Goal: Task Accomplishment & Management: Manage account settings

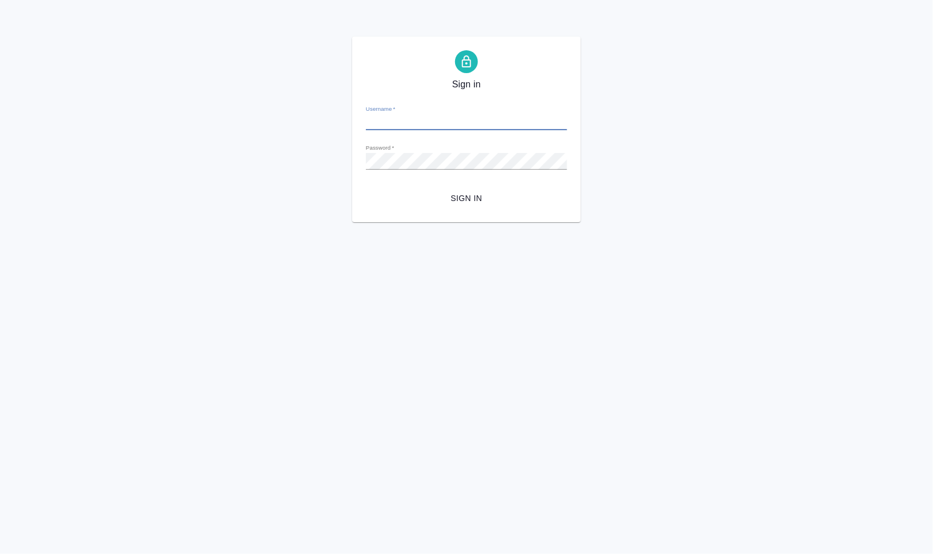
type input "d.valeev@awatera.com"
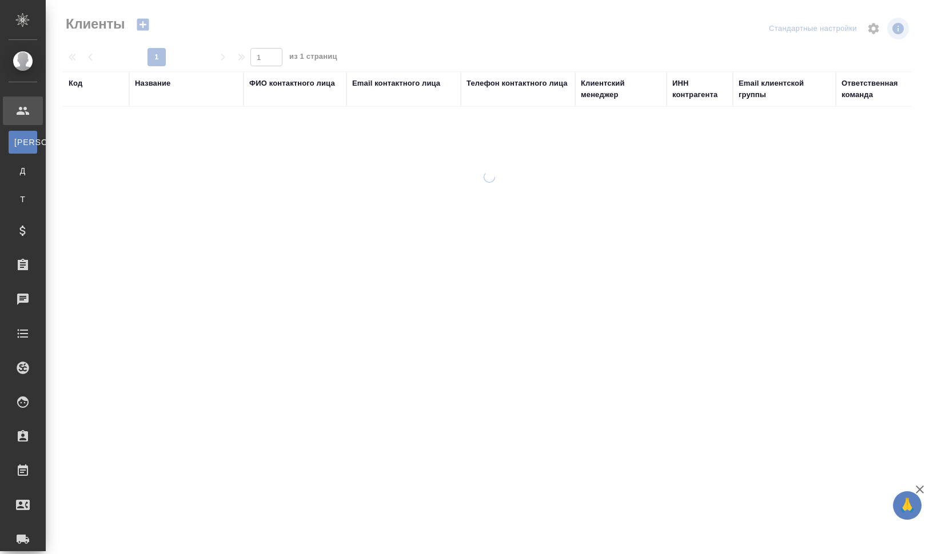
select select "RU"
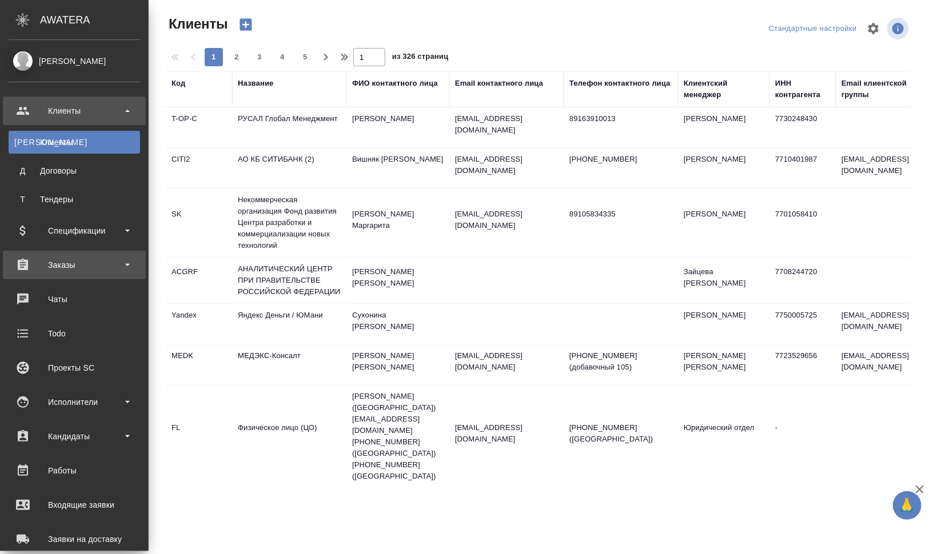
click at [66, 268] on div "Заказы" at bounding box center [74, 265] width 131 height 17
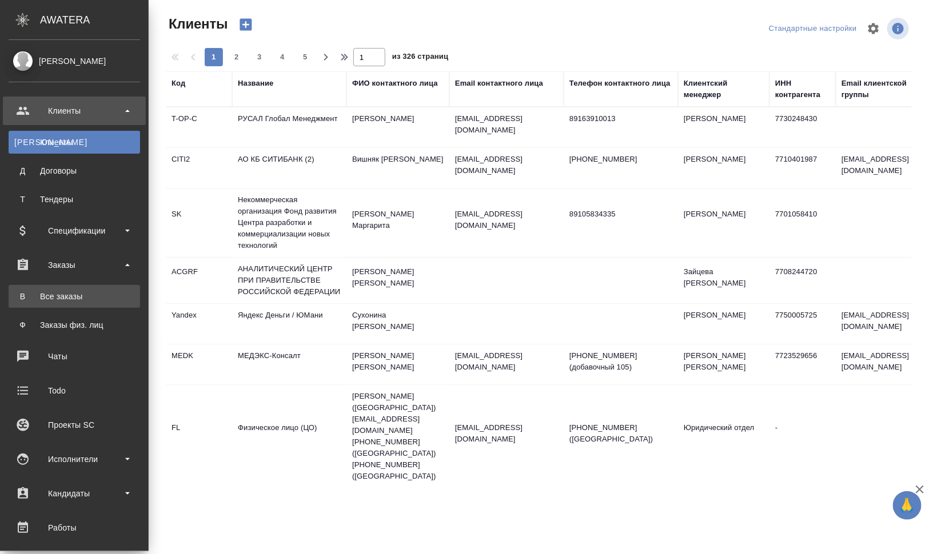
click at [73, 289] on link "В Все заказы" at bounding box center [74, 296] width 131 height 23
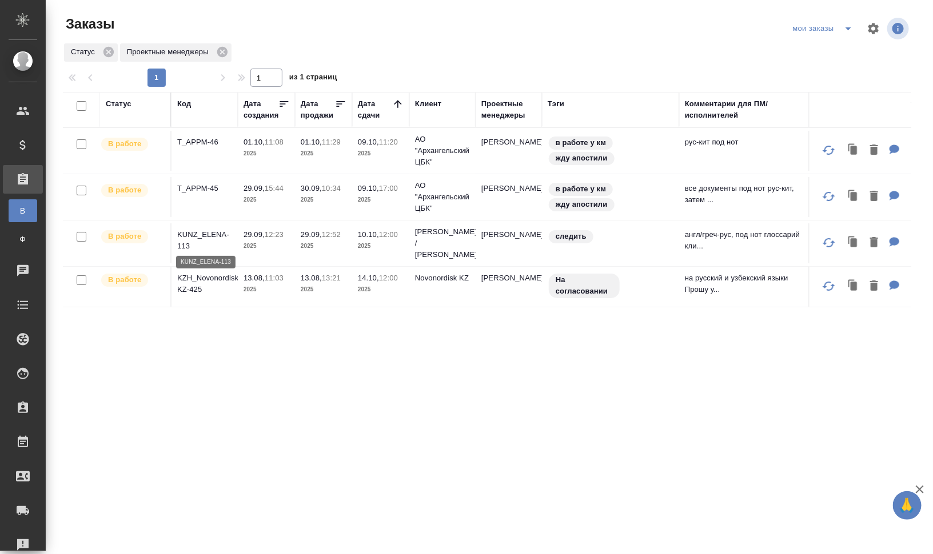
click at [213, 235] on p "KUNZ_ELENA-113" at bounding box center [204, 240] width 55 height 23
click at [308, 113] on div "Дата продажи" at bounding box center [318, 109] width 34 height 23
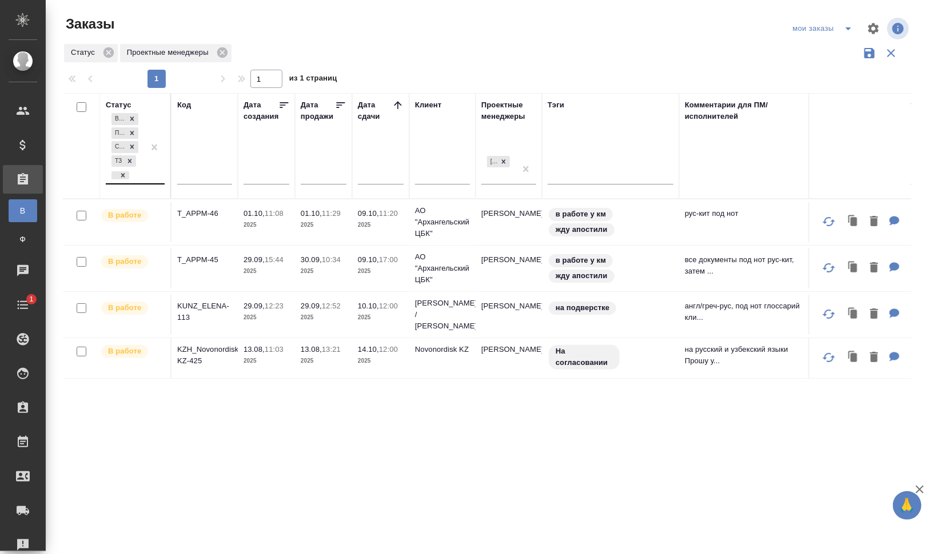
click at [138, 172] on div "В работе Подтвержден Создан ТЗ" at bounding box center [125, 147] width 38 height 73
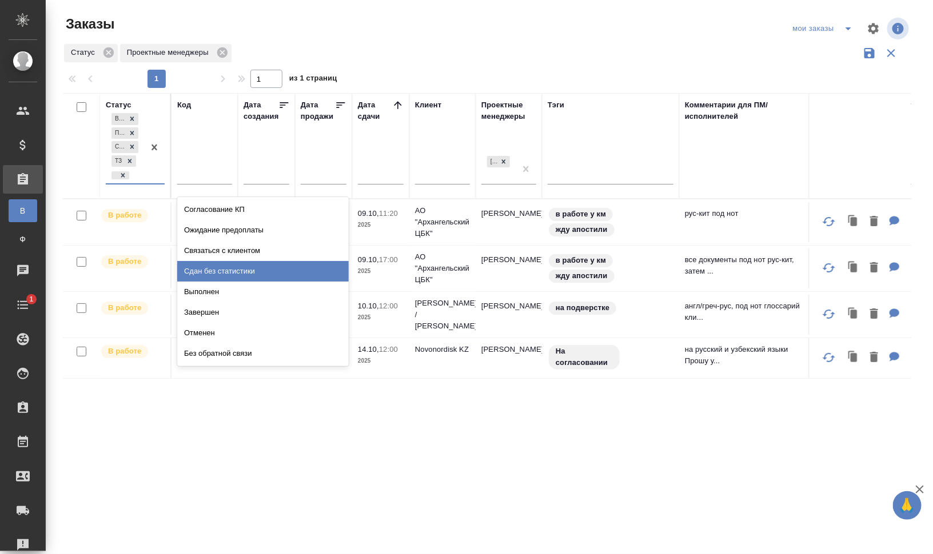
click at [311, 275] on div "Сдан без статистики" at bounding box center [262, 271] width 171 height 21
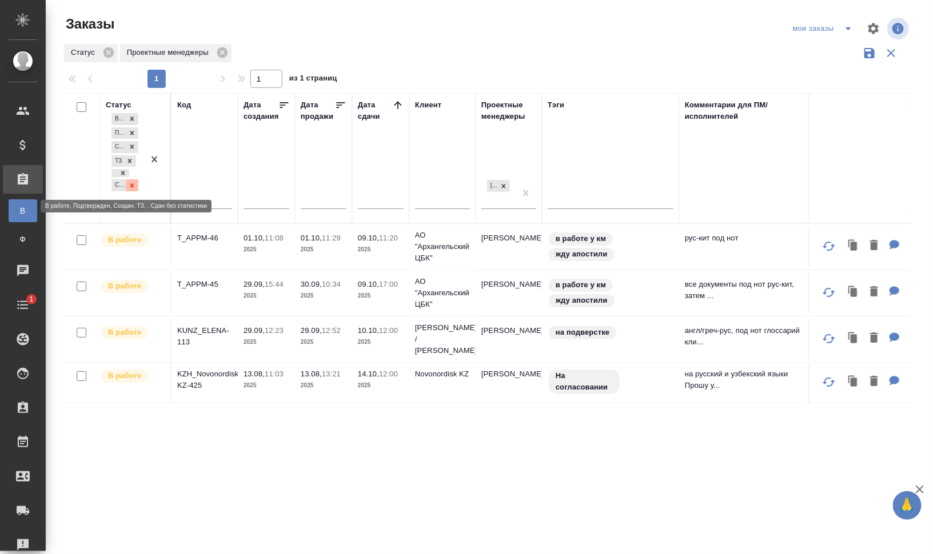
click at [130, 186] on icon at bounding box center [132, 185] width 4 height 4
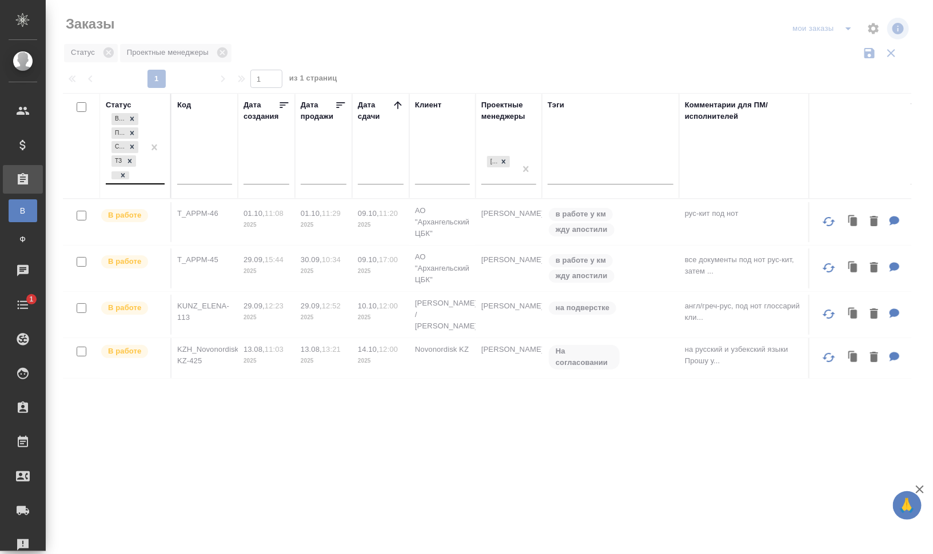
click at [183, 102] on div "Код" at bounding box center [184, 104] width 14 height 11
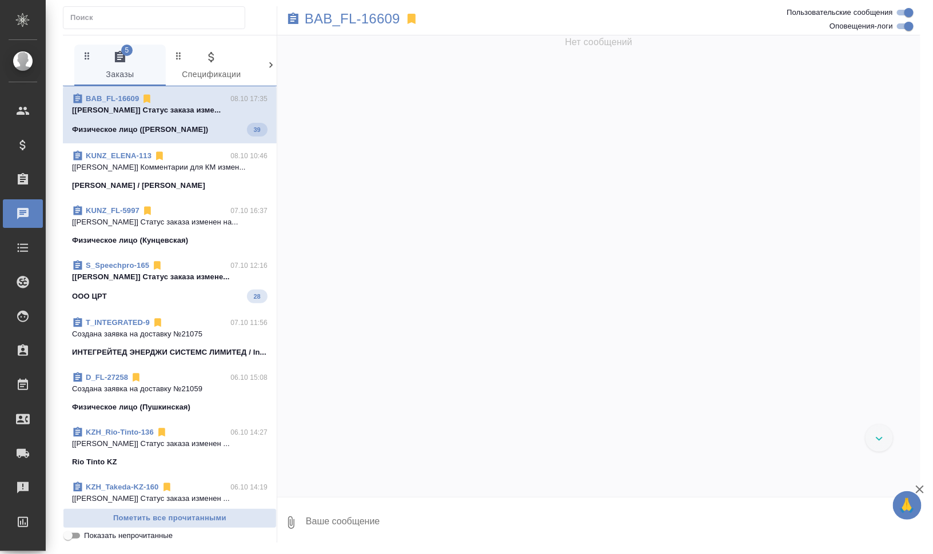
click at [205, 127] on div "Физическое лицо (Бабушкинская) 39" at bounding box center [169, 130] width 195 height 14
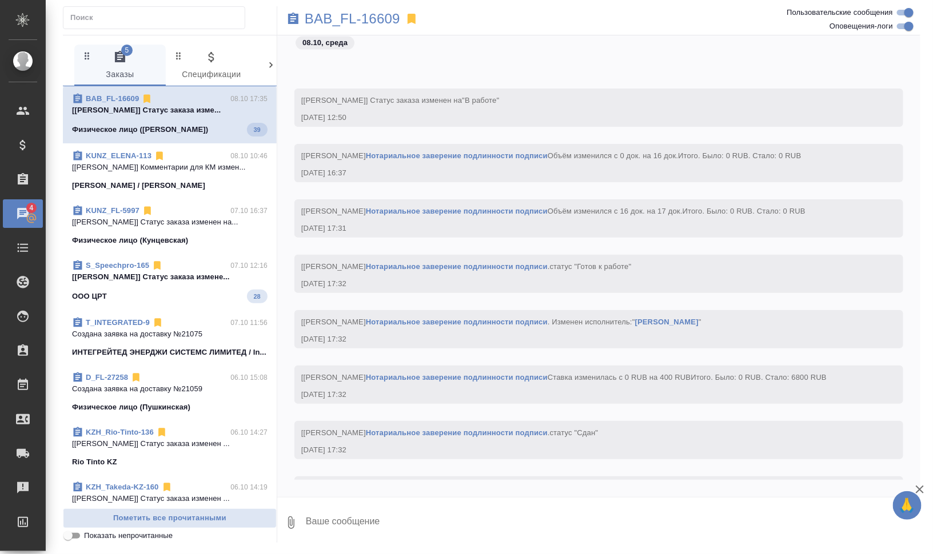
scroll to position [8510, 0]
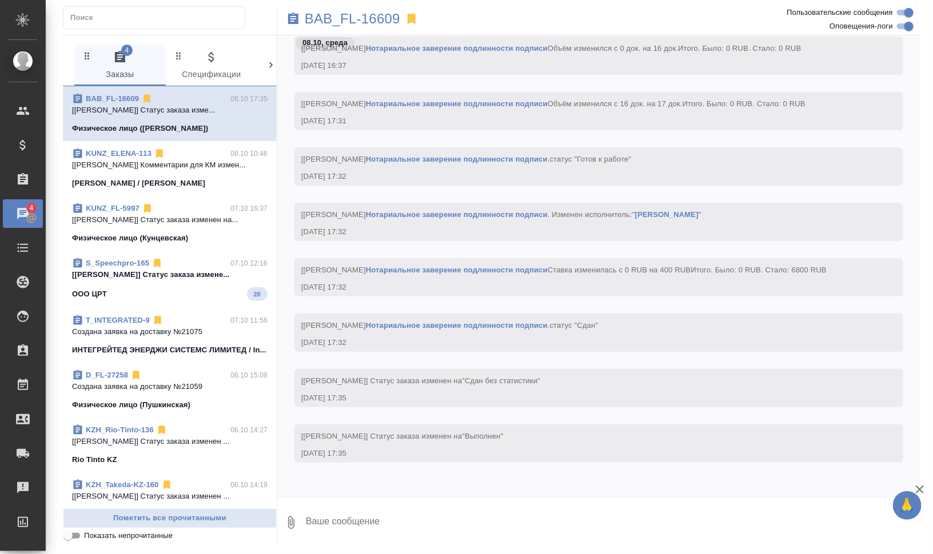
click at [179, 279] on p "[Бабкина Анастасия] Статус заказа измене..." at bounding box center [169, 274] width 195 height 11
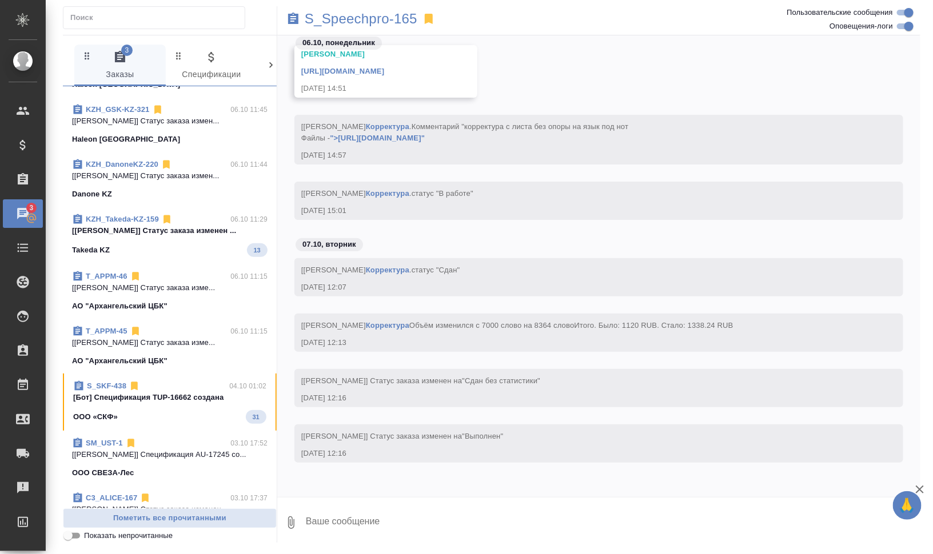
scroll to position [714, 0]
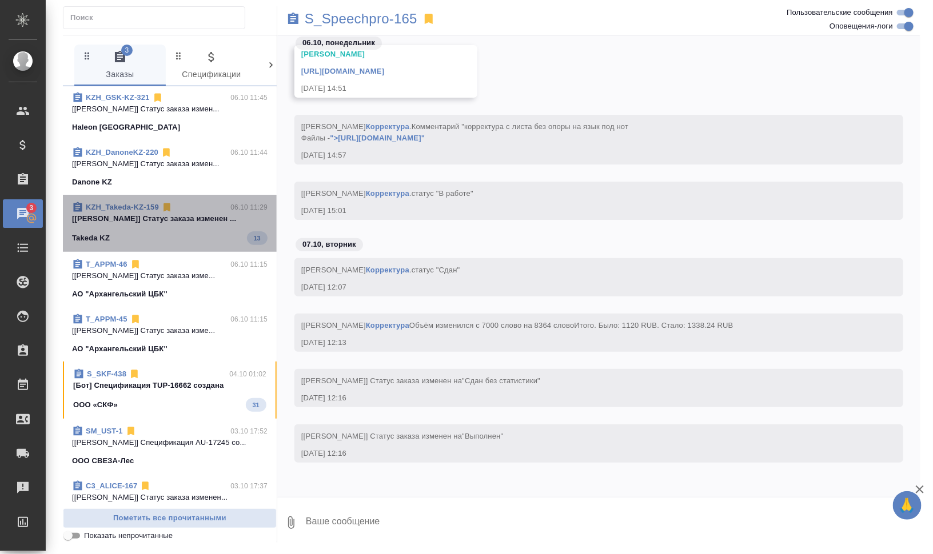
click at [188, 225] on p "[Асланукова Сати] Статус заказа изменен ..." at bounding box center [169, 218] width 195 height 11
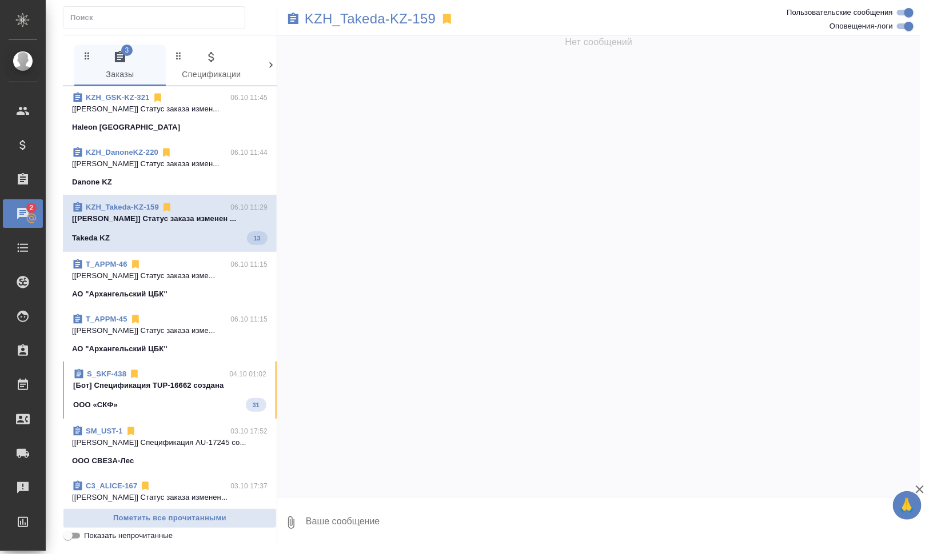
scroll to position [4282, 0]
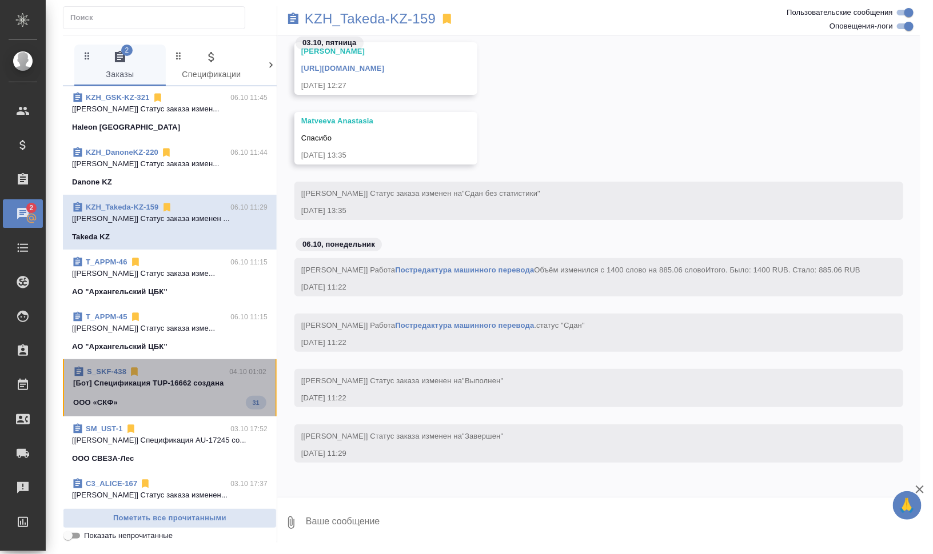
click at [175, 389] on p "[Бот] Спецификация TUP-16662 создана" at bounding box center [169, 383] width 193 height 11
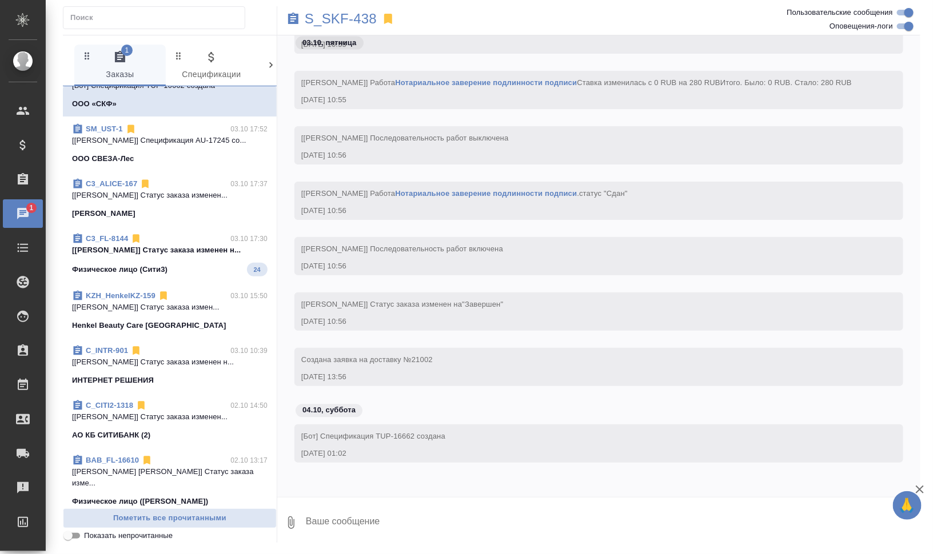
scroll to position [1072, 0]
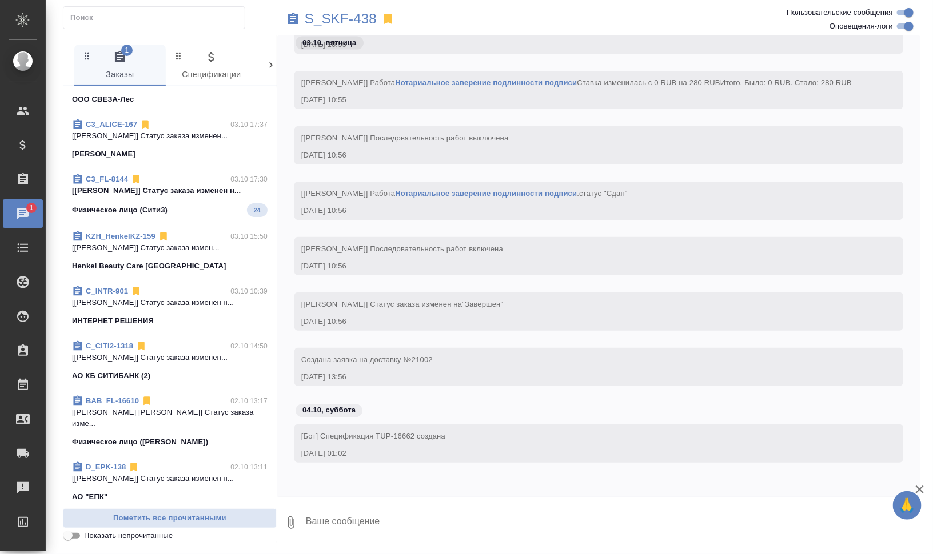
click at [173, 197] on p "[Галишева Мария] Статус заказа изменен н..." at bounding box center [169, 190] width 195 height 11
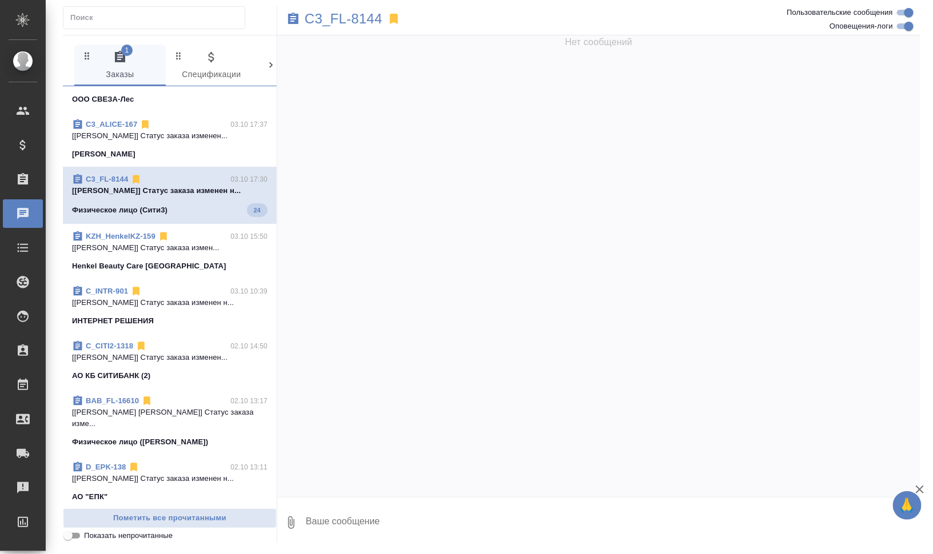
scroll to position [3425, 0]
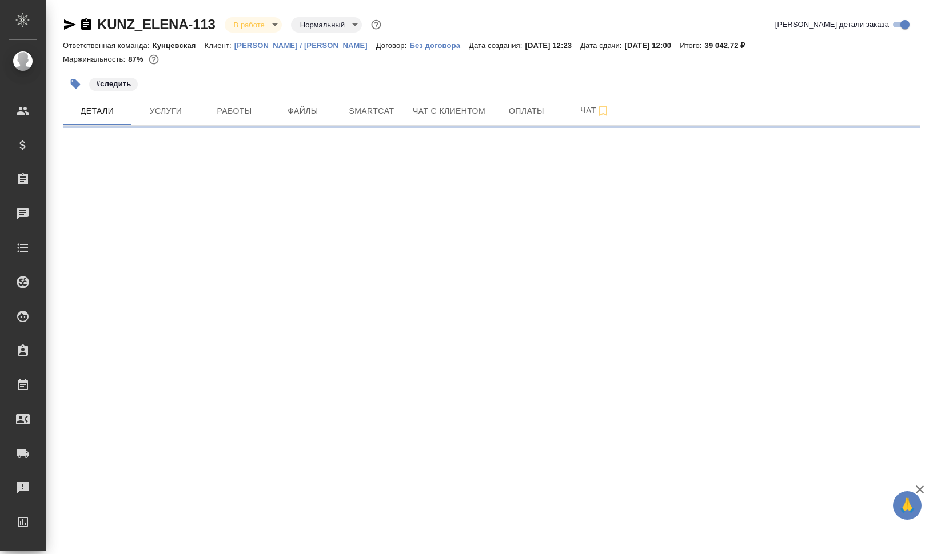
select select "RU"
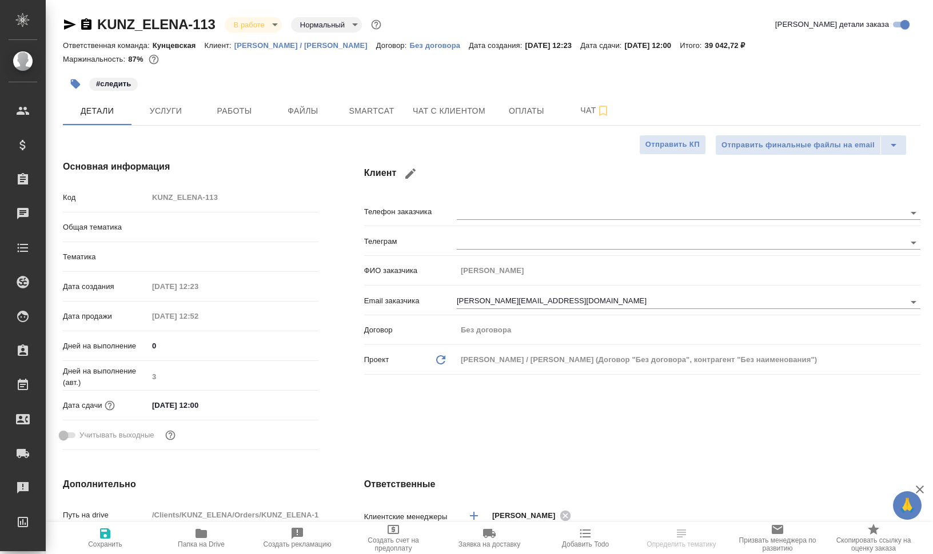
type textarea "x"
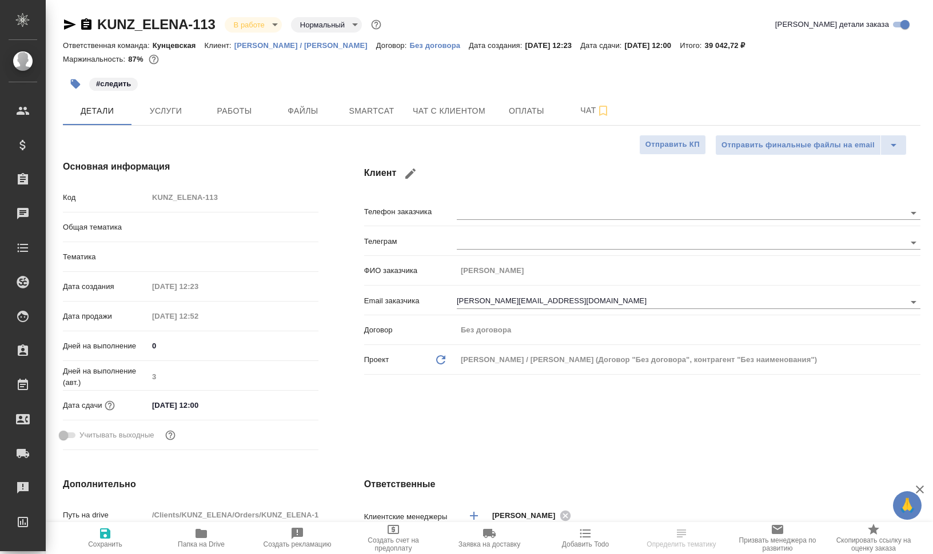
type textarea "x"
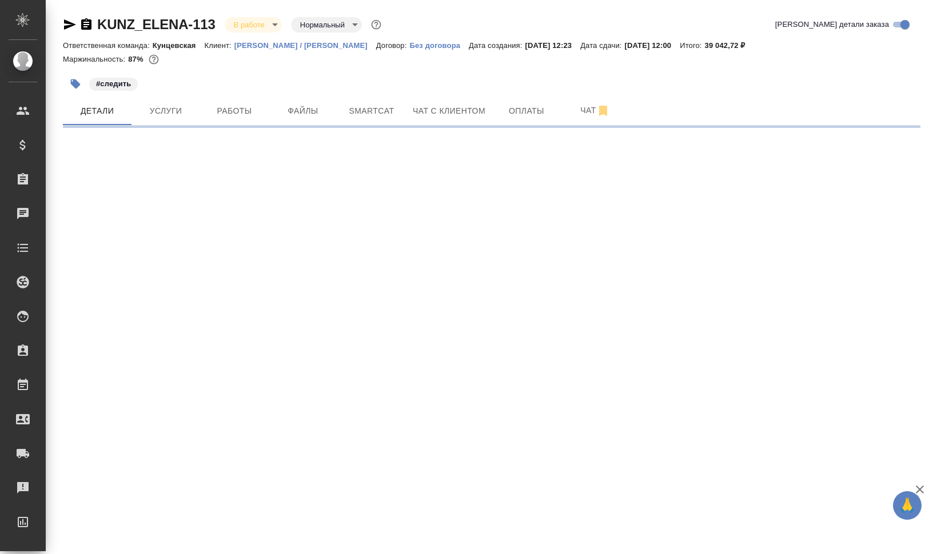
select select "RU"
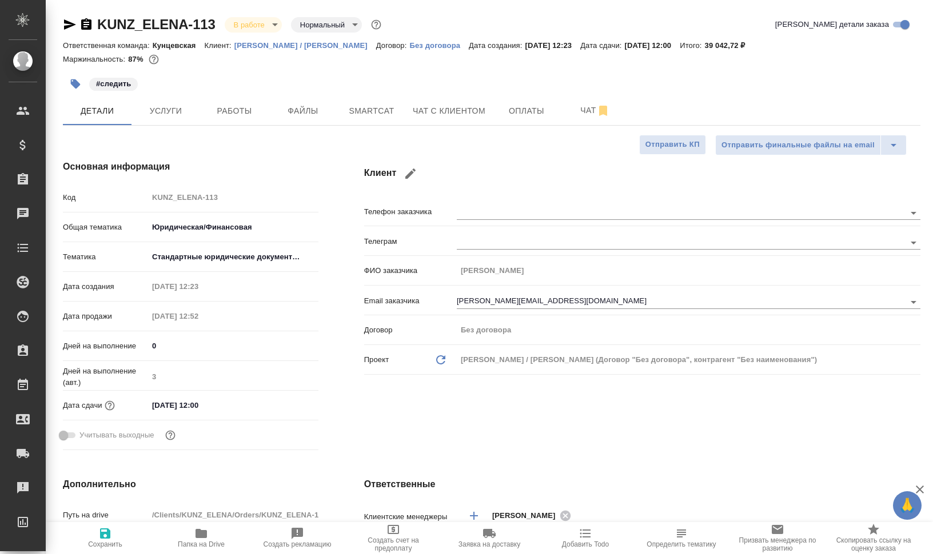
type textarea "x"
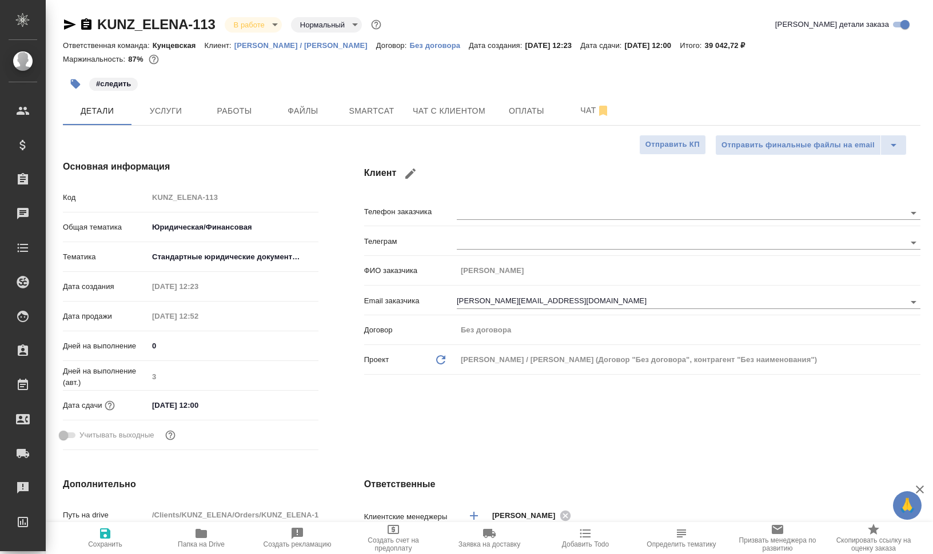
type textarea "x"
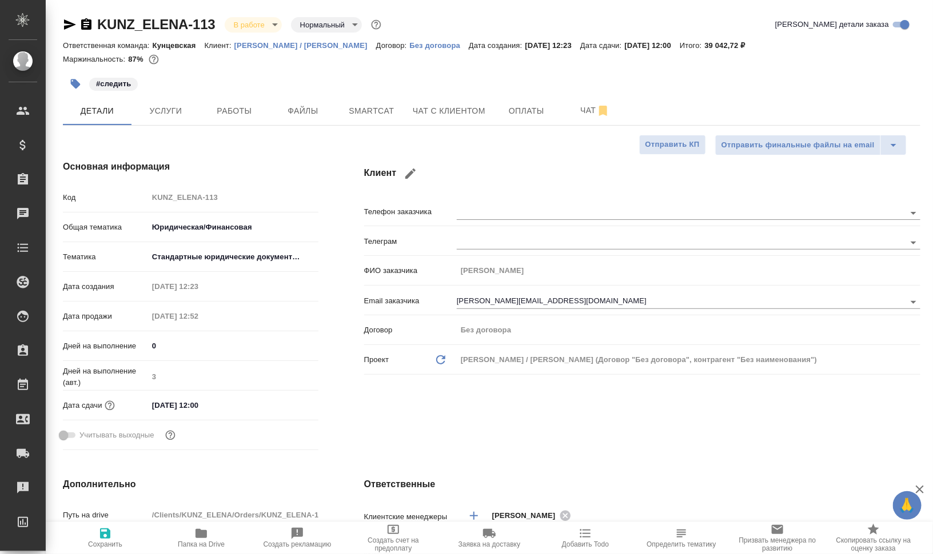
type textarea "x"
click at [233, 110] on span "Работы" at bounding box center [234, 111] width 55 height 14
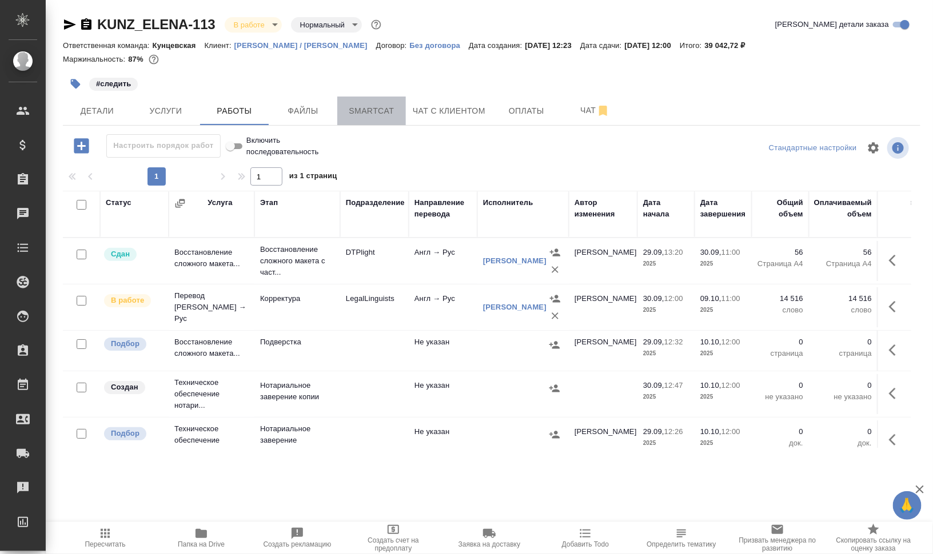
click at [395, 110] on span "Smartcat" at bounding box center [371, 111] width 55 height 14
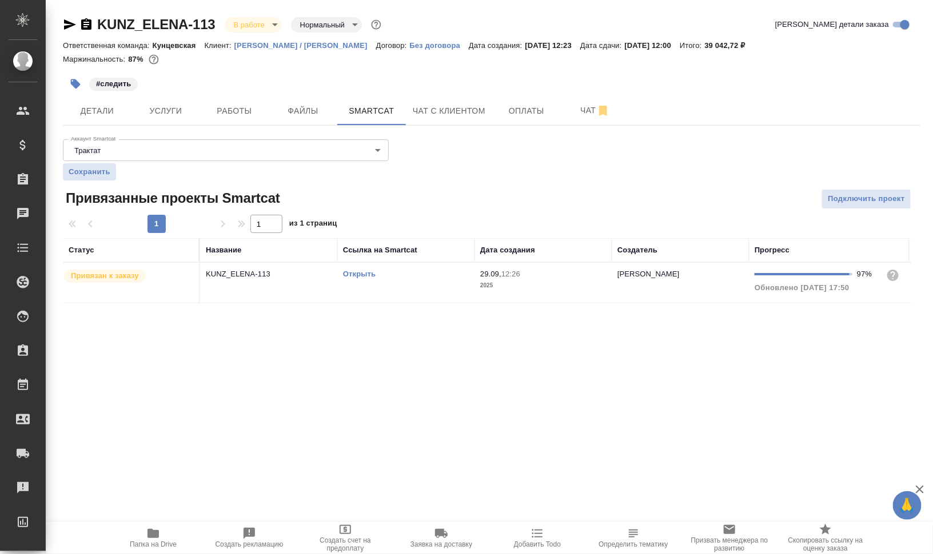
click at [362, 273] on link "Открыть" at bounding box center [359, 274] width 33 height 9
click at [143, 537] on span "Папка на Drive" at bounding box center [153, 538] width 82 height 22
click at [178, 107] on span "Услуги" at bounding box center [165, 111] width 55 height 14
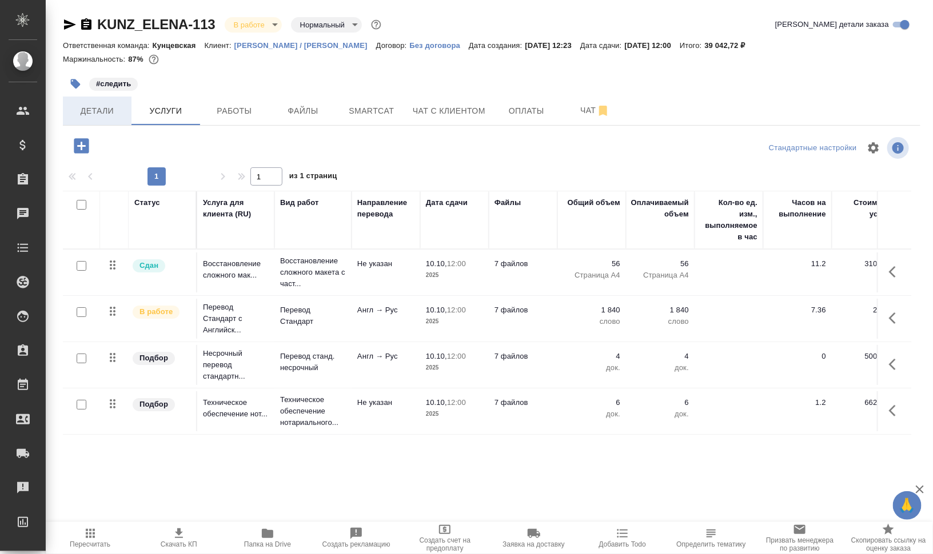
click at [89, 112] on span "Детали" at bounding box center [97, 111] width 55 height 14
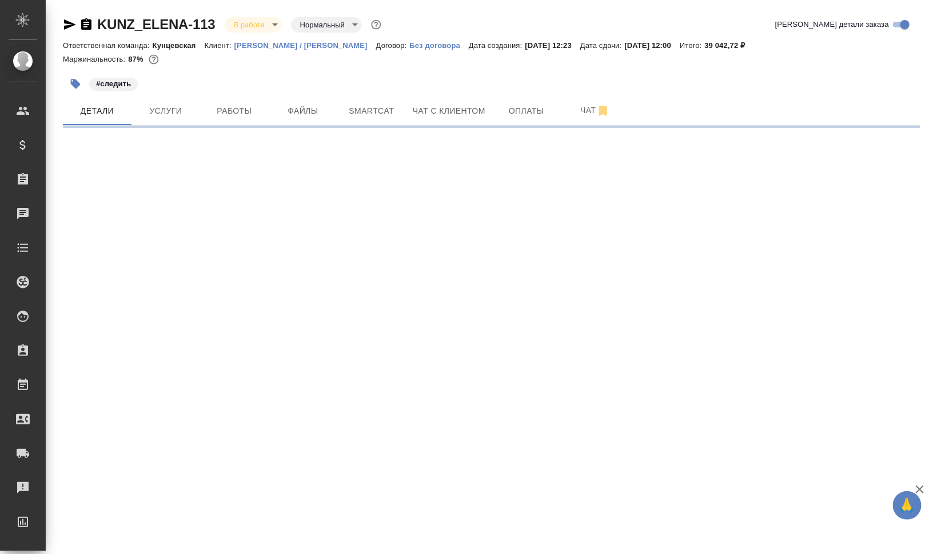
select select "RU"
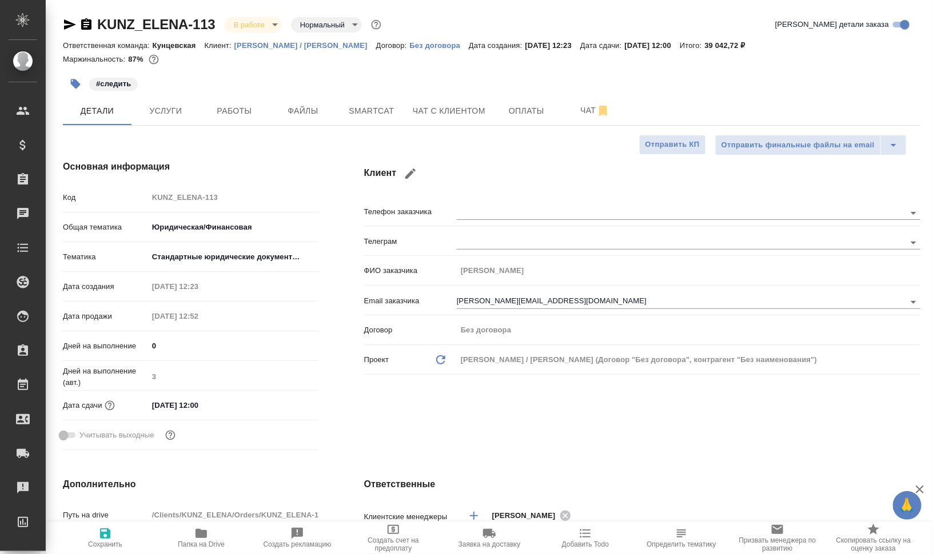
type textarea "x"
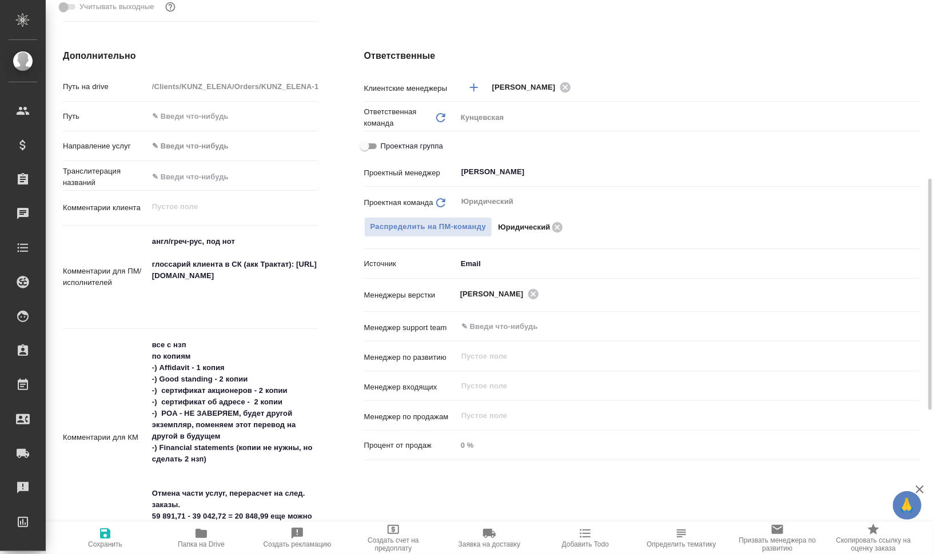
scroll to position [572, 0]
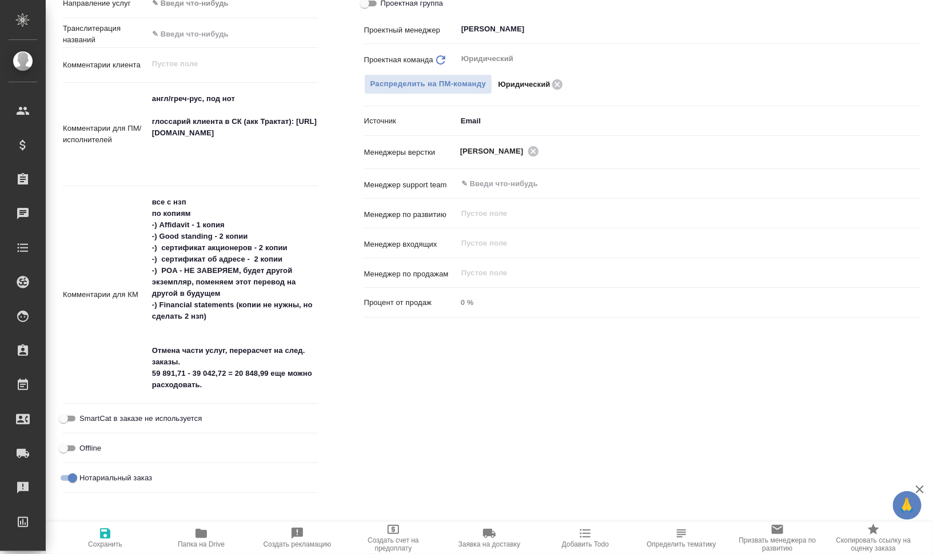
type textarea "x"
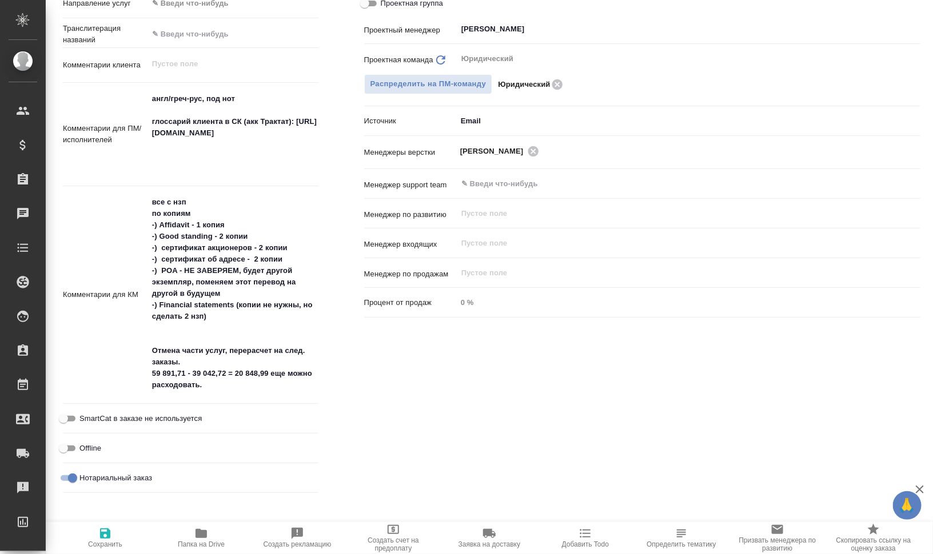
type textarea "x"
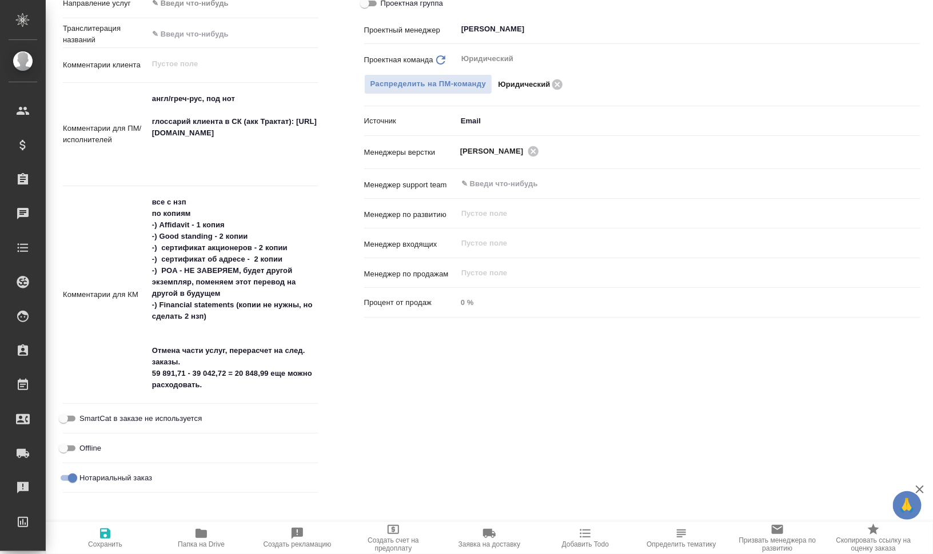
type textarea "x"
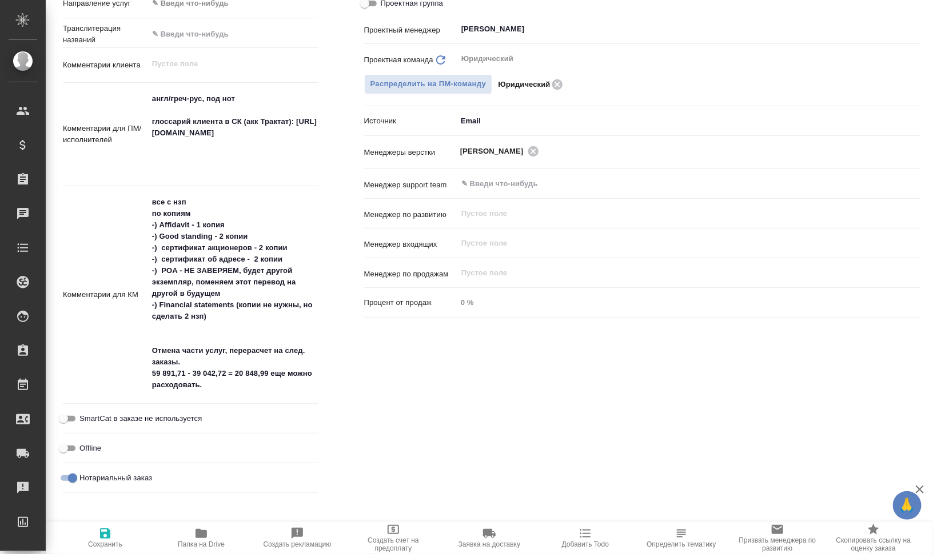
type textarea "x"
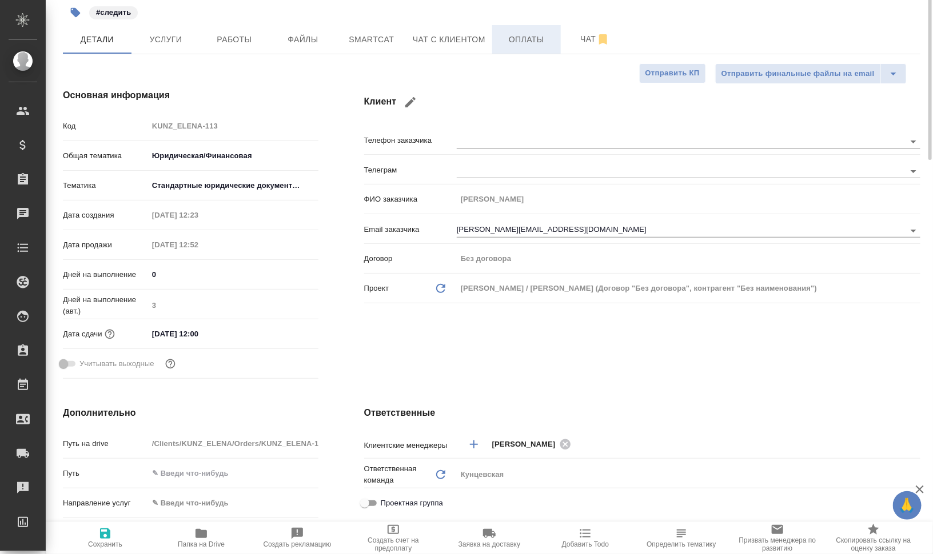
scroll to position [0, 0]
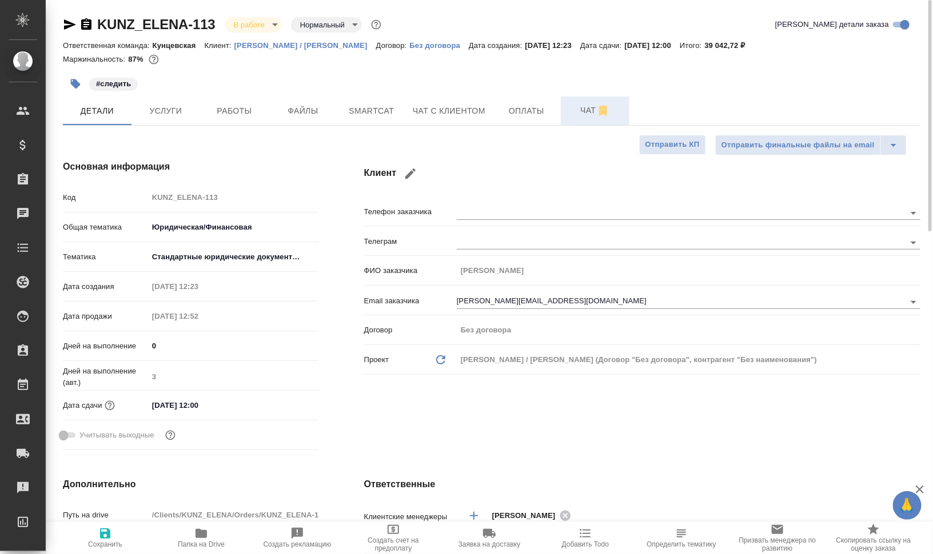
click at [565, 107] on button "Чат" at bounding box center [595, 111] width 69 height 29
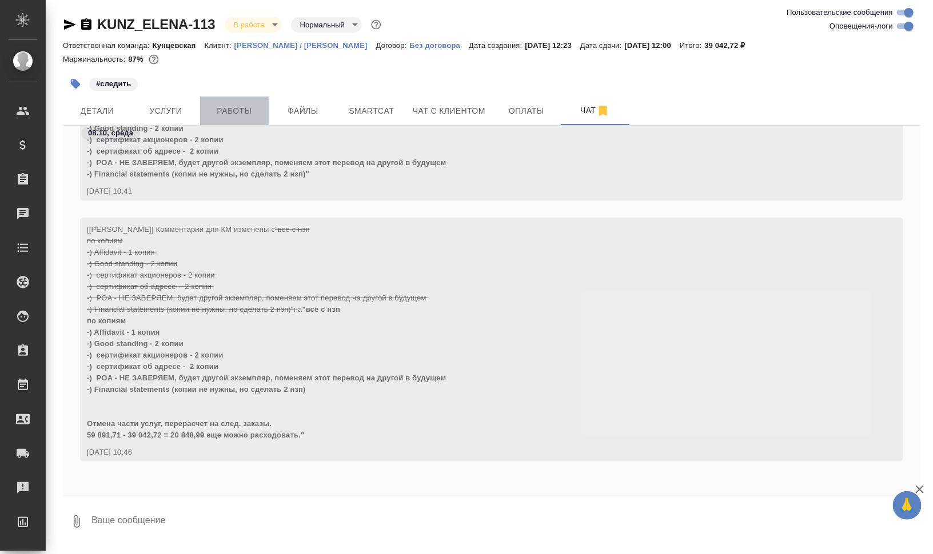
click at [231, 102] on button "Работы" at bounding box center [234, 111] width 69 height 29
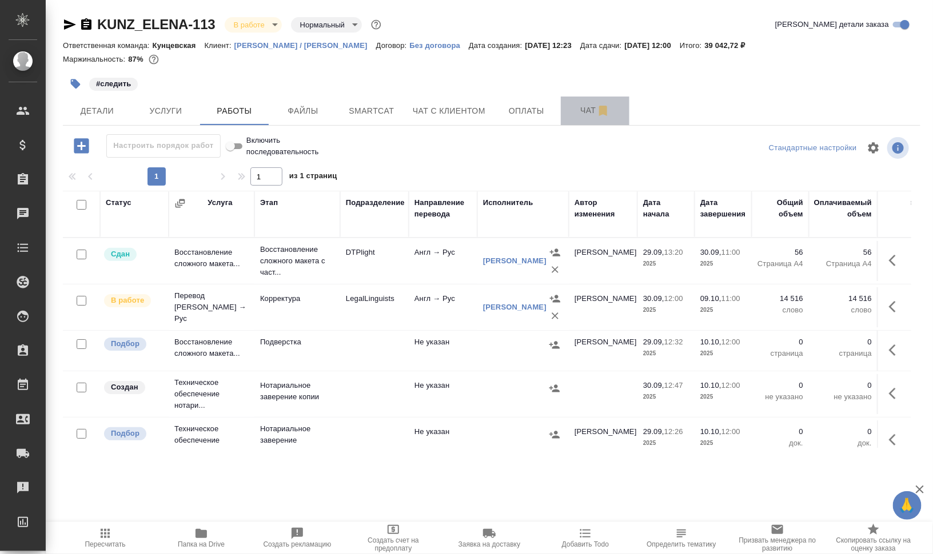
click at [578, 107] on span "Чат" at bounding box center [595, 110] width 55 height 14
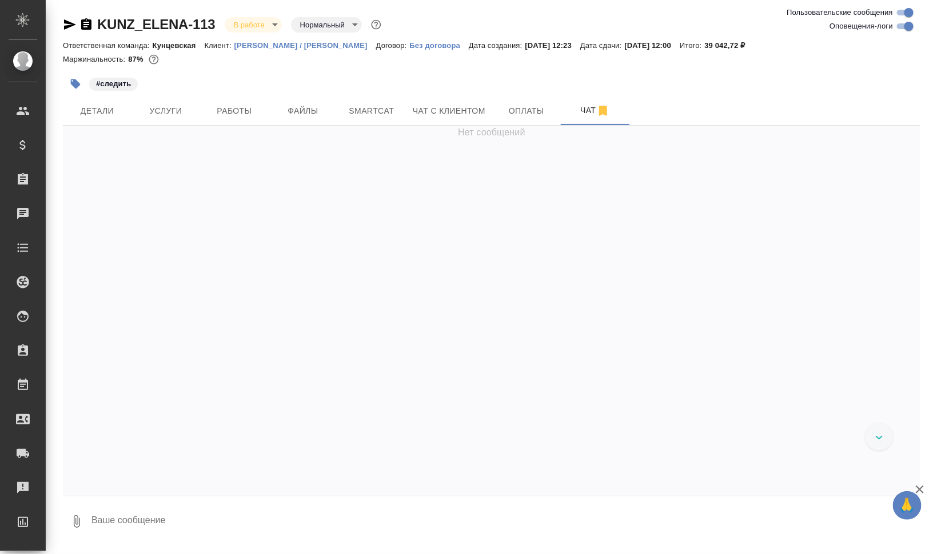
click at [906, 27] on input "Оповещения-логи" at bounding box center [908, 26] width 41 height 14
checkbox input "false"
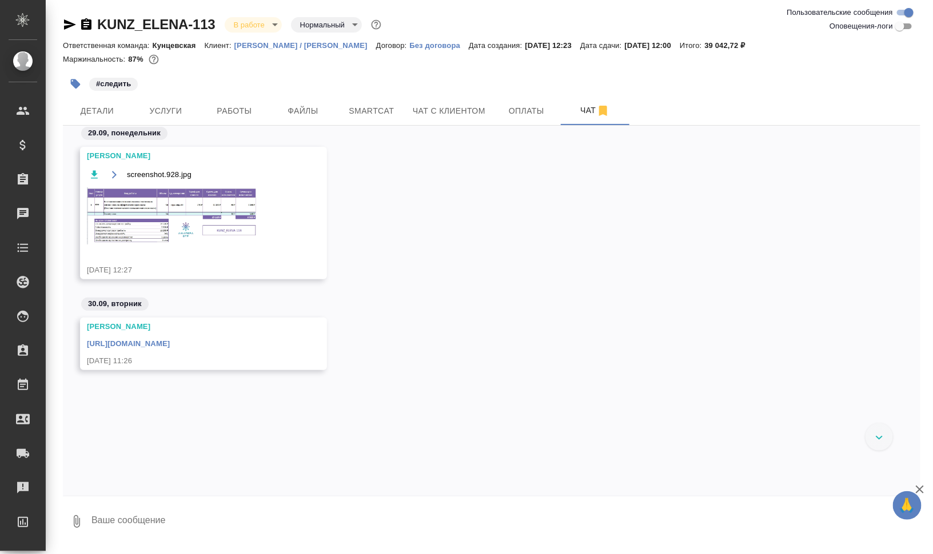
click at [170, 343] on link "https://drive.awatera.com/apps/files/files/10531914?dir=/Shares/KUNZ_ELENA/Orde…" at bounding box center [128, 343] width 83 height 9
click at [210, 207] on img at bounding box center [172, 215] width 171 height 57
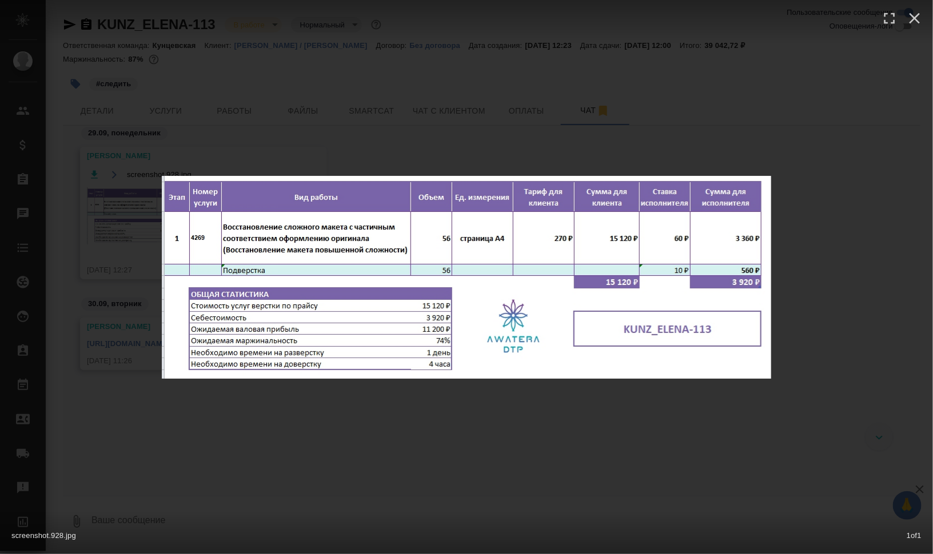
click at [929, 327] on div "screenshot.928.jpg 1 of 1" at bounding box center [466, 277] width 933 height 554
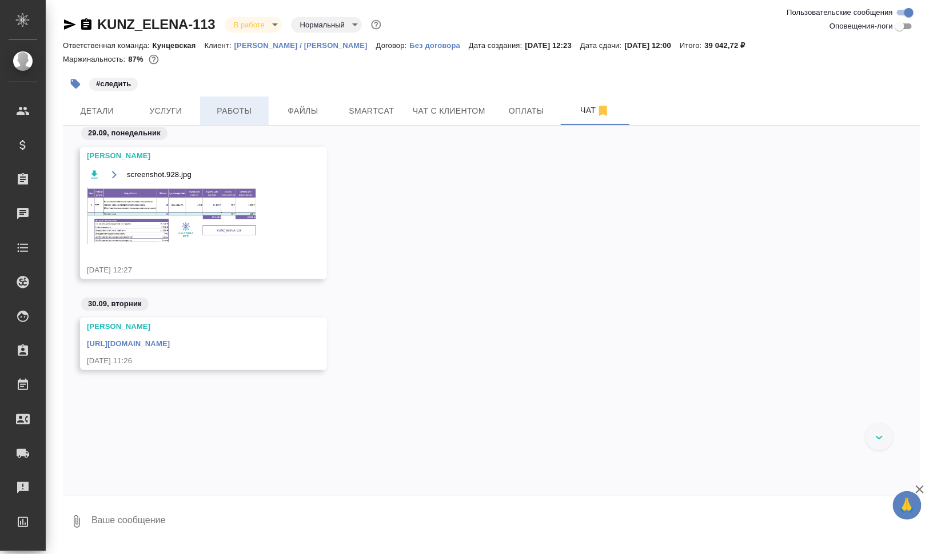
click at [240, 104] on span "Работы" at bounding box center [234, 111] width 55 height 14
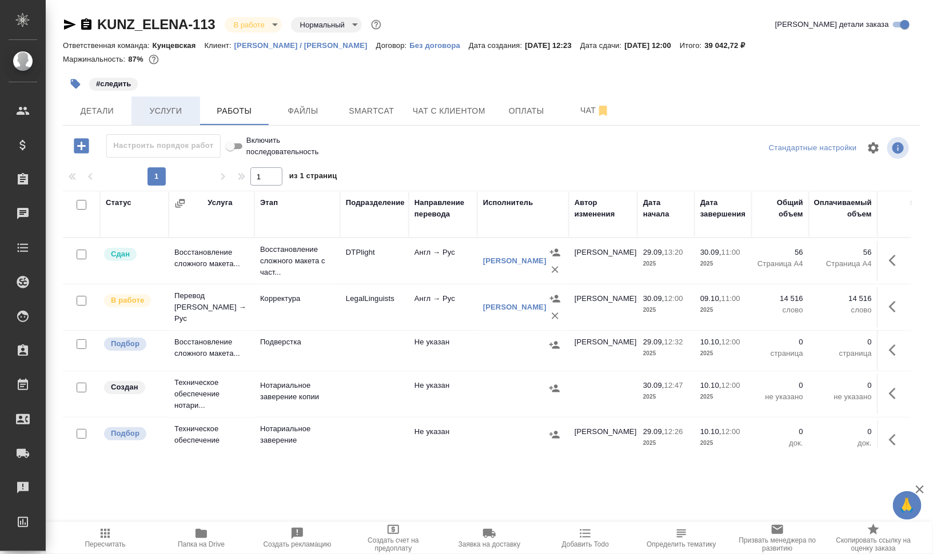
click at [160, 99] on button "Услуги" at bounding box center [165, 111] width 69 height 29
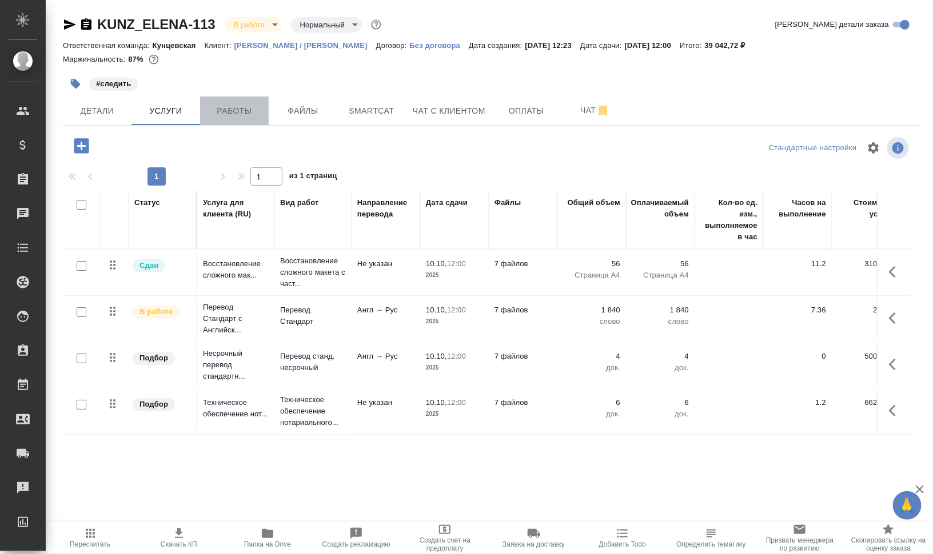
click at [222, 114] on span "Работы" at bounding box center [234, 111] width 55 height 14
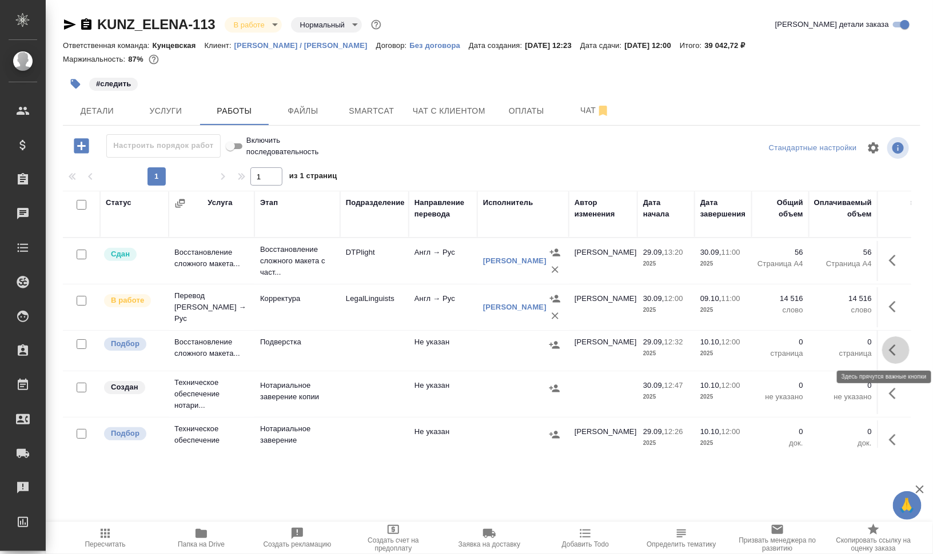
click at [890, 349] on icon "button" at bounding box center [896, 350] width 14 height 14
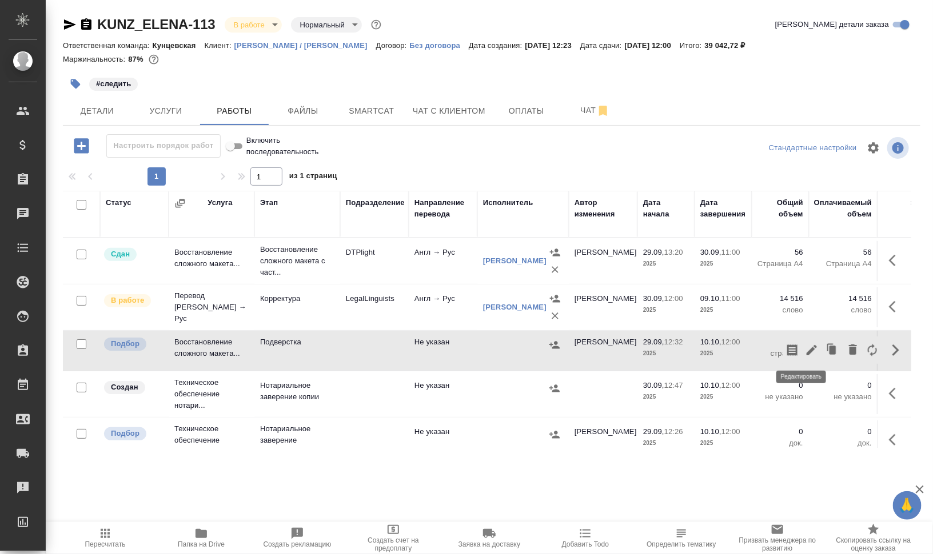
click at [805, 352] on icon "button" at bounding box center [812, 350] width 14 height 14
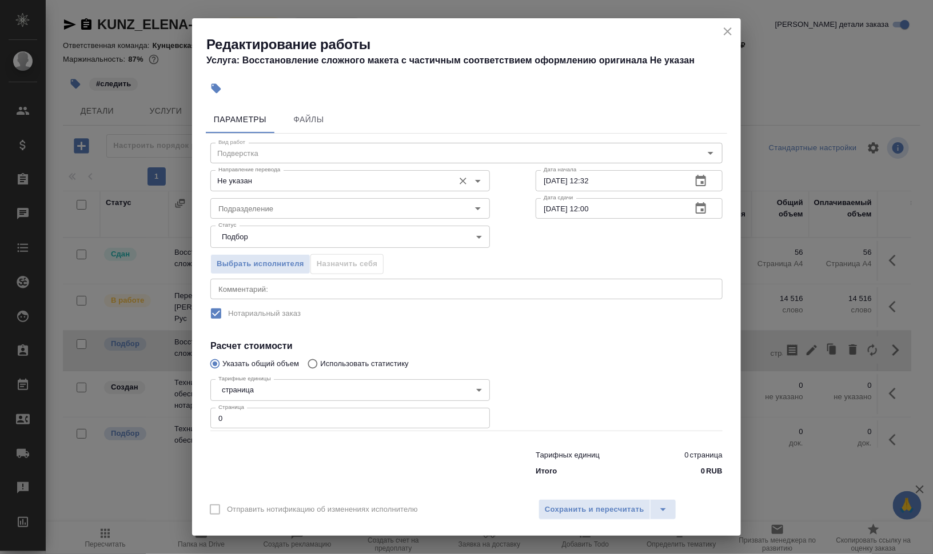
click at [285, 176] on input "Не указан" at bounding box center [331, 181] width 234 height 14
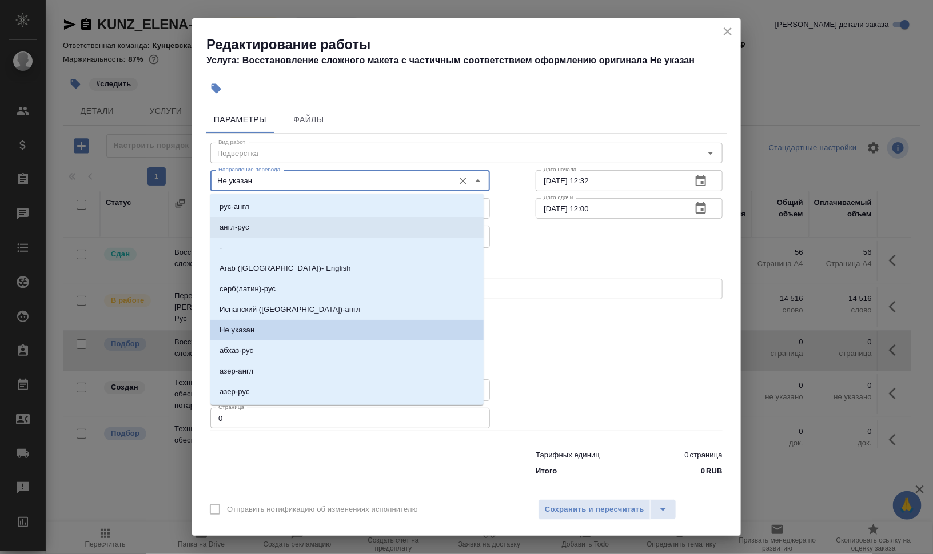
click at [283, 219] on li "англ-рус" at bounding box center [346, 227] width 273 height 21
type input "англ-рус"
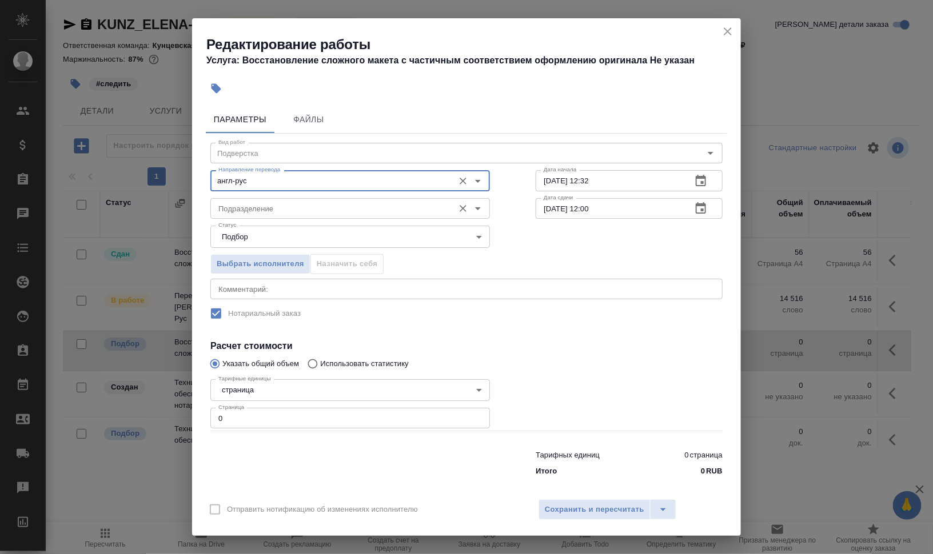
click at [289, 202] on input "Подразделение" at bounding box center [331, 209] width 234 height 14
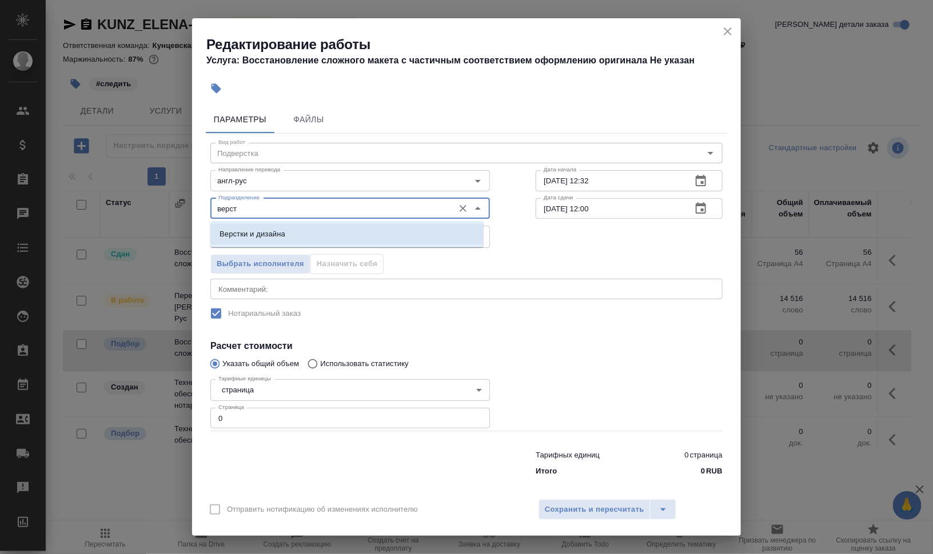
click at [332, 232] on li "Верстки и дизайна" at bounding box center [346, 234] width 273 height 21
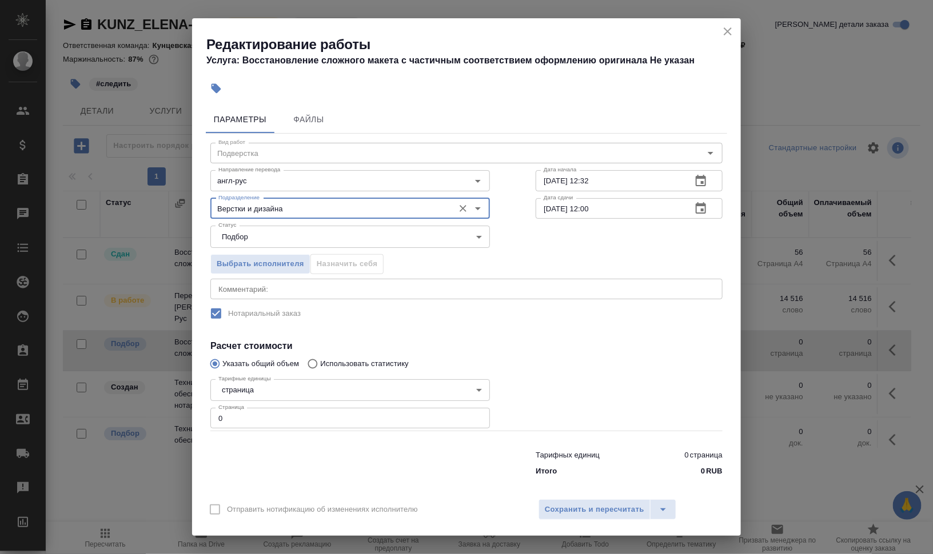
type input "Верстки и дизайна"
click at [370, 289] on textarea at bounding box center [466, 289] width 496 height 9
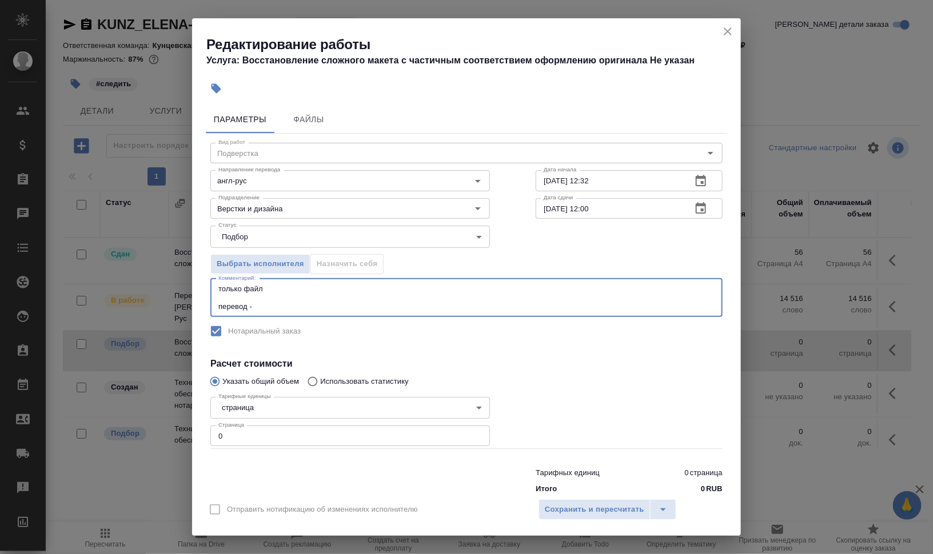
paste textarea "https://drive.awatera.com/s/wsymyCXQn8MTn8Y"
type textarea "только файл перевод - https://drive.awatera.com/s/wsymyCXQn8MTn8Y"
click at [189, 434] on div "Редактирование работы Услуга: Восстановление сложного макета с частичным соотве…" at bounding box center [466, 277] width 933 height 554
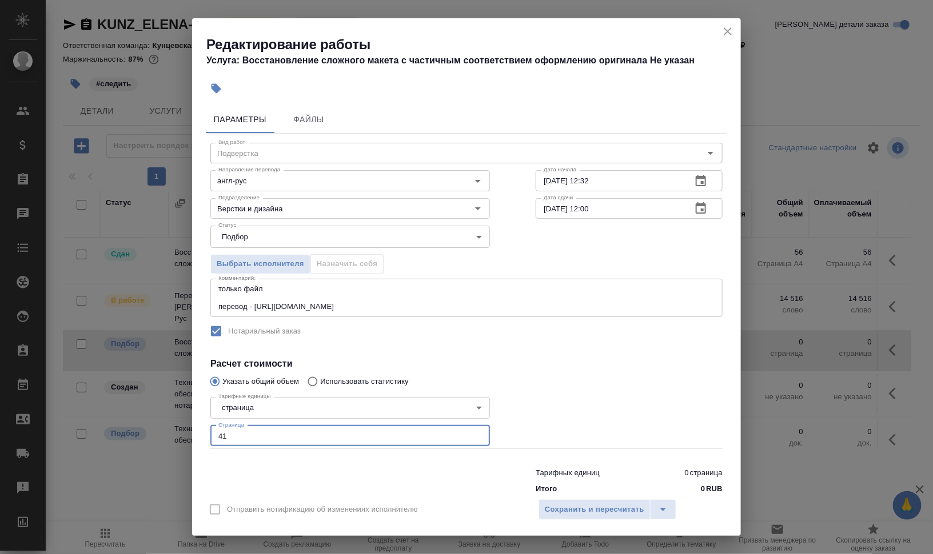
type input "41"
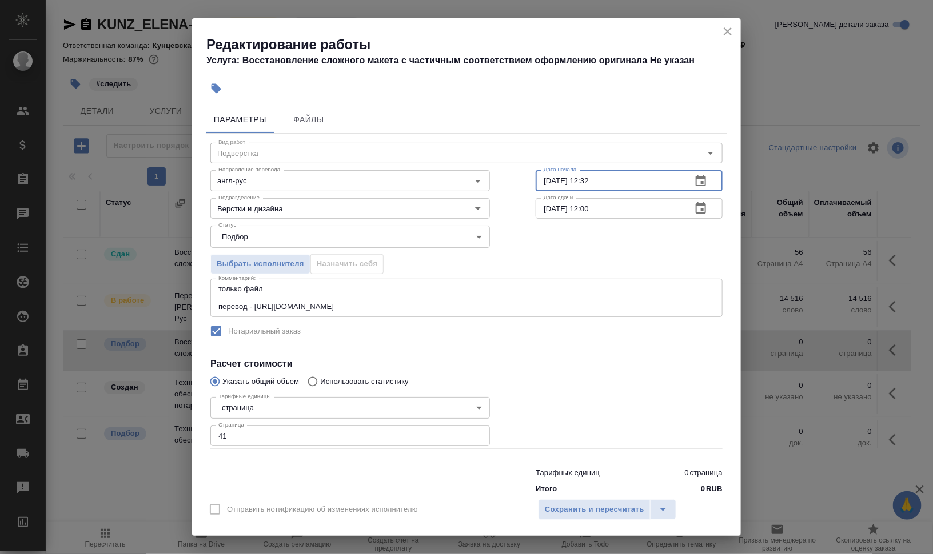
drag, startPoint x: 546, startPoint y: 180, endPoint x: 532, endPoint y: 181, distance: 13.7
click at [536, 181] on input "29.09.2025 12:32" at bounding box center [609, 180] width 147 height 21
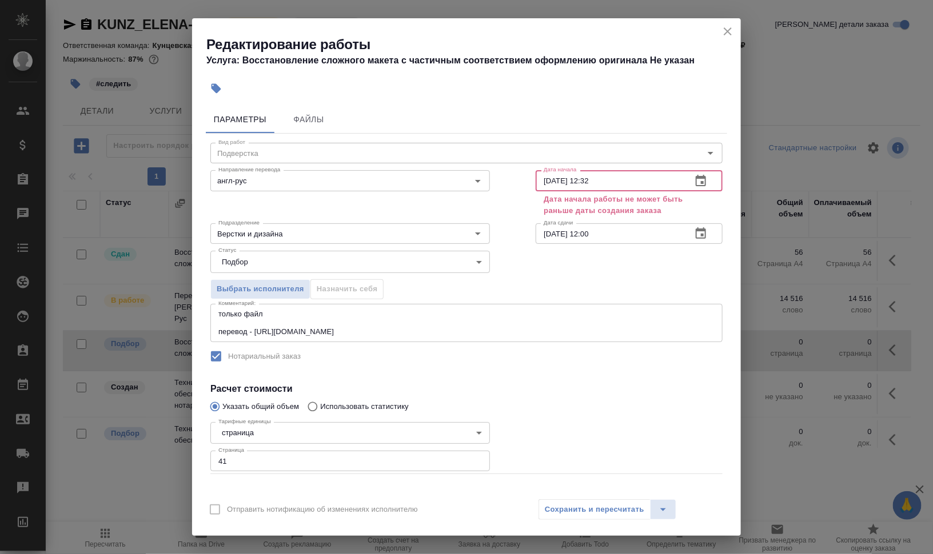
drag, startPoint x: 556, startPoint y: 176, endPoint x: 549, endPoint y: 180, distance: 8.4
click at [549, 180] on input "09.09.2025 12:32" at bounding box center [609, 180] width 147 height 21
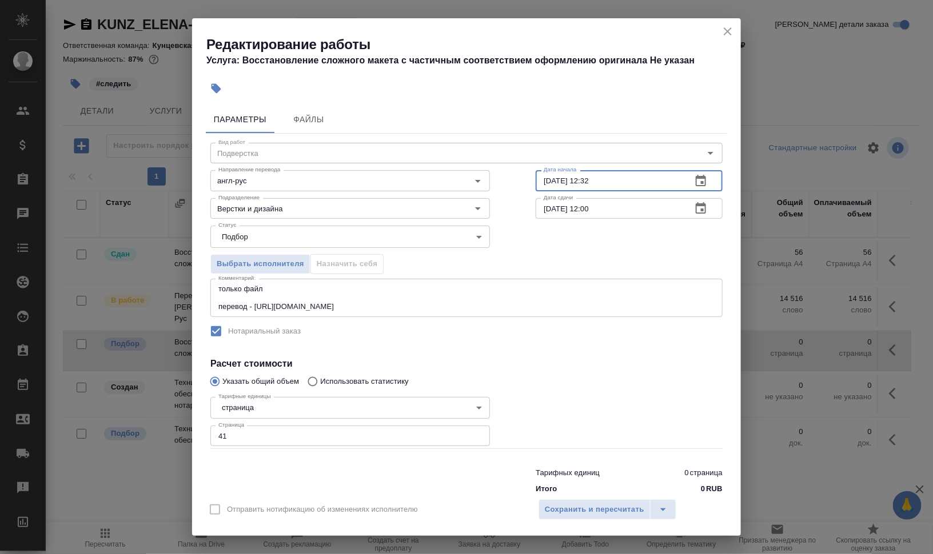
drag, startPoint x: 585, startPoint y: 177, endPoint x: 612, endPoint y: 178, distance: 26.9
click at [612, 178] on input "09.10.2025 12:32" at bounding box center [609, 180] width 147 height 21
drag, startPoint x: 580, startPoint y: 178, endPoint x: 656, endPoint y: 183, distance: 76.8
click at [656, 183] on input "09.10.2025 12:32" at bounding box center [609, 180] width 147 height 21
type input "09.10.2025 10:16"
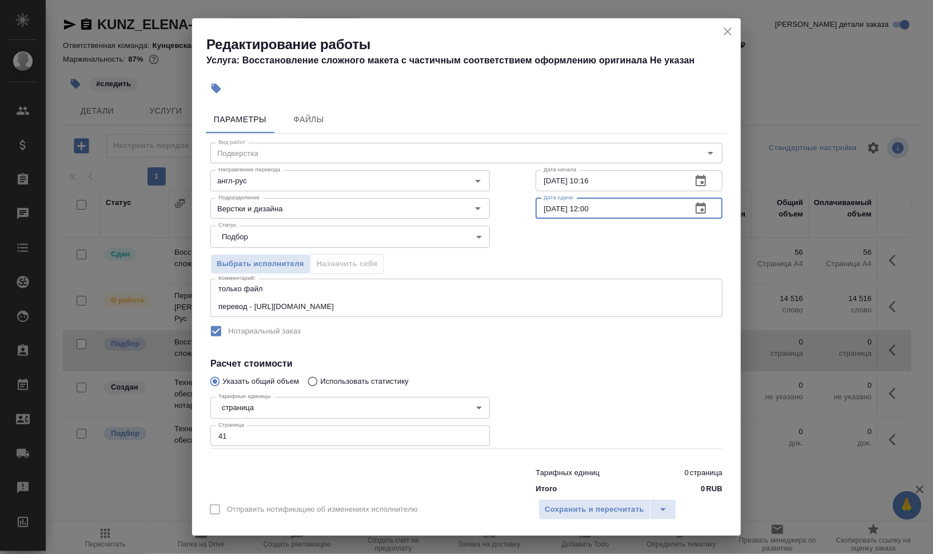
drag, startPoint x: 543, startPoint y: 207, endPoint x: 517, endPoint y: 208, distance: 25.7
click at [518, 207] on div "Вид работ Подверстка Вид работ Направление перевода англ-рус Направление перево…" at bounding box center [466, 317] width 521 height 366
drag, startPoint x: 580, startPoint y: 207, endPoint x: 627, endPoint y: 208, distance: 46.9
click at [627, 208] on input "09.10.2025 12:00" at bounding box center [609, 208] width 147 height 21
type input "09.10.2025 15:00"
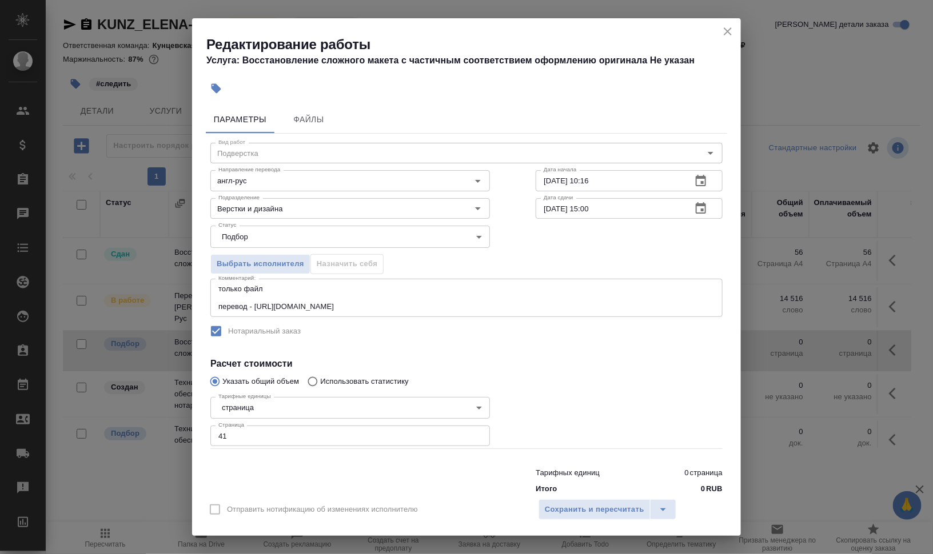
click at [604, 274] on div "Выбрать исполнителя Назначить себя" at bounding box center [466, 262] width 558 height 70
click at [635, 379] on div at bounding box center [629, 421] width 233 height 102
click at [595, 517] on button "Сохранить и пересчитать" at bounding box center [594, 510] width 112 height 21
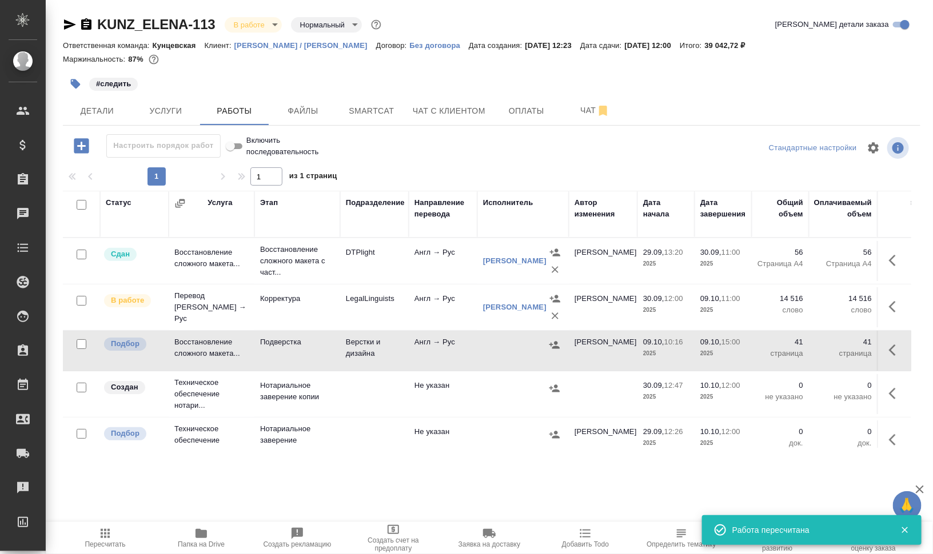
click at [77, 85] on icon "button" at bounding box center [76, 84] width 10 height 10
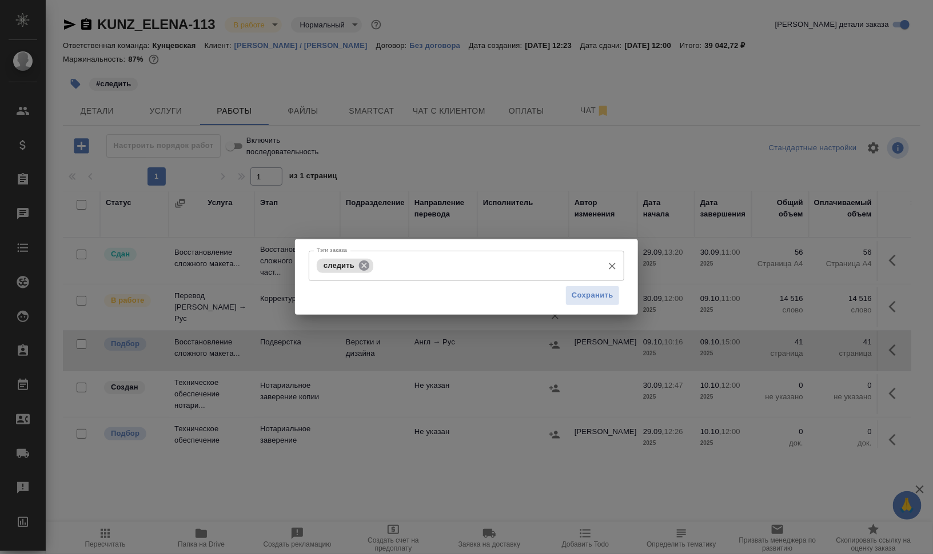
click at [369, 262] on icon at bounding box center [364, 265] width 13 height 13
click at [398, 266] on input "Тэги заказа" at bounding box center [455, 265] width 283 height 19
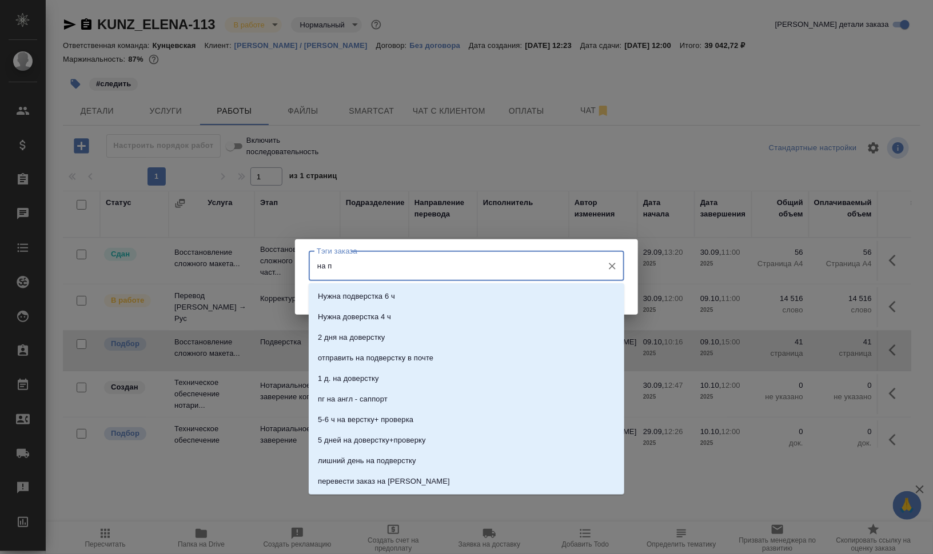
type input "на по"
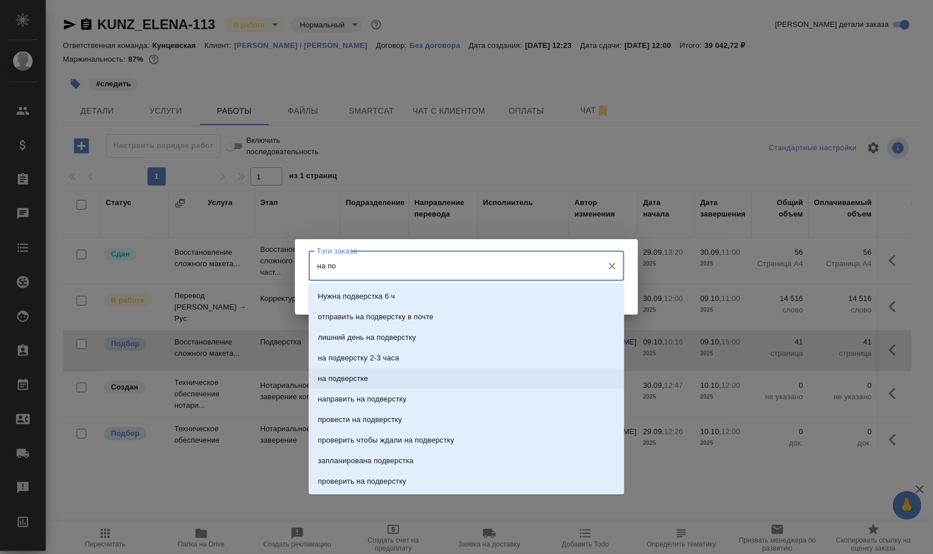
click at [413, 380] on li "на подверстке" at bounding box center [466, 379] width 315 height 21
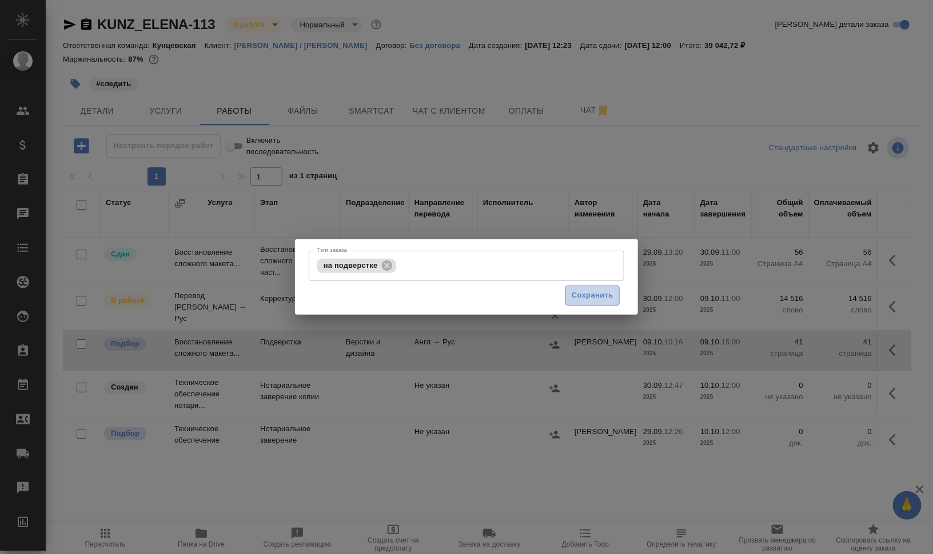
click at [601, 298] on span "Сохранить" at bounding box center [593, 295] width 42 height 13
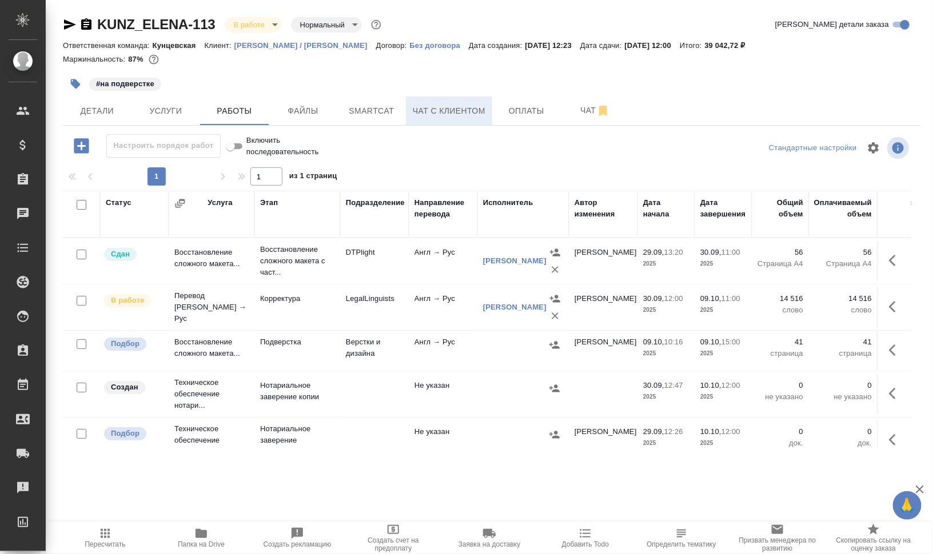
click at [416, 107] on span "Чат с клиентом" at bounding box center [449, 111] width 73 height 14
click at [377, 109] on span "Smartcat" at bounding box center [371, 111] width 55 height 14
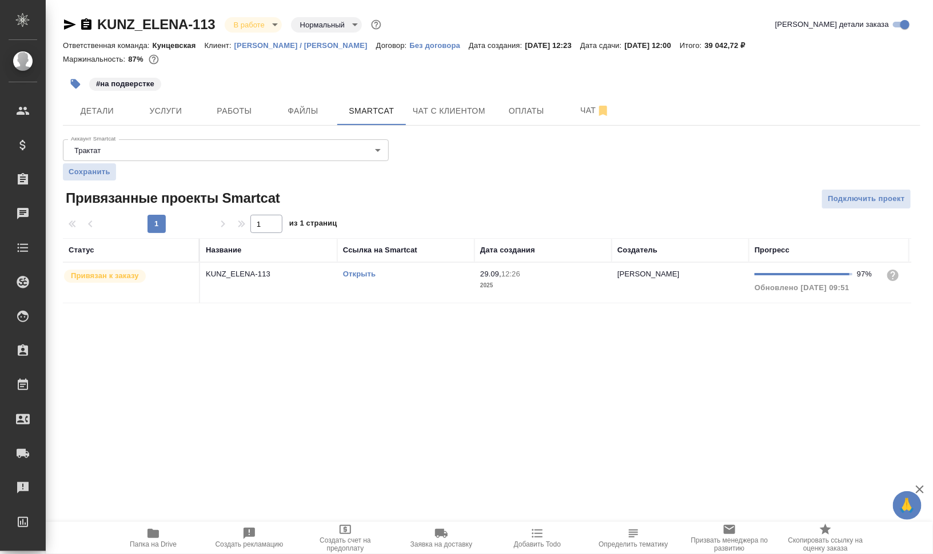
click at [354, 283] on td "Открыть" at bounding box center [405, 283] width 137 height 40
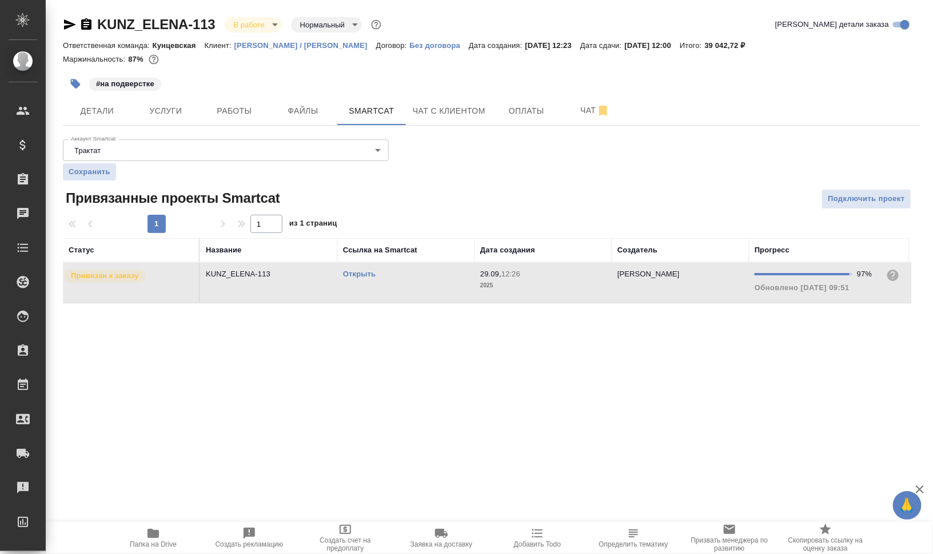
click at [354, 283] on td "Открыть" at bounding box center [405, 283] width 137 height 40
click at [225, 105] on span "Работы" at bounding box center [234, 111] width 55 height 14
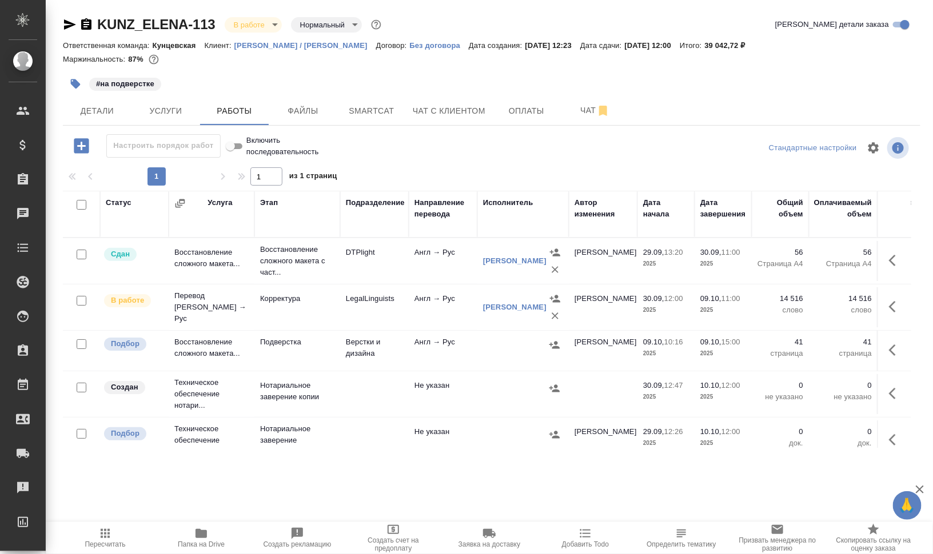
click at [588, 529] on icon "button" at bounding box center [585, 534] width 14 height 14
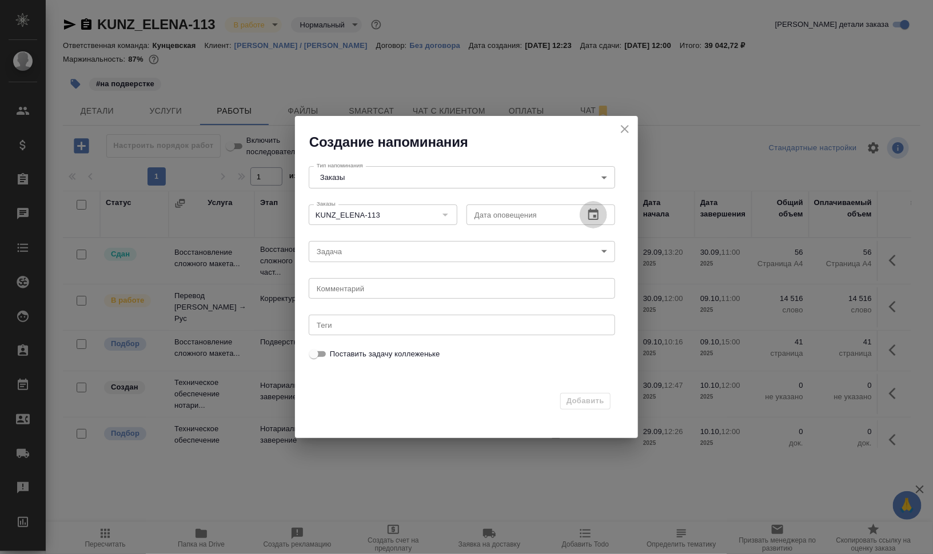
click at [597, 208] on icon "button" at bounding box center [593, 215] width 14 height 14
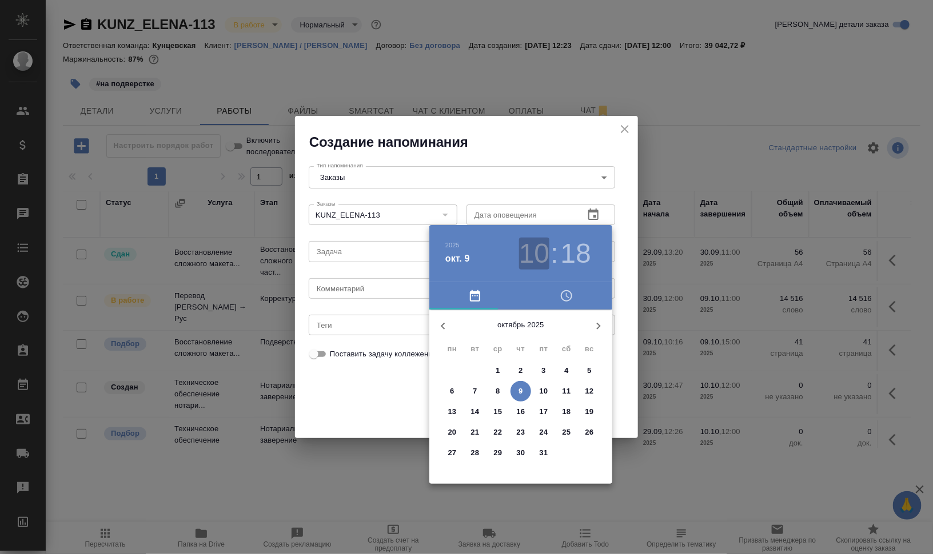
click at [535, 250] on h3 "10" at bounding box center [534, 254] width 30 height 32
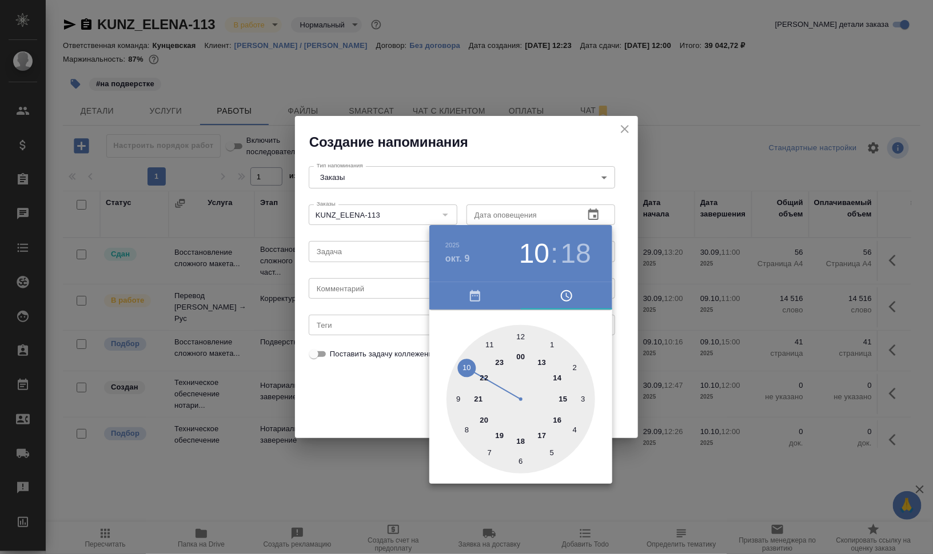
click at [563, 398] on div at bounding box center [520, 399] width 149 height 149
click at [522, 331] on div at bounding box center [520, 399] width 149 height 149
type input "09.10.2025 15:00"
click at [751, 389] on div at bounding box center [466, 277] width 933 height 554
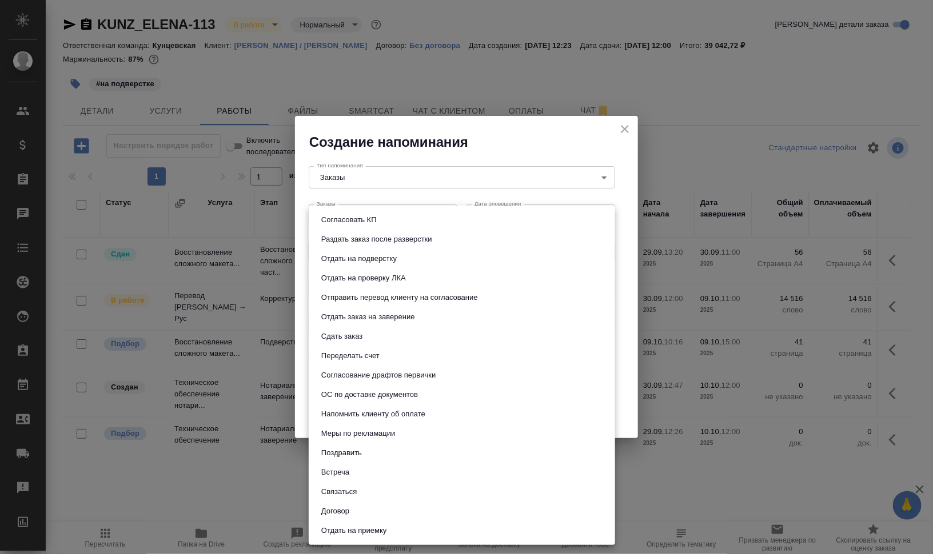
click at [363, 242] on body "🙏 .cls-1 fill:#fff; AWATERA Валеев Динар Клиенты Спецификации Заказы 0 Чаты Tod…" at bounding box center [466, 277] width 933 height 554
click at [373, 332] on li "Сдать заказ" at bounding box center [462, 336] width 306 height 19
type input "Сдать заказ"
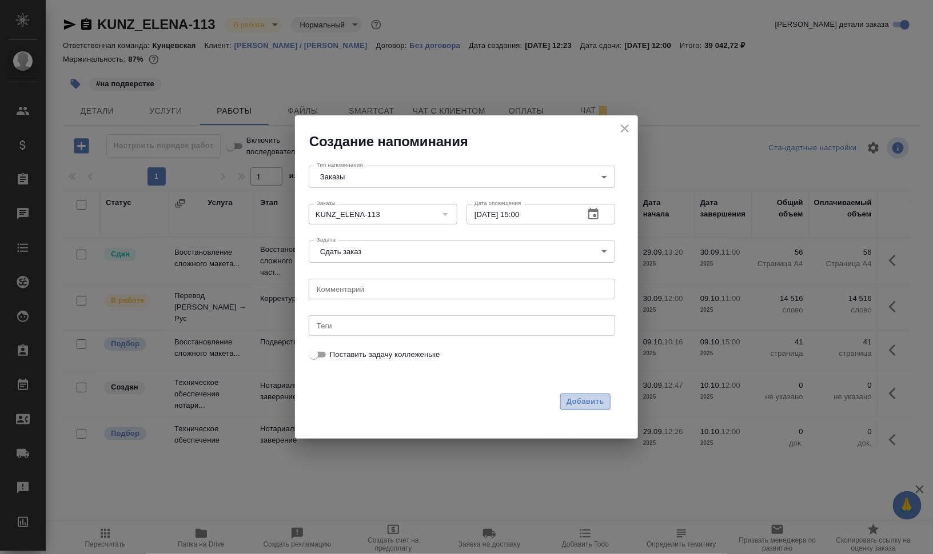
click at [592, 396] on span "Добавить" at bounding box center [585, 401] width 38 height 13
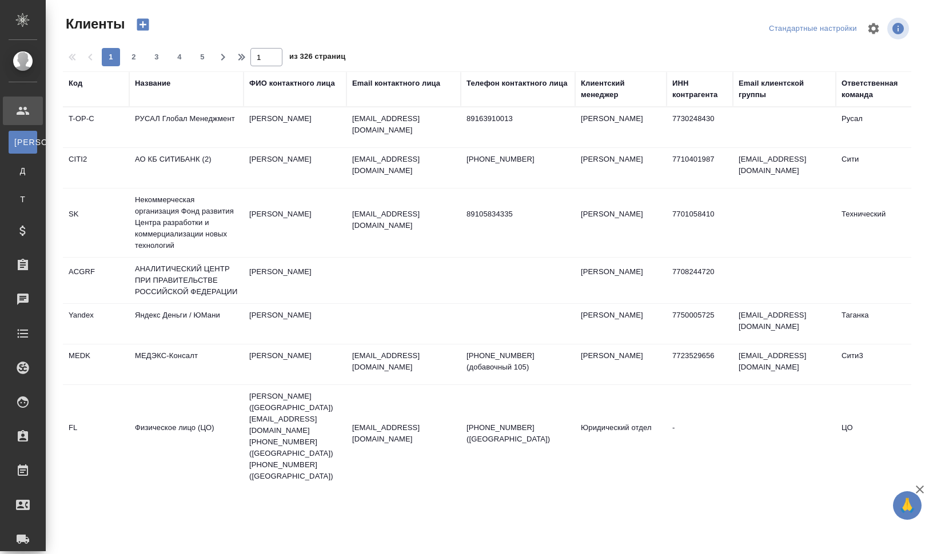
select select "RU"
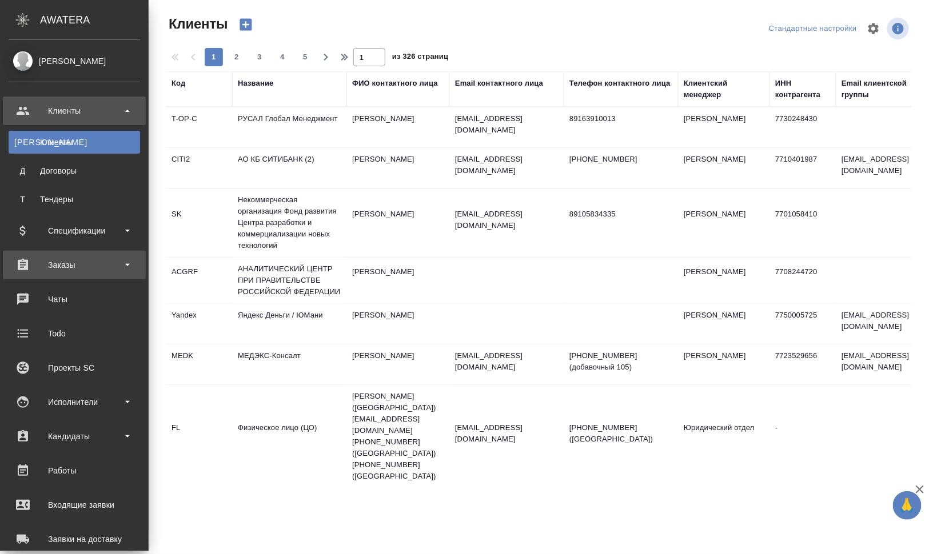
click at [112, 268] on div "Заказы" at bounding box center [74, 265] width 131 height 17
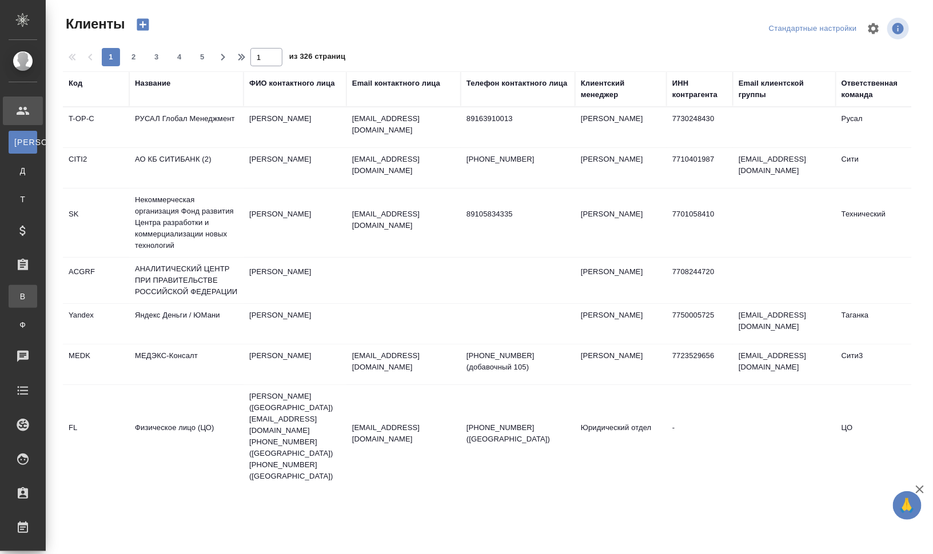
click at [17, 295] on div "Все заказы" at bounding box center [8, 296] width 17 height 11
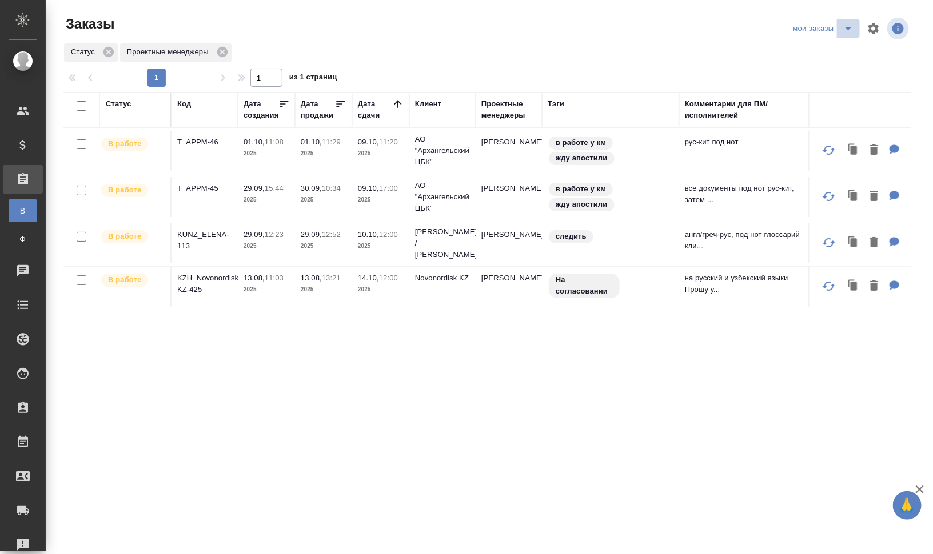
click at [848, 33] on icon "split button" at bounding box center [848, 29] width 14 height 14
click at [829, 66] on li "для раздачи" at bounding box center [824, 70] width 81 height 18
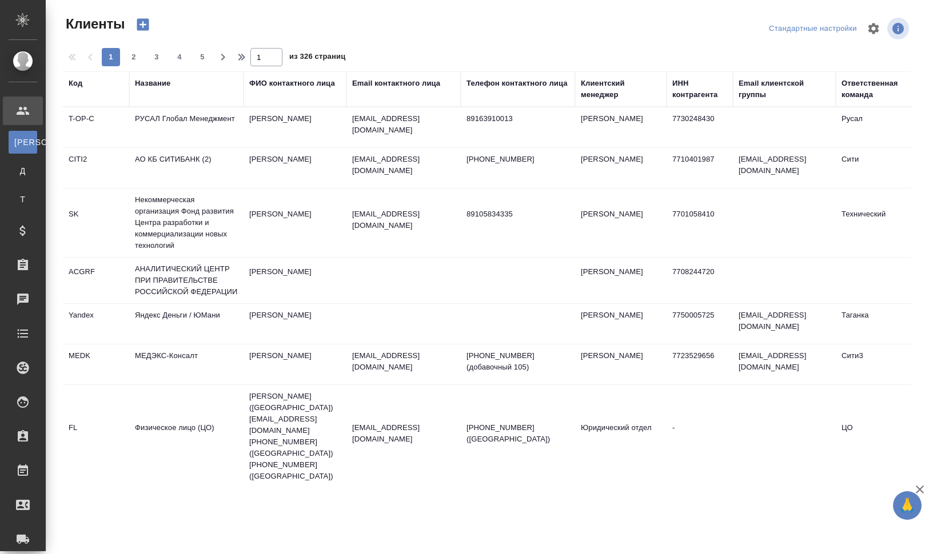
select select "RU"
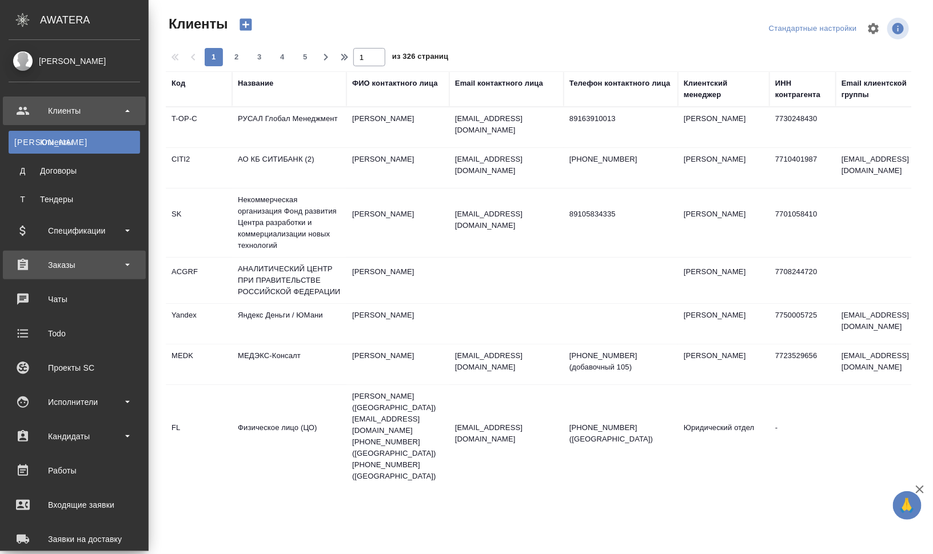
click at [101, 267] on div "Заказы" at bounding box center [74, 265] width 131 height 17
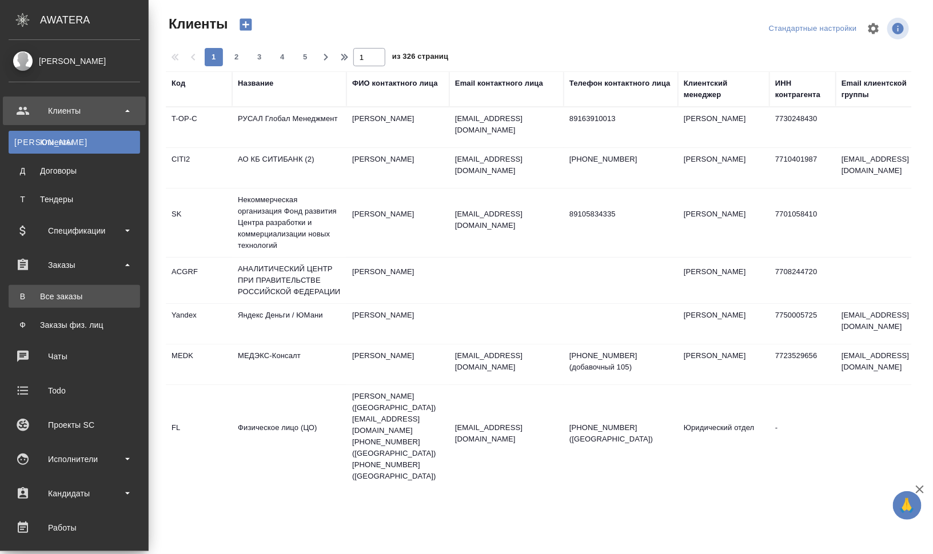
click at [91, 291] on div "Все заказы" at bounding box center [74, 296] width 120 height 11
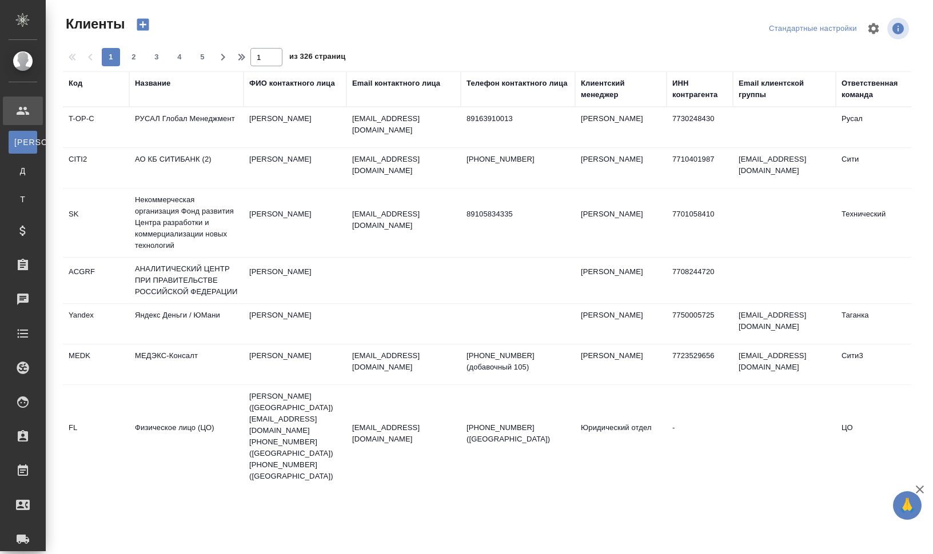
select select "RU"
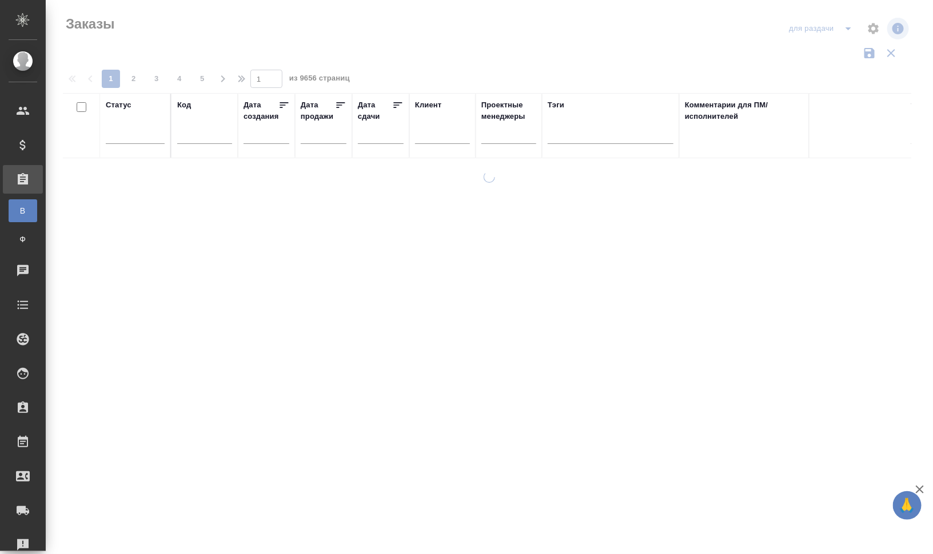
click at [191, 134] on input "text" at bounding box center [204, 137] width 55 height 14
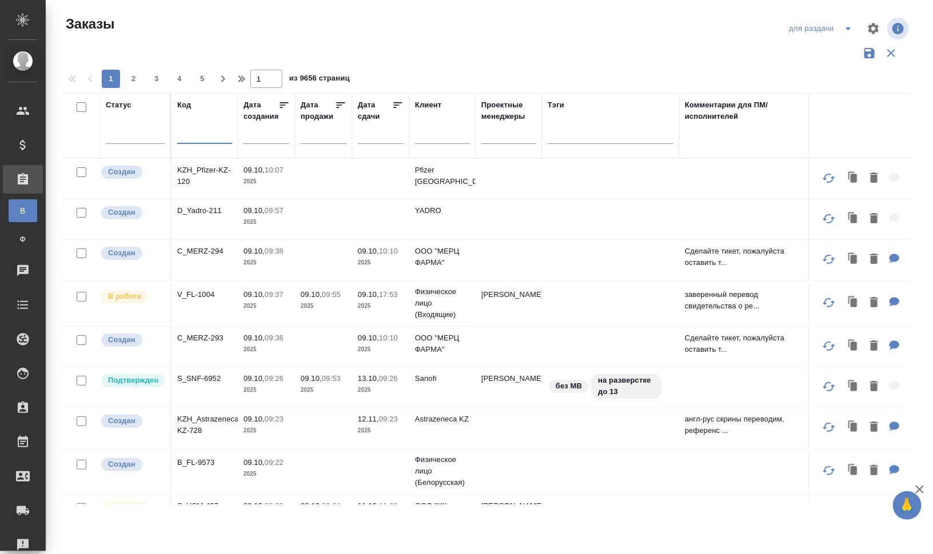
paste input "BAB_FL-16609"
type input "BAB_FL-16609"
click at [331, 24] on div "Заказы" at bounding box center [206, 24] width 286 height 18
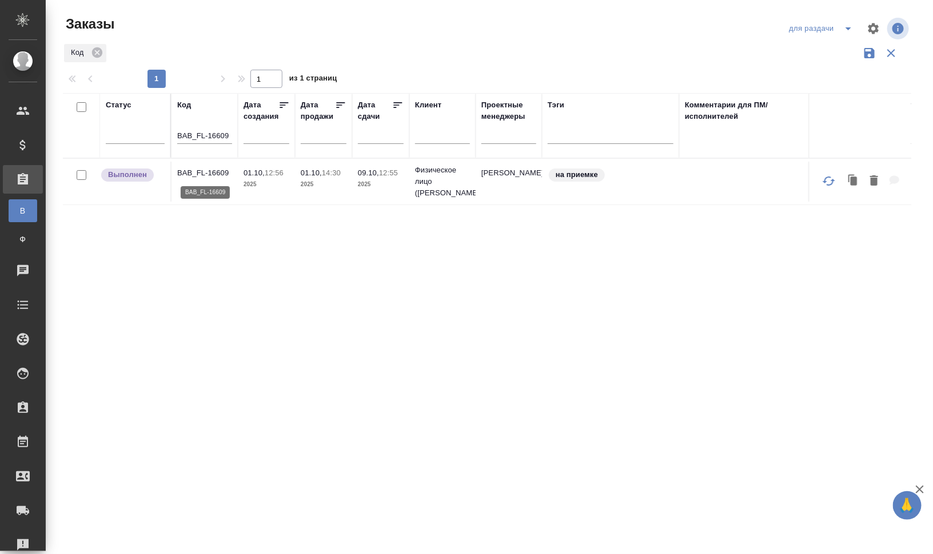
click at [205, 173] on p "BAB_FL-16609" at bounding box center [204, 172] width 55 height 11
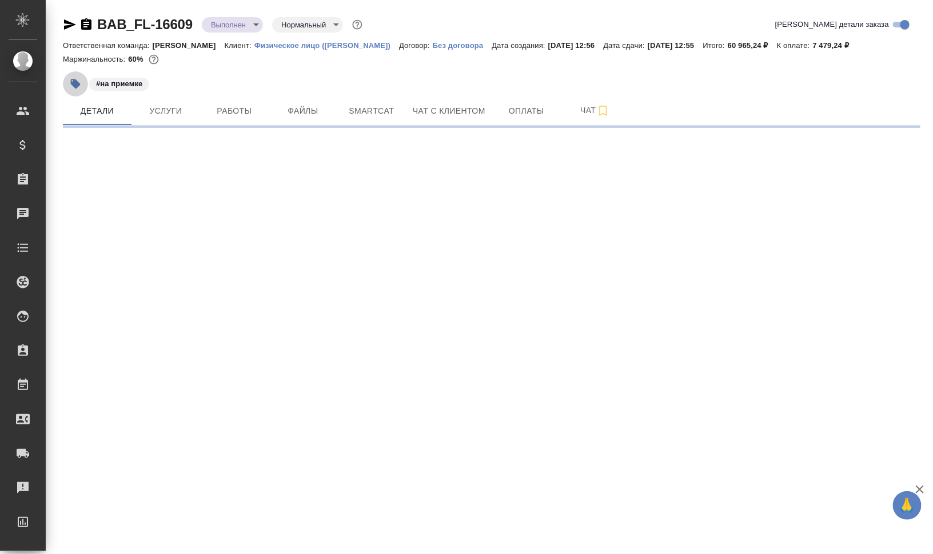
click at [75, 87] on icon "button" at bounding box center [76, 84] width 10 height 10
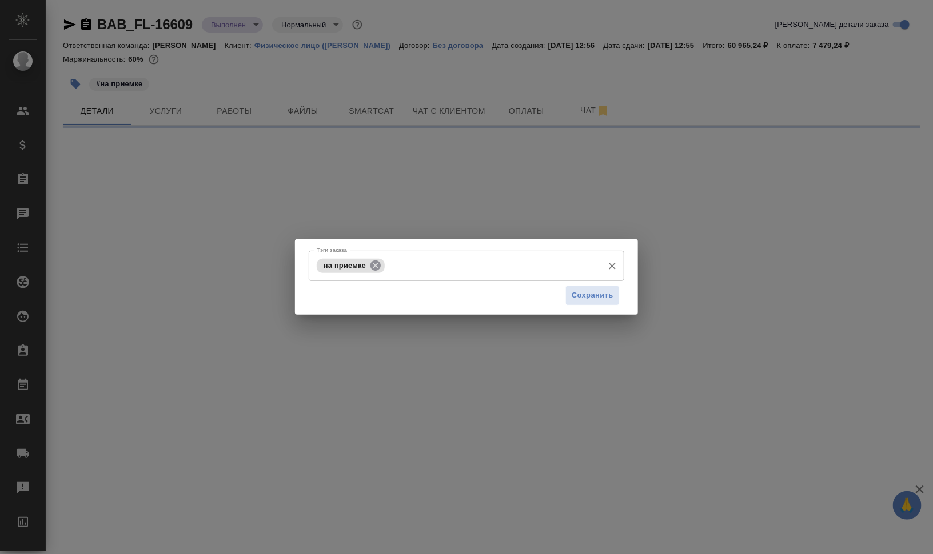
click at [374, 265] on icon at bounding box center [375, 265] width 13 height 13
click at [576, 300] on span "Сохранить" at bounding box center [593, 295] width 42 height 13
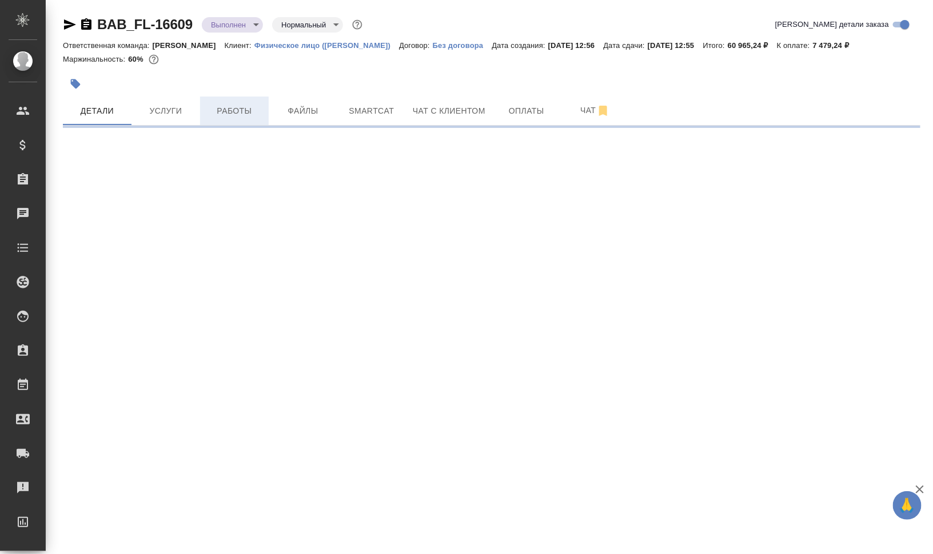
click at [217, 105] on span "Работы" at bounding box center [234, 111] width 55 height 14
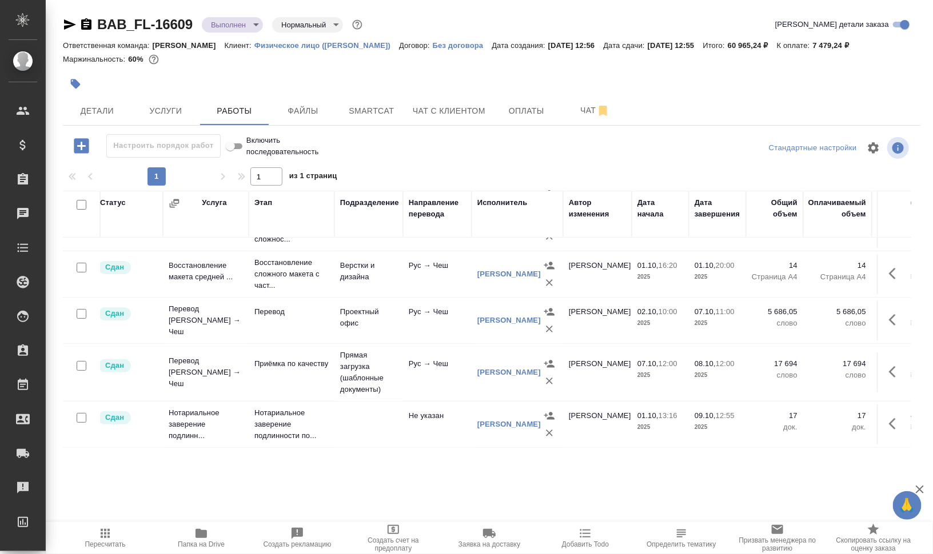
scroll to position [88, 0]
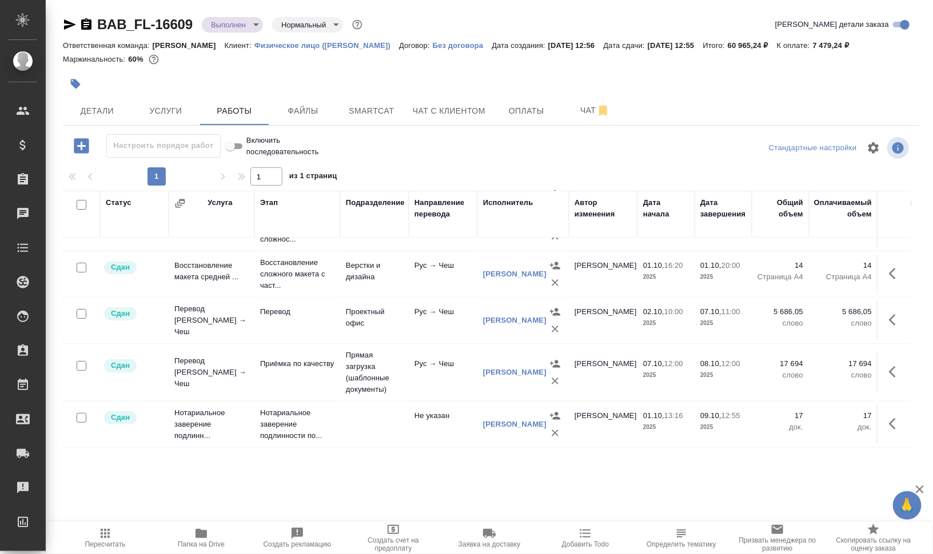
click at [500, 433] on td "[PERSON_NAME]" at bounding box center [522, 425] width 91 height 46
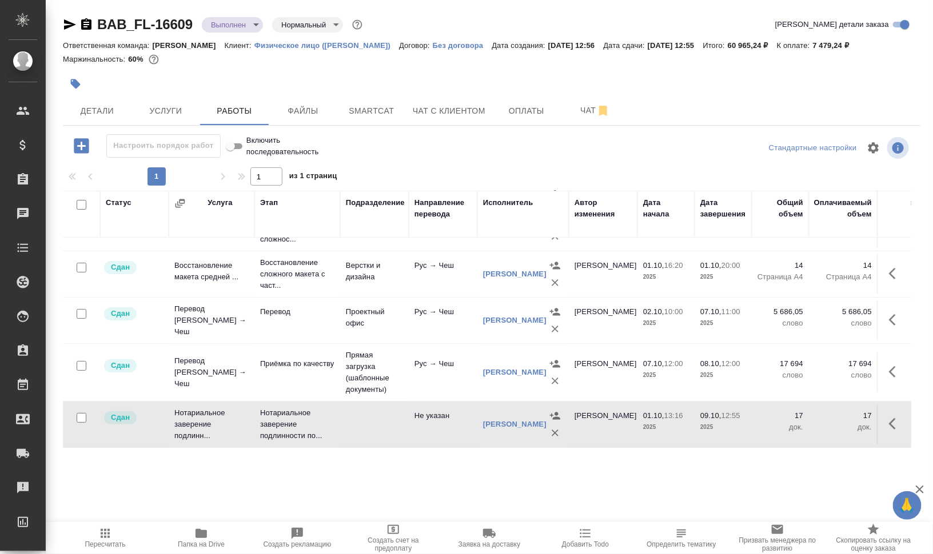
drag, startPoint x: 511, startPoint y: 437, endPoint x: 549, endPoint y: 438, distance: 37.7
click at [549, 438] on div "Статус Услуга Этап Подразделение Направление перевода Исполнитель Автор изменен…" at bounding box center [487, 319] width 848 height 257
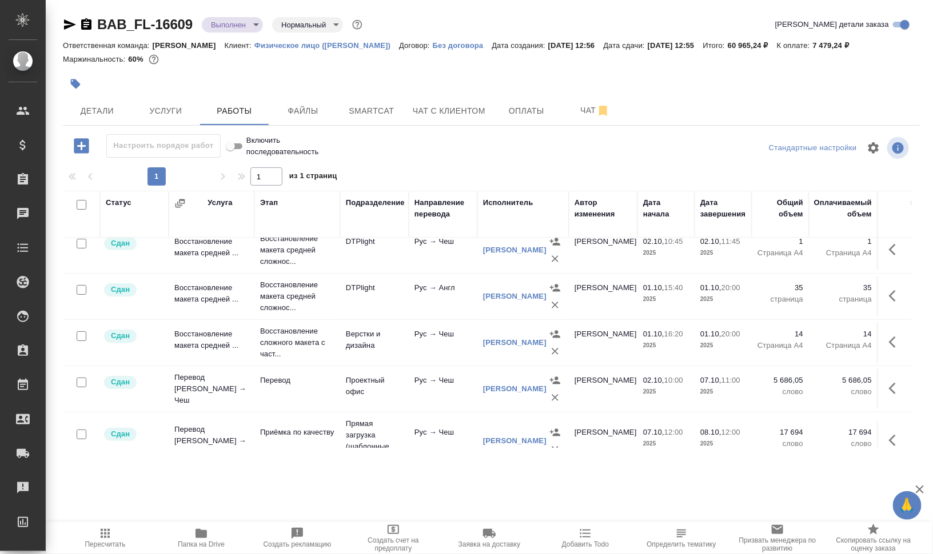
scroll to position [0, 0]
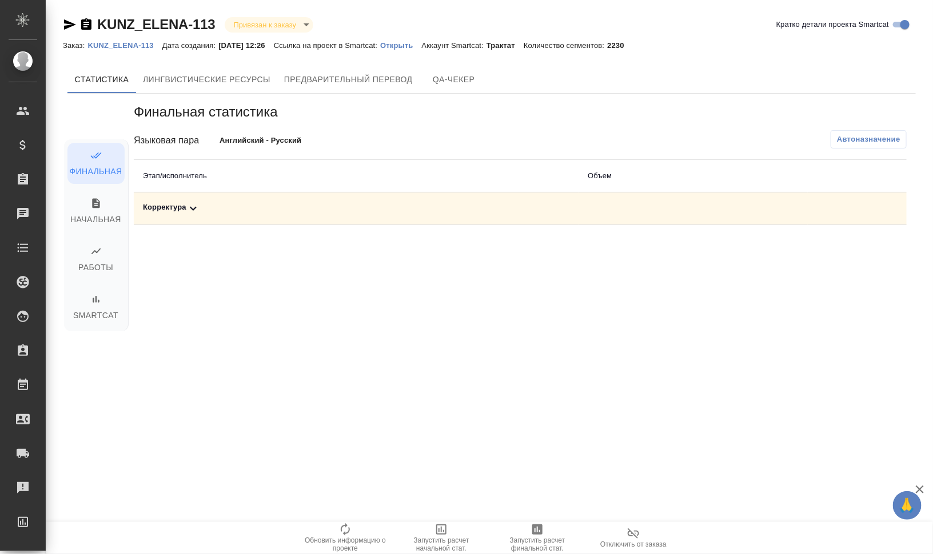
click at [181, 209] on div "Корректура" at bounding box center [356, 209] width 426 height 14
click at [539, 529] on icon "button" at bounding box center [537, 530] width 10 height 10
click at [196, 210] on icon at bounding box center [193, 209] width 14 height 14
click at [193, 203] on icon at bounding box center [193, 209] width 14 height 14
click at [98, 210] on span "Начальная" at bounding box center [95, 212] width 43 height 29
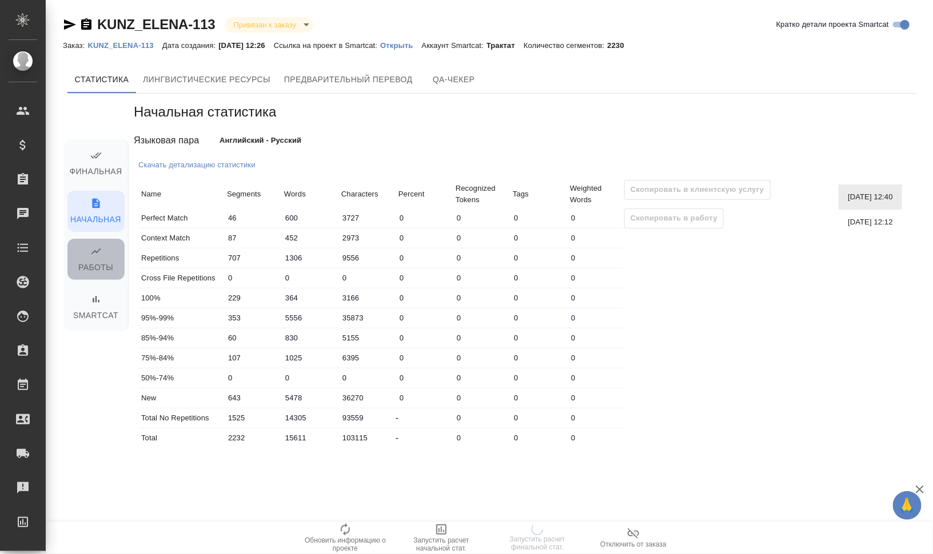
click at [98, 261] on span "Работы" at bounding box center [95, 260] width 43 height 29
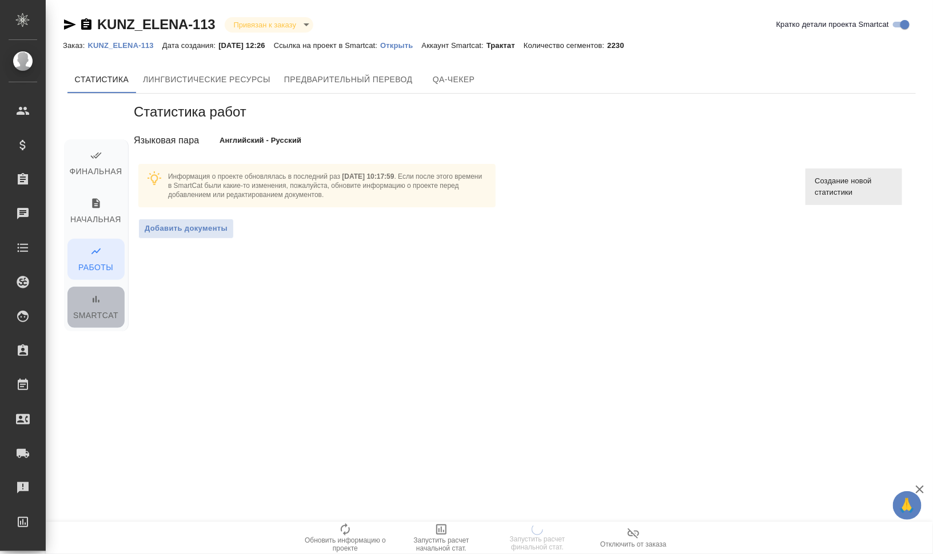
click at [99, 311] on span "Smartcat" at bounding box center [95, 308] width 43 height 29
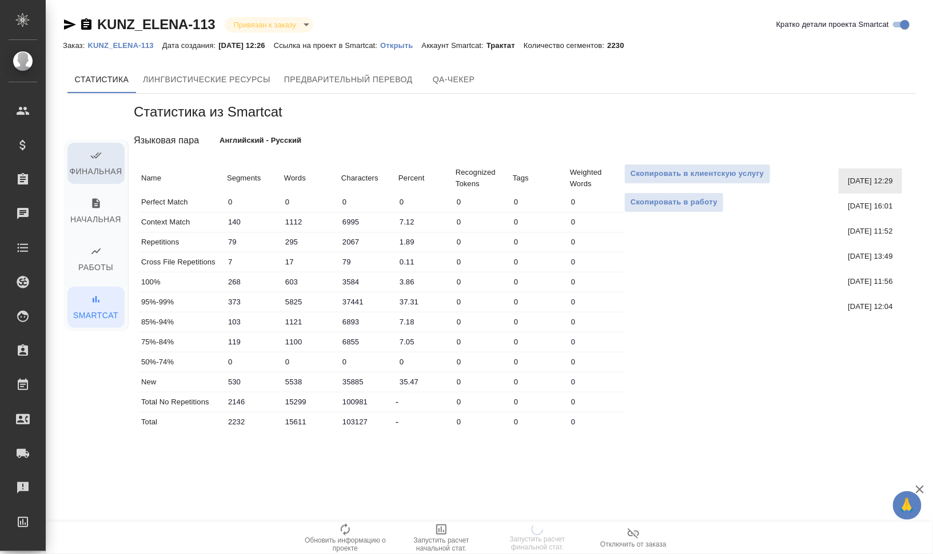
click at [93, 155] on icon "button" at bounding box center [95, 155] width 11 height 11
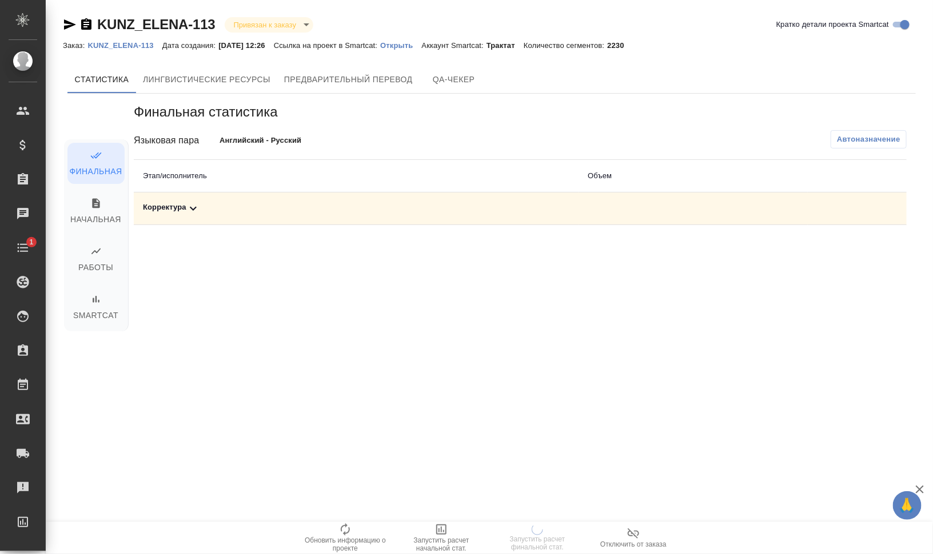
click at [140, 45] on p "KUNZ_ELENA-113" at bounding box center [124, 45] width 74 height 9
click at [193, 206] on icon at bounding box center [193, 209] width 14 height 14
click at [245, 289] on div "Финальная статистика Языковая пара Английский - Русский Автоназначение Этап/исп…" at bounding box center [520, 260] width 791 height 333
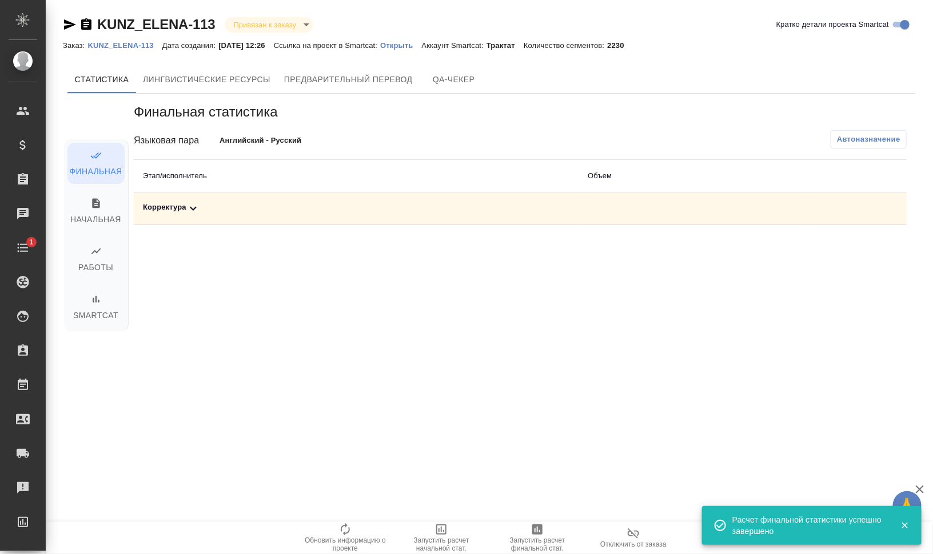
click at [185, 206] on div "Корректура" at bounding box center [356, 209] width 426 height 14
click at [858, 251] on icon "button" at bounding box center [856, 248] width 11 height 10
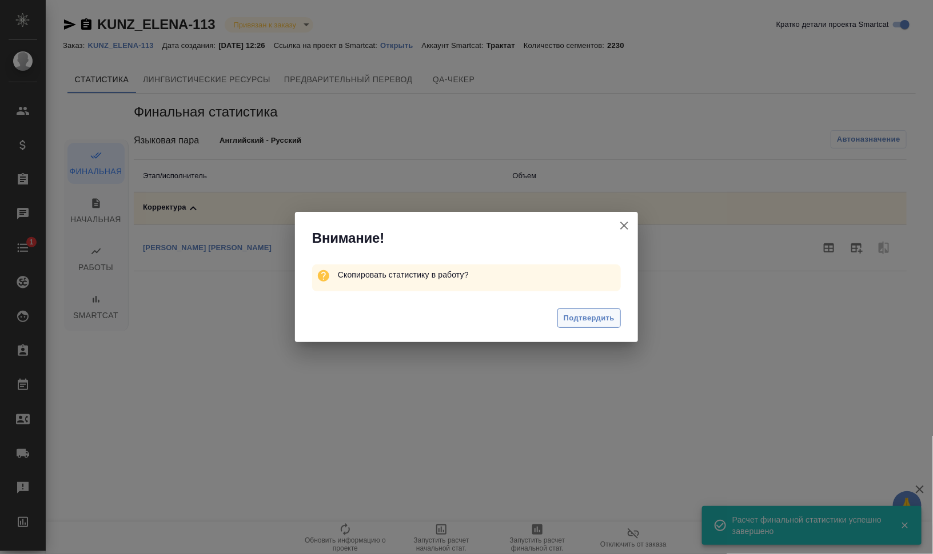
click at [603, 320] on span "Подтвердить" at bounding box center [589, 318] width 51 height 13
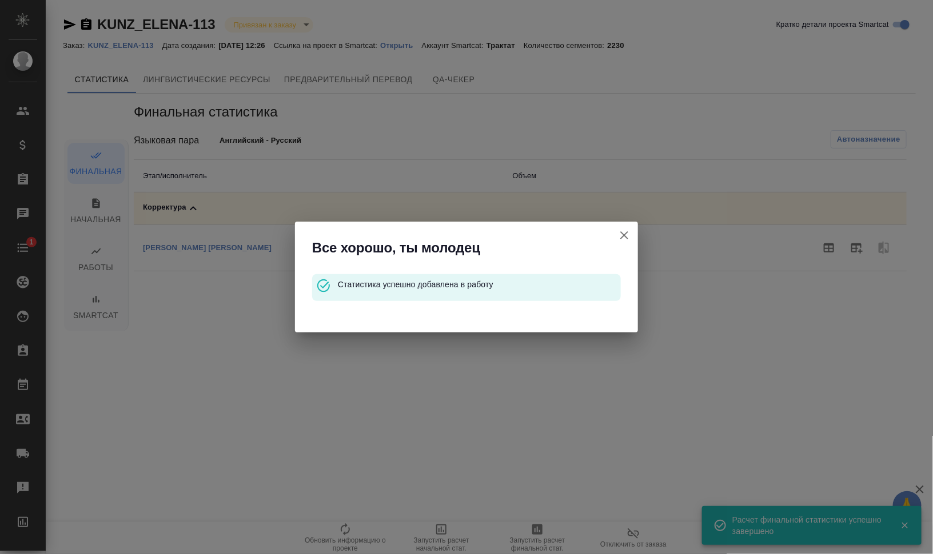
click at [622, 232] on icon "button" at bounding box center [624, 236] width 14 height 14
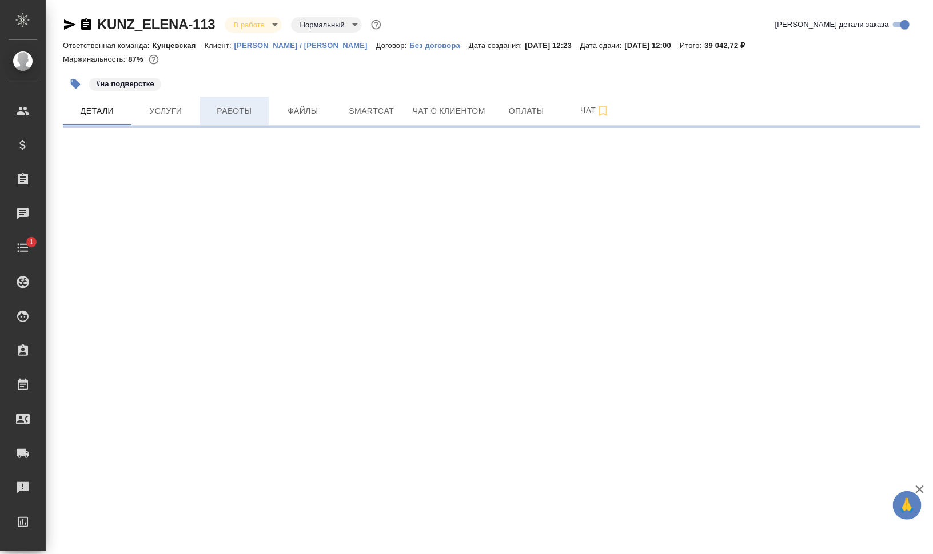
select select "RU"
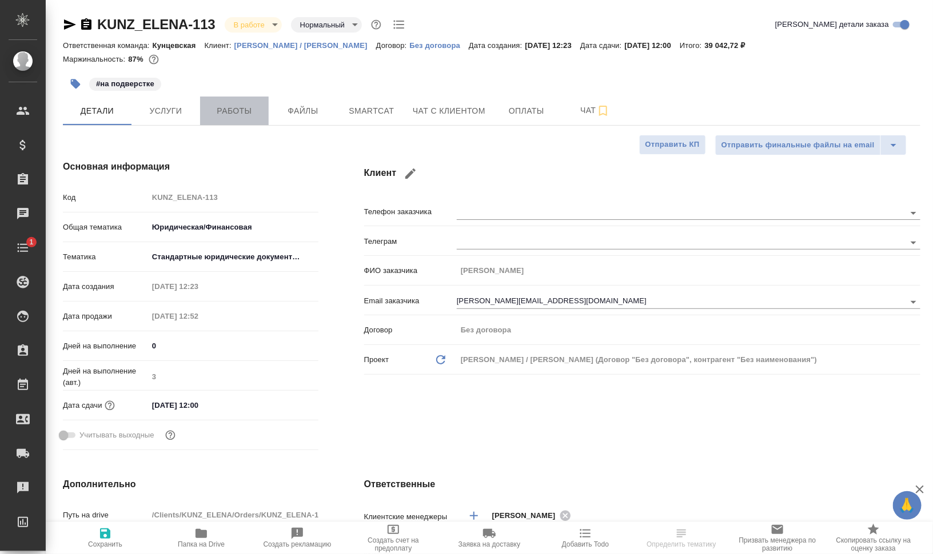
click at [245, 117] on button "Работы" at bounding box center [234, 111] width 69 height 29
type textarea "x"
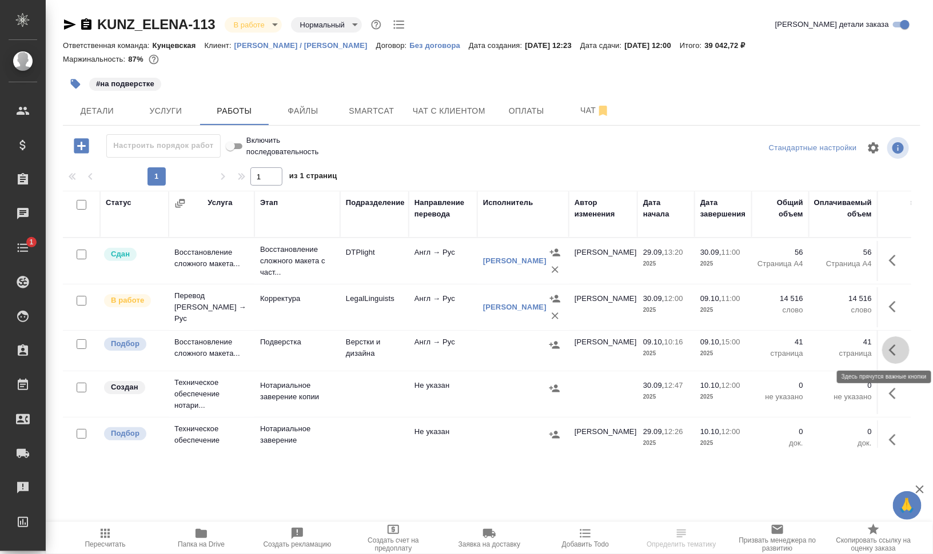
click at [888, 341] on button "button" at bounding box center [895, 350] width 27 height 27
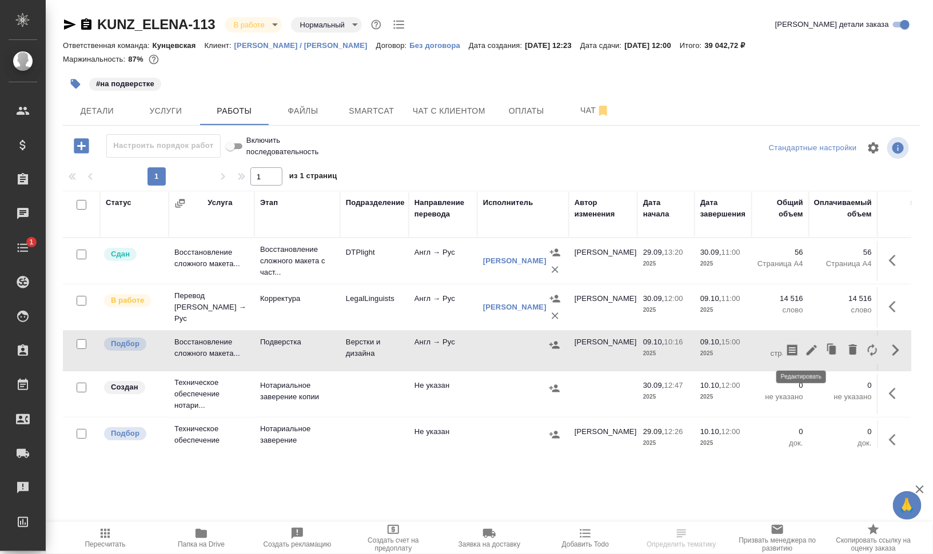
click at [805, 351] on icon "button" at bounding box center [812, 350] width 14 height 14
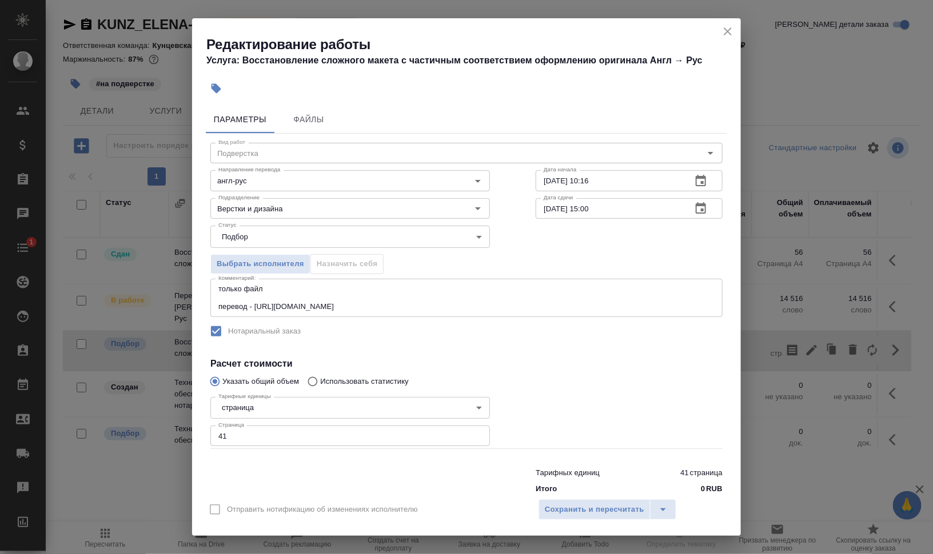
drag, startPoint x: 269, startPoint y: 282, endPoint x: 297, endPoint y: 285, distance: 28.1
click at [270, 281] on div "только файл перевод - https://drive.awatera.com/s/wsymyCXQn8MTn8Y x Комментарий:" at bounding box center [466, 298] width 512 height 38
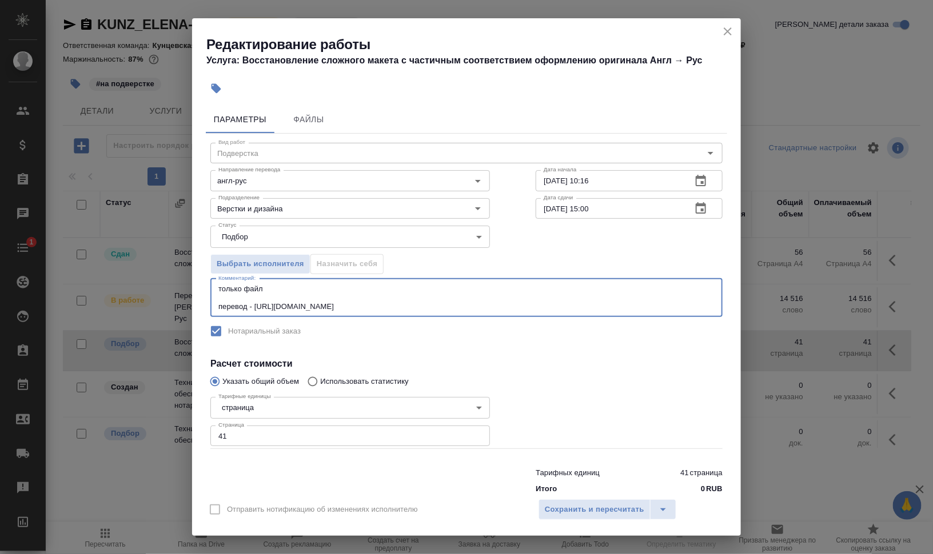
click at [308, 287] on textarea "только файл перевод - https://drive.awatera.com/s/wsymyCXQn8MTn8Y" at bounding box center [466, 298] width 496 height 26
paste textarea "RusP FS 2023 signed(ru)"
type textarea "только файл "RusP FS 2023 signed(ru)" перевод - https://drive.awatera.com/s/wsy…"
click at [598, 512] on span "Сохранить и пересчитать" at bounding box center [594, 510] width 99 height 13
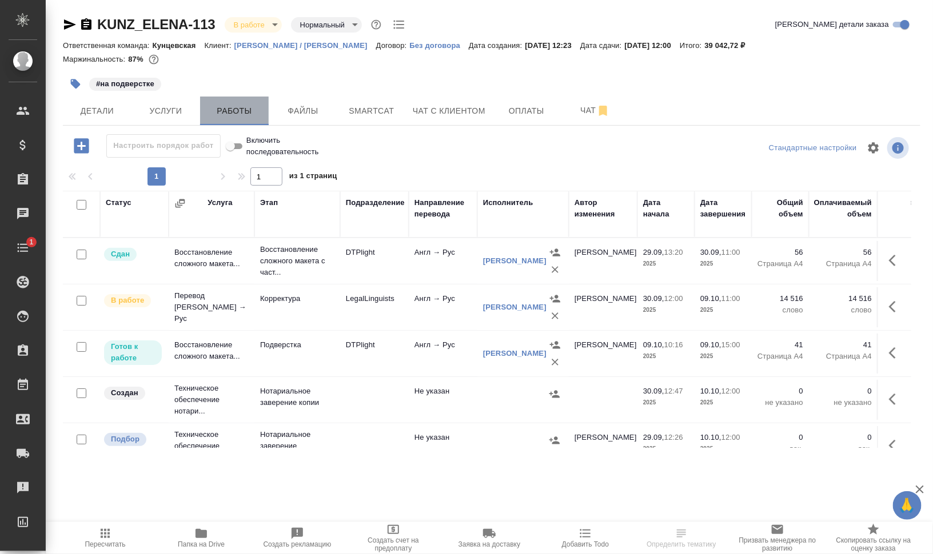
click at [241, 110] on span "Работы" at bounding box center [234, 111] width 55 height 14
click at [103, 545] on span "Пересчитать" at bounding box center [105, 545] width 41 height 8
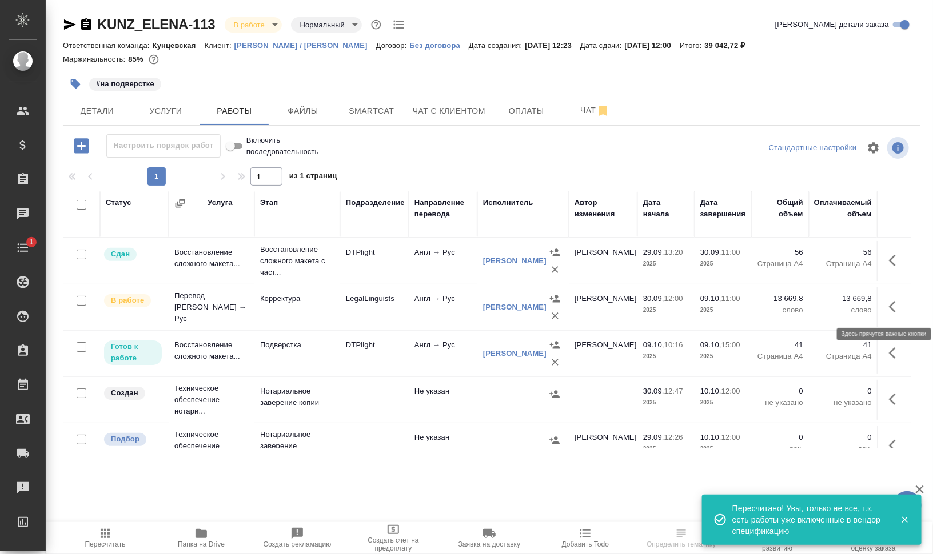
click at [889, 305] on icon "button" at bounding box center [896, 307] width 14 height 14
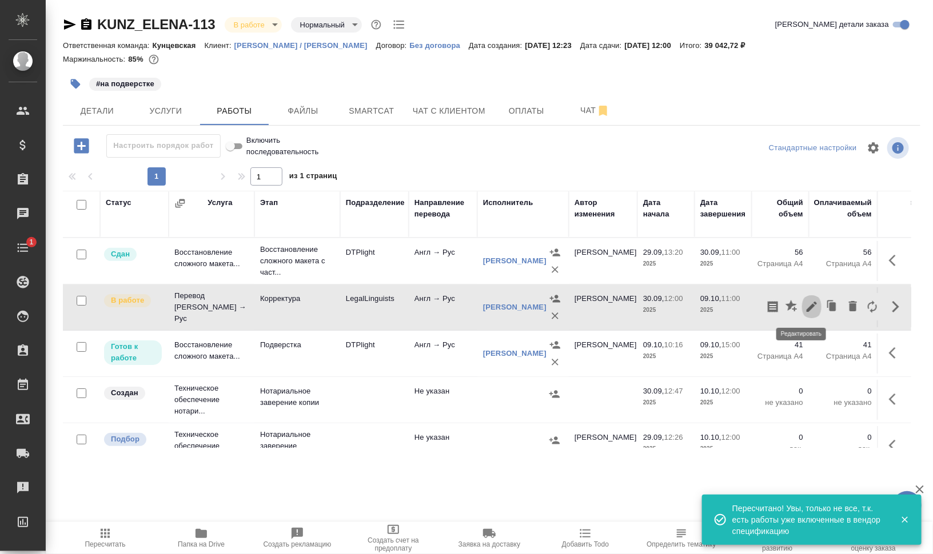
click at [805, 307] on icon "button" at bounding box center [812, 307] width 14 height 14
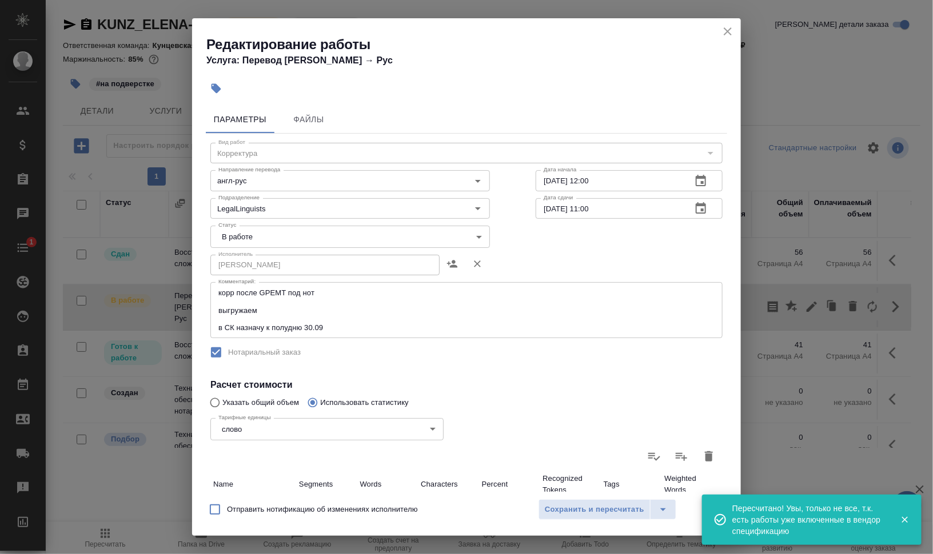
click at [263, 239] on body "🙏 .cls-1 fill:#fff; AWATERA Валеев Динар Клиенты Спецификации Заказы 0 Чаты 1 T…" at bounding box center [466, 277] width 933 height 554
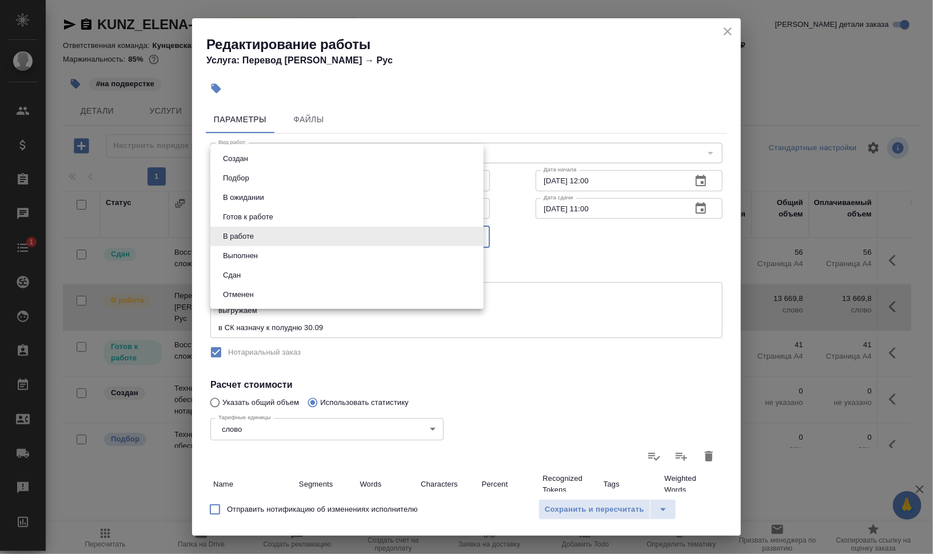
click at [250, 269] on li "Сдан" at bounding box center [346, 275] width 273 height 19
type input "closed"
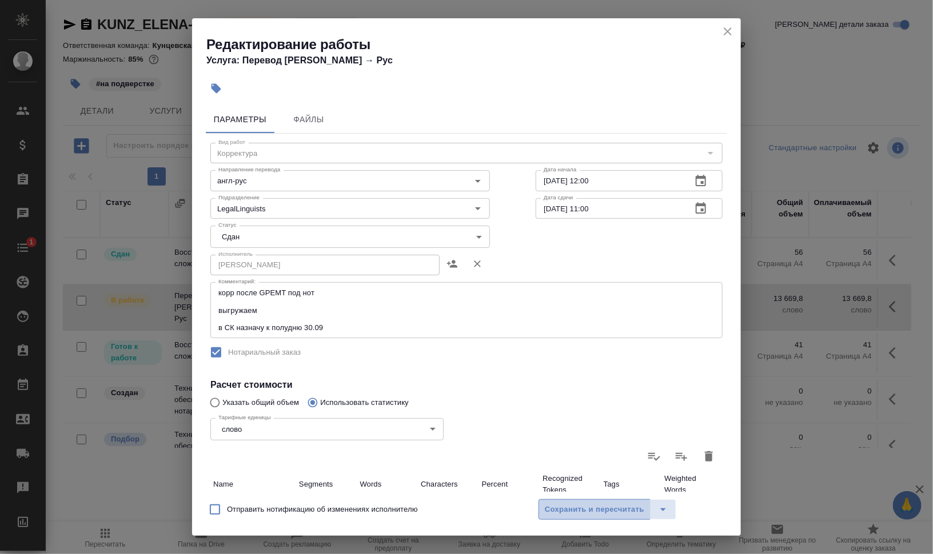
click at [609, 514] on span "Сохранить и пересчитать" at bounding box center [594, 510] width 99 height 13
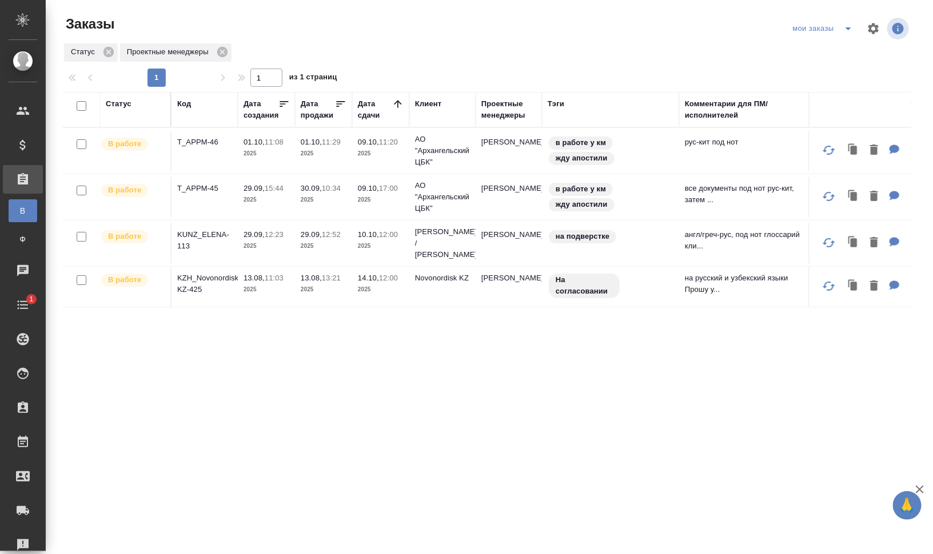
click at [191, 141] on p "T_APPM-46" at bounding box center [204, 142] width 55 height 11
click at [193, 189] on p "T_APPM-45" at bounding box center [204, 188] width 55 height 11
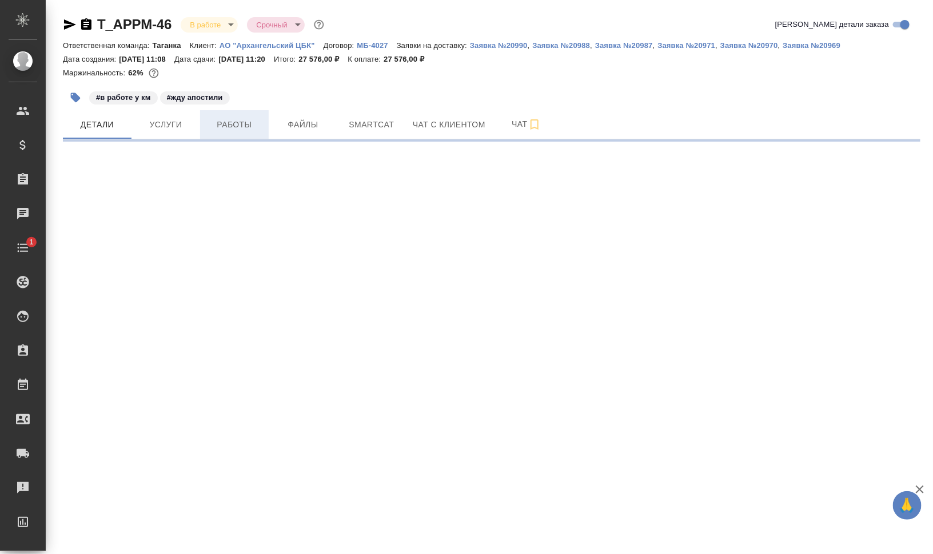
select select "RU"
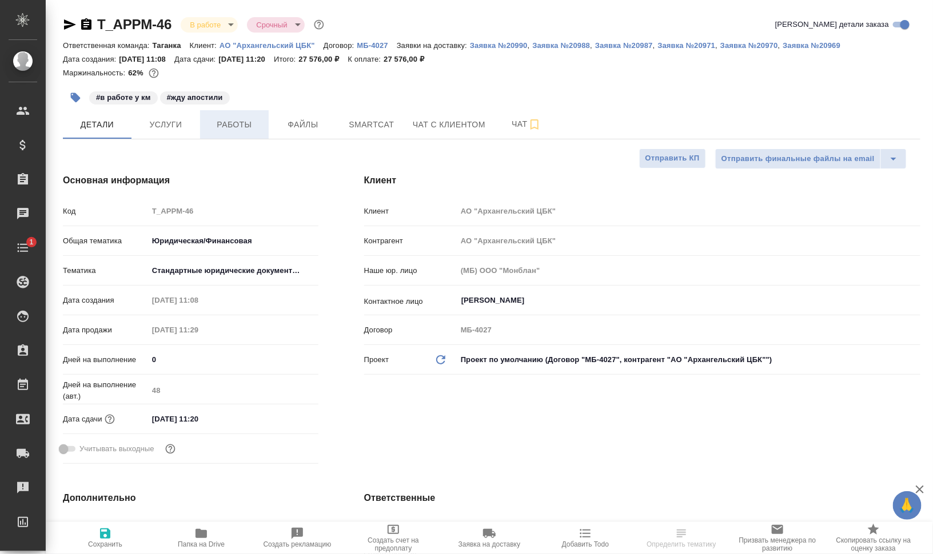
click at [240, 118] on span "Работы" at bounding box center [234, 125] width 55 height 14
type textarea "x"
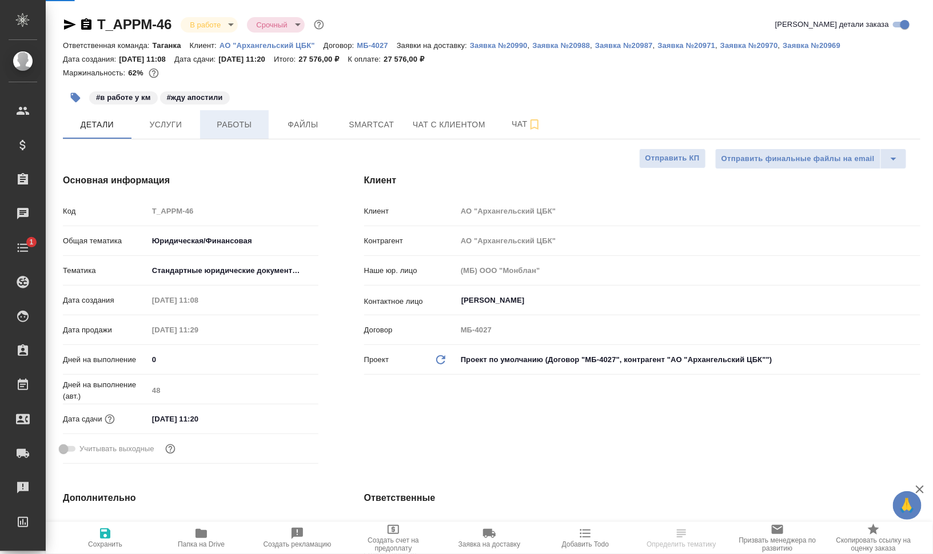
type textarea "x"
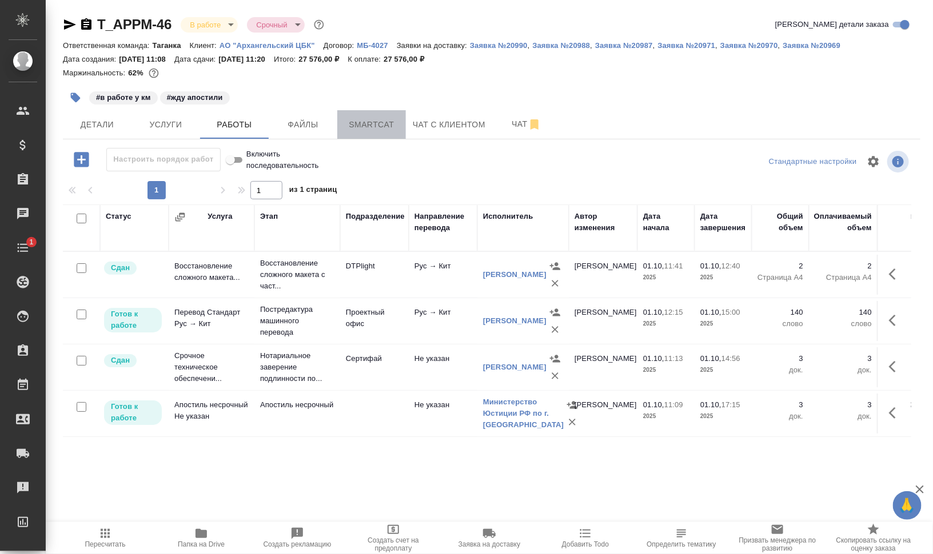
click at [386, 131] on span "Smartcat" at bounding box center [371, 125] width 55 height 14
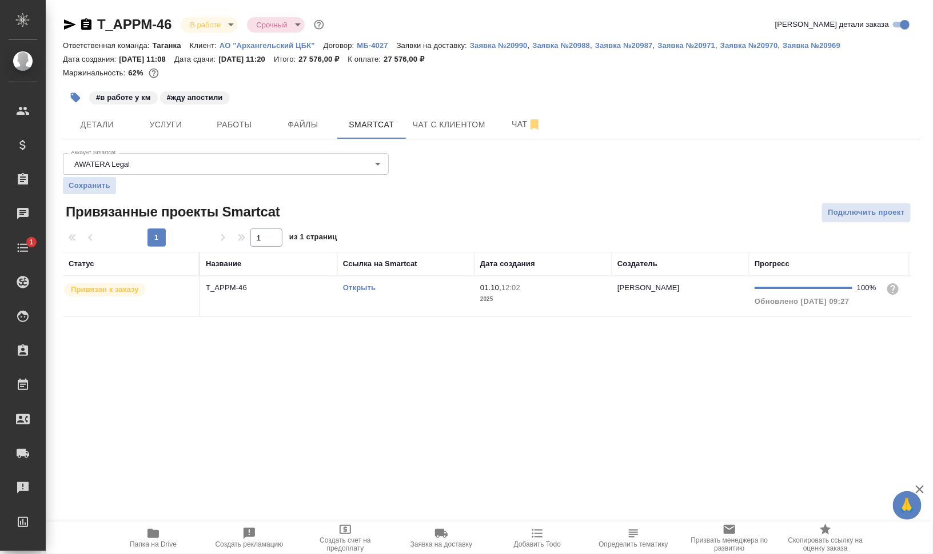
click at [397, 300] on td "Открыть" at bounding box center [405, 297] width 137 height 40
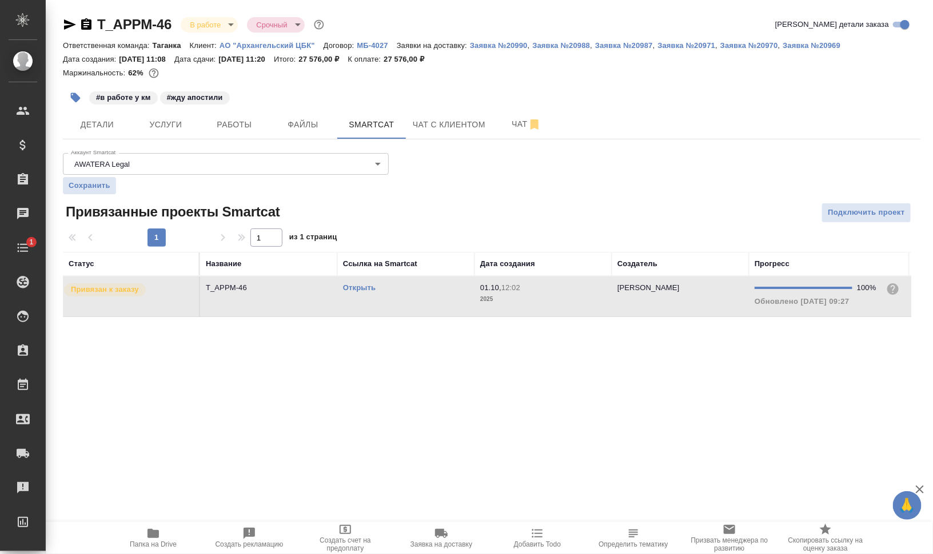
click at [397, 300] on td "Открыть" at bounding box center [405, 297] width 137 height 40
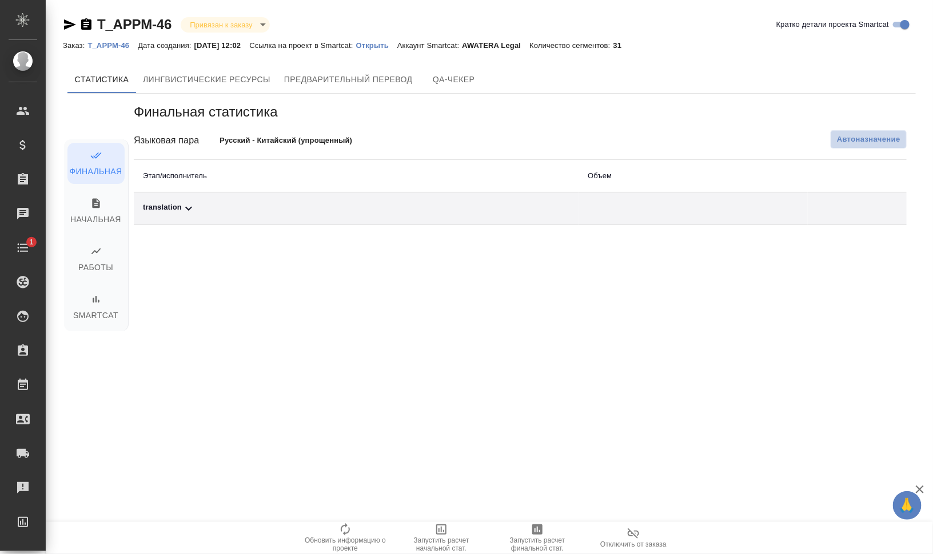
click at [878, 138] on span "Автоназначение" at bounding box center [868, 139] width 63 height 11
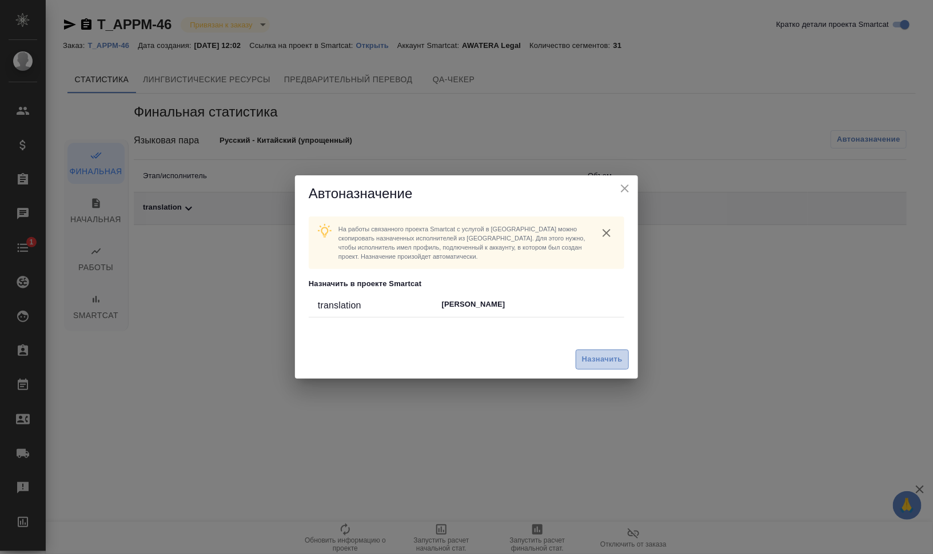
click at [601, 358] on span "Назначить" at bounding box center [602, 359] width 41 height 13
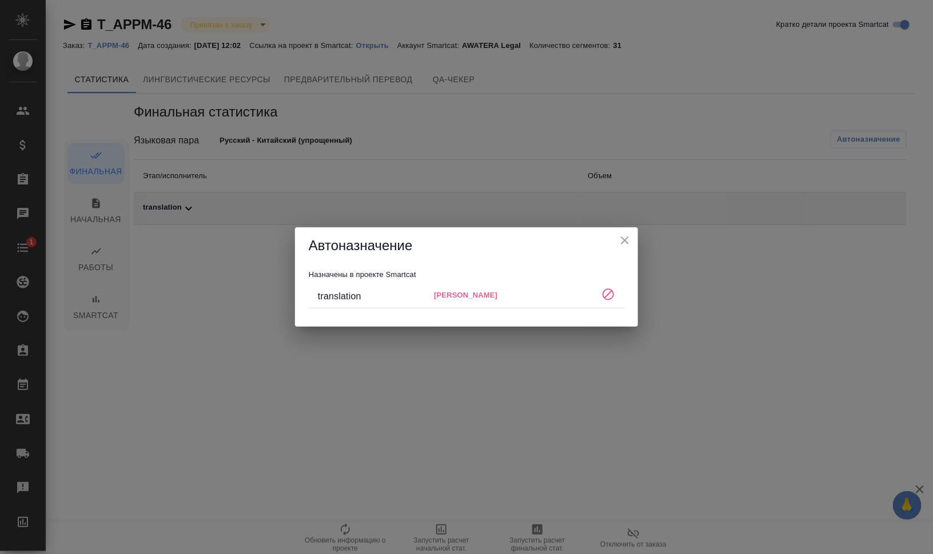
click at [625, 237] on icon "close" at bounding box center [625, 241] width 14 height 14
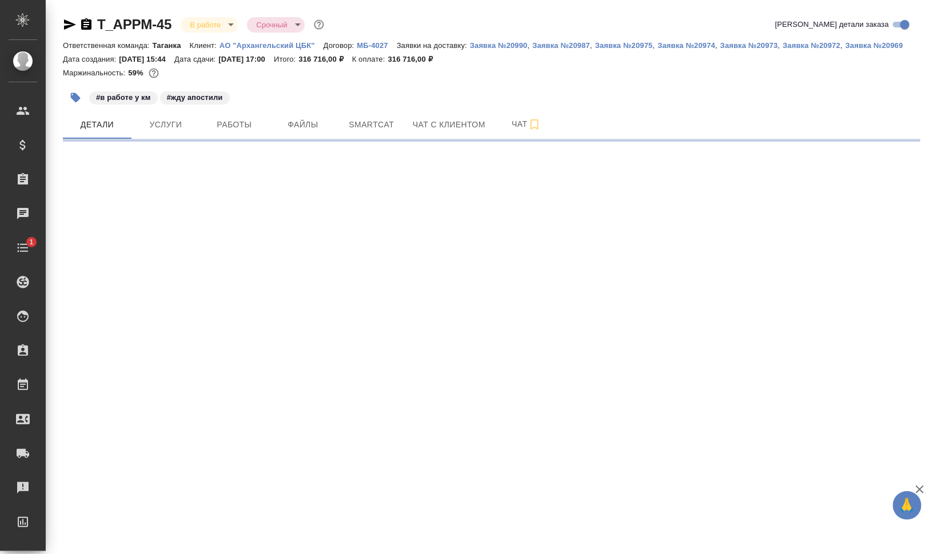
select select "RU"
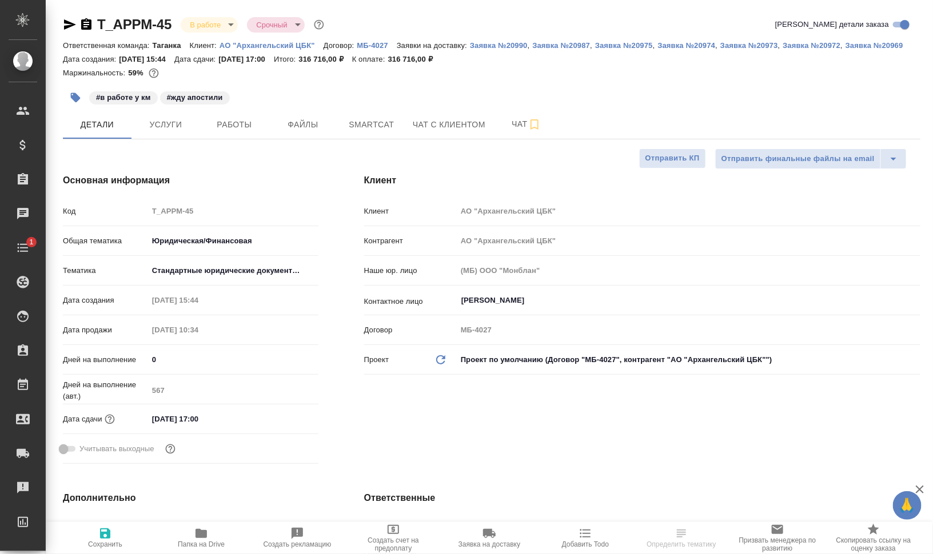
type textarea "x"
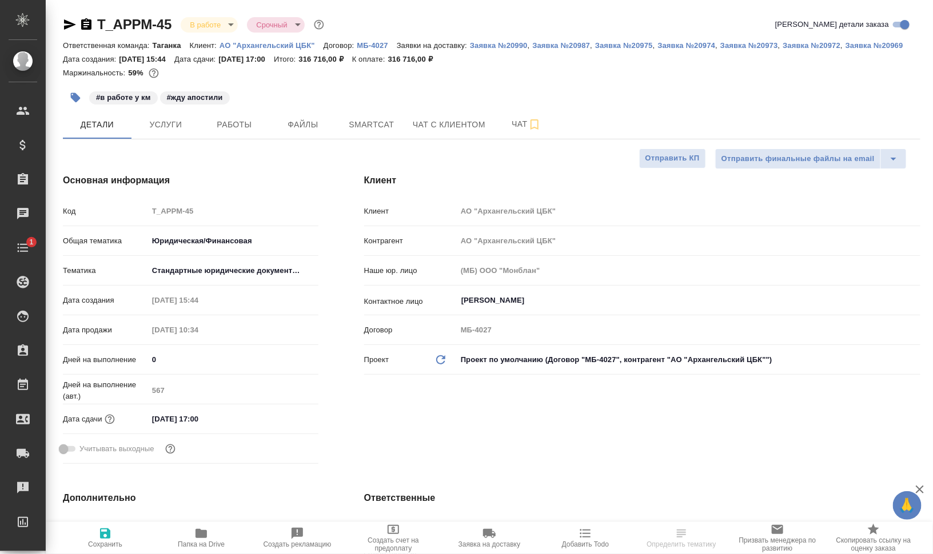
type textarea "x"
click at [251, 126] on span "Работы" at bounding box center [234, 125] width 55 height 14
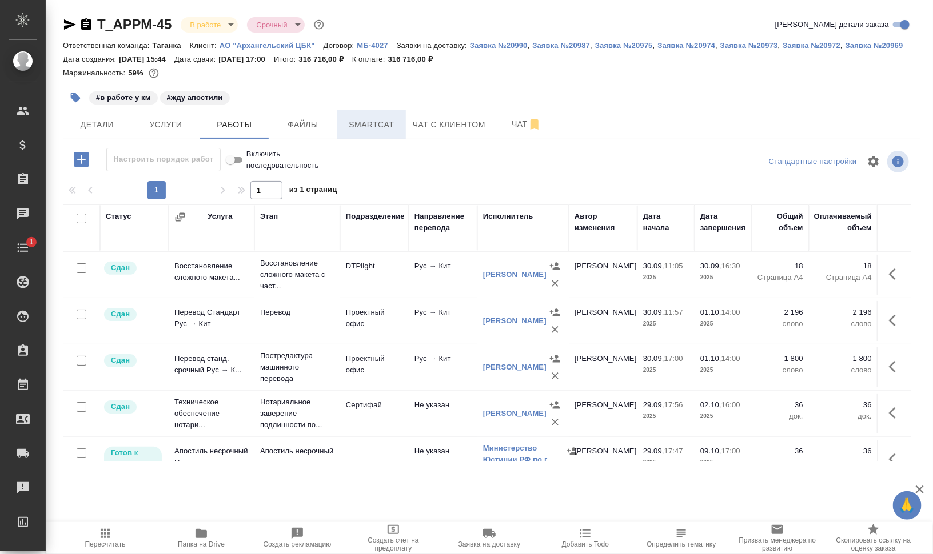
click at [389, 119] on span "Smartcat" at bounding box center [371, 125] width 55 height 14
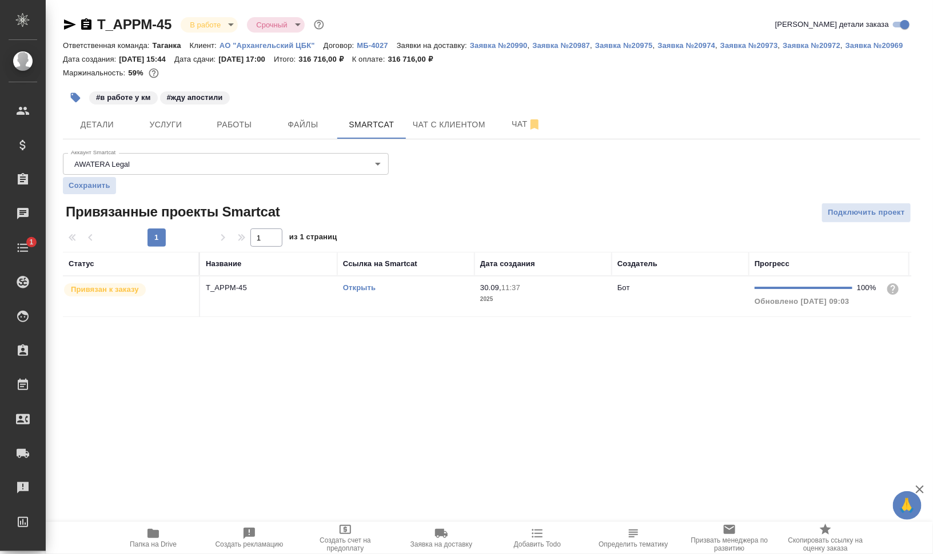
click at [386, 301] on td "Открыть" at bounding box center [405, 297] width 137 height 40
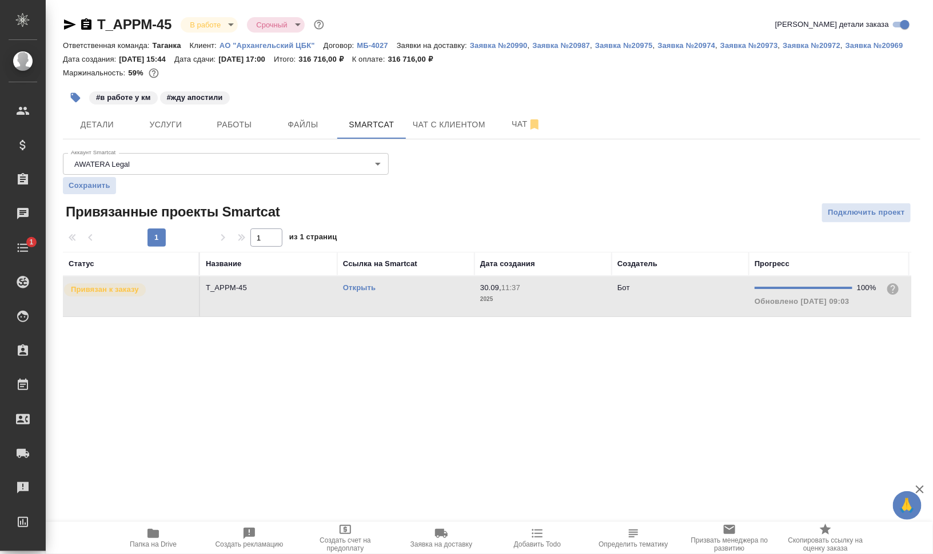
click at [386, 301] on td "Открыть" at bounding box center [405, 297] width 137 height 40
click at [242, 119] on span "Работы" at bounding box center [234, 125] width 55 height 14
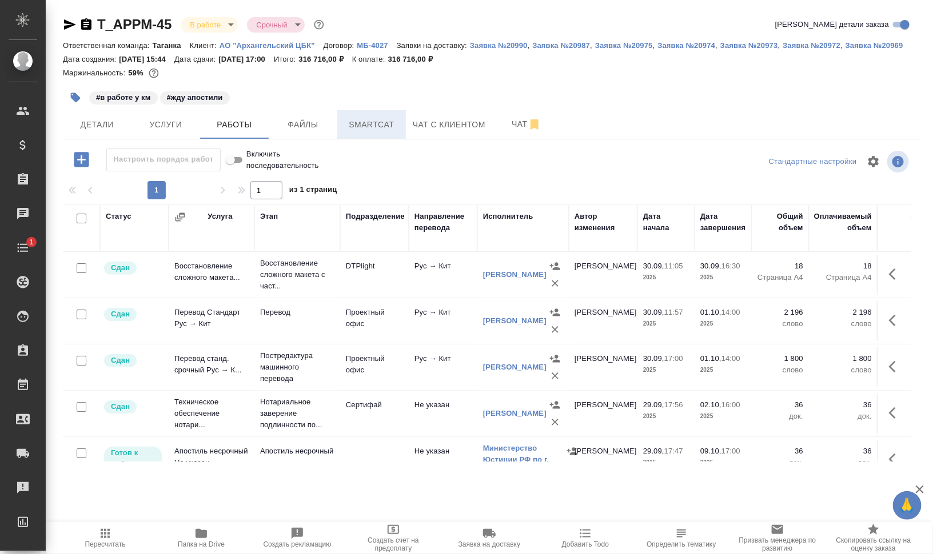
click at [361, 117] on button "Smartcat" at bounding box center [371, 124] width 69 height 29
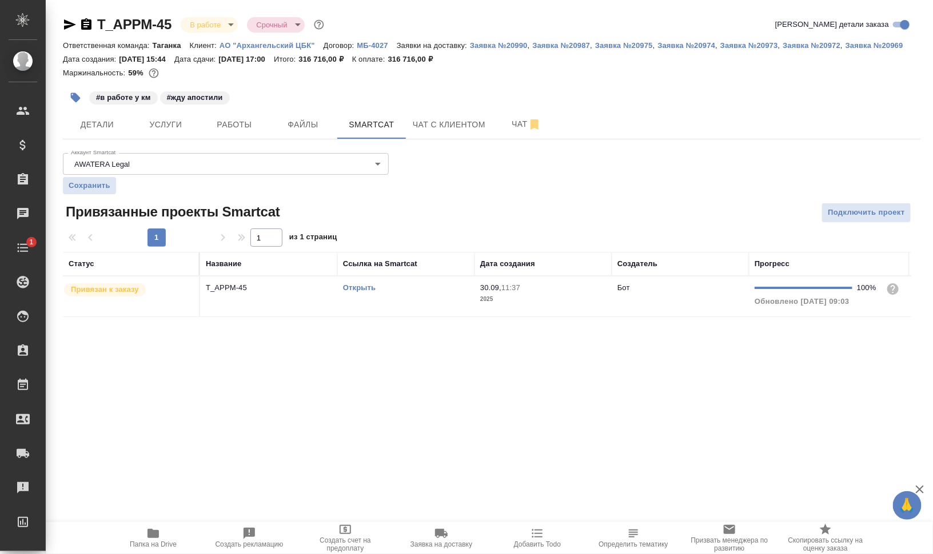
click at [368, 286] on link "Открыть" at bounding box center [359, 287] width 33 height 9
click at [366, 287] on link "Открыть" at bounding box center [359, 287] width 33 height 9
click at [223, 125] on span "Работы" at bounding box center [234, 125] width 55 height 14
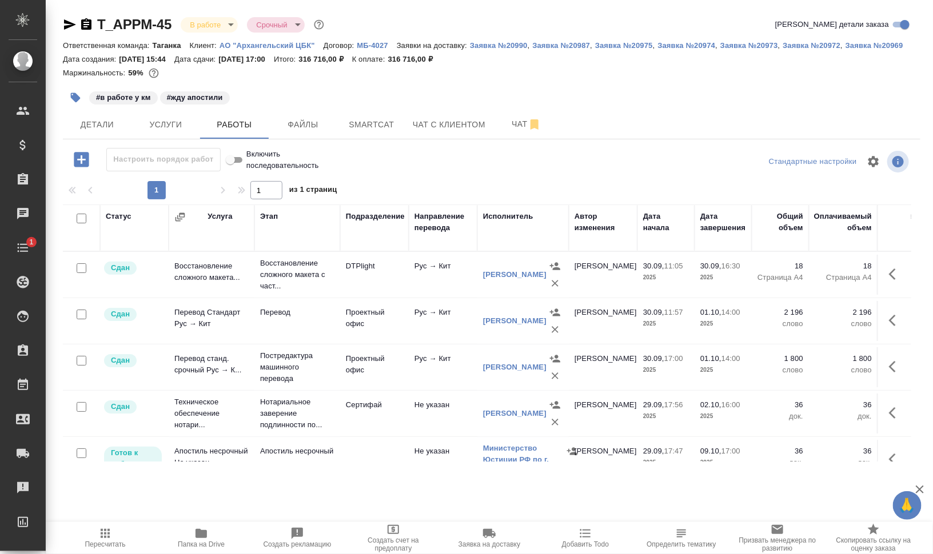
click at [198, 548] on span "Папка на Drive" at bounding box center [201, 545] width 47 height 8
click at [365, 128] on span "Smartcat" at bounding box center [371, 125] width 55 height 14
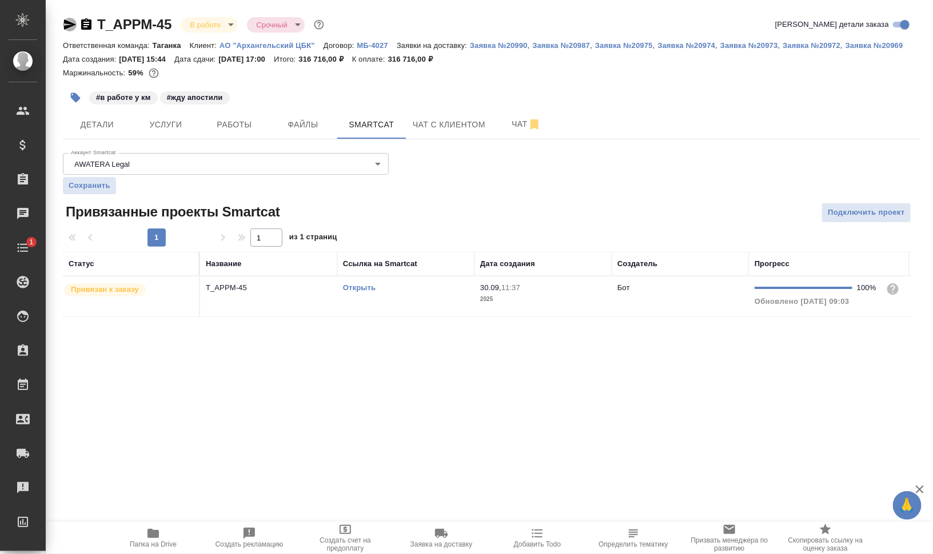
click at [70, 28] on icon "button" at bounding box center [70, 25] width 14 height 14
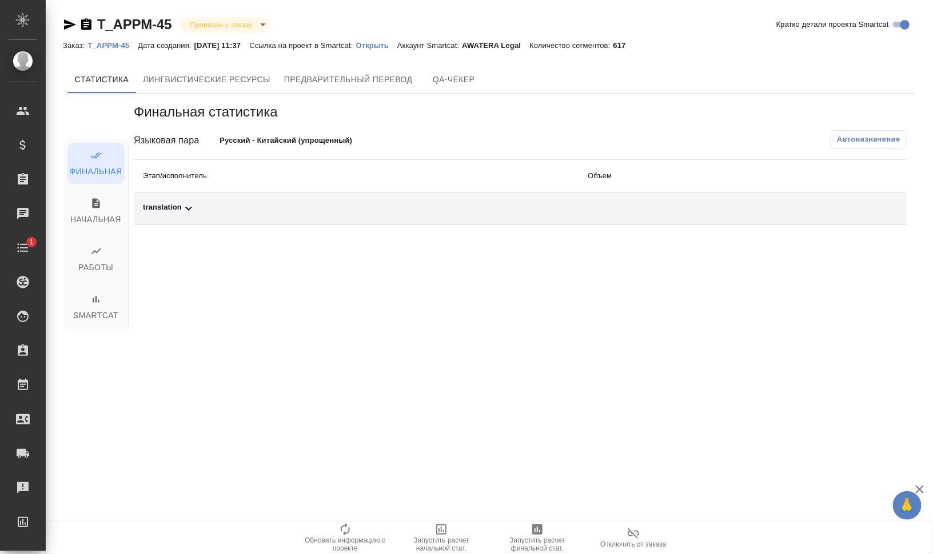
click at [179, 203] on div "translation" at bounding box center [356, 209] width 426 height 14
click at [820, 251] on button "button" at bounding box center [828, 247] width 27 height 27
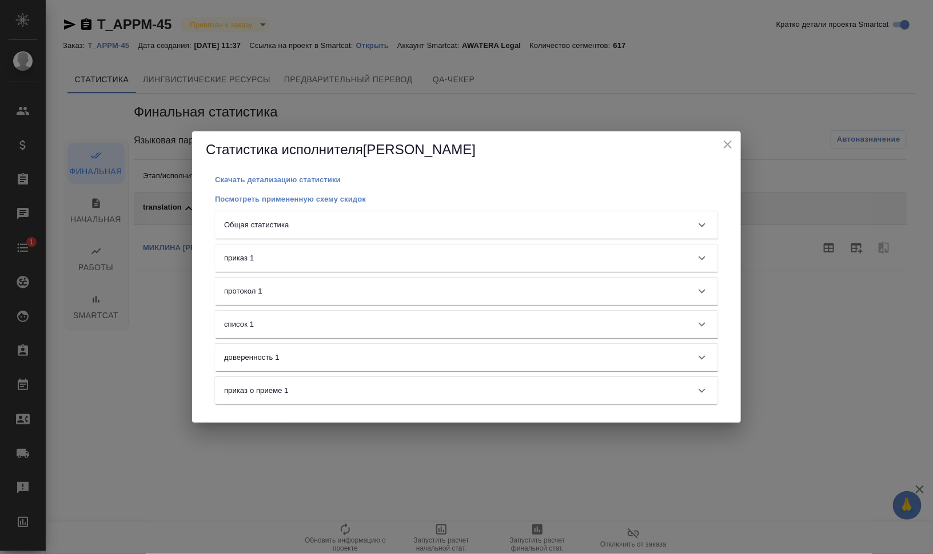
click at [322, 224] on div "Общая статистика" at bounding box center [456, 224] width 464 height 11
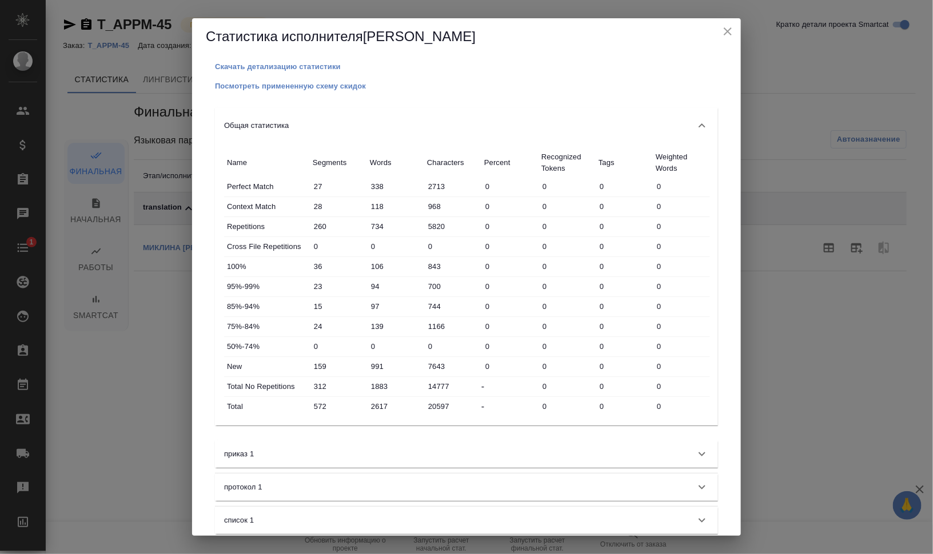
click at [724, 32] on icon "close" at bounding box center [728, 32] width 14 height 14
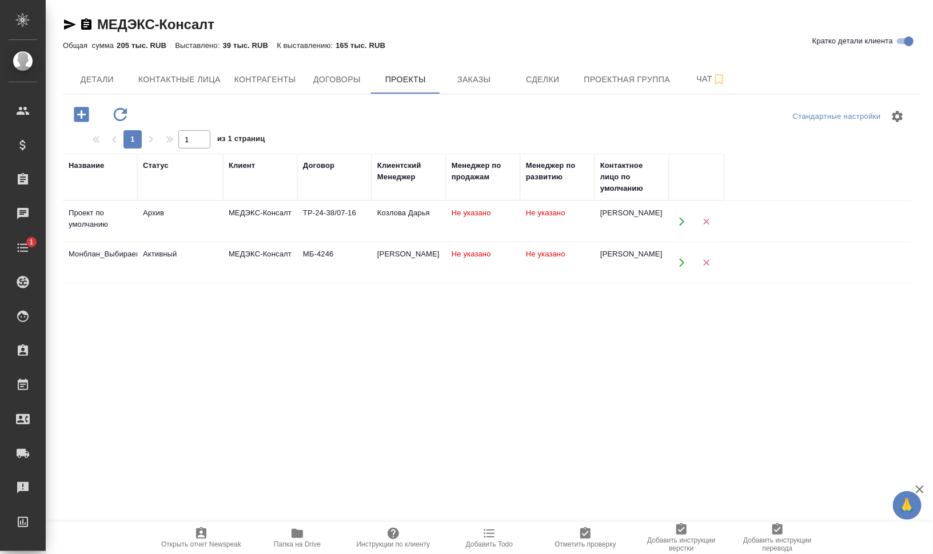
click at [682, 264] on icon "button" at bounding box center [682, 263] width 10 height 10
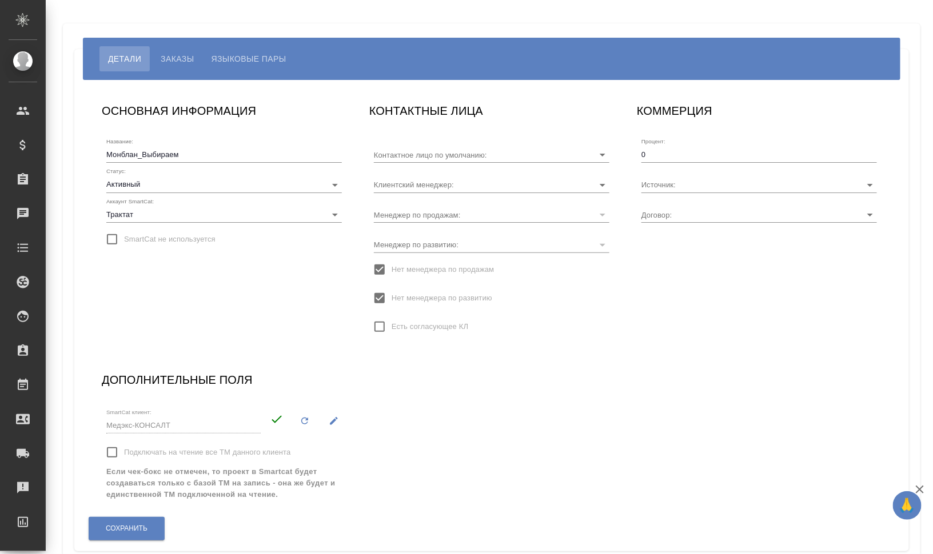
type input "[PERSON_NAME] [PERSON_NAME]"
type input "МБ-4246"
type input "[PERSON_NAME] [PERSON_NAME]"
click at [185, 56] on span "Заказы" at bounding box center [177, 59] width 33 height 14
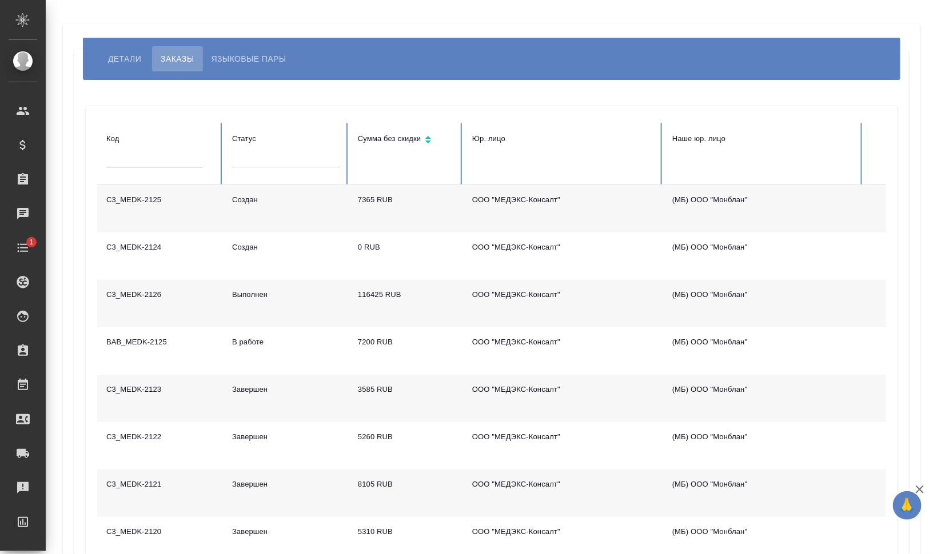
click at [146, 198] on td "C3_MEDK-2125" at bounding box center [160, 208] width 126 height 47
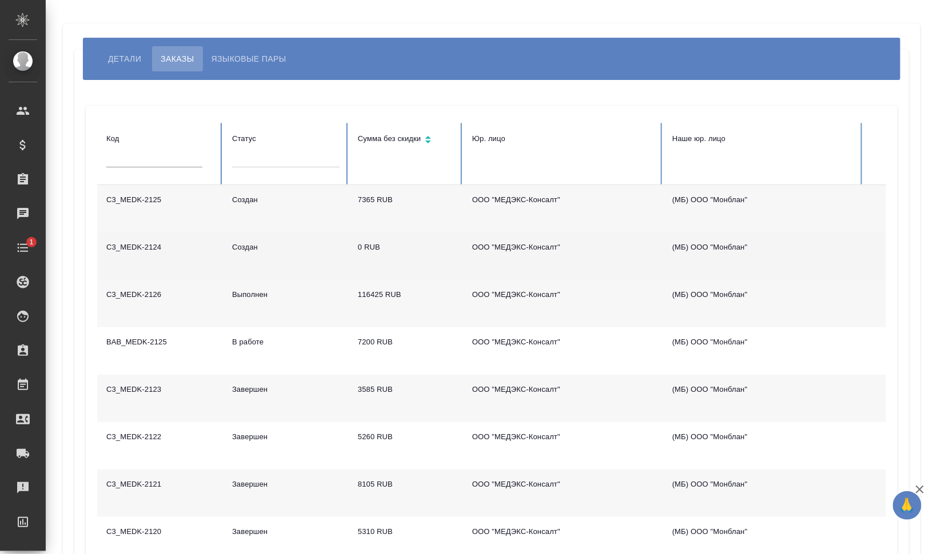
click at [170, 251] on td "C3_MEDK-2124" at bounding box center [160, 256] width 126 height 47
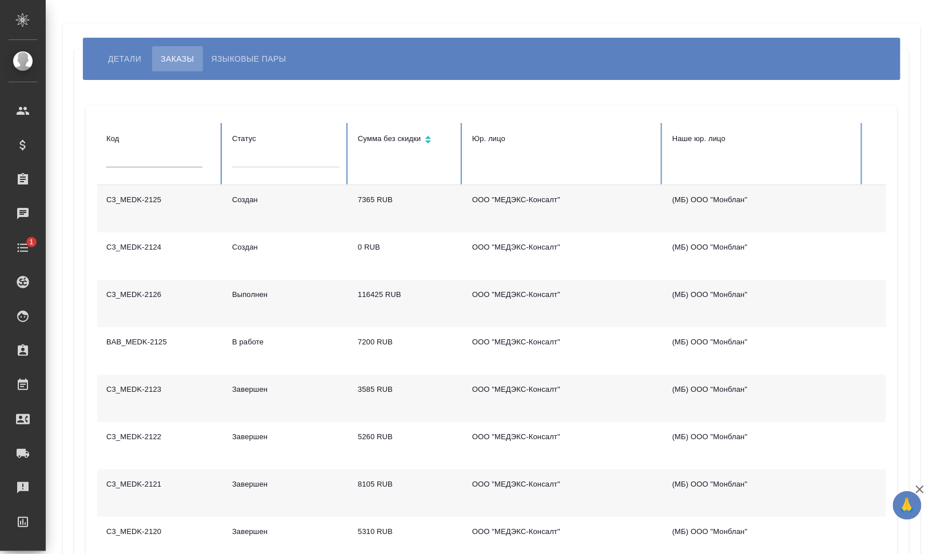
click at [217, 306] on td "C3_MEDK-2126" at bounding box center [160, 303] width 126 height 47
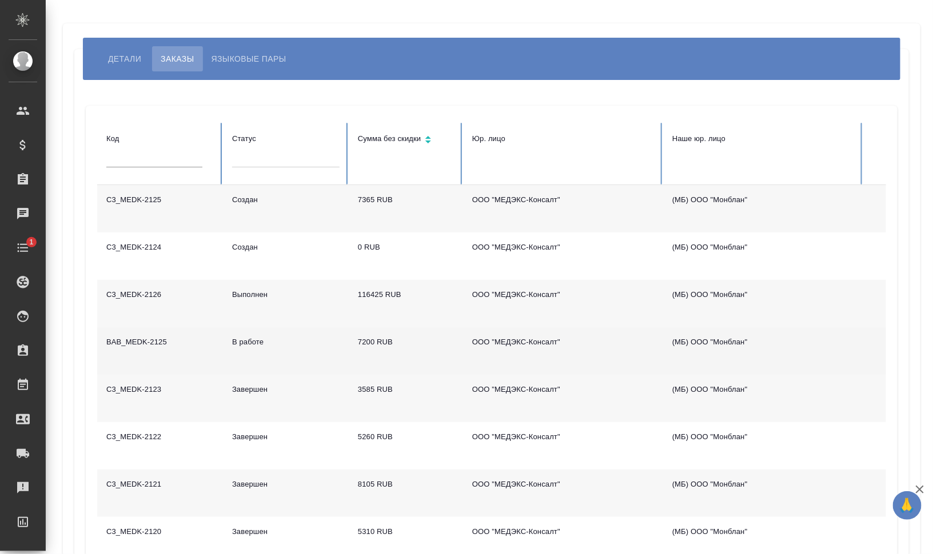
click at [193, 346] on td "BAB_MEDK-2125" at bounding box center [160, 350] width 126 height 47
click at [138, 342] on td "BAB_MEDK-2125" at bounding box center [160, 350] width 126 height 47
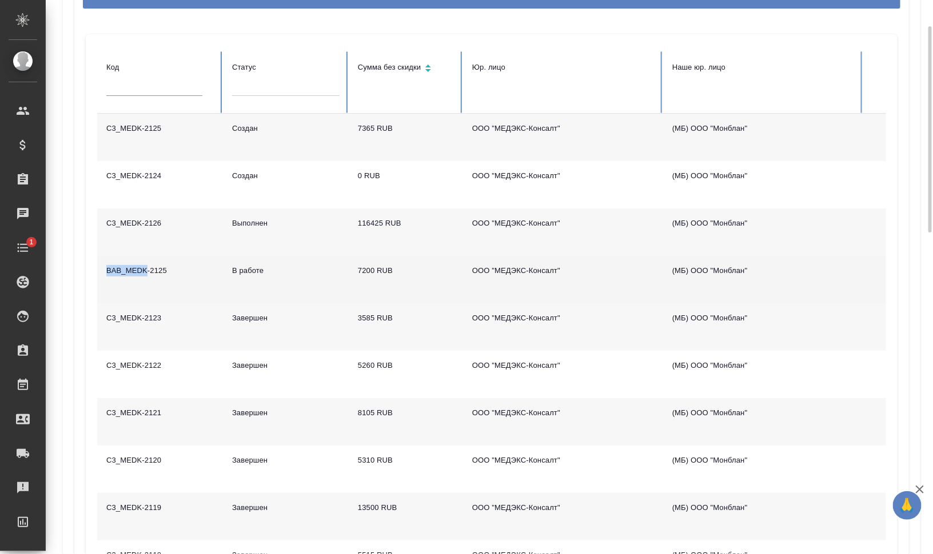
scroll to position [143, 0]
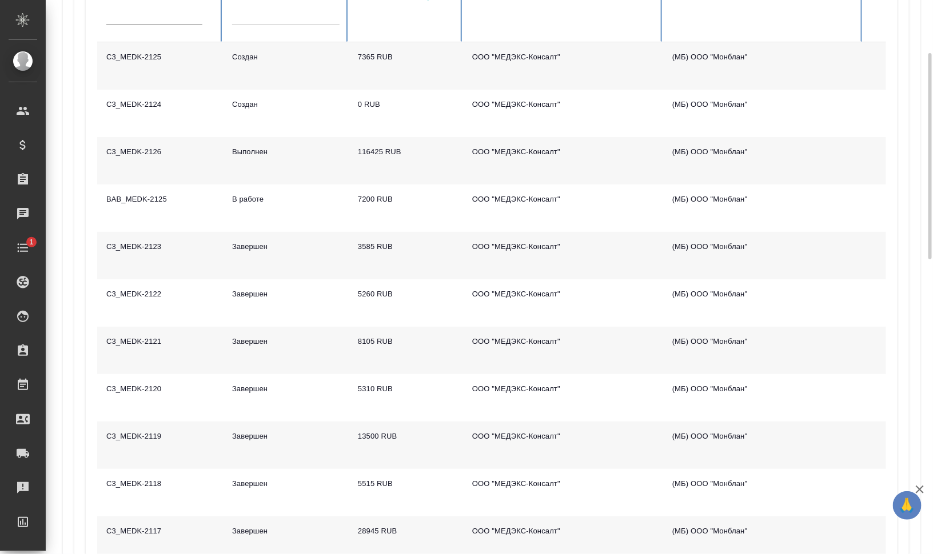
click at [150, 243] on td "C3_MEDK-2123" at bounding box center [160, 255] width 126 height 47
click at [118, 251] on td "C3_MEDK-2123" at bounding box center [160, 255] width 126 height 47
click at [118, 246] on td "C3_MEDK-2123" at bounding box center [160, 255] width 126 height 47
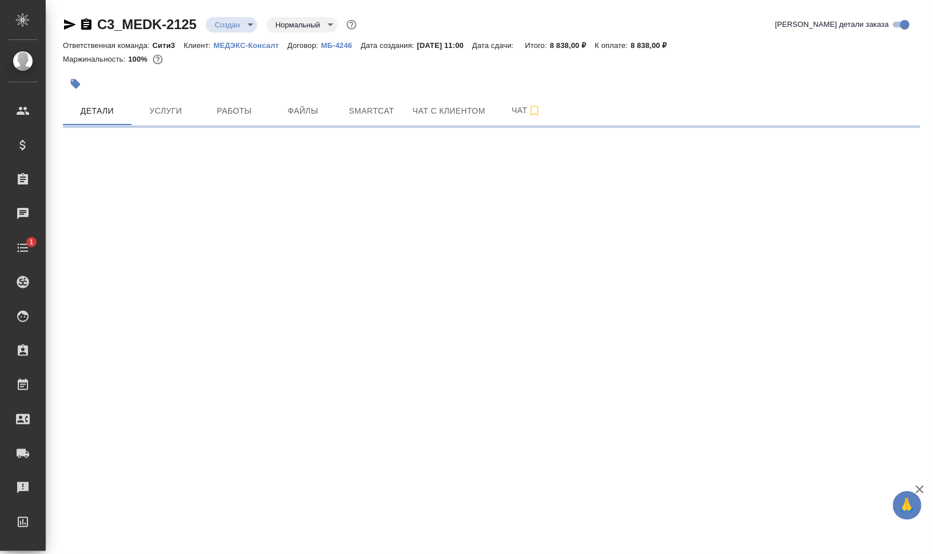
select select "RU"
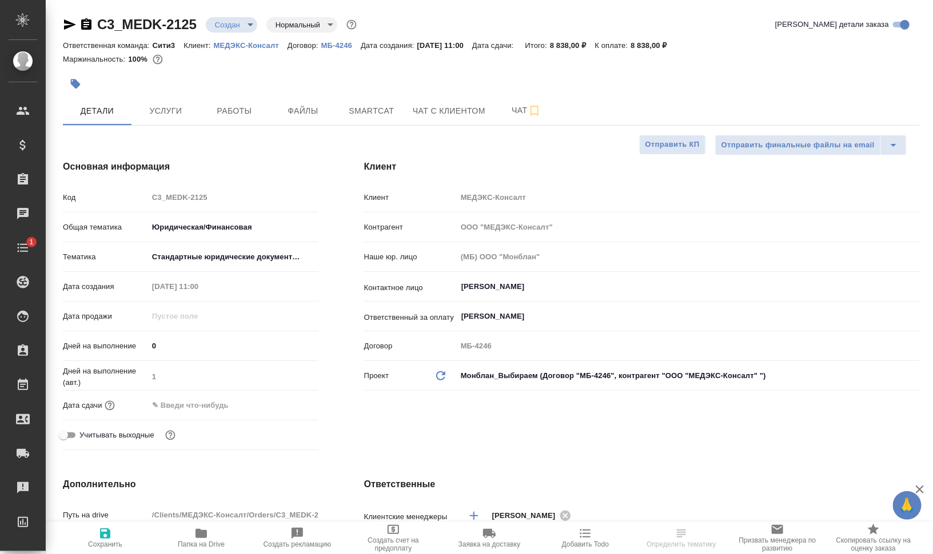
type textarea "x"
click at [354, 100] on button "Smartcat" at bounding box center [371, 111] width 69 height 29
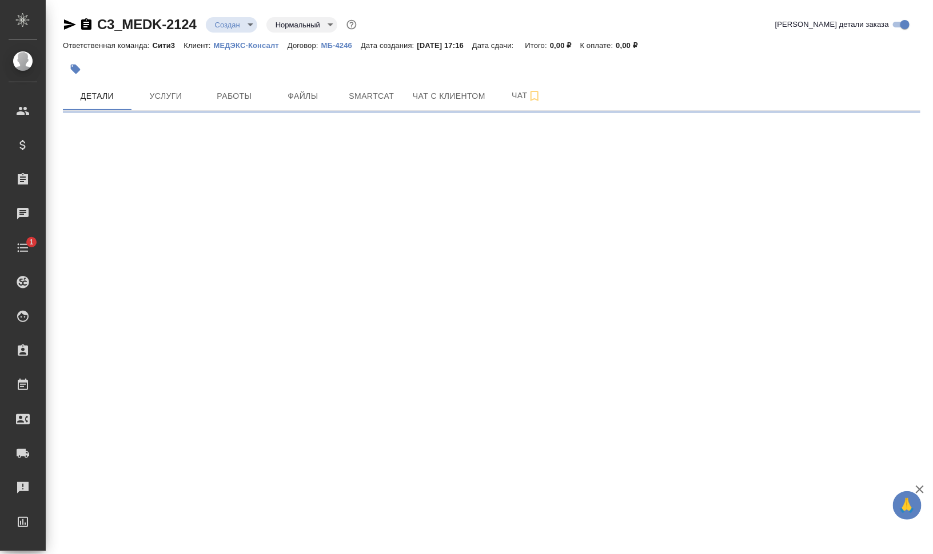
select select "RU"
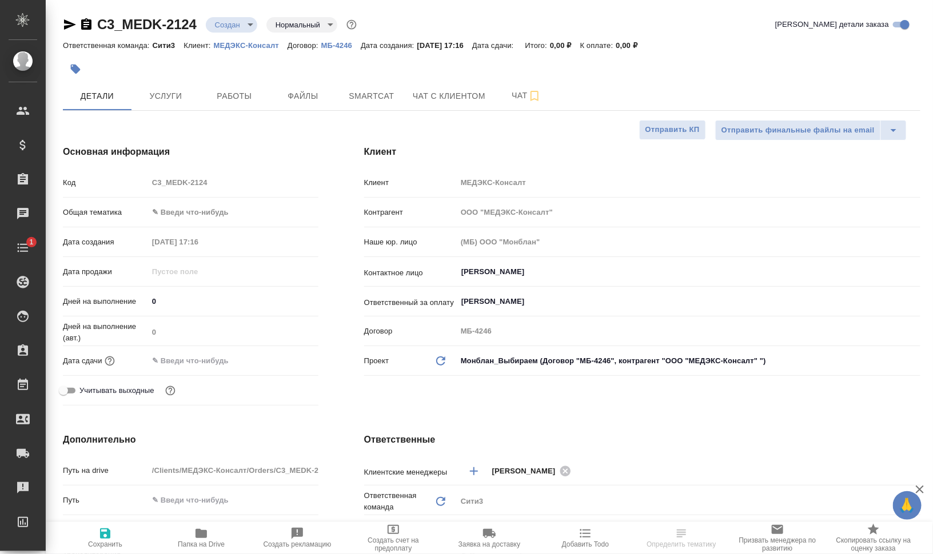
type textarea "x"
click at [338, 97] on button "Smartcat" at bounding box center [371, 96] width 69 height 29
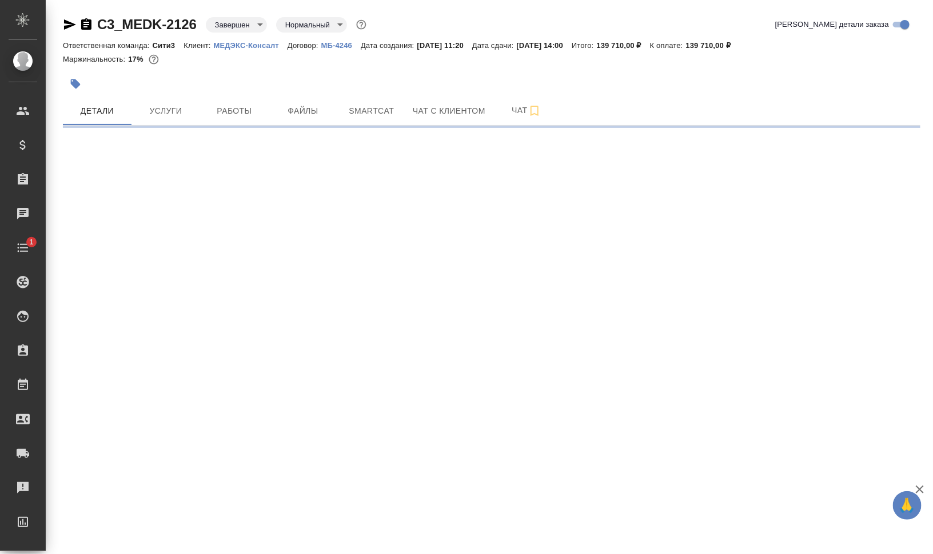
select select "RU"
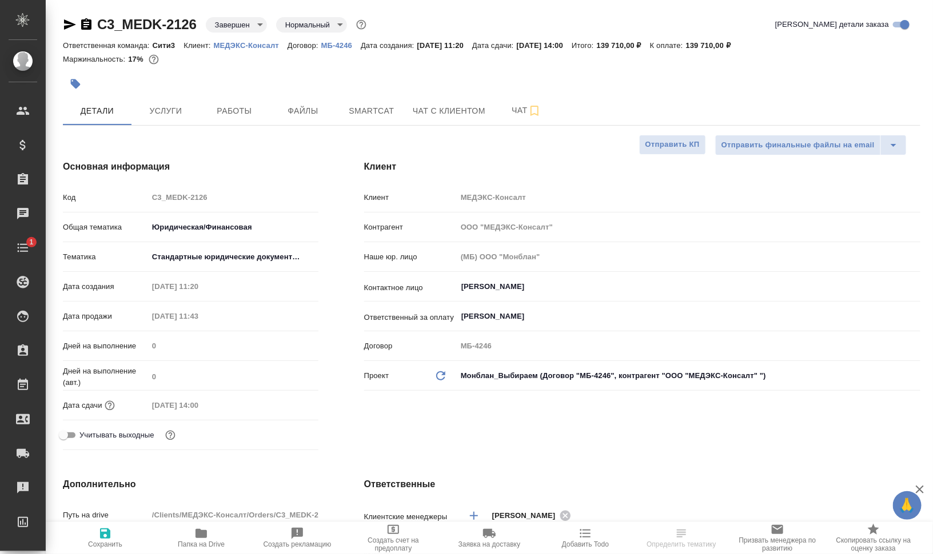
type textarea "x"
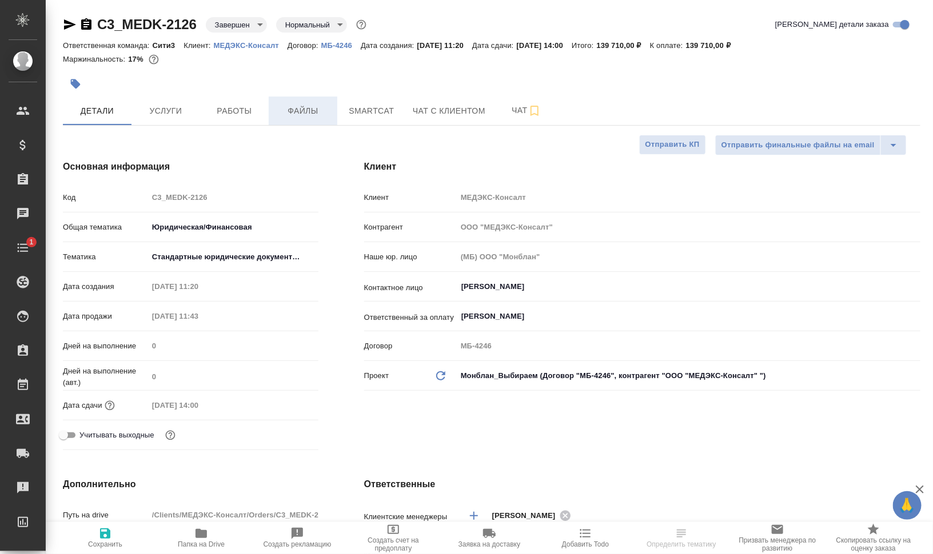
type textarea "x"
click at [378, 106] on span "Smartcat" at bounding box center [371, 111] width 55 height 14
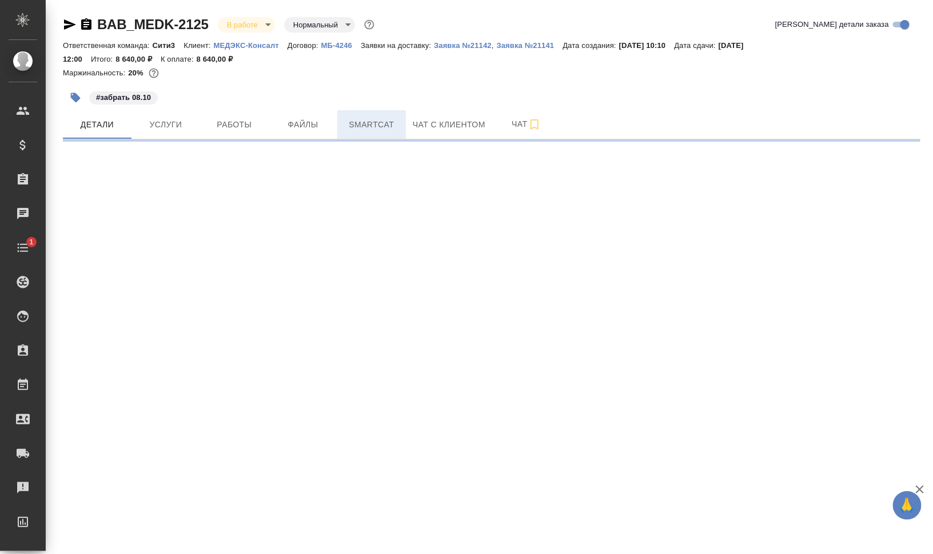
select select "RU"
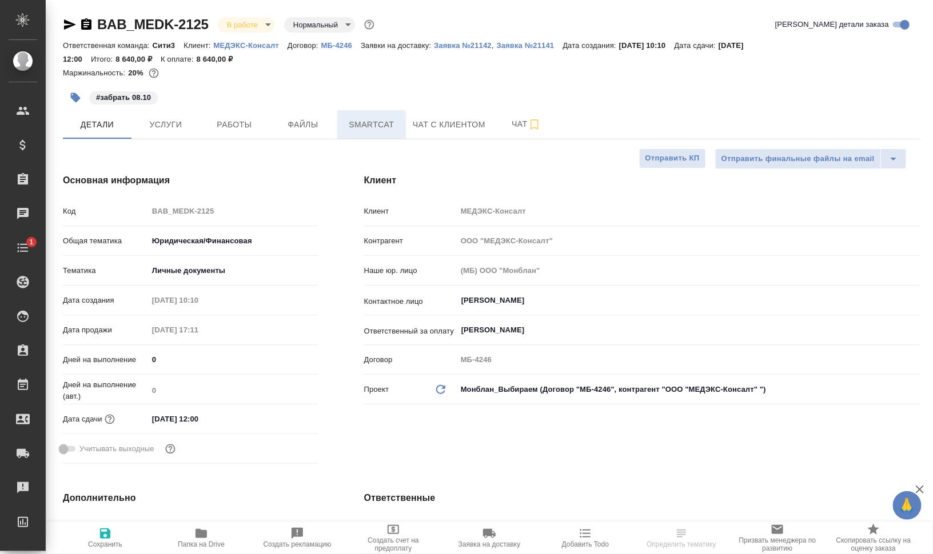
type textarea "x"
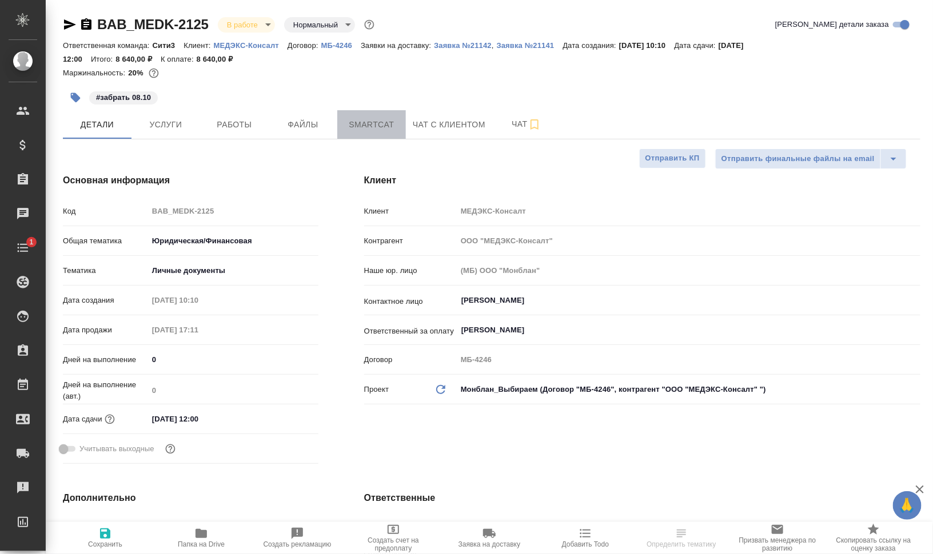
type textarea "x"
click at [377, 127] on span "Smartcat" at bounding box center [371, 125] width 55 height 14
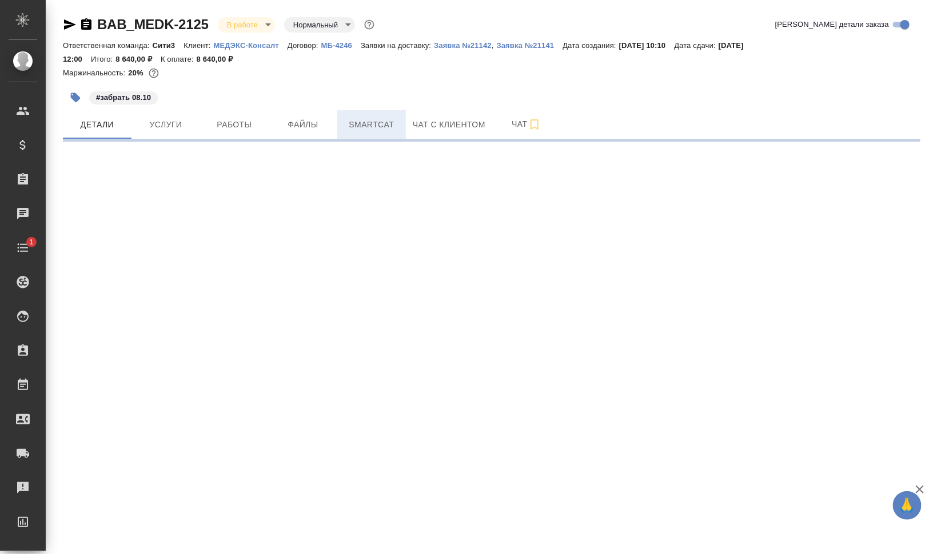
click at [373, 122] on span "Smartcat" at bounding box center [371, 125] width 55 height 14
select select "RU"
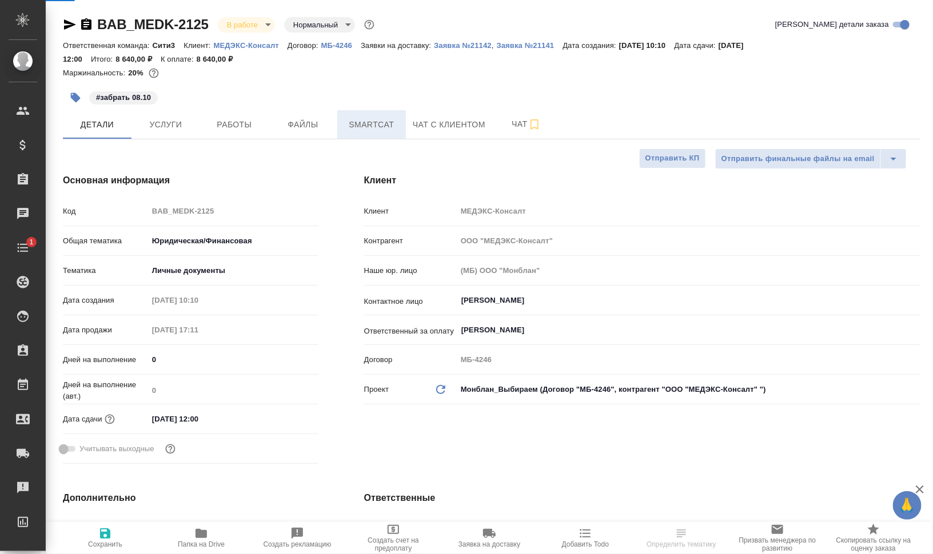
type textarea "x"
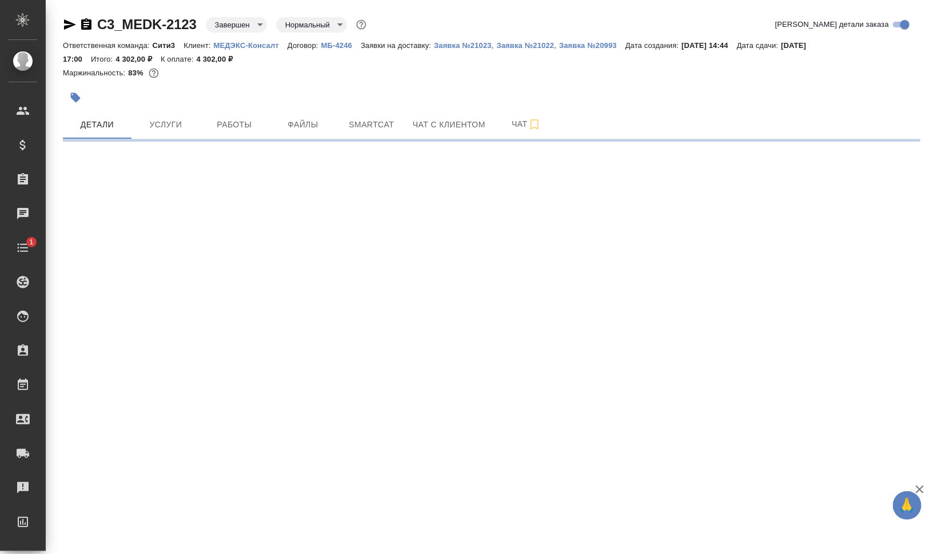
select select "RU"
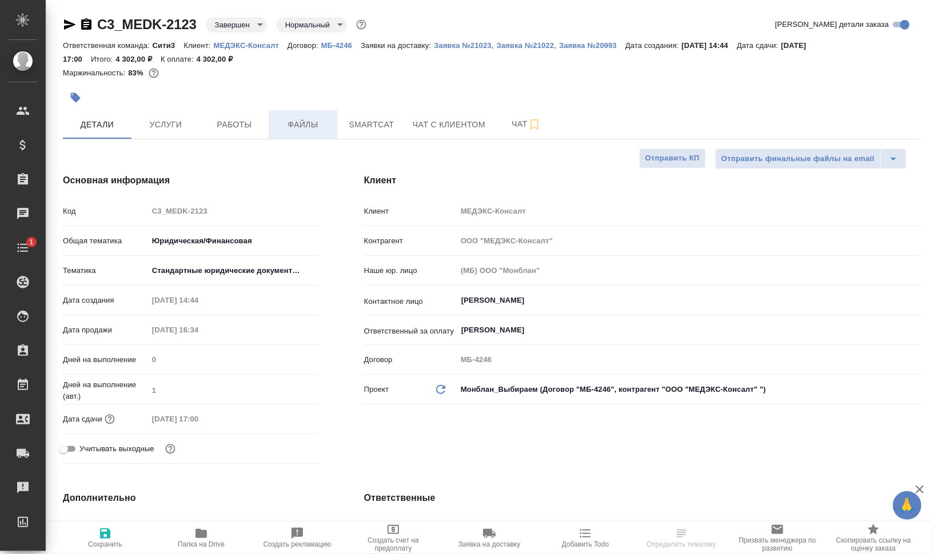
type textarea "x"
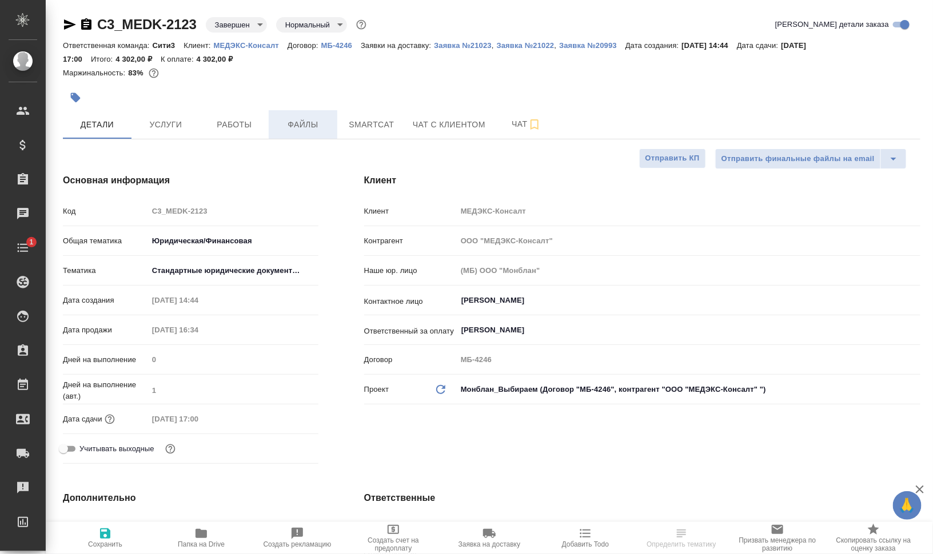
type textarea "x"
click at [311, 120] on span "Файлы" at bounding box center [302, 125] width 55 height 14
click at [374, 124] on span "Smartcat" at bounding box center [371, 125] width 55 height 14
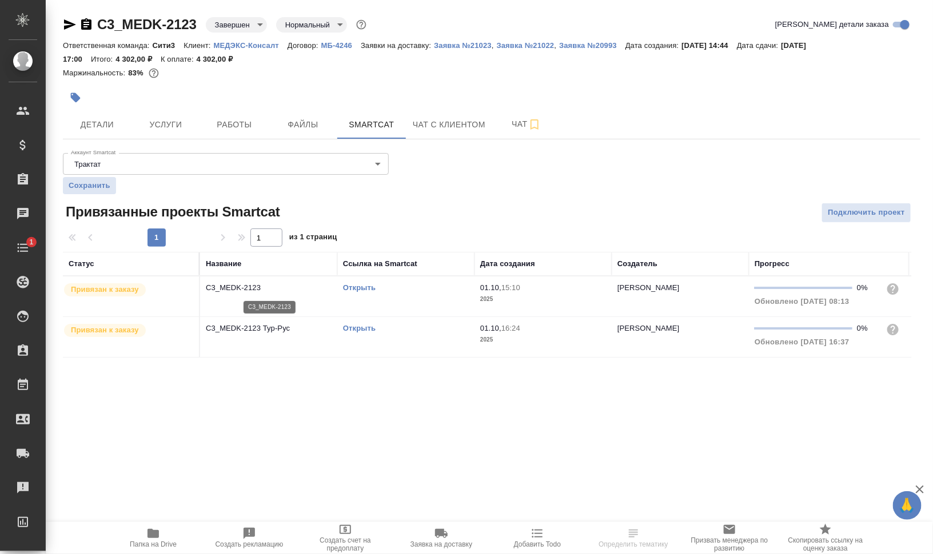
click at [241, 287] on p "C3_MEDK-2123" at bounding box center [269, 287] width 126 height 11
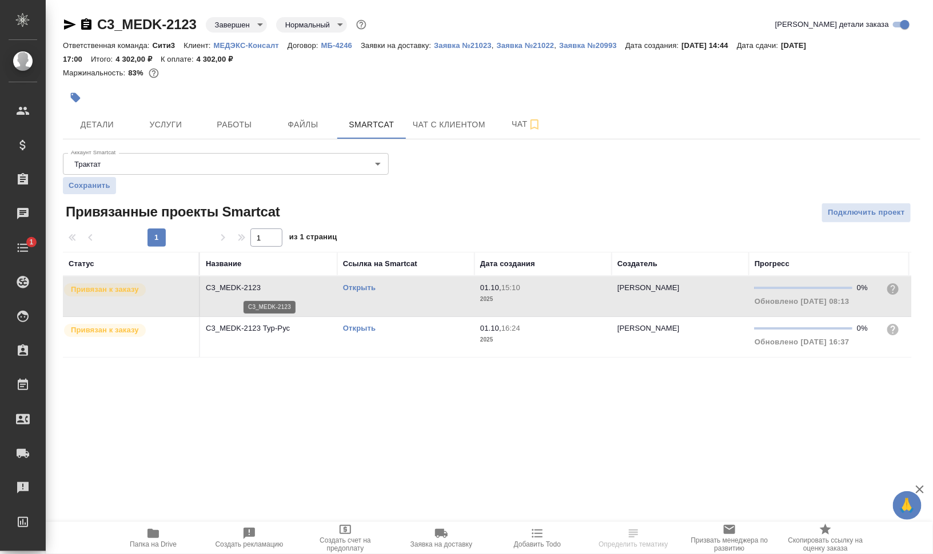
click at [239, 287] on p "C3_MEDK-2123" at bounding box center [269, 287] width 126 height 11
click at [238, 287] on p "C3_MEDK-2123" at bounding box center [269, 287] width 126 height 11
click at [253, 284] on p "C3_MEDK-2123" at bounding box center [269, 287] width 126 height 11
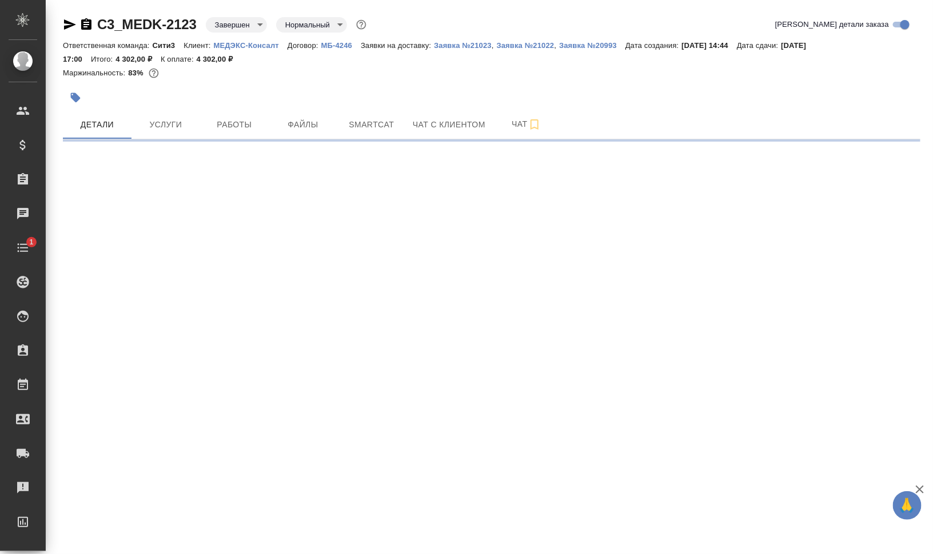
select select "RU"
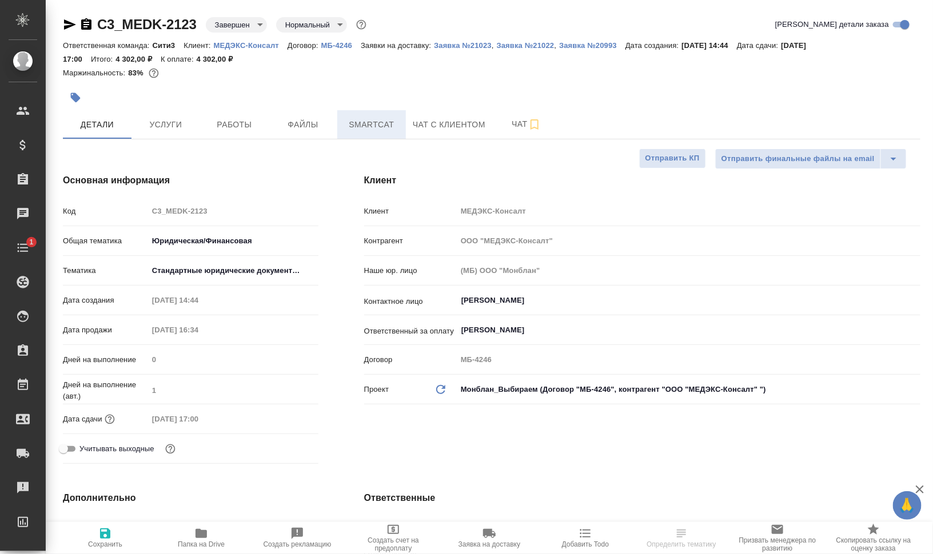
type textarea "x"
click at [359, 122] on span "Smartcat" at bounding box center [371, 125] width 55 height 14
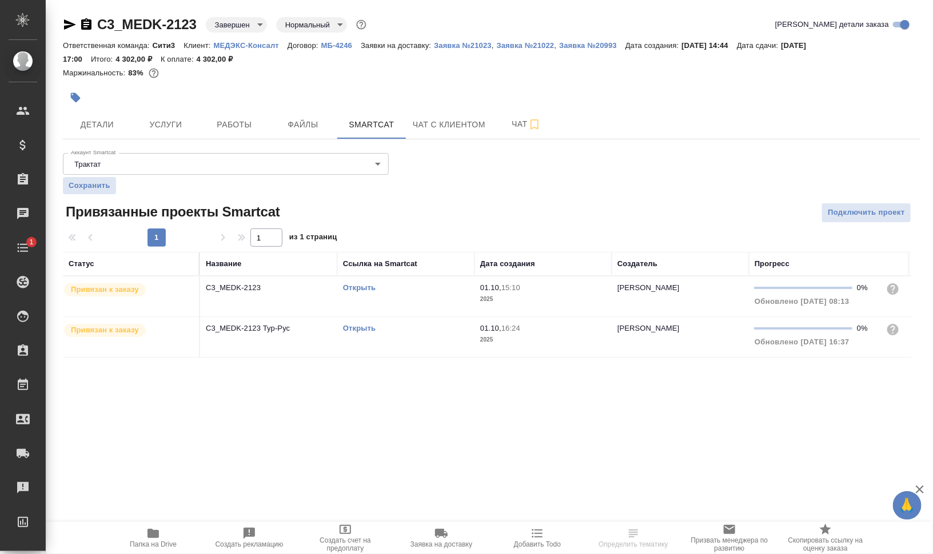
click at [357, 285] on link "Открыть" at bounding box center [359, 287] width 33 height 9
click at [356, 286] on link "Открыть" at bounding box center [359, 287] width 33 height 9
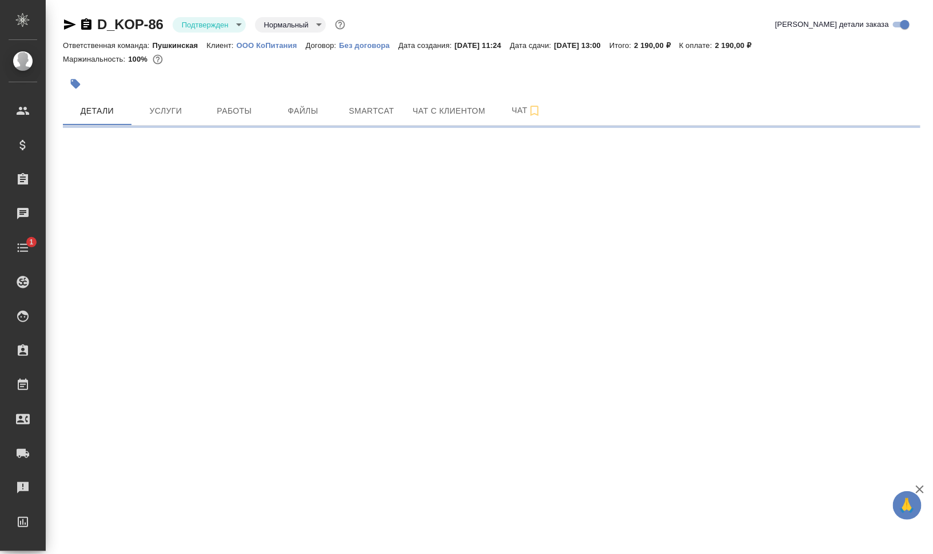
select select "RU"
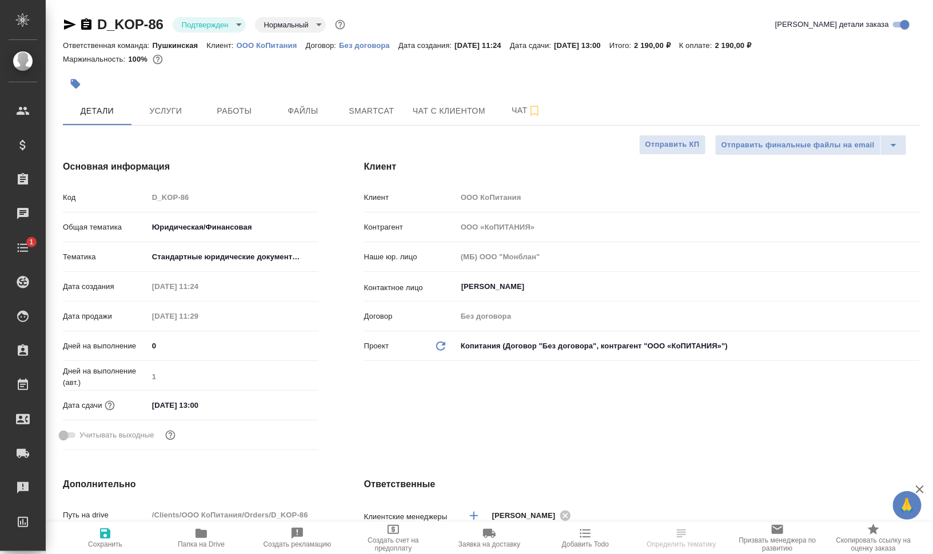
type textarea "x"
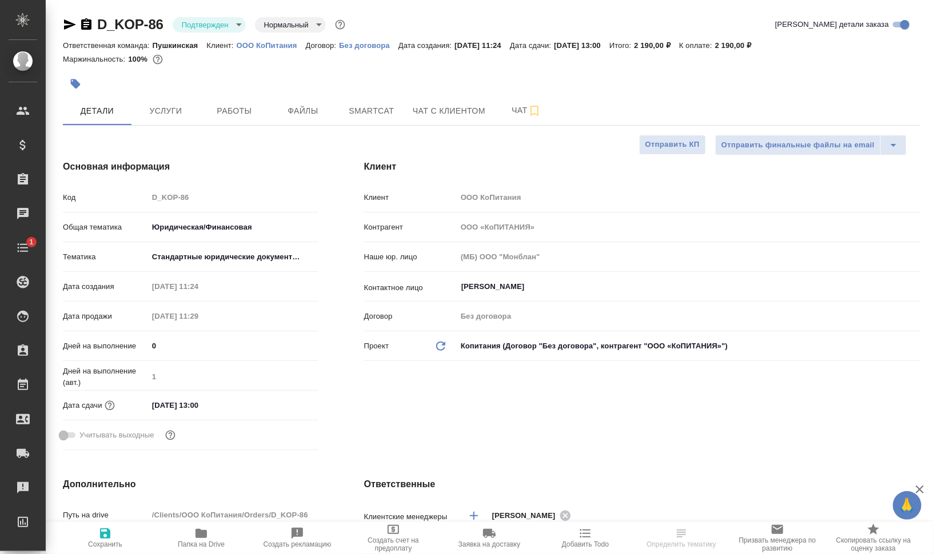
type textarea "x"
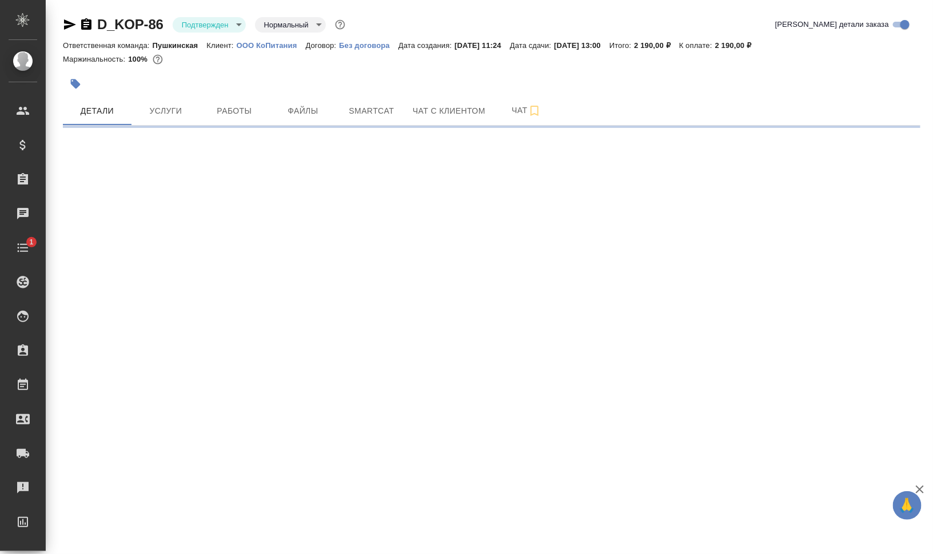
select select "RU"
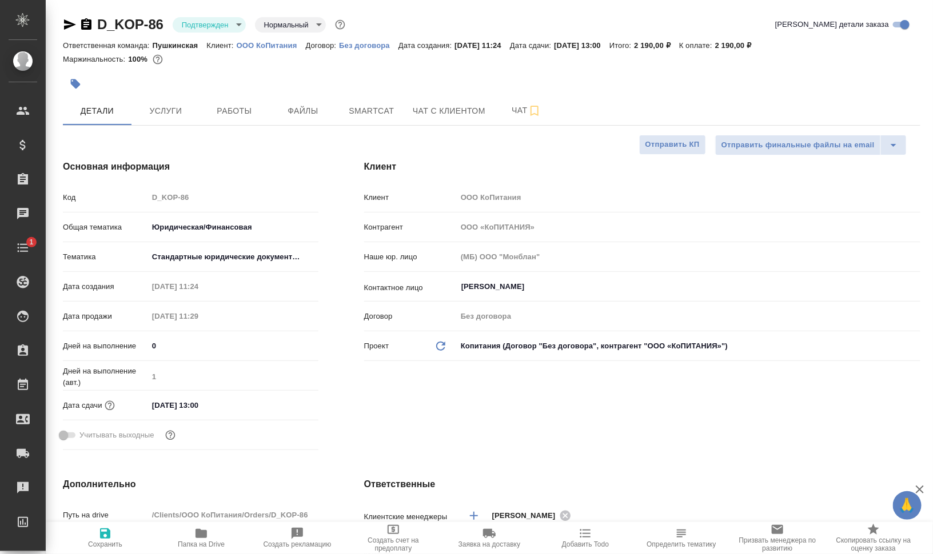
type textarea "x"
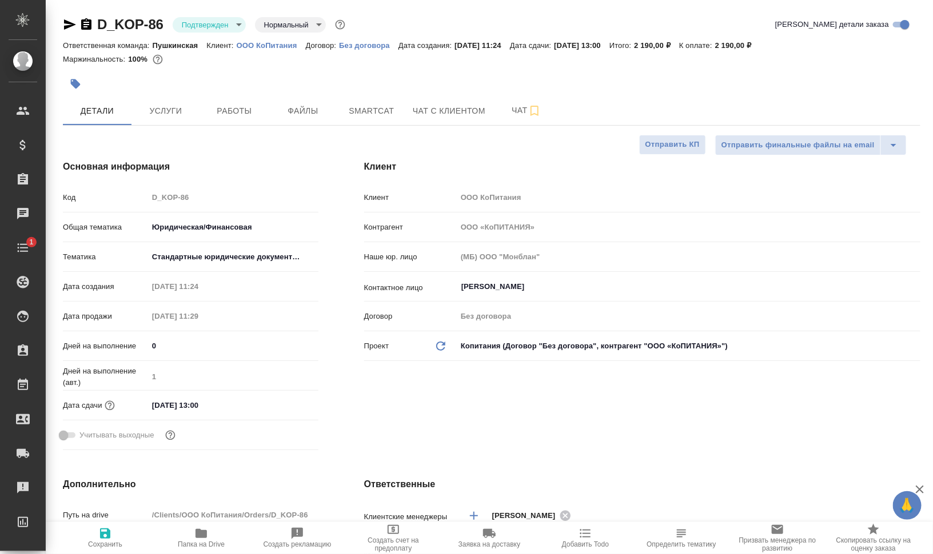
type textarea "x"
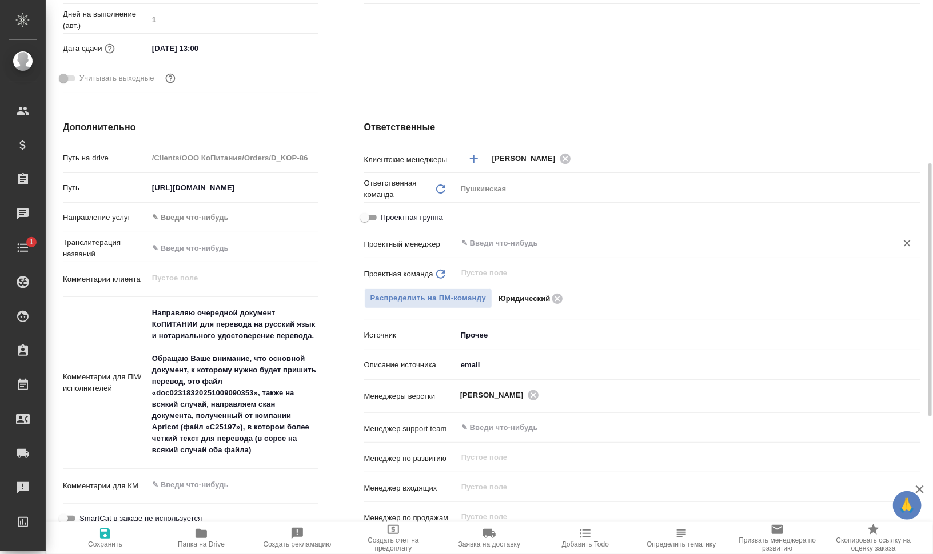
click at [535, 250] on input "text" at bounding box center [669, 244] width 418 height 14
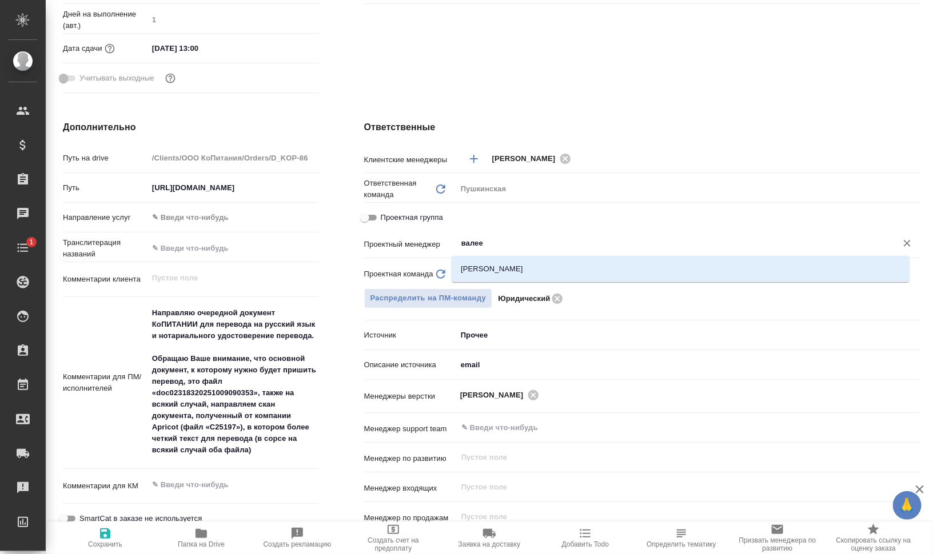
type input "[PERSON_NAME]"
click at [528, 269] on li "[PERSON_NAME]" at bounding box center [680, 269] width 458 height 21
type textarea "x"
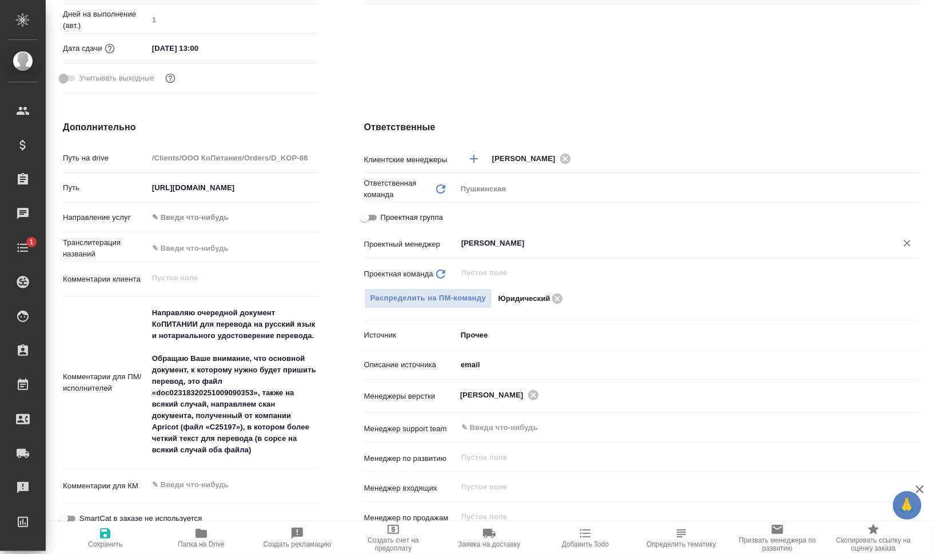
type input "[PERSON_NAME]"
click at [116, 542] on span "Сохранить" at bounding box center [105, 545] width 34 height 8
type textarea "x"
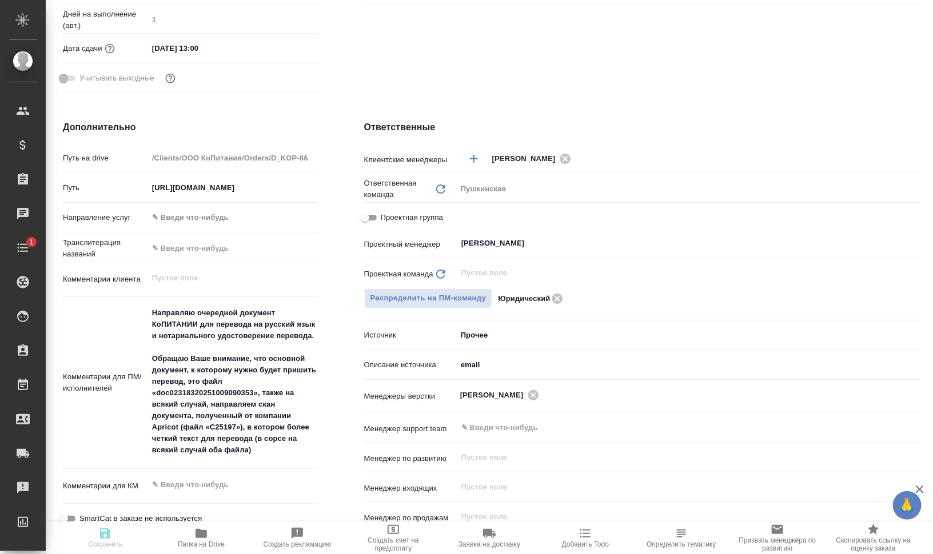
type textarea "x"
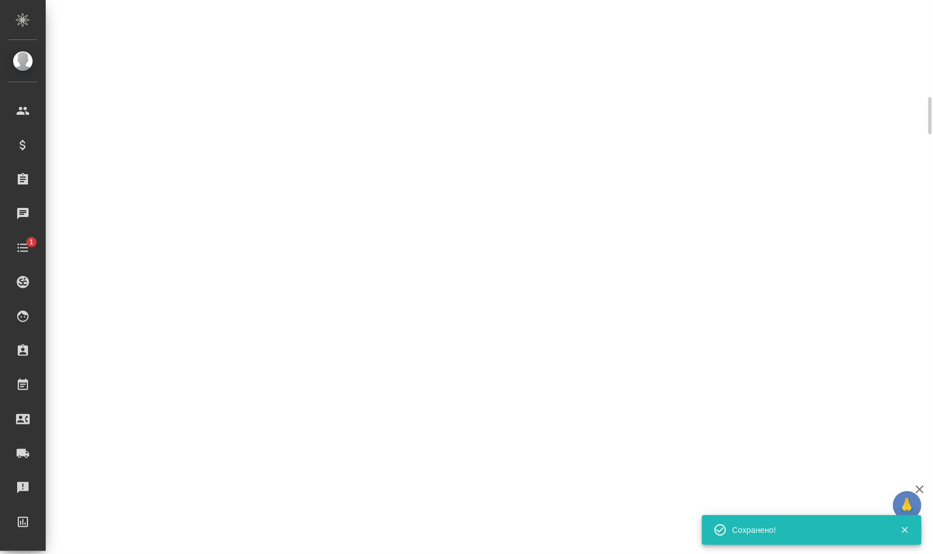
select select "RU"
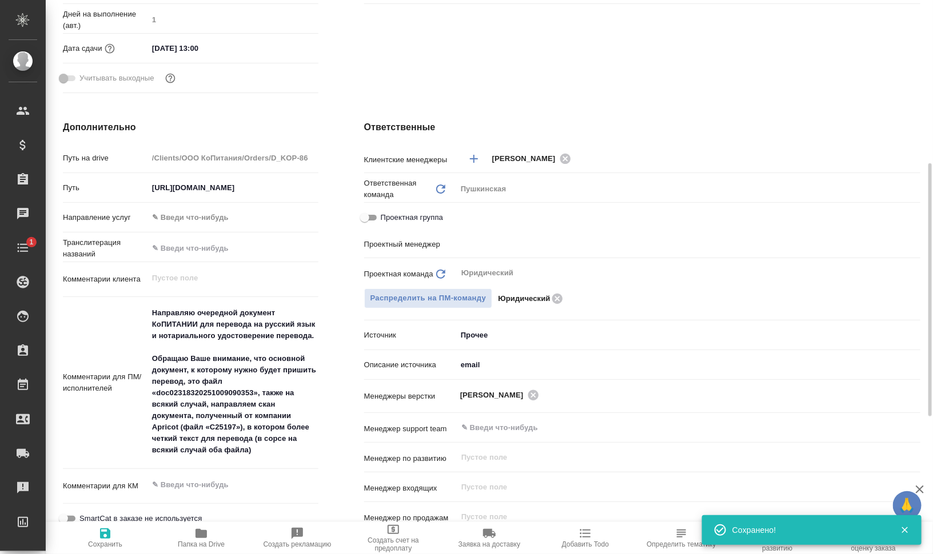
type textarea "x"
type input "[PERSON_NAME]"
click at [193, 541] on span "Папка на Drive" at bounding box center [201, 545] width 47 height 8
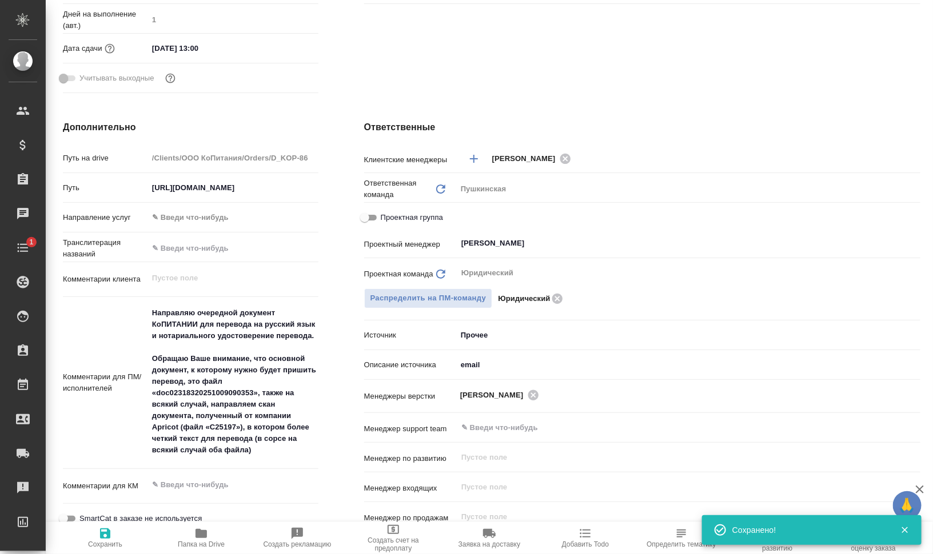
type textarea "x"
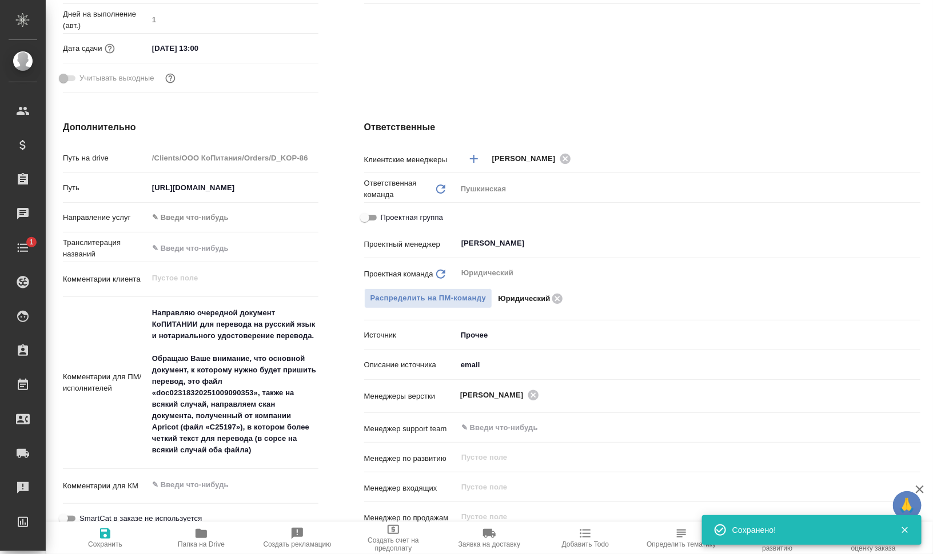
type textarea "x"
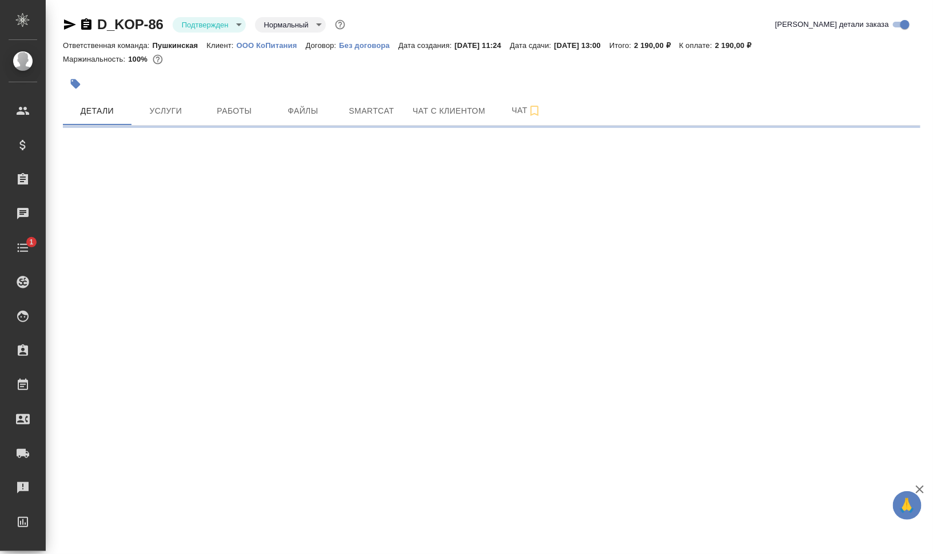
select select "RU"
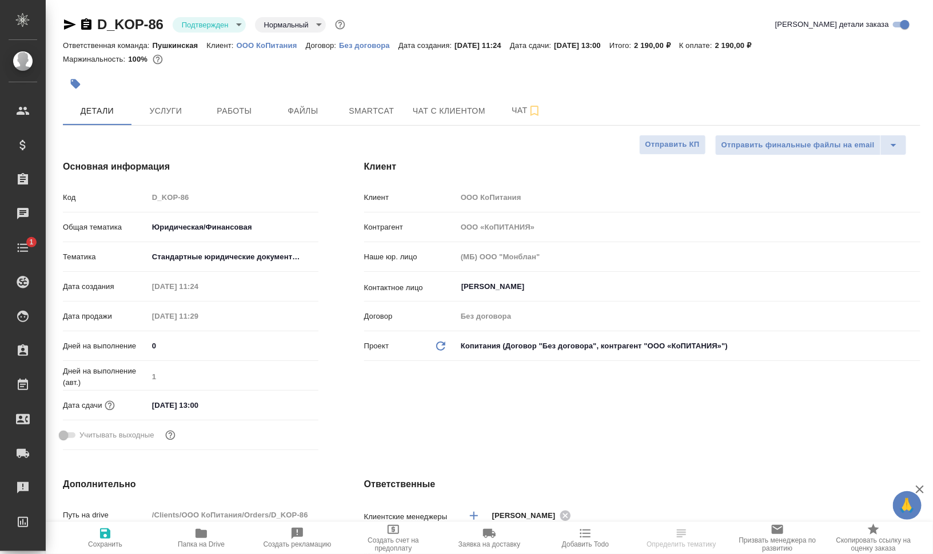
type textarea "x"
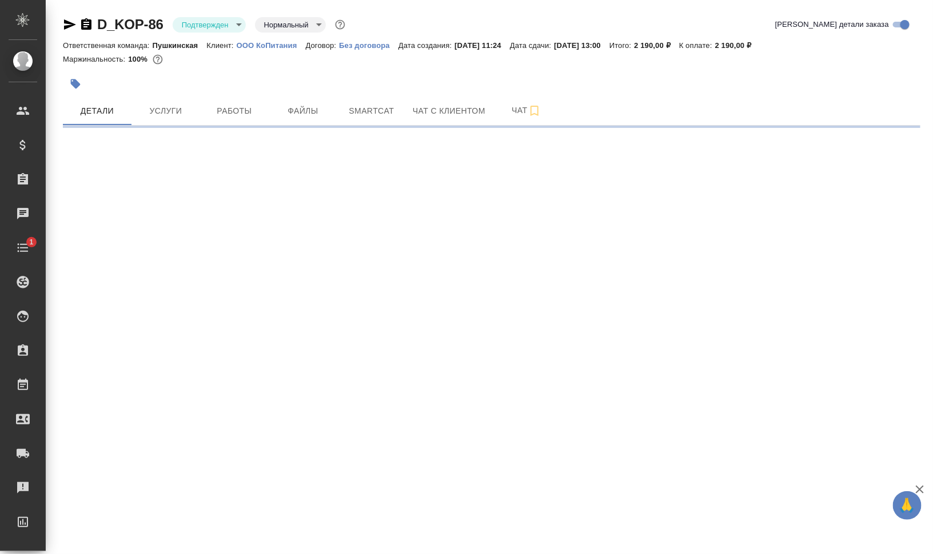
select select "RU"
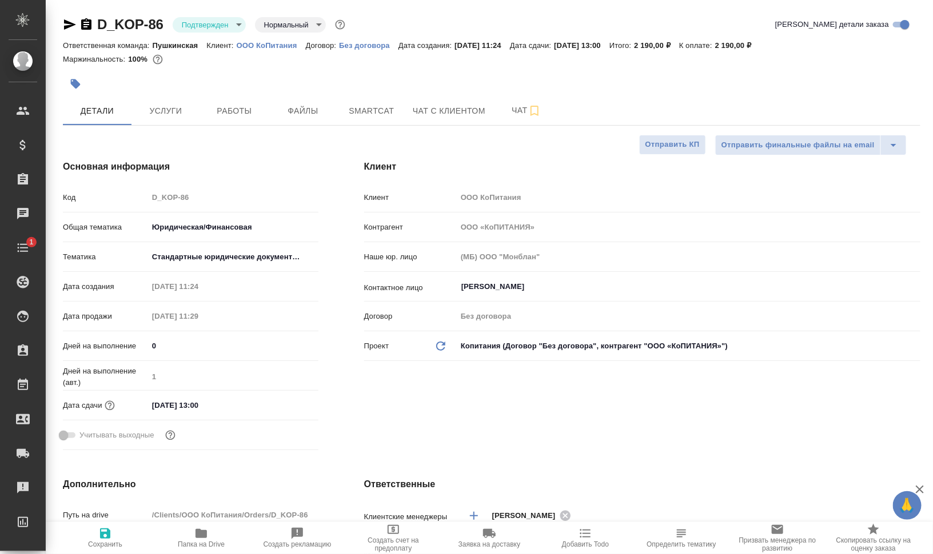
type textarea "x"
click at [234, 115] on span "Работы" at bounding box center [234, 111] width 55 height 14
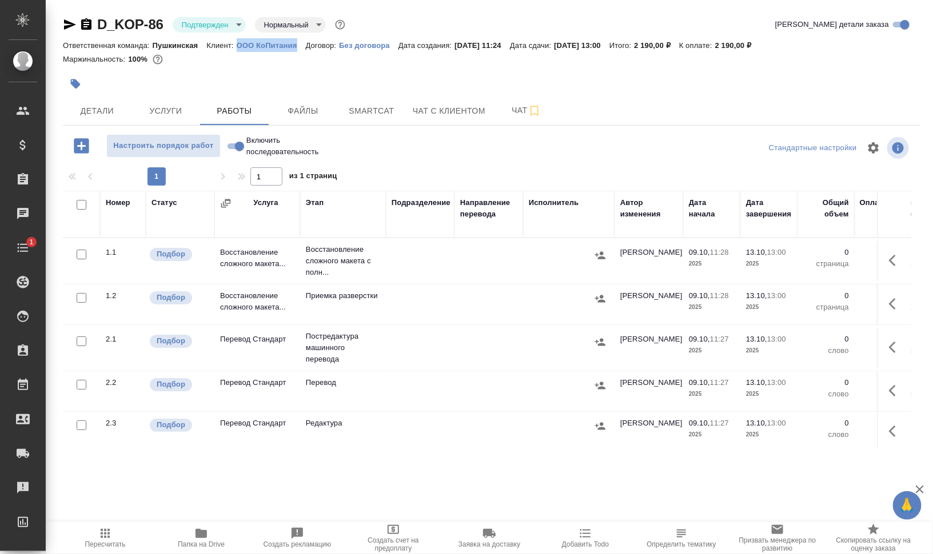
drag, startPoint x: 235, startPoint y: 47, endPoint x: 298, endPoint y: 44, distance: 63.5
click at [298, 44] on div "Ответственная команда: Пушкинская Клиент: ООО КоПитания Договор: Без договора Д…" at bounding box center [491, 45] width 857 height 14
copy p "ООО КоПитания"
click at [211, 533] on span "Папка на Drive" at bounding box center [201, 538] width 82 height 22
click at [98, 113] on span "Детали" at bounding box center [97, 111] width 55 height 14
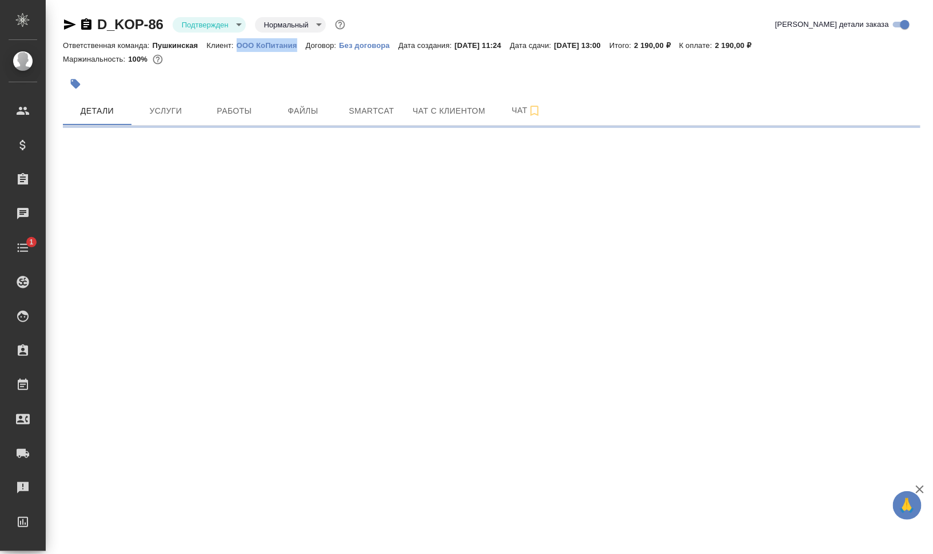
select select "RU"
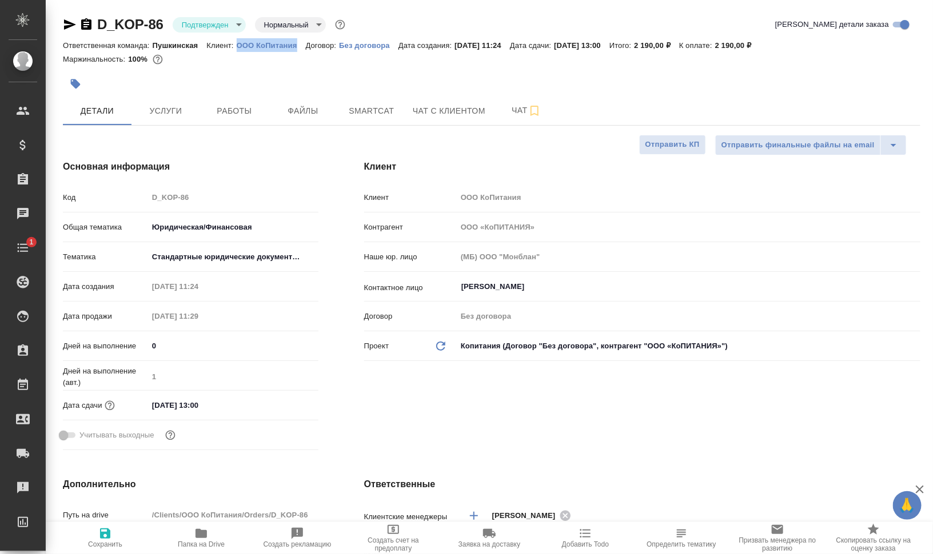
type textarea "x"
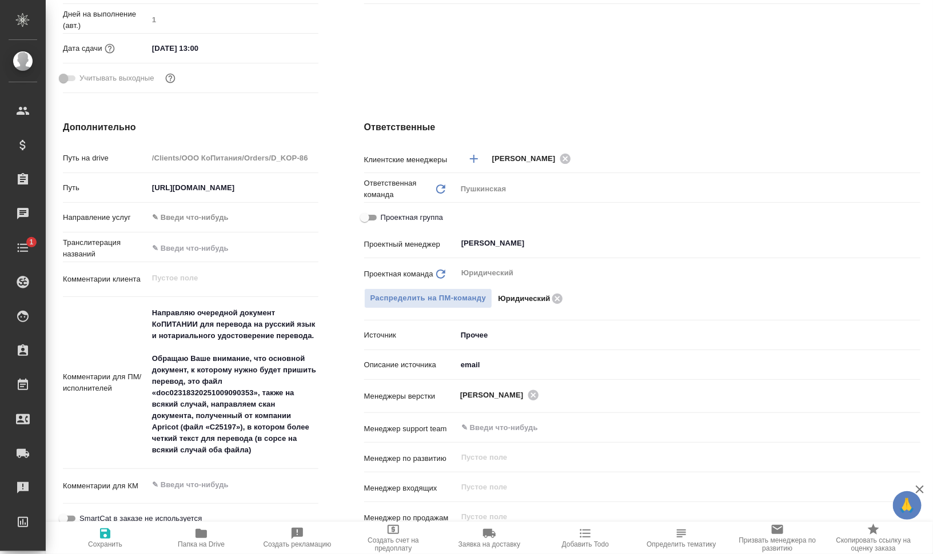
scroll to position [429, 0]
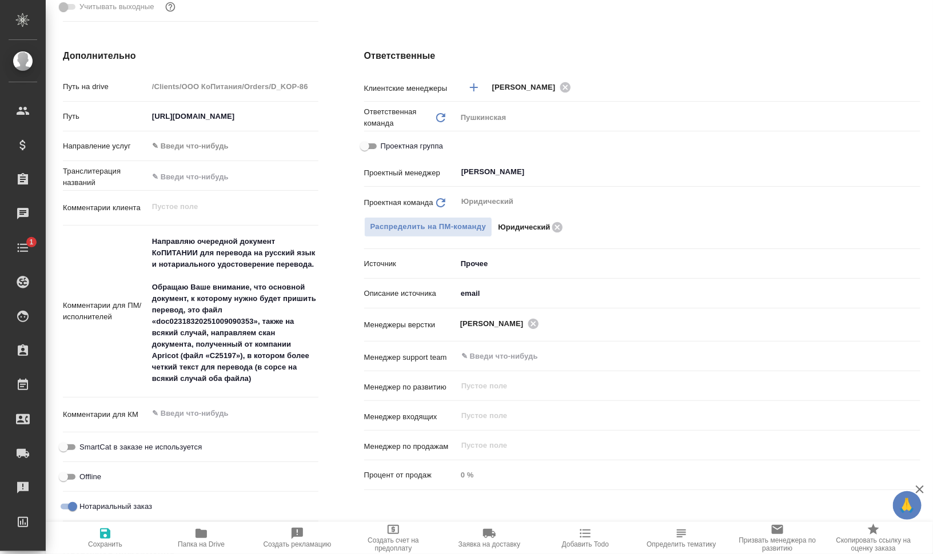
type textarea "x"
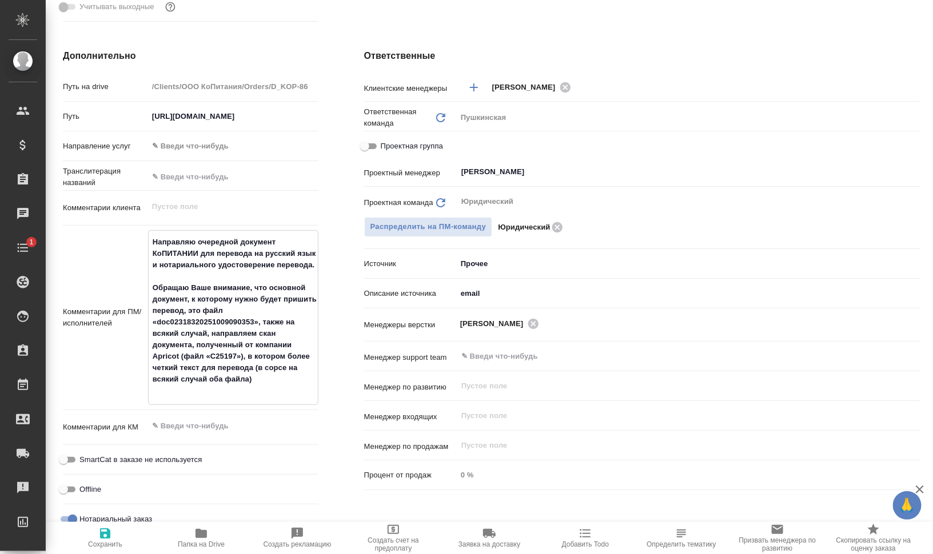
drag, startPoint x: 284, startPoint y: 365, endPoint x: 274, endPoint y: 367, distance: 10.5
click at [274, 367] on textarea "Направляю очередной документ КоПИТАНИИ для перевода на русский язык и нотариаль…" at bounding box center [233, 317] width 169 height 168
drag, startPoint x: 256, startPoint y: 378, endPoint x: 221, endPoint y: 392, distance: 37.7
click at [221, 392] on textarea "Направляю очередной документ КоПИТАНИИ для перевода на русский язык и нотариаль…" at bounding box center [233, 317] width 169 height 168
type textarea "x"
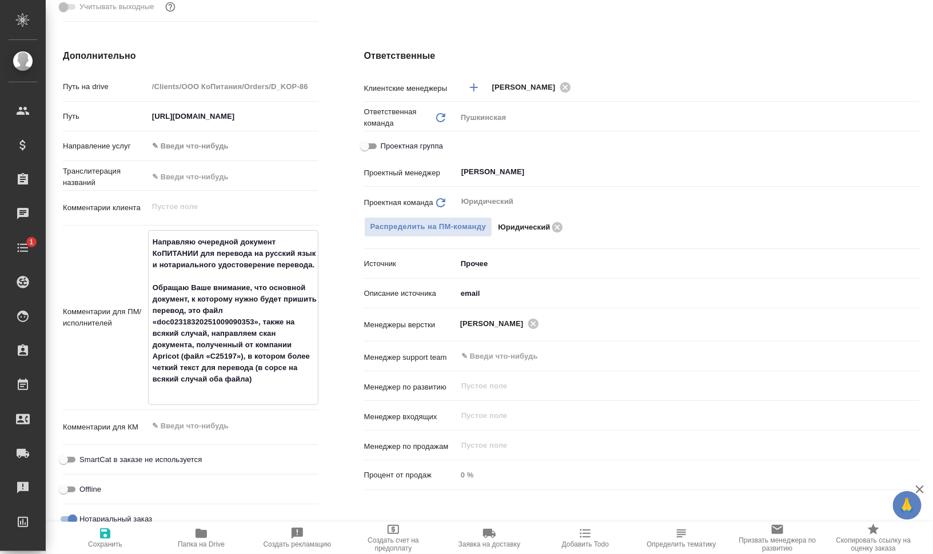
type textarea "Направляю очередной документ КоПИТАНИИ для перевода на русский язык и нотариаль…"
type textarea "x"
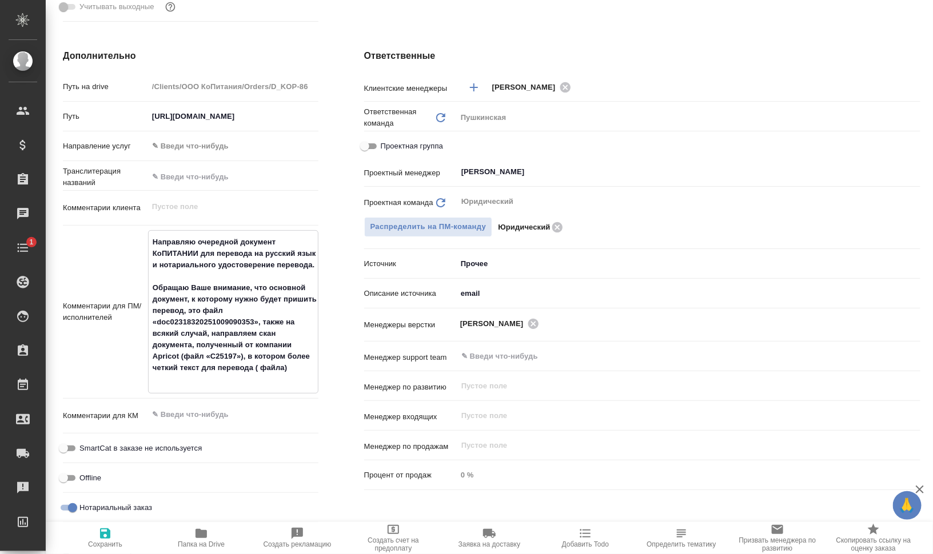
type textarea "x"
type textarea "Направляю очередной документ КоПИТАНИИ для перевода на русский язык и нотариаль…"
type textarea "x"
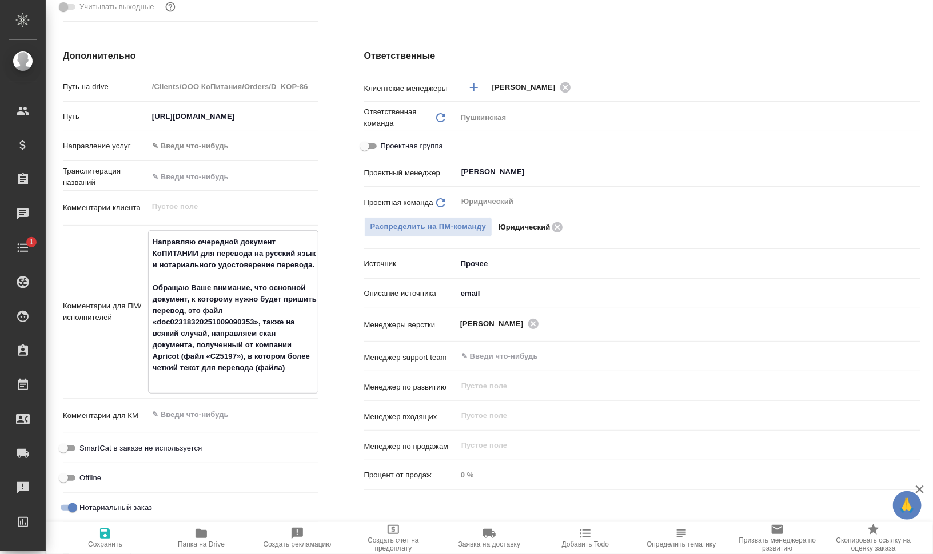
type textarea "Направляю очередной документ КоПИТАНИИ для перевода на русский язык и нотариаль…"
type textarea "x"
type textarea "Направляю очередной документ КоПИТАНИИ для перевода на русский язык и нотариаль…"
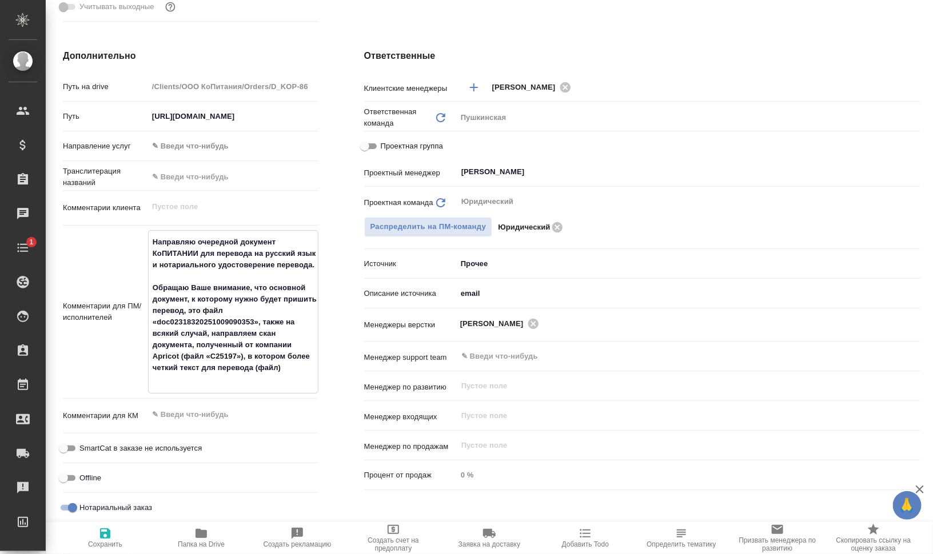
type textarea "x"
type textarea "Направляю очередной документ КоПИТАНИИ для перевода на русский язык и нотариаль…"
type textarea "x"
type textarea "Направляю очередной документ КоПИТАНИИ для перевода на русский язык и нотариаль…"
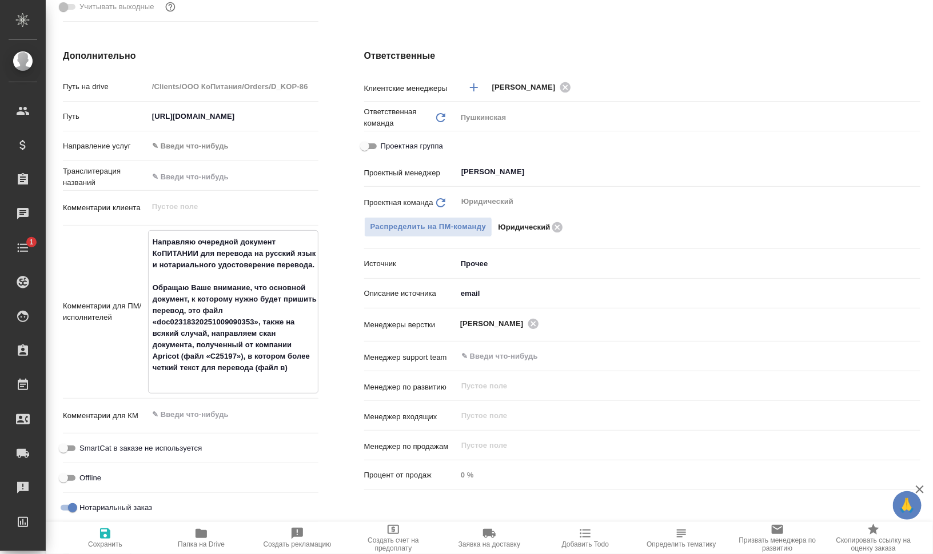
type textarea "x"
type textarea "Направляю очередной документ КоПИТАНИИ для перевода на русский язык и нотариаль…"
type textarea "x"
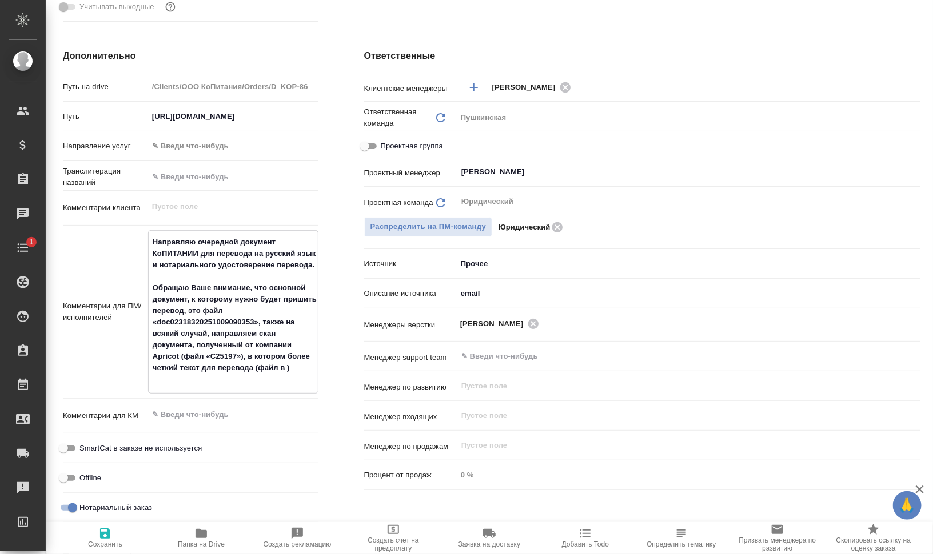
type textarea "x"
type textarea "Направляю очередной документ КоПИТАНИИ для перевода на русский язык и нотариаль…"
type textarea "x"
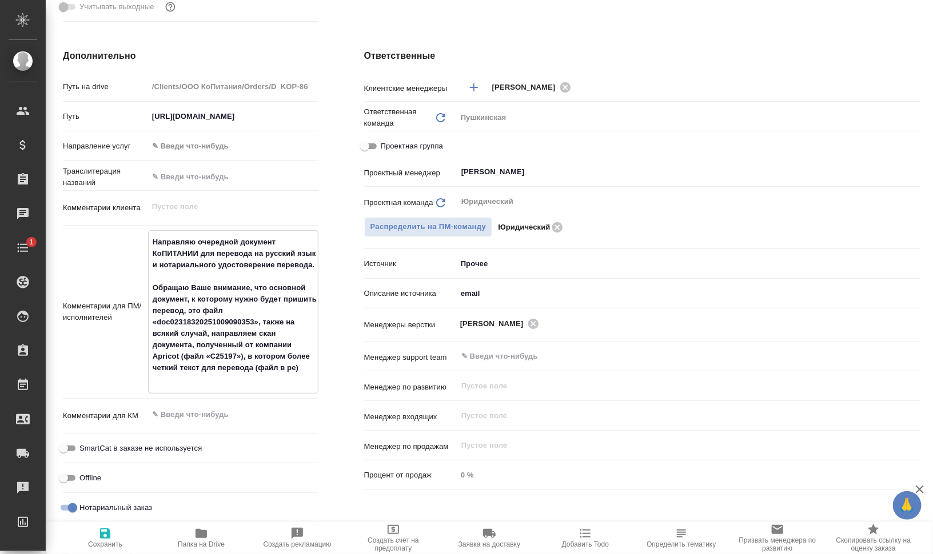
type textarea "x"
type textarea "Направляю очередной документ КоПИТАНИИ для перевода на русский язык и нотариаль…"
type textarea "x"
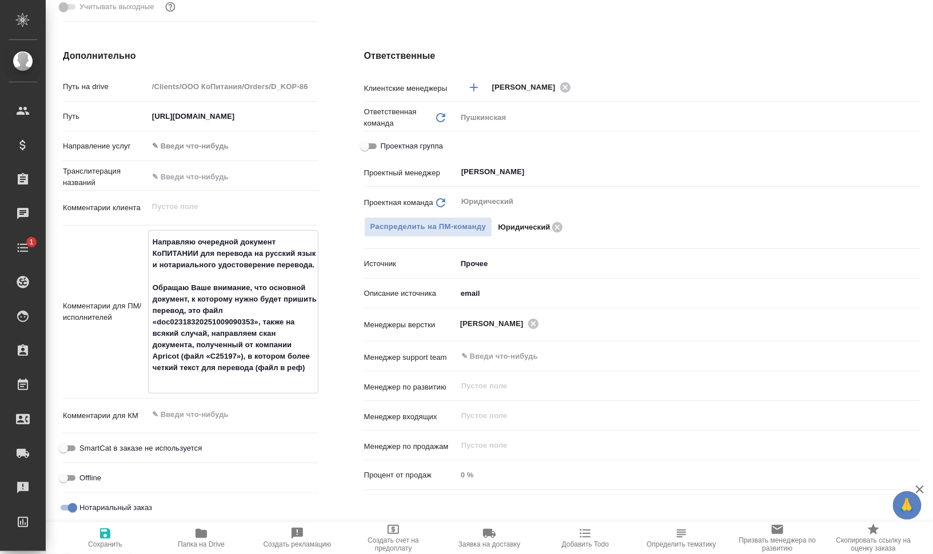
type textarea "Направляю очередной документ КоПИТАНИИ для перевода на русский язык и нотариаль…"
type textarea "x"
type textarea "Направляю очередной документ КоПИТАНИИ для перевода на русский язык и нотариаль…"
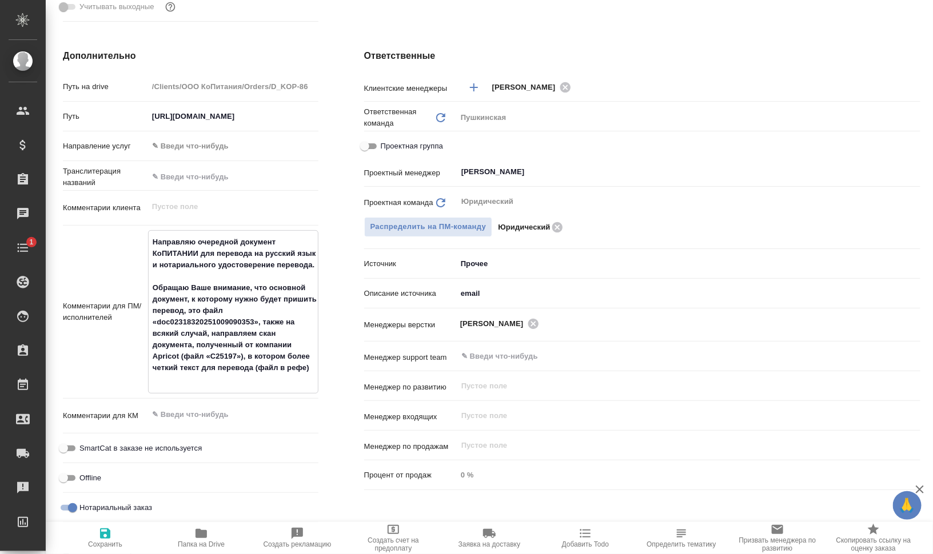
type textarea "x"
type textarea "Направляю очередной документ КоПИТАНИИ для перевода на русский язык и нотариаль…"
type textarea "x"
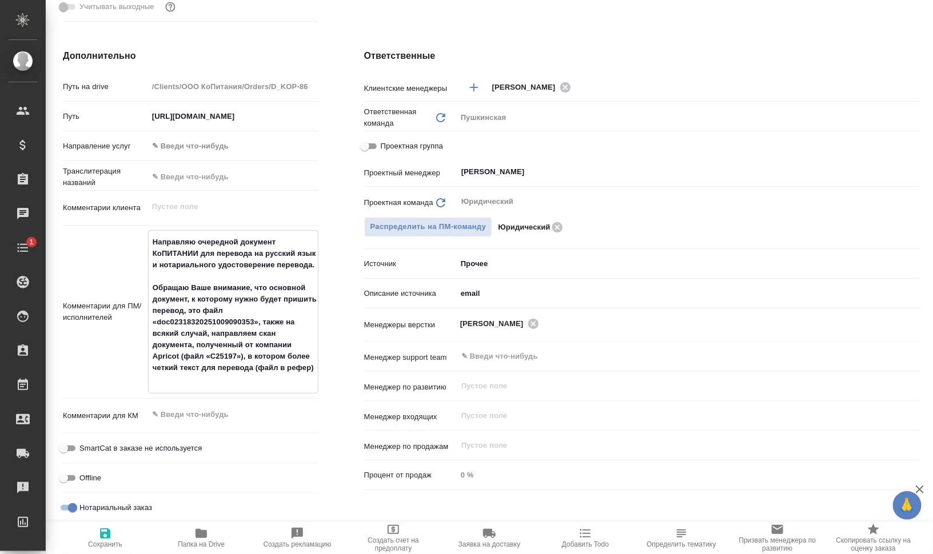
type textarea "x"
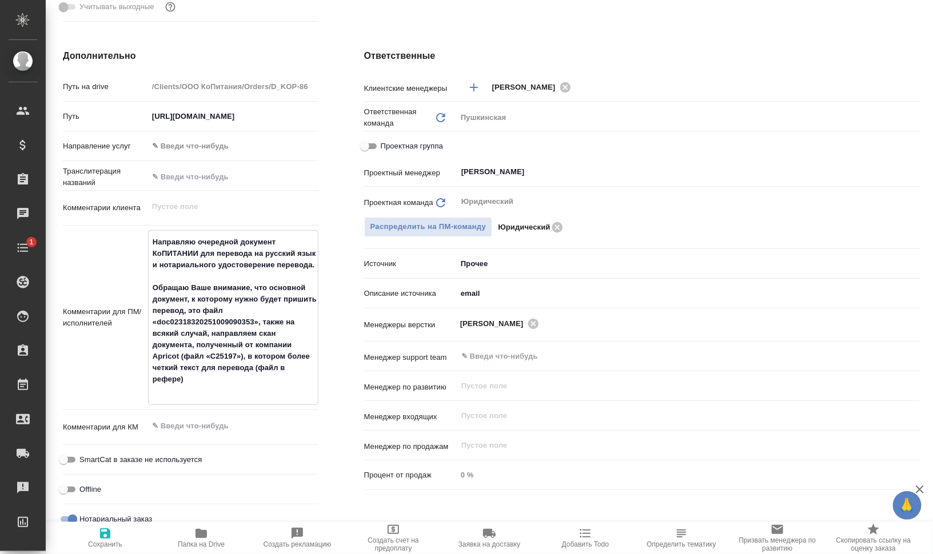
type textarea "x"
type textarea "Направляю очередной документ КоПИТАНИИ для перевода на русский язык и нотариаль…"
type textarea "x"
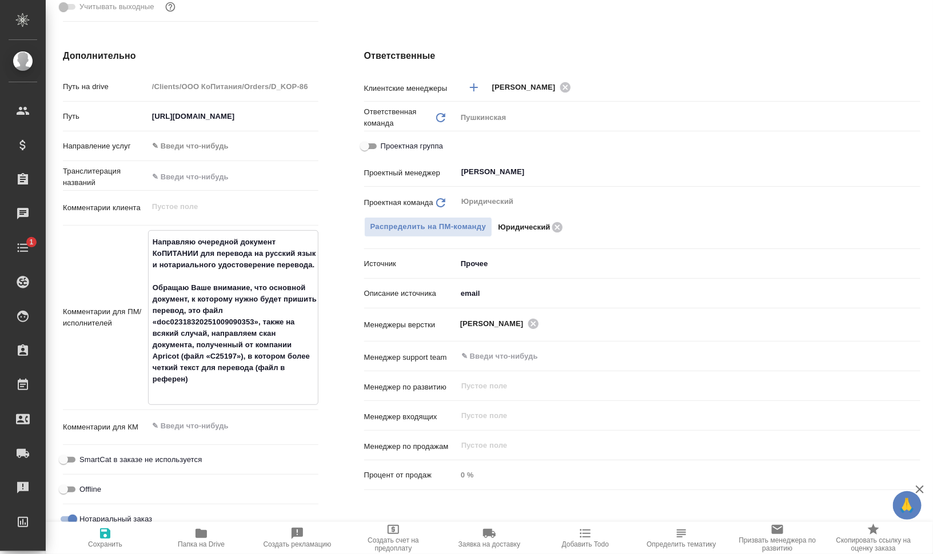
type textarea "Направляю очередной документ КоПИТАНИИ для перевода на русский язык и нотариаль…"
type textarea "x"
type textarea "Направляю очередной документ КоПИТАНИИ для перевода на русский язык и нотариаль…"
type textarea "x"
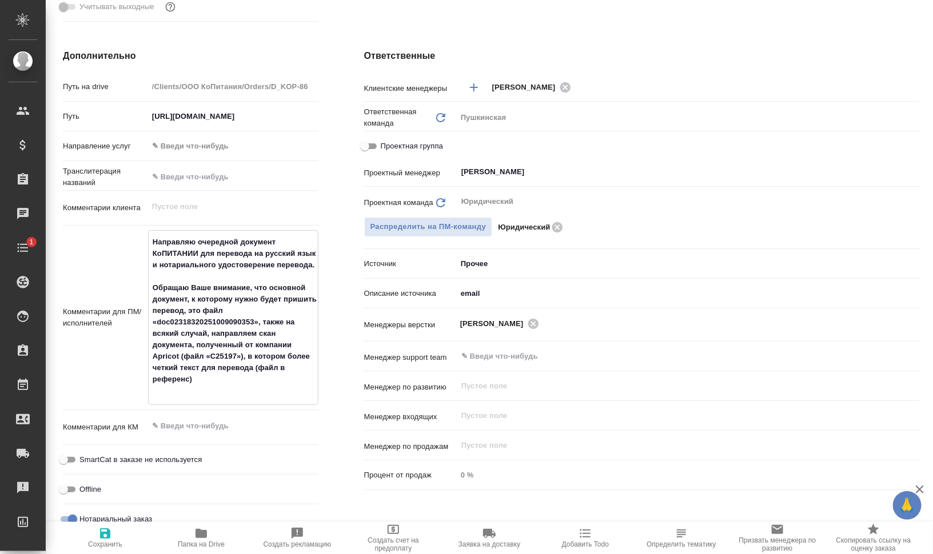
click at [102, 544] on span "Сохранить" at bounding box center [105, 545] width 34 height 8
type textarea "x"
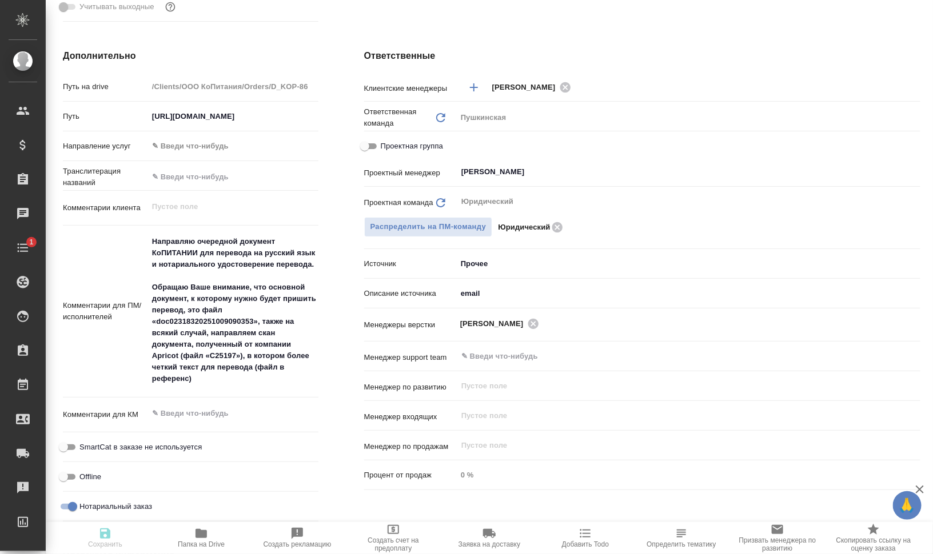
type textarea "x"
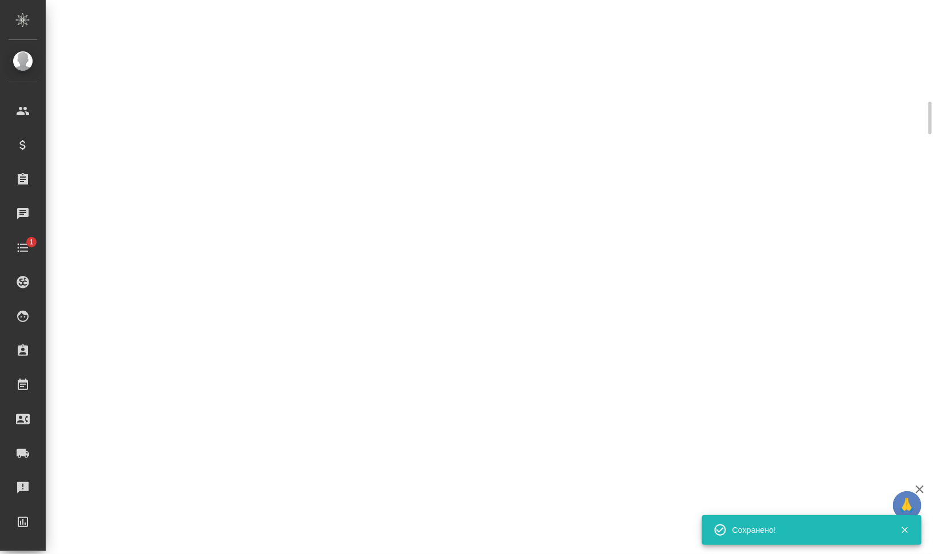
select select "RU"
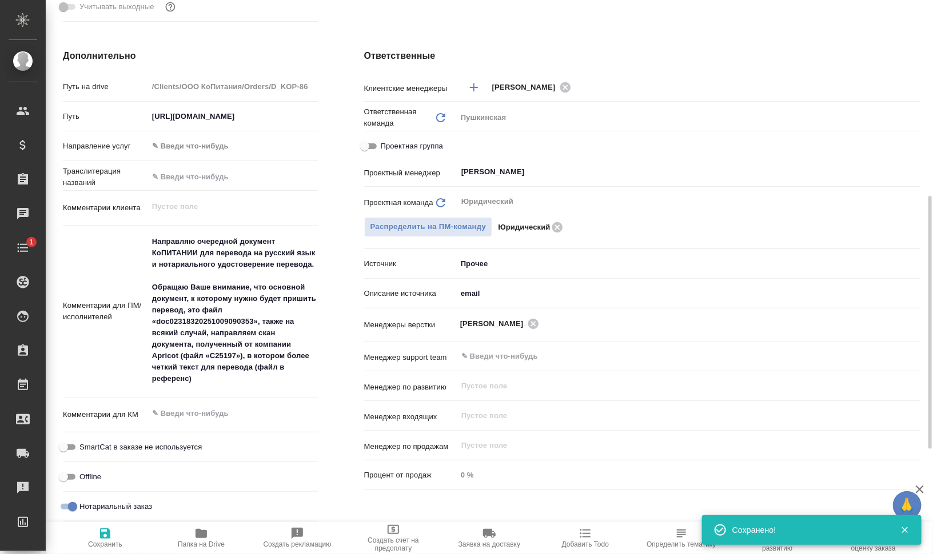
type textarea "x"
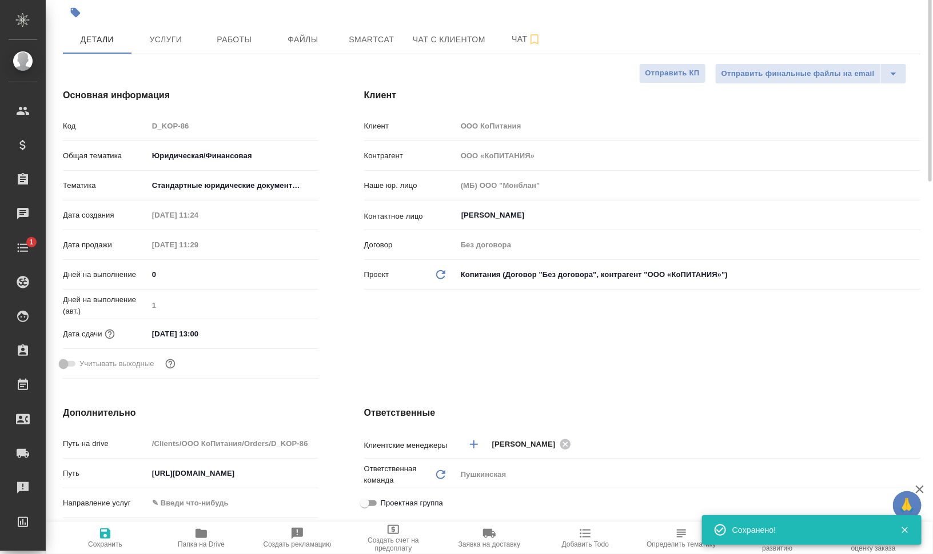
scroll to position [0, 0]
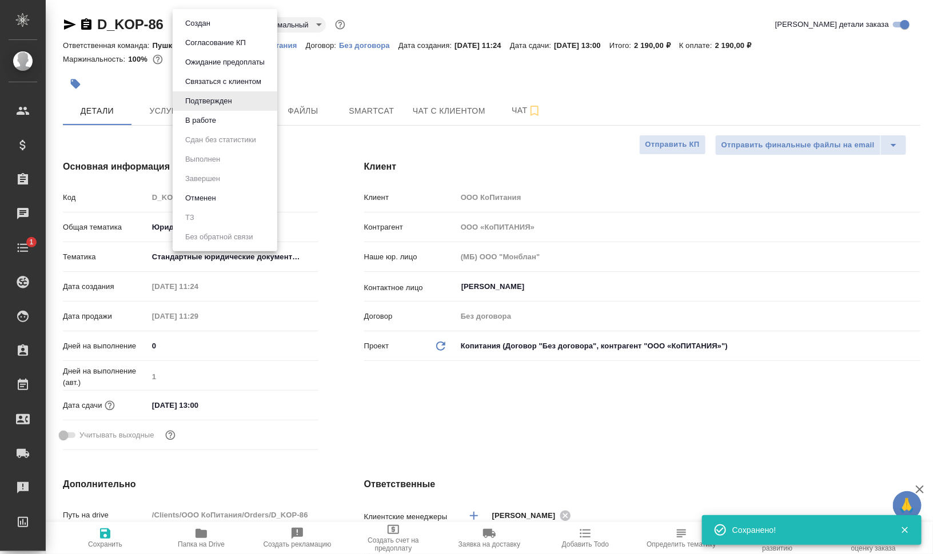
click at [235, 25] on body "🙏 .cls-1 fill:#fff; AWATERA Валеев Динар Клиенты Спецификации Заказы 0 Чаты 1 T…" at bounding box center [466, 277] width 933 height 554
click at [239, 119] on li "В работе" at bounding box center [225, 120] width 105 height 19
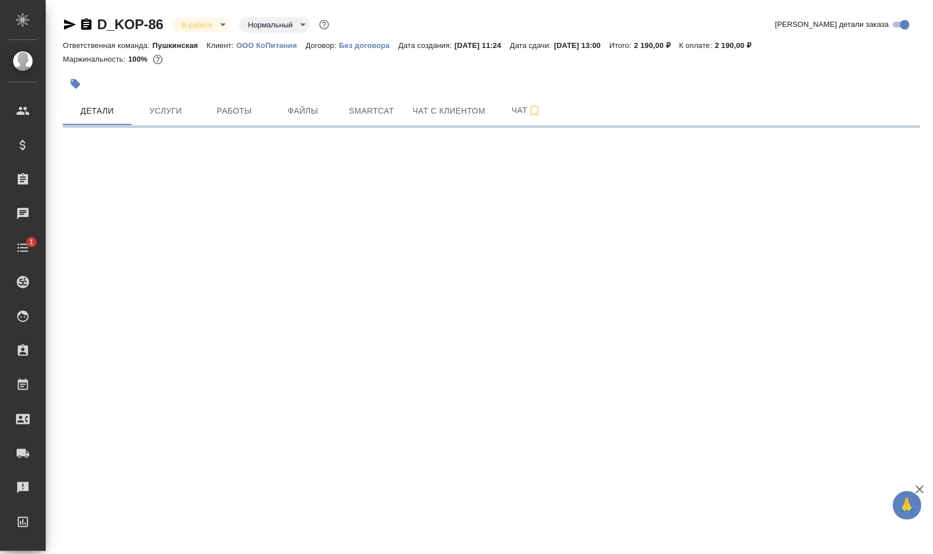
select select "RU"
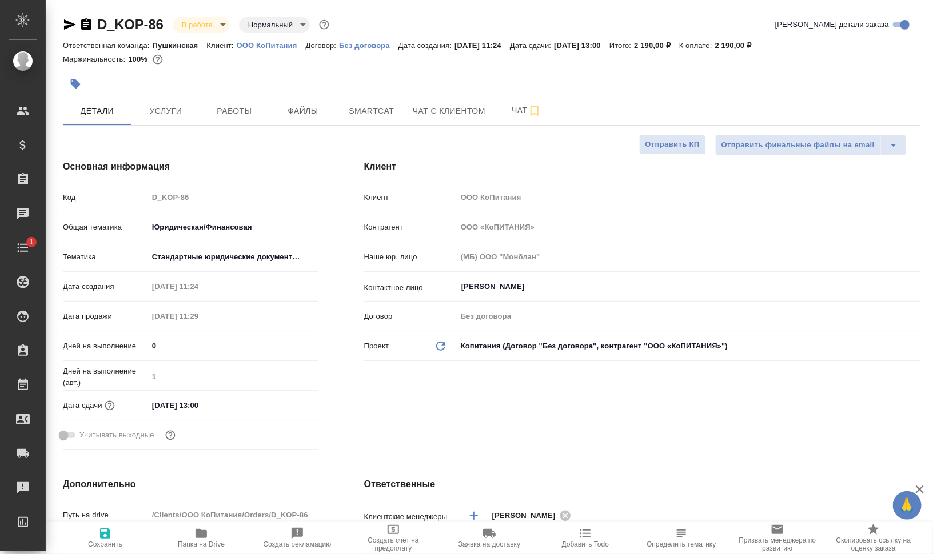
type textarea "x"
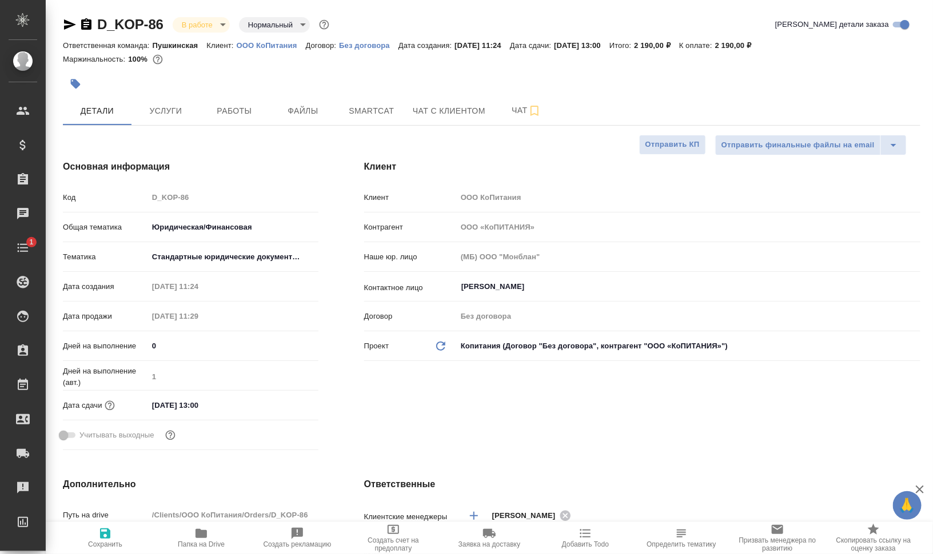
type textarea "x"
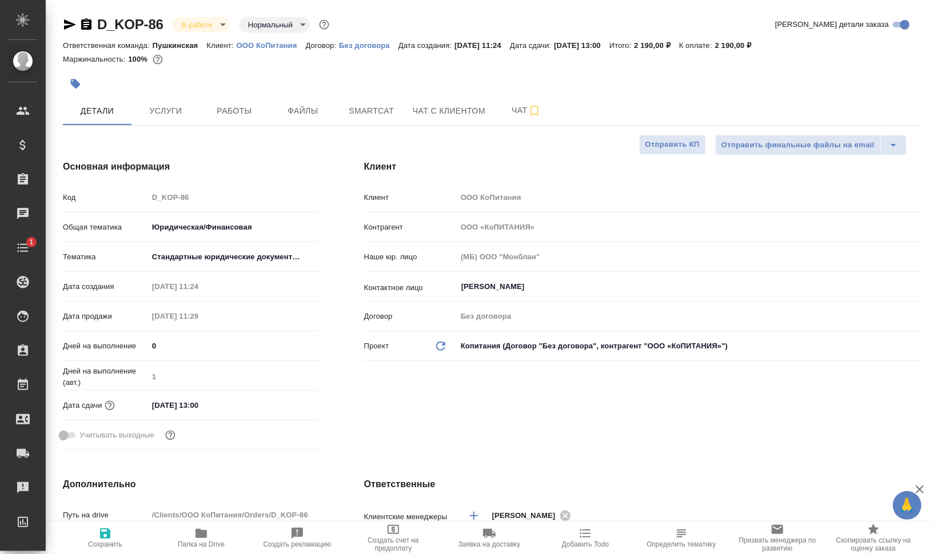
type textarea "x"
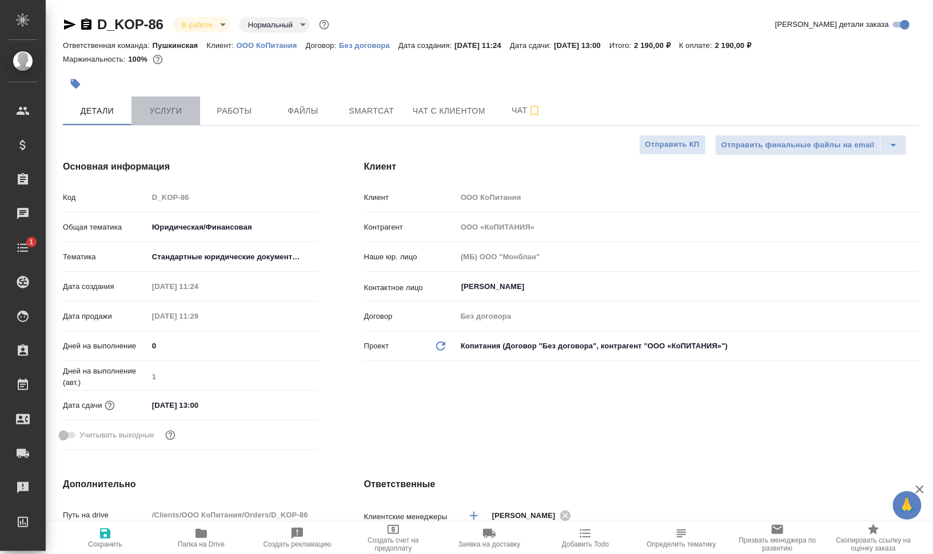
click at [191, 105] on span "Услуги" at bounding box center [165, 111] width 55 height 14
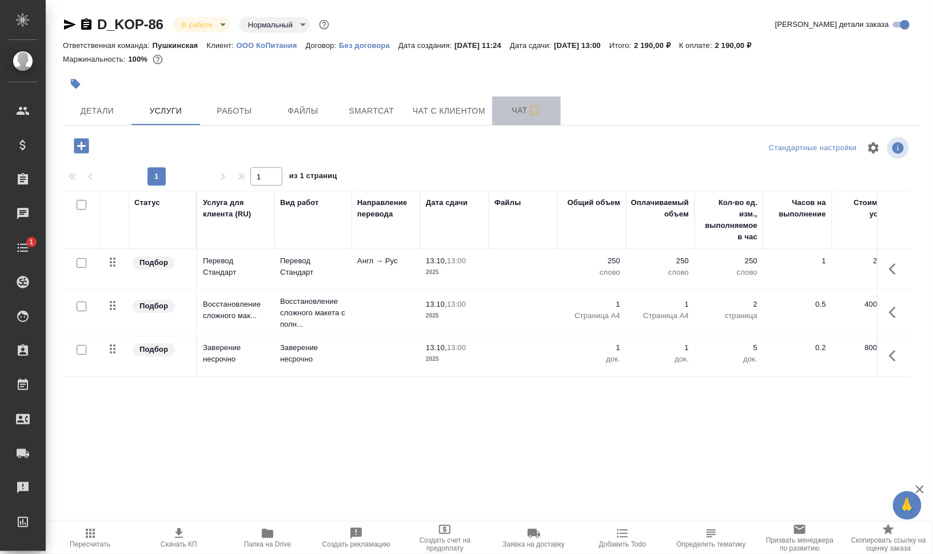
click at [512, 109] on span "Чат" at bounding box center [526, 110] width 55 height 14
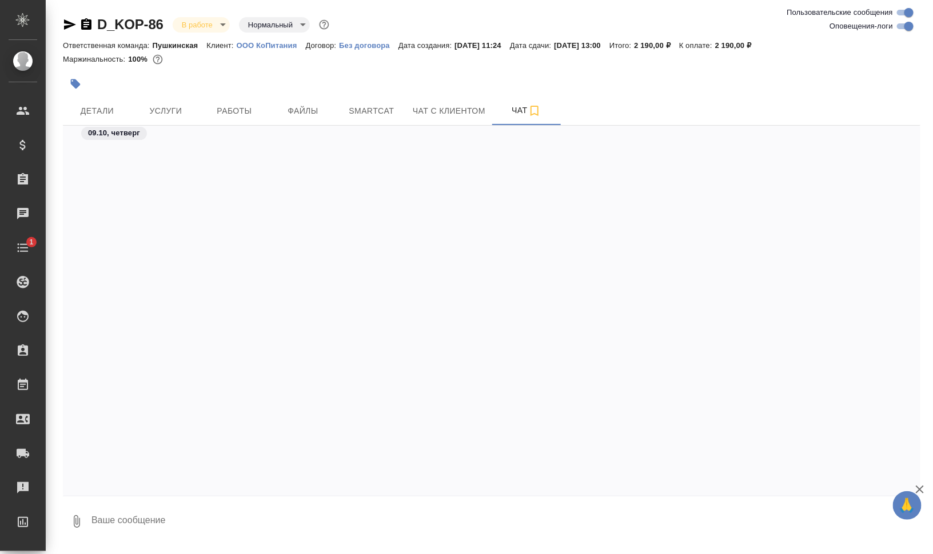
scroll to position [1524, 0]
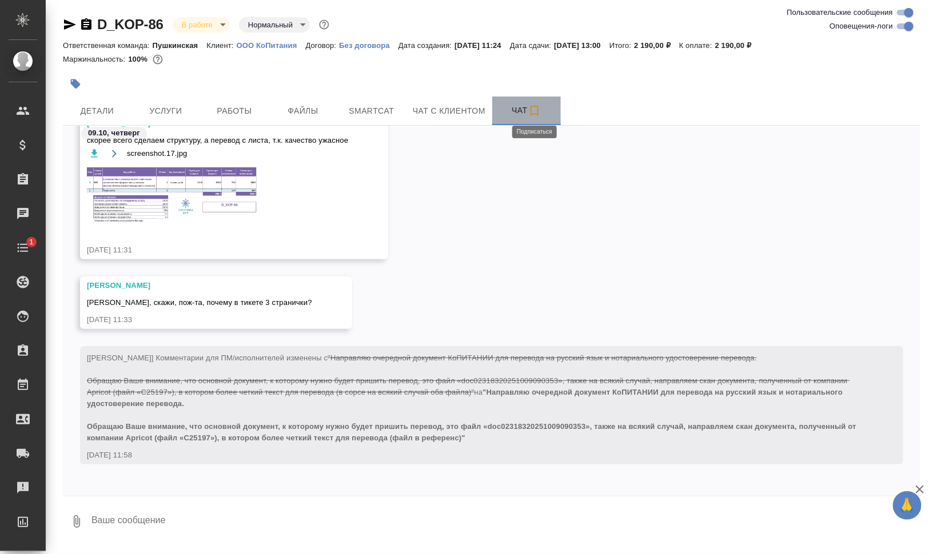
click at [533, 109] on icon "button" at bounding box center [535, 111] width 14 height 14
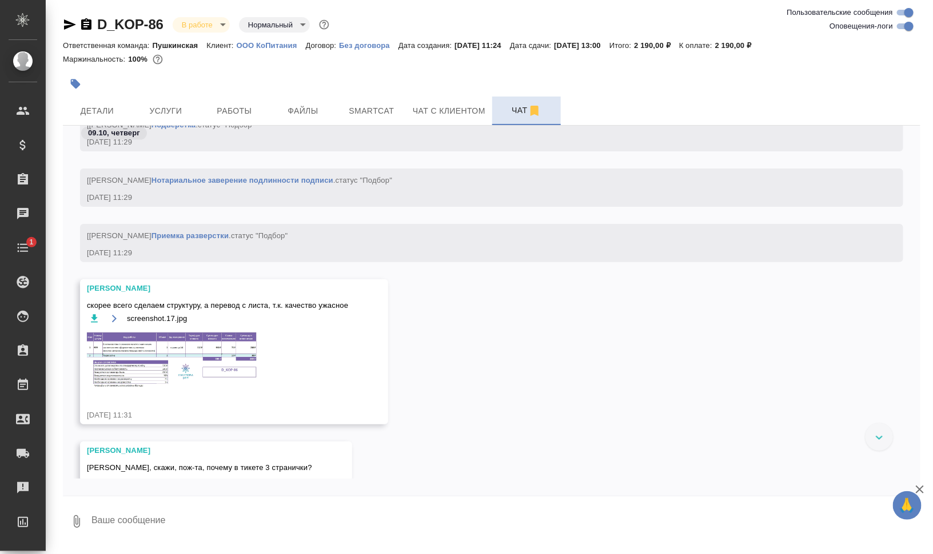
scroll to position [922, 0]
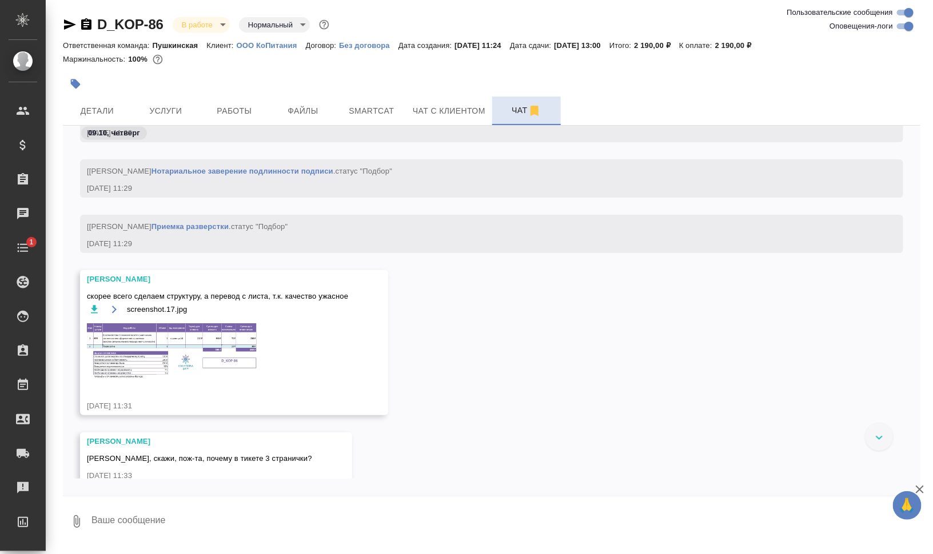
click at [161, 356] on img at bounding box center [172, 351] width 171 height 58
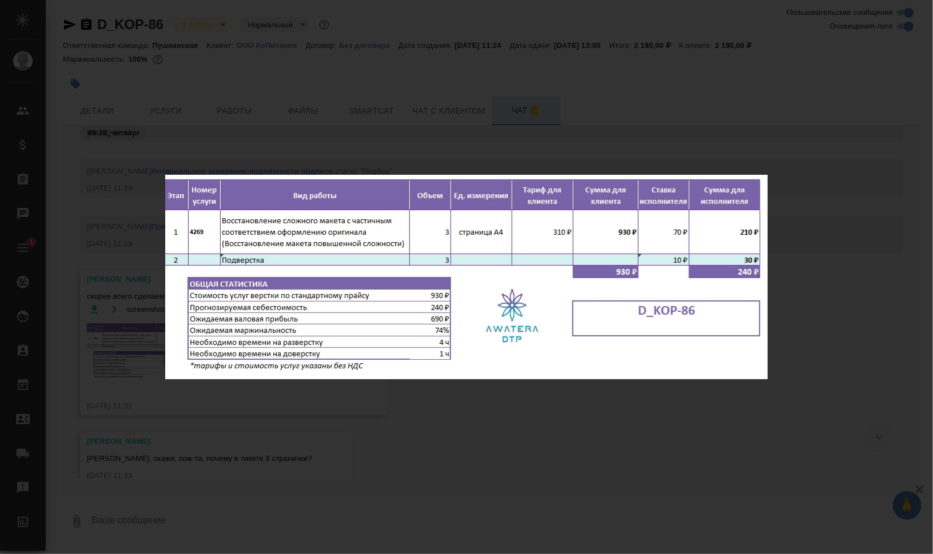
click at [809, 335] on div "screenshot.17.jpg 1 of 1" at bounding box center [466, 277] width 933 height 554
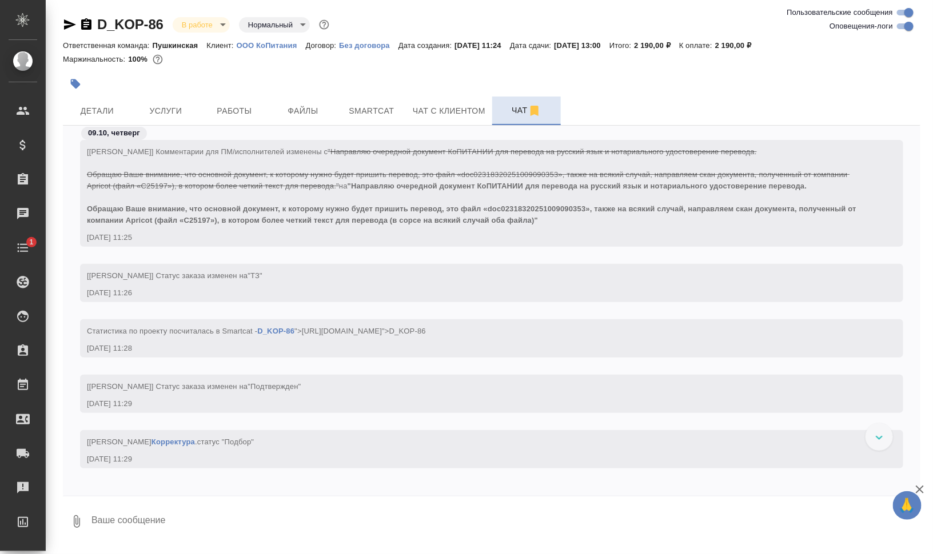
scroll to position [0, 0]
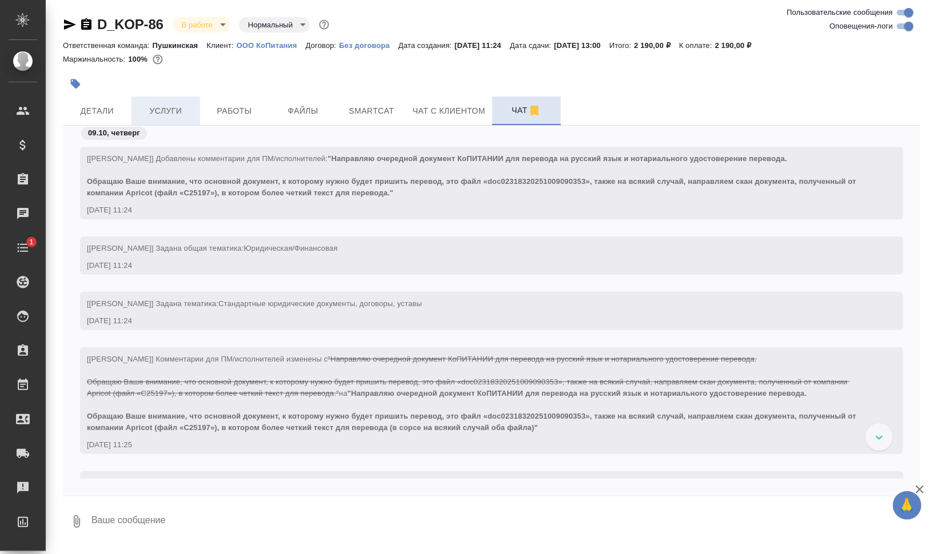
click at [161, 112] on span "Услуги" at bounding box center [165, 111] width 55 height 14
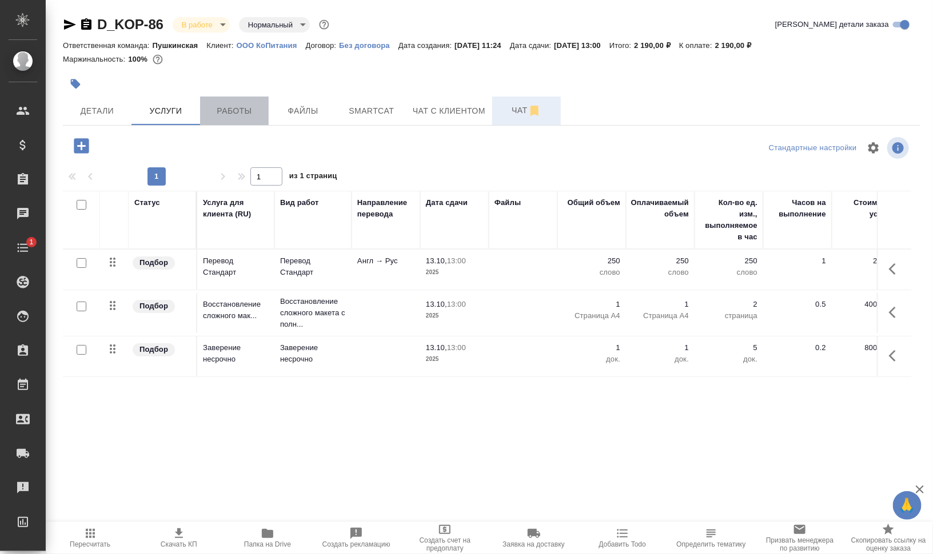
click at [220, 113] on span "Работы" at bounding box center [234, 111] width 55 height 14
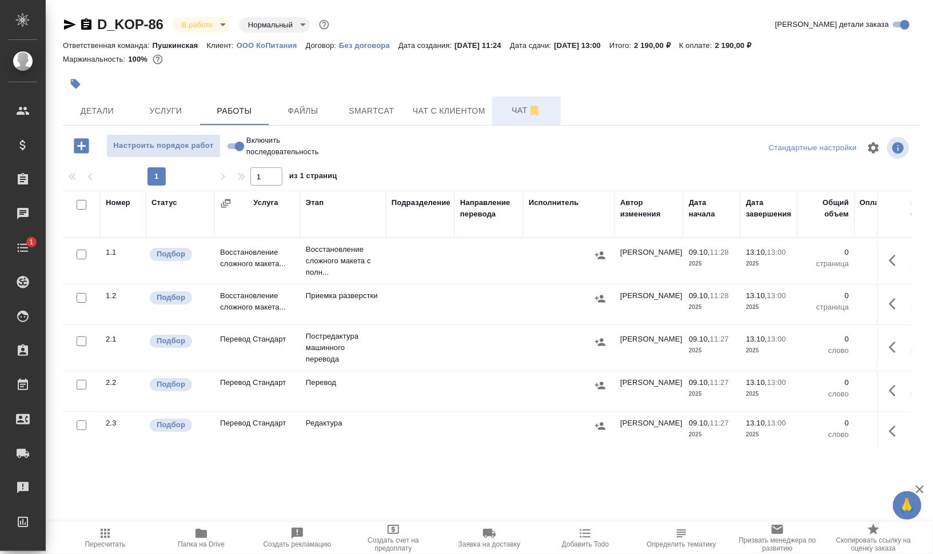
click at [80, 202] on input "checkbox" at bounding box center [82, 205] width 10 height 10
checkbox input "true"
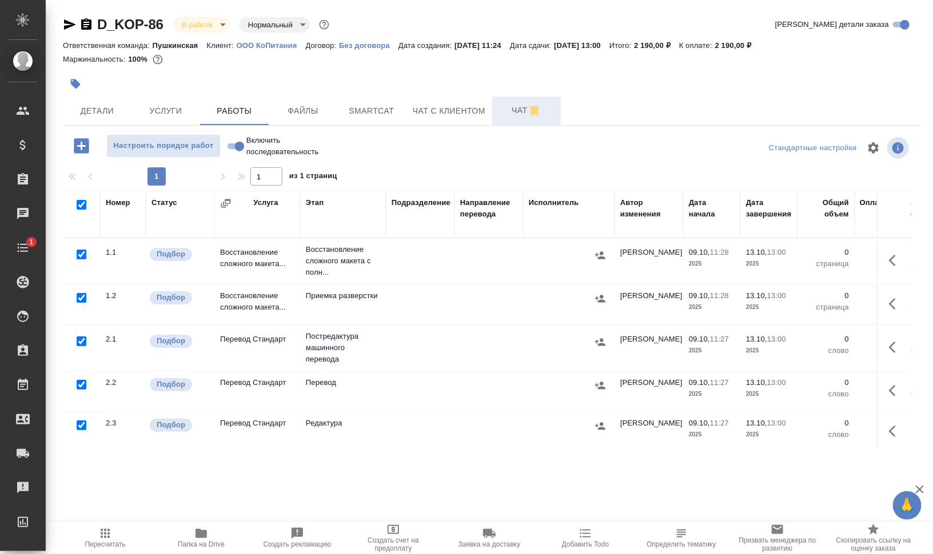
checkbox input "true"
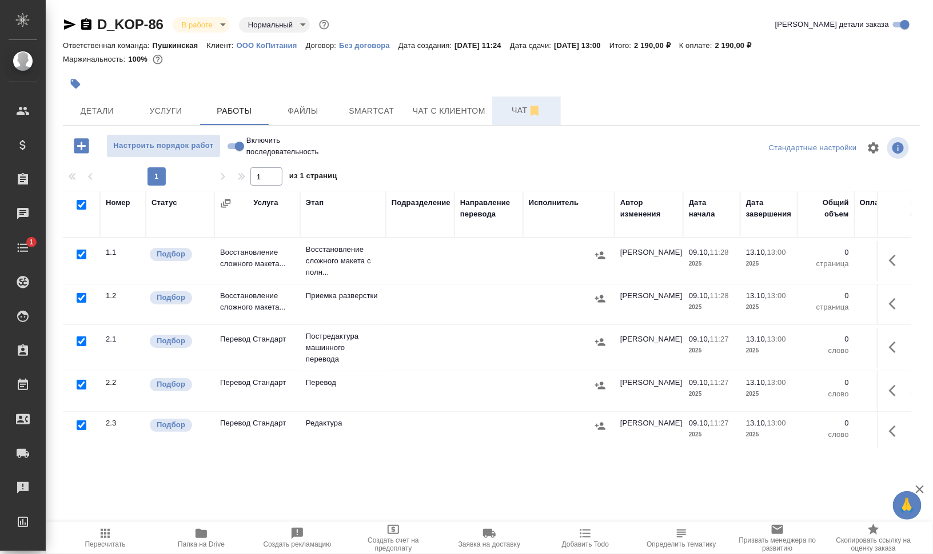
checkbox input "true"
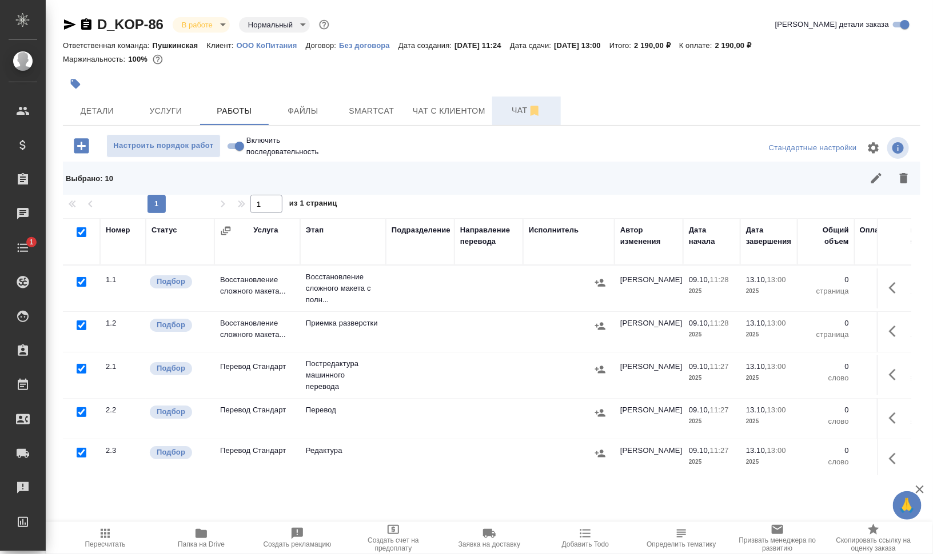
click at [83, 285] on input "checkbox" at bounding box center [82, 282] width 10 height 10
checkbox input "false"
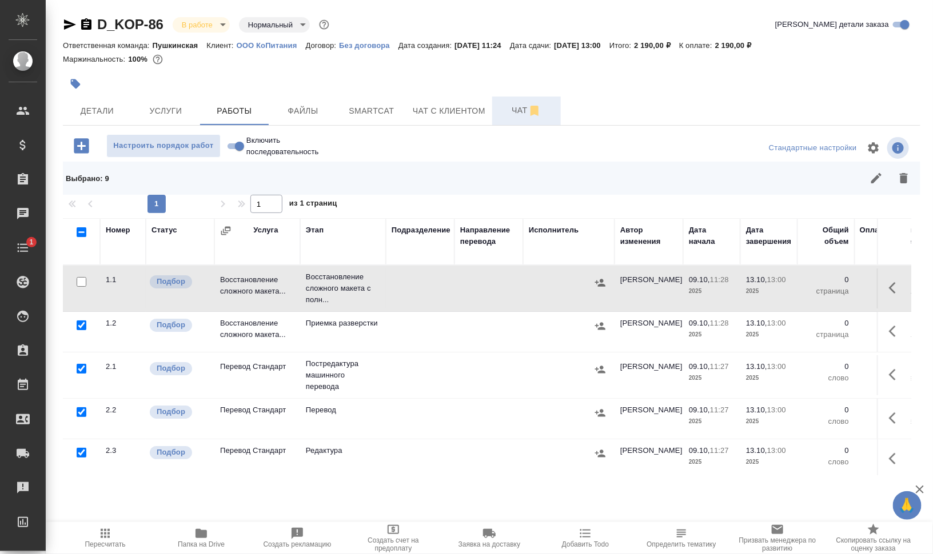
click at [81, 415] on input "checkbox" at bounding box center [82, 412] width 10 height 10
checkbox input "false"
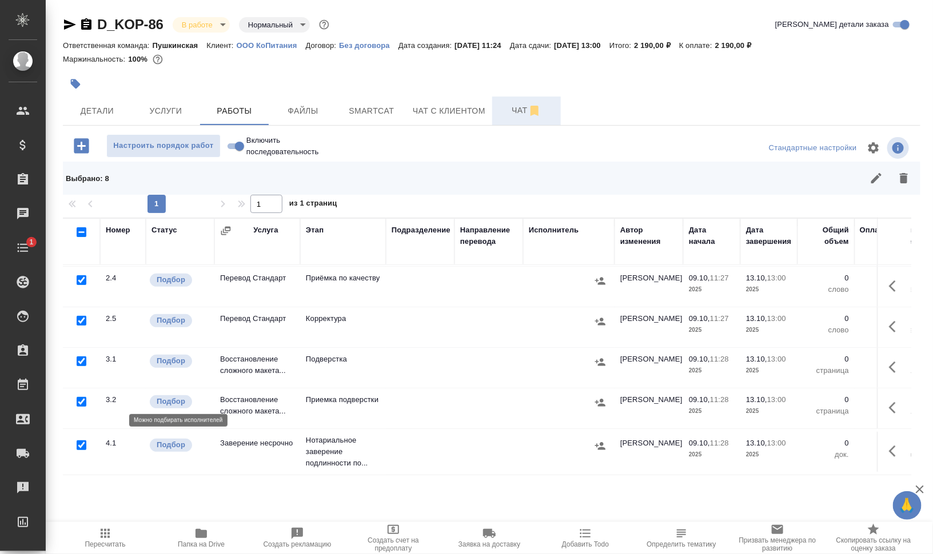
scroll to position [221, 0]
click at [80, 441] on input "checkbox" at bounding box center [82, 446] width 10 height 10
checkbox input "false"
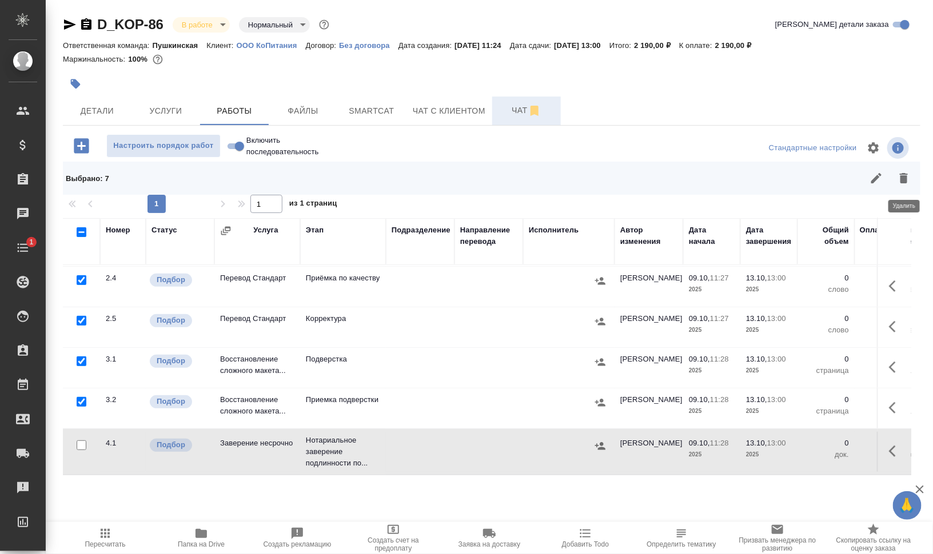
drag, startPoint x: 898, startPoint y: 178, endPoint x: 784, endPoint y: 229, distance: 125.3
click at [898, 178] on icon "button" at bounding box center [904, 178] width 14 height 14
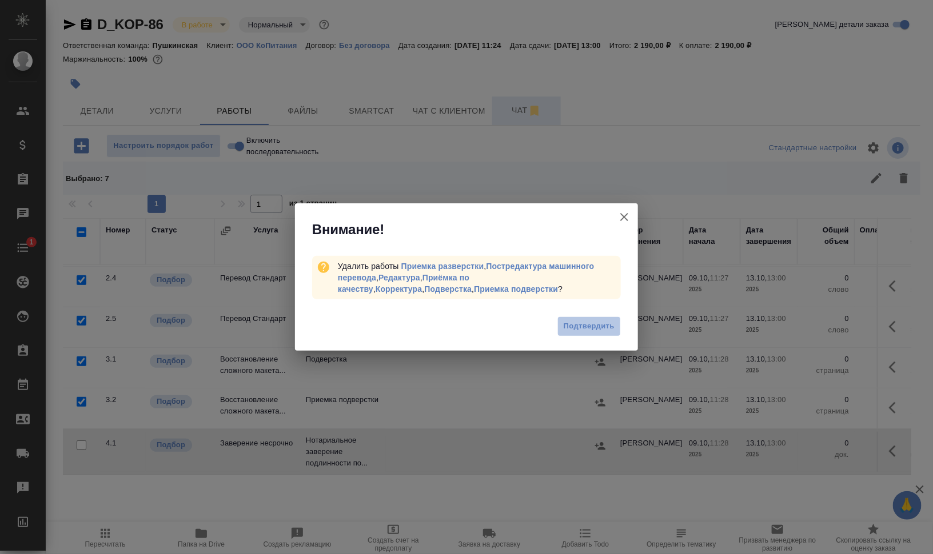
drag, startPoint x: 590, startPoint y: 325, endPoint x: 603, endPoint y: 360, distance: 37.1
click at [591, 325] on span "Подтвердить" at bounding box center [589, 326] width 51 height 13
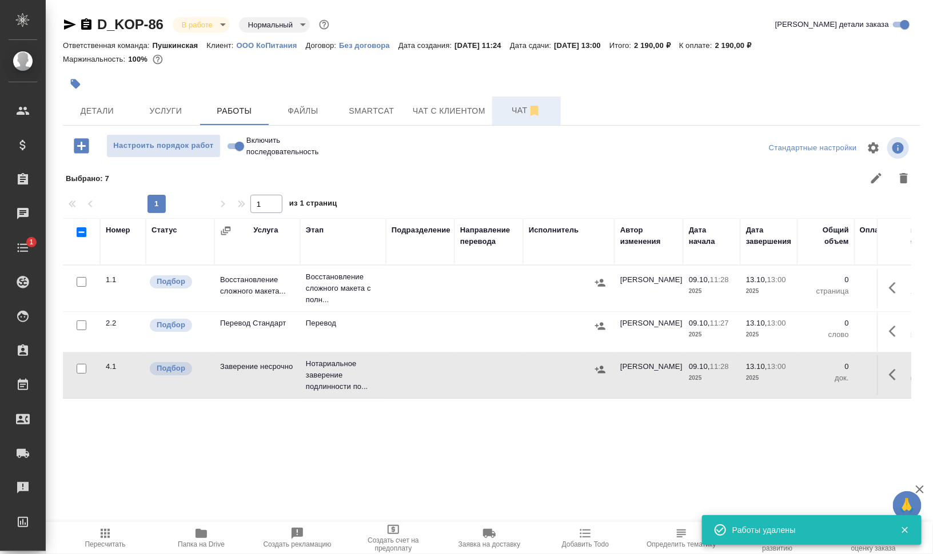
scroll to position [0, 0]
click at [901, 283] on icon "button" at bounding box center [896, 288] width 14 height 14
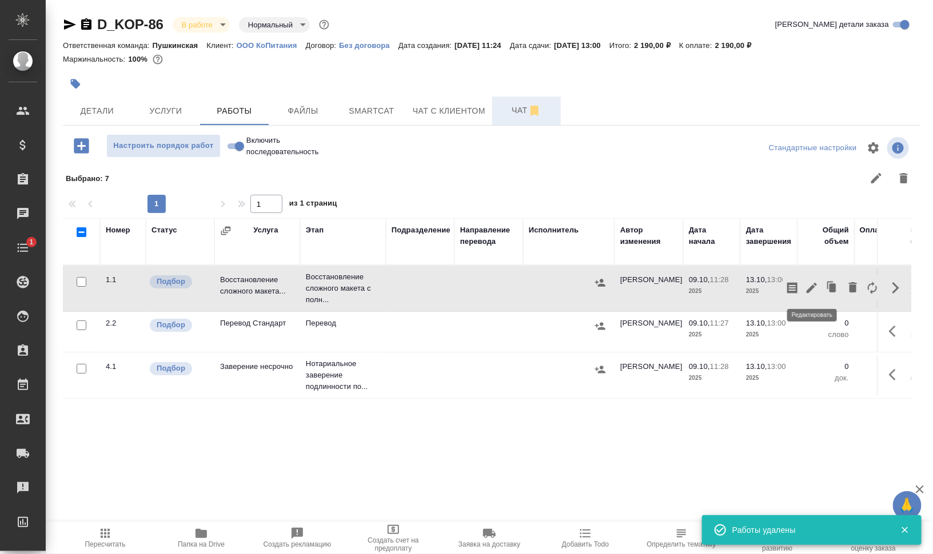
click at [810, 283] on icon "button" at bounding box center [812, 288] width 14 height 14
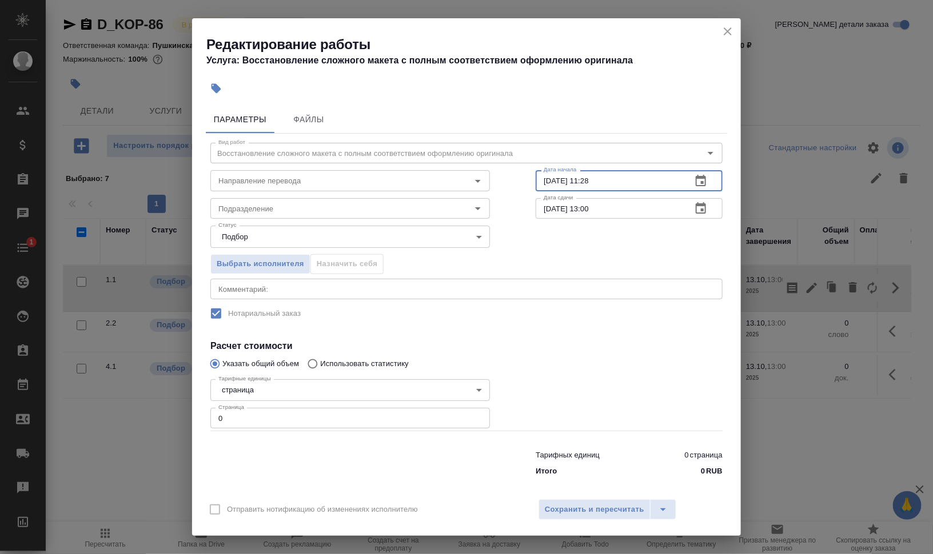
drag, startPoint x: 580, startPoint y: 178, endPoint x: 653, endPoint y: 178, distance: 73.2
click at [653, 178] on input "09.10.2025 11:28" at bounding box center [609, 180] width 147 height 21
type input "09.10.2025 12:00"
drag, startPoint x: 544, startPoint y: 206, endPoint x: 529, endPoint y: 210, distance: 15.2
click at [529, 210] on div "Вид работ Восстановление сложного макета с полным соответствием оформлению ориг…" at bounding box center [466, 308] width 521 height 348
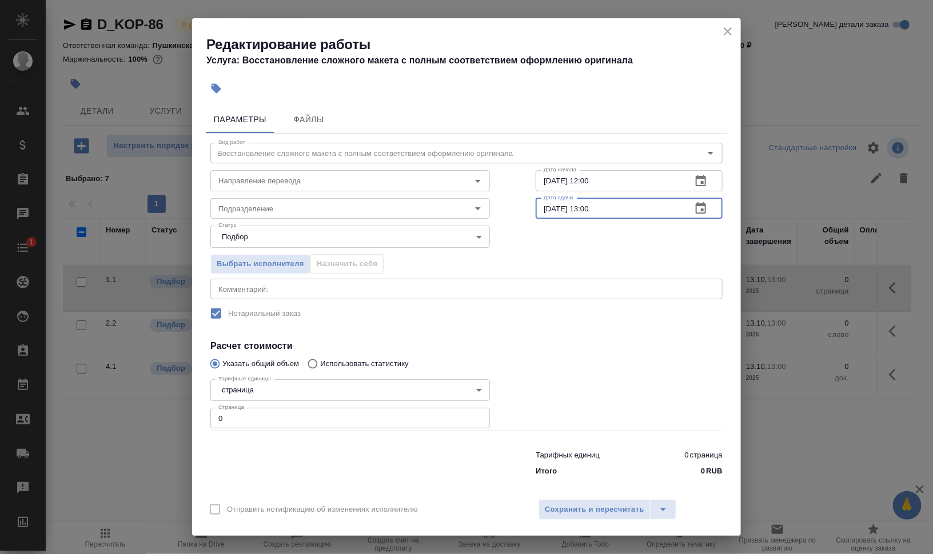
click at [581, 206] on input "09.10.2025 13:00" at bounding box center [609, 208] width 147 height 21
click at [597, 209] on input "09.10.2025 13:00" at bounding box center [609, 208] width 147 height 21
click at [584, 205] on input "09.10.2025 13:00" at bounding box center [609, 208] width 147 height 21
click at [585, 205] on input "09.10.2025 13:00" at bounding box center [609, 208] width 147 height 21
type input "09.10.2025 14:00"
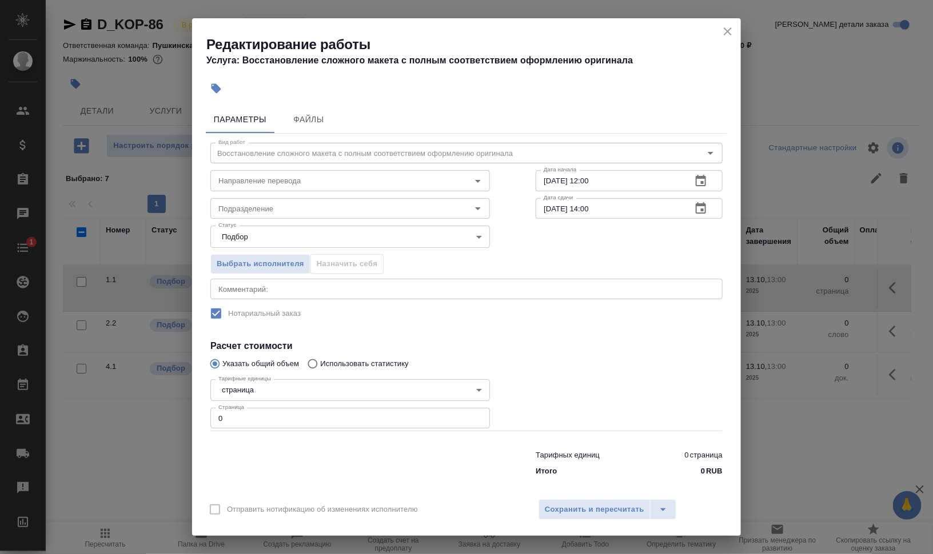
click at [612, 259] on div "Выбрать исполнителя Назначить себя" at bounding box center [466, 262] width 558 height 70
click at [276, 178] on input "Направление перевода" at bounding box center [331, 181] width 234 height 14
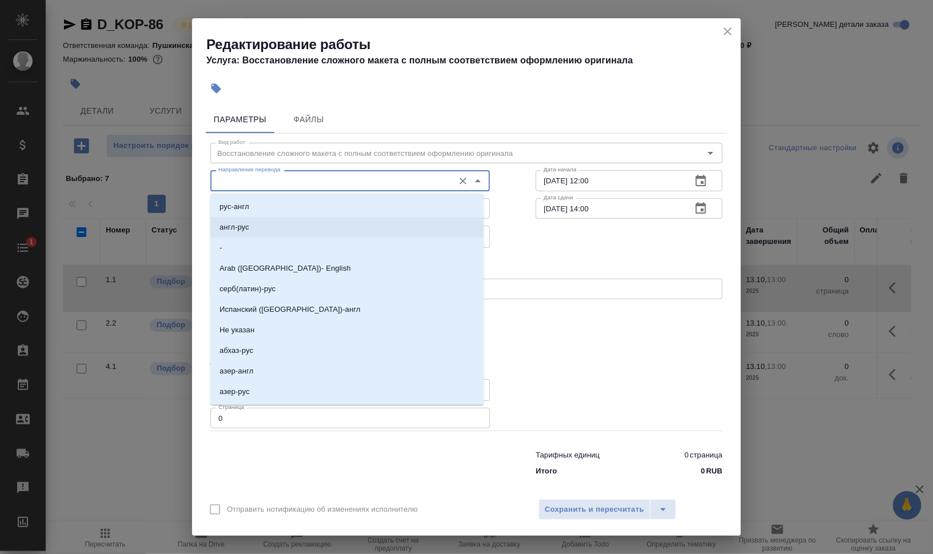
click at [275, 223] on li "англ-рус" at bounding box center [346, 227] width 273 height 21
type input "англ-рус"
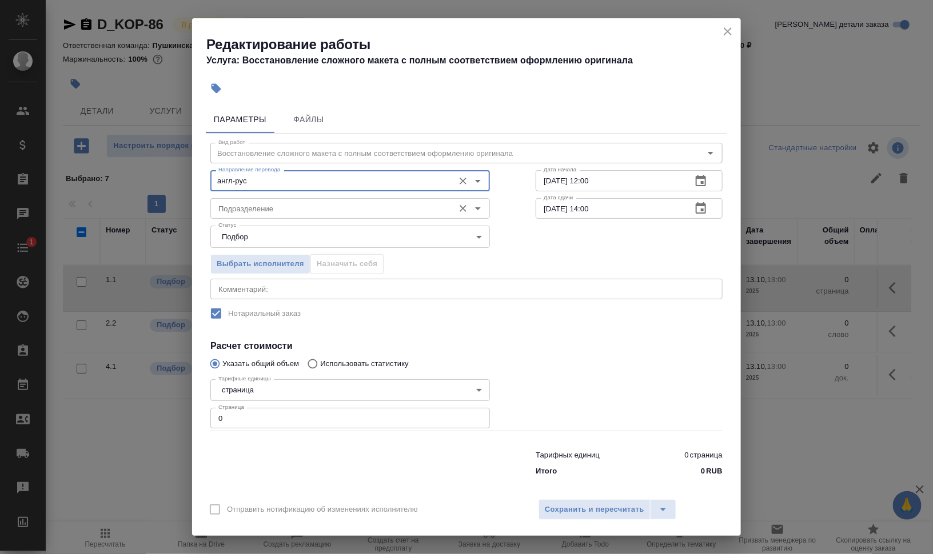
click at [282, 202] on input "Подразделение" at bounding box center [331, 209] width 234 height 14
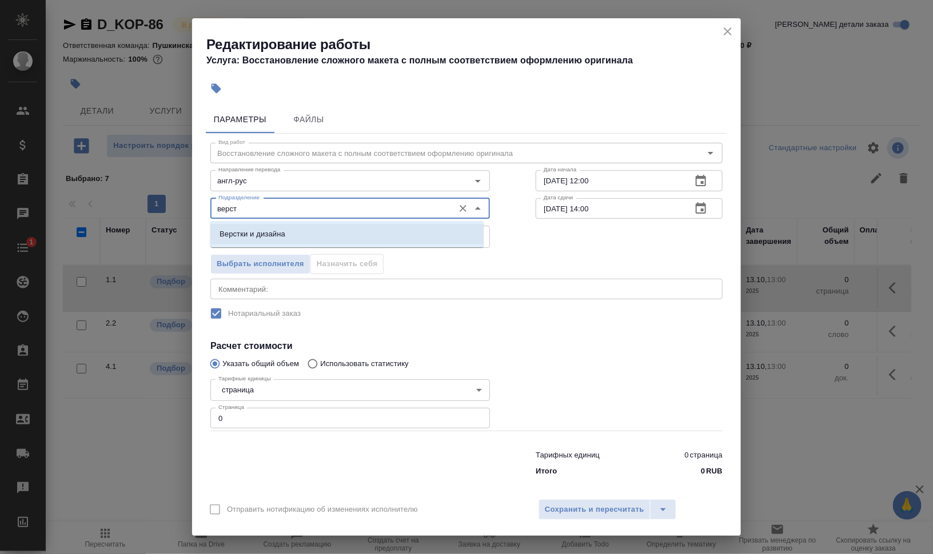
click at [336, 227] on li "Верстки и дизайна" at bounding box center [346, 234] width 273 height 21
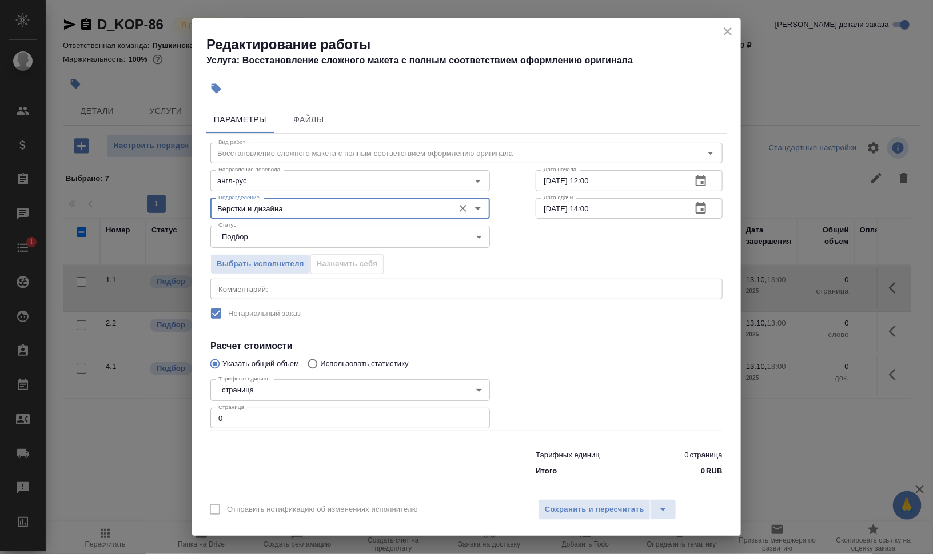
type input "Верстки и дизайна"
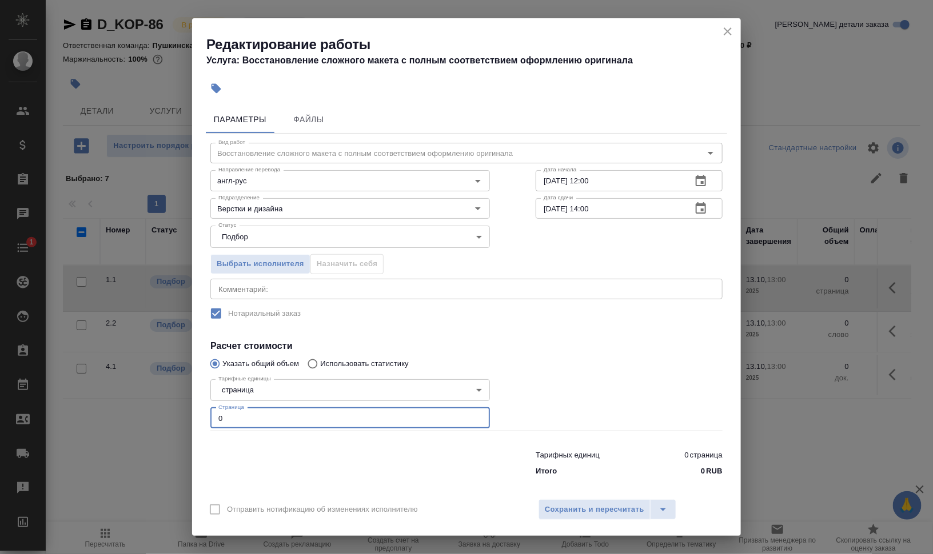
drag, startPoint x: 222, startPoint y: 407, endPoint x: 196, endPoint y: 403, distance: 26.5
click at [199, 403] on div "Параметры Файлы Вид работ Восстановление сложного макета с полным соответствием…" at bounding box center [466, 296] width 549 height 391
click at [373, 282] on div "x Комментарий:" at bounding box center [466, 289] width 512 height 21
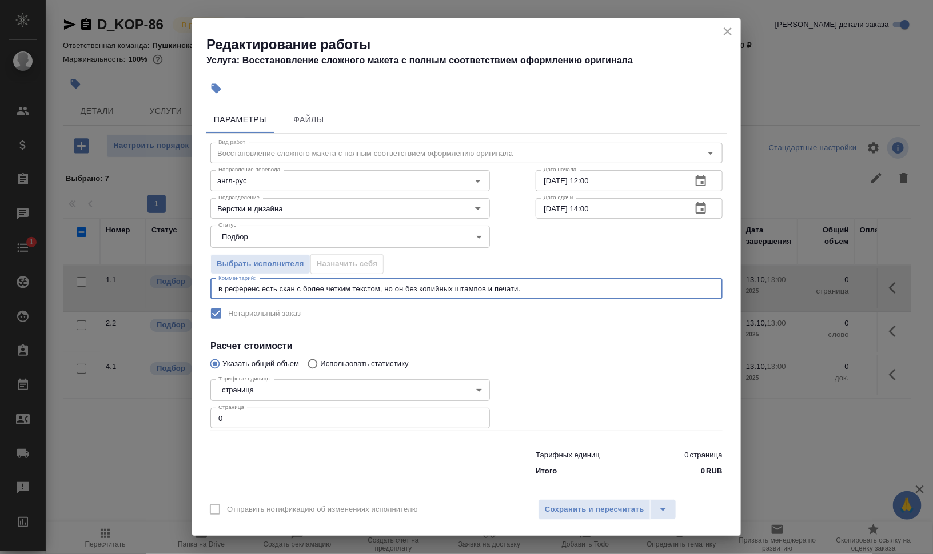
type textarea "в референс есть скан с более четким текстом, но он без копийных штампов и печат…"
click at [301, 433] on div "Тарифных единиц 0 страница Итого 0 RUB" at bounding box center [466, 461] width 558 height 78
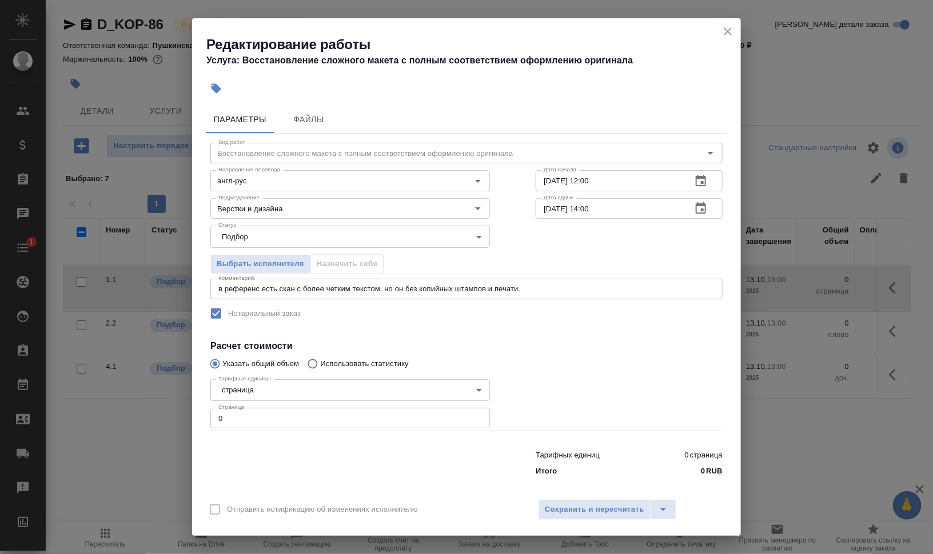
click at [300, 423] on input "0" at bounding box center [349, 418] width 279 height 21
type input "1"
click at [594, 402] on div at bounding box center [629, 403] width 233 height 102
click at [598, 512] on span "Сохранить и пересчитать" at bounding box center [594, 510] width 99 height 13
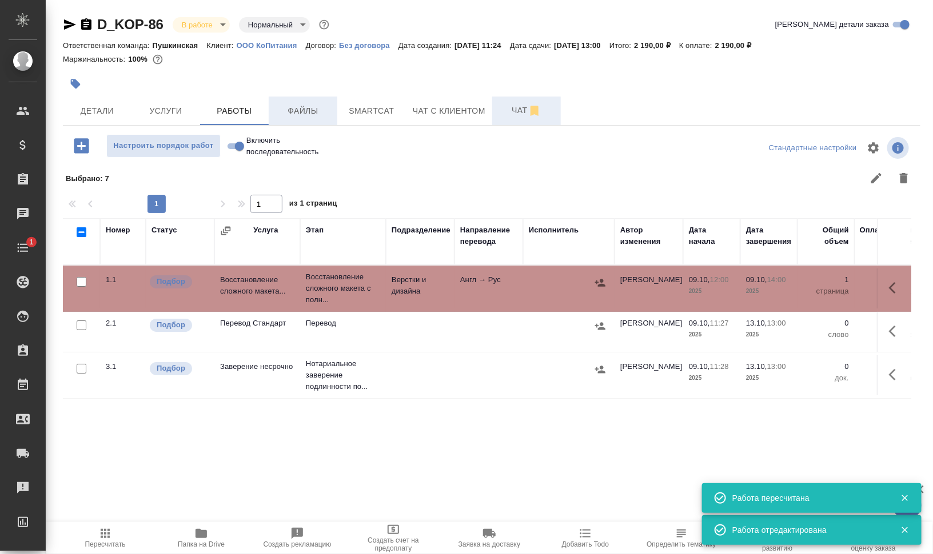
click at [300, 109] on span "Файлы" at bounding box center [302, 111] width 55 height 14
click at [396, 109] on span "Smartcat" at bounding box center [371, 111] width 55 height 14
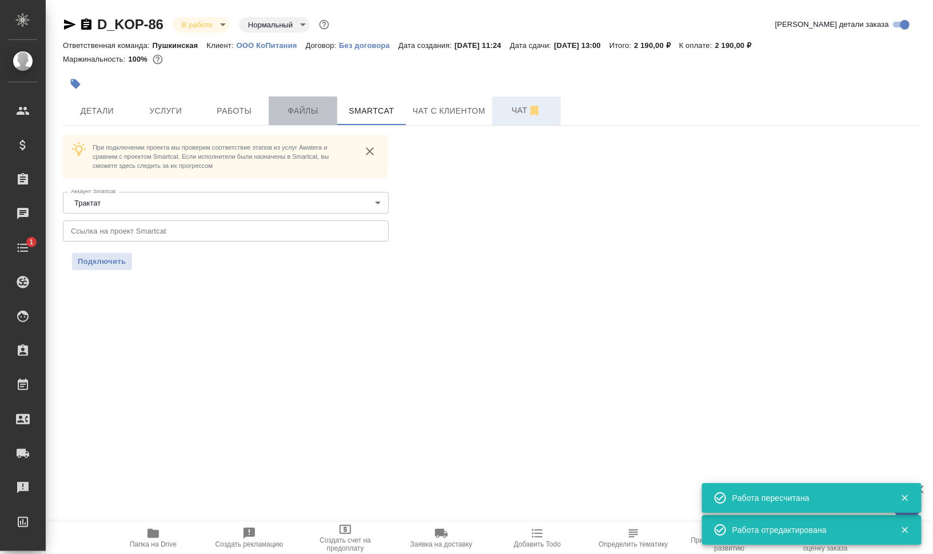
click at [302, 110] on span "Файлы" at bounding box center [302, 111] width 55 height 14
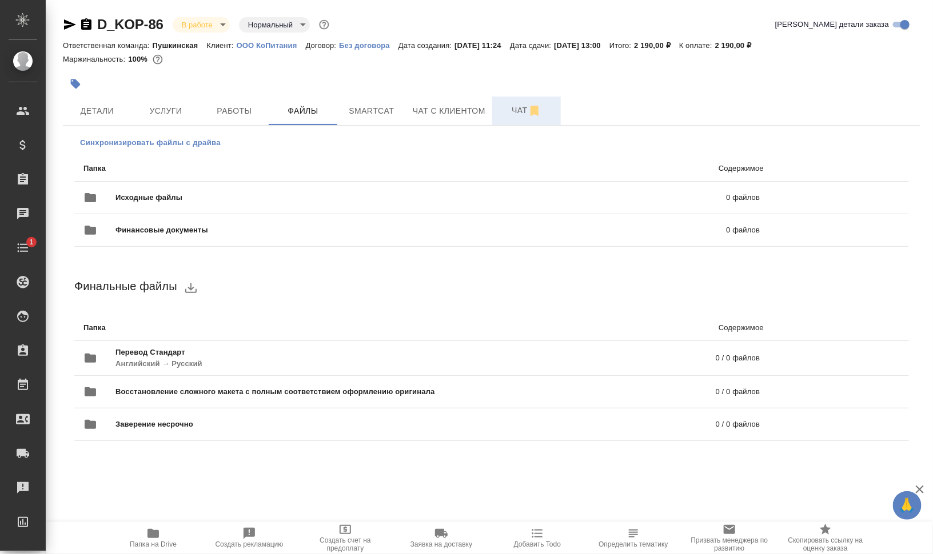
click at [123, 141] on span "Синхронизировать файлы с драйва" at bounding box center [150, 142] width 141 height 11
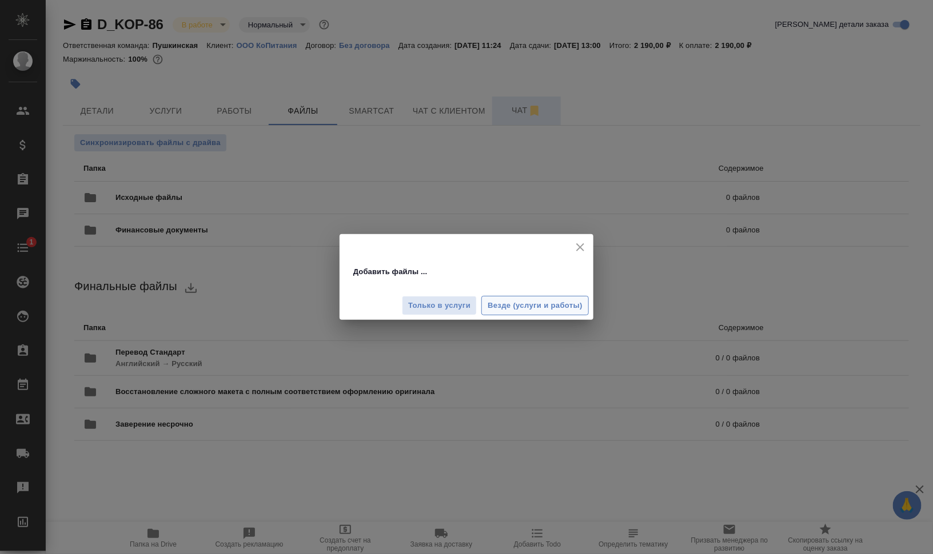
click at [522, 309] on span "Везде (услуги и работы)" at bounding box center [535, 305] width 95 height 13
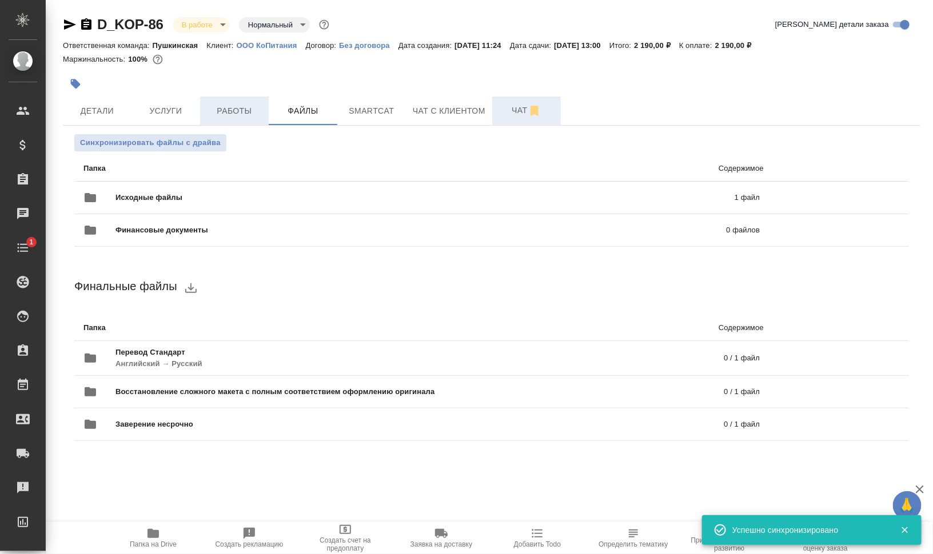
click at [235, 115] on span "Работы" at bounding box center [234, 111] width 55 height 14
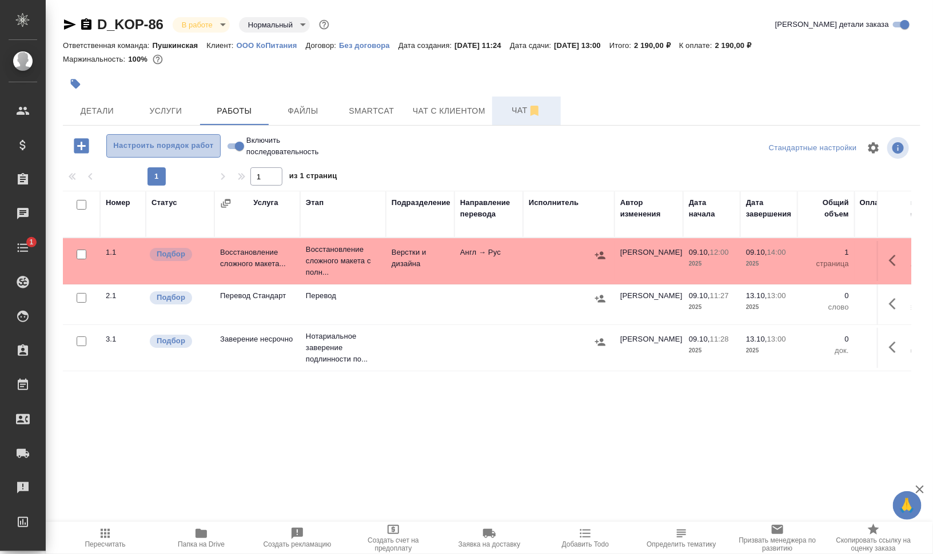
click at [147, 147] on span "Настроить порядок работ" at bounding box center [164, 145] width 102 height 13
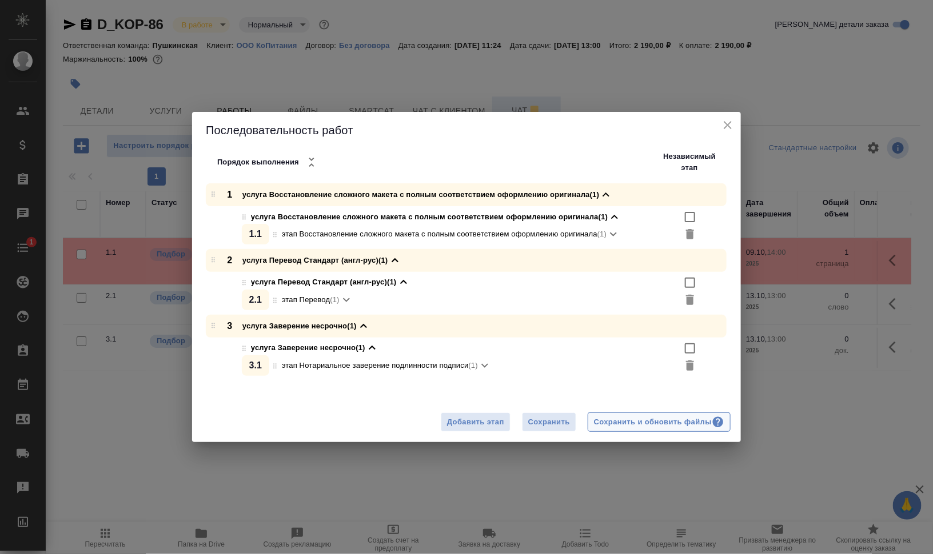
click at [682, 430] on button "Сохранить и обновить файлы" at bounding box center [659, 423] width 143 height 20
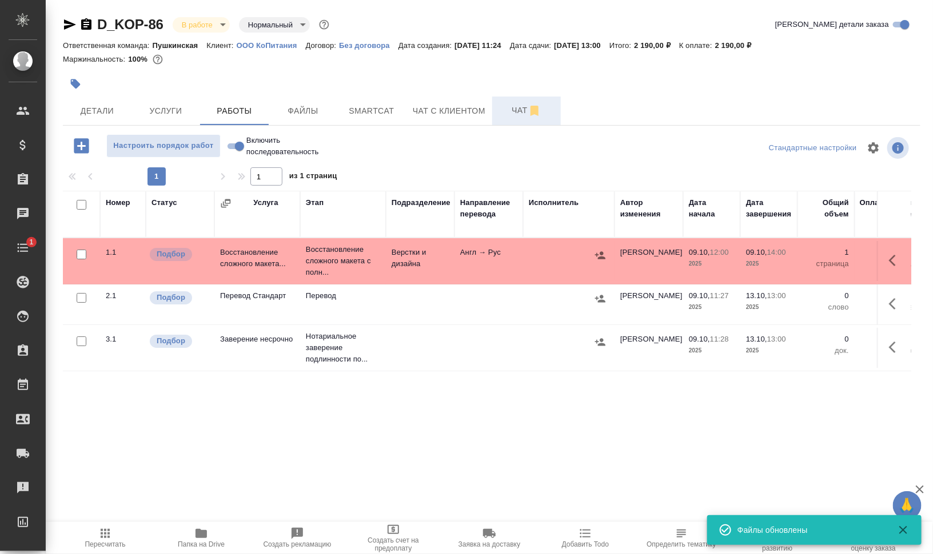
click at [74, 83] on icon "button" at bounding box center [76, 84] width 10 height 10
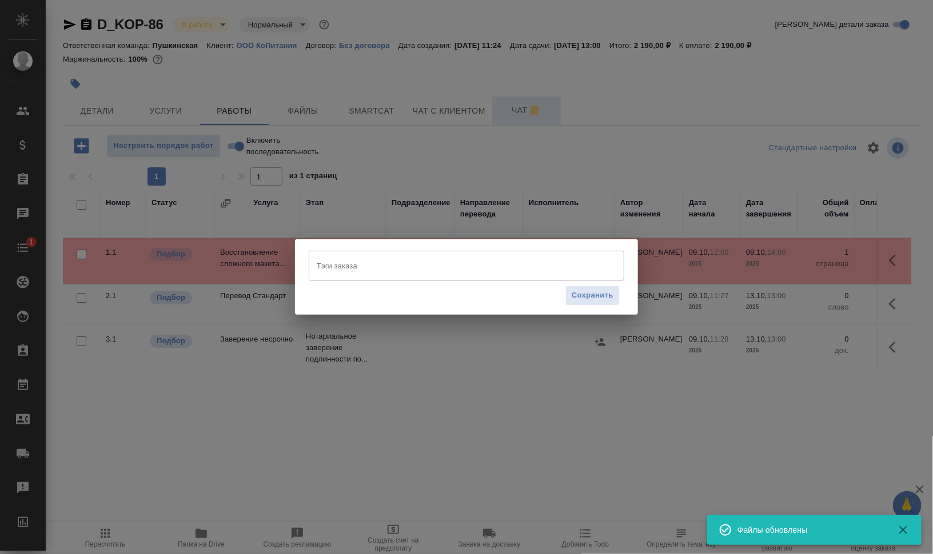
click at [404, 266] on input "Тэги заказа" at bounding box center [455, 265] width 283 height 19
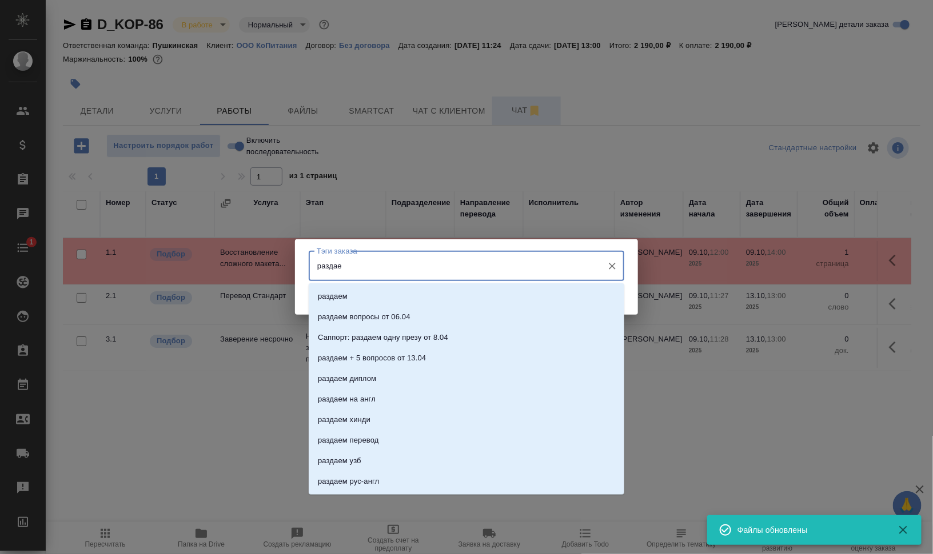
type input "раздаем"
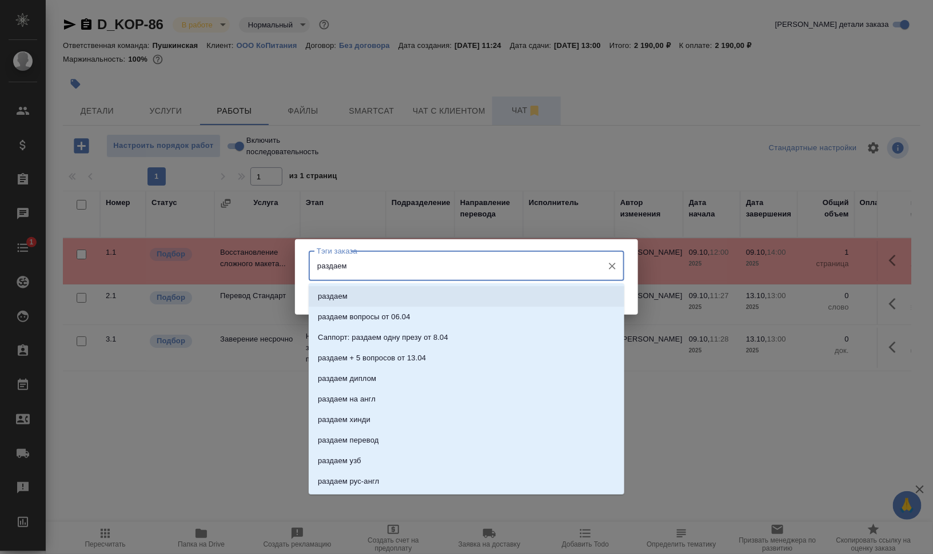
click at [423, 294] on li "раздаем" at bounding box center [466, 296] width 315 height 21
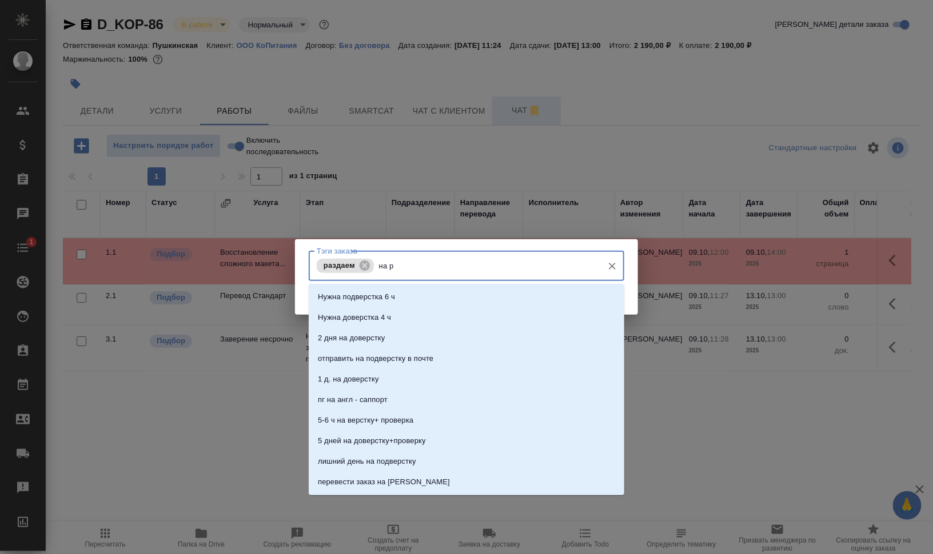
type input "на ра"
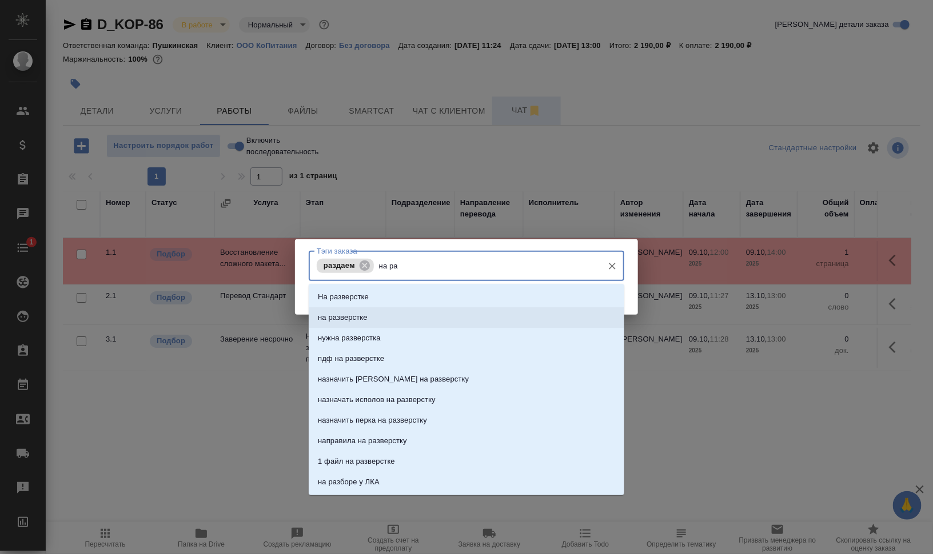
click at [421, 314] on li "на разверстке" at bounding box center [466, 317] width 315 height 21
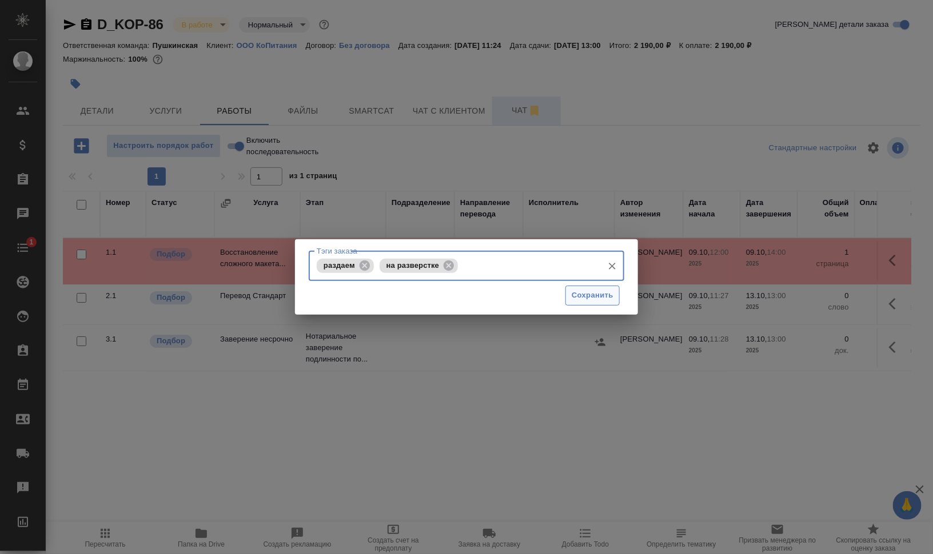
click at [584, 296] on span "Сохранить" at bounding box center [593, 295] width 42 height 13
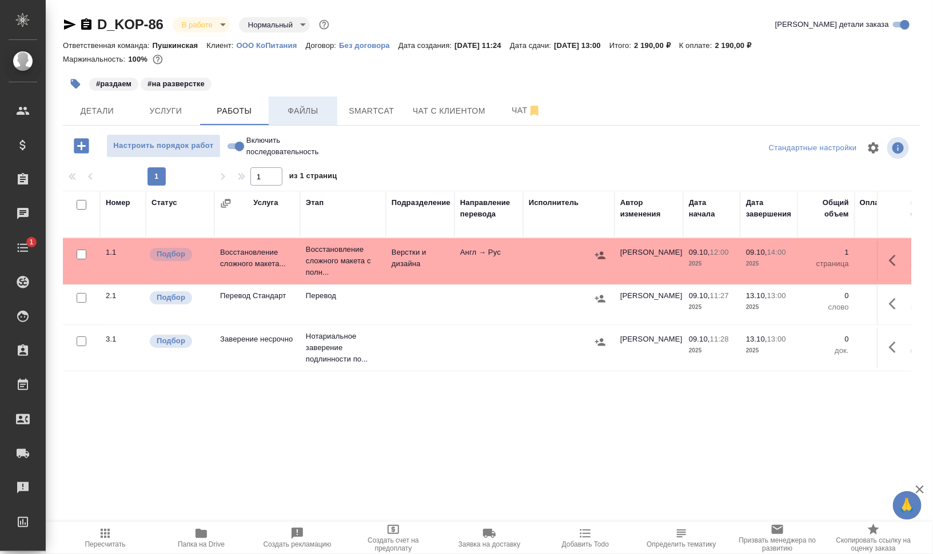
click at [295, 115] on span "Файлы" at bounding box center [302, 111] width 55 height 14
click at [252, 112] on span "Работы" at bounding box center [234, 111] width 55 height 14
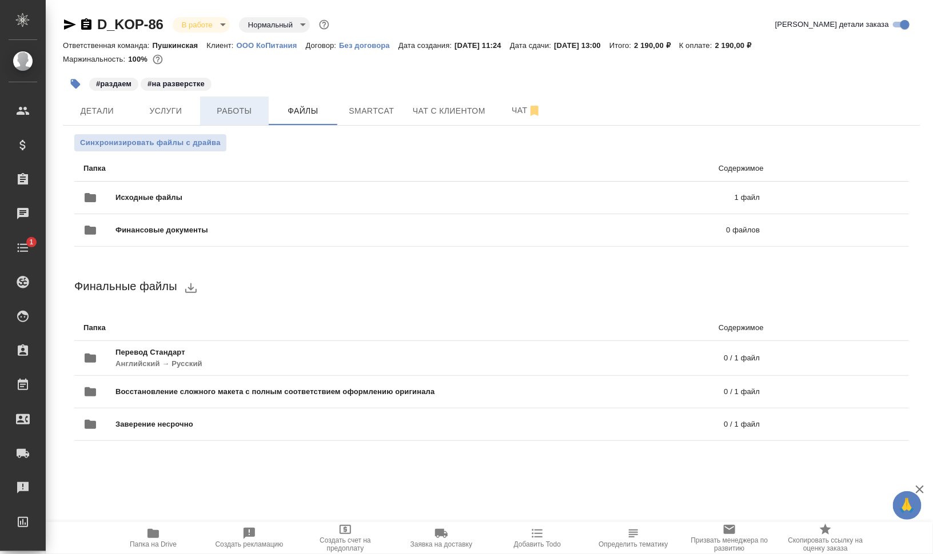
click at [252, 112] on span "Работы" at bounding box center [234, 111] width 55 height 14
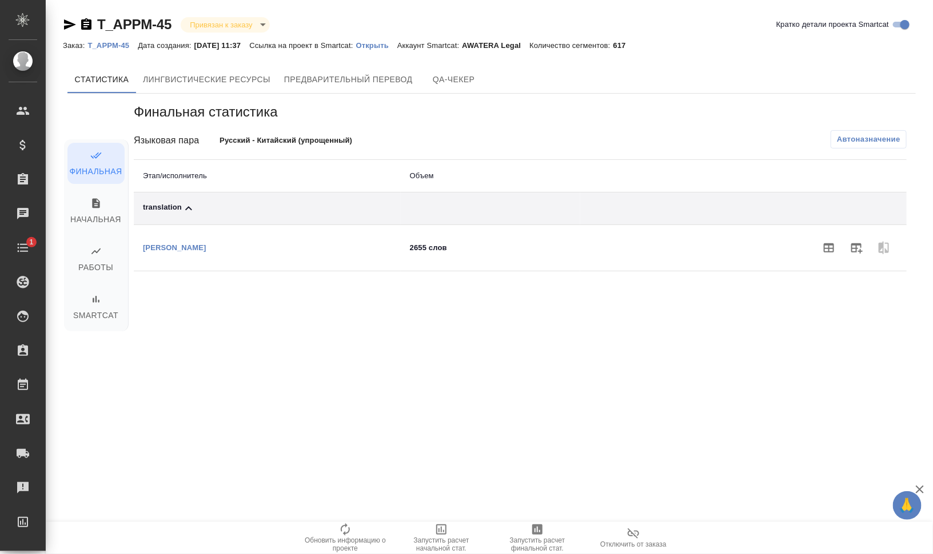
click at [389, 45] on p "Открыть" at bounding box center [376, 45] width 41 height 9
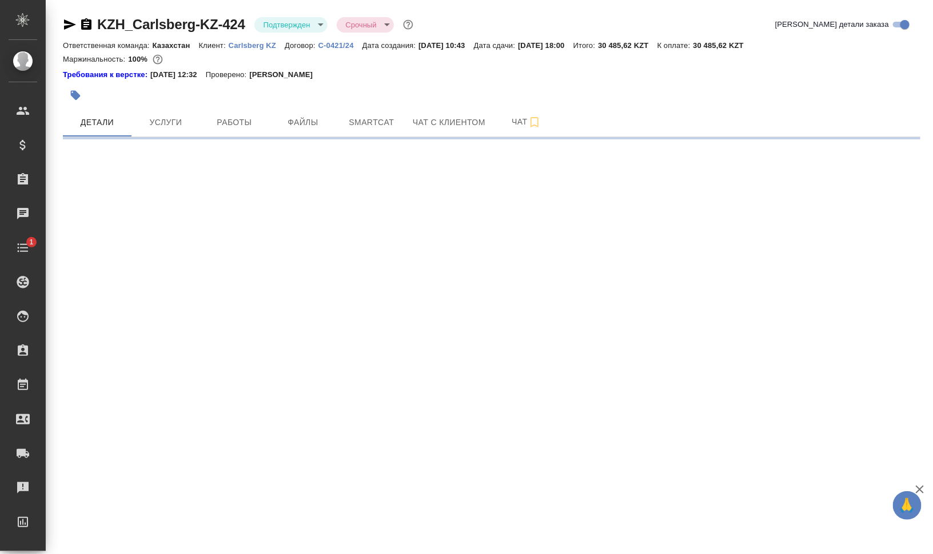
select select "RU"
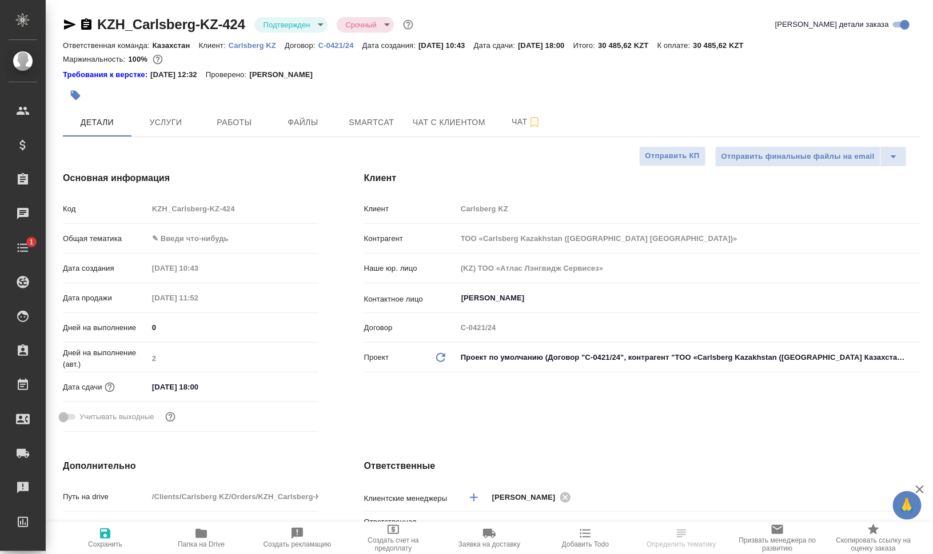
type textarea "x"
click at [65, 21] on icon "button" at bounding box center [70, 24] width 12 height 10
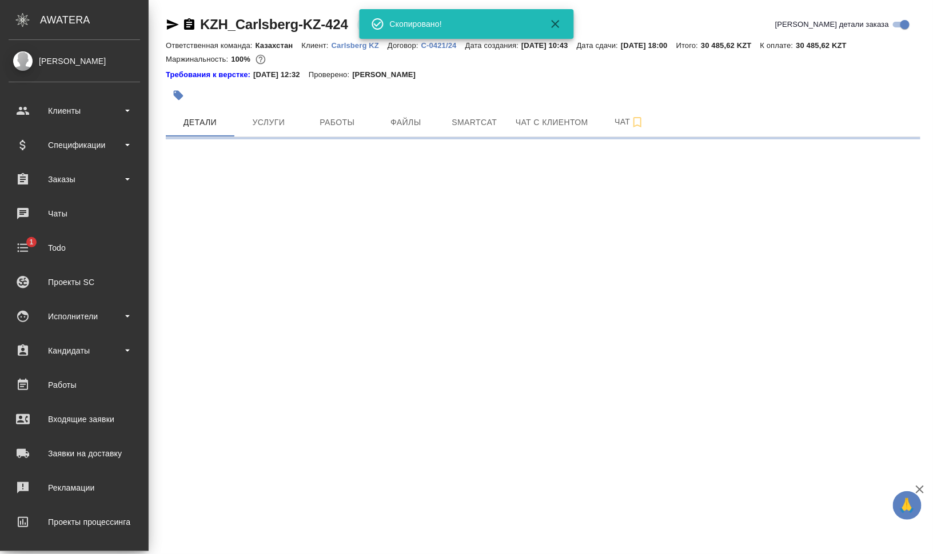
select select "RU"
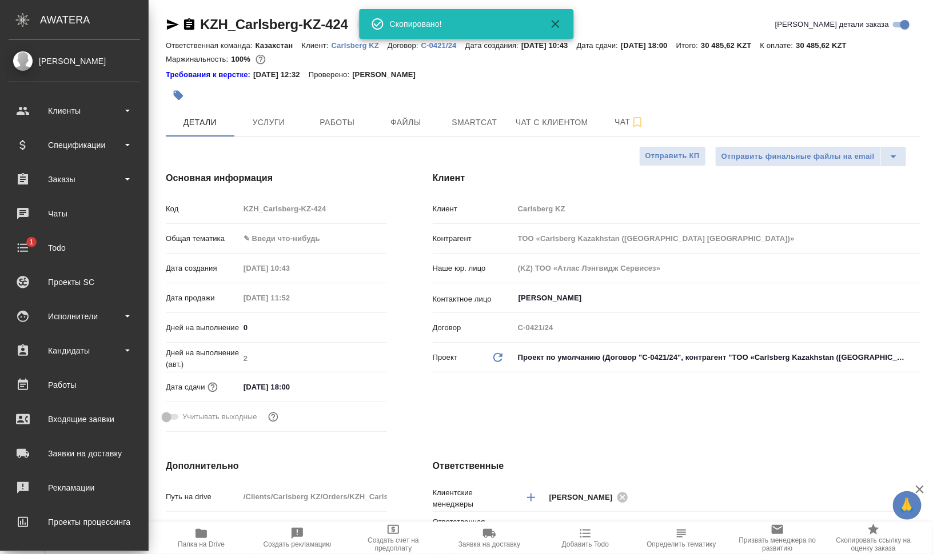
type textarea "x"
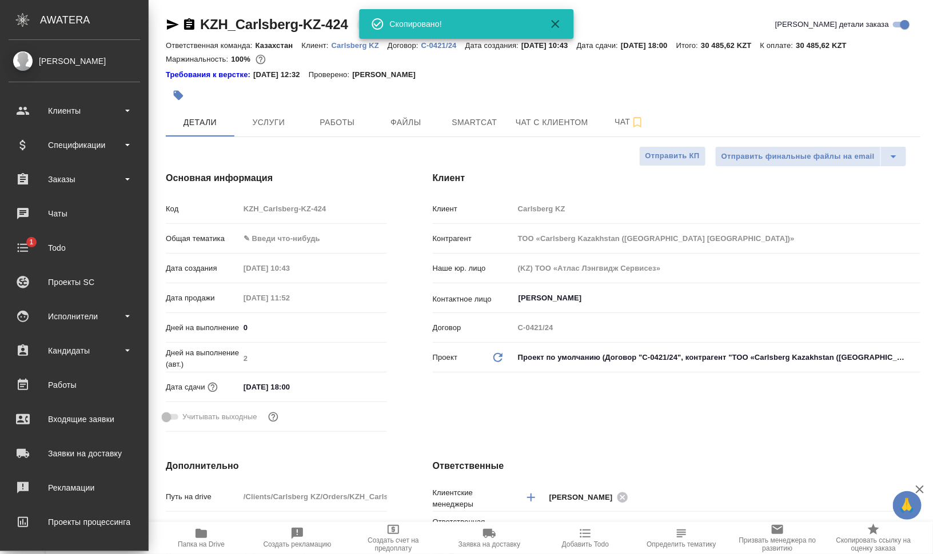
type textarea "x"
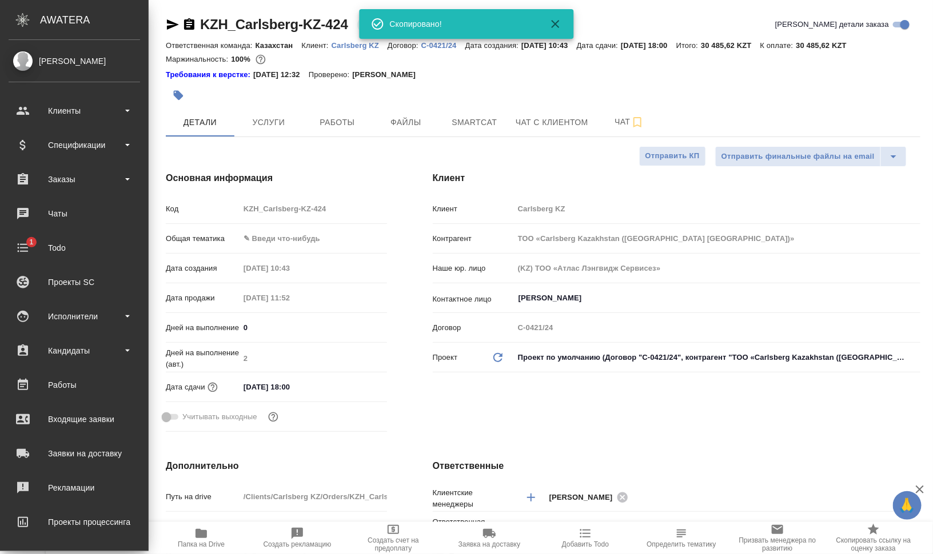
type textarea "x"
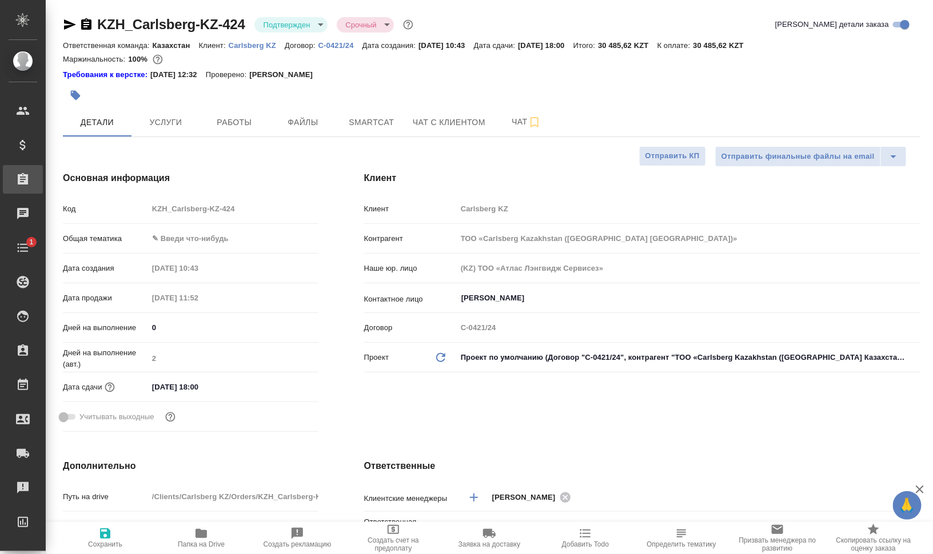
type textarea "x"
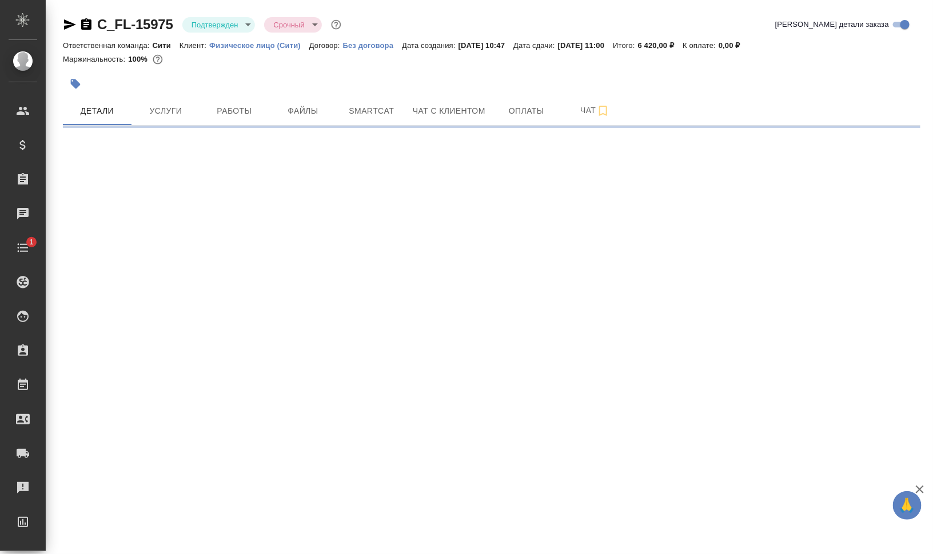
click at [88, 23] on icon "button" at bounding box center [86, 23] width 10 height 11
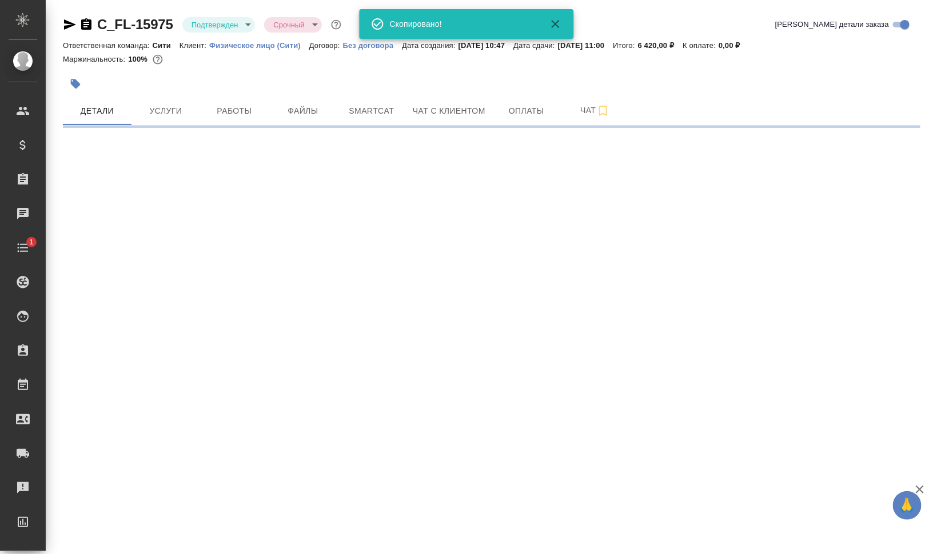
select select "RU"
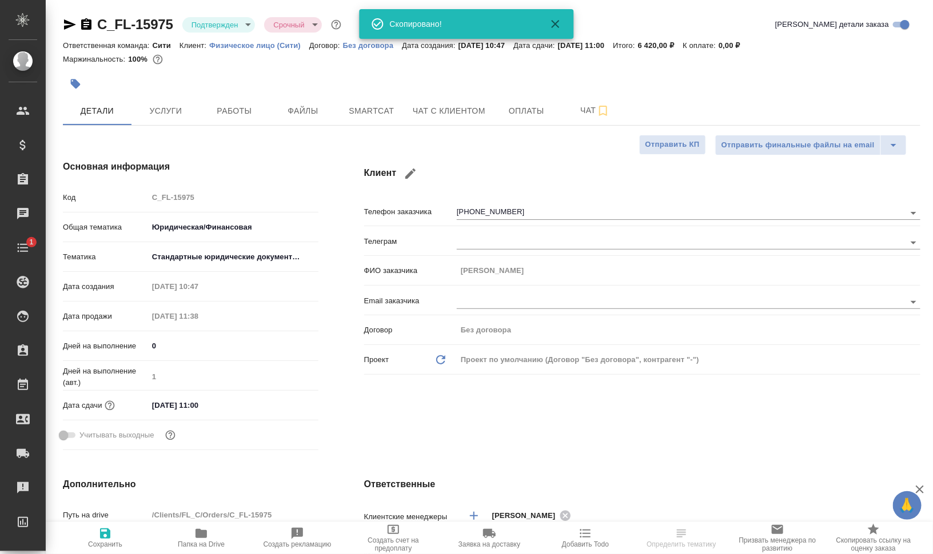
type textarea "x"
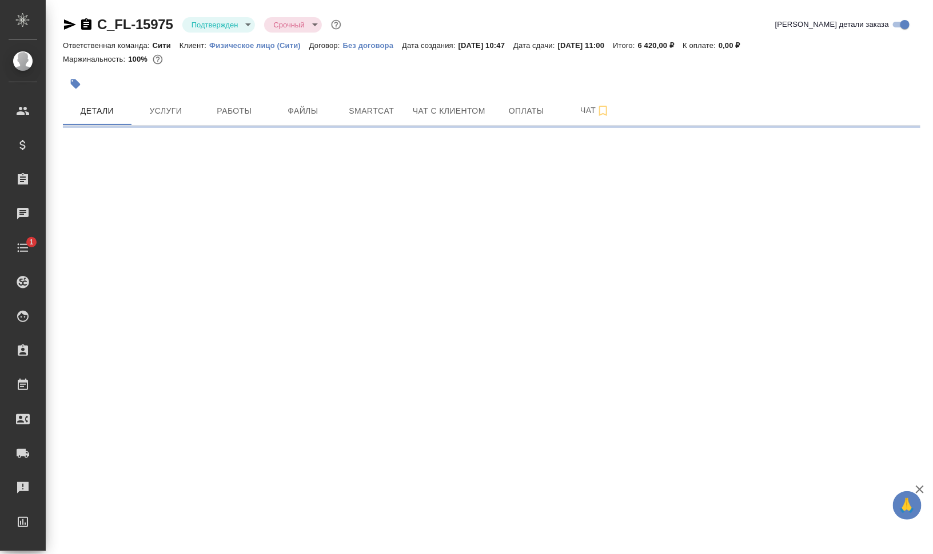
select select "RU"
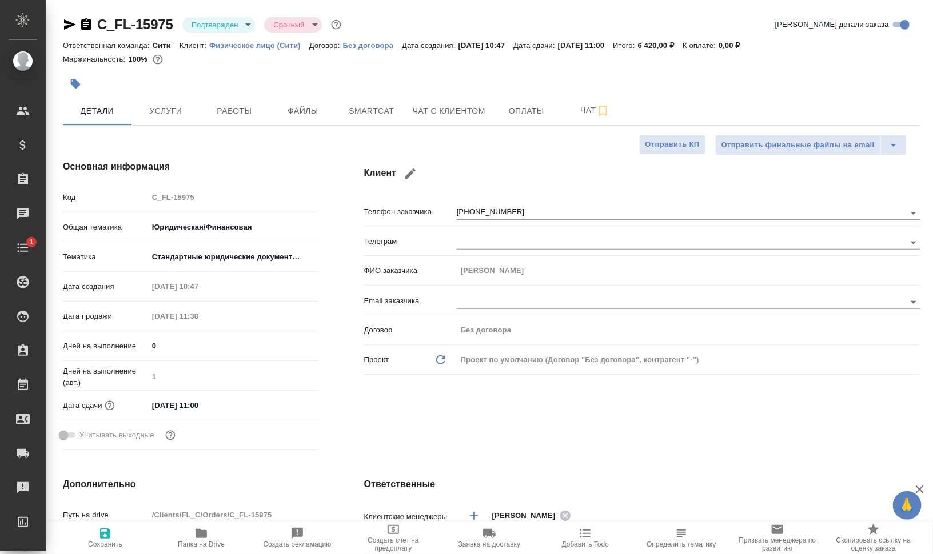
type textarea "x"
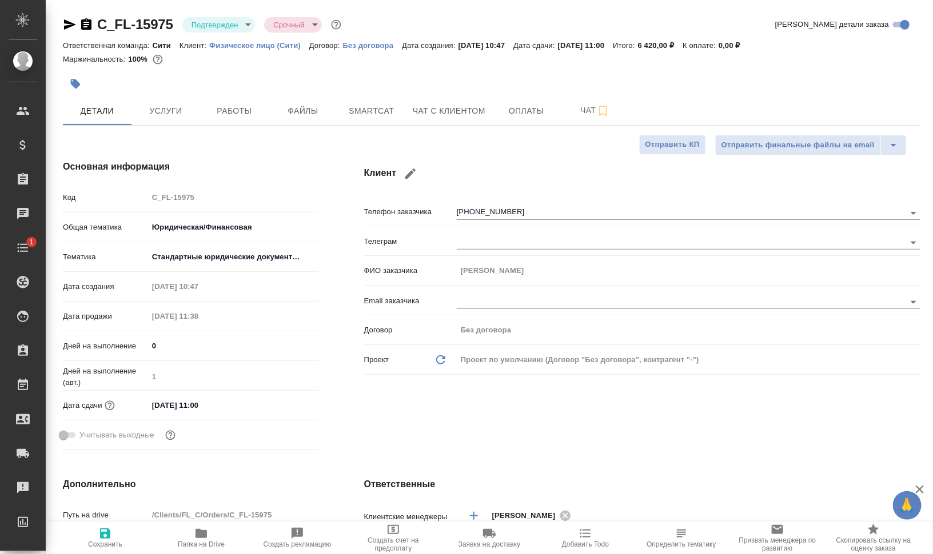
type textarea "x"
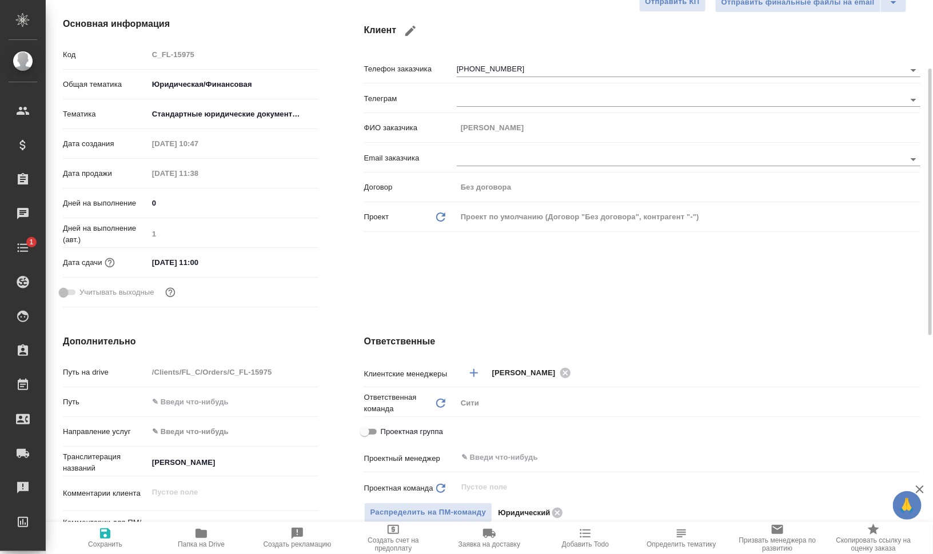
scroll to position [214, 0]
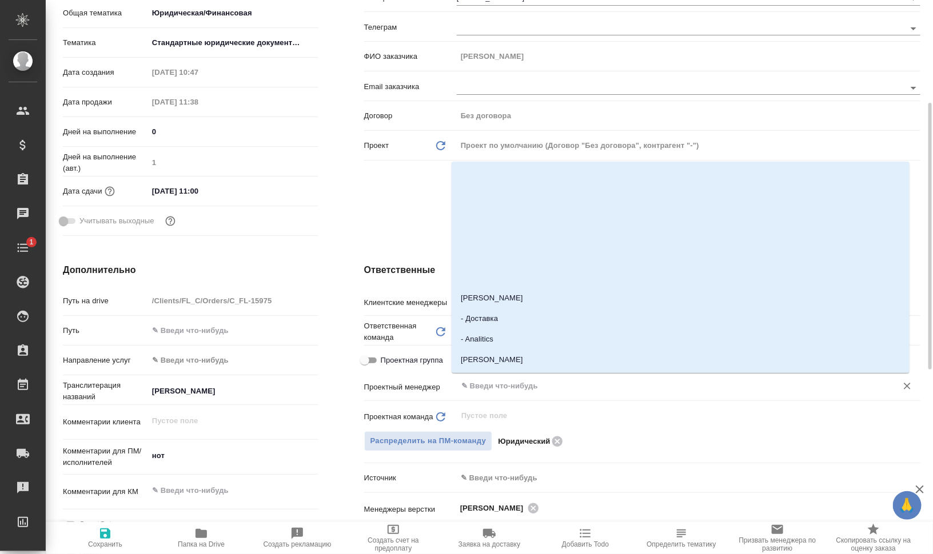
click at [572, 379] on input "text" at bounding box center [669, 386] width 418 height 14
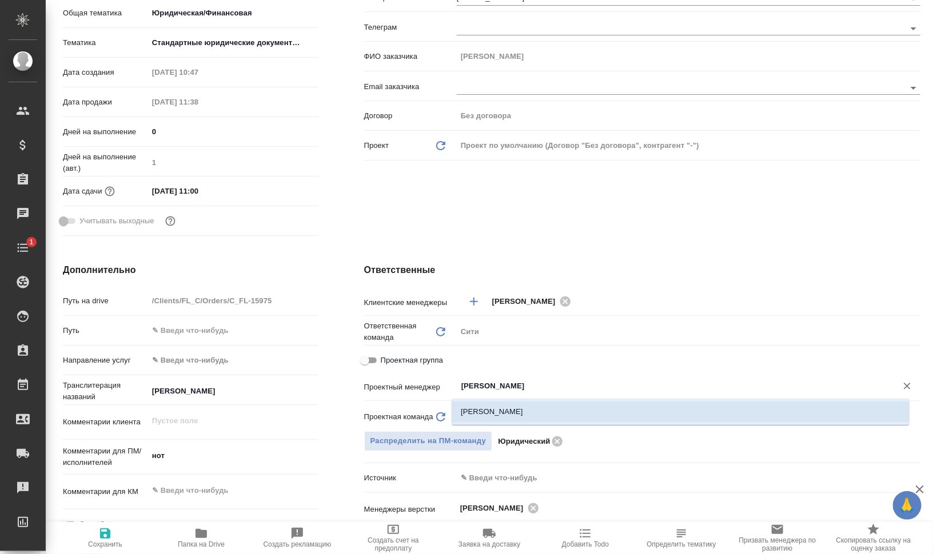
type input "валеев"
click at [205, 544] on span "Папка на Drive" at bounding box center [201, 545] width 47 height 8
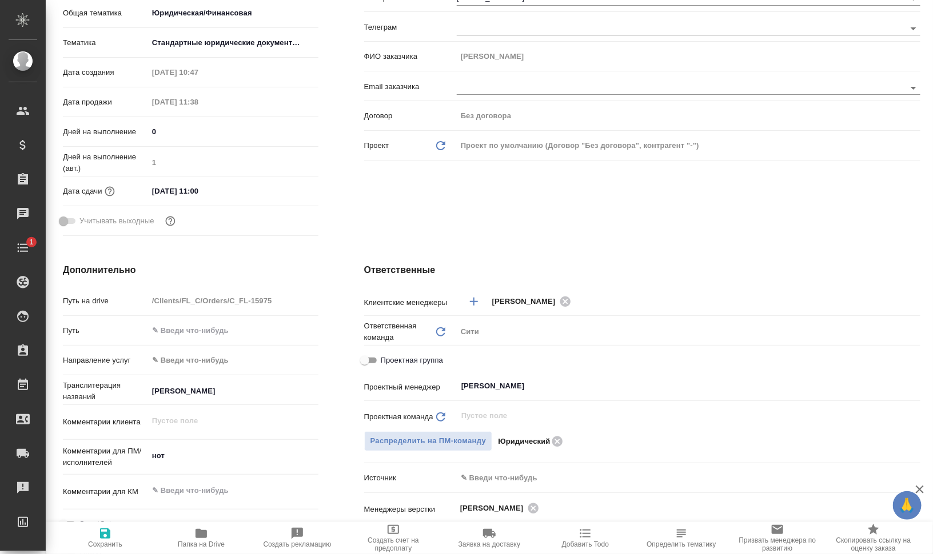
type textarea "x"
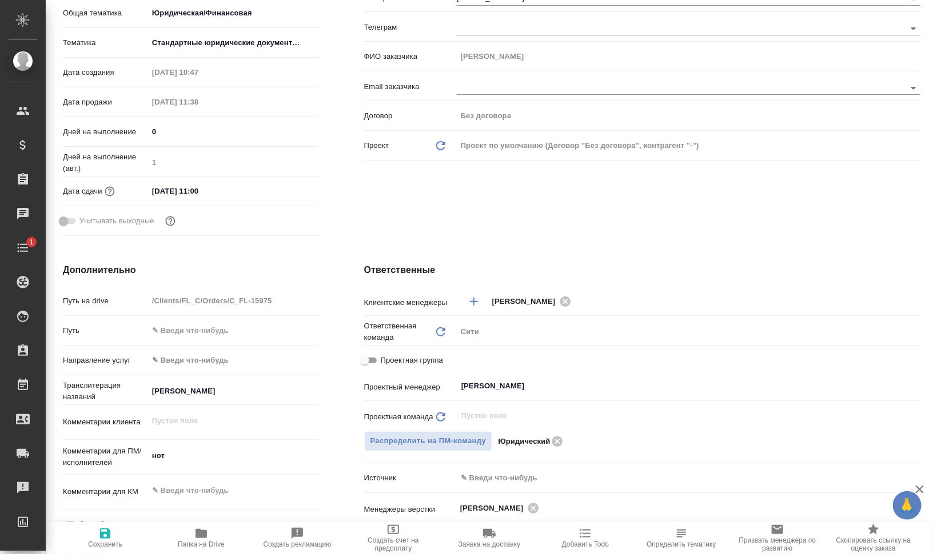
type textarea "x"
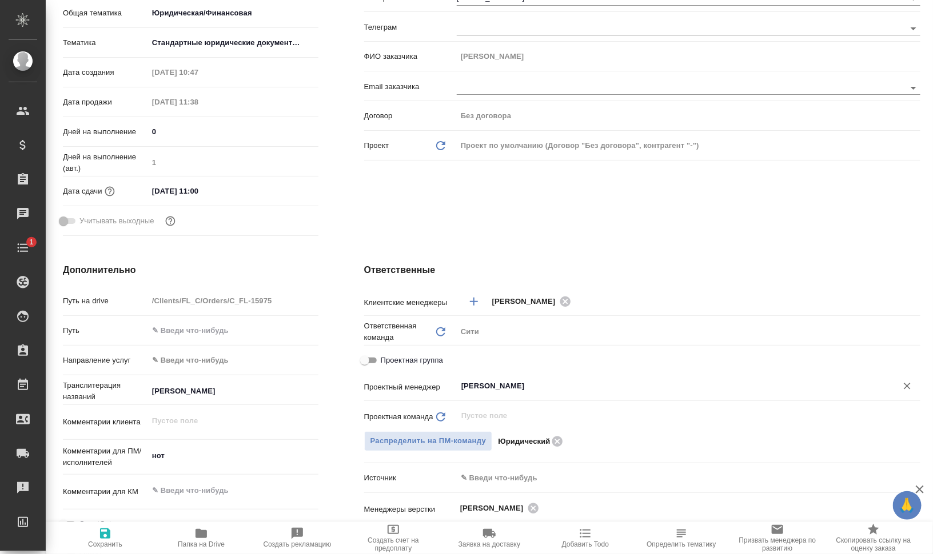
type textarea "x"
click at [602, 380] on input "валеев" at bounding box center [669, 386] width 418 height 14
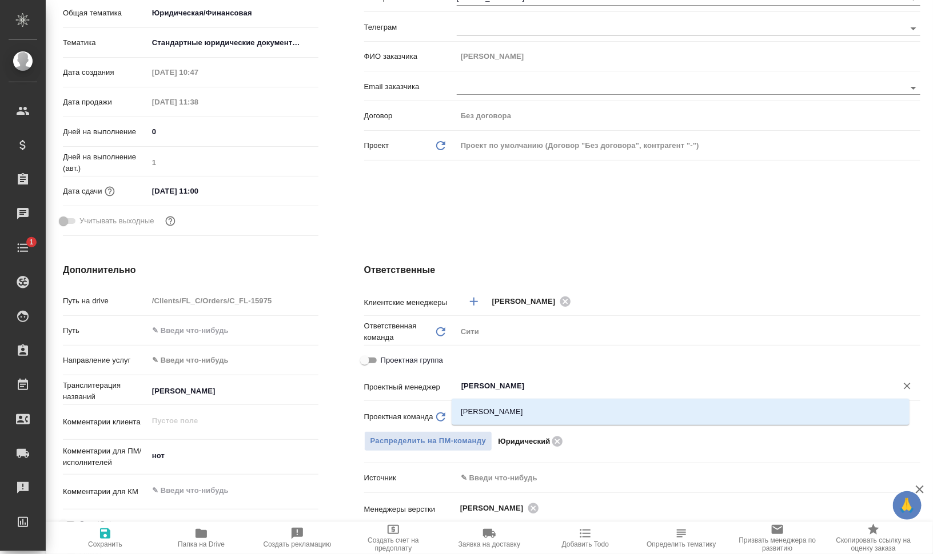
click at [565, 419] on li "[PERSON_NAME]" at bounding box center [680, 412] width 458 height 21
type textarea "x"
type input "[PERSON_NAME]"
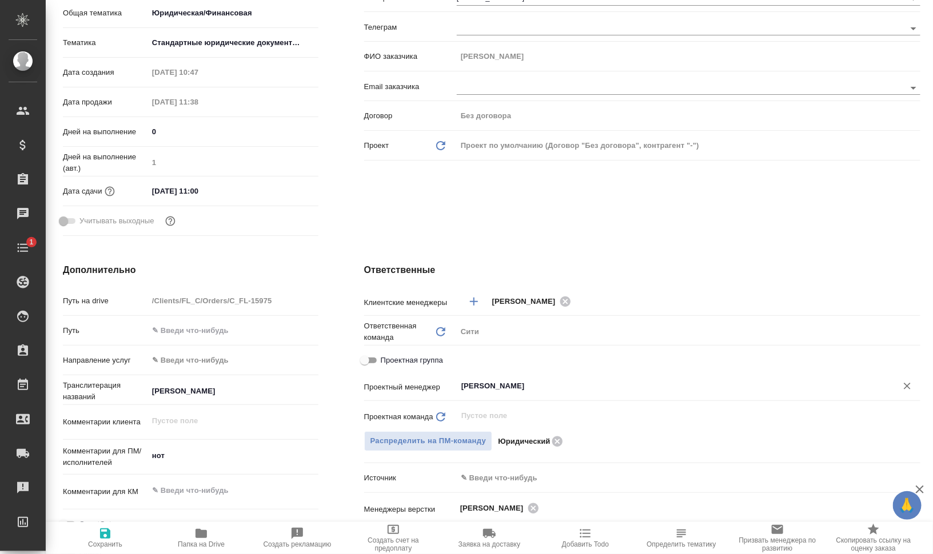
click at [112, 537] on span "Сохранить" at bounding box center [105, 538] width 82 height 22
type textarea "x"
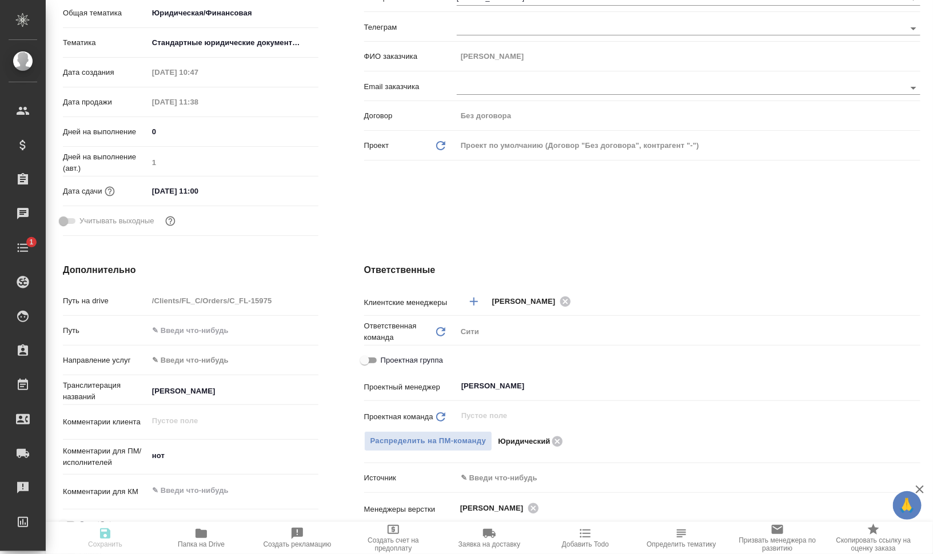
type textarea "x"
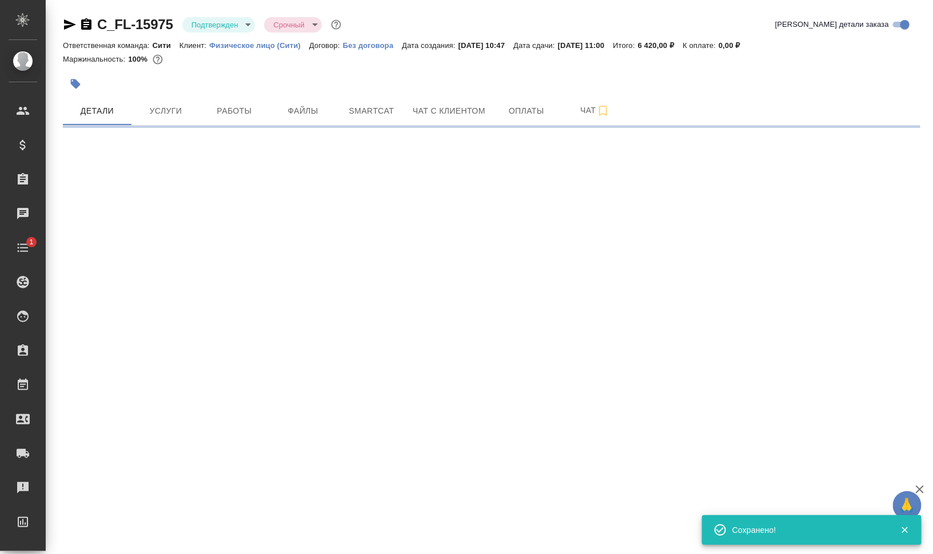
click at [245, 25] on body "🙏 .cls-1 fill:#fff; AWATERA Валеев Динар Клиенты Спецификации Заказы 0 Чаты 1 T…" at bounding box center [466, 277] width 933 height 554
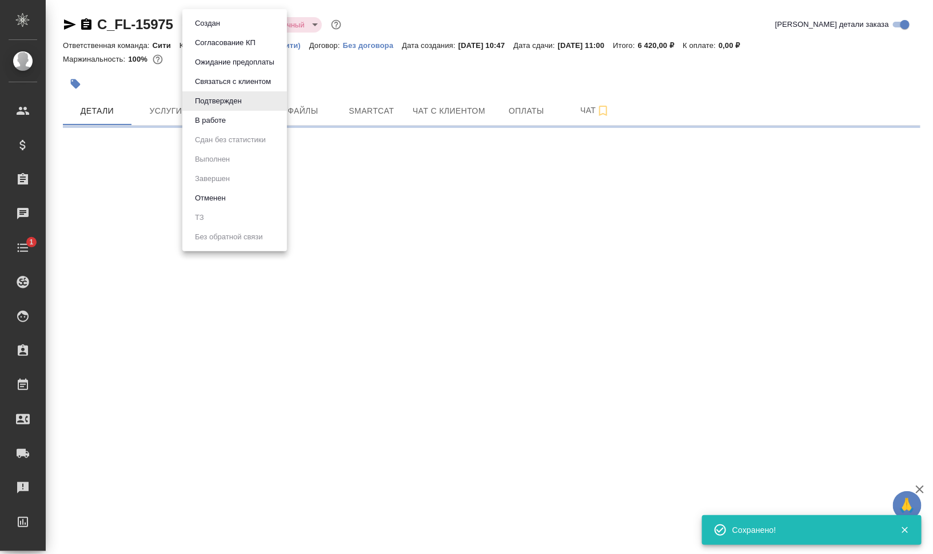
click at [246, 126] on li "В работе" at bounding box center [234, 120] width 105 height 19
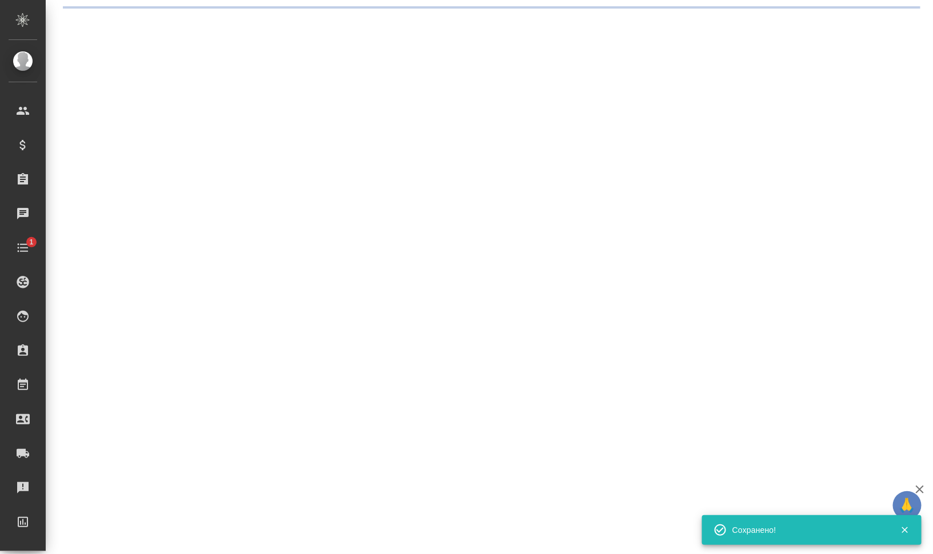
click at [72, 86] on div ".cls-1 fill:#fff; AWATERA Валеев Динар Клиенты Спецификации Заказы 0 Чаты 1 Tod…" at bounding box center [466, 277] width 933 height 554
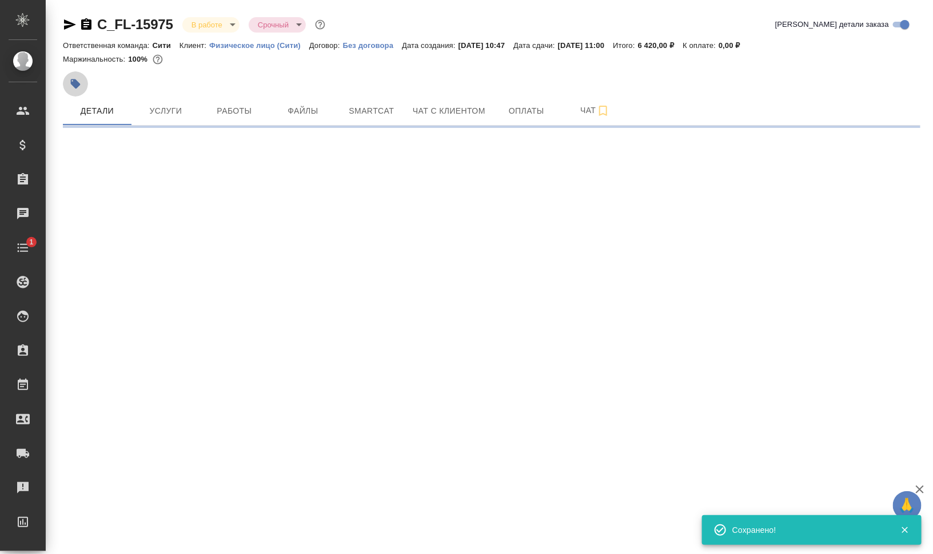
click at [74, 86] on icon "button" at bounding box center [76, 84] width 10 height 10
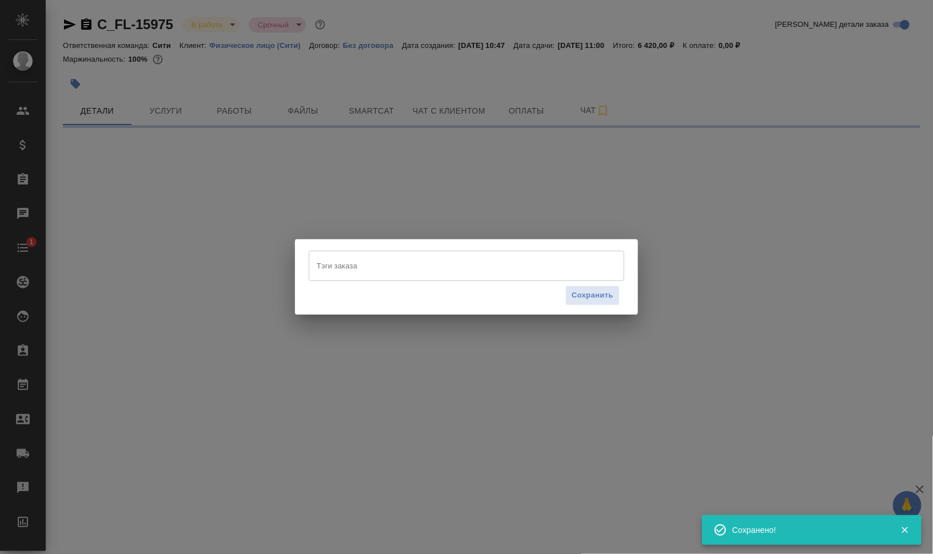
click at [528, 269] on input "Тэги заказа" at bounding box center [455, 265] width 283 height 19
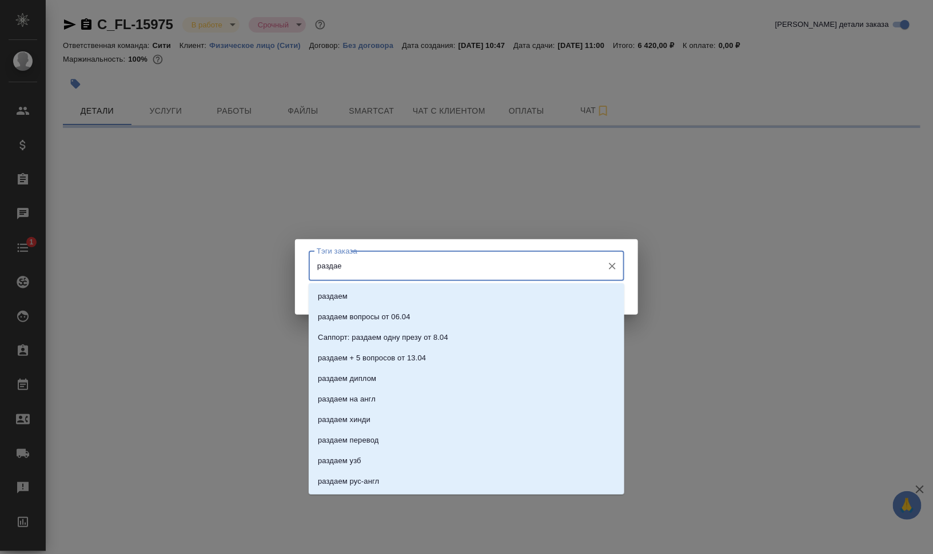
type input "раздаем"
click at [488, 297] on li "раздаем" at bounding box center [466, 296] width 315 height 21
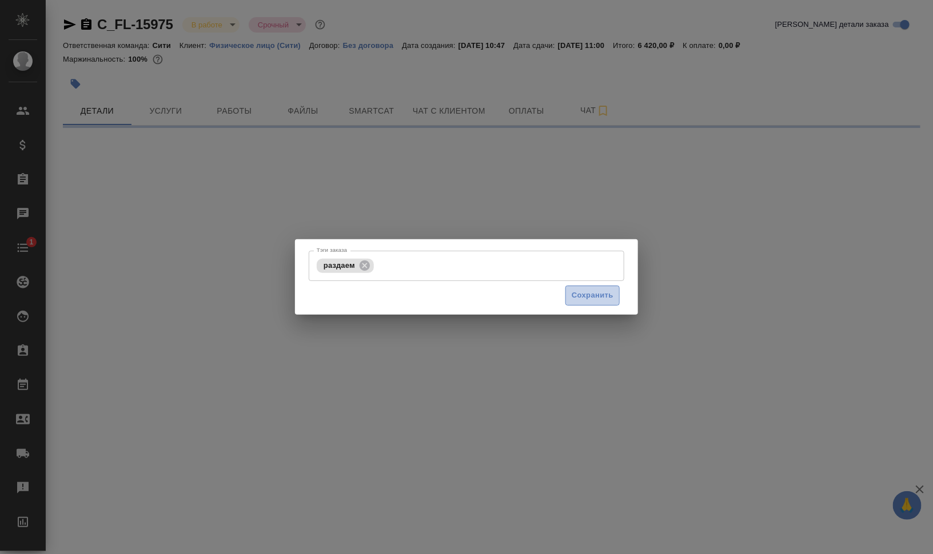
click at [592, 296] on span "Сохранить" at bounding box center [593, 295] width 42 height 13
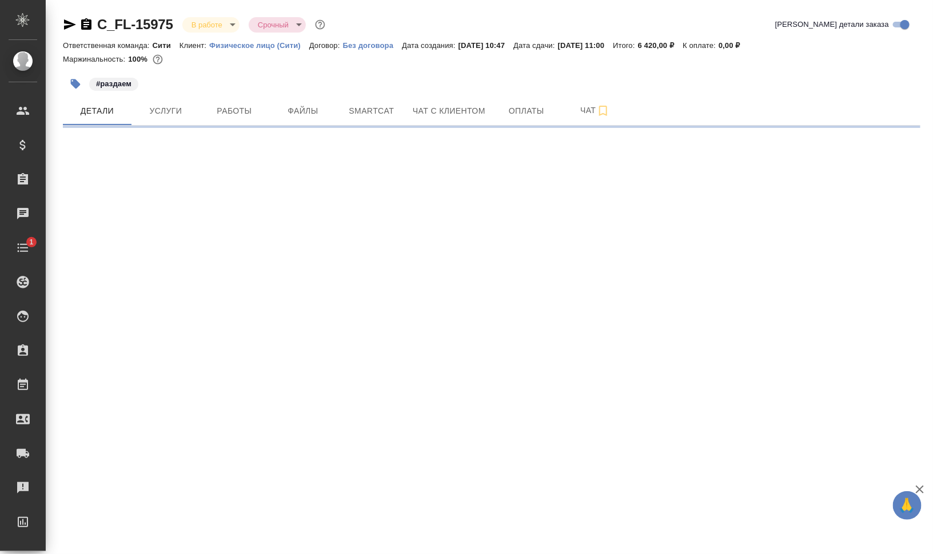
select select "RU"
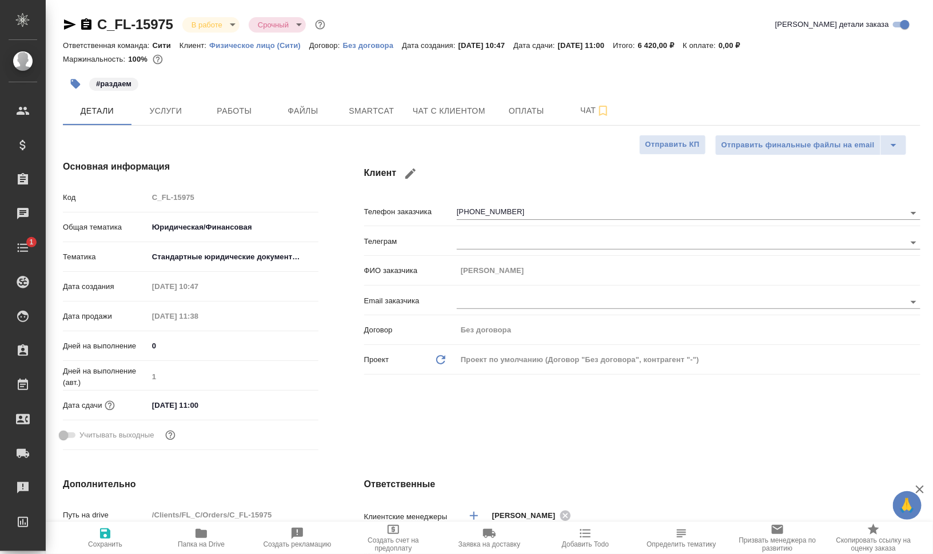
type textarea "x"
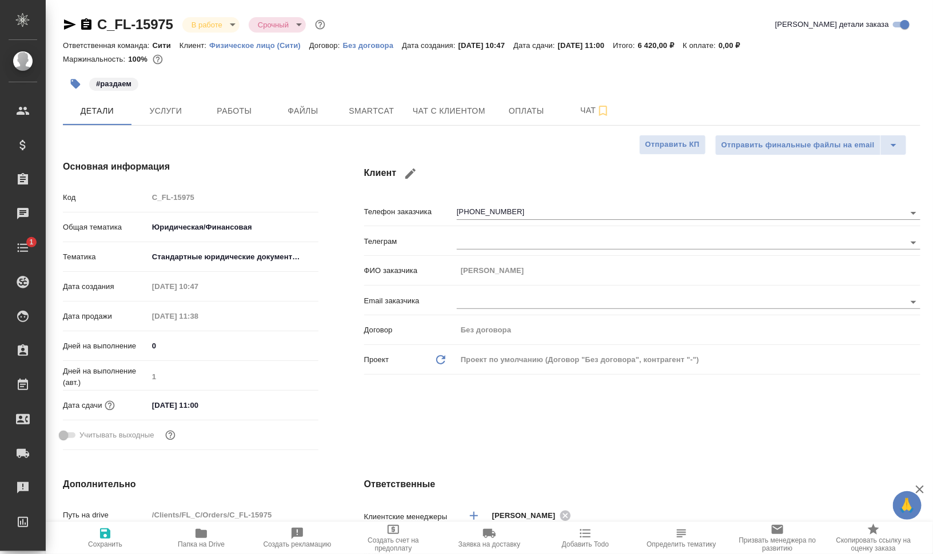
type textarea "x"
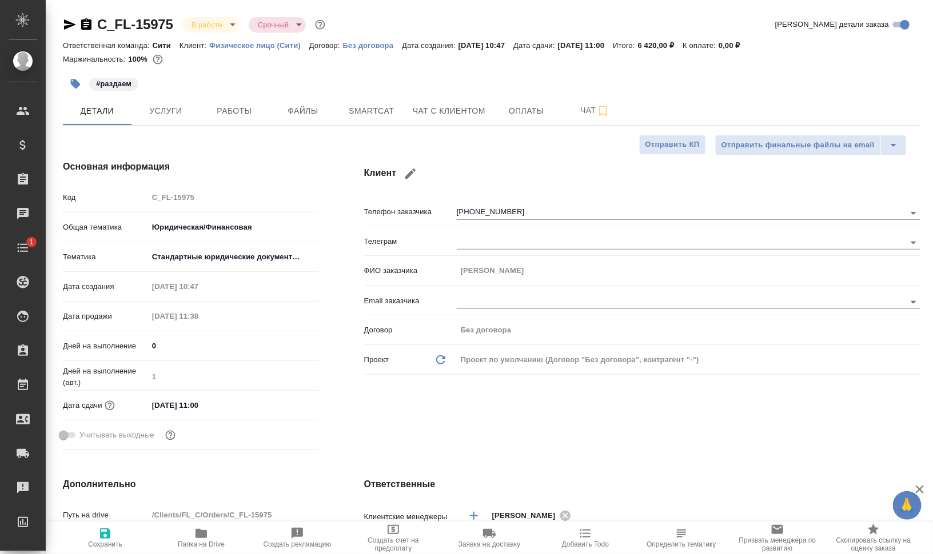
type textarea "x"
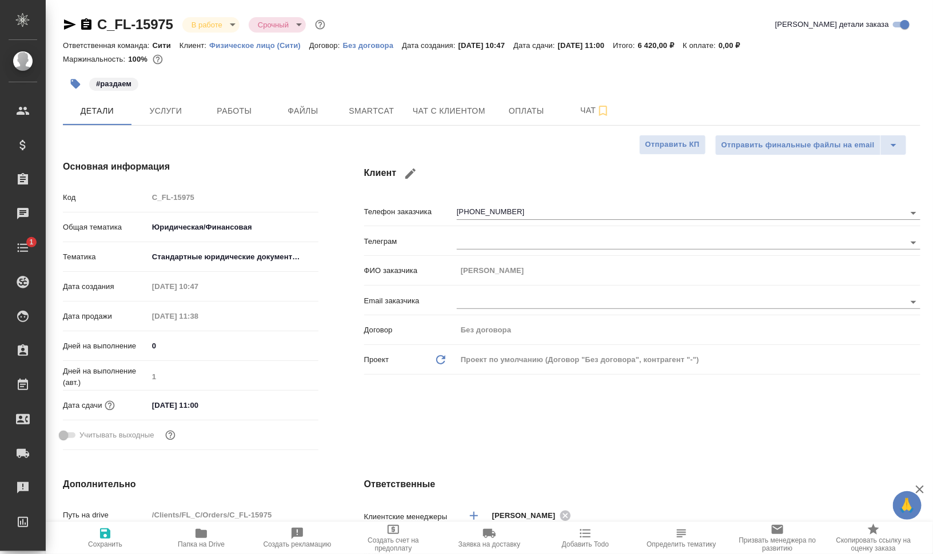
type textarea "x"
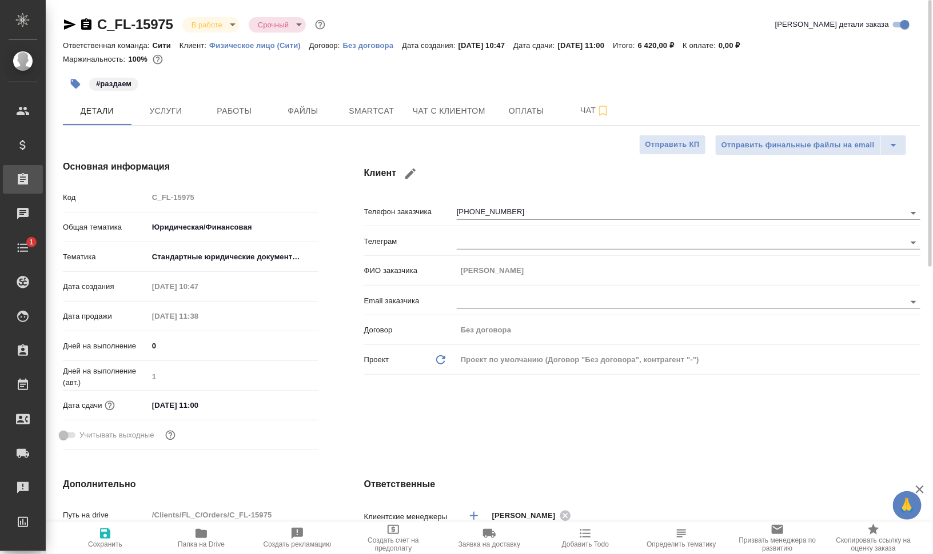
type textarea "x"
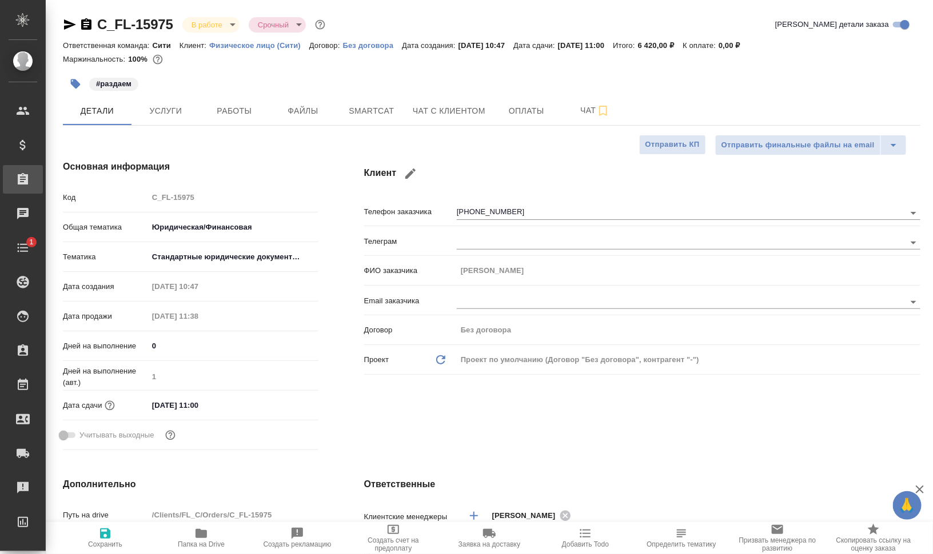
type textarea "x"
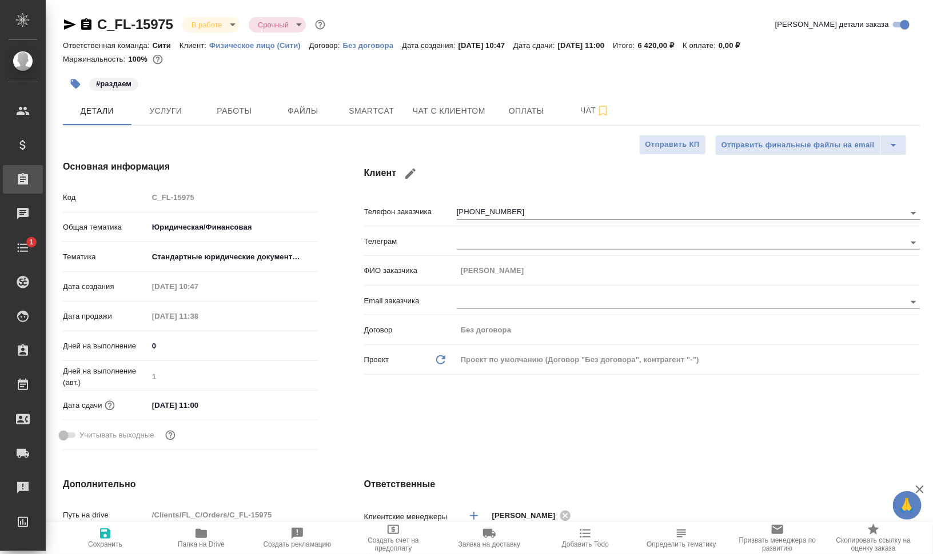
type textarea "x"
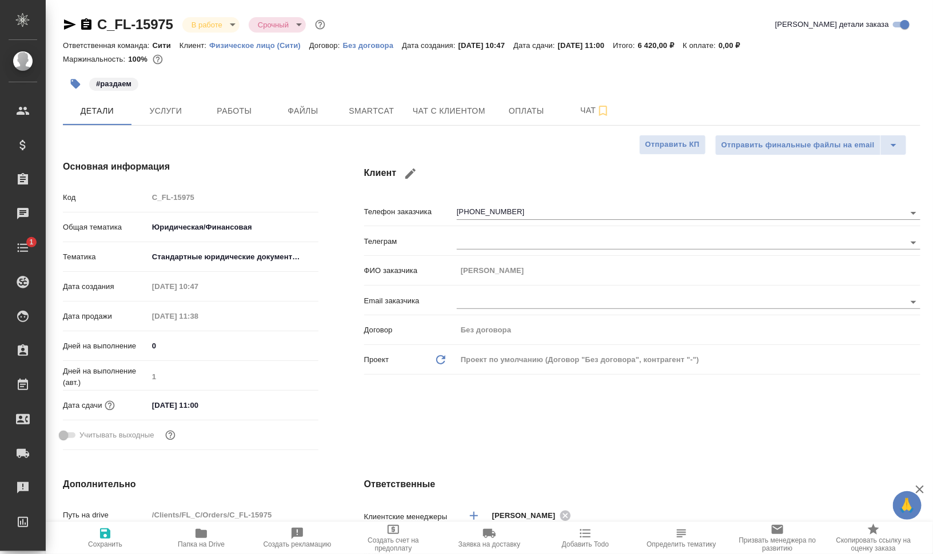
type textarea "x"
click at [604, 109] on icon "button" at bounding box center [603, 111] width 14 height 14
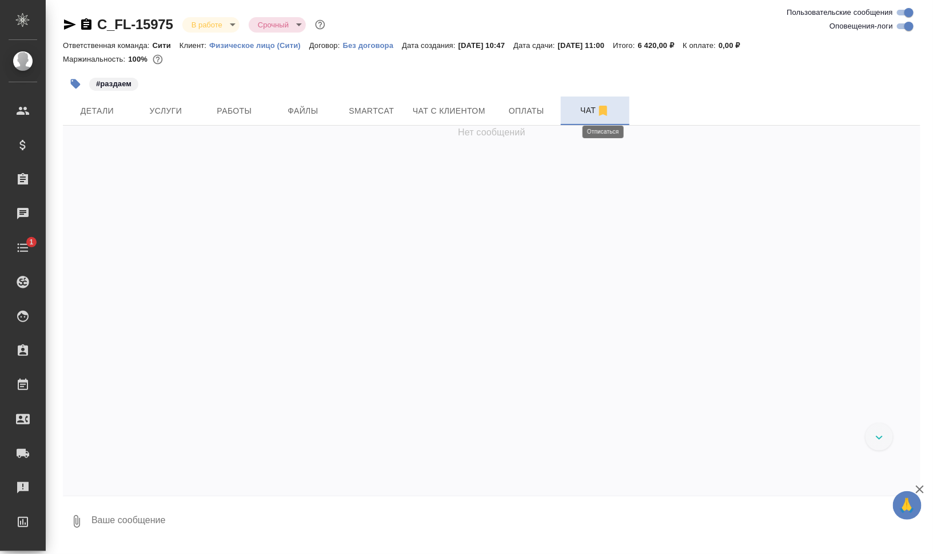
scroll to position [776, 0]
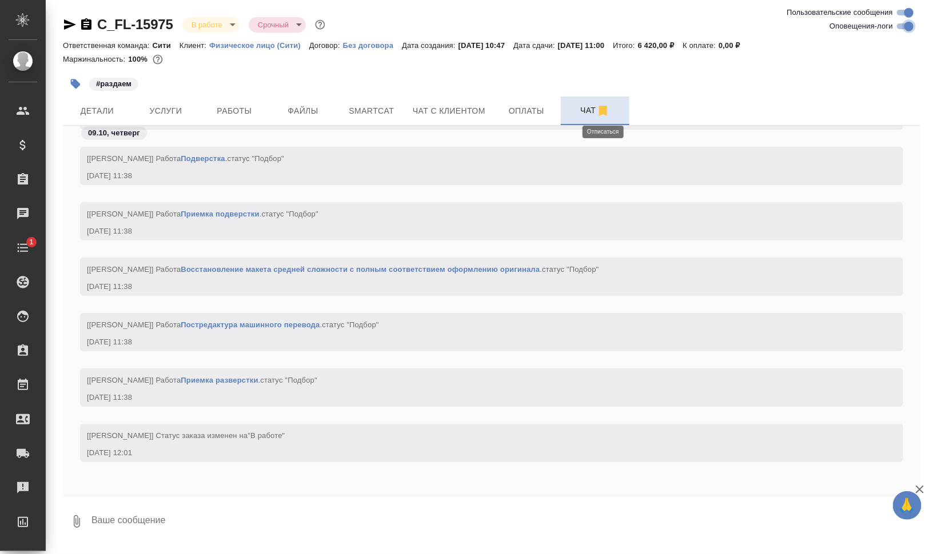
click at [908, 27] on input "Оповещения-логи" at bounding box center [908, 26] width 41 height 14
checkbox input "false"
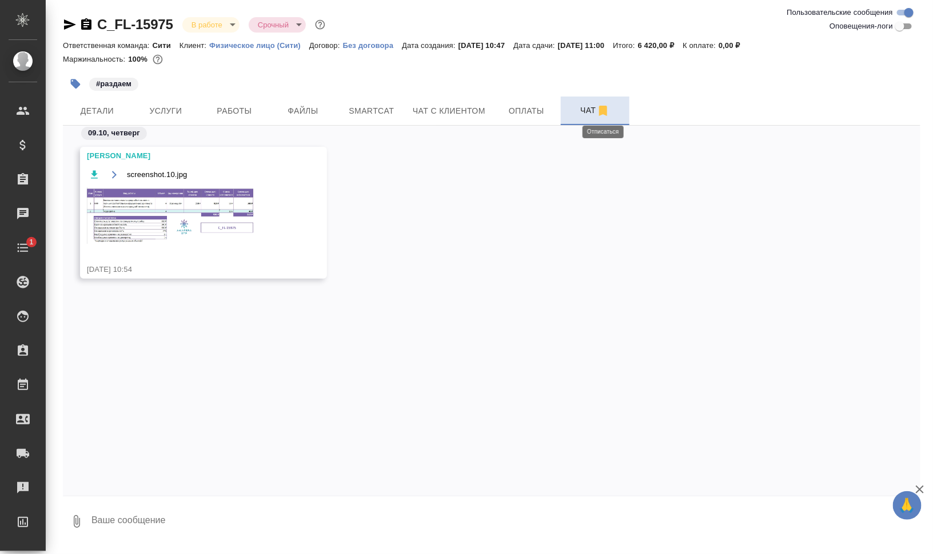
scroll to position [0, 0]
click at [177, 200] on img at bounding box center [172, 215] width 171 height 57
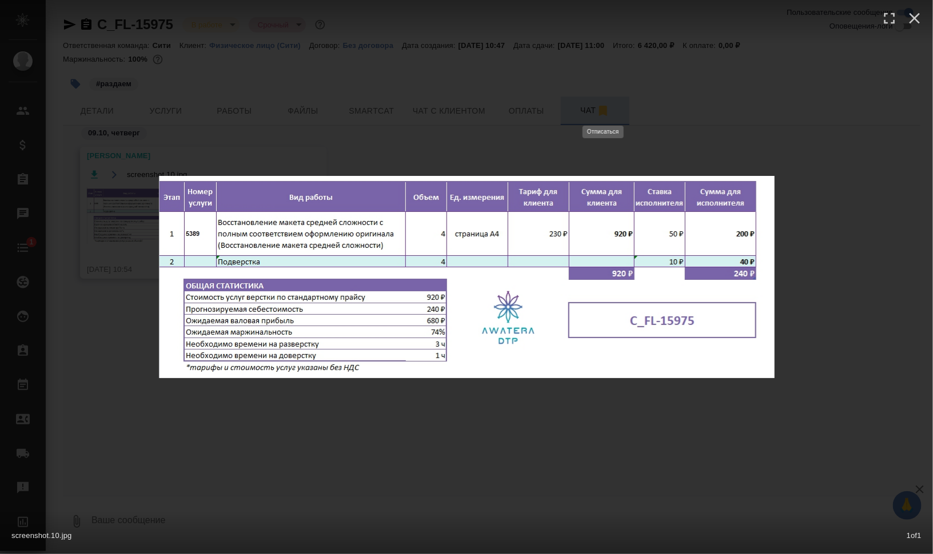
click at [869, 385] on div "screenshot.10.jpg 1 of 1" at bounding box center [466, 277] width 933 height 554
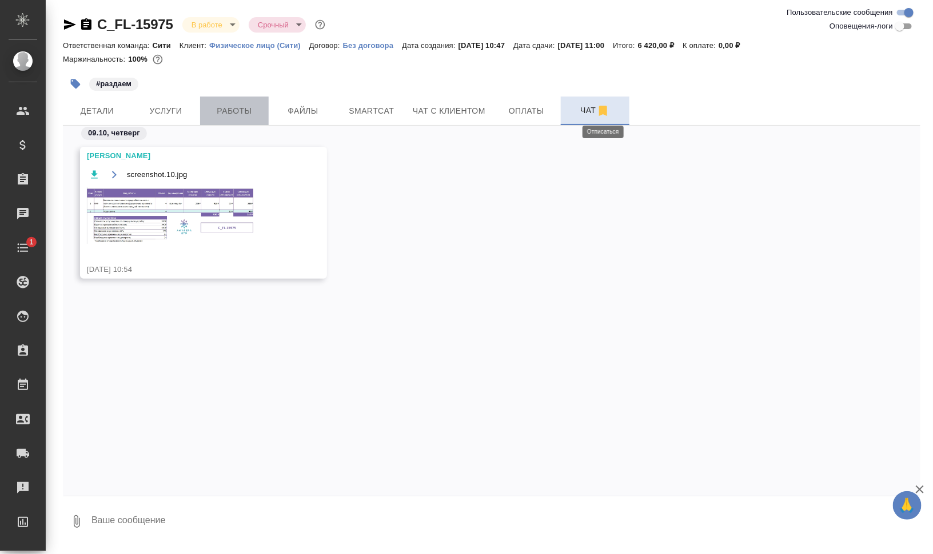
click at [242, 102] on button "Работы" at bounding box center [234, 111] width 69 height 29
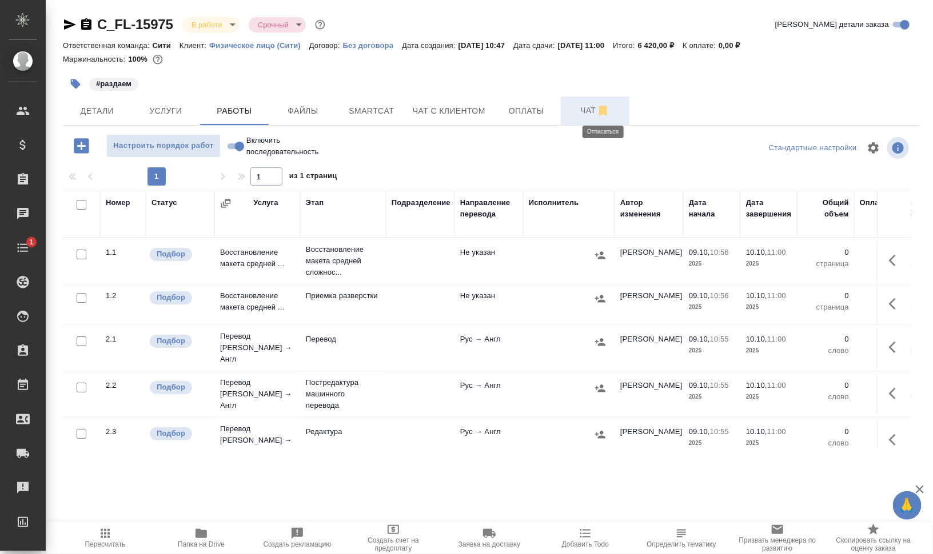
click at [82, 207] on input "checkbox" at bounding box center [82, 205] width 10 height 10
checkbox input "true"
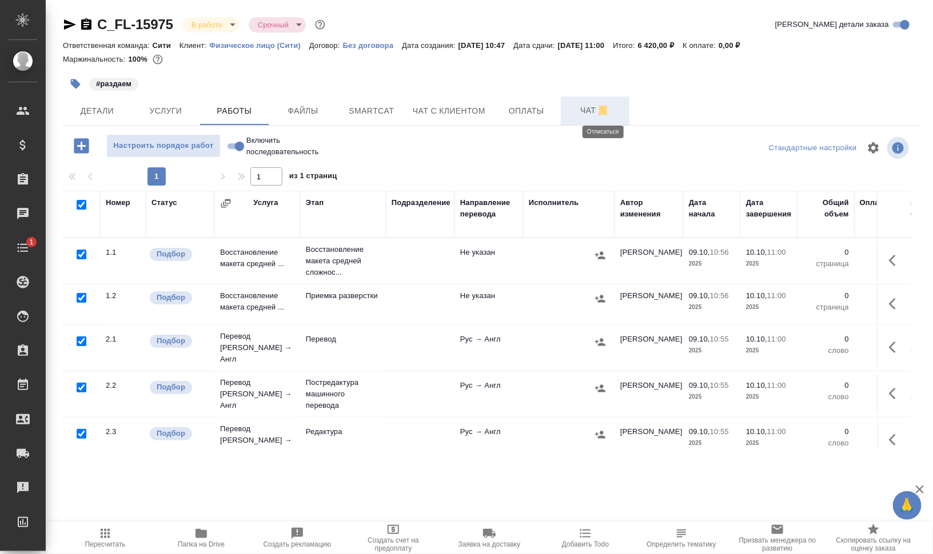
checkbox input "true"
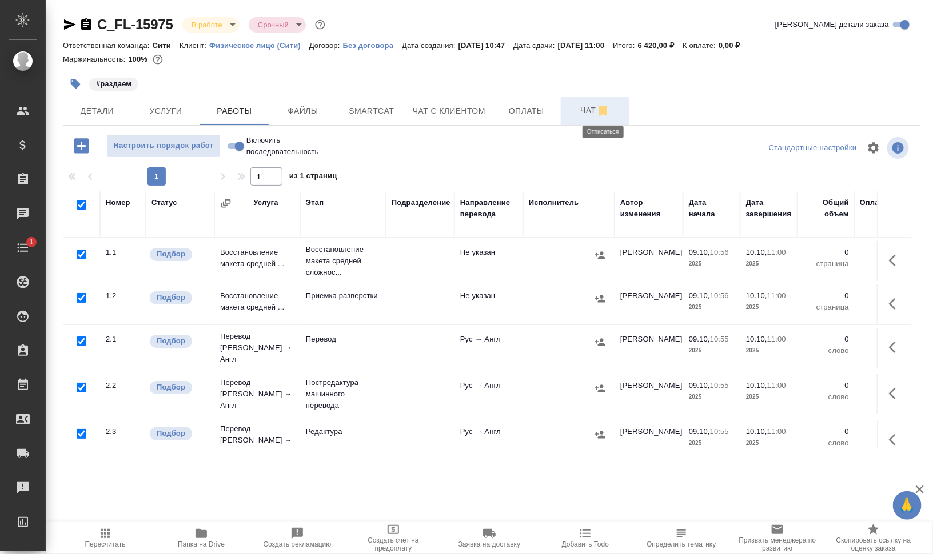
checkbox input "true"
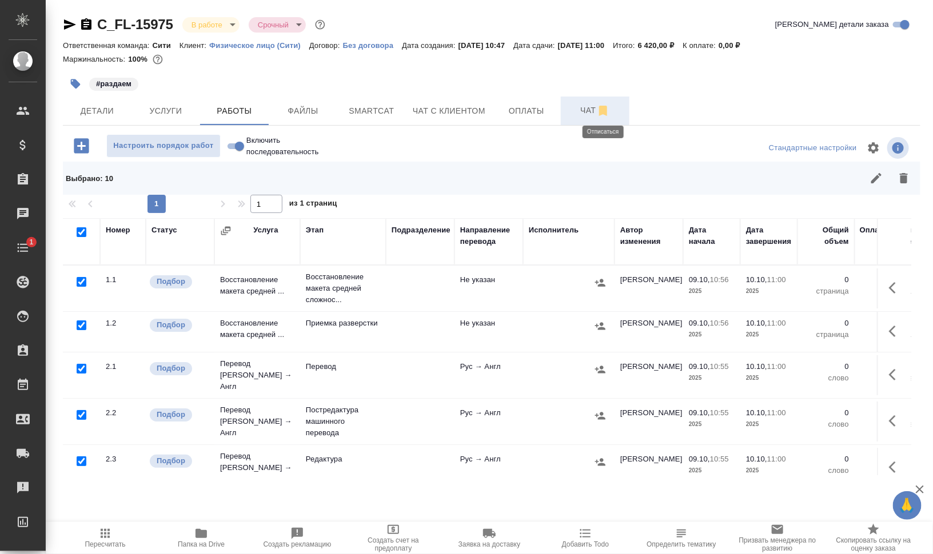
click at [80, 281] on input "checkbox" at bounding box center [82, 282] width 10 height 10
checkbox input "false"
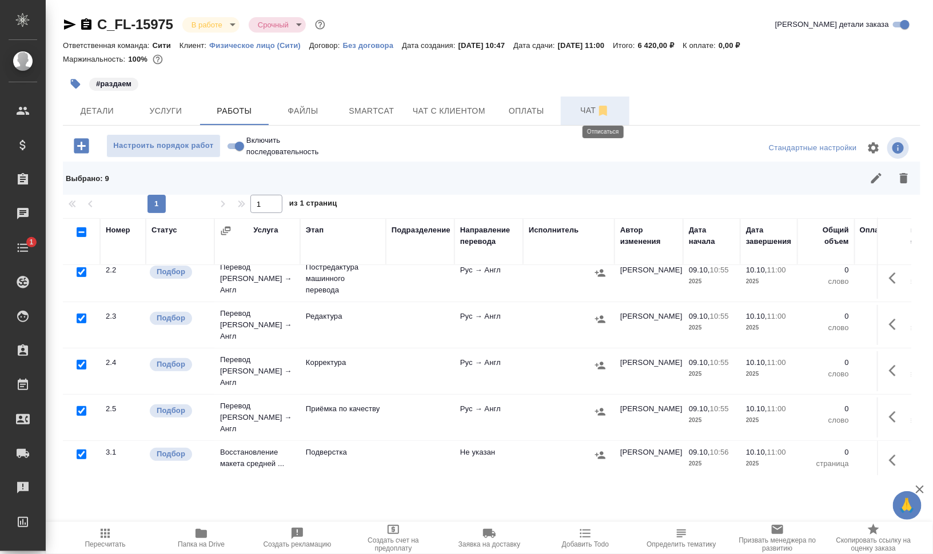
scroll to position [71, 0]
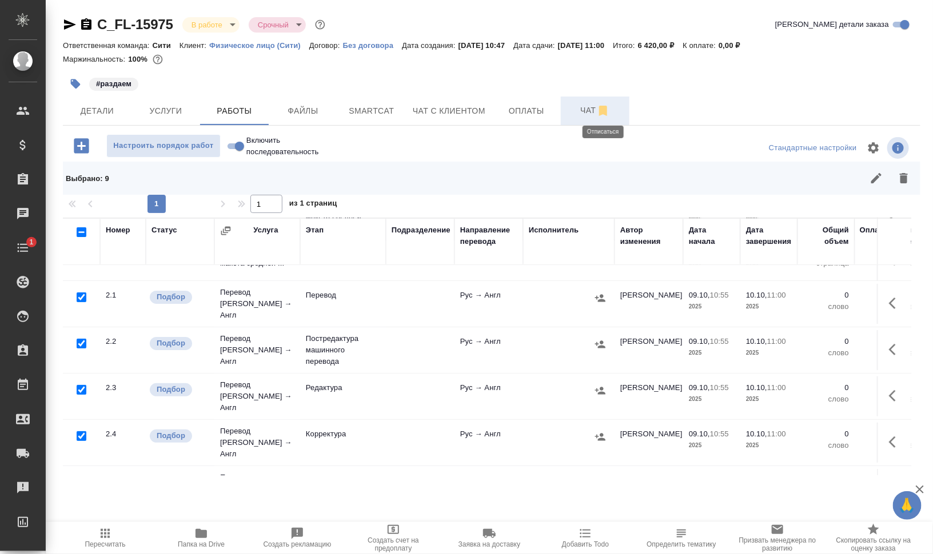
click at [82, 339] on input "checkbox" at bounding box center [82, 344] width 10 height 10
checkbox input "false"
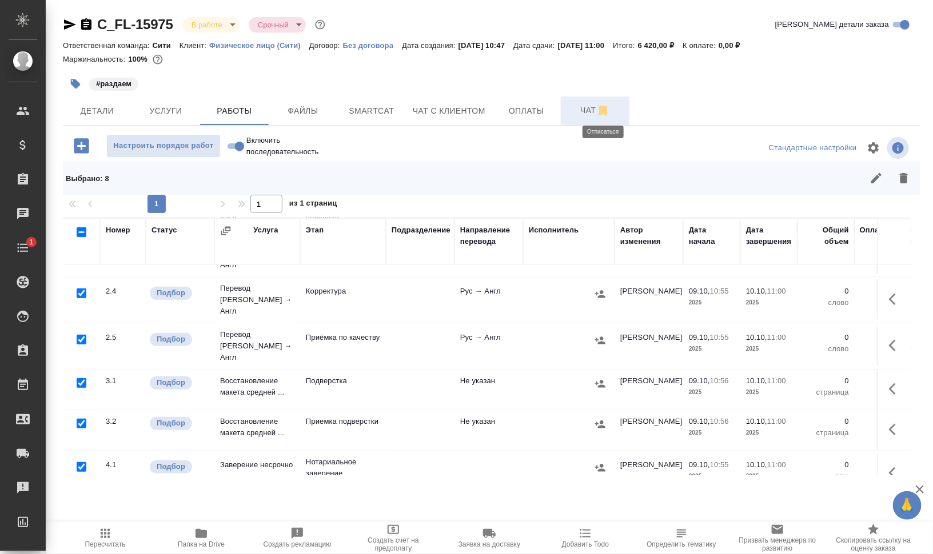
scroll to position [221, 0]
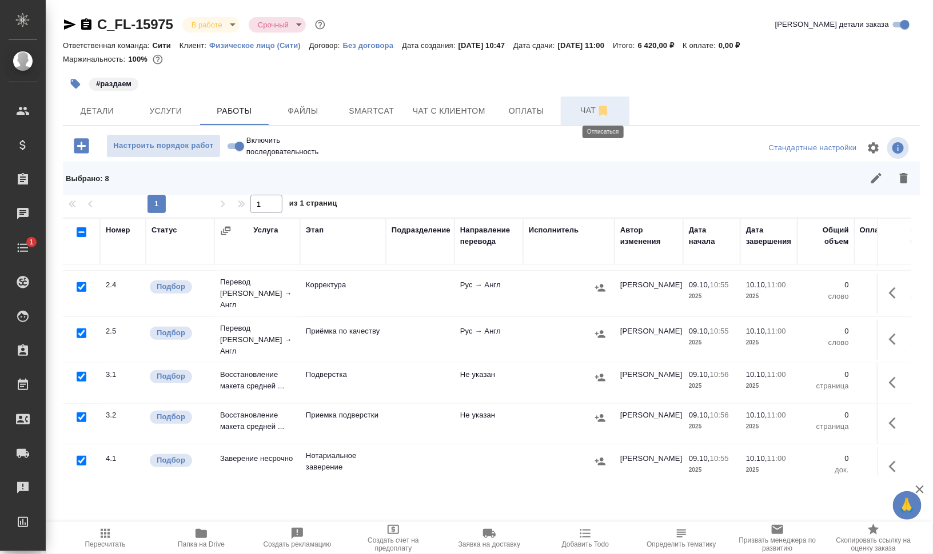
click at [82, 456] on input "checkbox" at bounding box center [82, 461] width 10 height 10
checkbox input "false"
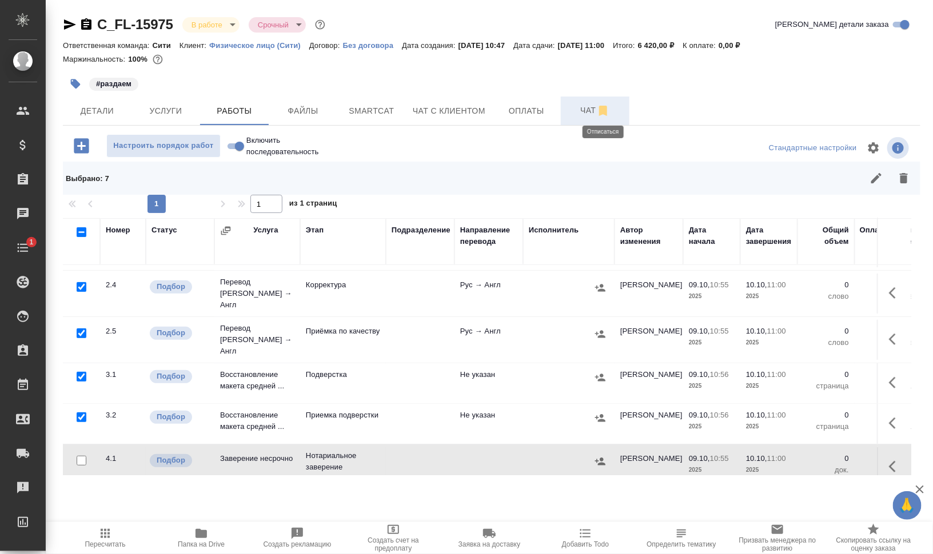
click at [907, 176] on icon "button" at bounding box center [904, 178] width 14 height 14
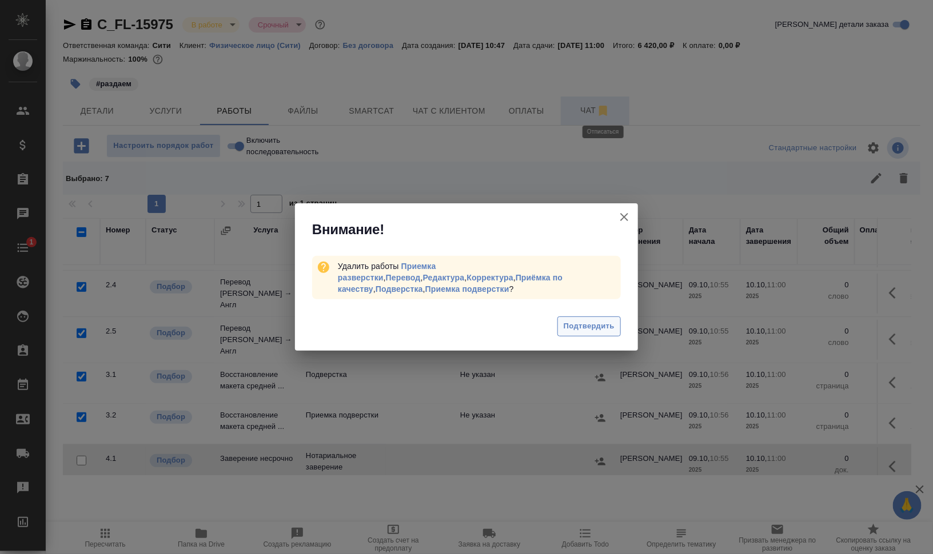
click at [594, 325] on span "Подтвердить" at bounding box center [589, 326] width 51 height 13
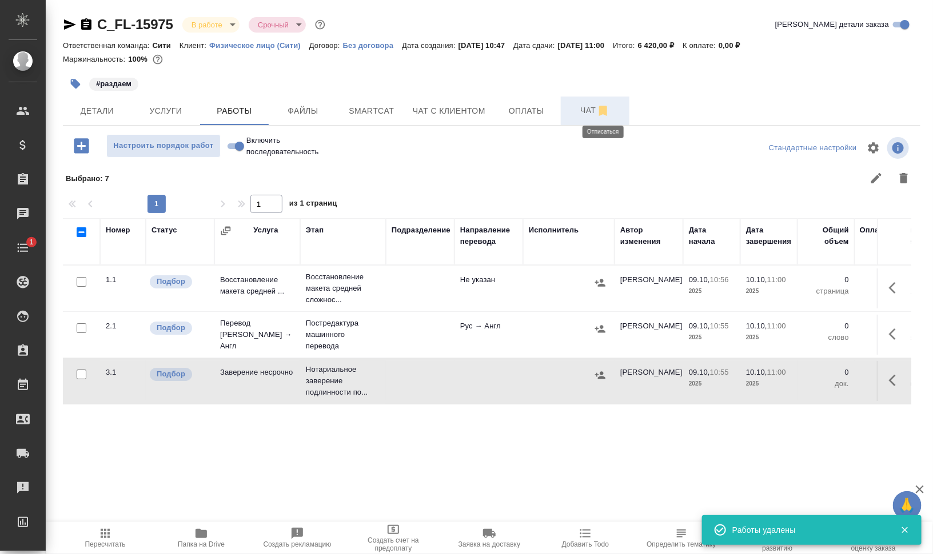
scroll to position [0, 0]
click at [895, 286] on icon "button" at bounding box center [896, 288] width 14 height 14
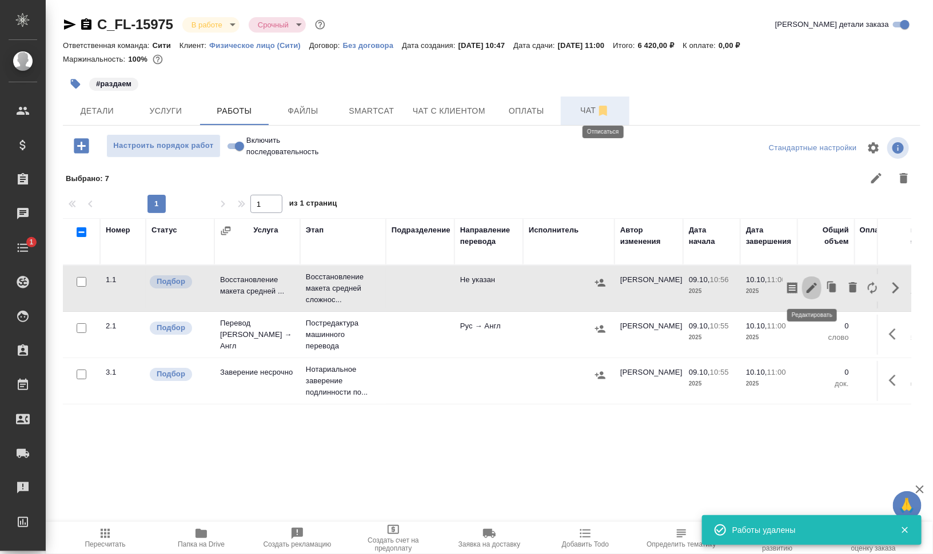
click at [809, 286] on icon "button" at bounding box center [812, 288] width 14 height 14
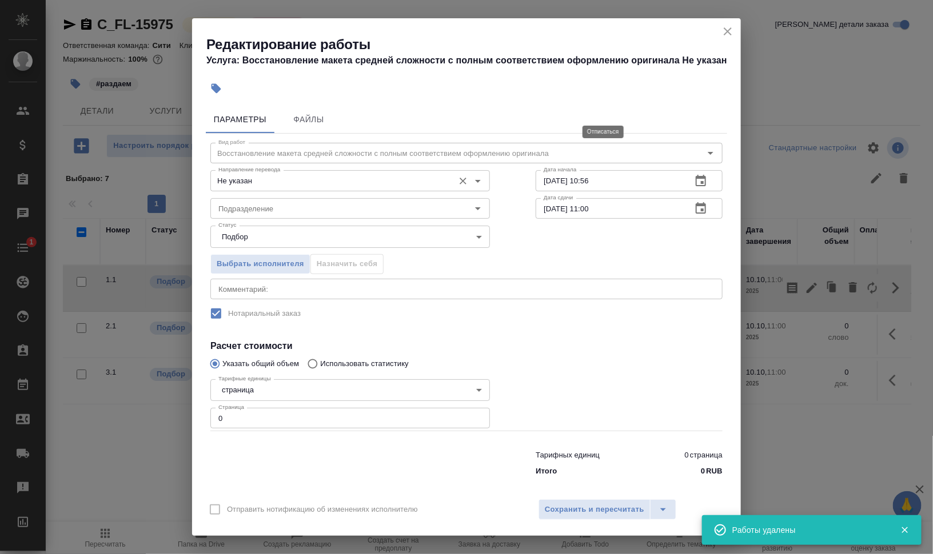
click at [338, 185] on input "Не указан" at bounding box center [331, 181] width 234 height 14
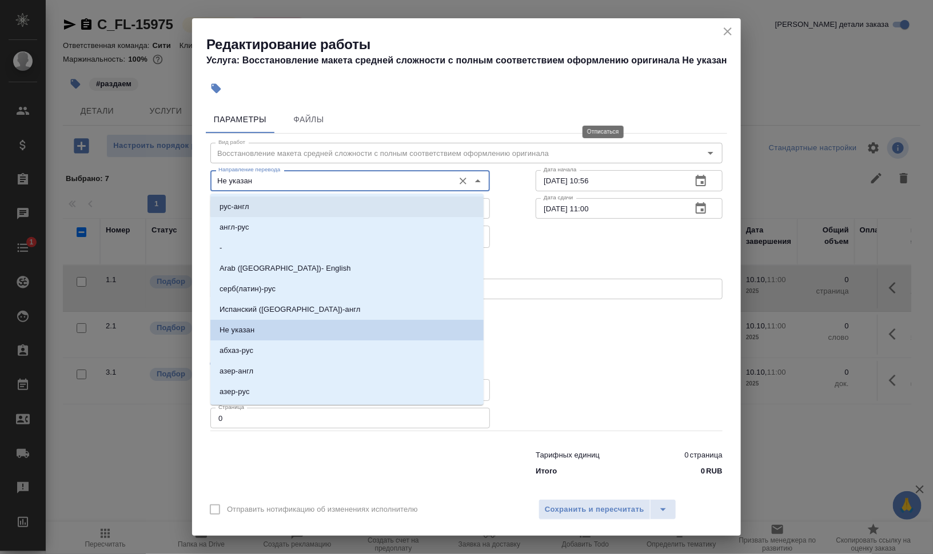
click at [316, 210] on li "рус-англ" at bounding box center [346, 207] width 273 height 21
type input "рус-англ"
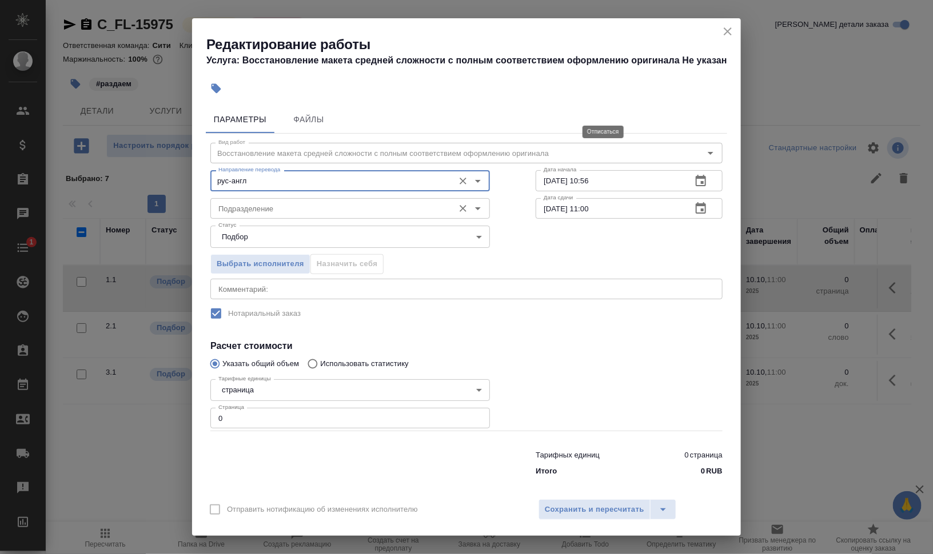
click at [409, 199] on div "Подразделение" at bounding box center [349, 208] width 279 height 21
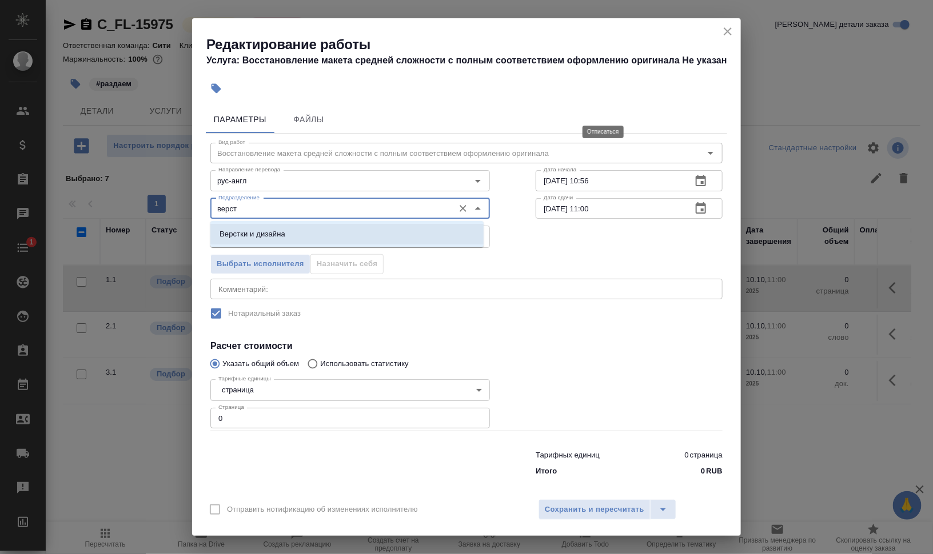
click at [365, 233] on li "Верстки и дизайна" at bounding box center [346, 234] width 273 height 21
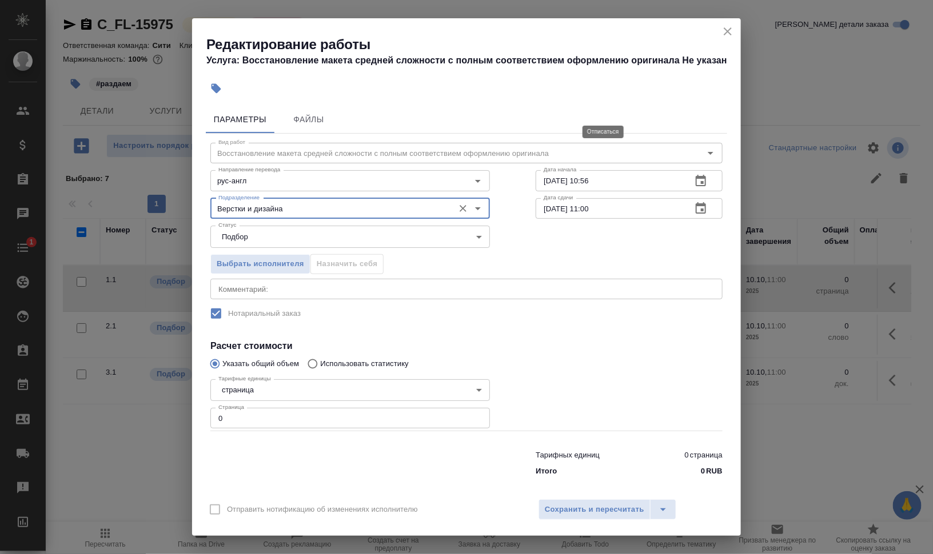
type input "Верстки и дизайна"
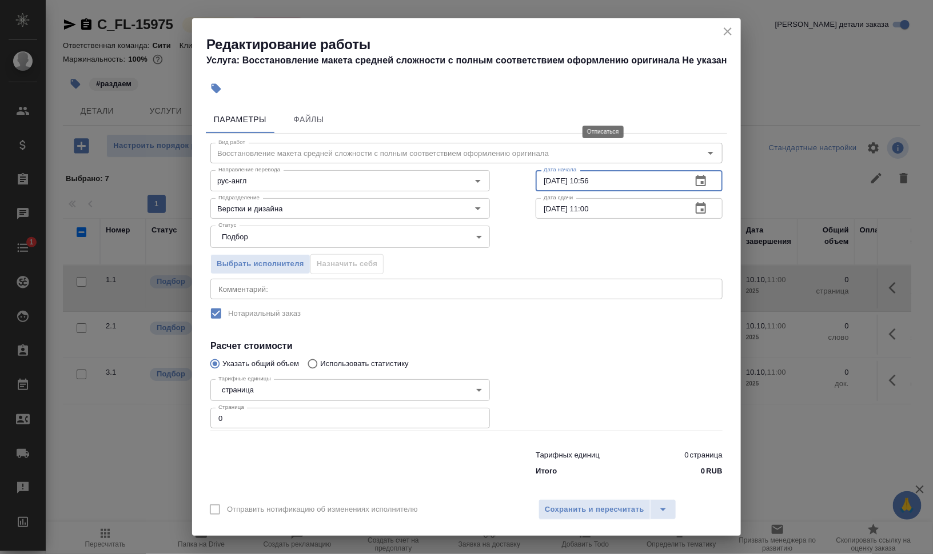
drag, startPoint x: 583, startPoint y: 180, endPoint x: 617, endPoint y: 182, distance: 33.8
click at [617, 182] on input "09.10.2025 10:56" at bounding box center [609, 180] width 147 height 21
type input "09.10.2025 12:11"
drag, startPoint x: 543, startPoint y: 207, endPoint x: 519, endPoint y: 211, distance: 24.3
click at [519, 211] on div "Вид работ Восстановление макета средней сложности с полным соответствием оформл…" at bounding box center [466, 308] width 521 height 348
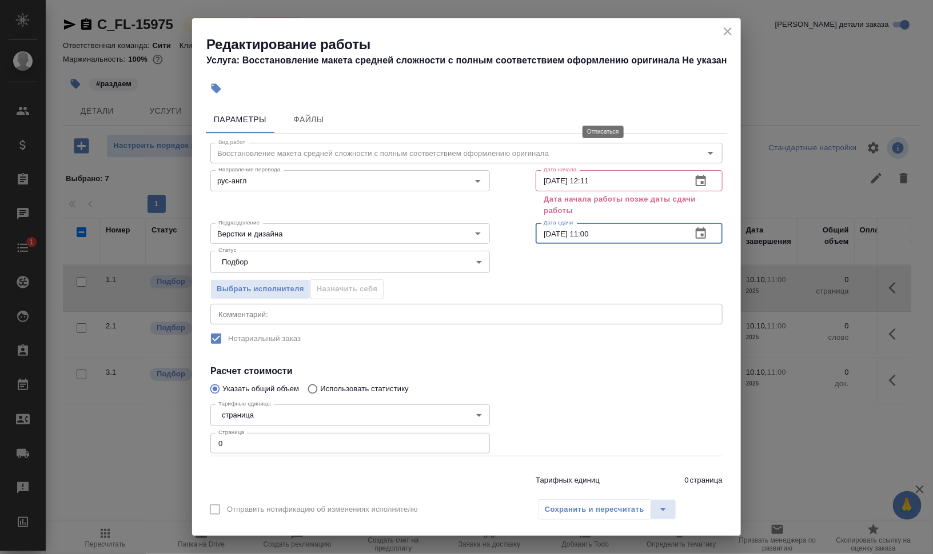
click at [596, 237] on input "09.10.2025 11:00" at bounding box center [609, 233] width 147 height 21
drag, startPoint x: 582, startPoint y: 234, endPoint x: 648, endPoint y: 239, distance: 66.5
click at [640, 239] on input "09.10.2025 11:00" at bounding box center [609, 233] width 147 height 21
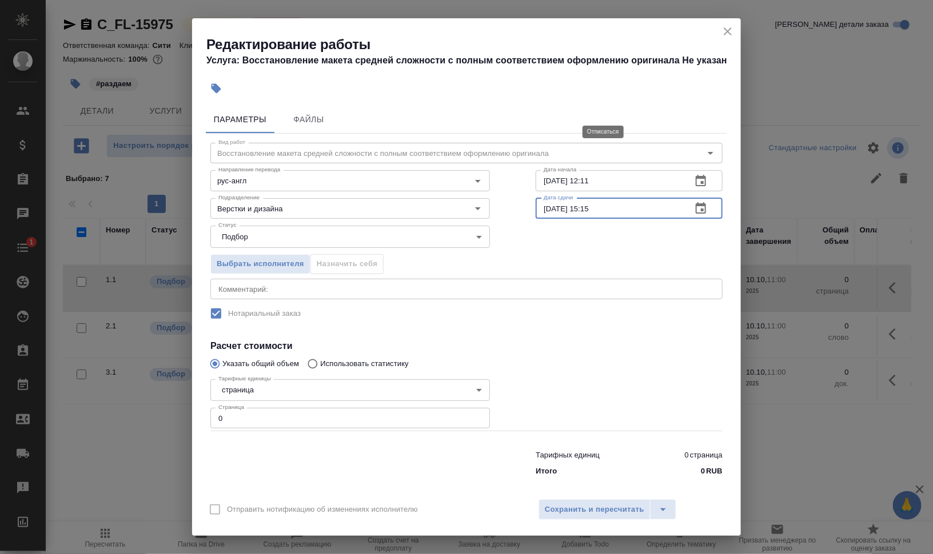
type input "09.10.2025 15:15"
click at [605, 250] on div "Выбрать исполнителя Назначить себя" at bounding box center [466, 262] width 558 height 70
click at [612, 395] on div at bounding box center [629, 403] width 233 height 102
drag, startPoint x: 233, startPoint y: 423, endPoint x: 175, endPoint y: 421, distance: 57.8
click at [176, 421] on div "Редактирование работы Услуга: Восстановление макета средней сложности с полным …" at bounding box center [466, 277] width 933 height 554
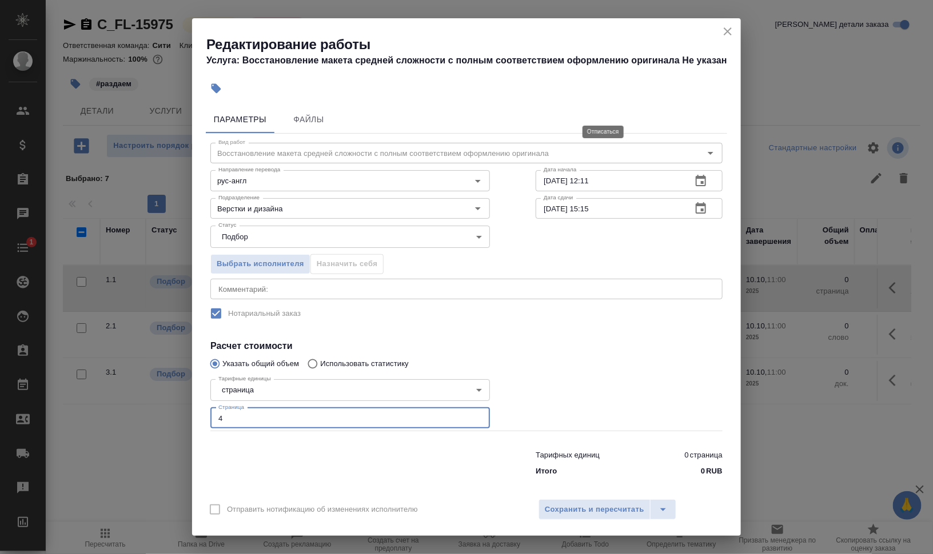
type input "4"
drag, startPoint x: 588, startPoint y: 211, endPoint x: 612, endPoint y: 214, distance: 24.2
click at [612, 214] on input "09.10.2025 15:15" at bounding box center [609, 208] width 147 height 21
type input "09.10.2025 15:00"
click at [600, 231] on div "Выбрать исполнителя Назначить себя" at bounding box center [466, 262] width 558 height 70
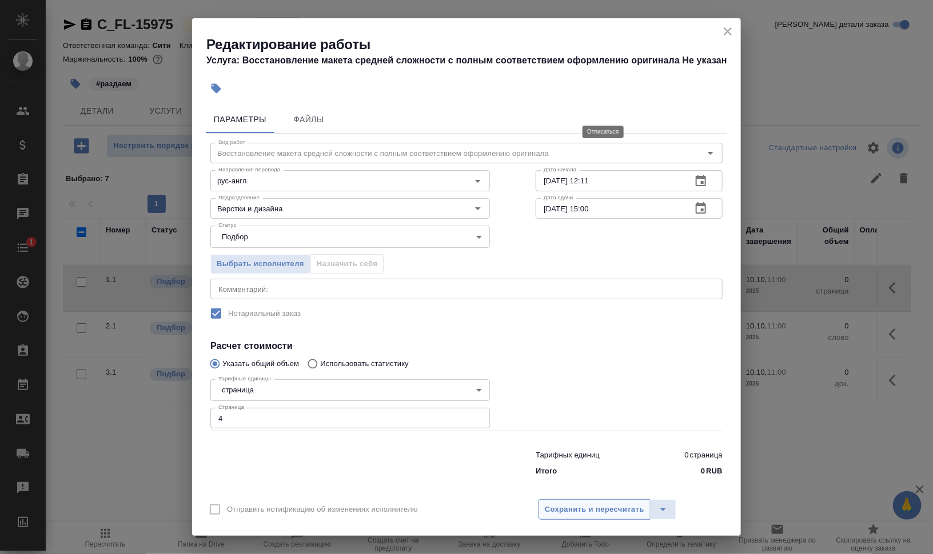
click at [620, 504] on span "Сохранить и пересчитать" at bounding box center [594, 510] width 99 height 13
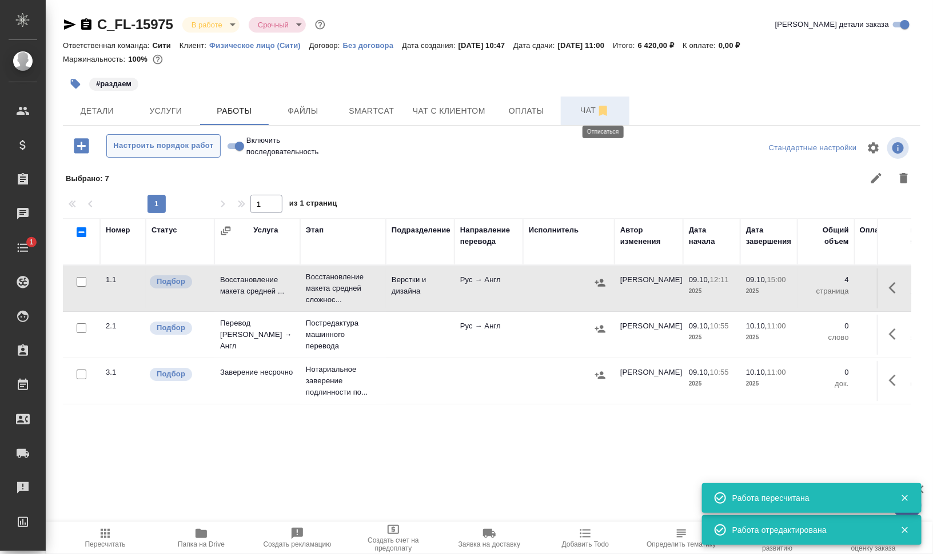
click at [191, 153] on button "Настроить порядок работ" at bounding box center [163, 145] width 114 height 23
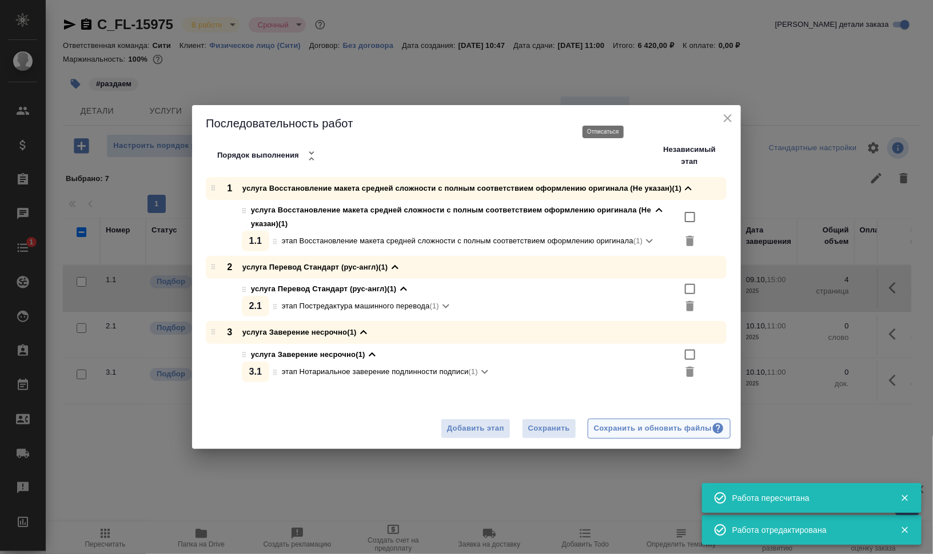
click at [617, 429] on div "Сохранить и обновить файлы" at bounding box center [659, 428] width 130 height 13
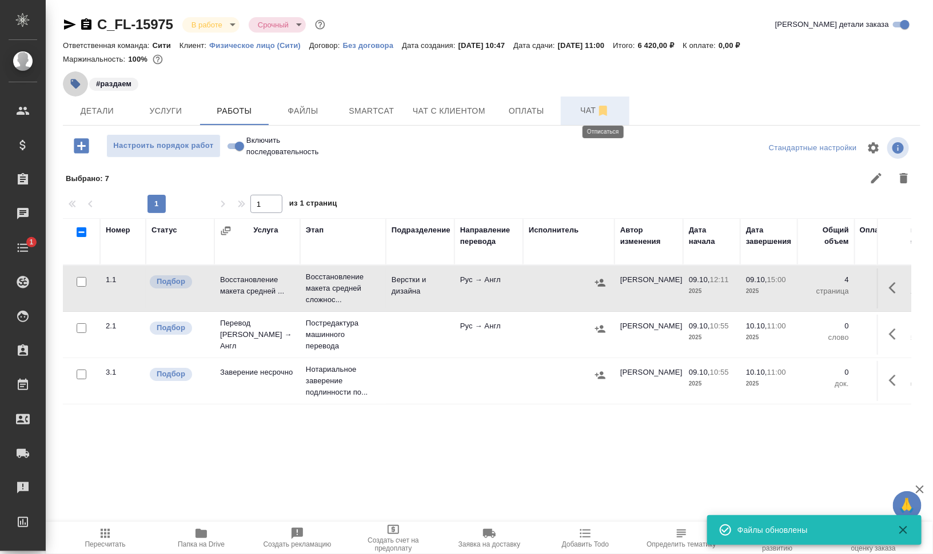
click at [81, 81] on icon "button" at bounding box center [75, 83] width 11 height 11
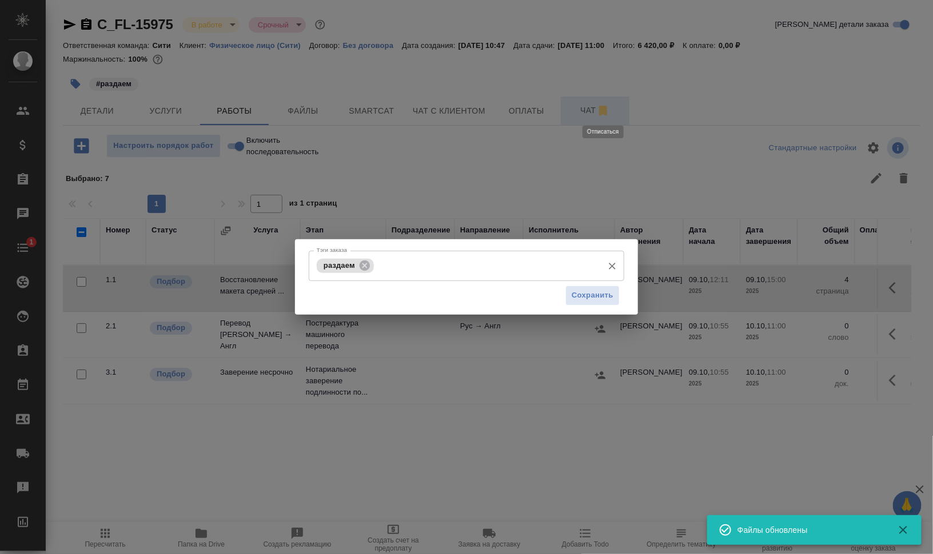
click at [455, 259] on input "Тэги заказа" at bounding box center [487, 265] width 221 height 19
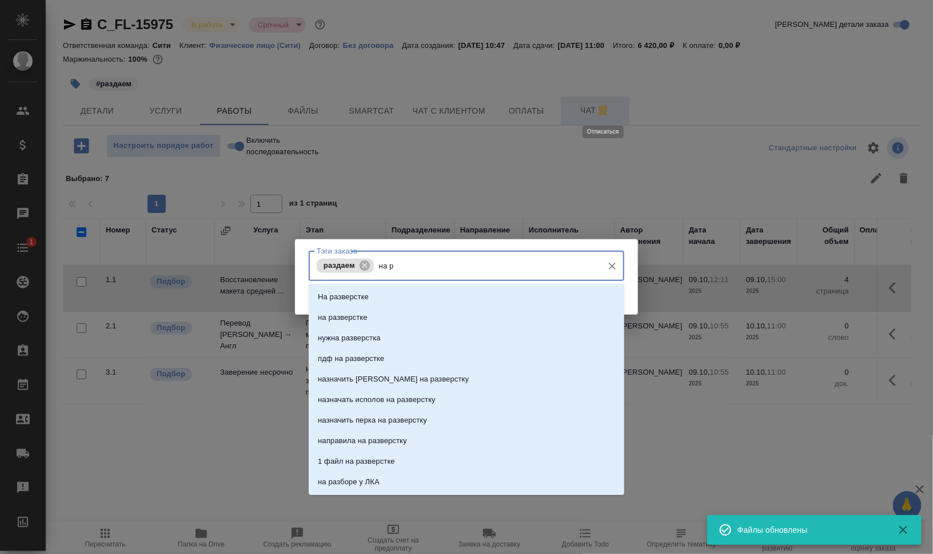
type input "на ра"
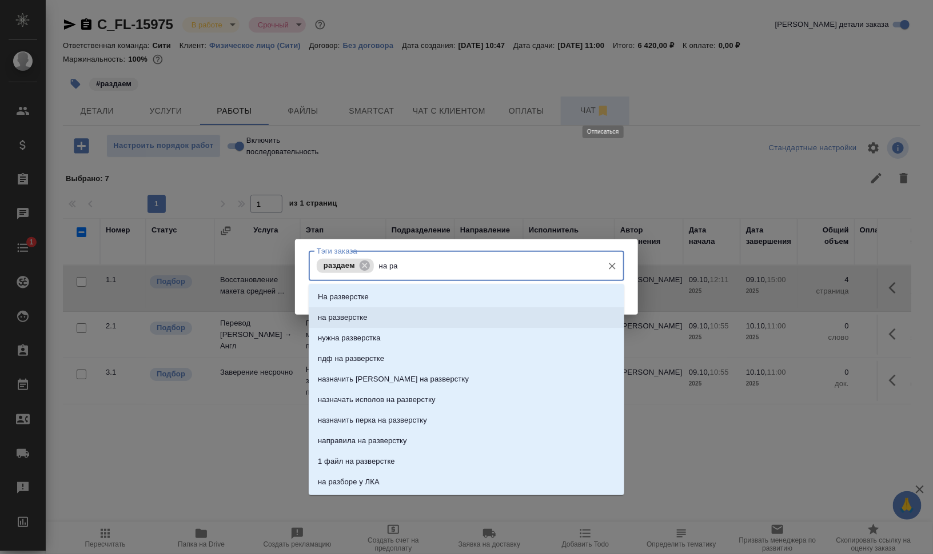
click at [425, 311] on li "на разверстке" at bounding box center [466, 317] width 315 height 21
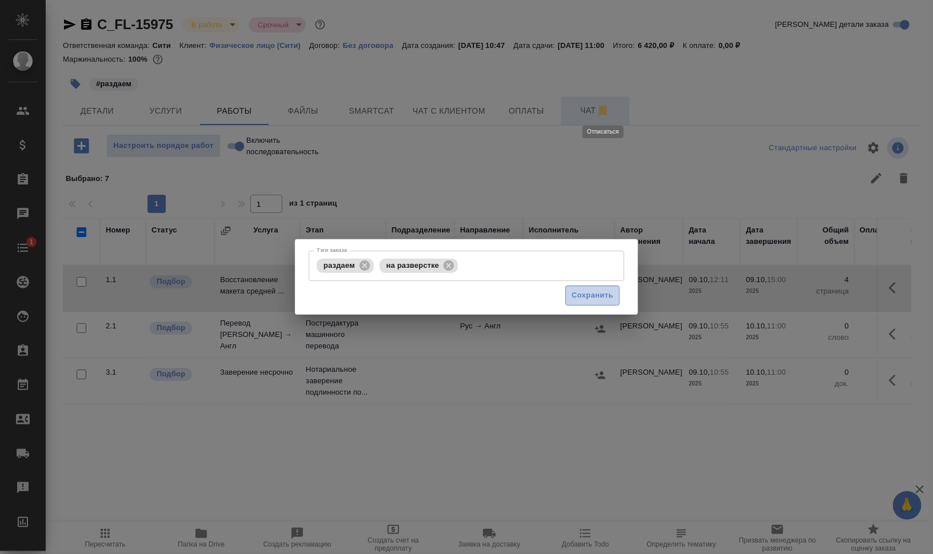
click at [577, 297] on span "Сохранить" at bounding box center [593, 295] width 42 height 13
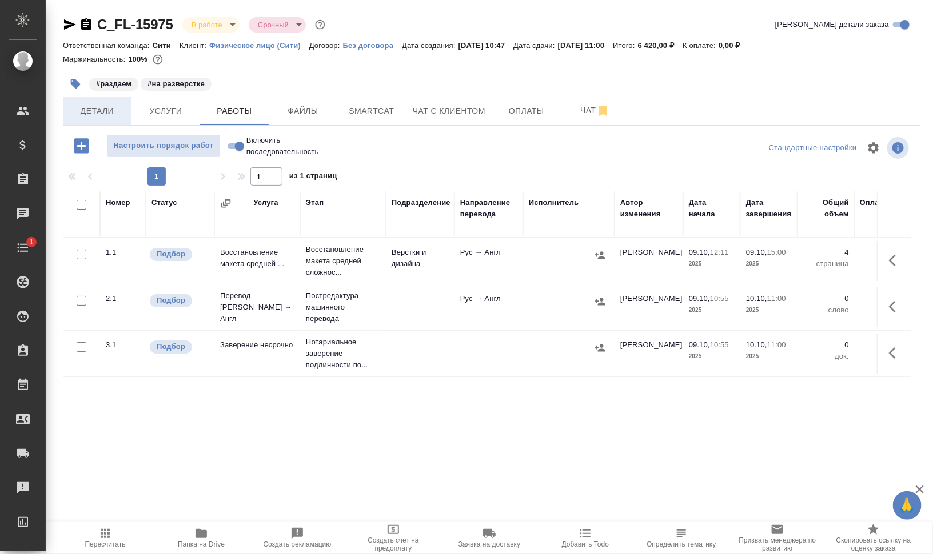
click at [95, 114] on span "Детали" at bounding box center [97, 111] width 55 height 14
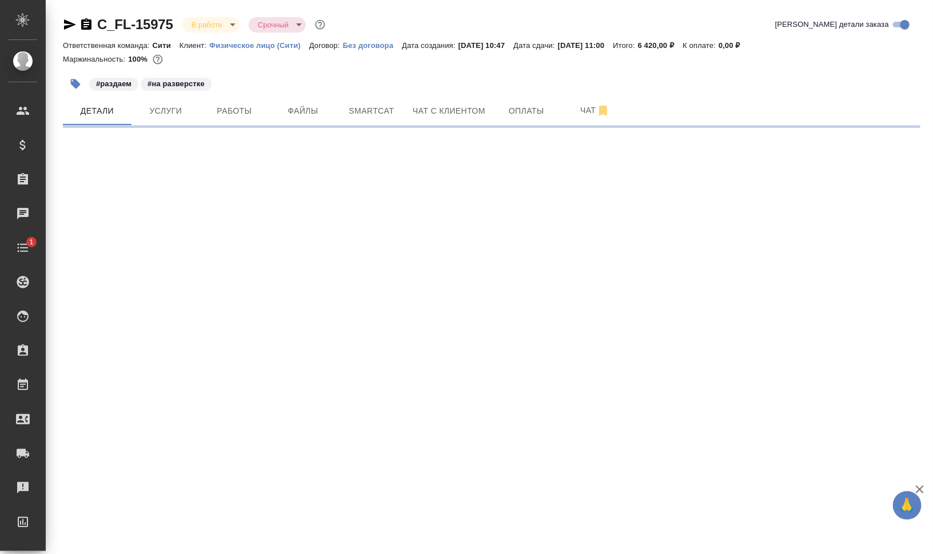
select select "RU"
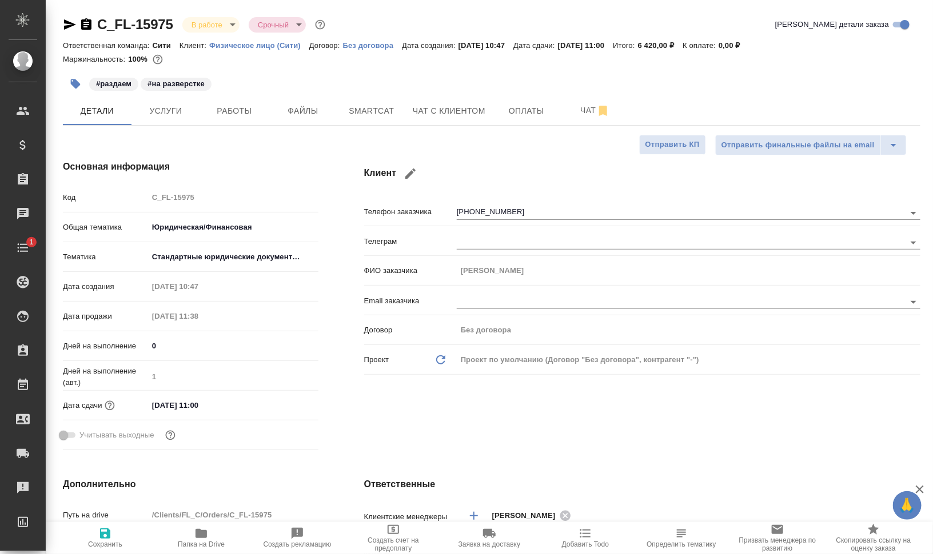
type textarea "x"
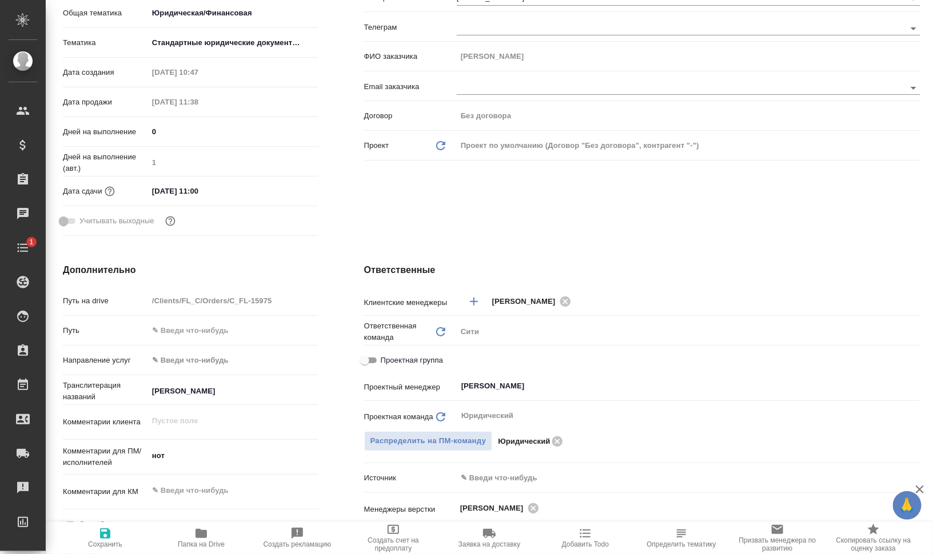
scroll to position [357, 0]
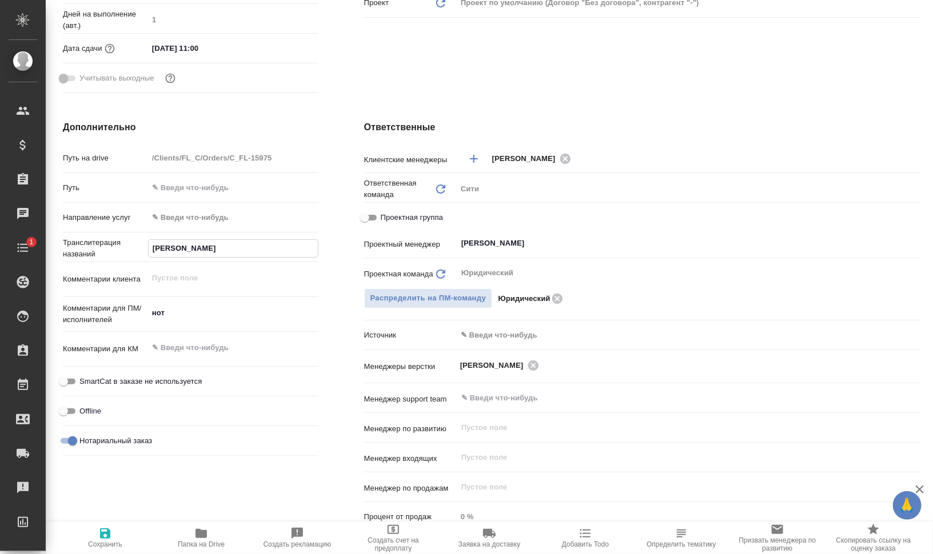
drag, startPoint x: 256, startPoint y: 245, endPoint x: 117, endPoint y: 250, distance: 139.0
click at [118, 246] on div "Транслитерация названий Sophia Bernard Abdelmalak" at bounding box center [190, 247] width 255 height 20
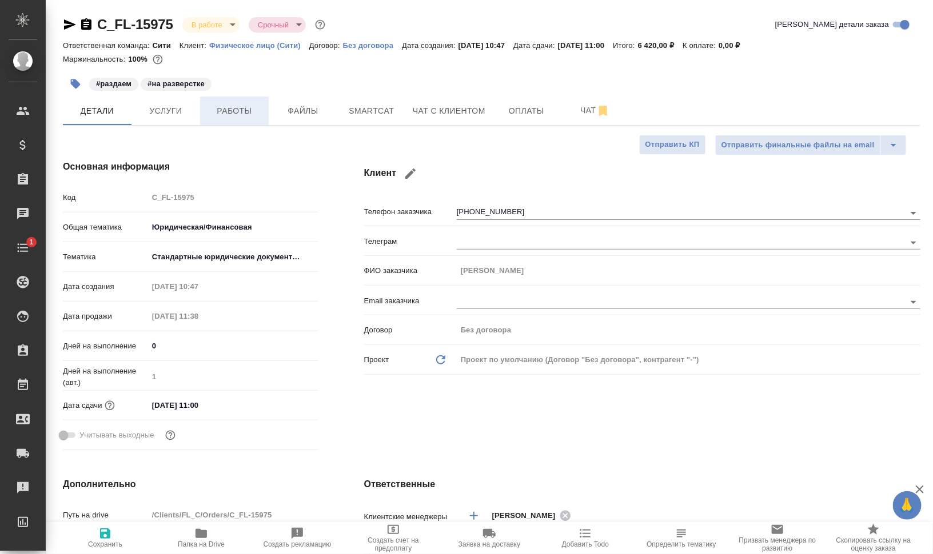
click at [210, 110] on span "Работы" at bounding box center [234, 111] width 55 height 14
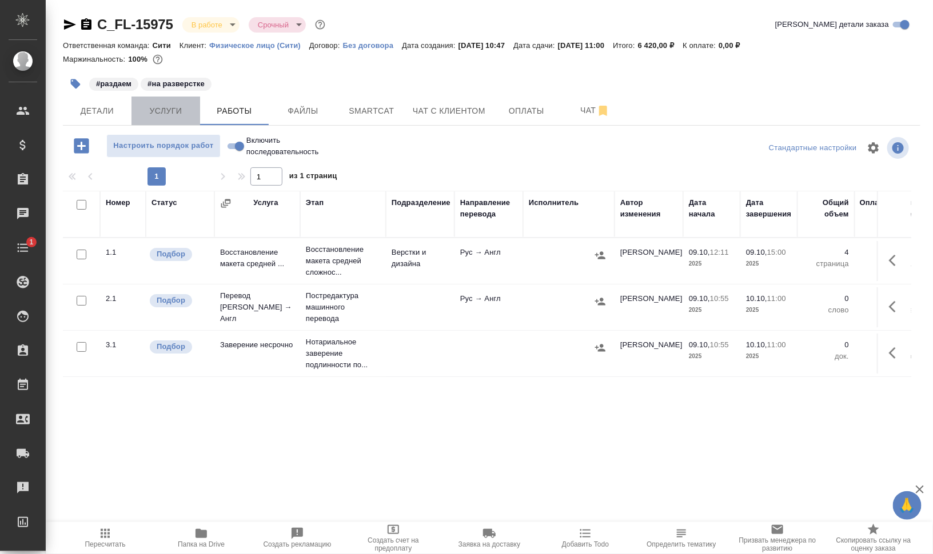
click at [169, 110] on span "Услуги" at bounding box center [165, 111] width 55 height 14
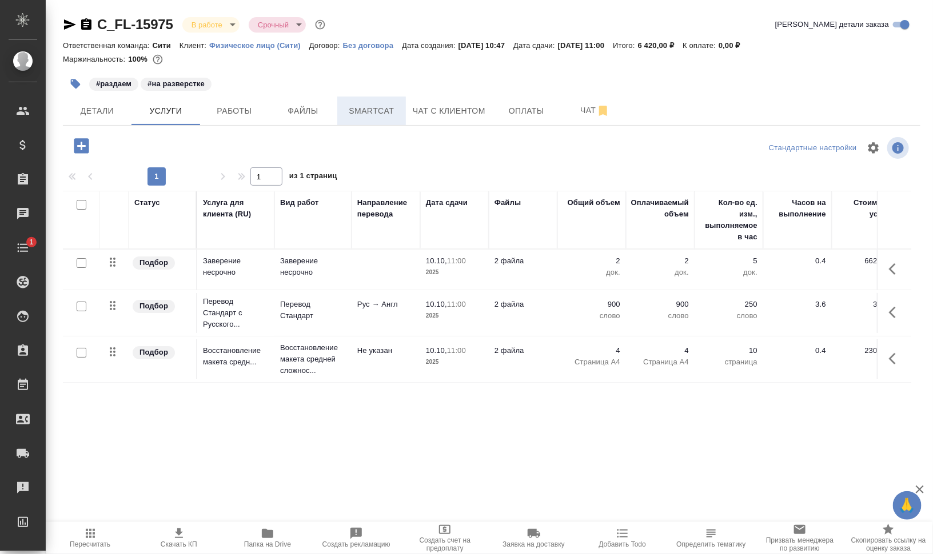
click at [377, 105] on span "Smartcat" at bounding box center [371, 111] width 55 height 14
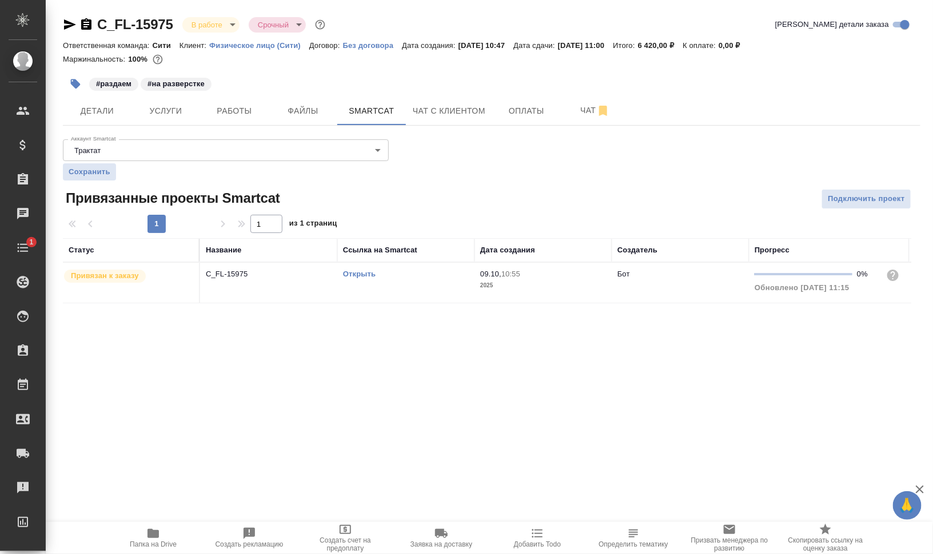
click at [367, 278] on div "Открыть" at bounding box center [406, 274] width 126 height 11
click at [366, 272] on link "Открыть" at bounding box center [359, 274] width 33 height 9
click at [570, 112] on span "Чат" at bounding box center [595, 110] width 55 height 14
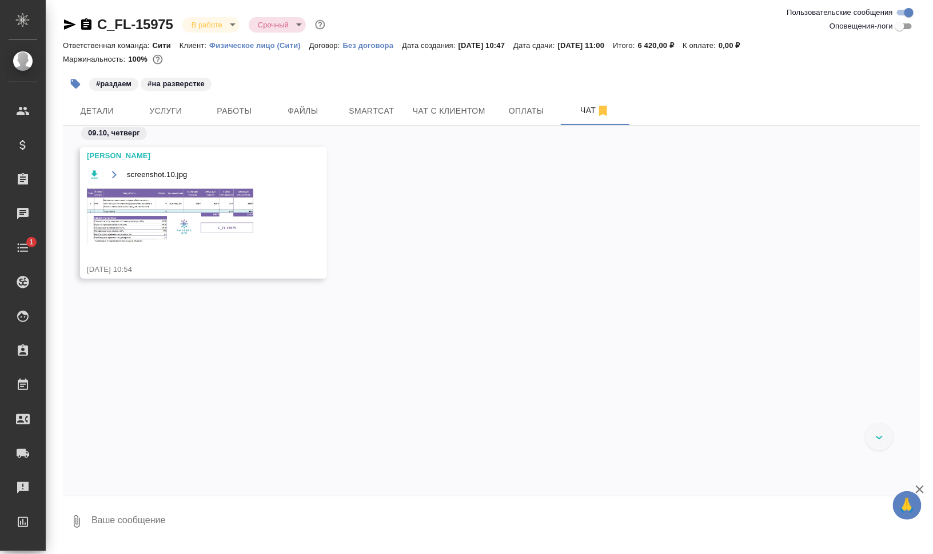
click at [224, 200] on img at bounding box center [172, 215] width 171 height 57
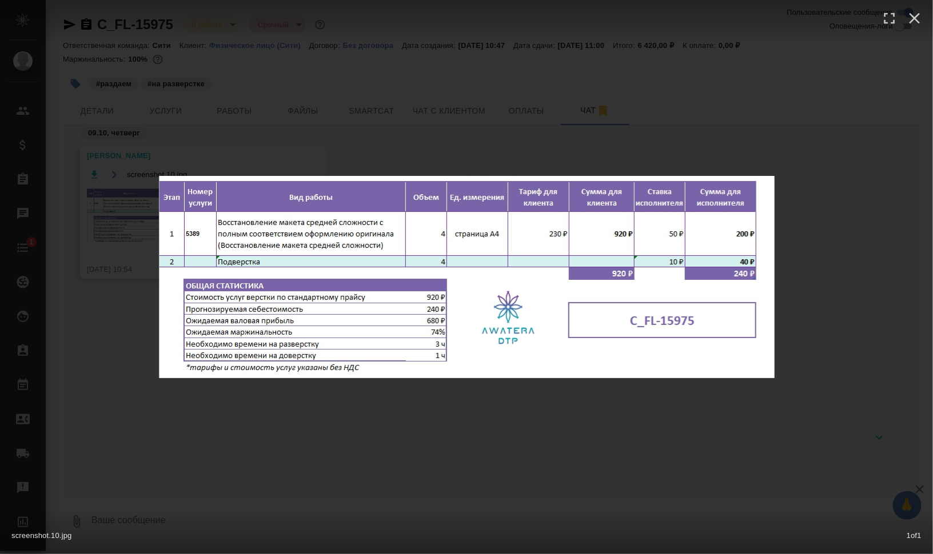
click at [290, 457] on div "screenshot.10.jpg 1 of 1" at bounding box center [466, 277] width 933 height 554
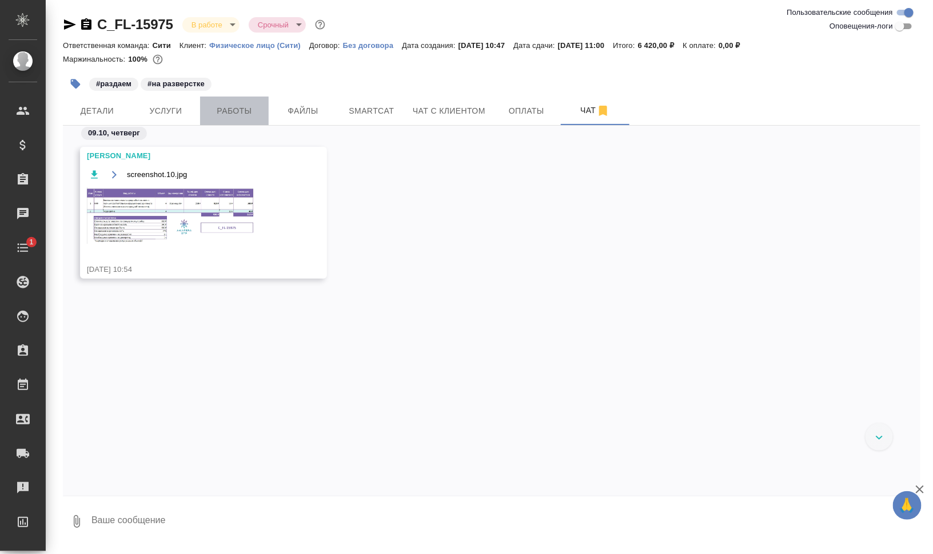
click at [239, 105] on span "Работы" at bounding box center [234, 111] width 55 height 14
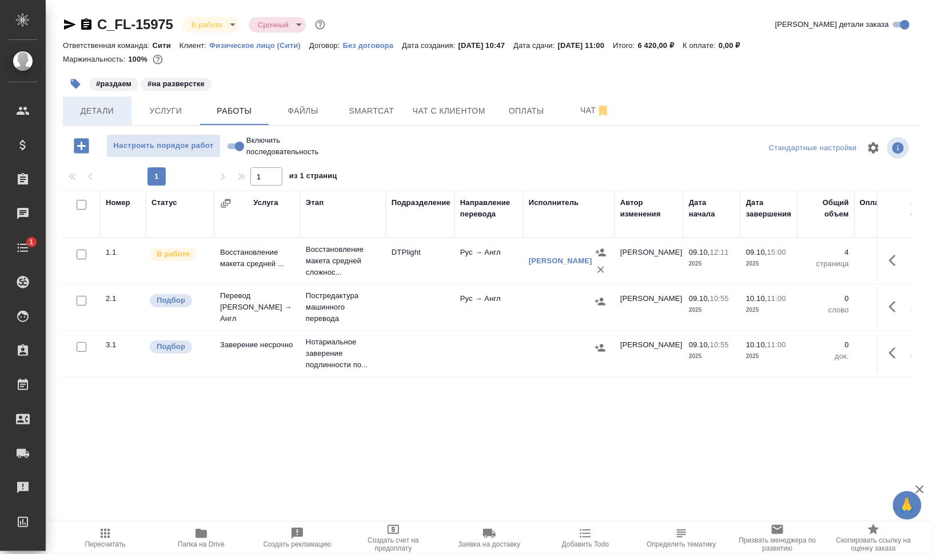
click at [89, 108] on span "Детали" at bounding box center [97, 111] width 55 height 14
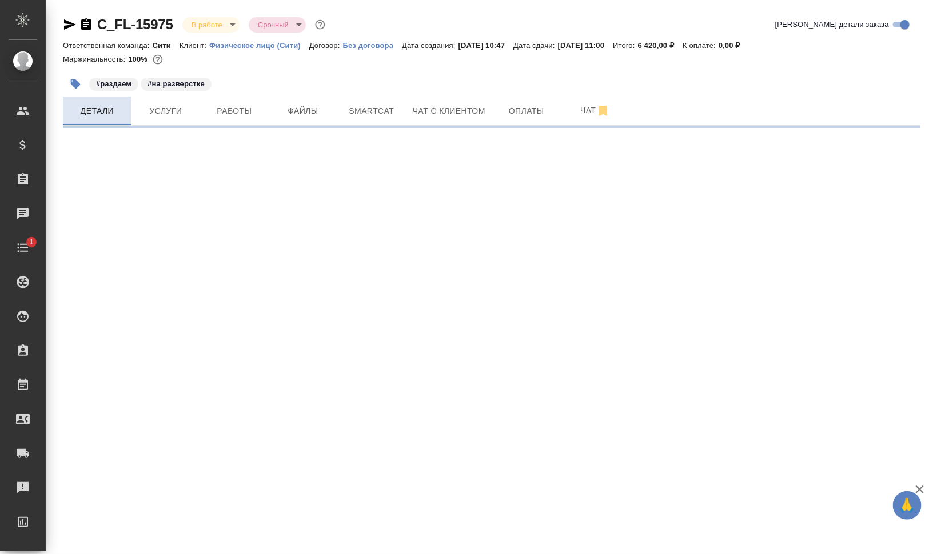
select select "RU"
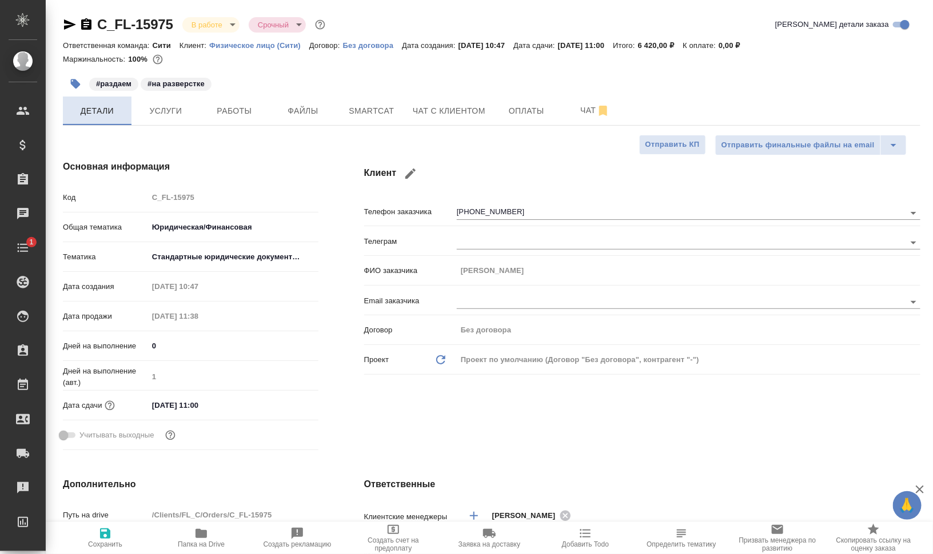
type textarea "x"
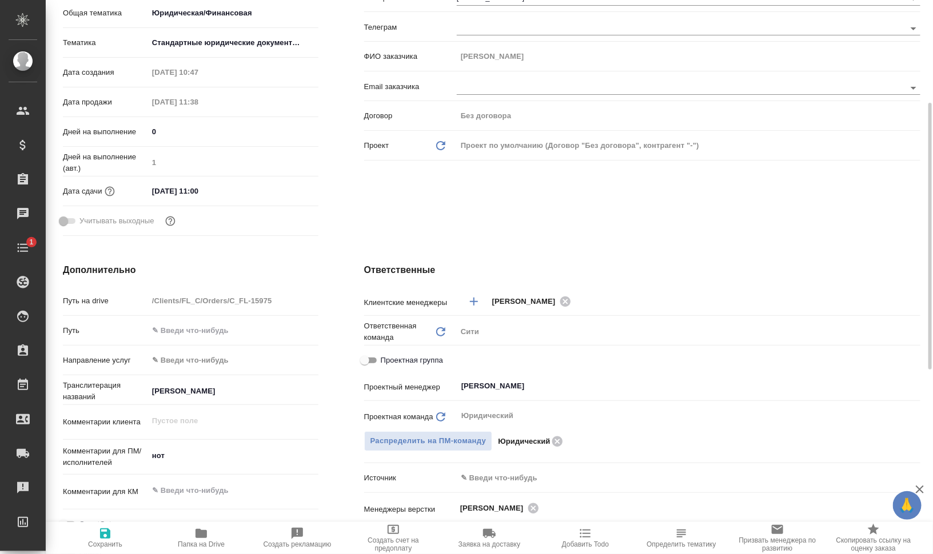
scroll to position [286, 0]
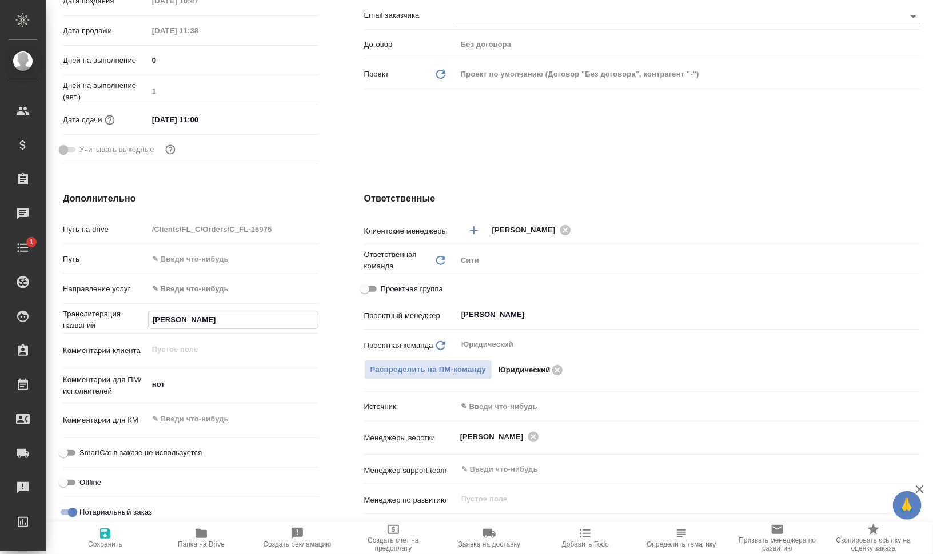
drag, startPoint x: 251, startPoint y: 325, endPoint x: 134, endPoint y: 315, distance: 117.6
click at [134, 315] on div "Транслитерация названий Sophia Bernard Abdelmalak" at bounding box center [190, 319] width 255 height 20
type textarea "x"
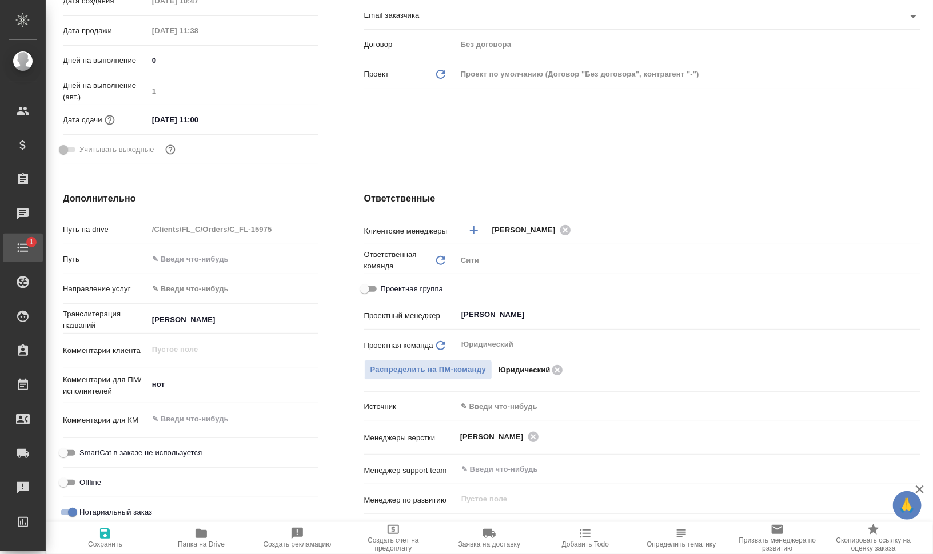
type textarea "x"
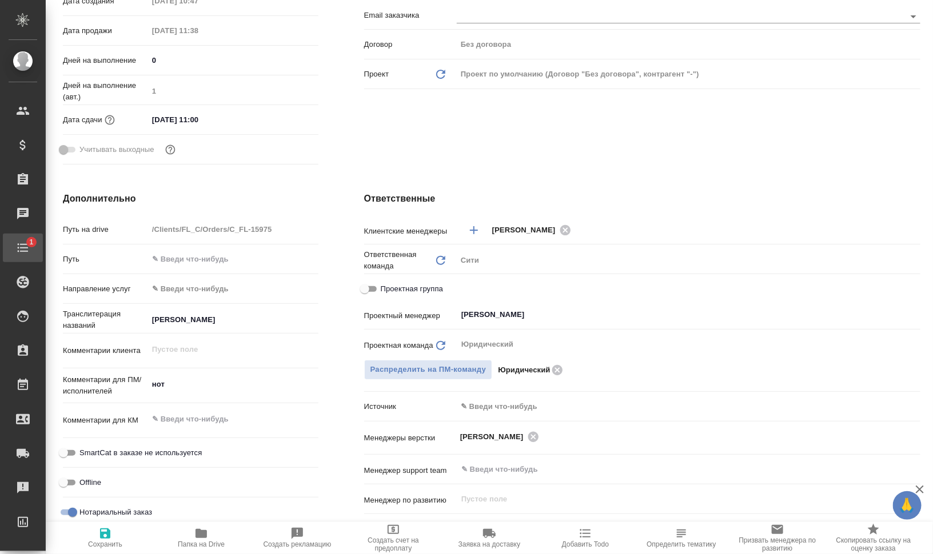
type textarea "x"
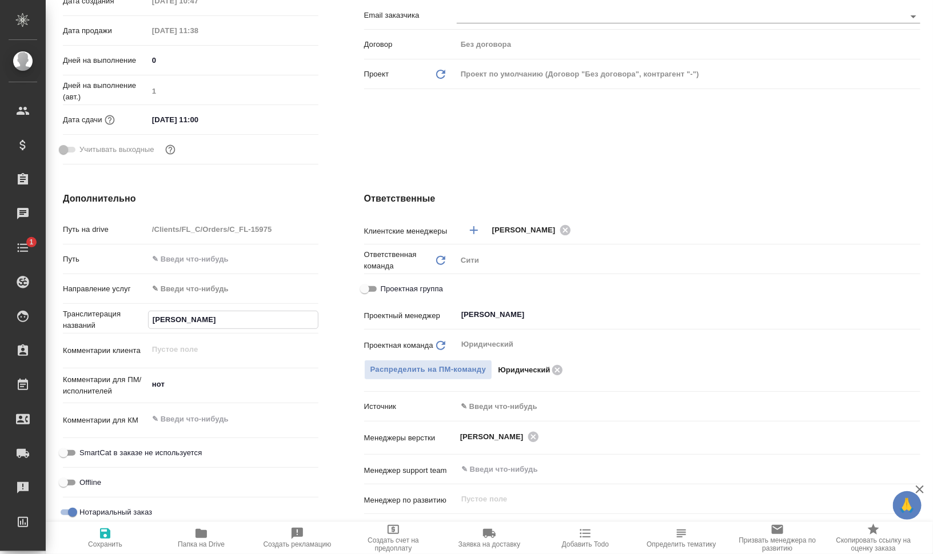
type textarea "x"
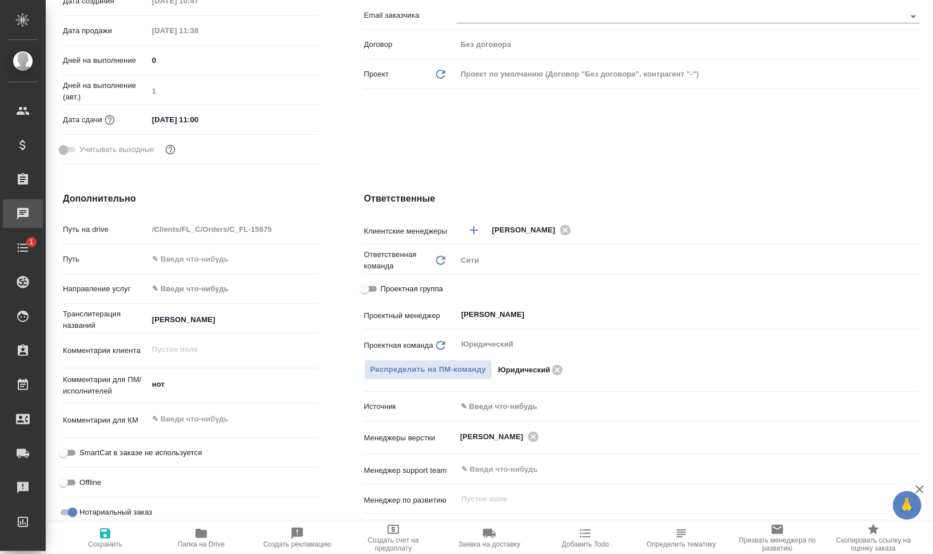
type textarea "x"
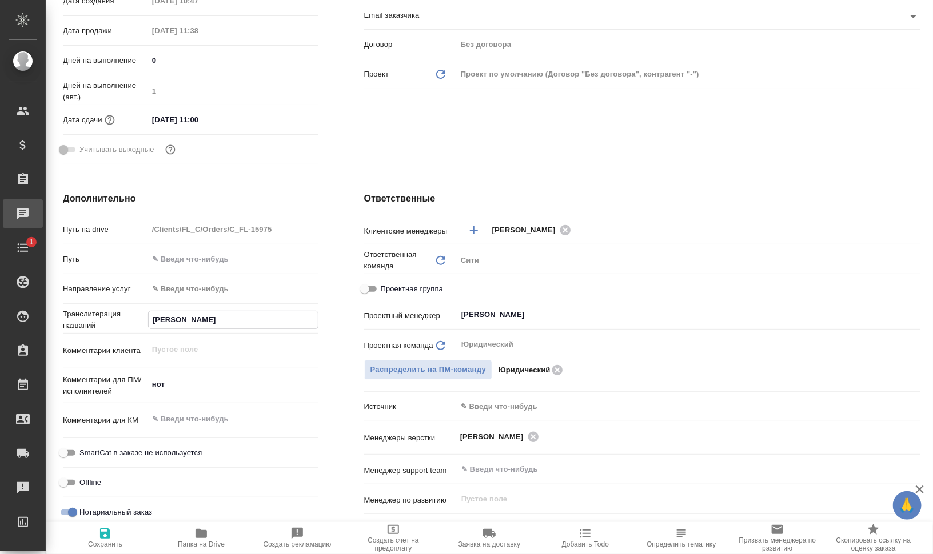
type textarea "x"
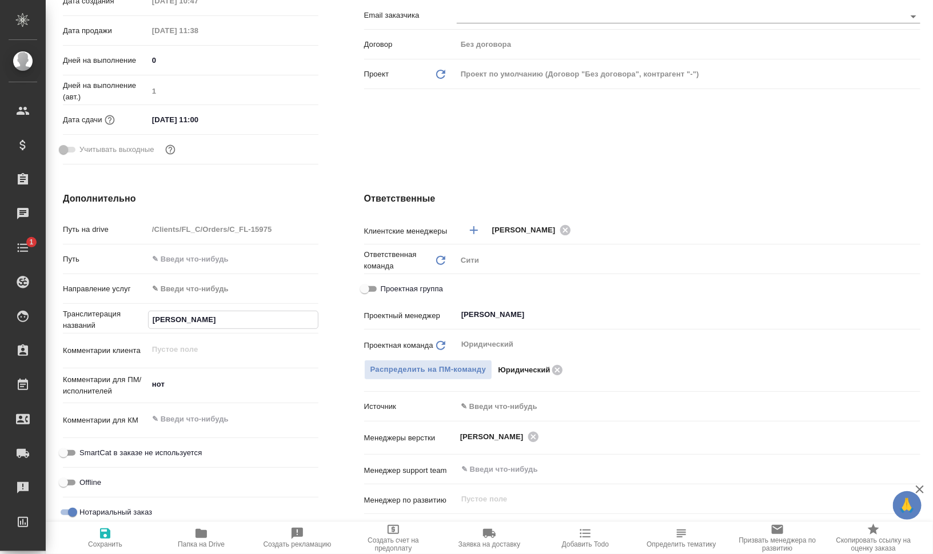
type textarea "x"
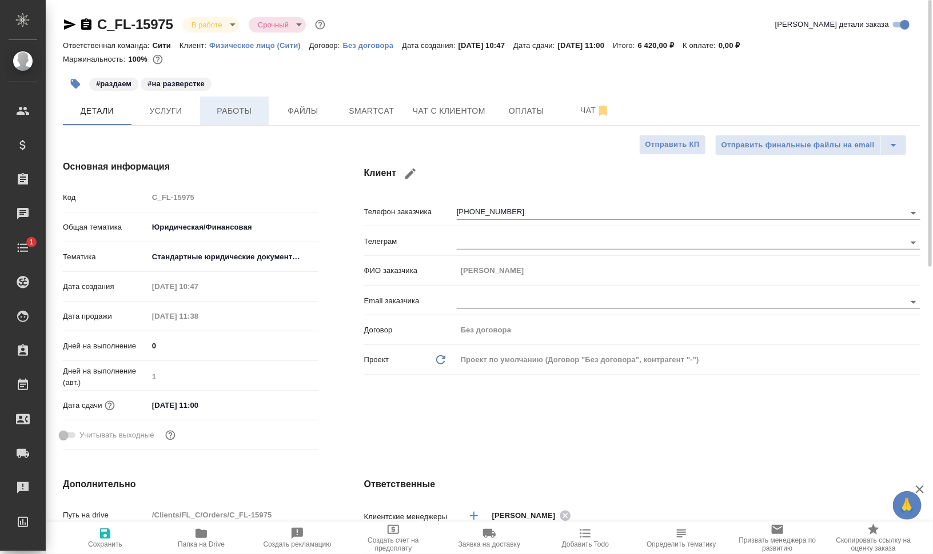
click at [230, 110] on span "Работы" at bounding box center [234, 111] width 55 height 14
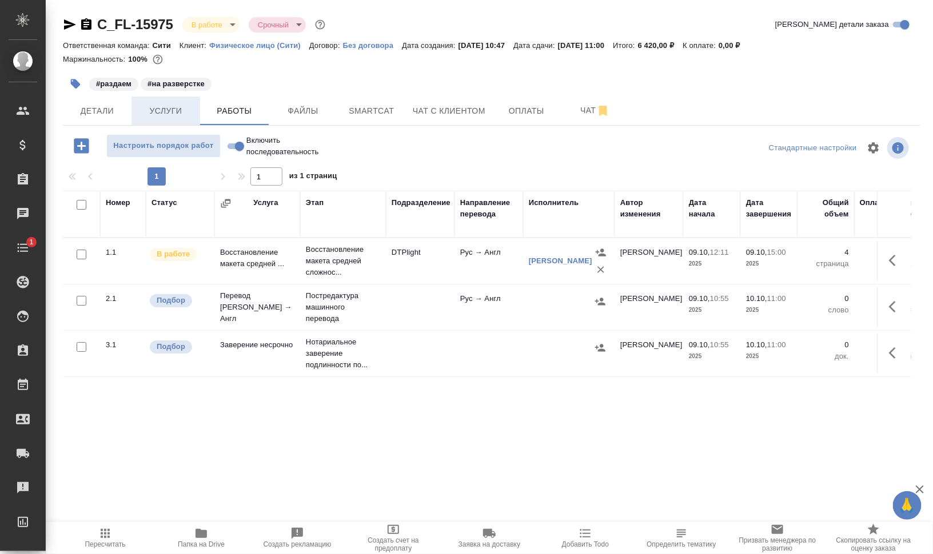
click at [146, 109] on span "Услуги" at bounding box center [165, 111] width 55 height 14
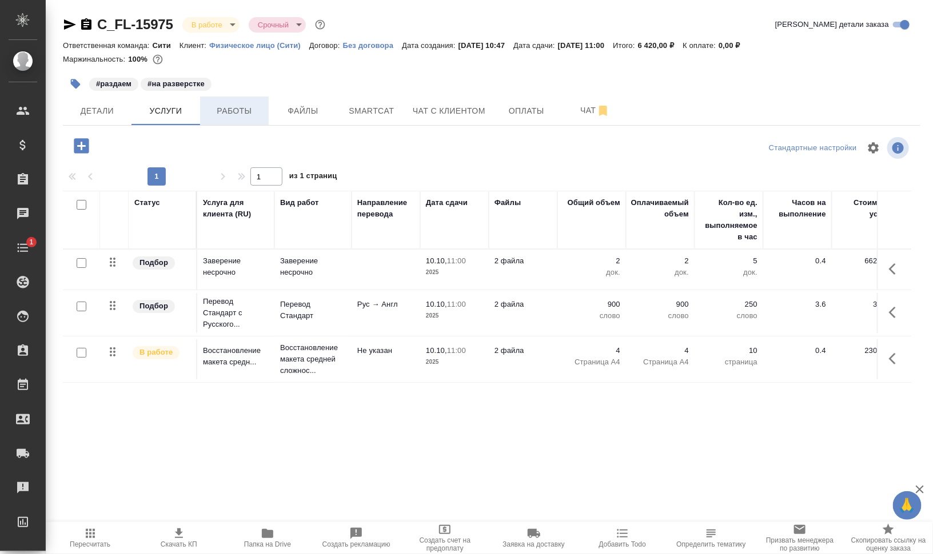
click at [242, 107] on span "Работы" at bounding box center [234, 111] width 55 height 14
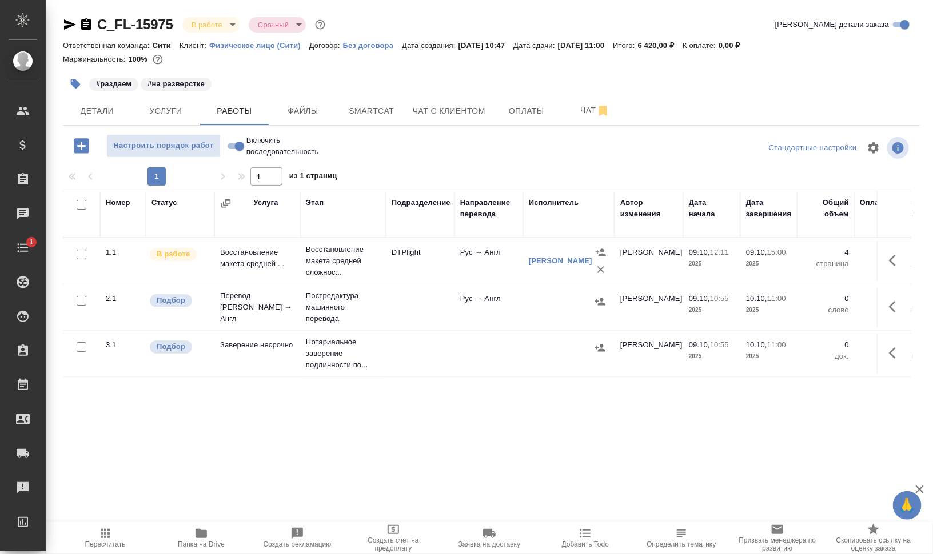
click at [891, 306] on icon "button" at bounding box center [896, 307] width 14 height 14
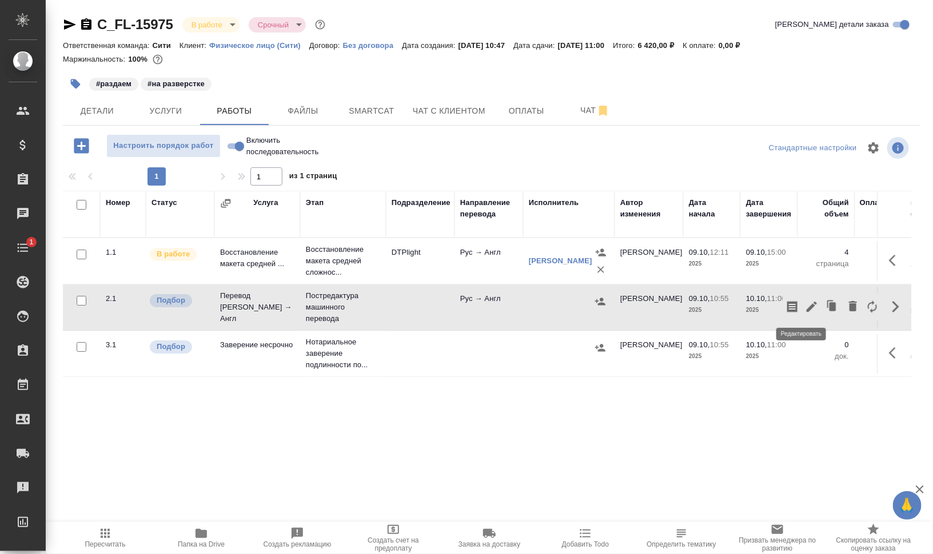
click at [806, 306] on icon "button" at bounding box center [811, 307] width 10 height 10
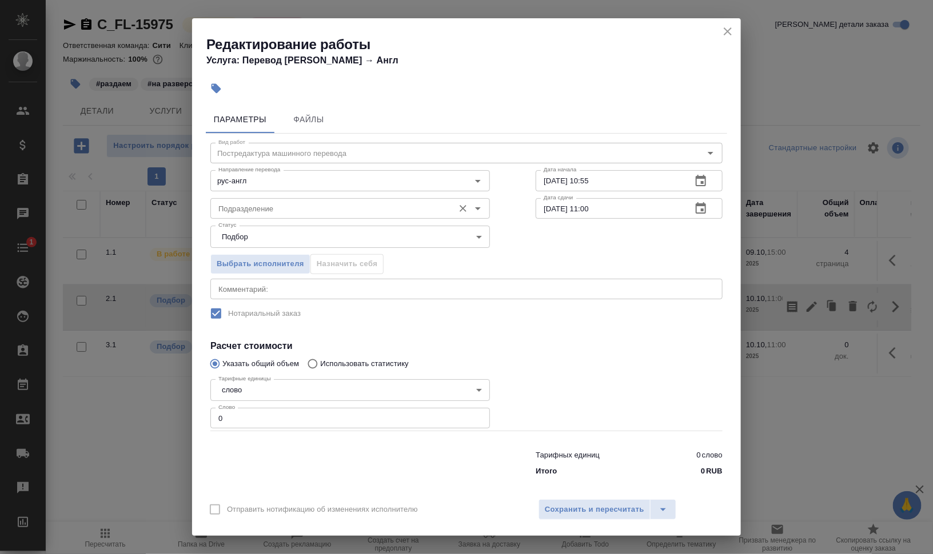
click at [269, 207] on input "Подразделение" at bounding box center [331, 209] width 234 height 14
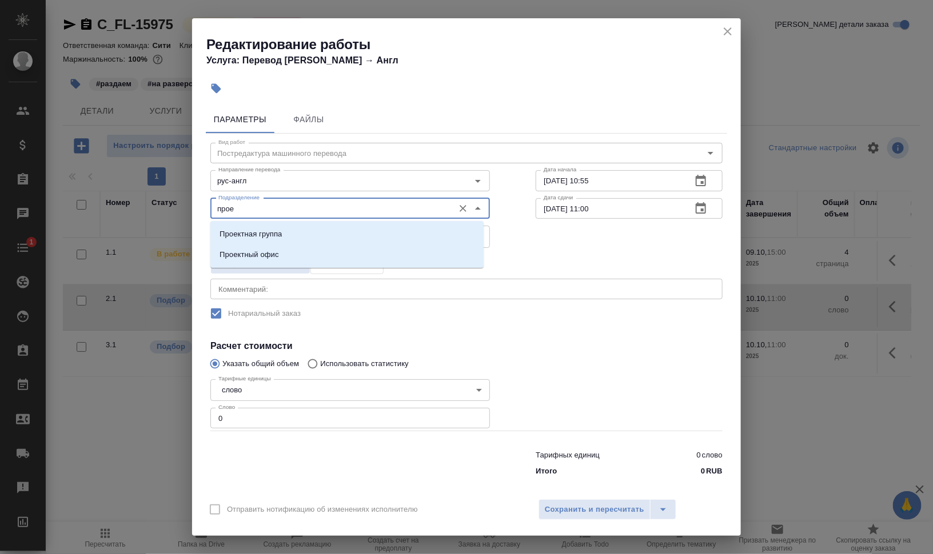
click at [269, 207] on input "прое" at bounding box center [331, 209] width 234 height 14
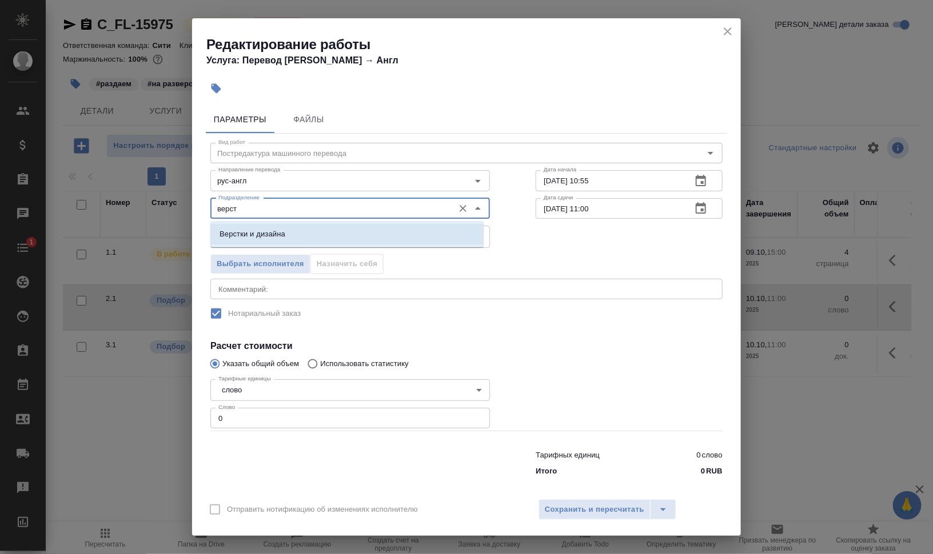
click at [265, 229] on p "Верстки и дизайна" at bounding box center [252, 234] width 66 height 11
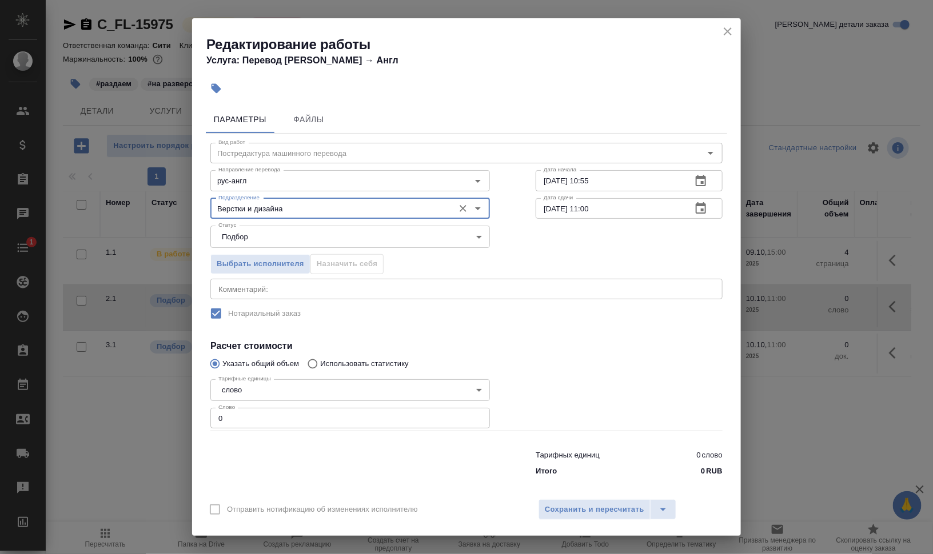
type input "Верстки и дизайна"
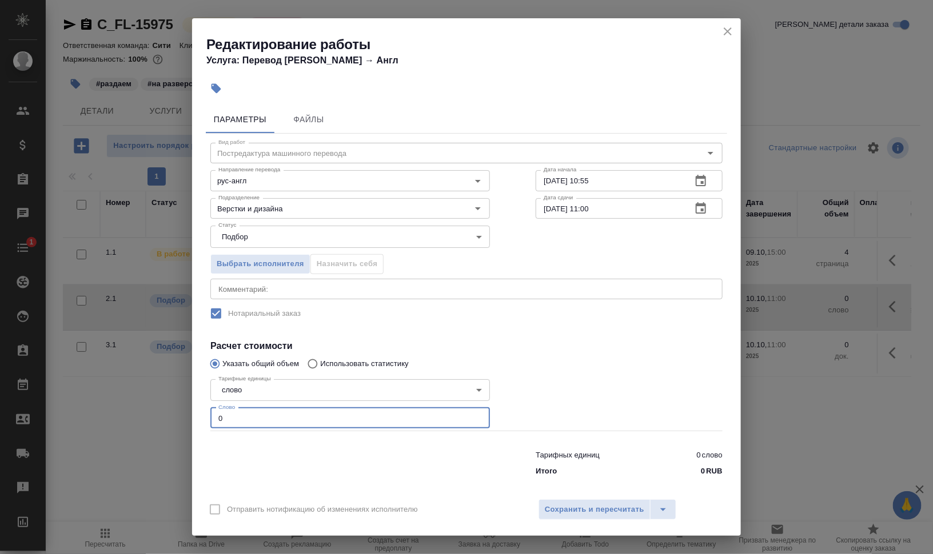
click at [203, 418] on div "Параметры Файлы Вид работ Постредактура машинного перевода Вид работ Направлени…" at bounding box center [466, 296] width 549 height 391
type input "75"
type input "750"
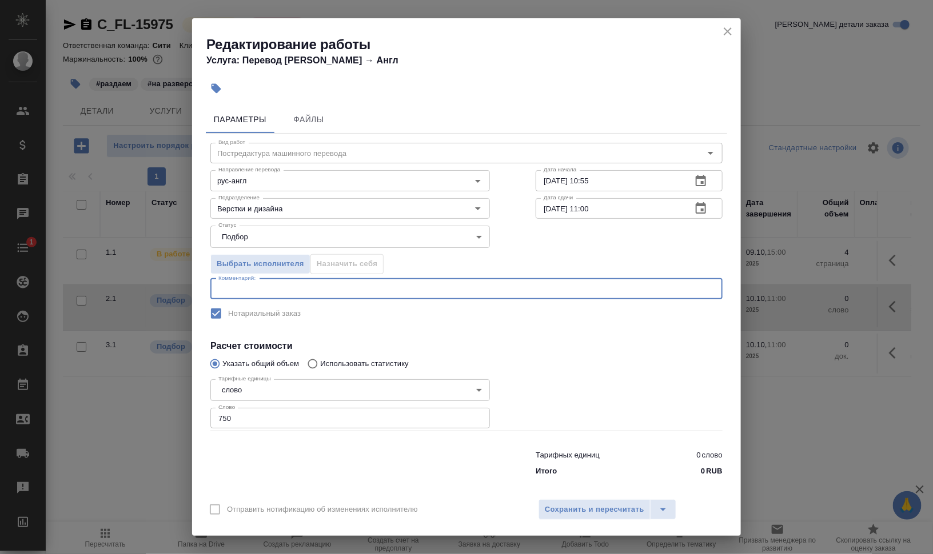
click at [293, 289] on textarea at bounding box center [466, 289] width 496 height 9
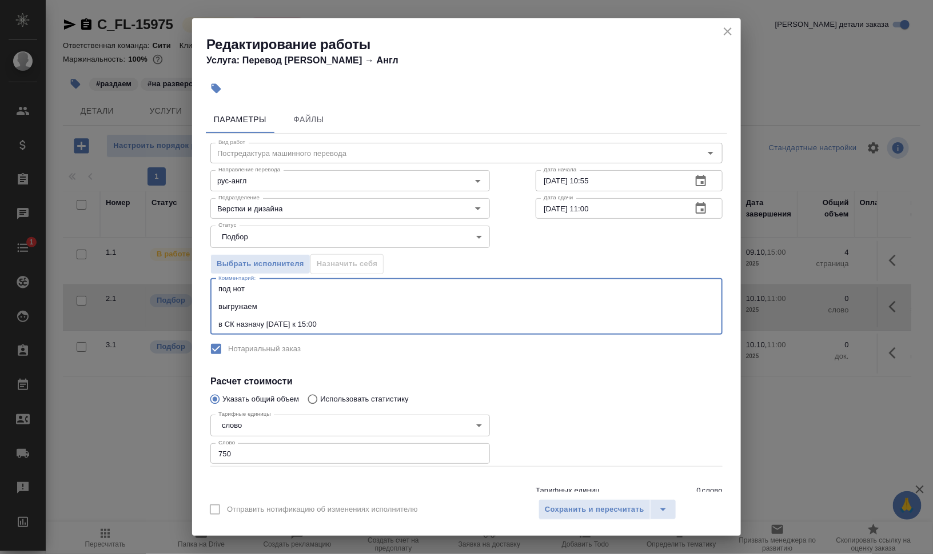
type textarea "под нот выгружаем в СК назначу сегодня к 15:00"
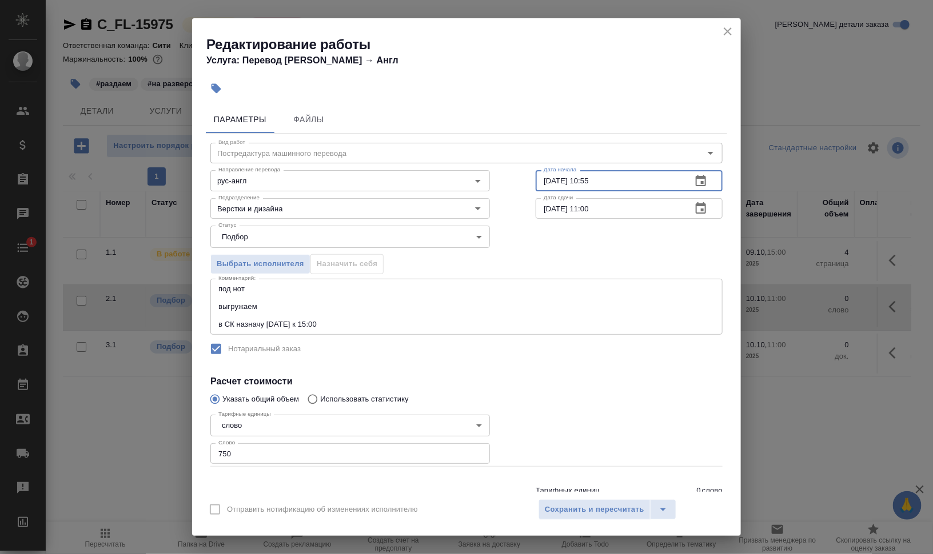
drag, startPoint x: 587, startPoint y: 177, endPoint x: 668, endPoint y: 183, distance: 80.8
click at [665, 183] on input "09.10.2025 10:55" at bounding box center [609, 180] width 147 height 21
drag, startPoint x: 546, startPoint y: 208, endPoint x: 534, endPoint y: 210, distance: 11.7
click at [536, 210] on input "10.10.2025 11:00" at bounding box center [609, 208] width 147 height 21
click at [544, 210] on input "10.10.2025 11:00" at bounding box center [609, 208] width 147 height 21
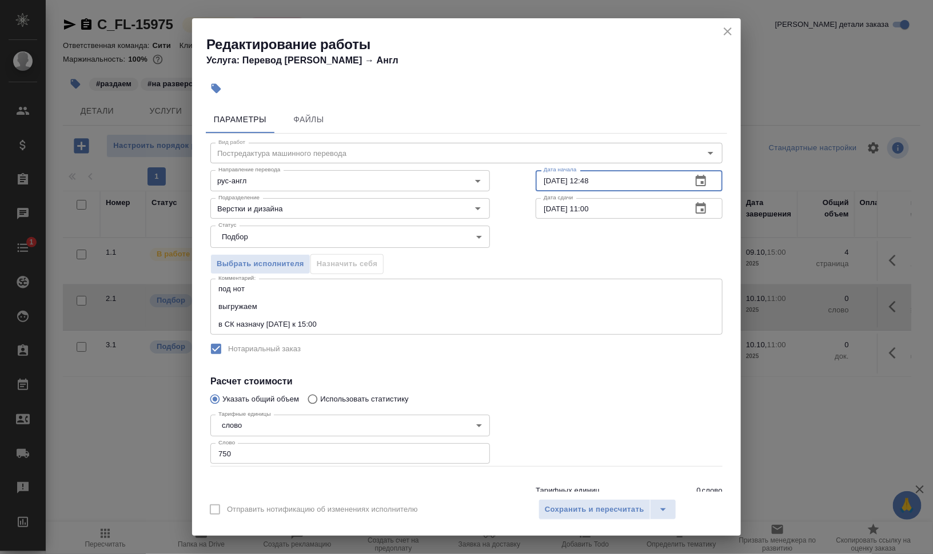
drag, startPoint x: 583, startPoint y: 179, endPoint x: 646, endPoint y: 183, distance: 63.0
click at [645, 183] on input "09.10.2025 12:48" at bounding box center [609, 180] width 147 height 21
type input "09.10.2025 15:00"
click at [581, 209] on input "10.10.2025 11:00" at bounding box center [609, 208] width 147 height 21
click at [609, 219] on div "Статус Подбор recruiting Статус" at bounding box center [466, 235] width 558 height 74
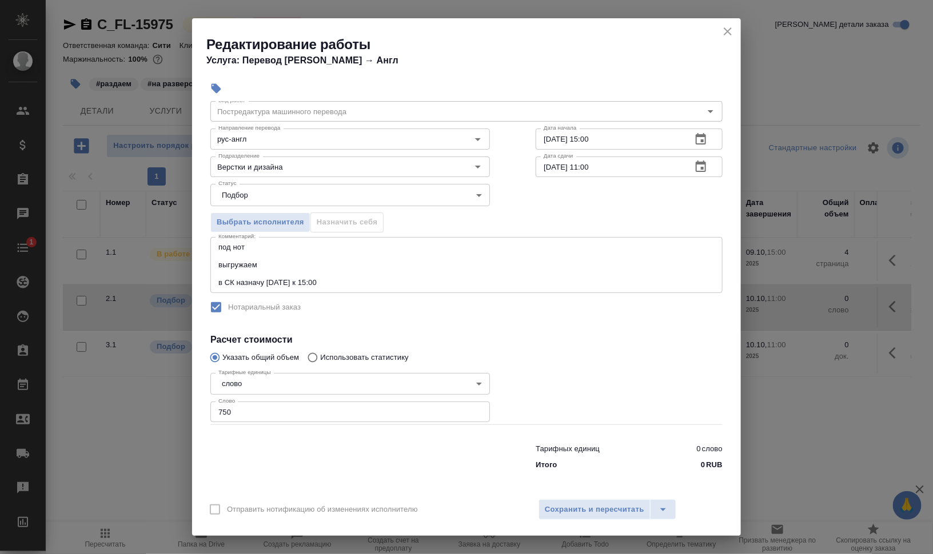
scroll to position [43, 0]
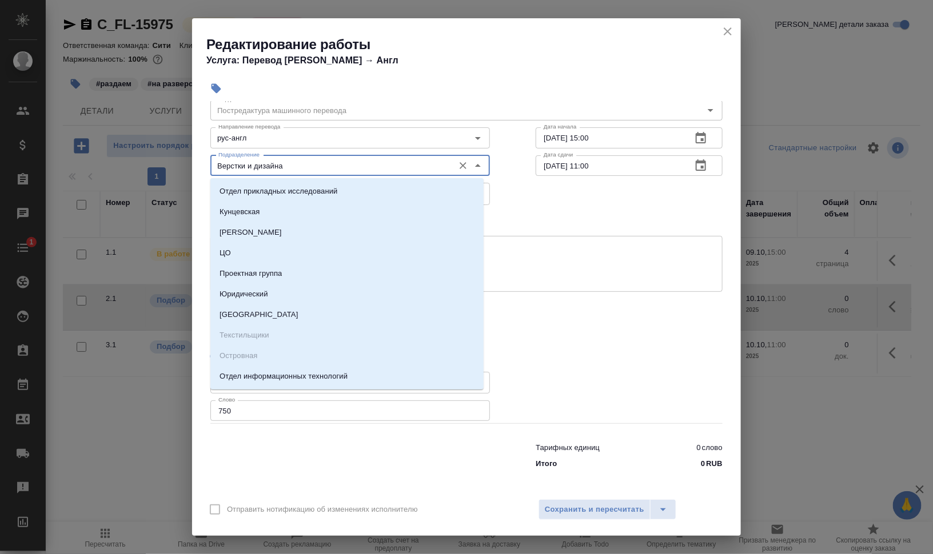
click at [323, 166] on input "Верстки и дизайна" at bounding box center [331, 166] width 234 height 14
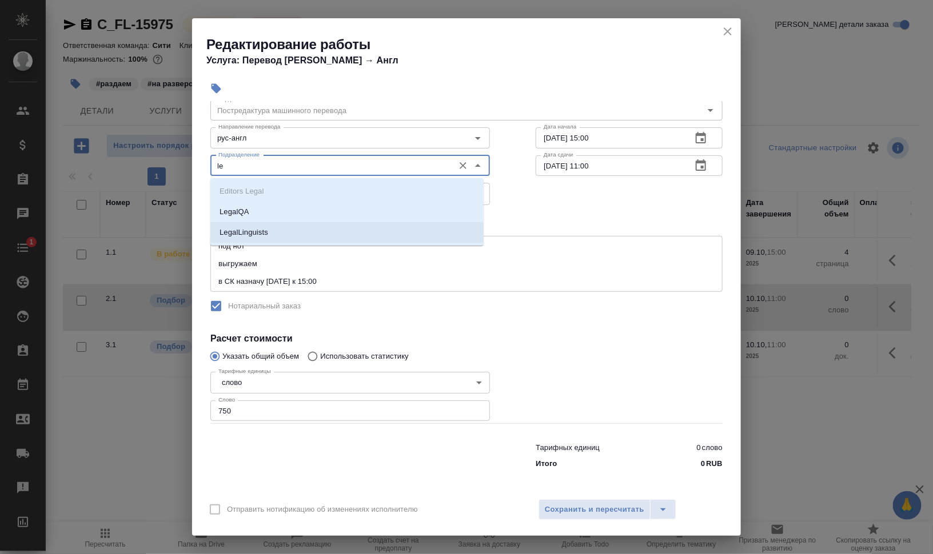
click at [311, 229] on li "LegalLinguists" at bounding box center [346, 232] width 273 height 21
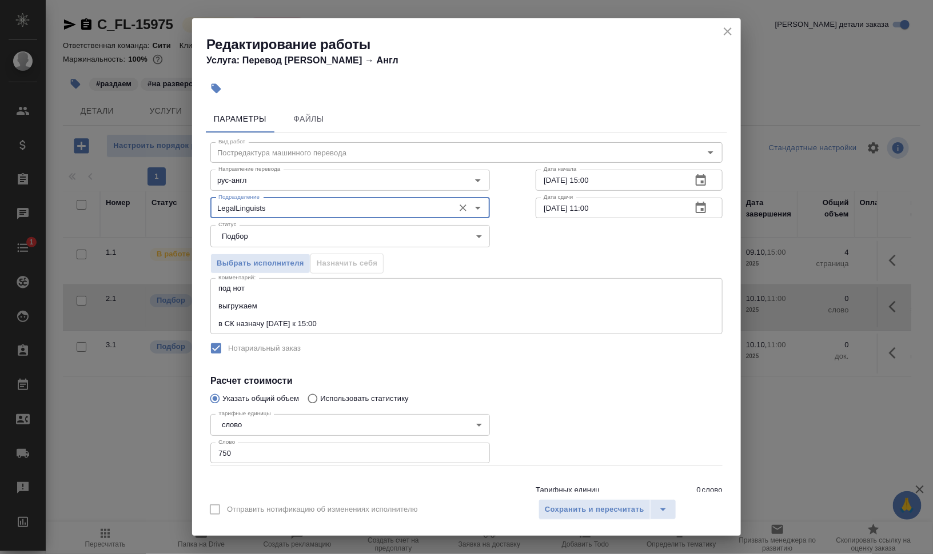
scroll to position [0, 0]
type input "LegalLinguists"
click at [632, 511] on span "Сохранить и пересчитать" at bounding box center [594, 510] width 99 height 13
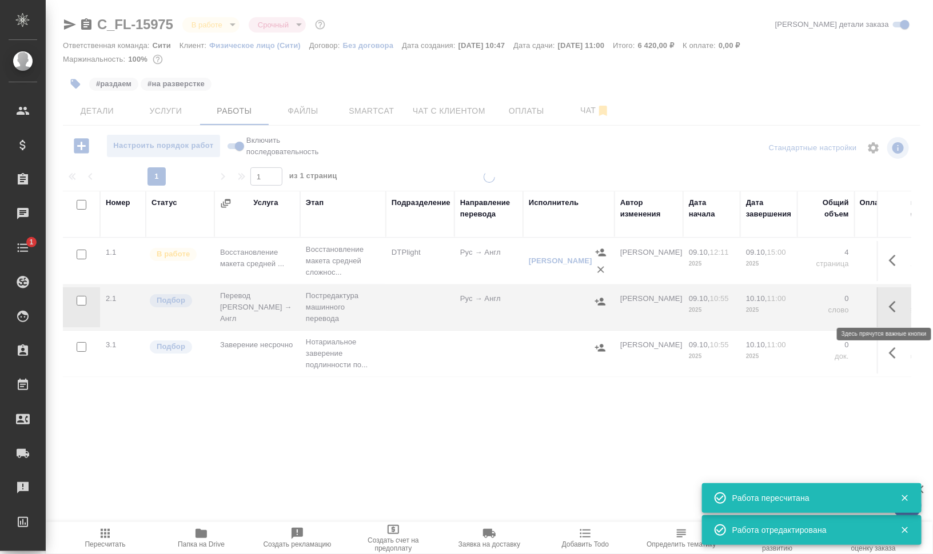
click at [889, 305] on icon "button" at bounding box center [896, 307] width 14 height 14
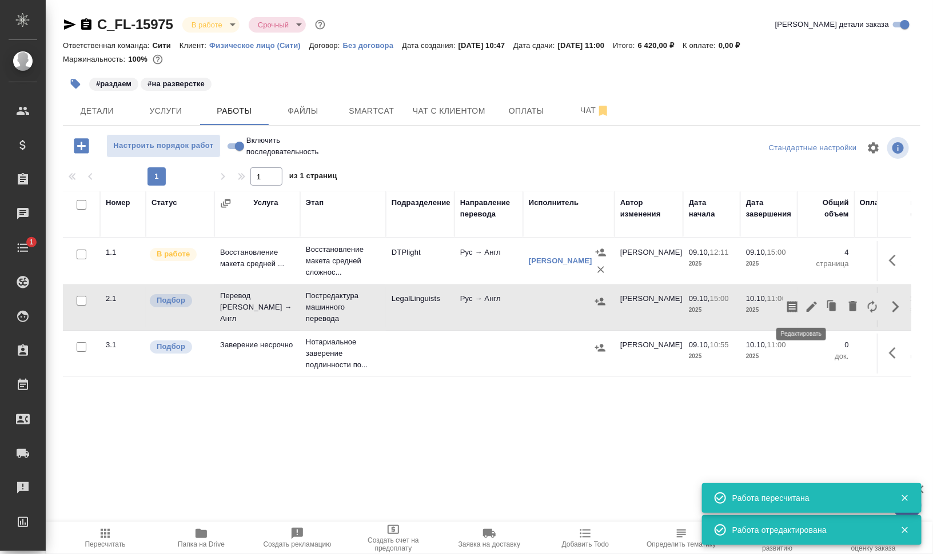
click at [805, 302] on icon "button" at bounding box center [812, 307] width 14 height 14
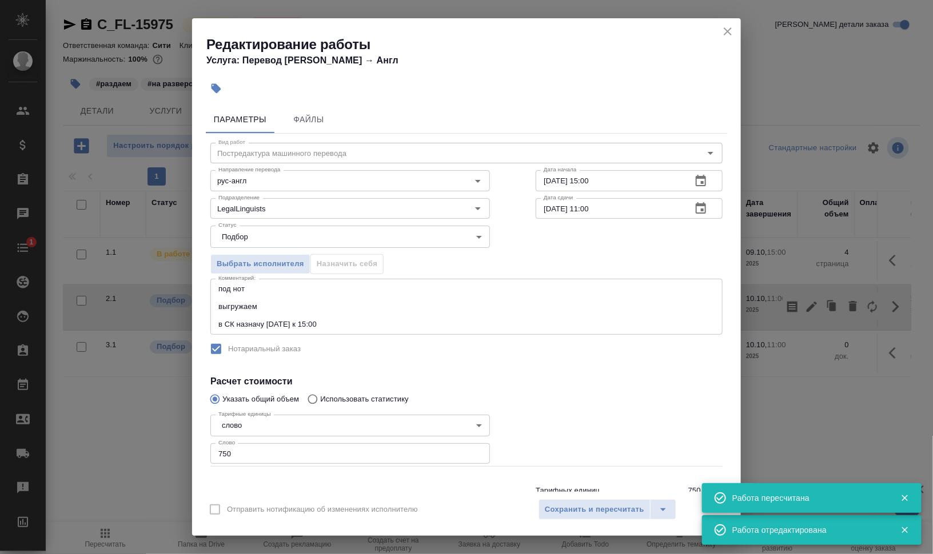
click at [389, 327] on textarea "под нот выгружаем в СК назначу сегодня к 15:00" at bounding box center [466, 307] width 496 height 44
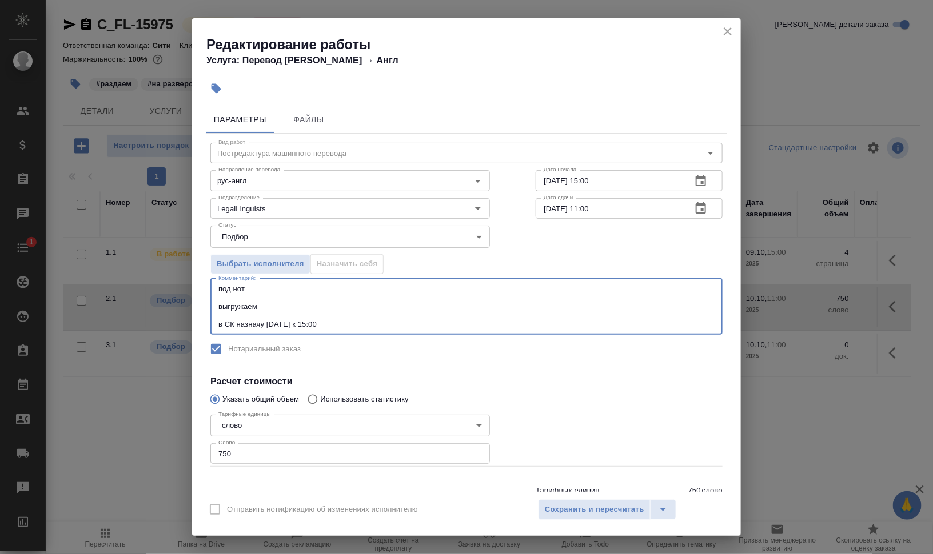
click at [339, 285] on textarea "под нот выгружаем в СК назначу сегодня к 15:00" at bounding box center [466, 307] width 496 height 44
click at [346, 303] on textarea "под нот выгружаем в СК назначу сегодня к 15:00" at bounding box center [466, 307] width 496 height 44
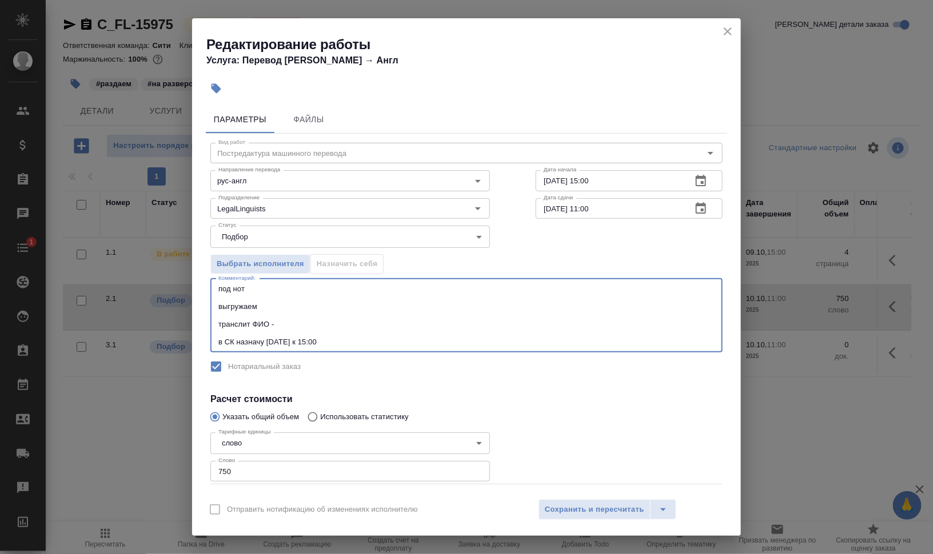
paste textarea "Sophia Bernard Abdelmalak"
type textarea "под нот выгружаем транслит ФИО - Sophia Bernard Abdelmalak в СК назначу сегодня…"
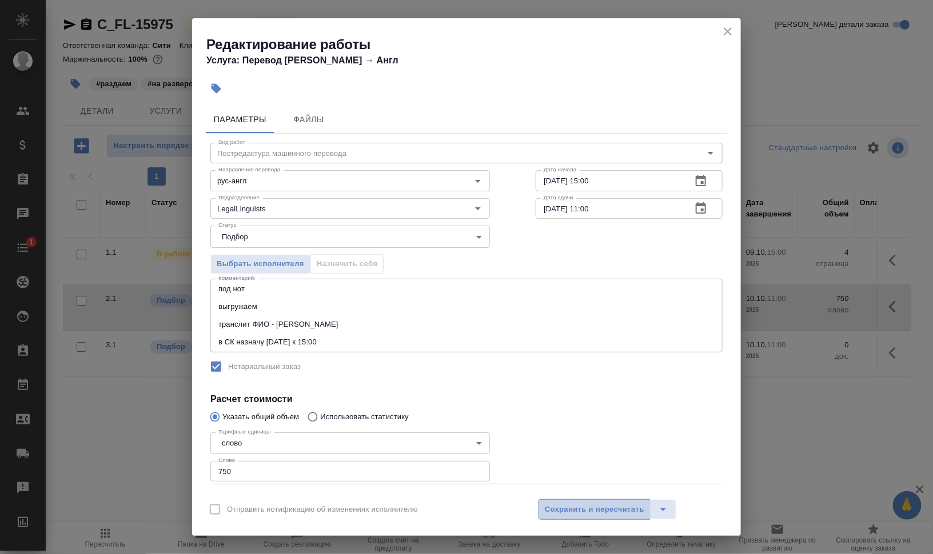
click at [586, 506] on span "Сохранить и пересчитать" at bounding box center [594, 510] width 99 height 13
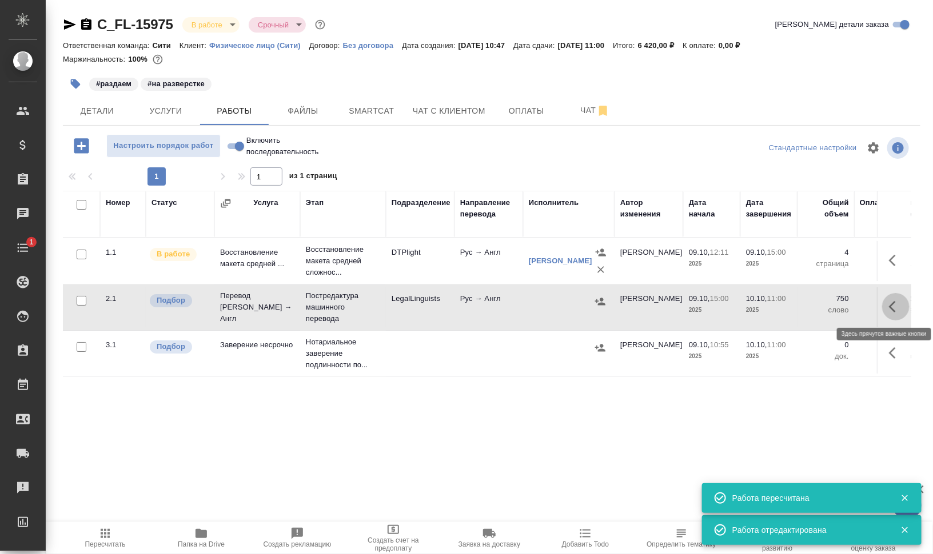
click at [889, 306] on icon "button" at bounding box center [896, 307] width 14 height 14
click at [786, 309] on icon "button" at bounding box center [792, 307] width 14 height 14
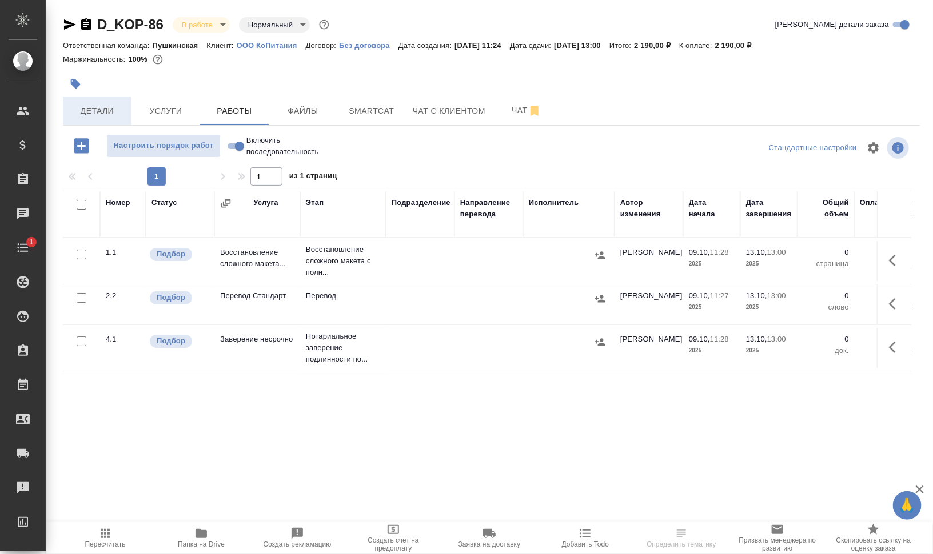
click at [103, 113] on span "Детали" at bounding box center [97, 111] width 55 height 14
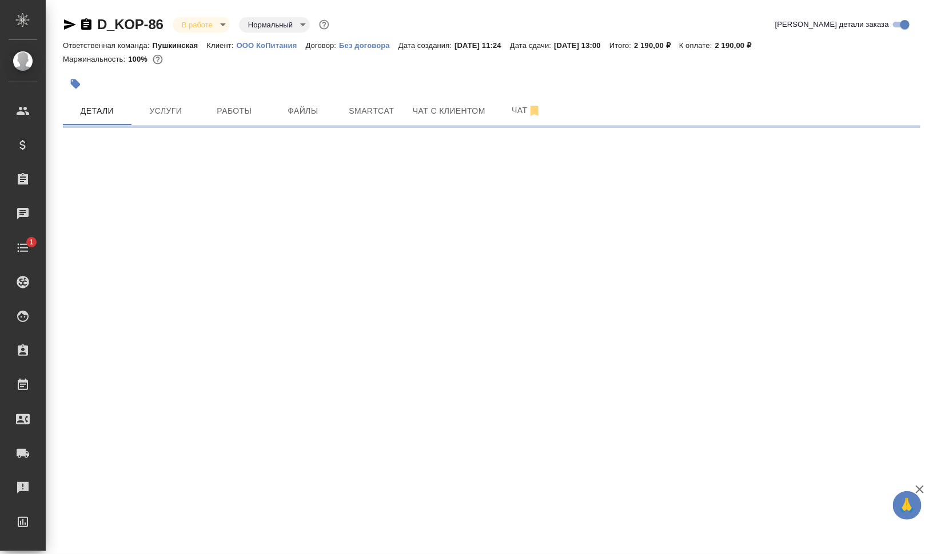
select select "RU"
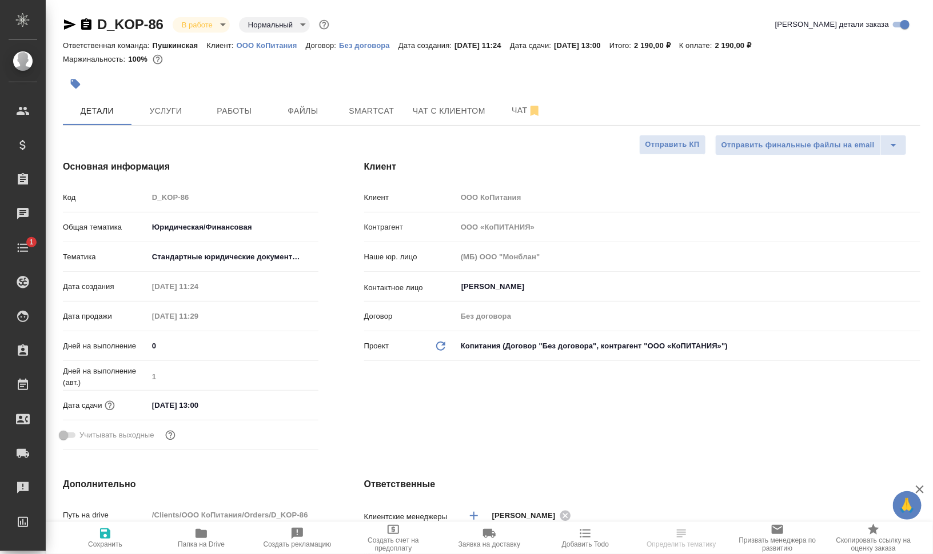
type textarea "x"
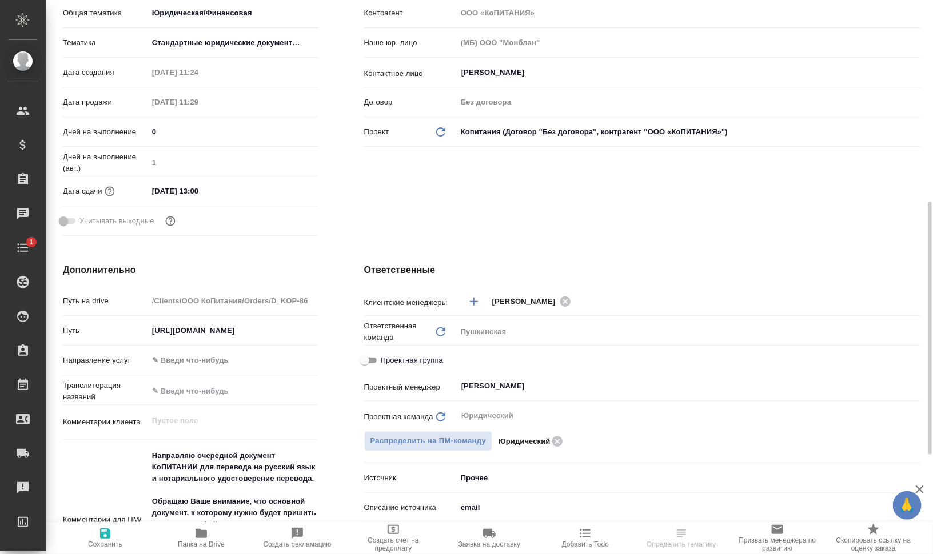
scroll to position [357, 0]
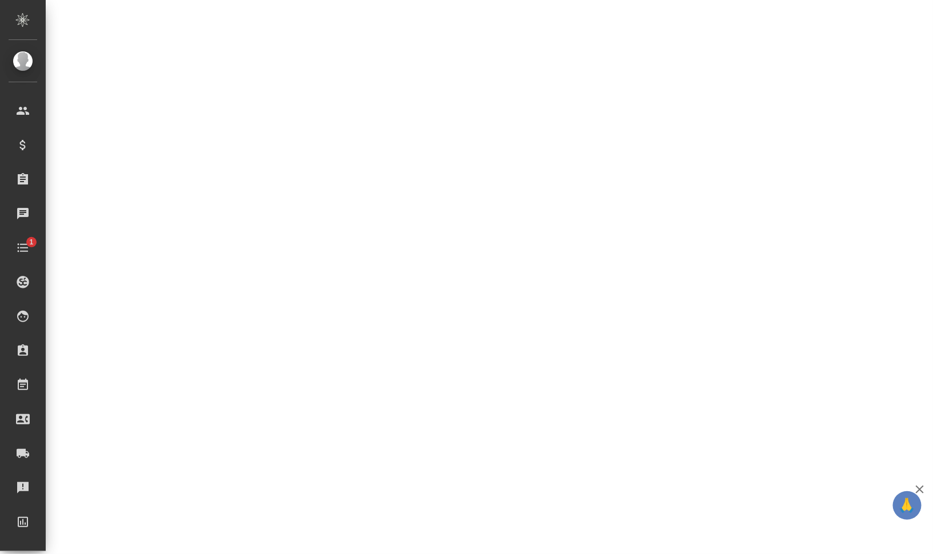
select select "RU"
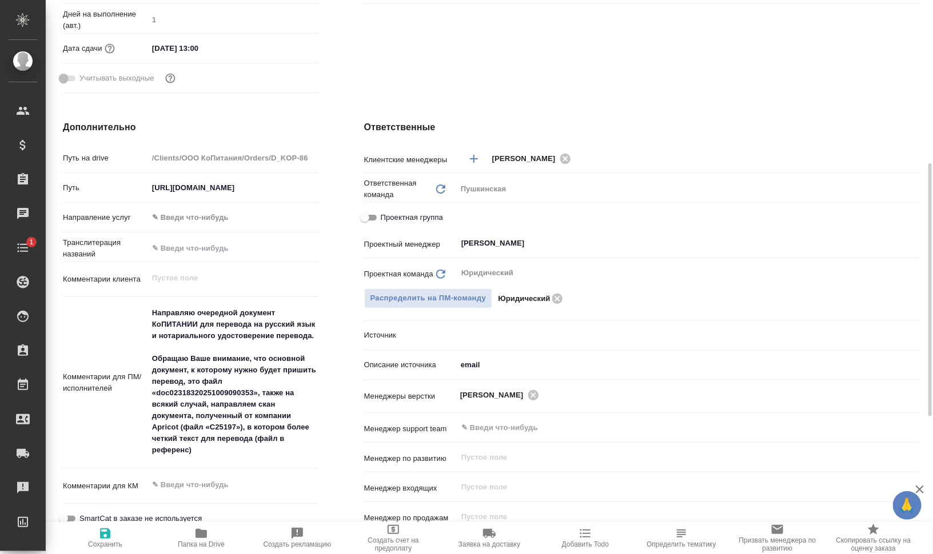
type textarea "x"
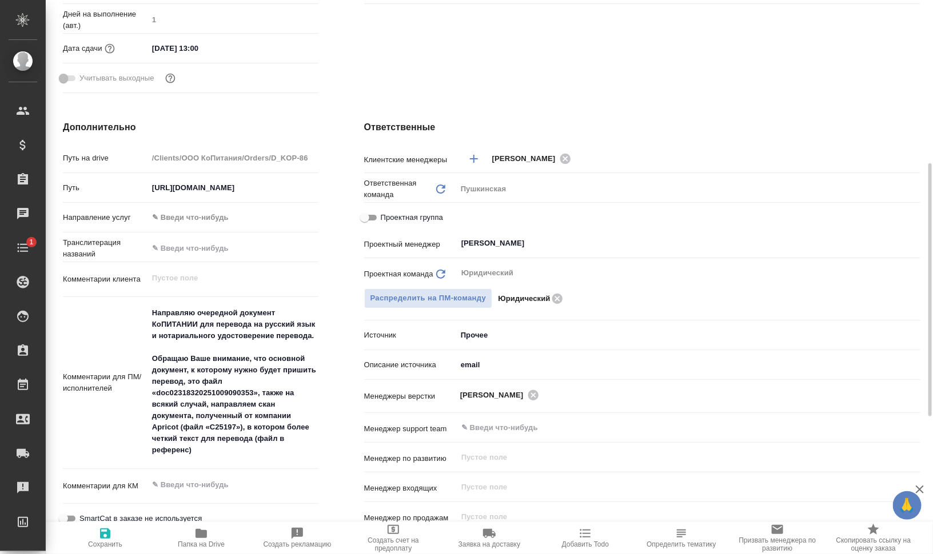
type textarea "x"
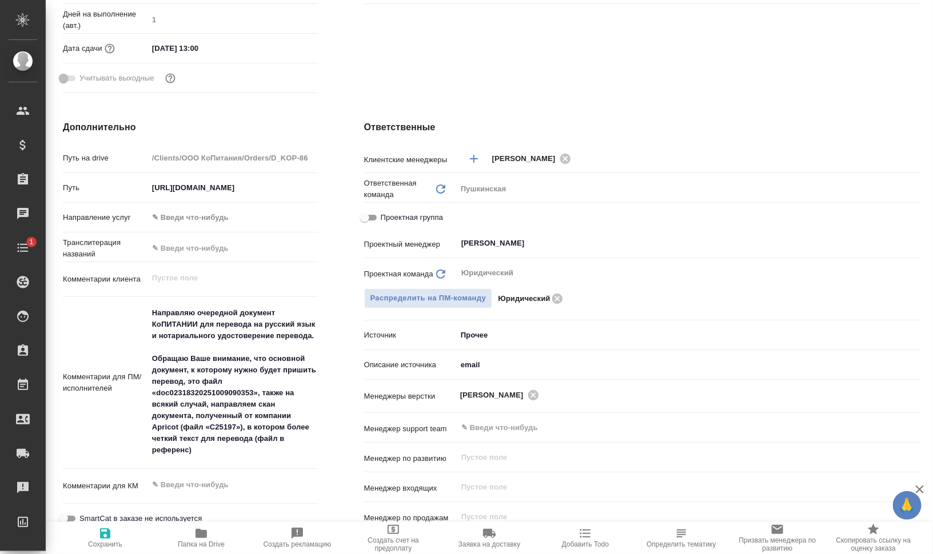
type textarea "x"
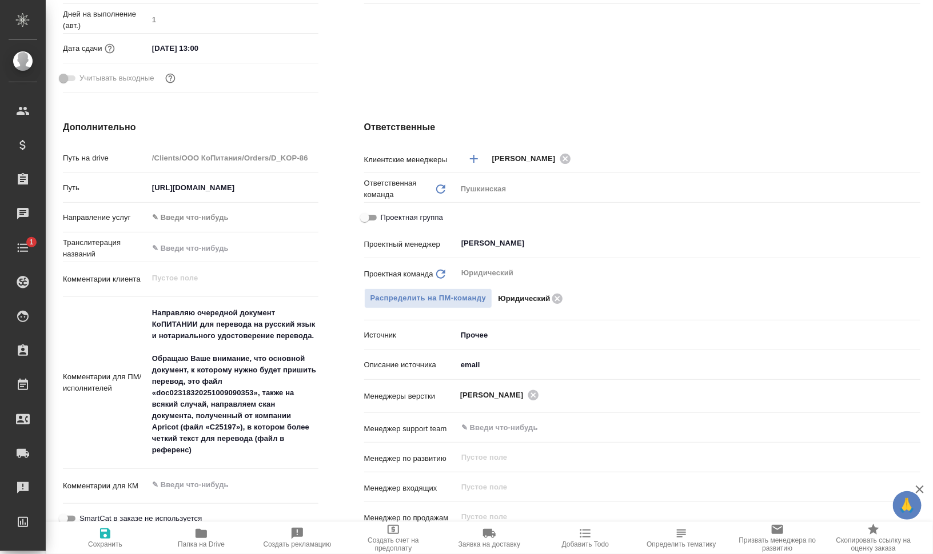
type textarea "x"
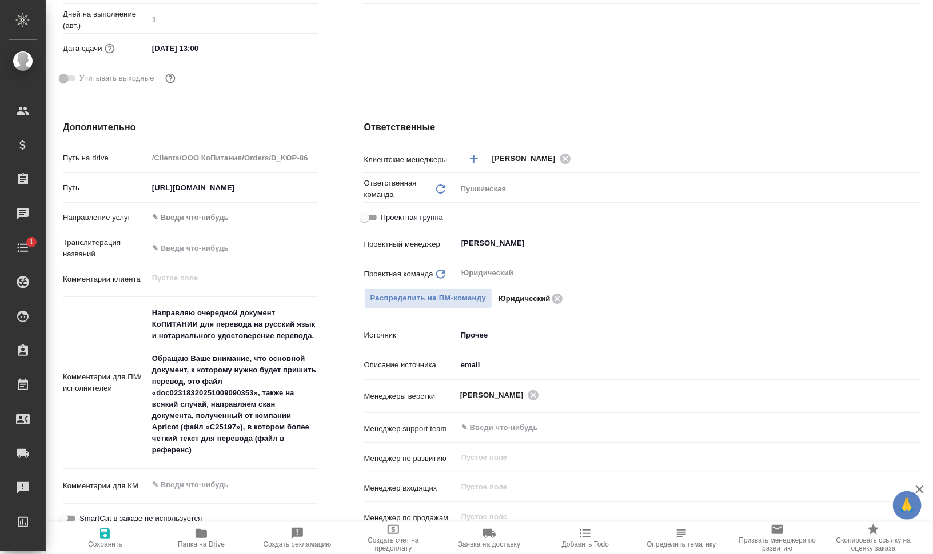
type textarea "x"
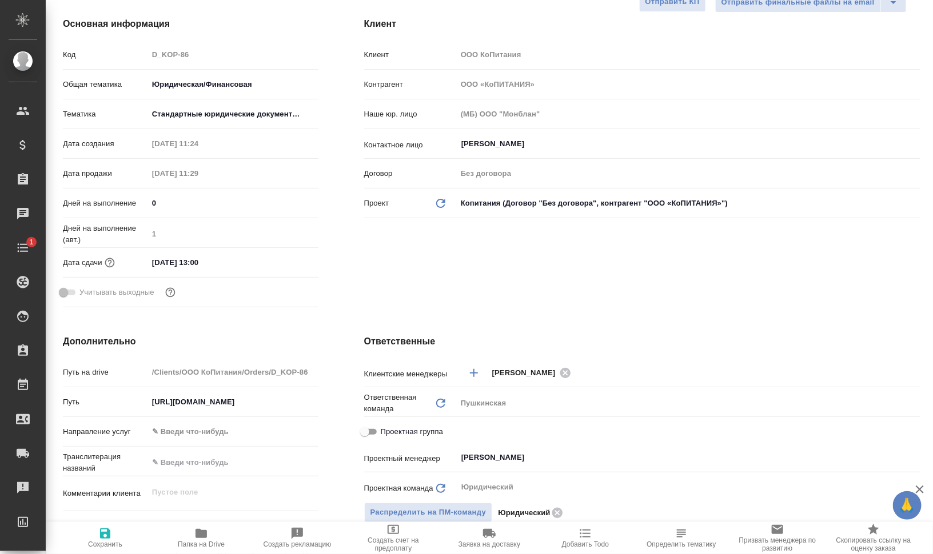
scroll to position [0, 0]
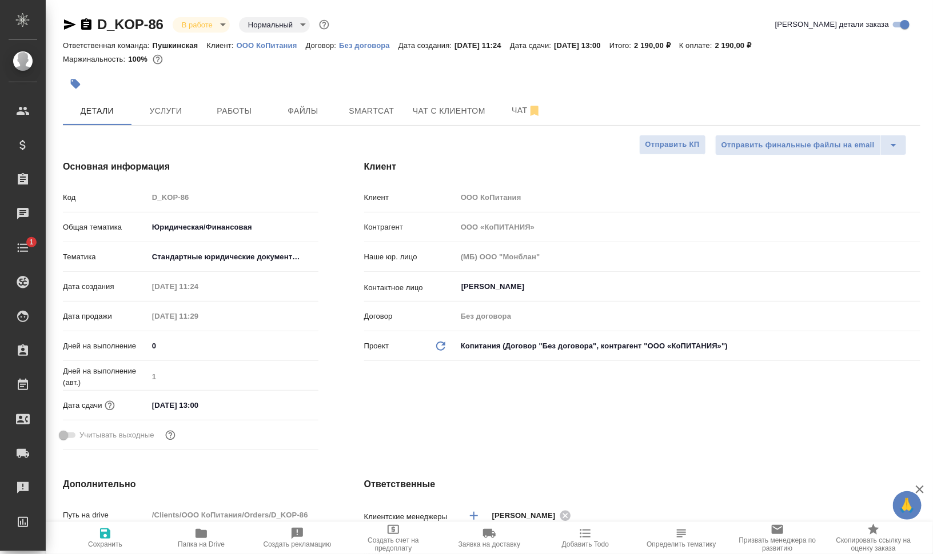
click at [74, 85] on icon "button" at bounding box center [76, 84] width 10 height 10
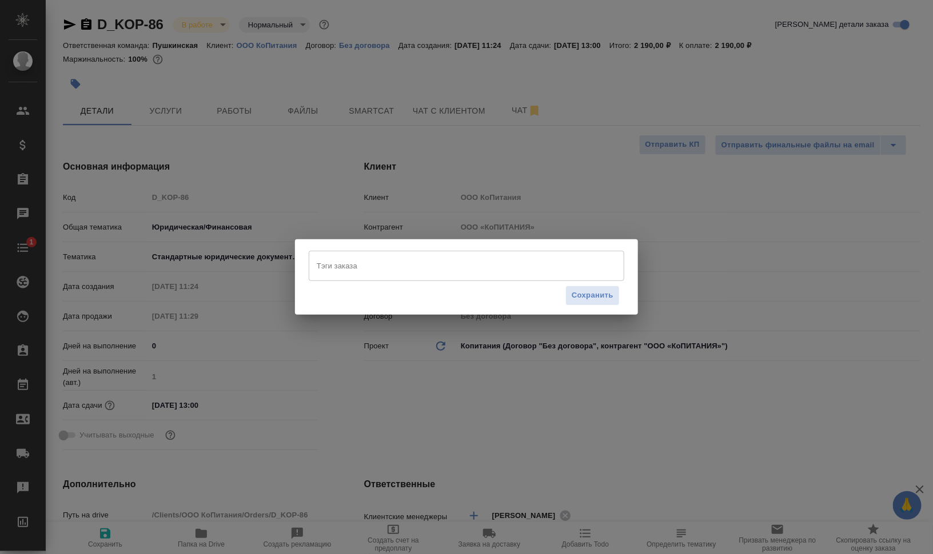
click at [403, 275] on input "Тэги заказа" at bounding box center [455, 265] width 283 height 19
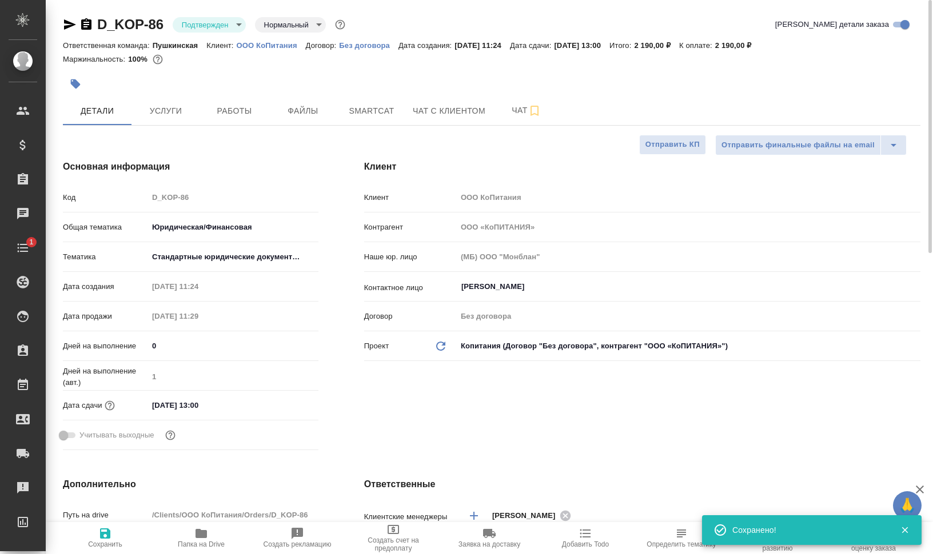
select select "RU"
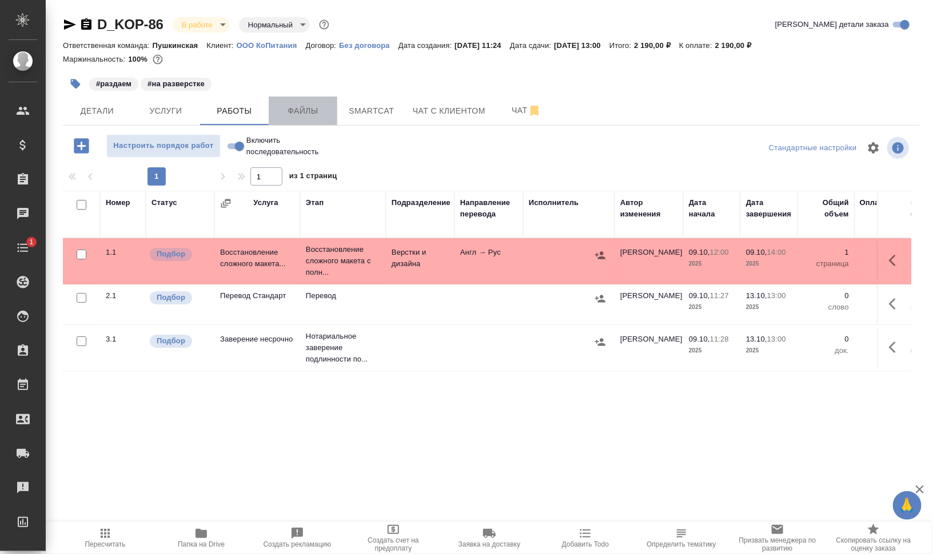
click at [317, 106] on span "Файлы" at bounding box center [302, 111] width 55 height 14
click at [225, 106] on span "Работы" at bounding box center [234, 111] width 55 height 14
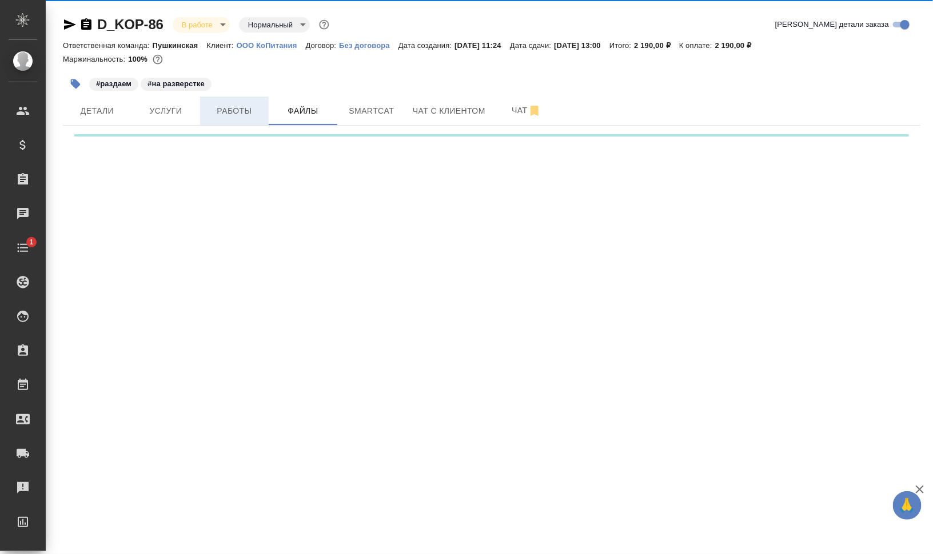
click at [225, 106] on span "Работы" at bounding box center [234, 111] width 55 height 14
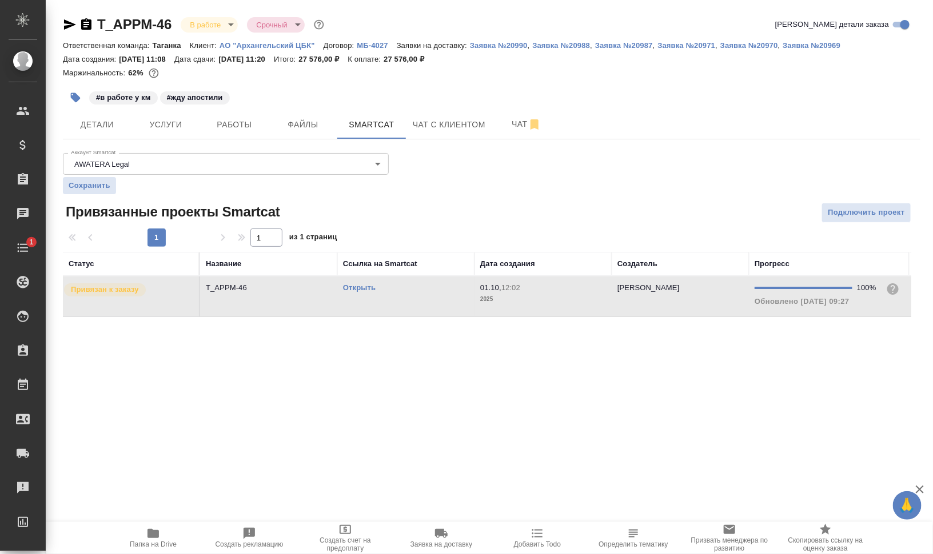
click at [266, 109] on div "#в работе у км #жду апостили" at bounding box center [349, 97] width 572 height 25
click at [246, 123] on span "Работы" at bounding box center [234, 125] width 55 height 14
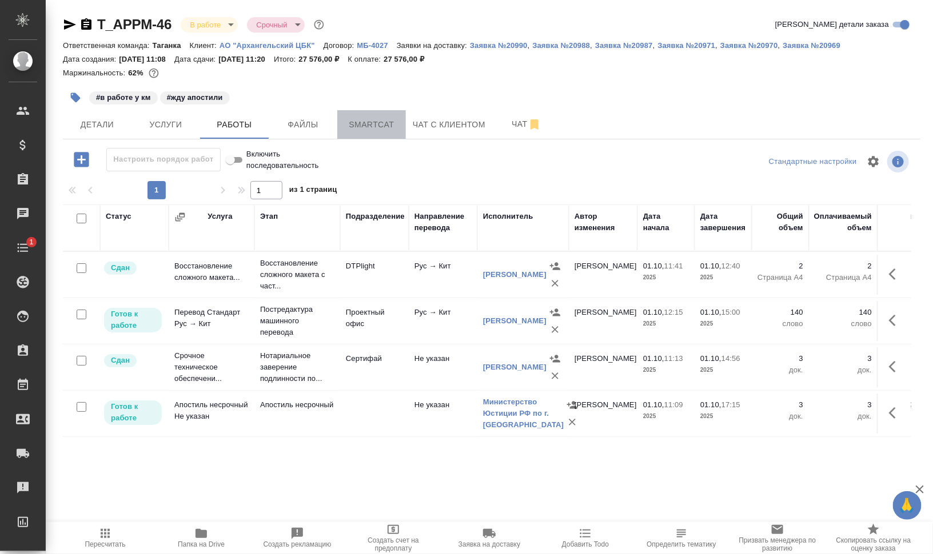
click at [353, 129] on span "Smartcat" at bounding box center [371, 125] width 55 height 14
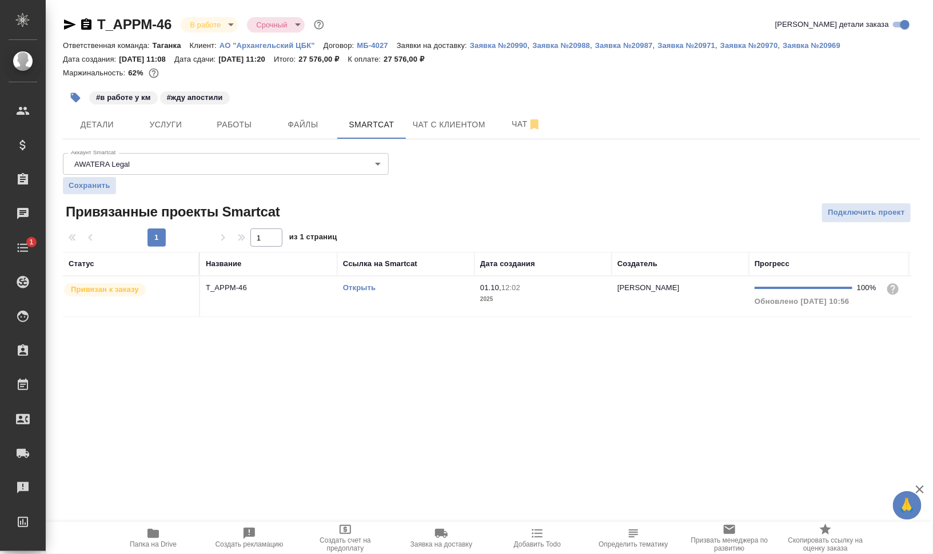
click at [360, 302] on td "Открыть" at bounding box center [405, 297] width 137 height 40
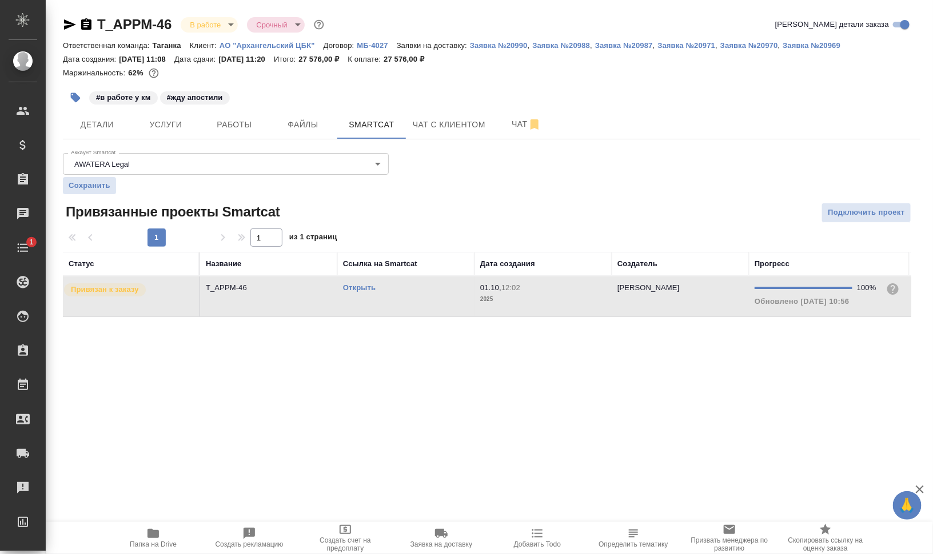
click at [360, 302] on td "Открыть" at bounding box center [405, 297] width 137 height 40
click at [249, 129] on span "Работы" at bounding box center [234, 125] width 55 height 14
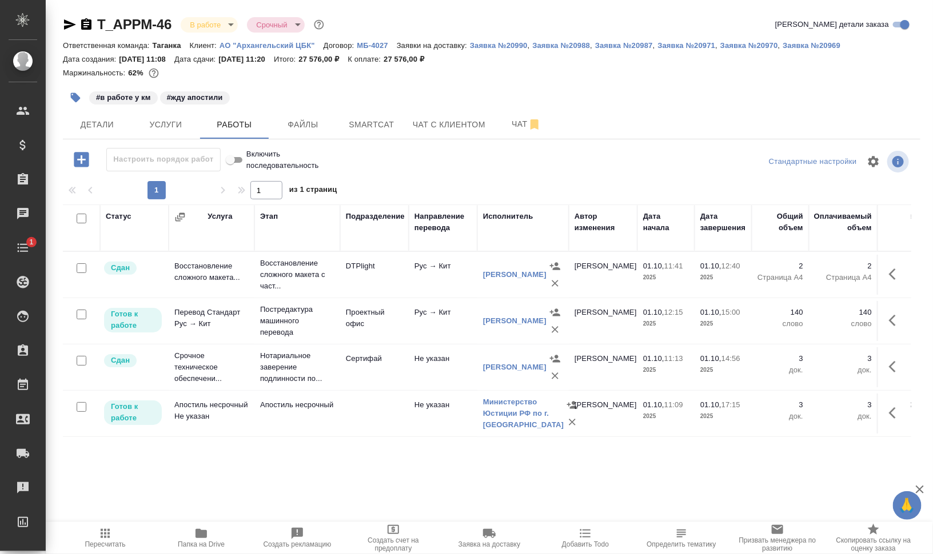
click at [442, 333] on td "Рус → Кит" at bounding box center [443, 321] width 69 height 40
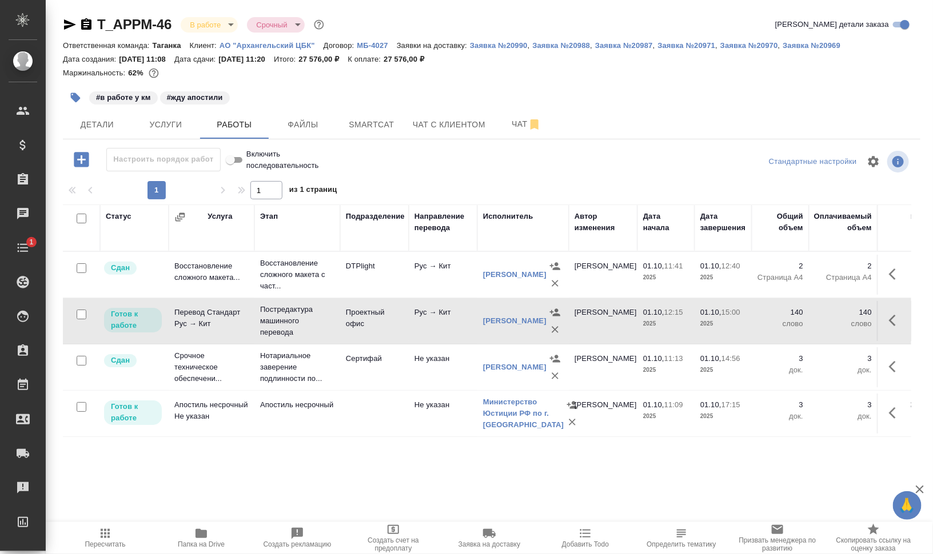
click at [442, 333] on td "Рус → Кит" at bounding box center [443, 321] width 69 height 40
click at [890, 319] on icon "button" at bounding box center [892, 320] width 7 height 11
click at [814, 319] on icon "button" at bounding box center [811, 320] width 10 height 10
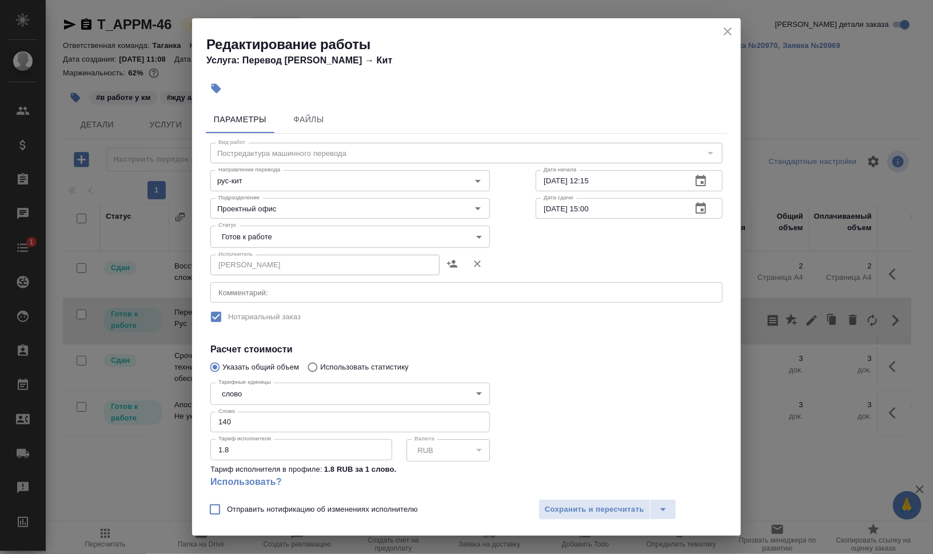
click at [262, 235] on body "🙏 .cls-1 fill:#fff; AWATERA Валеев Динар Клиенты Спецификации Заказы 0 Чаты 1 T…" at bounding box center [466, 277] width 933 height 554
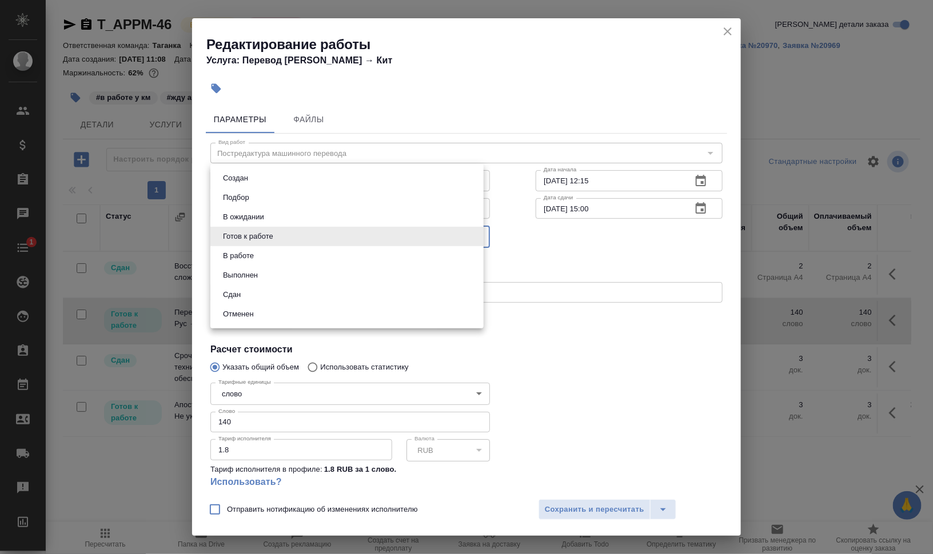
click at [261, 256] on li "В работе" at bounding box center [346, 255] width 273 height 19
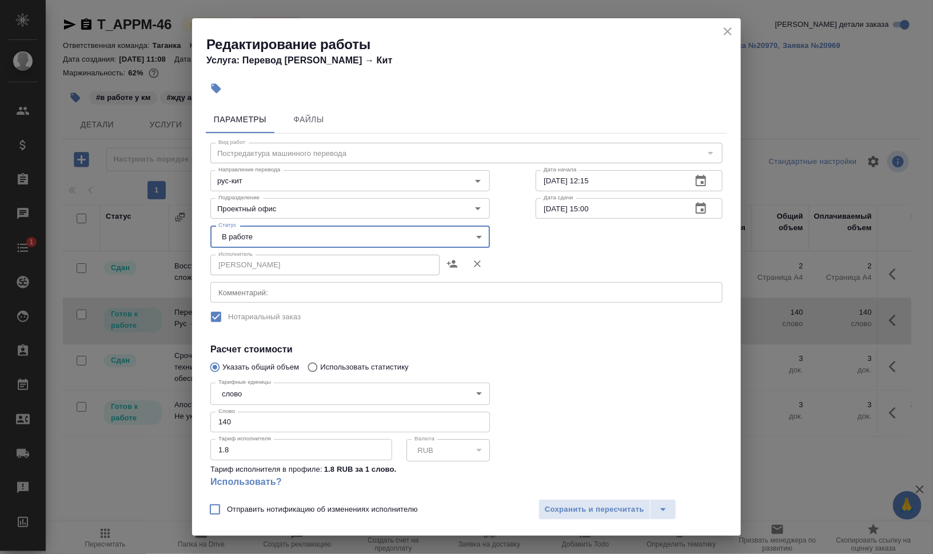
click at [329, 237] on body "🙏 .cls-1 fill:#fff; AWATERA Валеев Динар Клиенты Спецификации Заказы 0 Чаты 1 T…" at bounding box center [466, 277] width 933 height 554
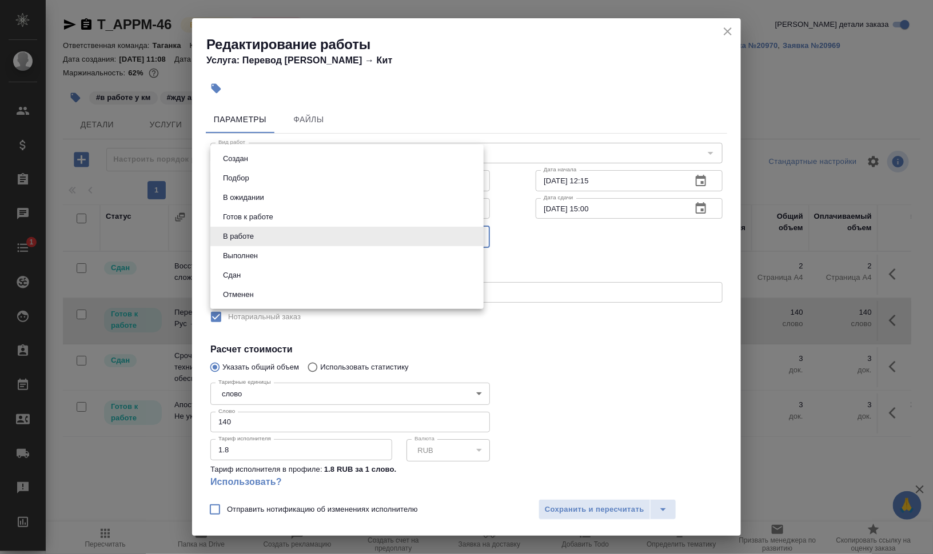
click at [323, 257] on li "Выполнен" at bounding box center [346, 255] width 273 height 19
type input "completed"
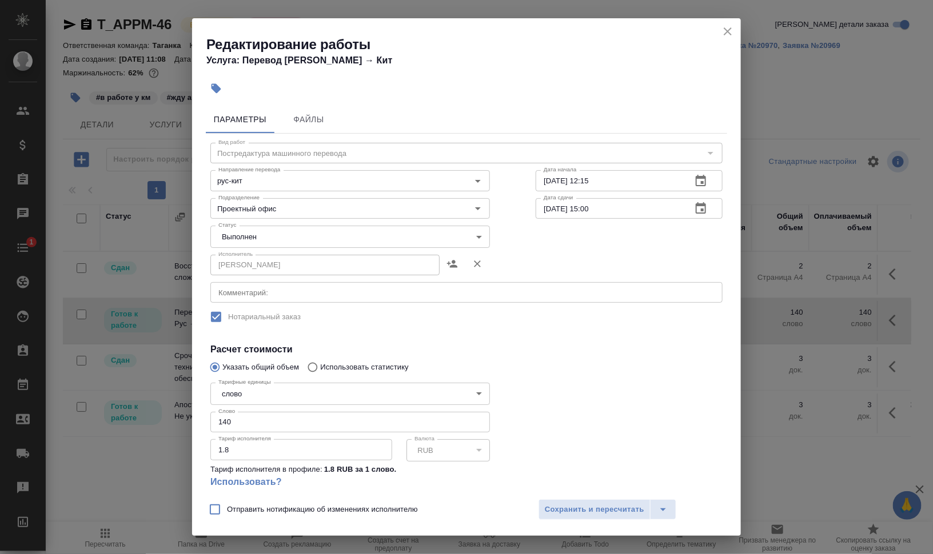
click at [589, 498] on div "Отправить нотификацию об изменениях исполнителю Сохранить и пересчитать" at bounding box center [466, 514] width 549 height 44
click at [601, 510] on span "Сохранить и пересчитать" at bounding box center [594, 510] width 99 height 13
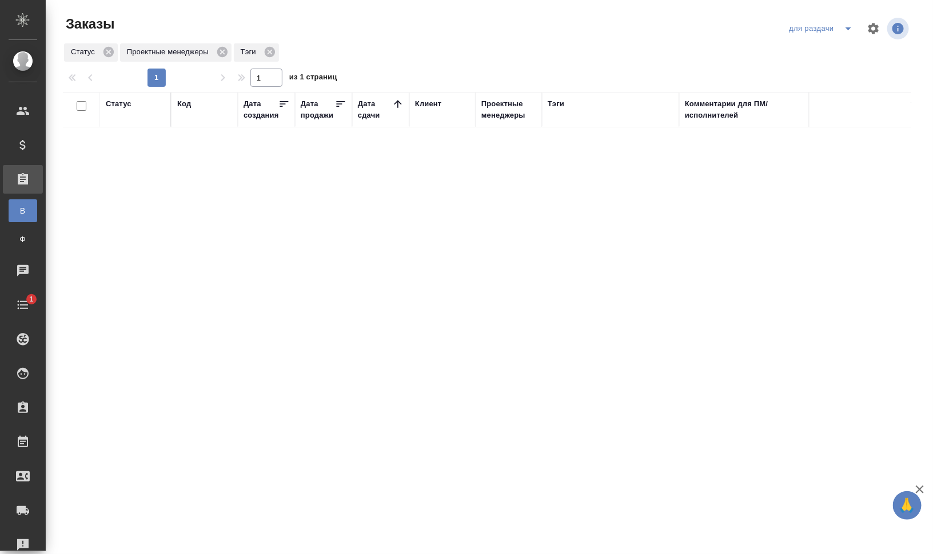
click at [246, 110] on div "Дата создания" at bounding box center [260, 109] width 35 height 23
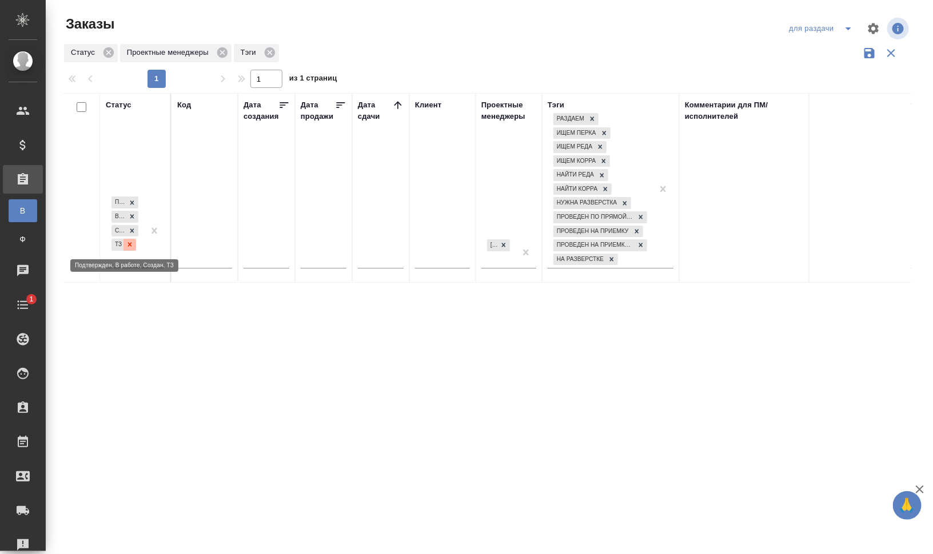
click at [134, 243] on div at bounding box center [129, 245] width 13 height 12
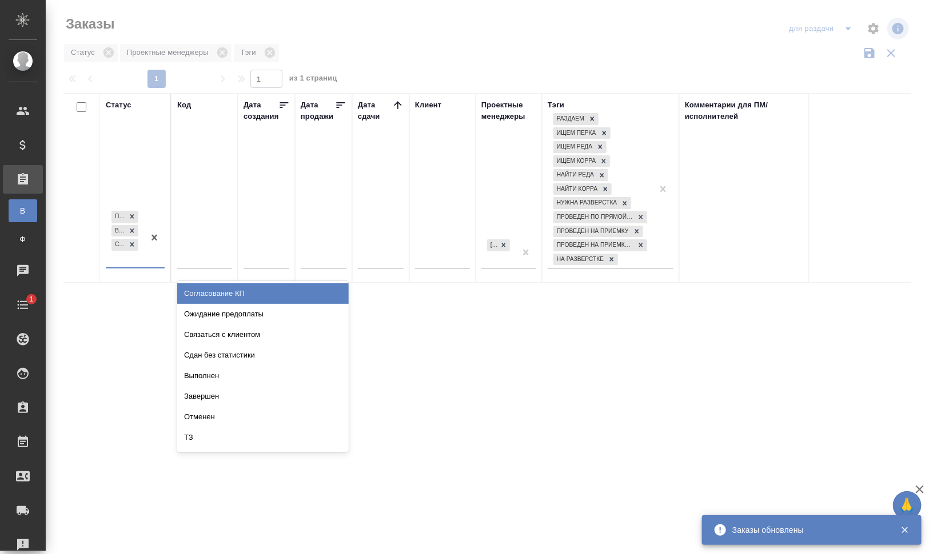
click at [123, 261] on div "Подтвержден В работе Создан" at bounding box center [125, 238] width 38 height 59
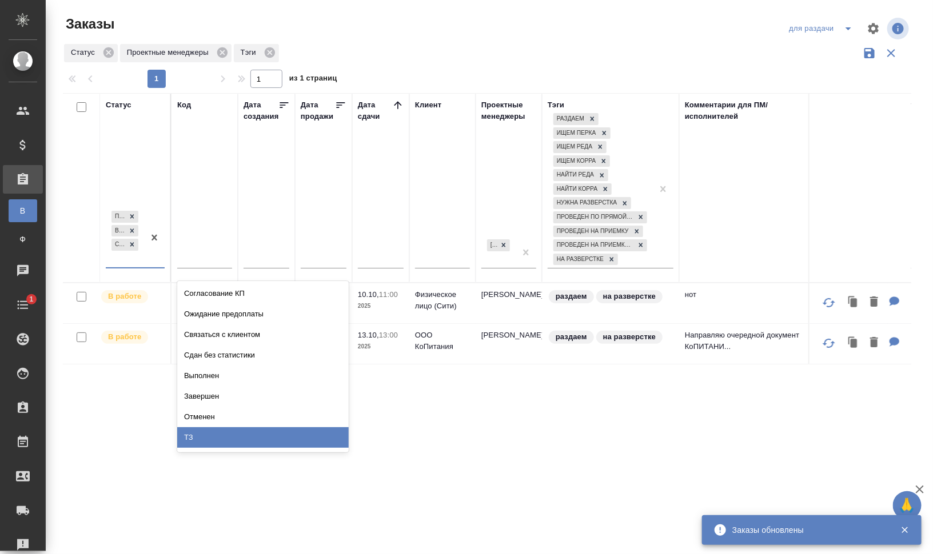
click at [253, 442] on div "ТЗ" at bounding box center [262, 437] width 171 height 21
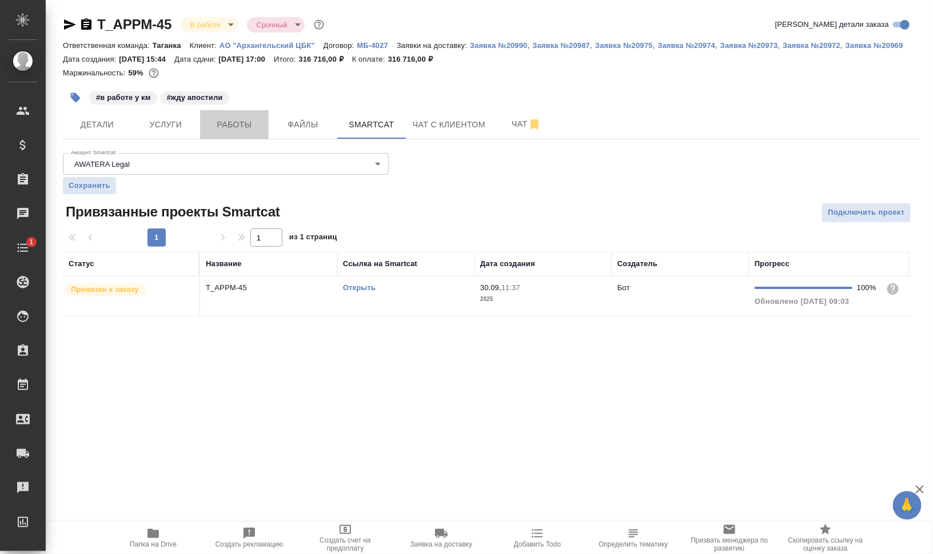
click at [238, 115] on button "Работы" at bounding box center [234, 124] width 69 height 29
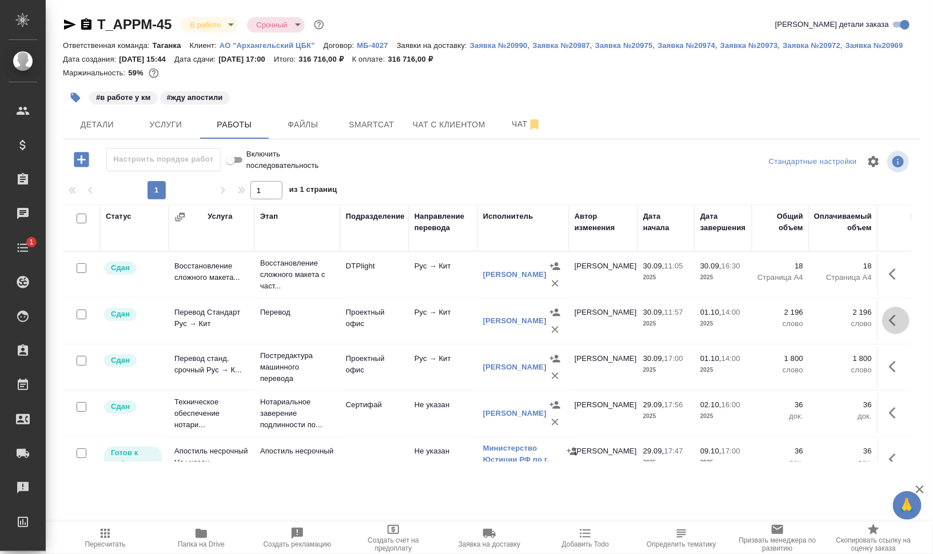
click at [892, 322] on button "button" at bounding box center [895, 320] width 27 height 27
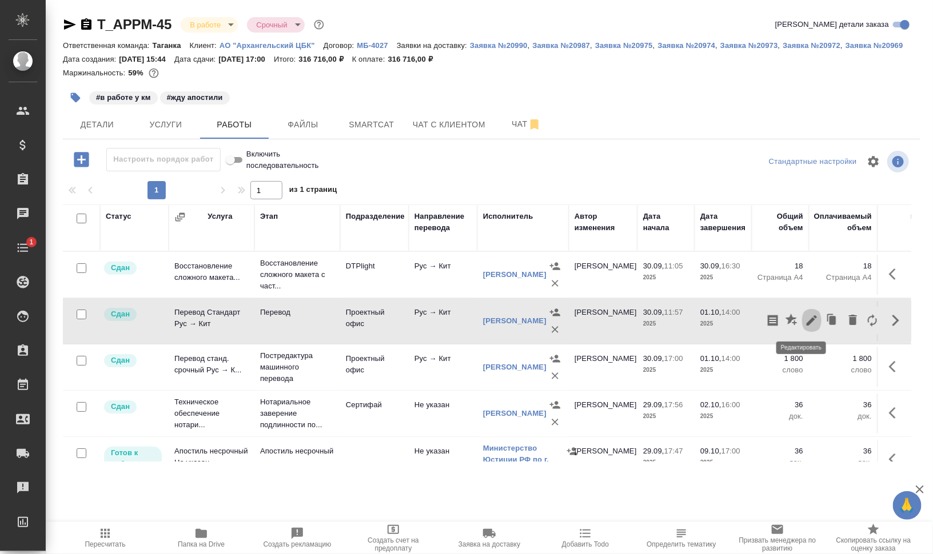
click at [805, 315] on icon "button" at bounding box center [812, 321] width 14 height 14
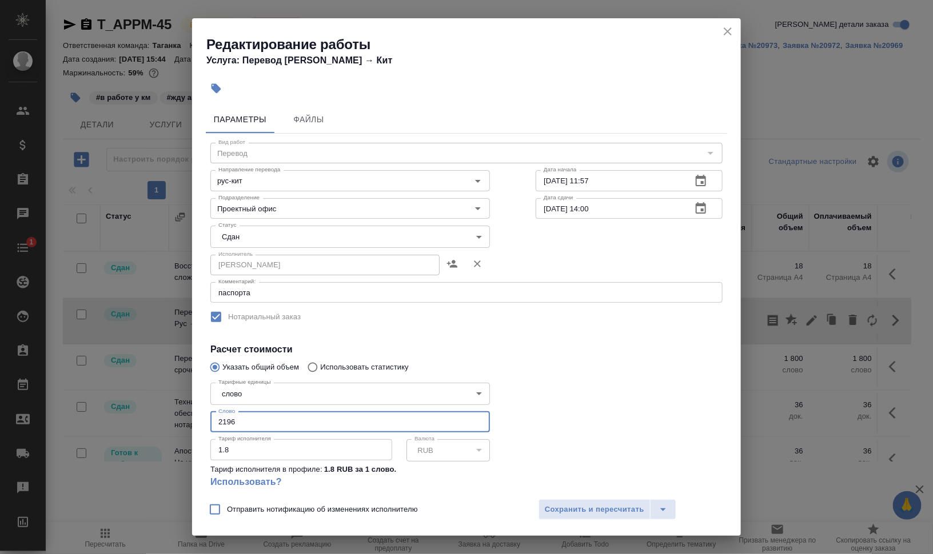
drag, startPoint x: 232, startPoint y: 417, endPoint x: 199, endPoint y: 417, distance: 32.6
click at [200, 417] on div "Параметры Файлы Вид работ Перевод Вид работ Направление перевода рус-кит Направ…" at bounding box center [466, 296] width 549 height 391
type input "1320"
click at [561, 501] on button "Сохранить и пересчитать" at bounding box center [594, 510] width 112 height 21
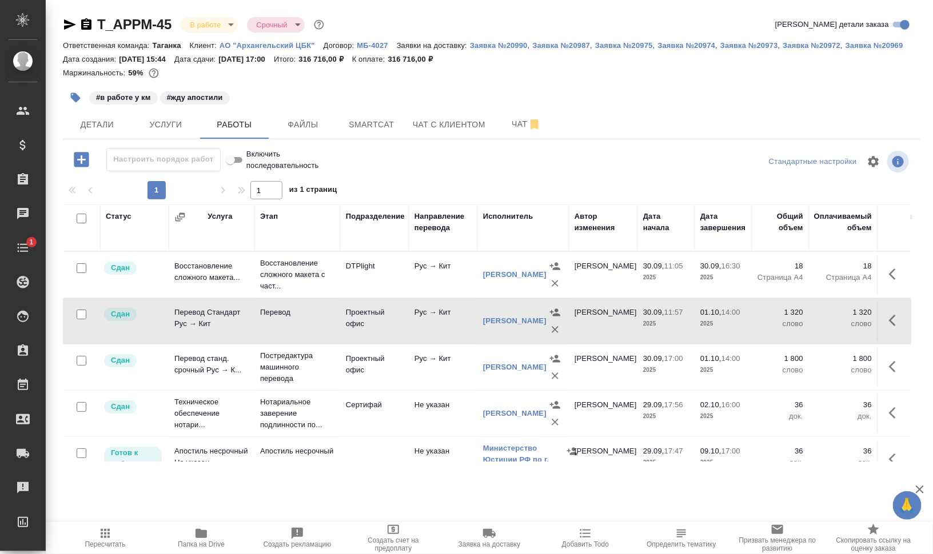
click at [343, 380] on td "Проектный офис" at bounding box center [374, 367] width 69 height 40
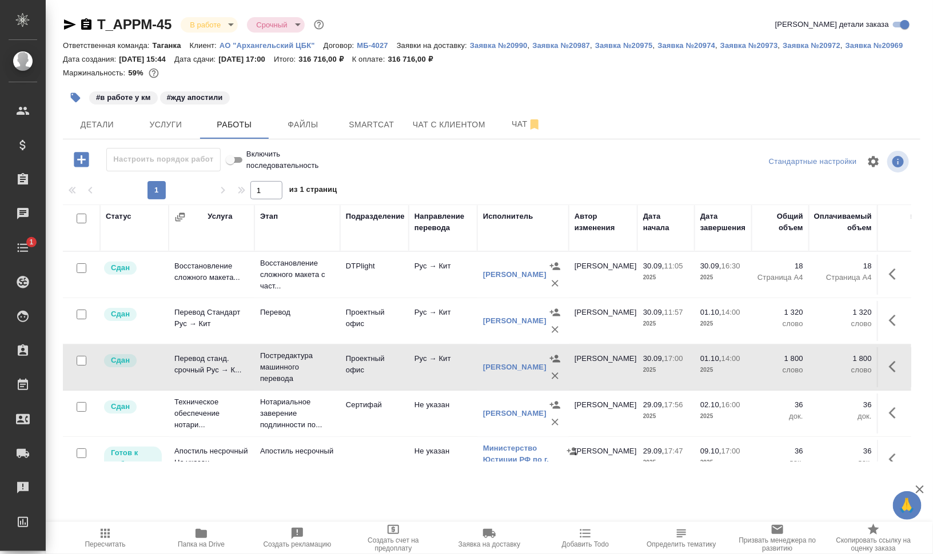
click at [343, 380] on td "Проектный офис" at bounding box center [374, 367] width 69 height 40
click at [889, 365] on icon "button" at bounding box center [896, 367] width 14 height 14
click at [806, 367] on icon "button" at bounding box center [811, 367] width 10 height 10
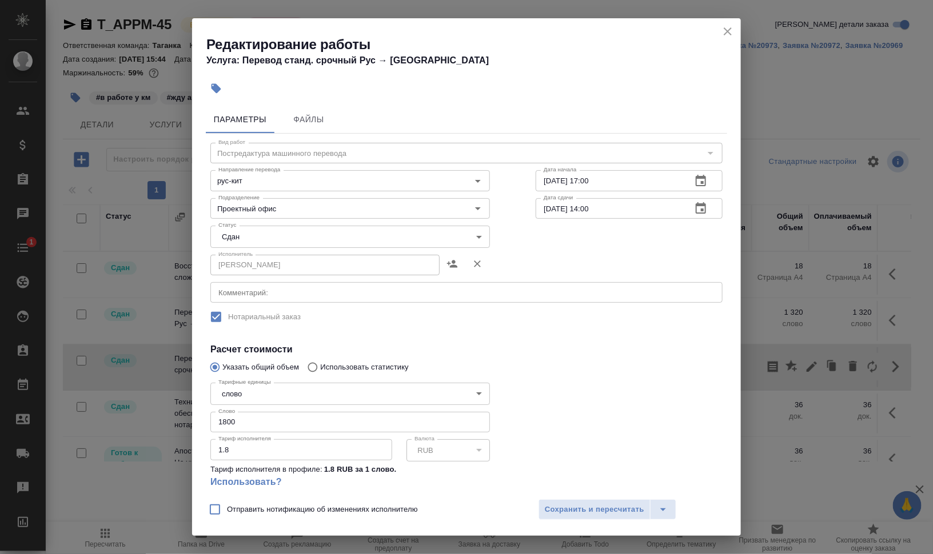
click at [249, 233] on body "🙏 .cls-1 fill:#fff; AWATERA Валеев Динар Клиенты Спецификации Заказы 0 Чаты 1 T…" at bounding box center [466, 277] width 933 height 554
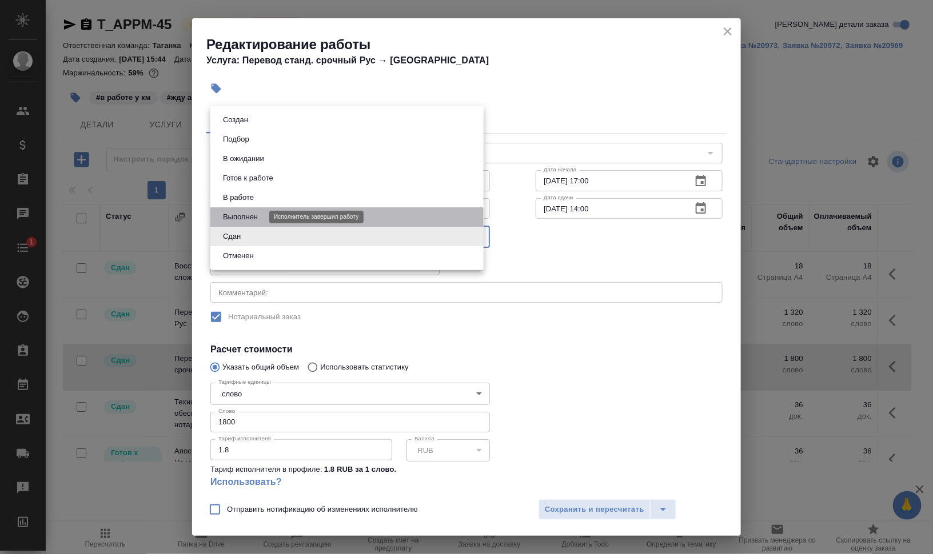
click at [257, 214] on button "Выполнен" at bounding box center [240, 217] width 42 height 13
type input "completed"
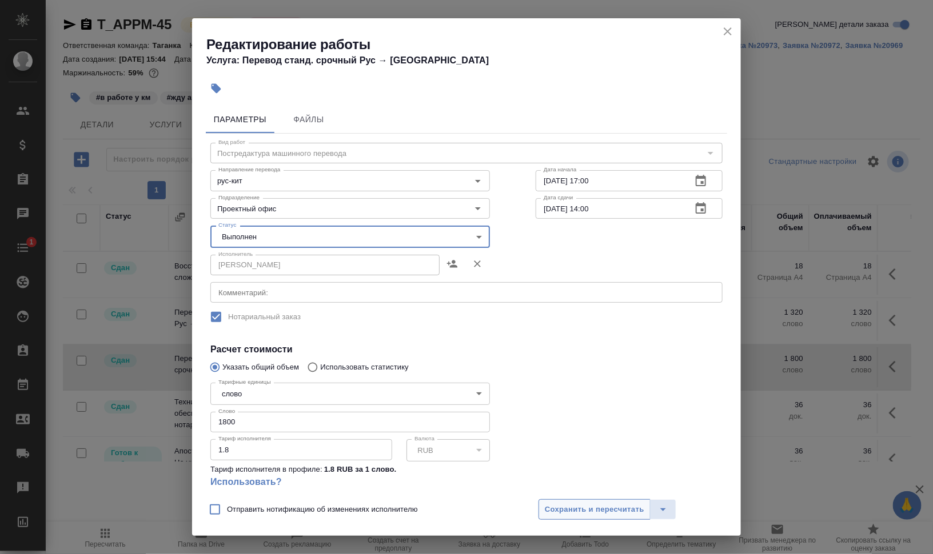
click at [626, 509] on span "Сохранить и пересчитать" at bounding box center [594, 510] width 99 height 13
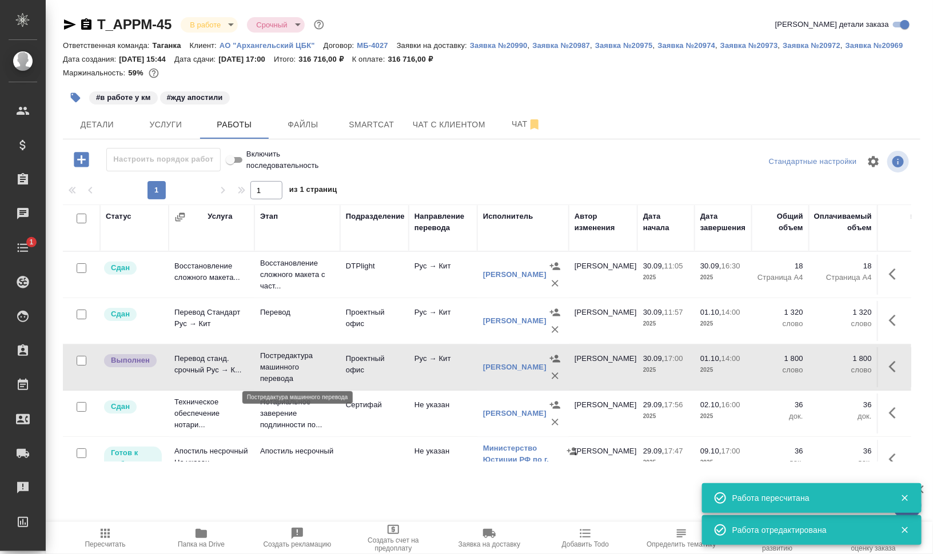
click at [329, 374] on p "Постредактура машинного перевода" at bounding box center [297, 367] width 74 height 34
click at [350, 126] on span "Smartcat" at bounding box center [371, 125] width 55 height 14
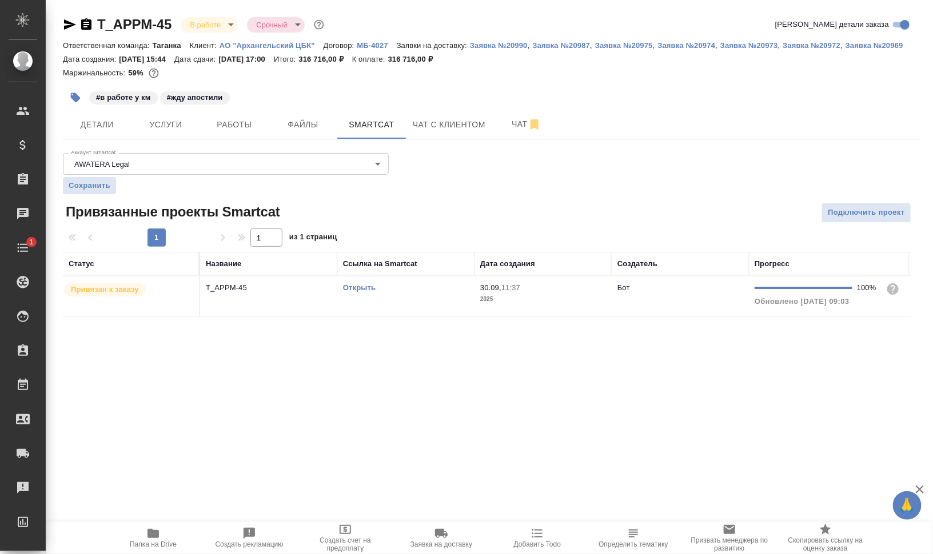
click at [366, 297] on td "Открыть" at bounding box center [405, 297] width 137 height 40
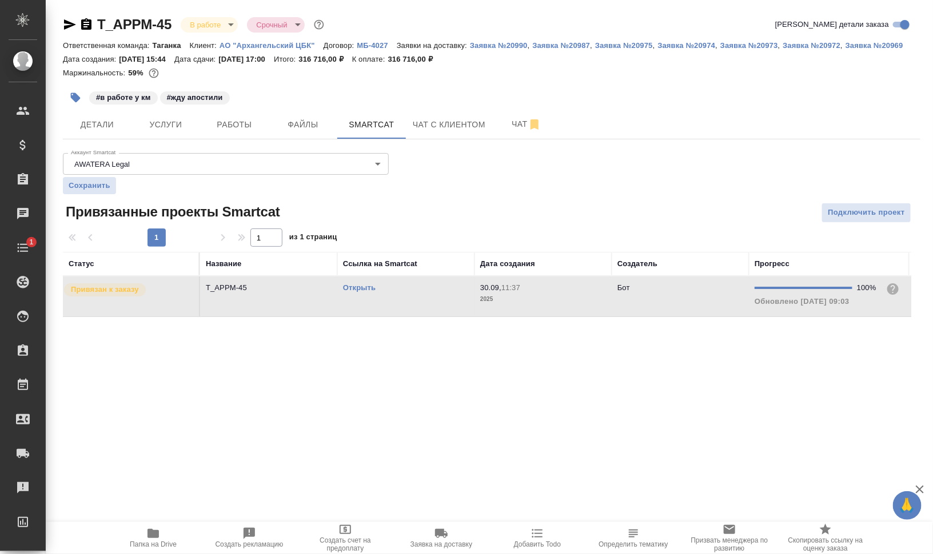
click at [366, 297] on td "Открыть" at bounding box center [405, 297] width 137 height 40
click at [415, 301] on td "Открыть" at bounding box center [405, 297] width 137 height 40
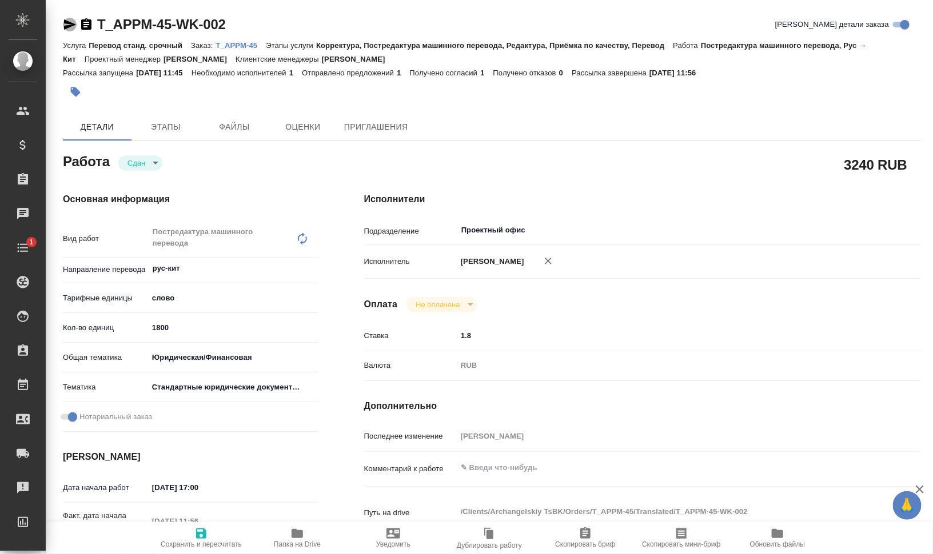
type textarea "x"
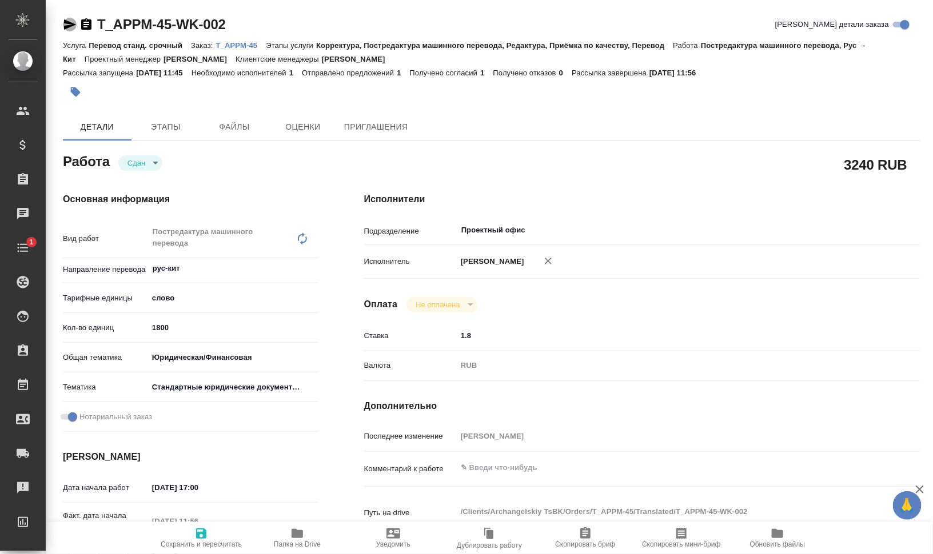
click at [66, 25] on icon "button" at bounding box center [70, 25] width 14 height 14
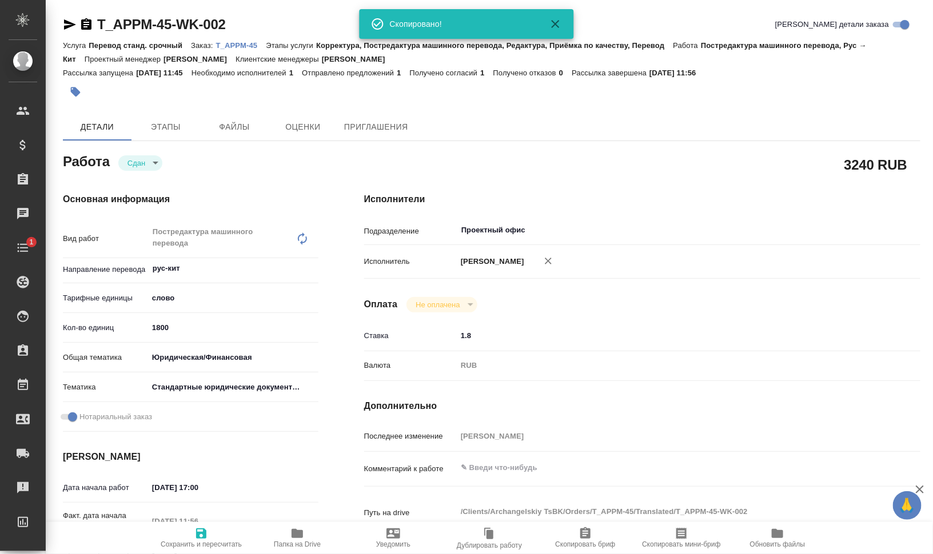
type textarea "x"
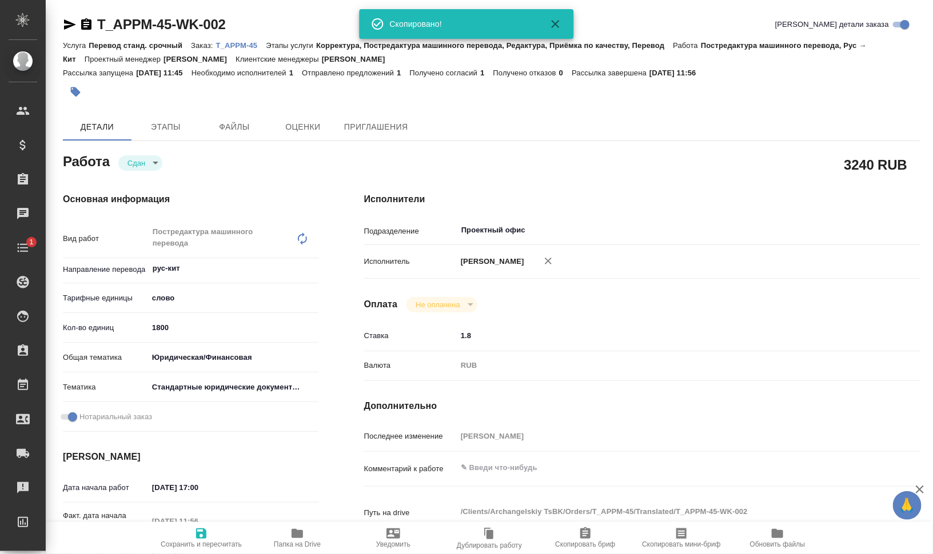
type textarea "x"
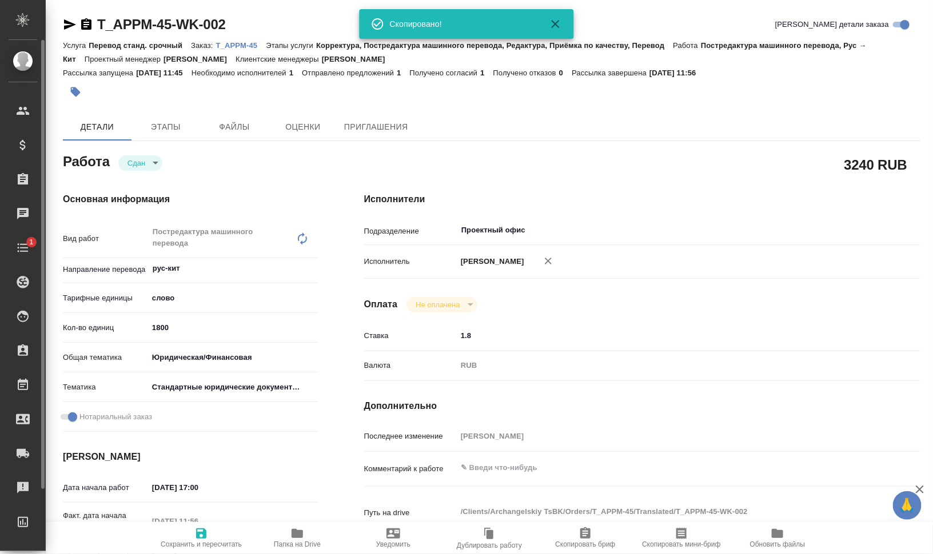
type textarea "x"
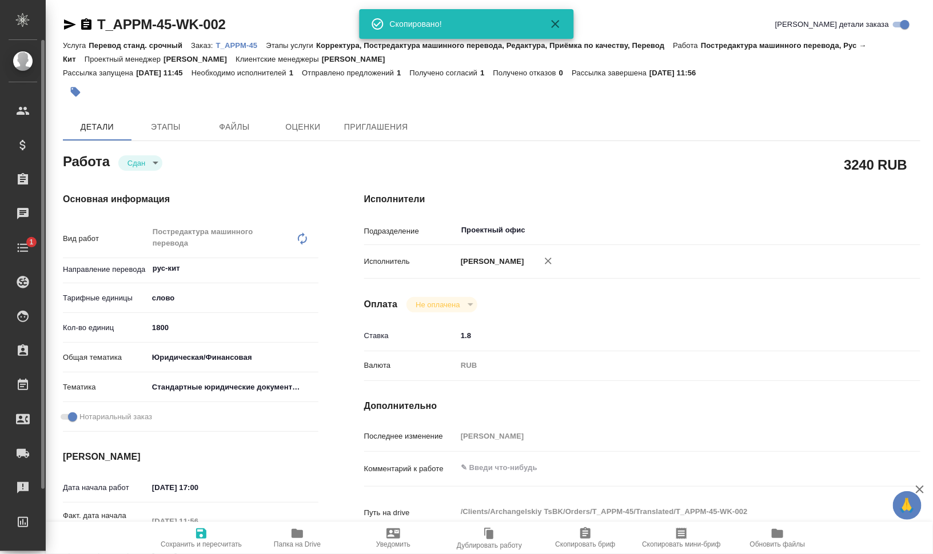
type textarea "x"
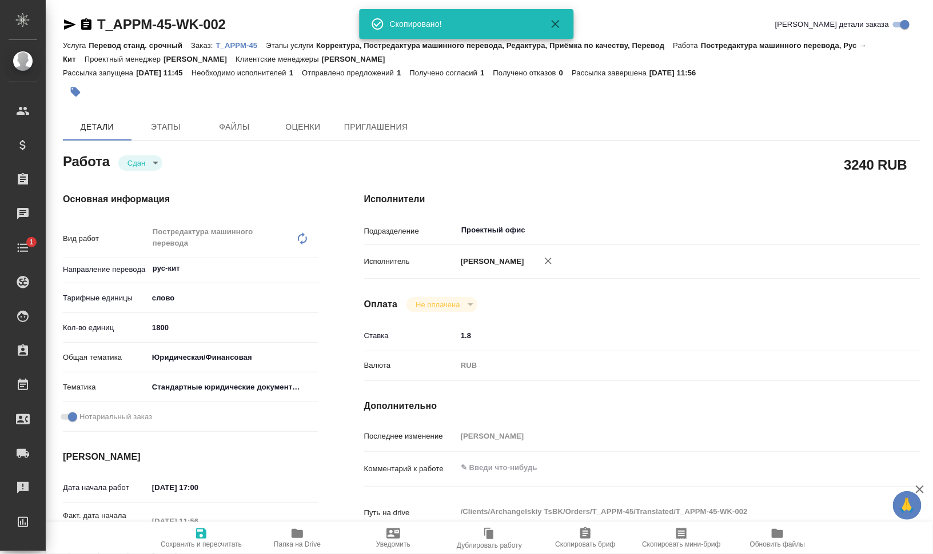
type textarea "x"
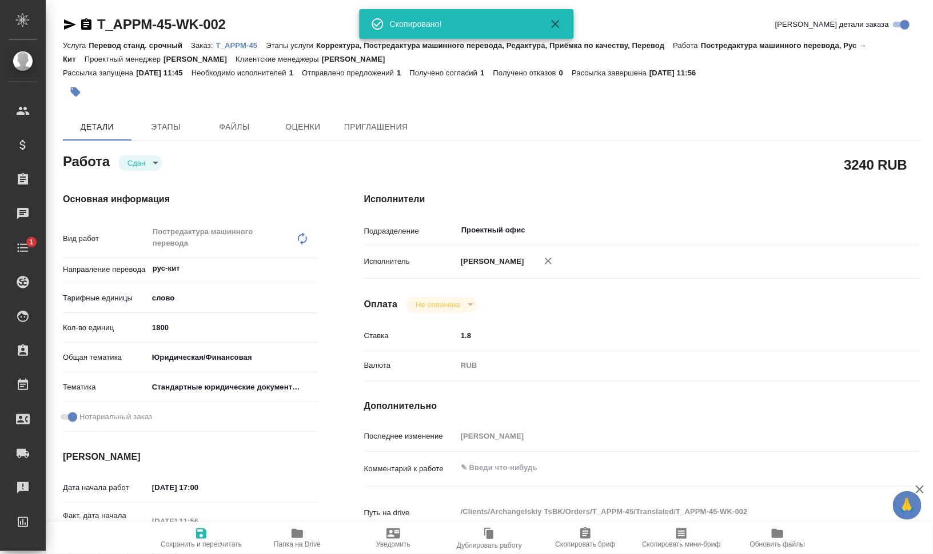
type textarea "x"
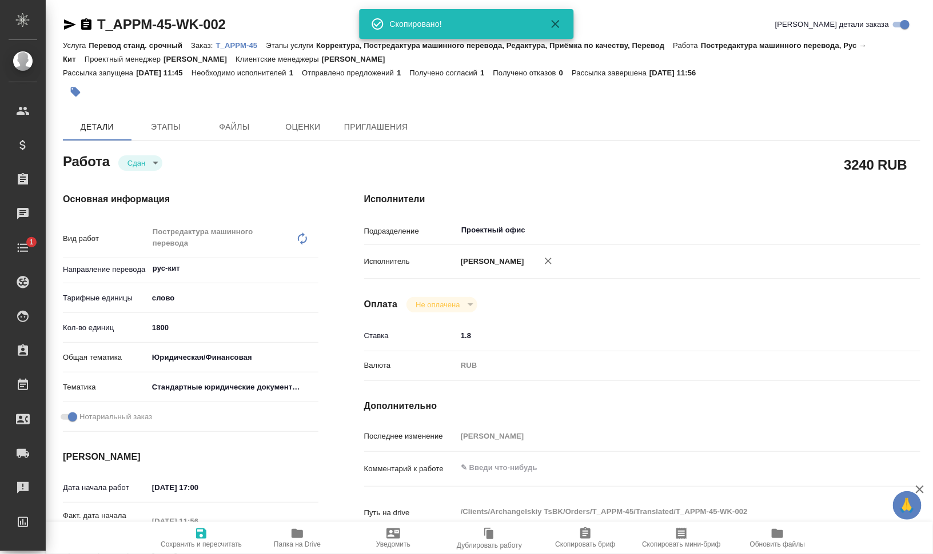
type textarea "x"
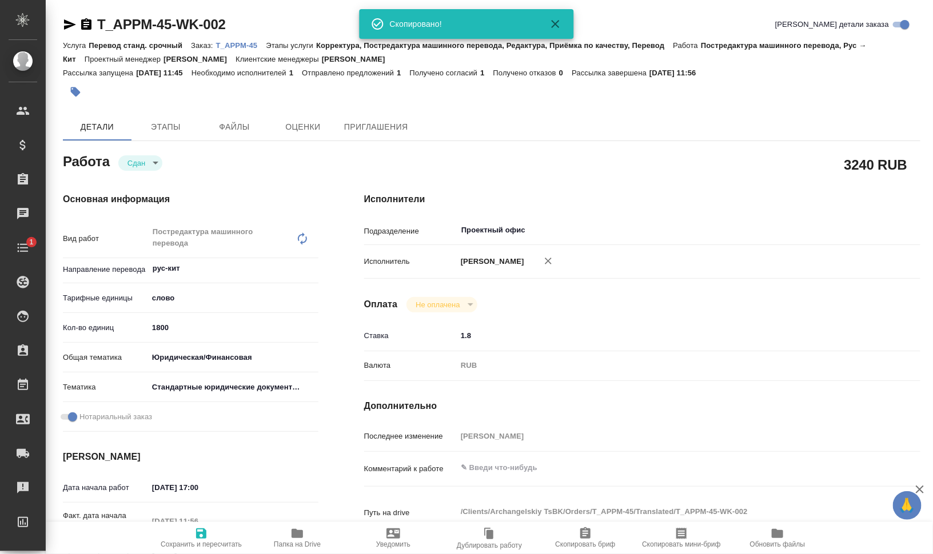
type textarea "x"
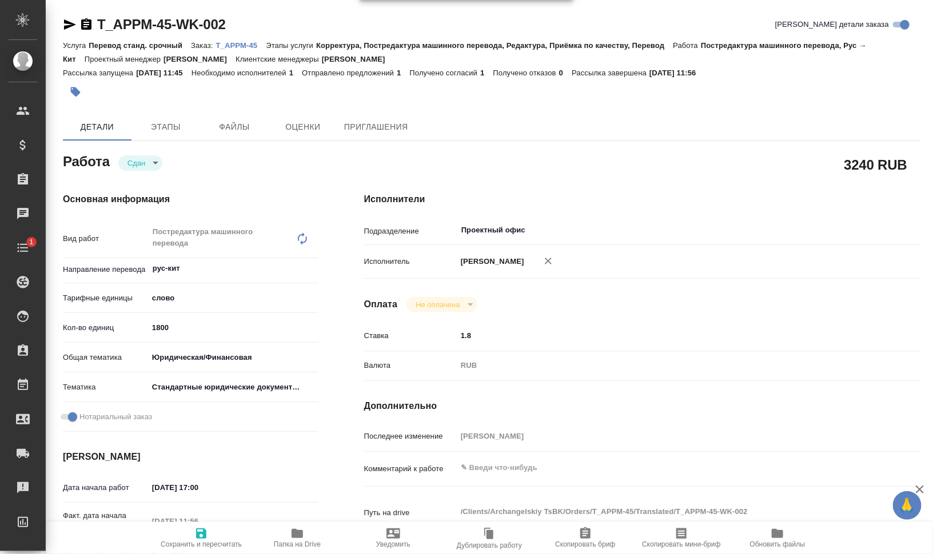
type textarea "x"
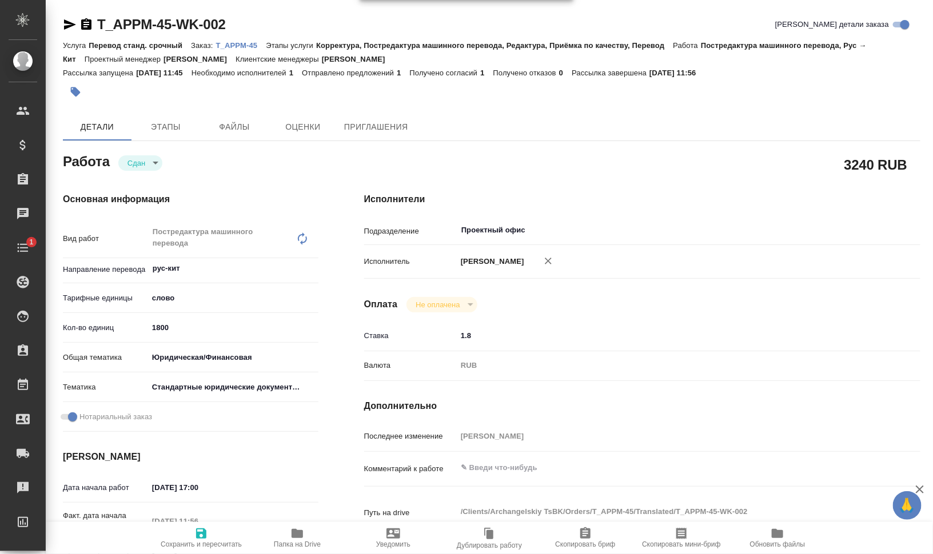
type textarea "x"
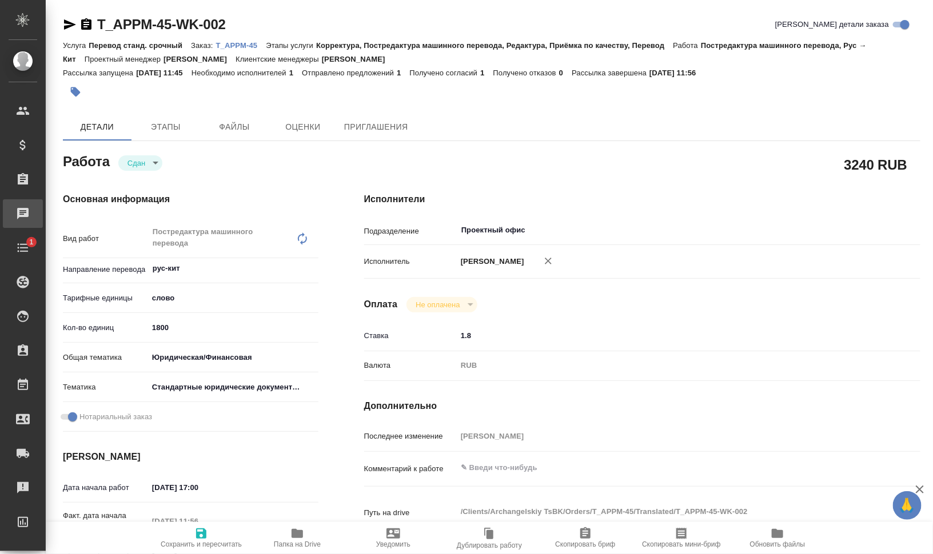
type textarea "x"
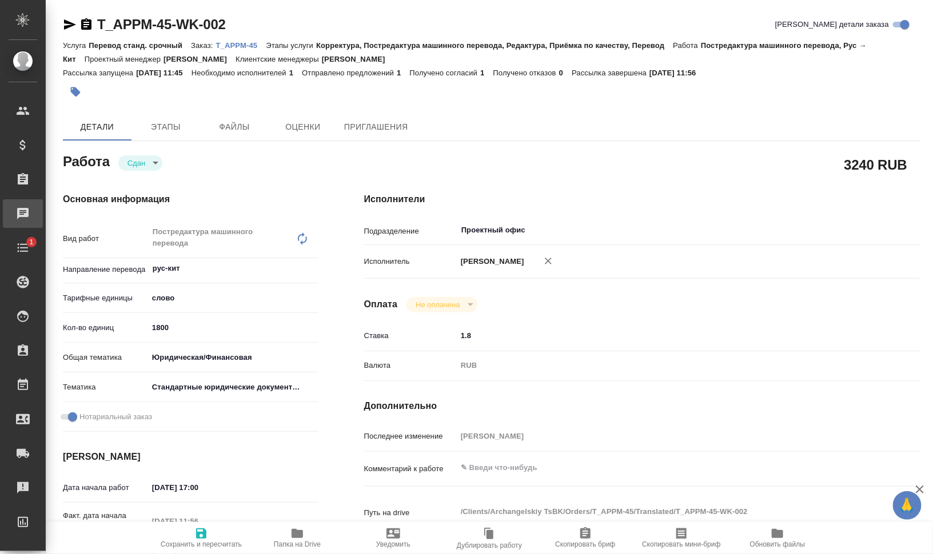
type textarea "x"
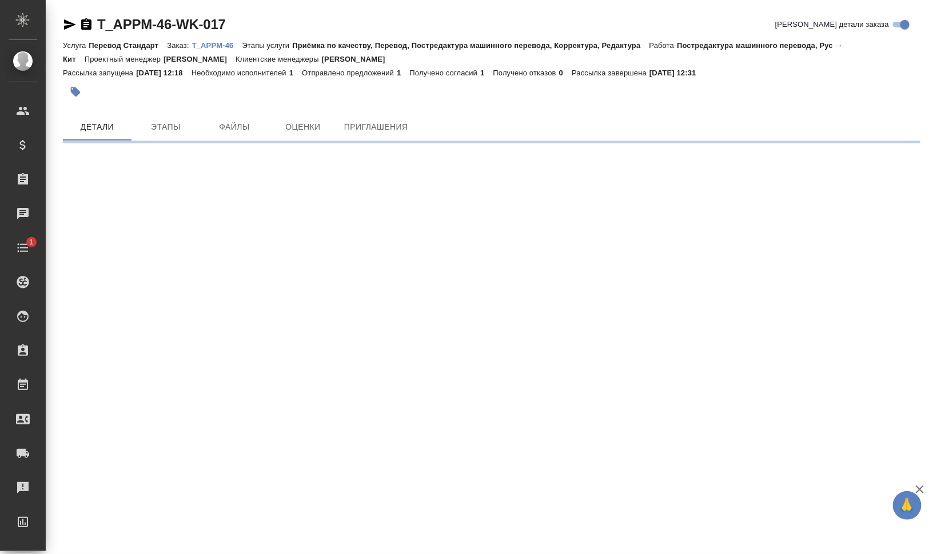
click at [66, 22] on icon "button" at bounding box center [70, 24] width 12 height 10
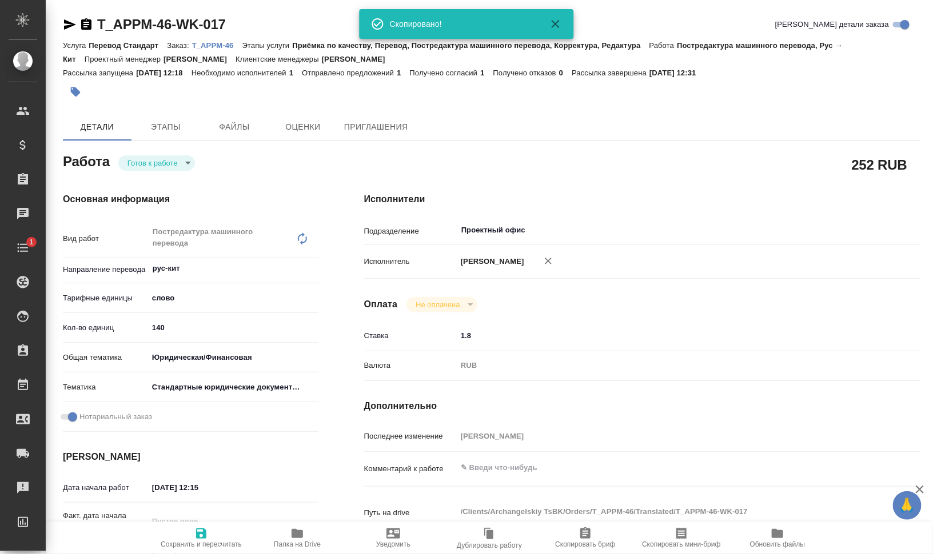
type textarea "x"
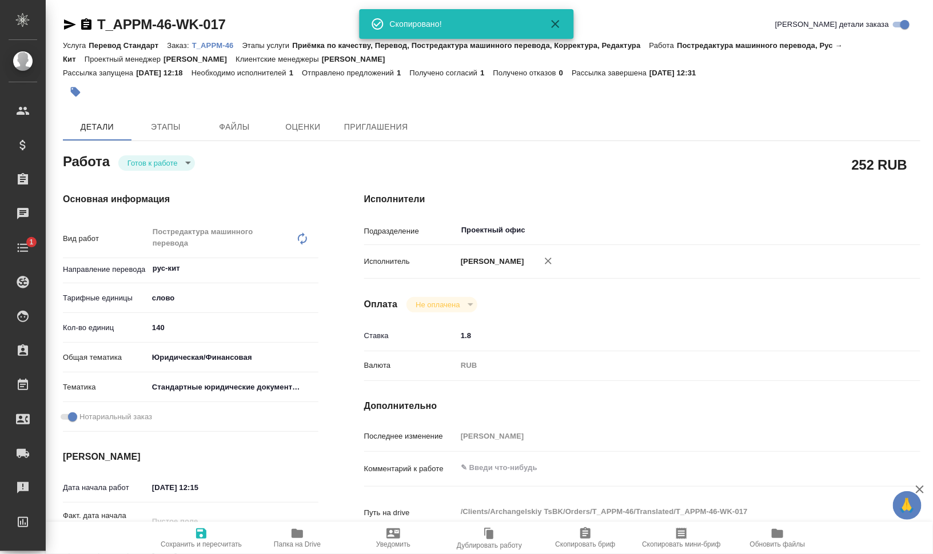
type textarea "x"
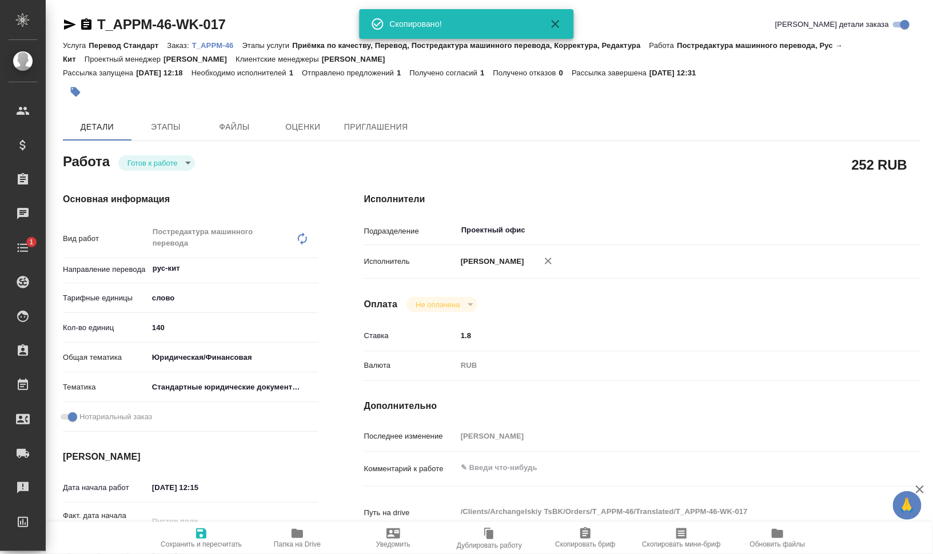
type textarea "x"
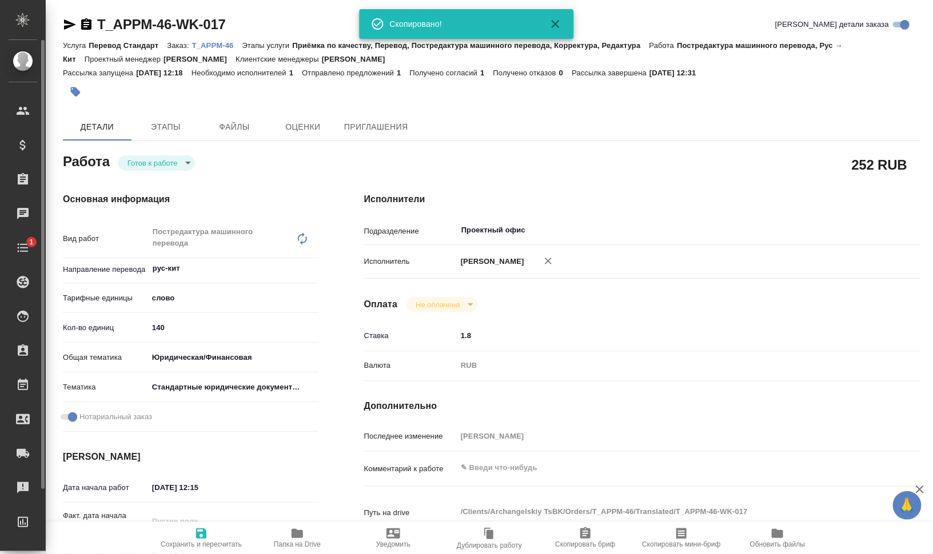
type textarea "x"
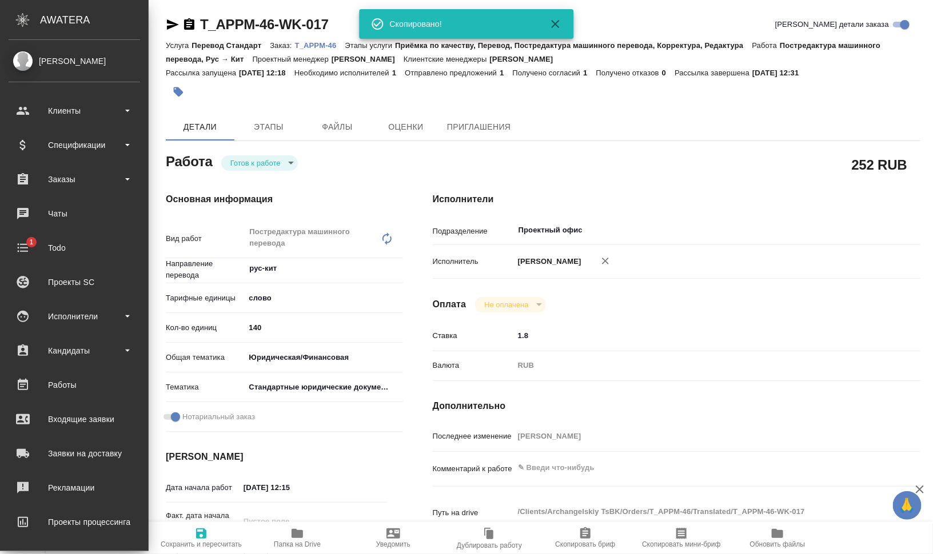
type textarea "x"
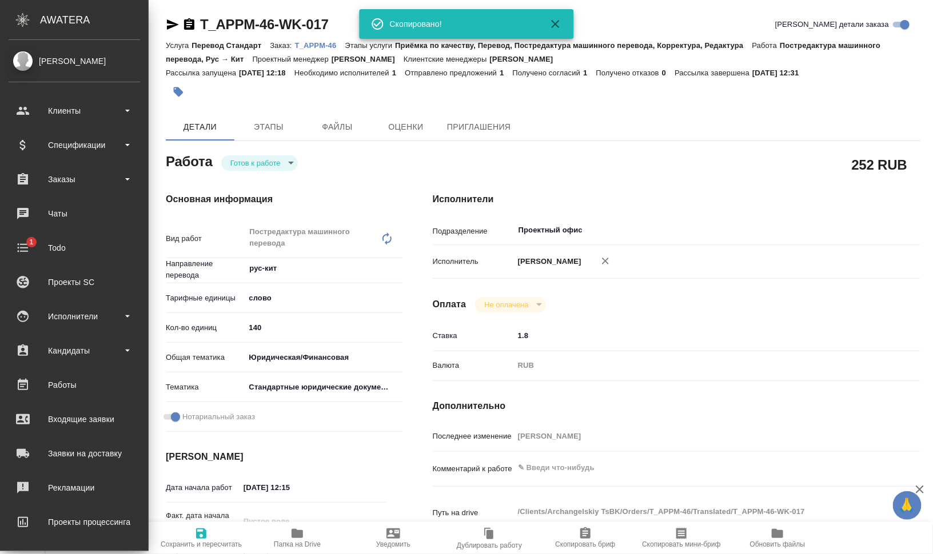
type textarea "x"
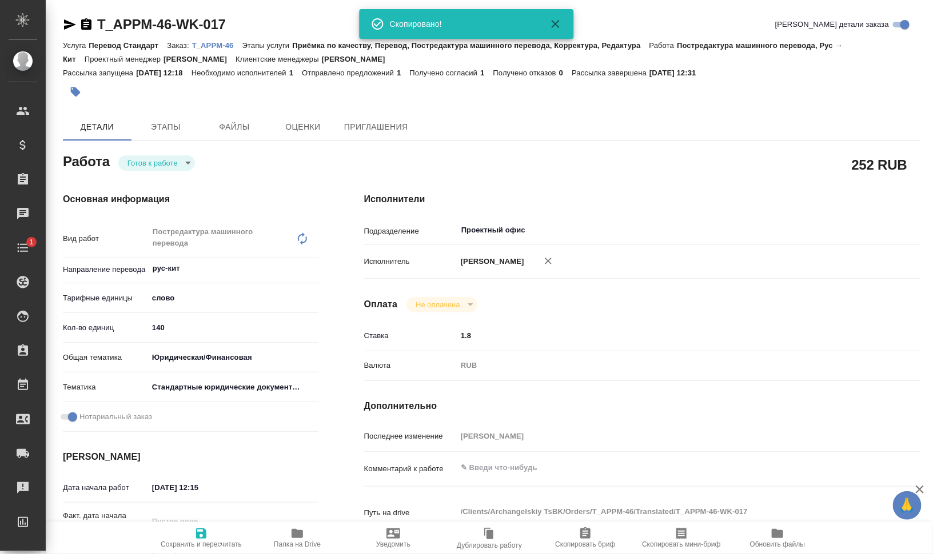
type textarea "x"
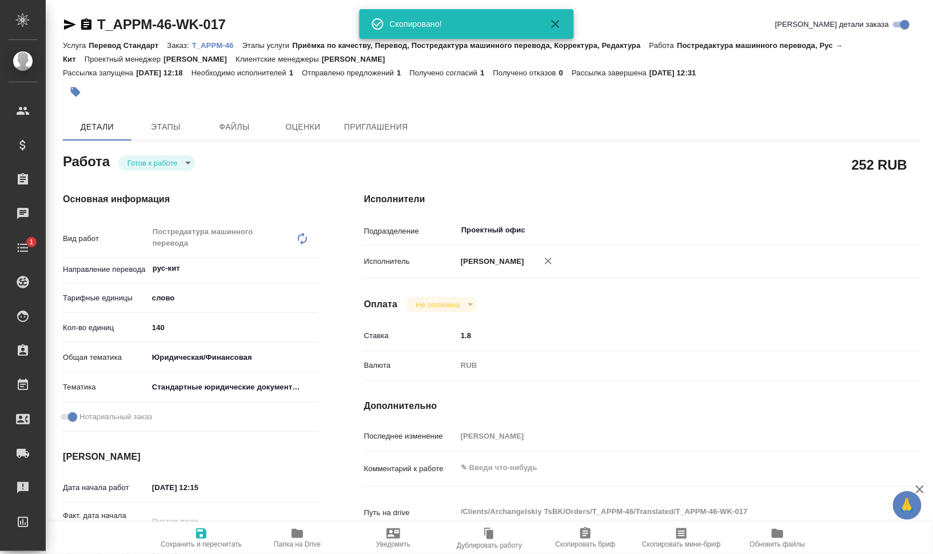
type textarea "x"
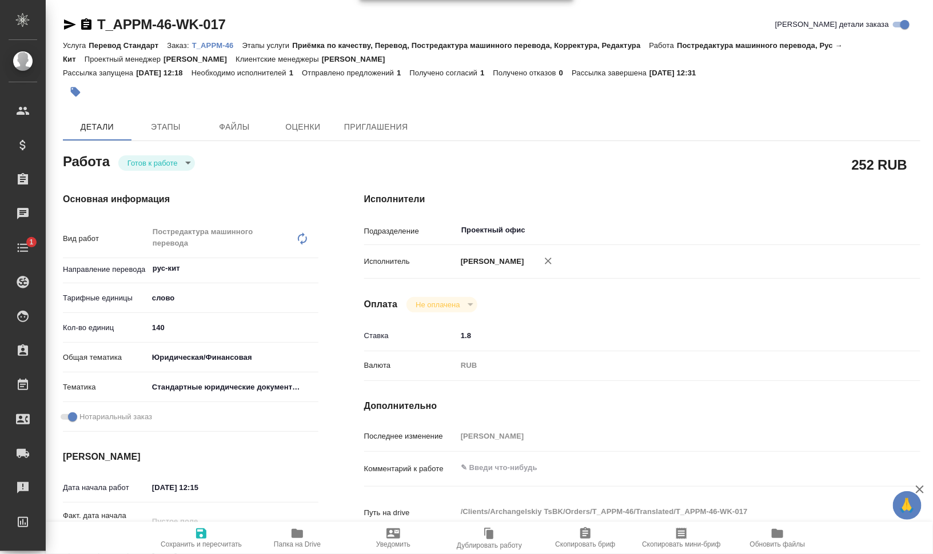
type textarea "x"
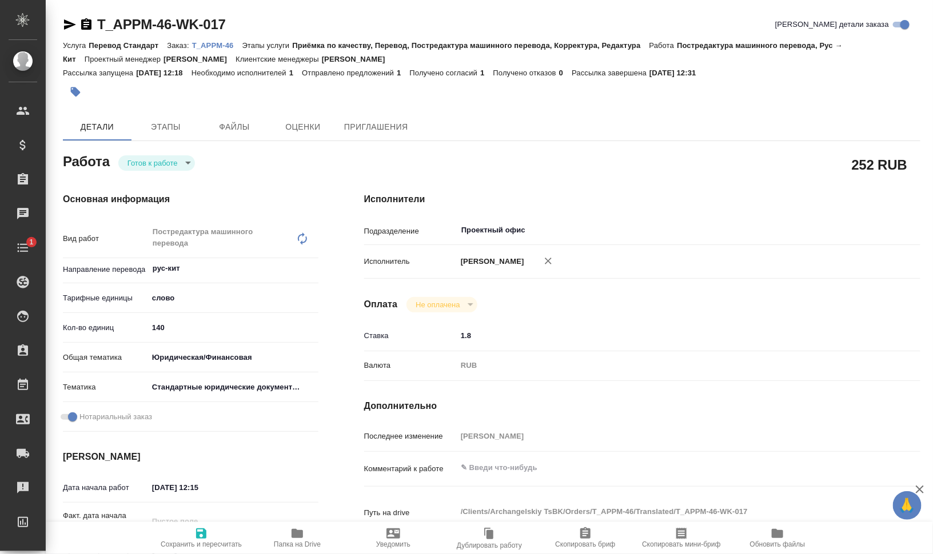
type textarea "x"
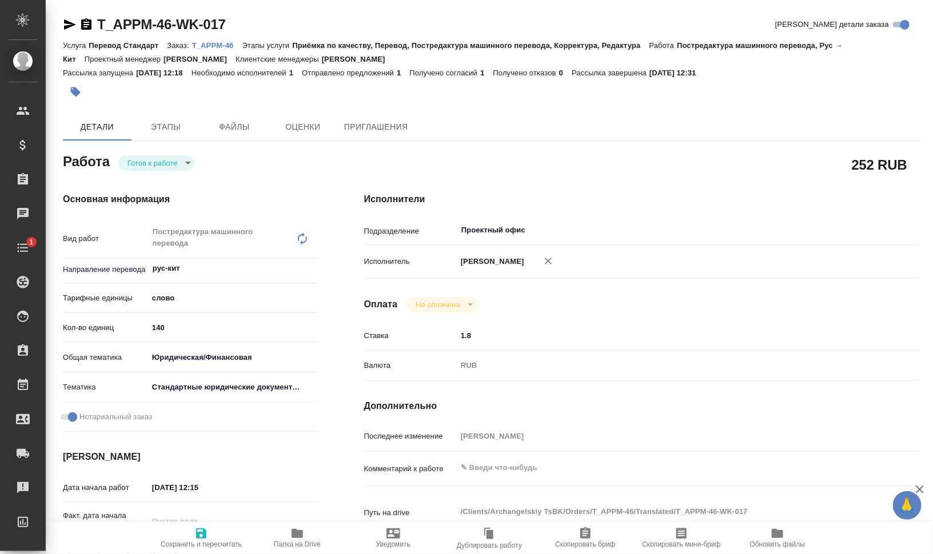
type textarea "x"
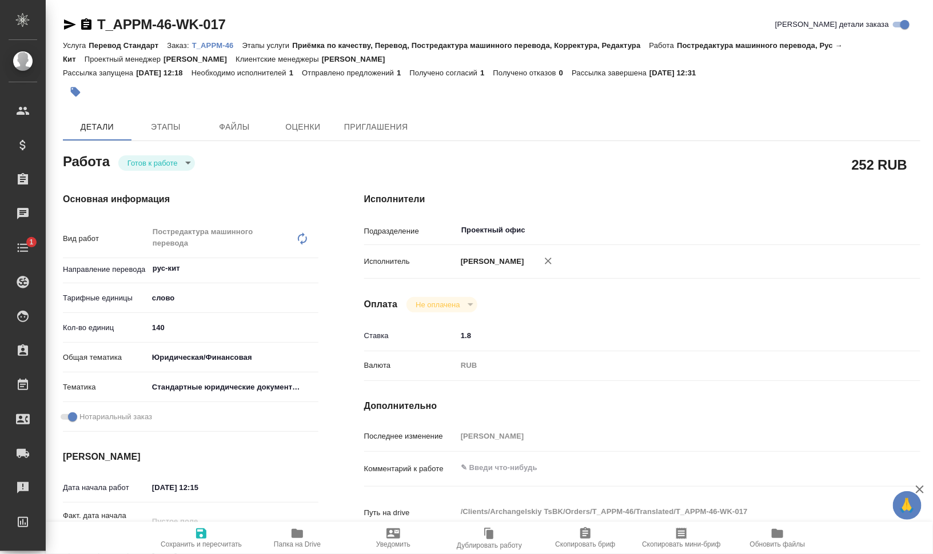
type textarea "x"
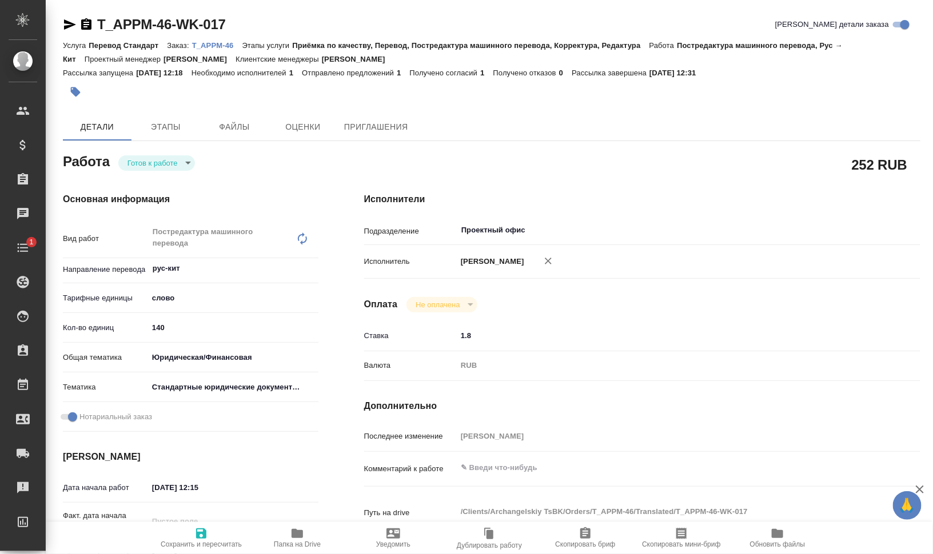
click at [85, 25] on icon "button" at bounding box center [86, 25] width 14 height 14
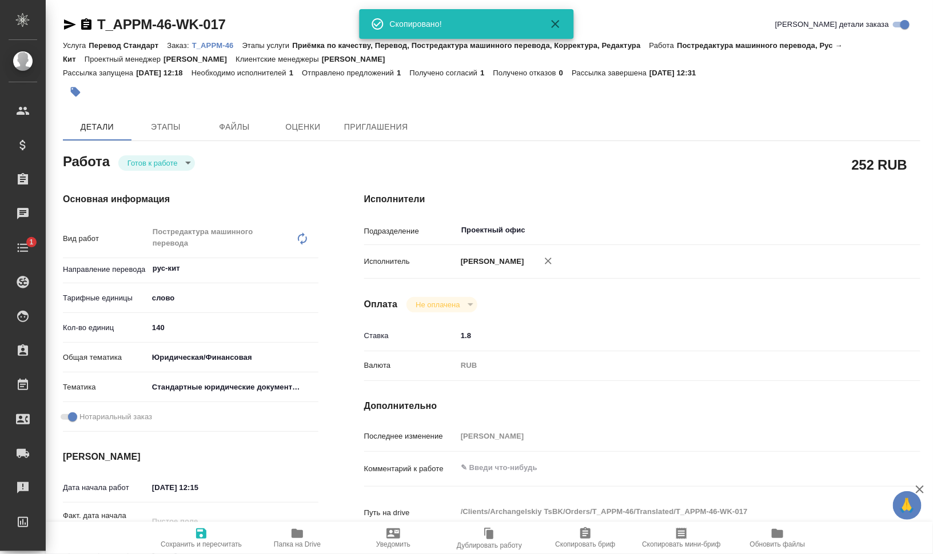
type textarea "x"
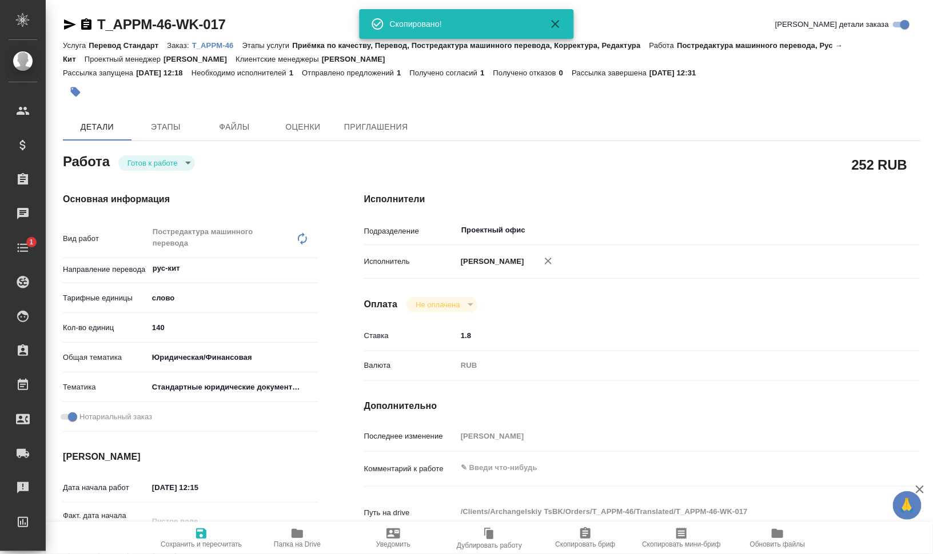
type textarea "x"
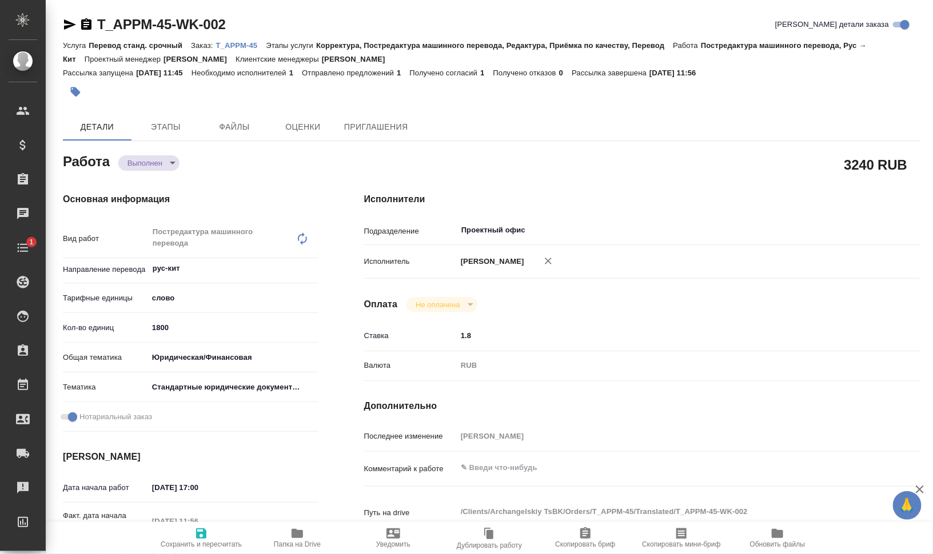
type textarea "x"
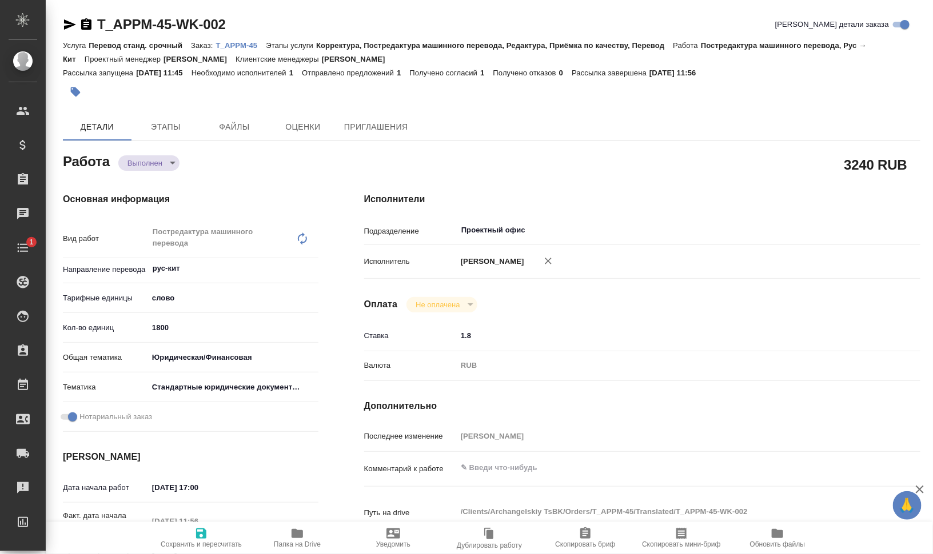
type textarea "x"
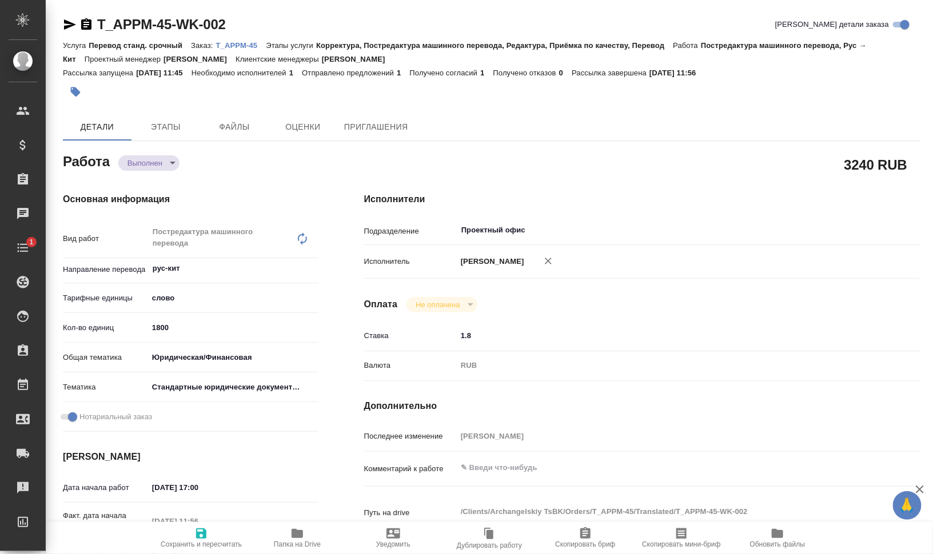
type textarea "x"
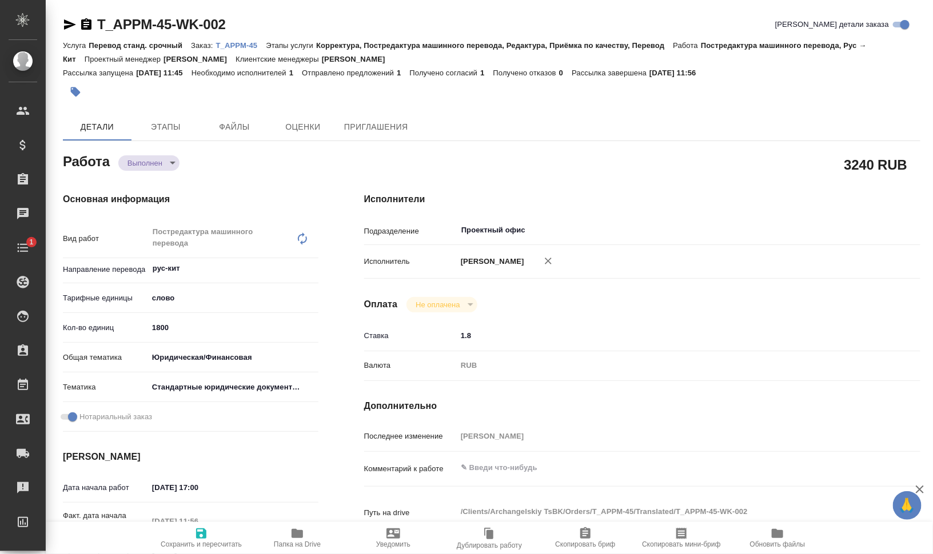
type textarea "x"
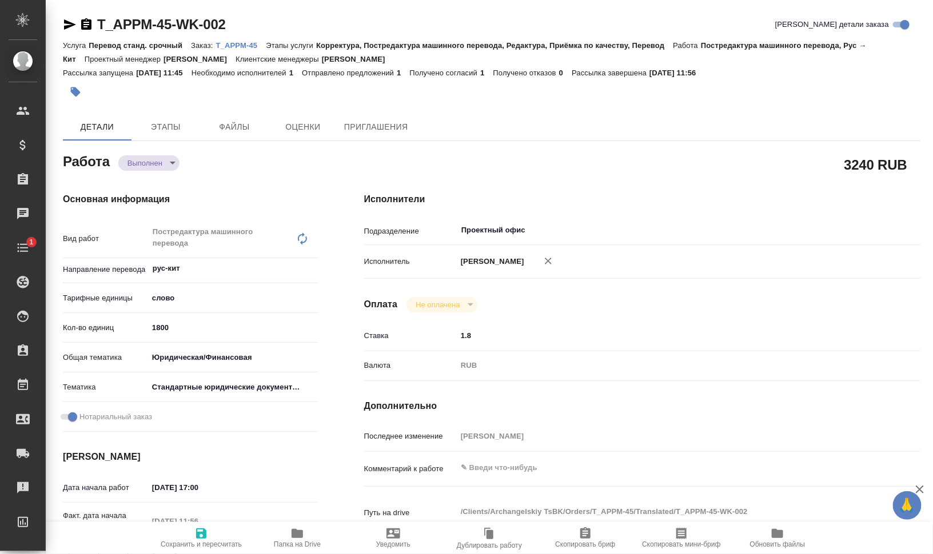
type textarea "x"
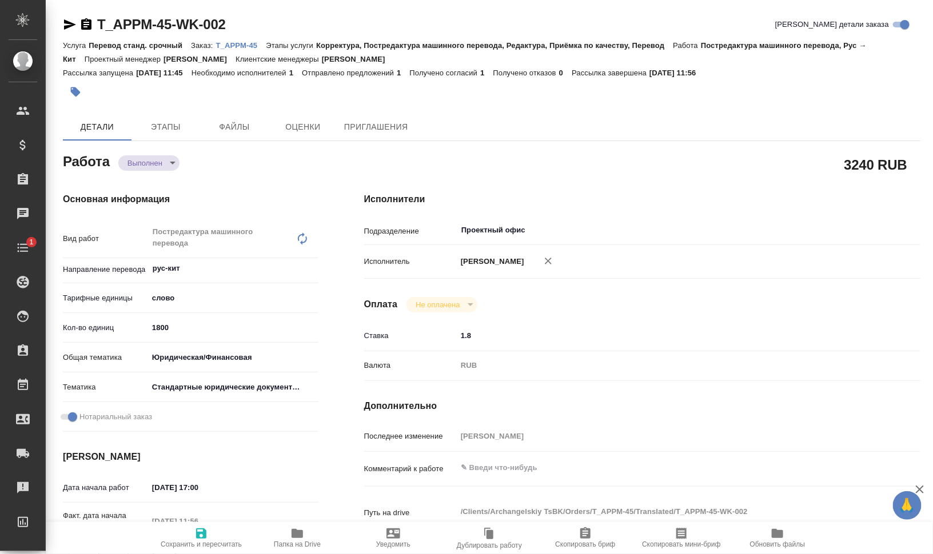
click at [87, 23] on icon "button" at bounding box center [86, 23] width 10 height 11
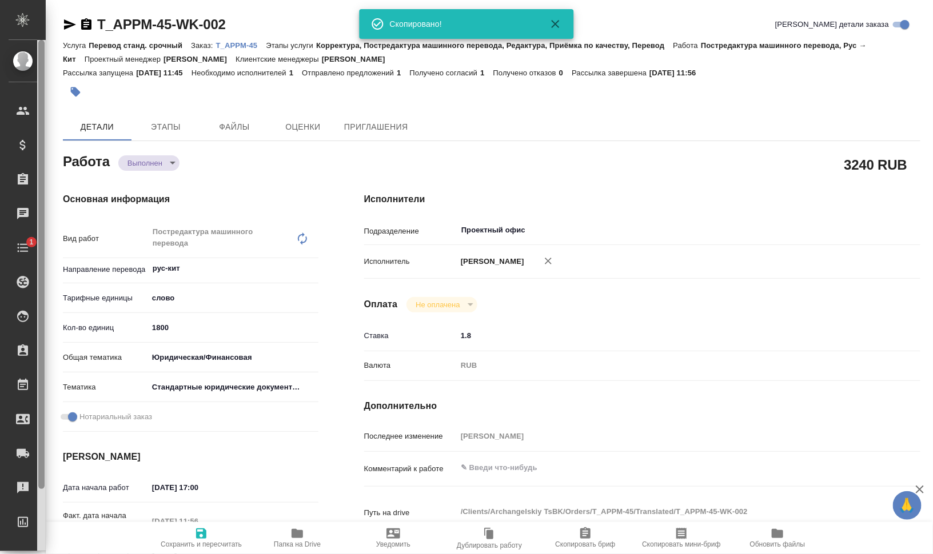
type textarea "x"
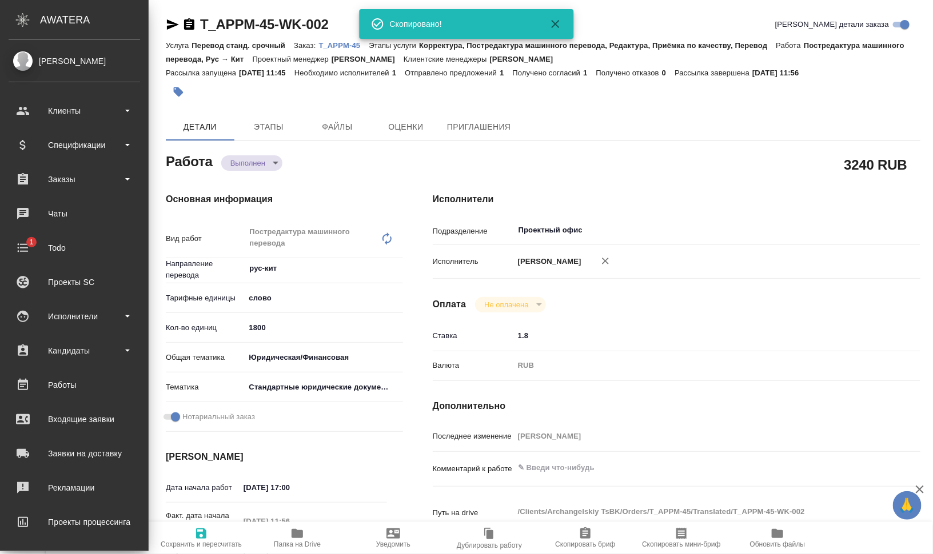
type textarea "x"
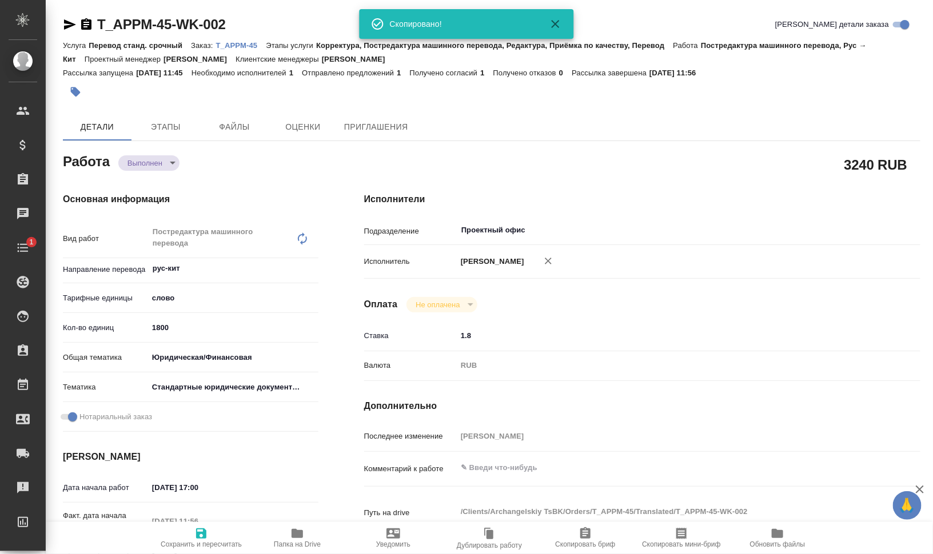
type textarea "x"
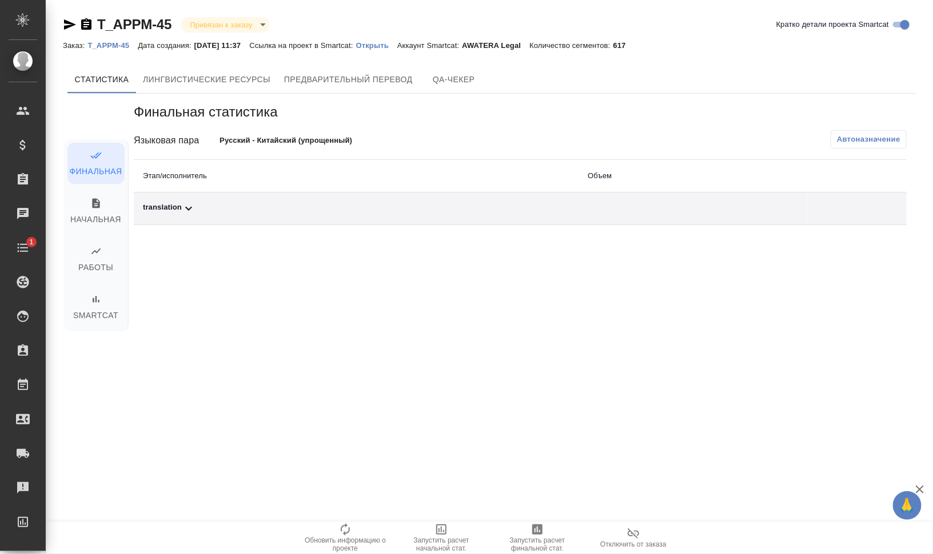
click at [183, 208] on icon at bounding box center [189, 209] width 14 height 14
click at [896, 143] on span "Автоназначение" at bounding box center [868, 139] width 63 height 11
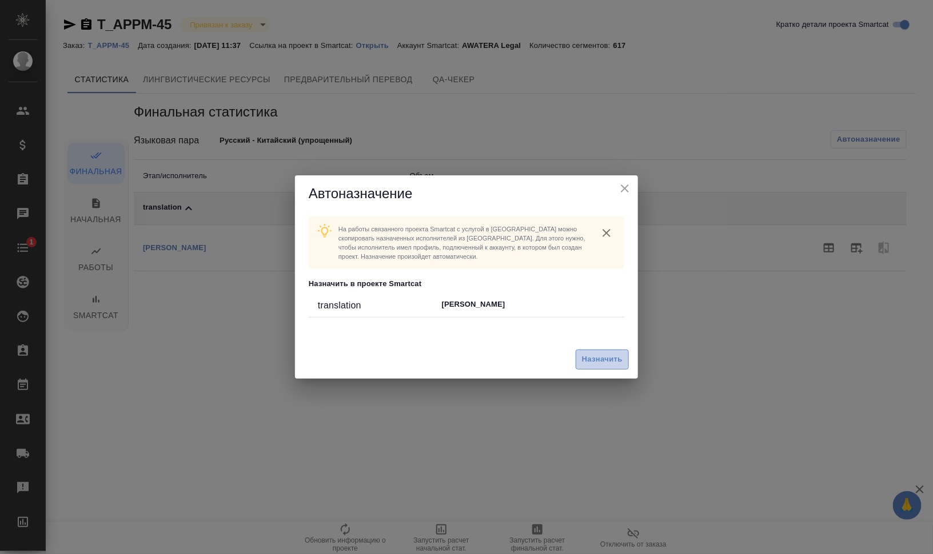
click at [583, 366] on span "Назначить" at bounding box center [602, 359] width 41 height 13
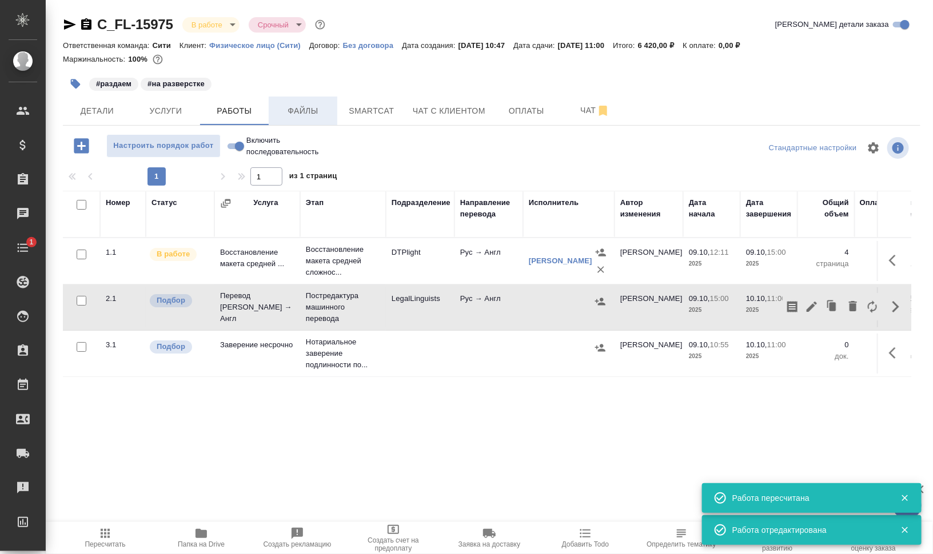
click at [298, 106] on span "Файлы" at bounding box center [302, 111] width 55 height 14
click at [227, 107] on span "Работы" at bounding box center [234, 111] width 55 height 14
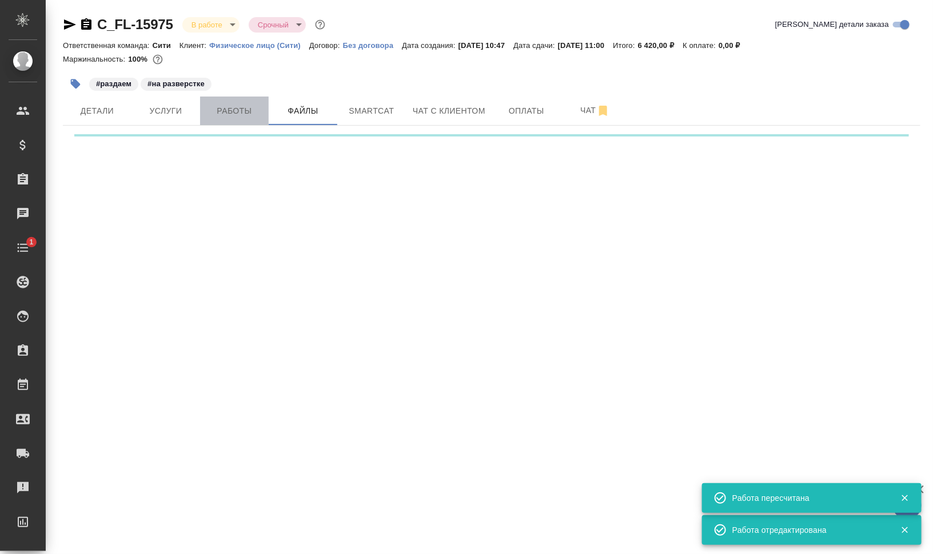
click at [227, 107] on span "Работы" at bounding box center [234, 111] width 55 height 14
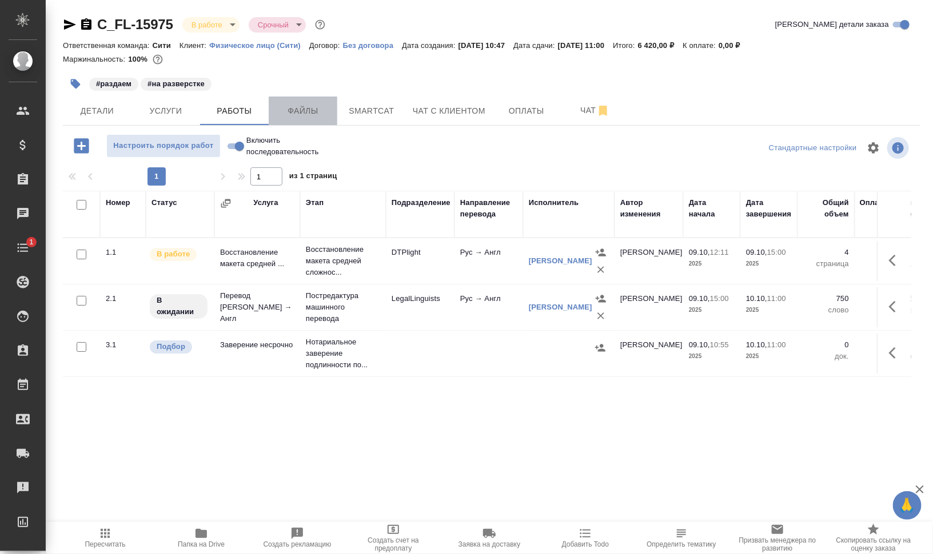
click at [290, 111] on span "Файлы" at bounding box center [302, 111] width 55 height 14
click at [246, 112] on span "Работы" at bounding box center [234, 111] width 55 height 14
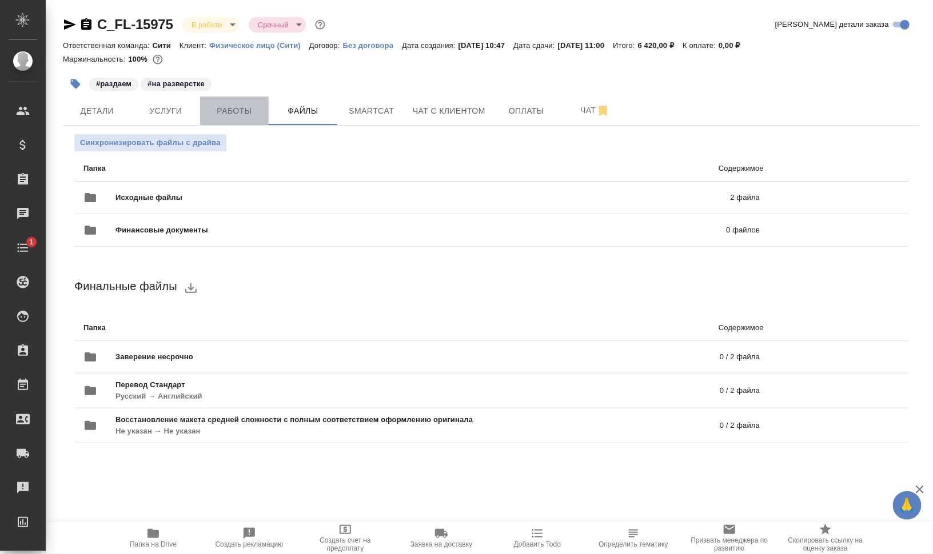
click at [246, 112] on span "Работы" at bounding box center [234, 111] width 55 height 14
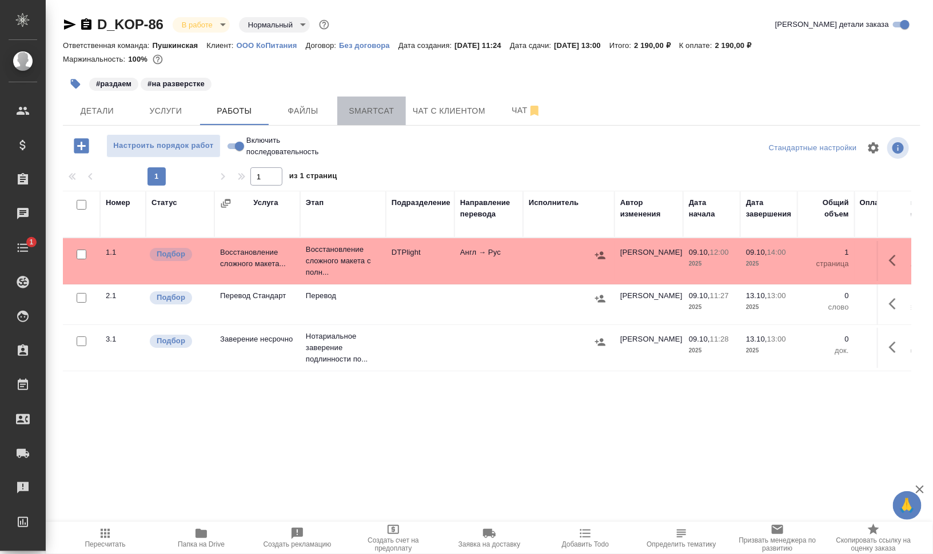
click at [386, 108] on span "Smartcat" at bounding box center [371, 111] width 55 height 14
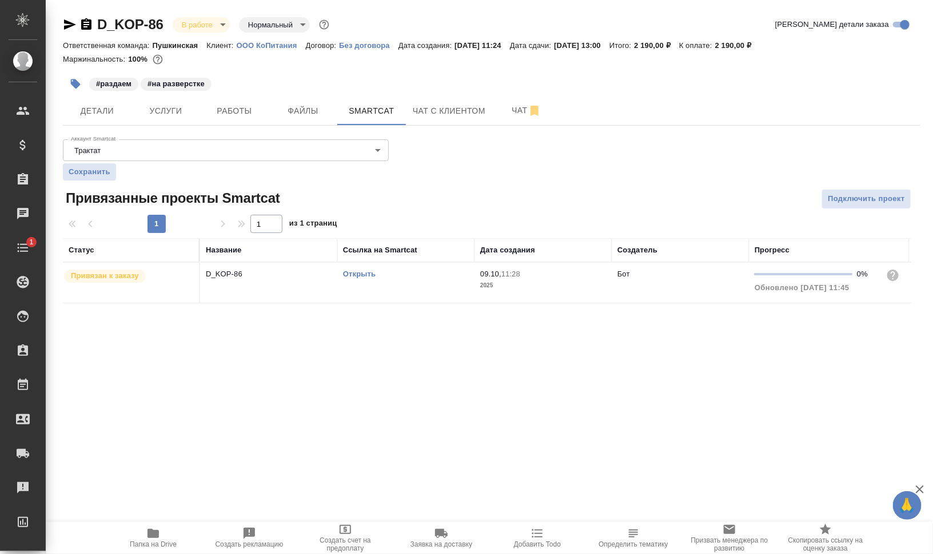
click at [369, 272] on link "Открыть" at bounding box center [359, 274] width 33 height 9
click at [367, 272] on link "Открыть" at bounding box center [359, 274] width 33 height 9
click at [212, 103] on button "Работы" at bounding box center [234, 111] width 69 height 29
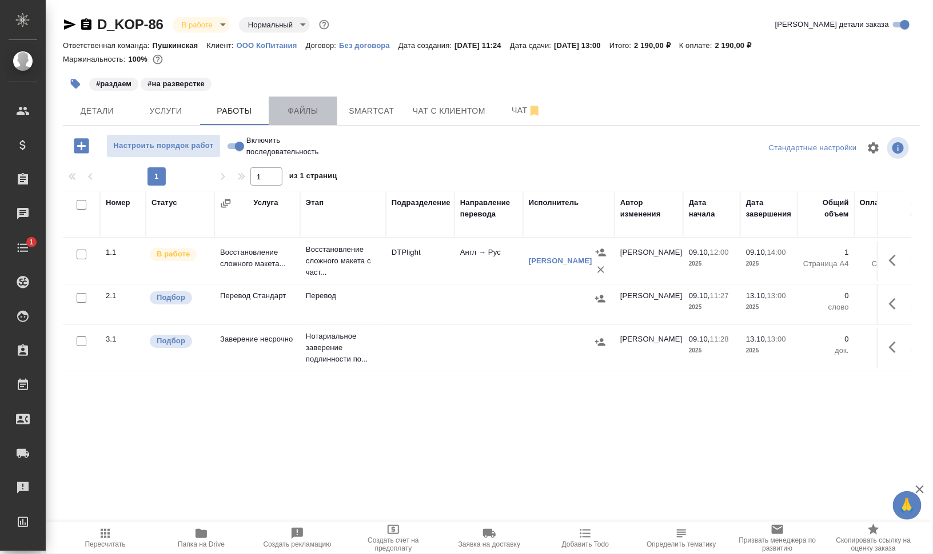
click at [320, 109] on span "Файлы" at bounding box center [302, 111] width 55 height 14
click at [362, 107] on span "Smartcat" at bounding box center [371, 111] width 55 height 14
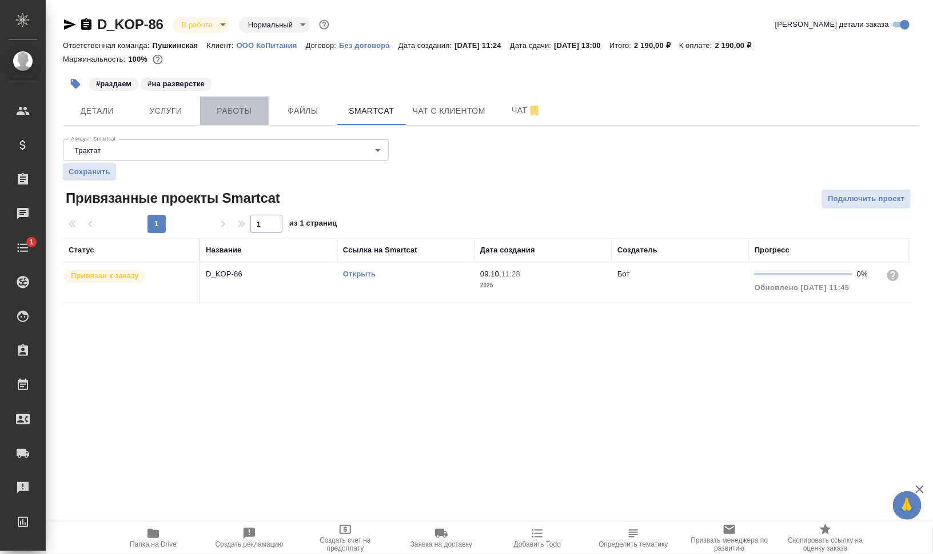
click at [243, 111] on span "Работы" at bounding box center [234, 111] width 55 height 14
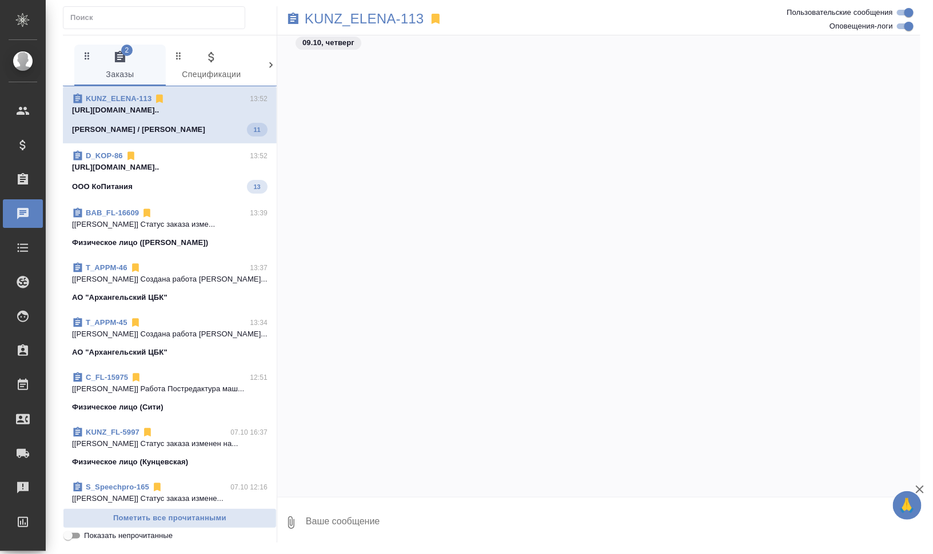
scroll to position [5636, 0]
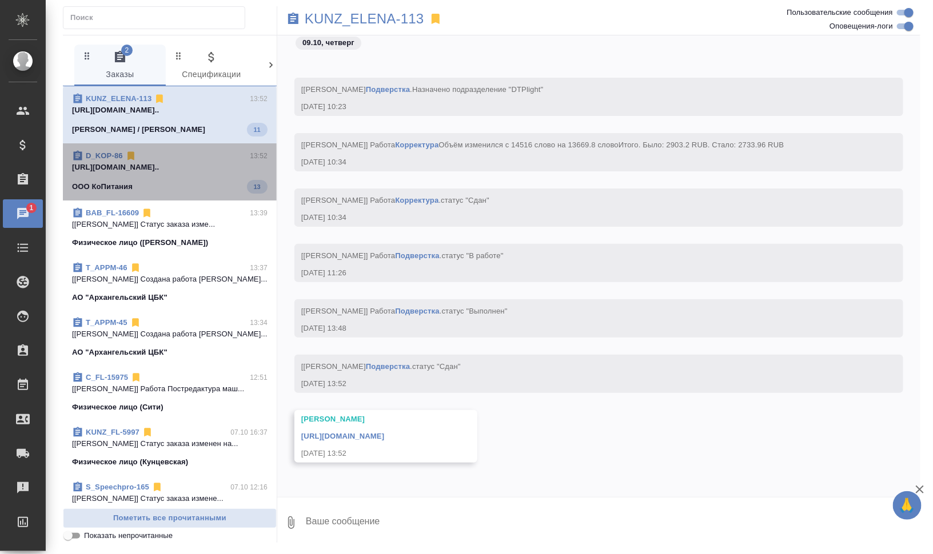
click at [210, 174] on span "D_KOP-86 13:52 https://drive.awatera.com/apps/files/fil... ООО КоПитания 13" at bounding box center [169, 171] width 195 height 43
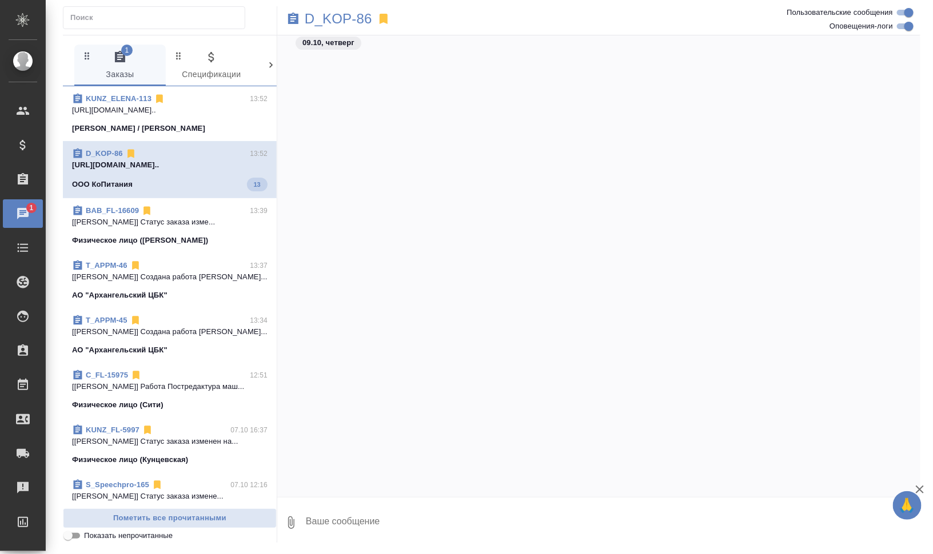
scroll to position [2468, 0]
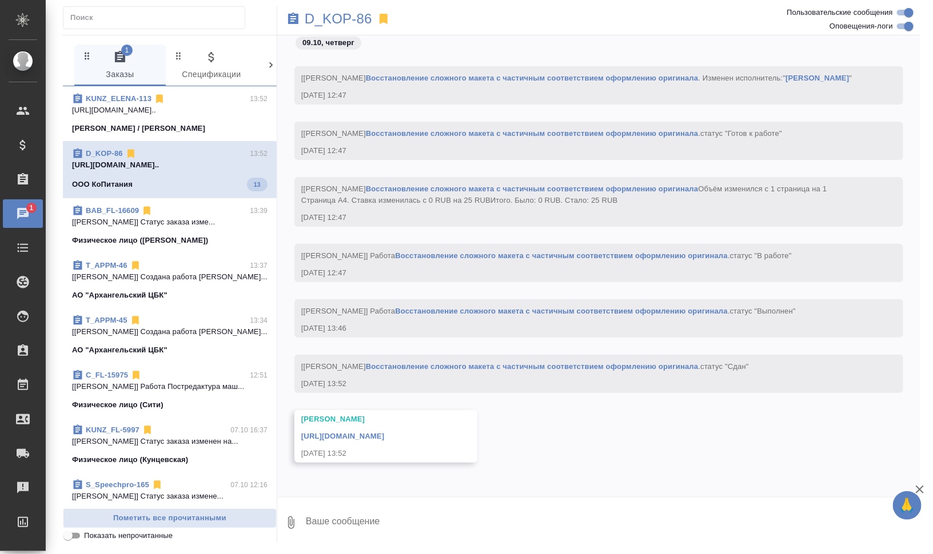
click at [384, 433] on link "https://drive.awatera.com/apps/files/files/10642744?dir=/Shares/%D0%9E%D0%9E%D0…" at bounding box center [342, 436] width 83 height 9
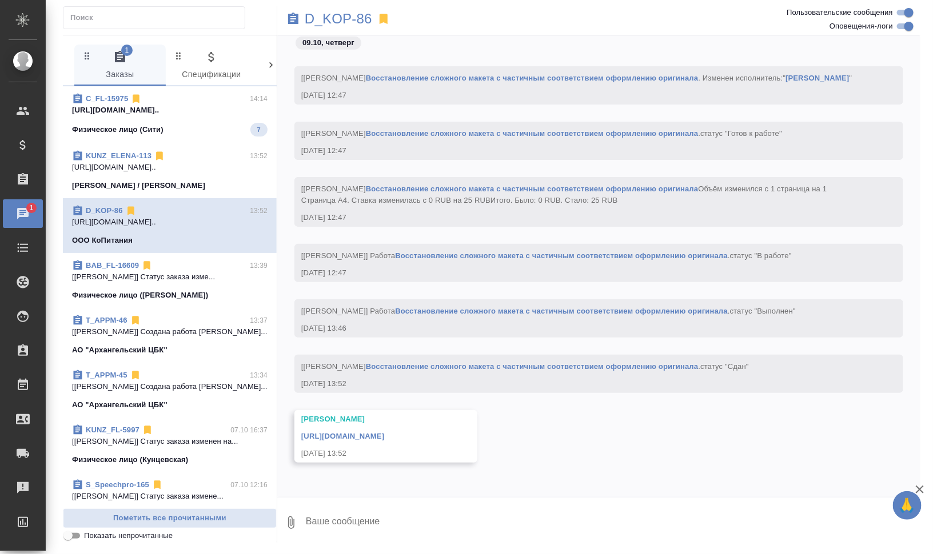
click at [159, 110] on p "https://drive.awatera.com/apps/files/fil..." at bounding box center [169, 110] width 195 height 11
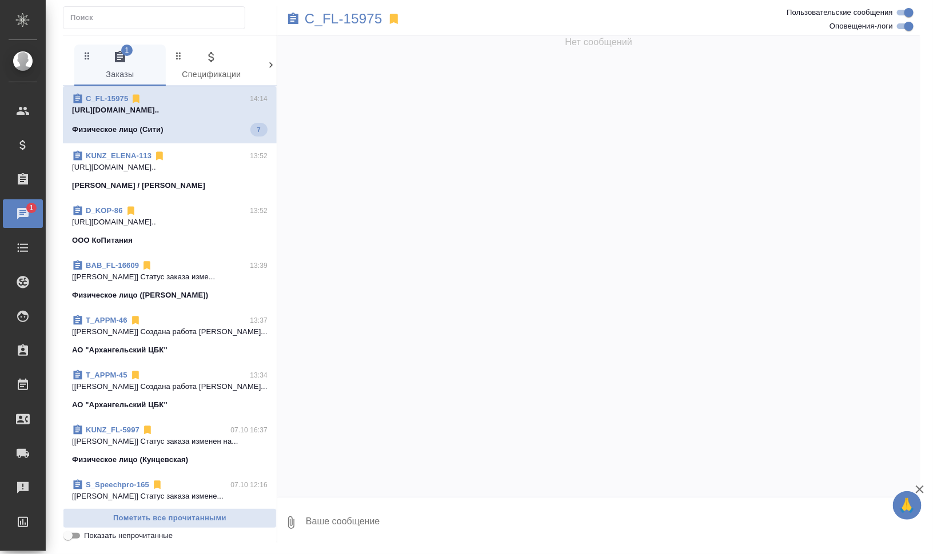
scroll to position [2699, 0]
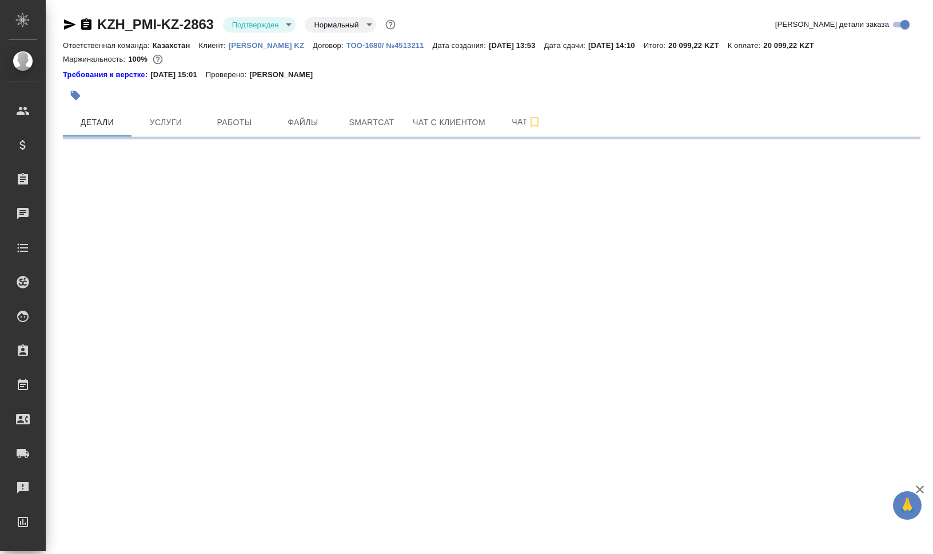
select select "RU"
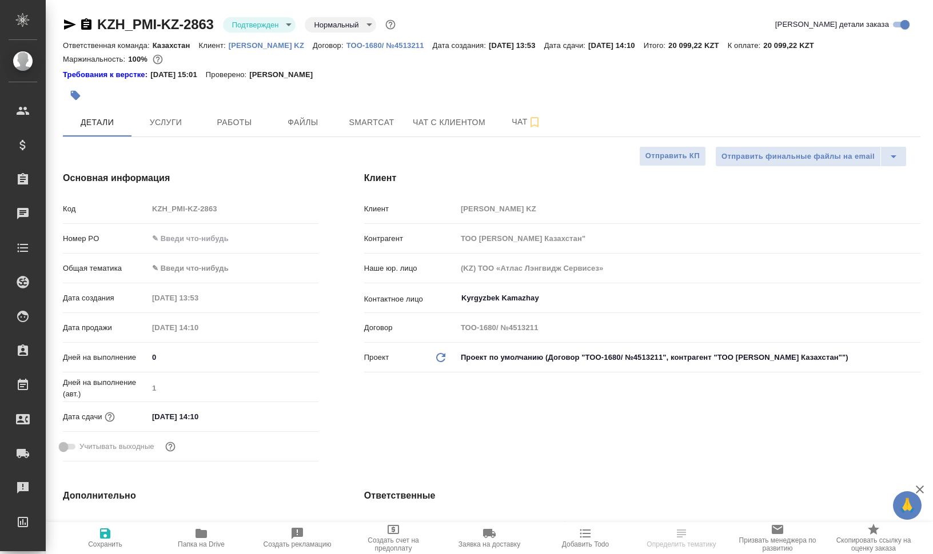
type textarea "x"
type input "[PERSON_NAME]"
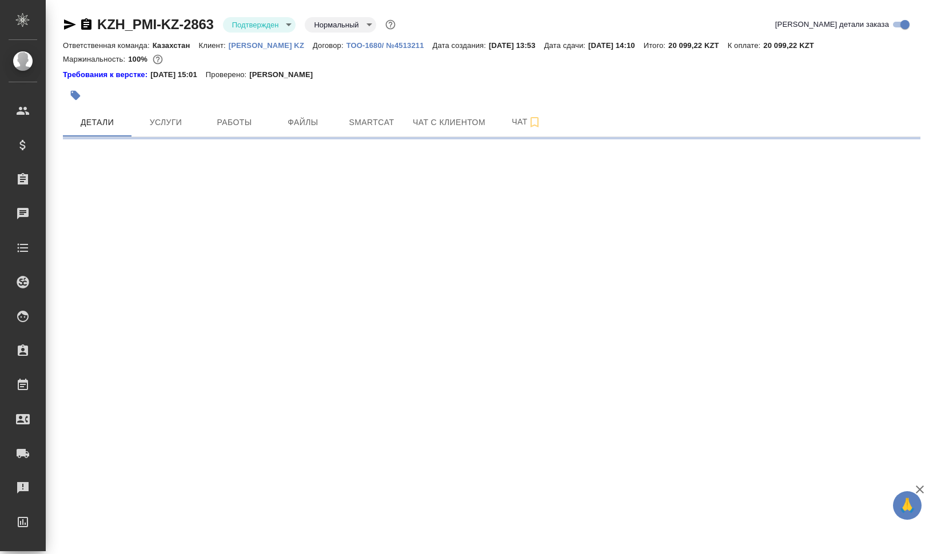
select select "RU"
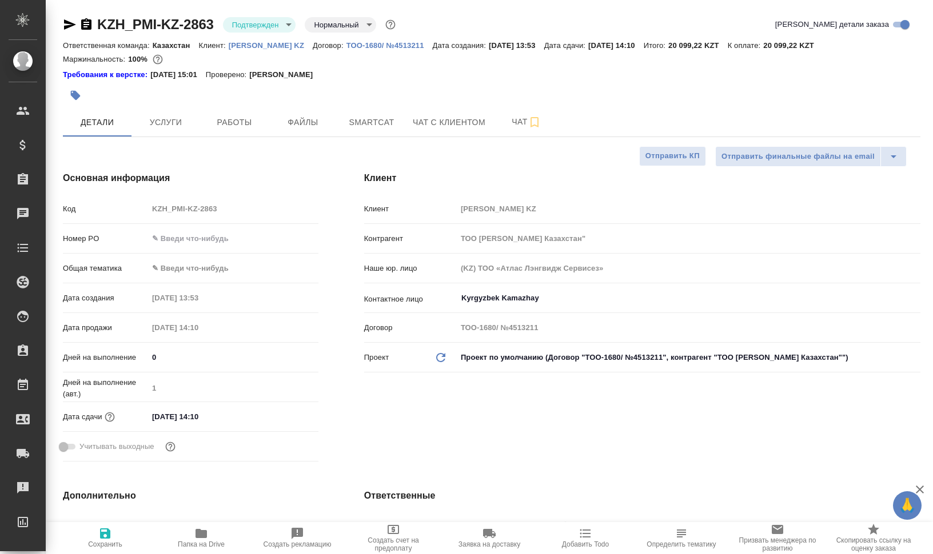
type textarea "x"
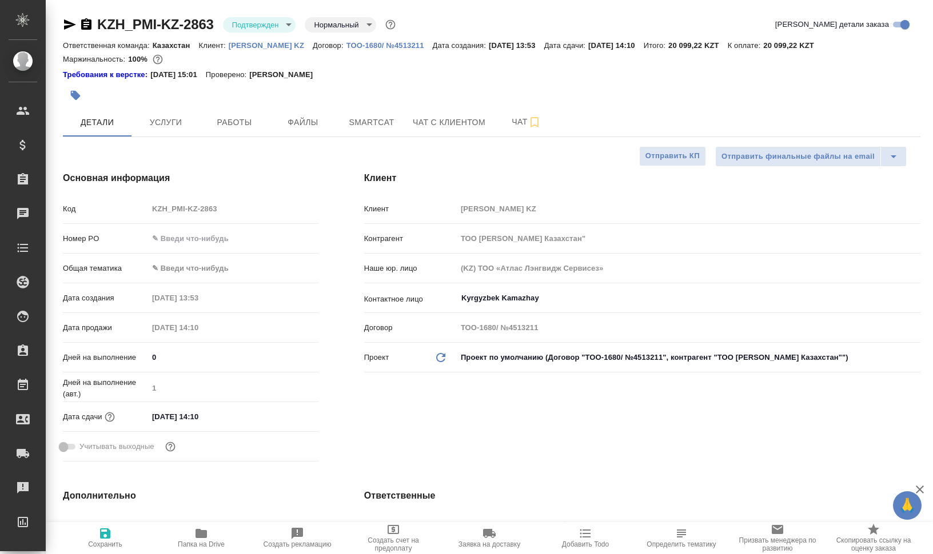
type textarea "x"
click at [66, 26] on icon "button" at bounding box center [70, 24] width 12 height 10
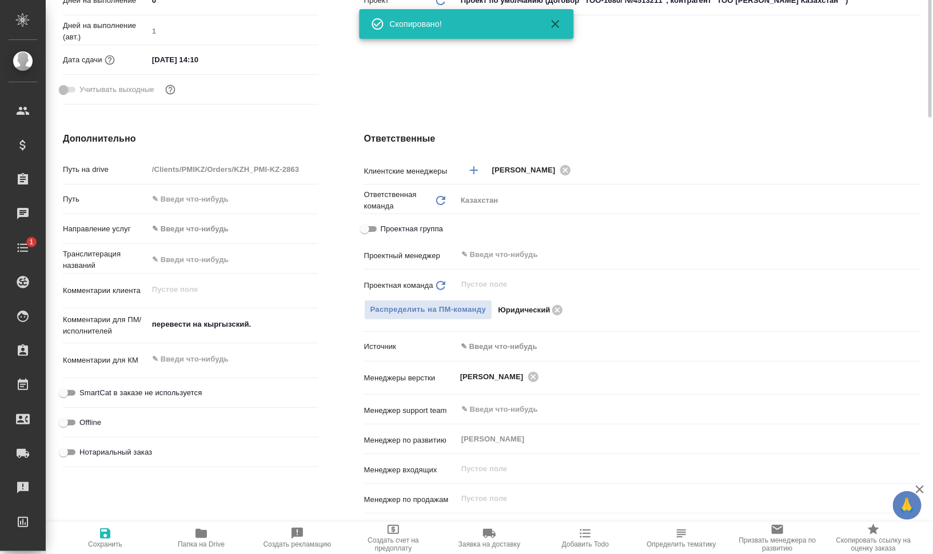
scroll to position [429, 0]
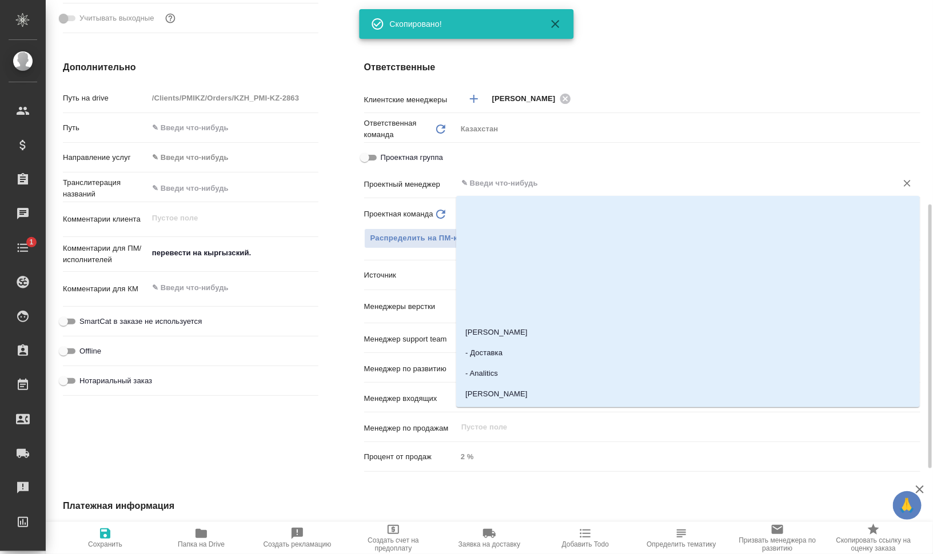
click at [522, 187] on input "text" at bounding box center [669, 184] width 418 height 14
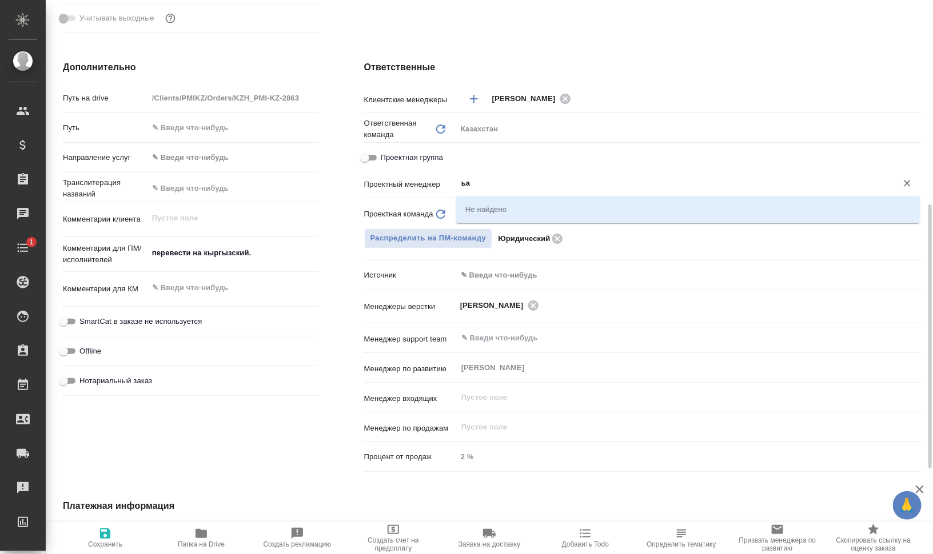
type input "ь"
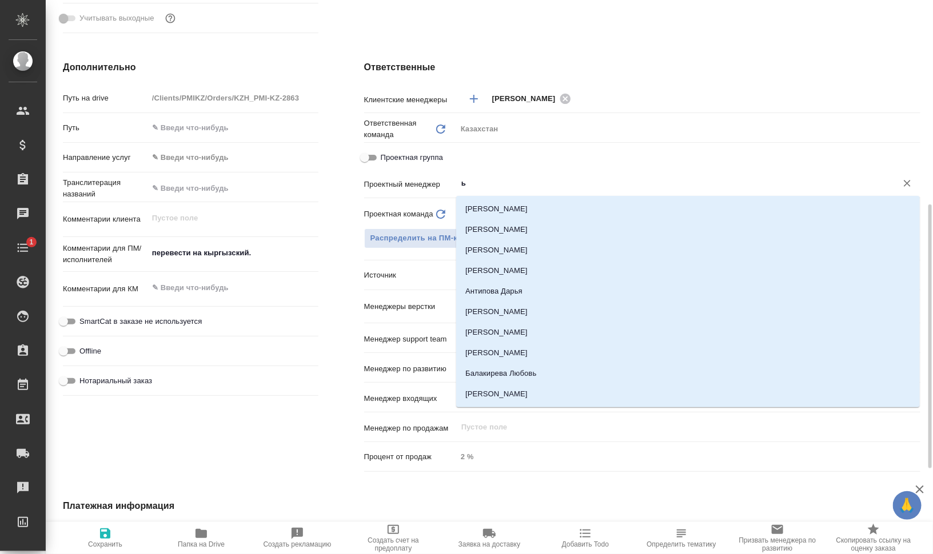
type textarea "x"
type input "баб"
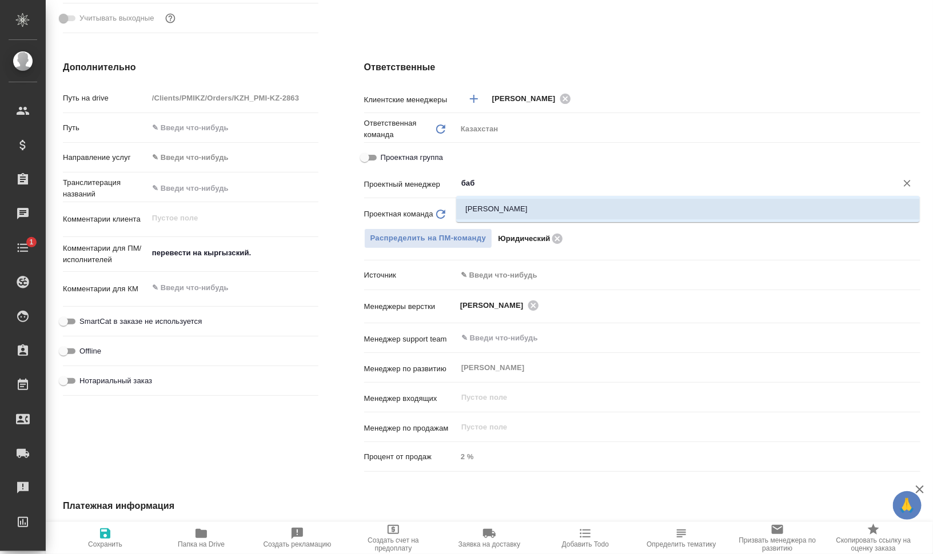
click at [542, 206] on li "Бабкина Анастасия" at bounding box center [687, 209] width 463 height 21
type textarea "x"
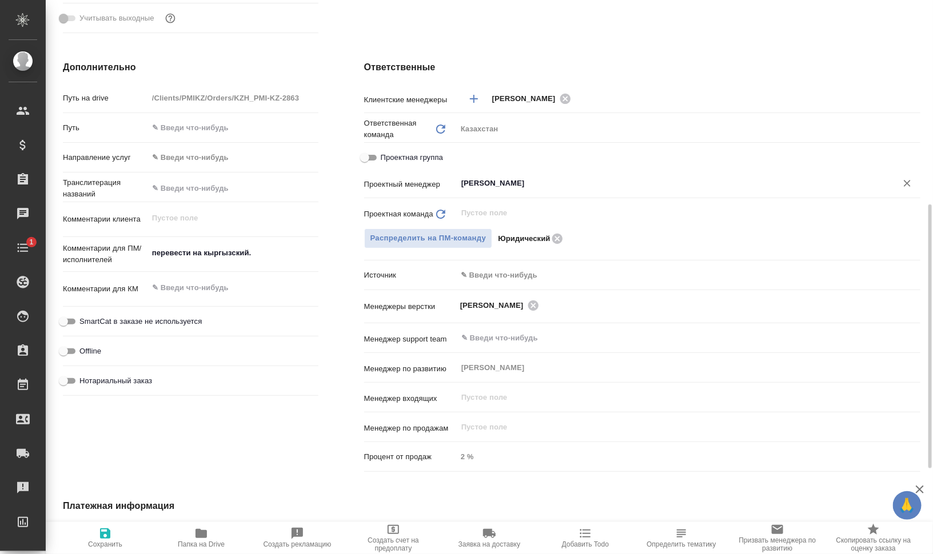
type input "Бабкина Анастасия"
click at [126, 535] on span "Сохранить" at bounding box center [105, 538] width 82 height 22
type textarea "x"
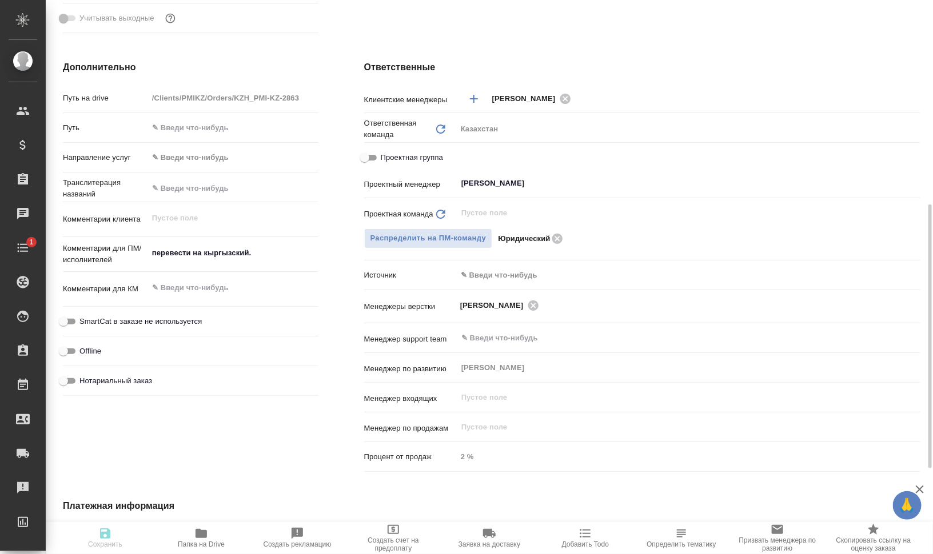
type textarea "x"
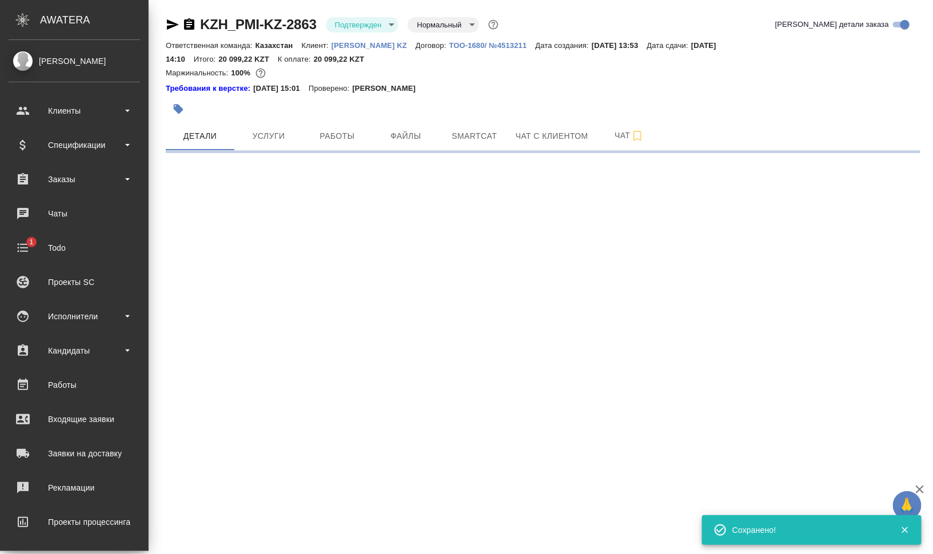
scroll to position [0, 0]
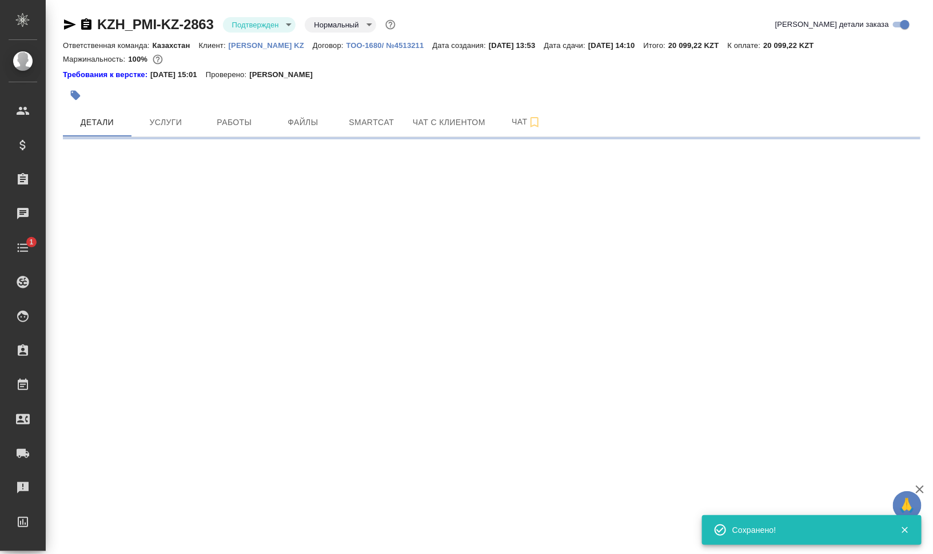
select select "RU"
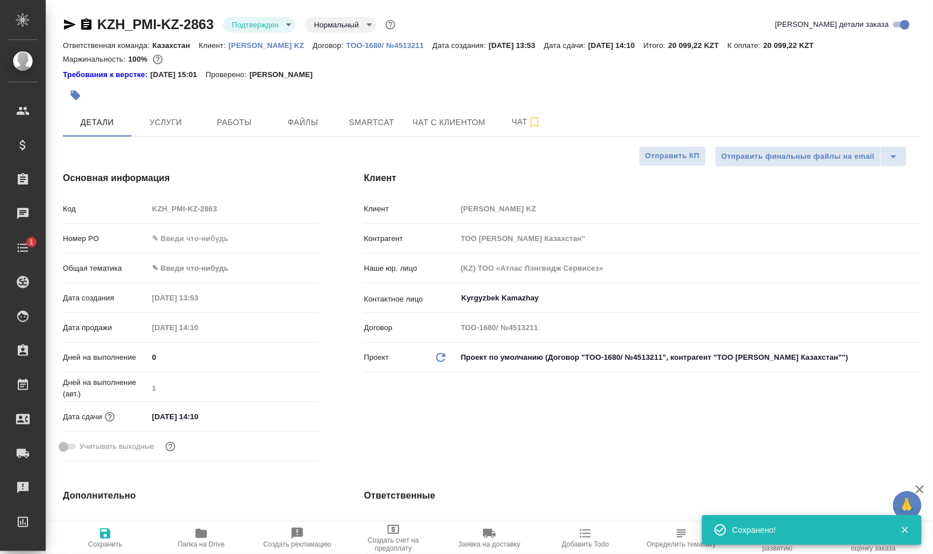
type textarea "x"
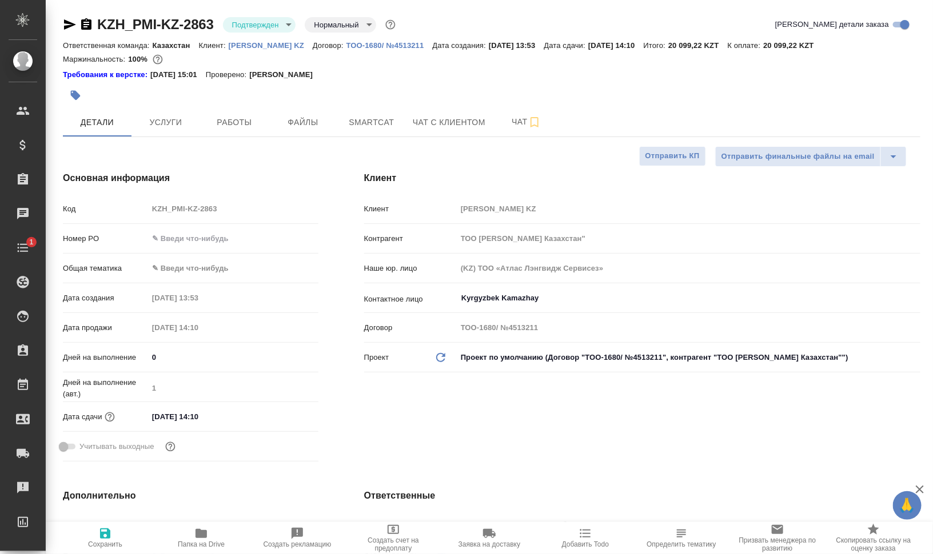
type textarea "x"
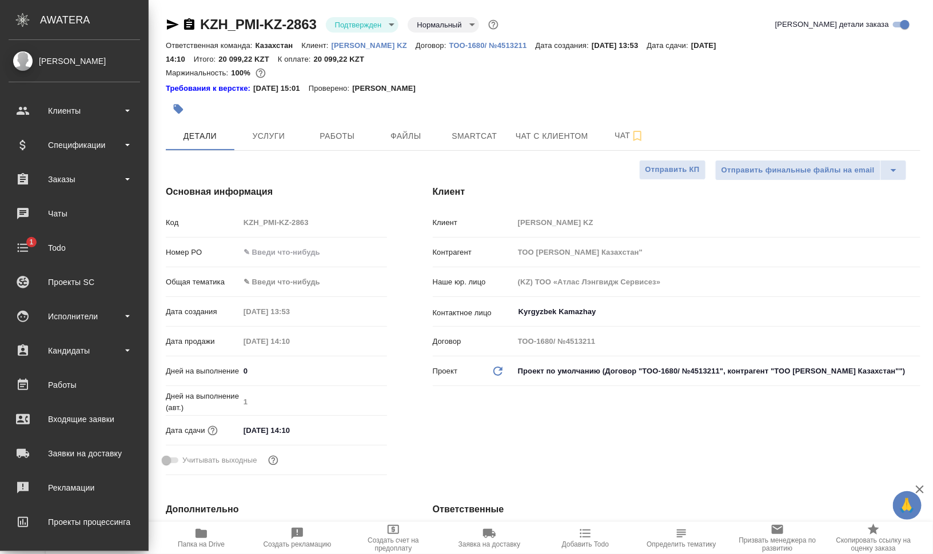
type textarea "x"
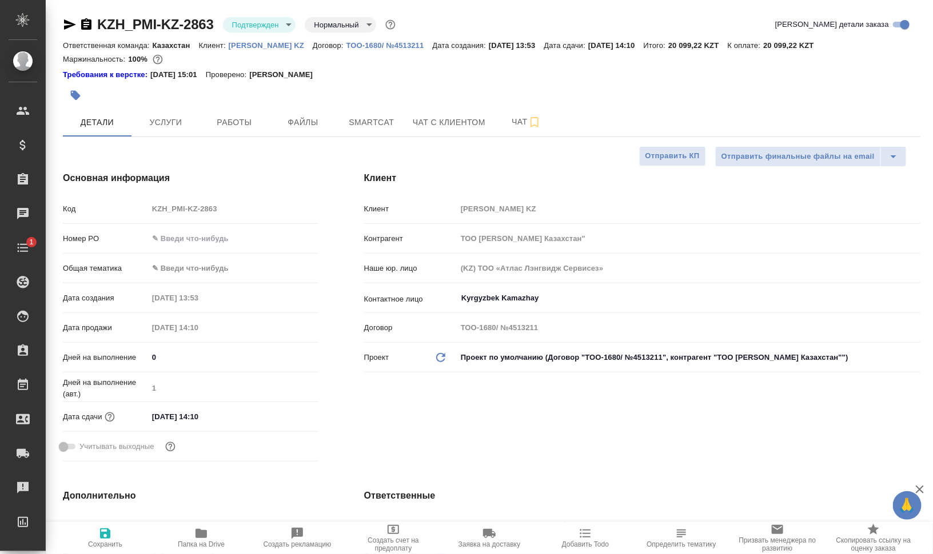
type textarea "x"
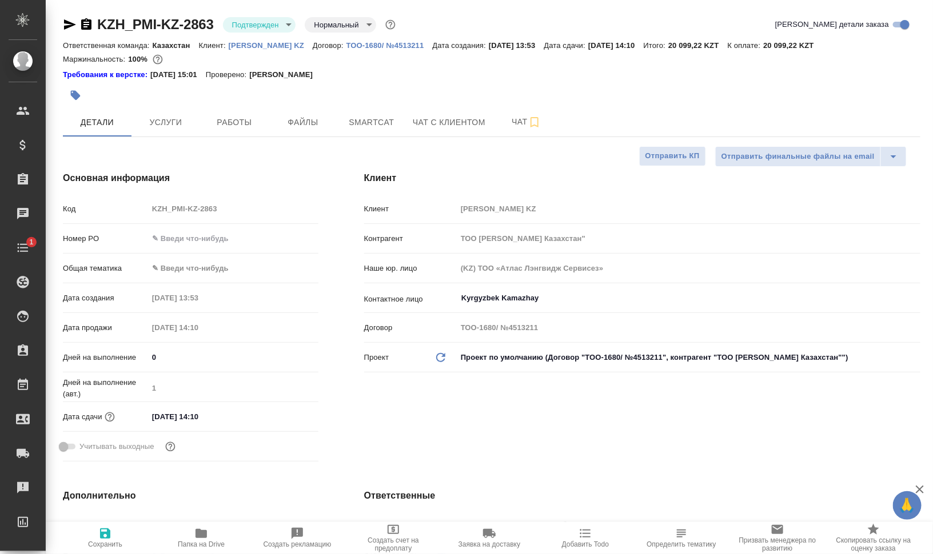
type textarea "x"
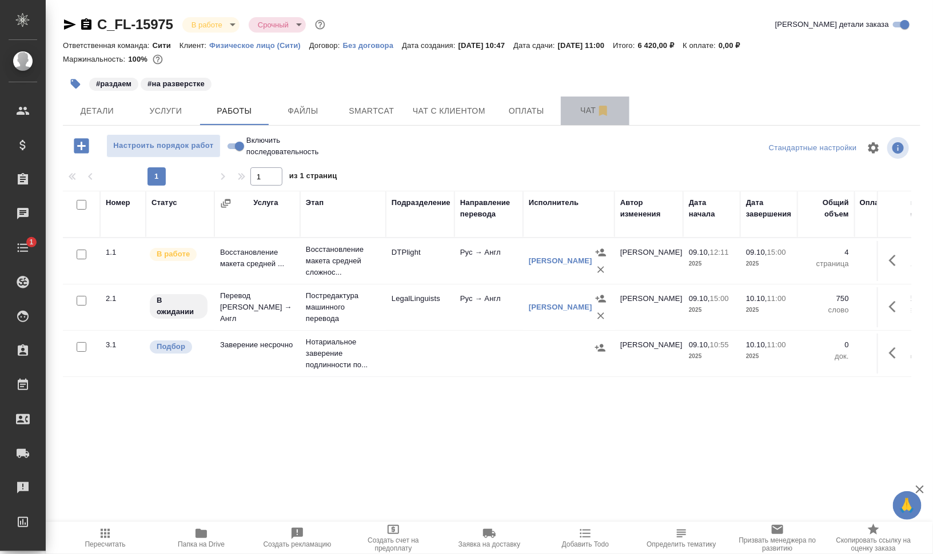
click at [573, 117] on span "Чат" at bounding box center [595, 110] width 55 height 14
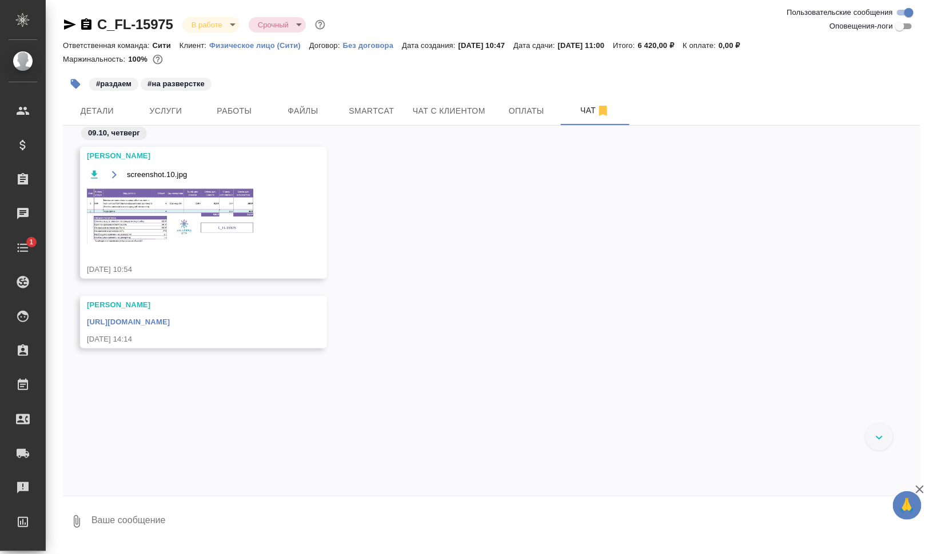
click at [170, 321] on link "[URL][DOMAIN_NAME]" at bounding box center [128, 322] width 83 height 9
click at [371, 113] on span "Smartcat" at bounding box center [371, 111] width 55 height 14
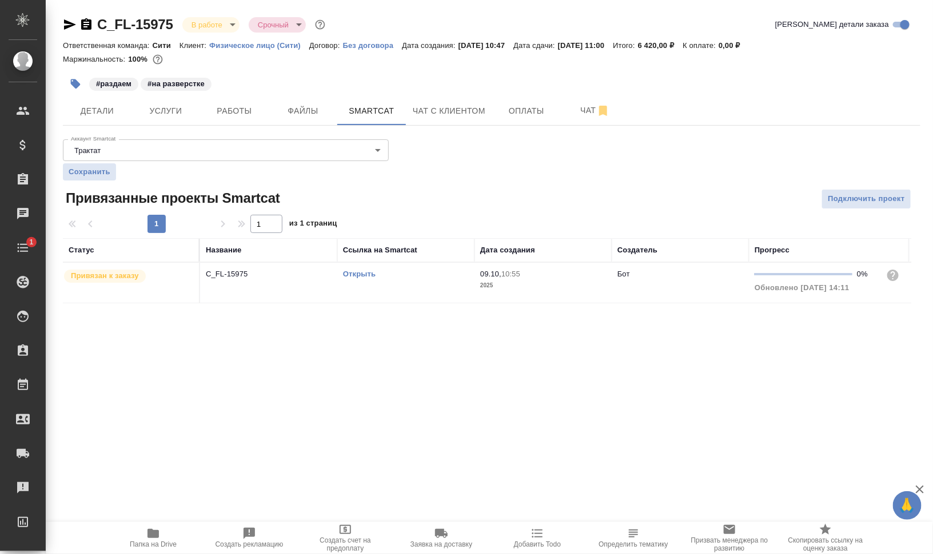
click at [363, 275] on link "Открыть" at bounding box center [359, 274] width 33 height 9
click at [374, 273] on link "Открыть" at bounding box center [359, 274] width 33 height 9
click at [392, 298] on td "Открыть" at bounding box center [405, 283] width 137 height 40
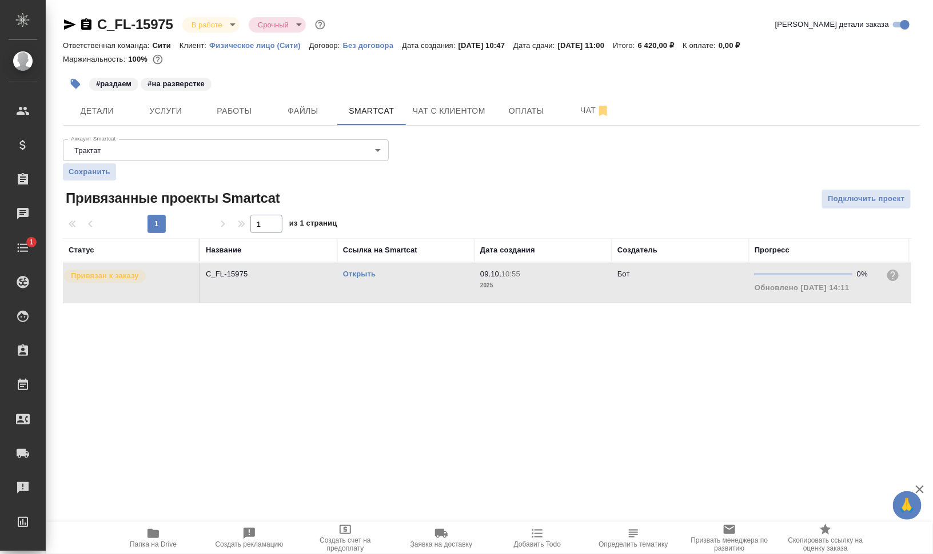
click at [392, 298] on td "Открыть" at bounding box center [405, 283] width 137 height 40
click at [73, 82] on icon "button" at bounding box center [76, 84] width 10 height 10
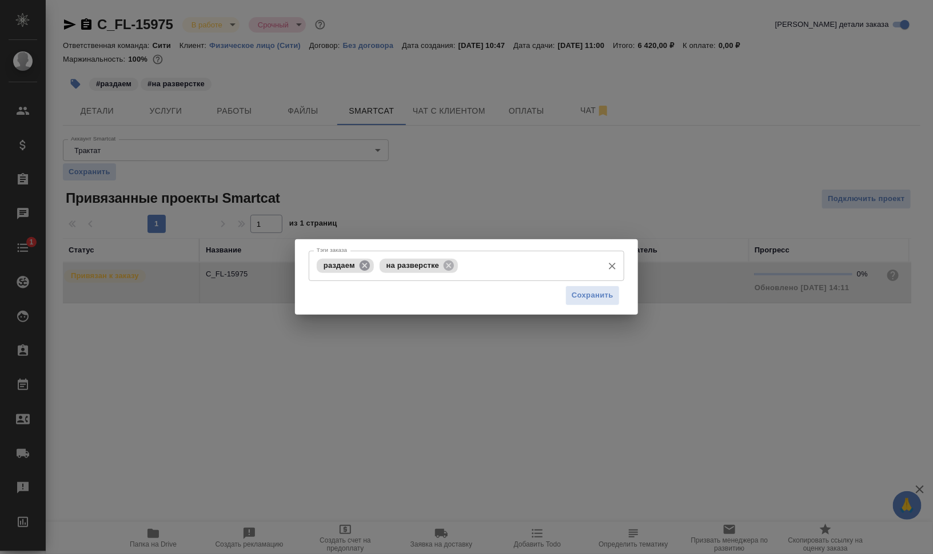
click at [365, 265] on icon at bounding box center [364, 265] width 10 height 10
click at [389, 264] on icon at bounding box center [386, 265] width 10 height 10
click at [416, 267] on input "Тэги заказа" at bounding box center [497, 265] width 199 height 19
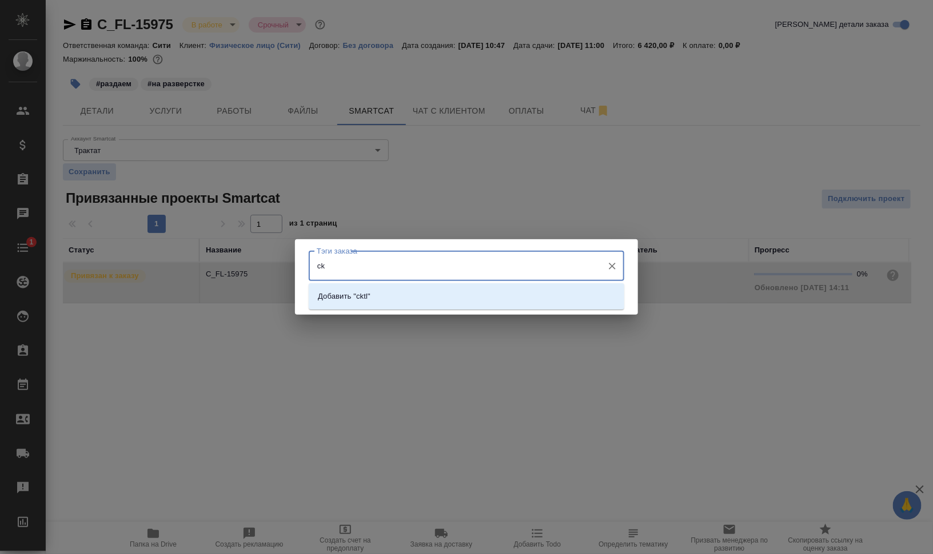
type input "c"
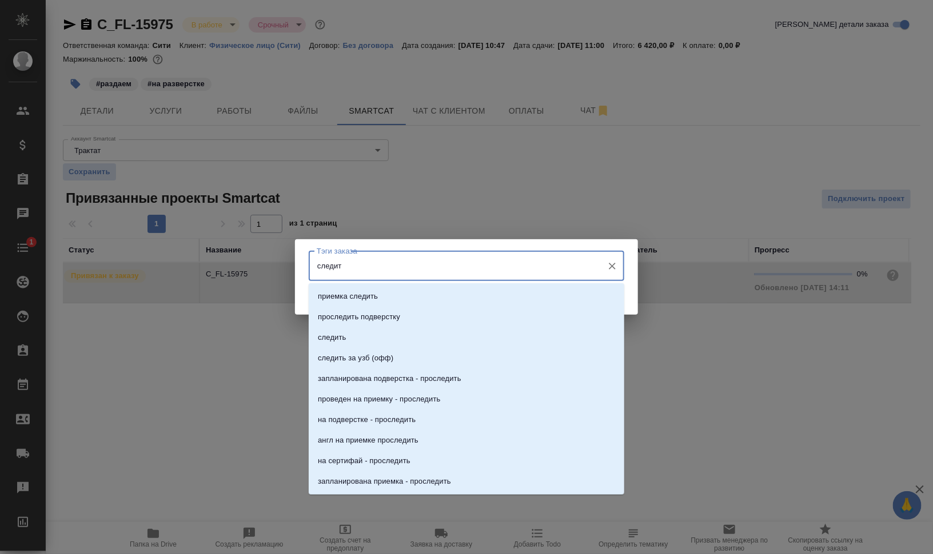
type input "следить"
click at [481, 333] on li "следить" at bounding box center [466, 337] width 315 height 21
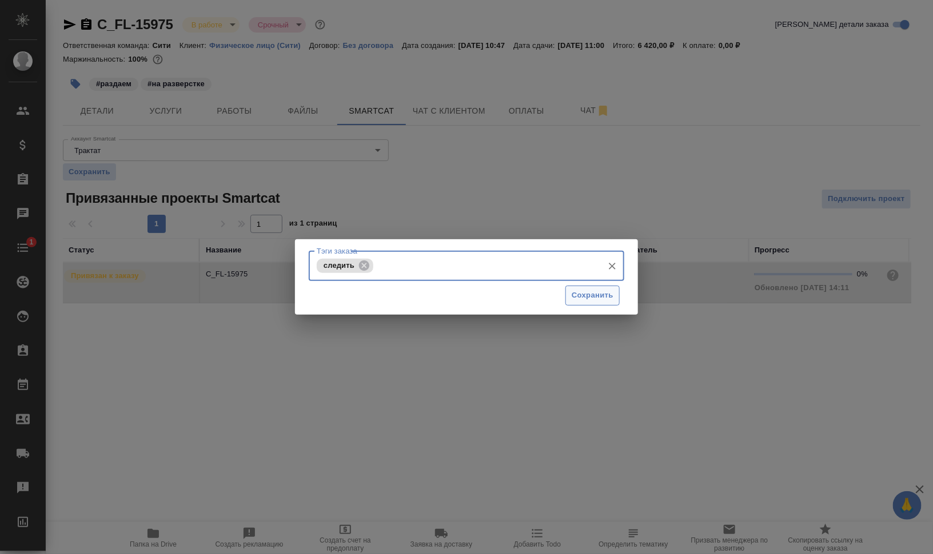
click at [592, 291] on span "Сохранить" at bounding box center [593, 295] width 42 height 13
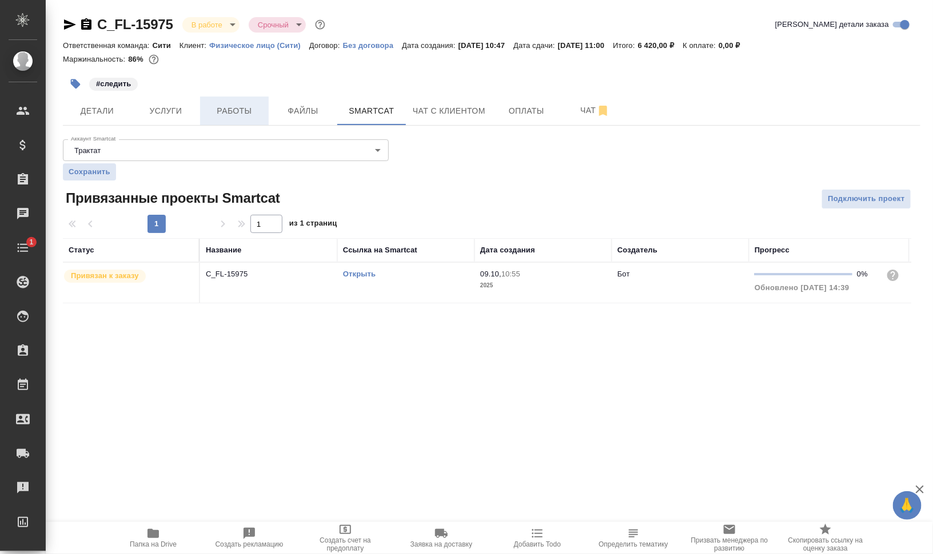
click at [233, 110] on span "Работы" at bounding box center [234, 111] width 55 height 14
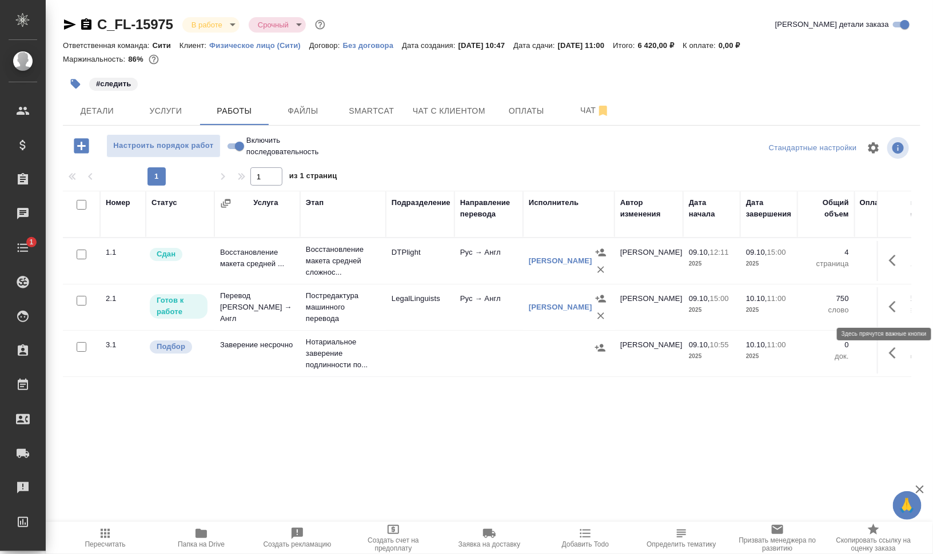
click at [895, 302] on icon "button" at bounding box center [896, 307] width 14 height 14
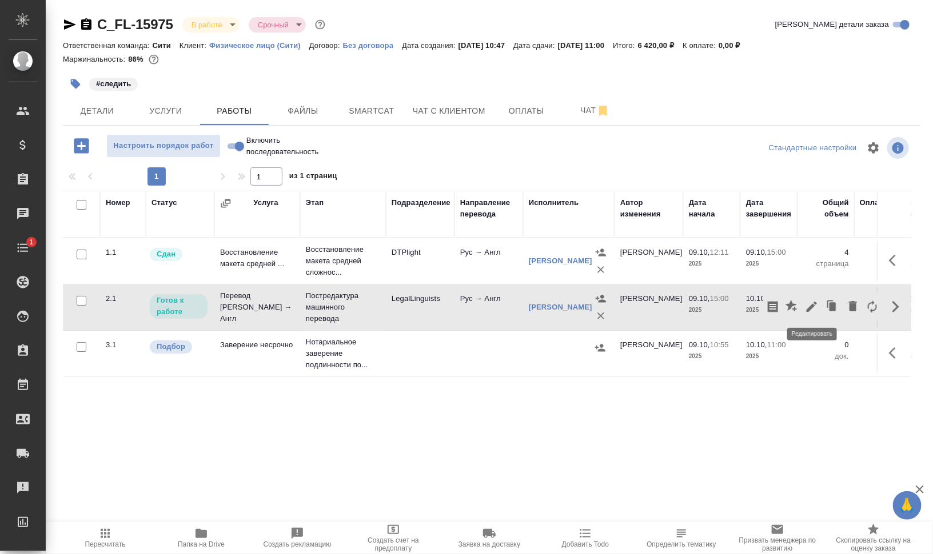
click at [808, 304] on icon "button" at bounding box center [812, 307] width 14 height 14
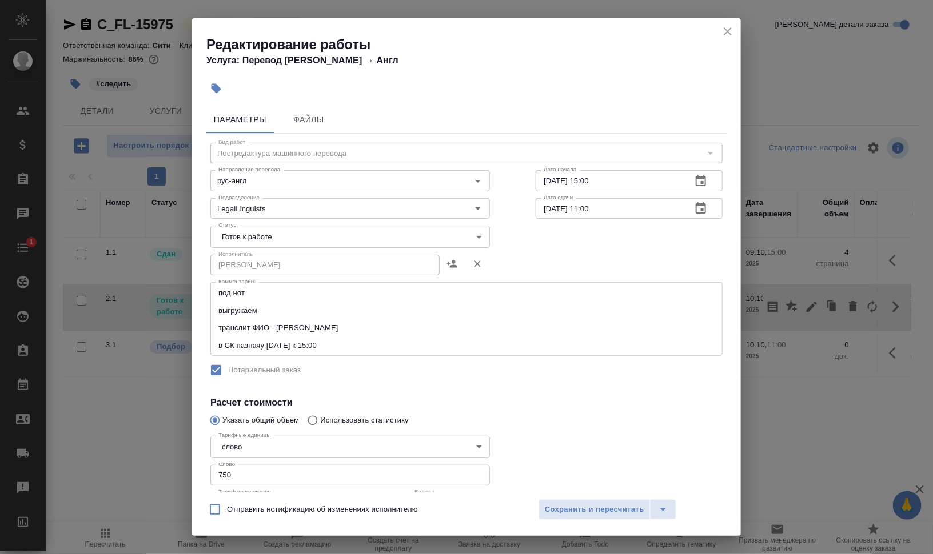
click at [233, 241] on body "🙏 .cls-1 fill:#fff; AWATERA Валеев Динар Клиенты Спецификации Заказы 0 Чаты 1 T…" at bounding box center [466, 277] width 933 height 554
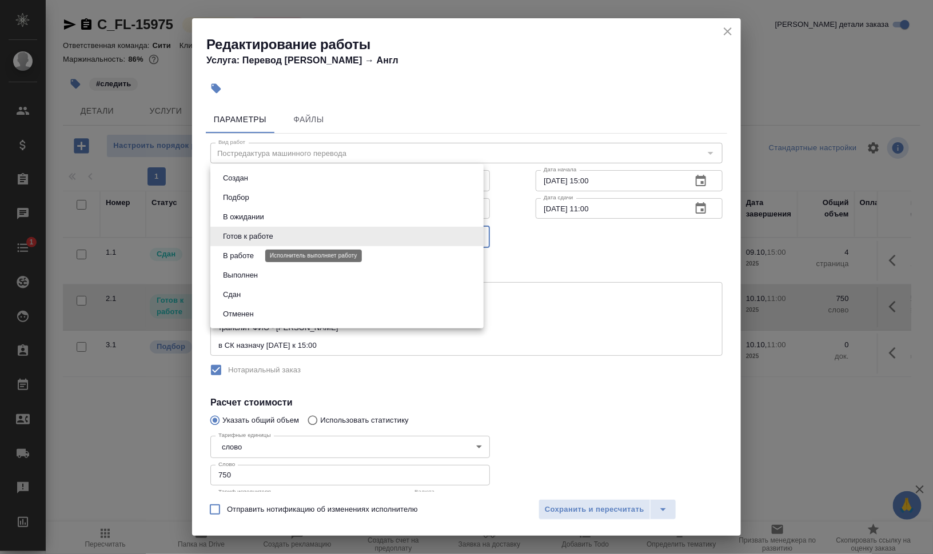
click at [236, 253] on button "В работе" at bounding box center [238, 256] width 38 height 13
type input "inProgress"
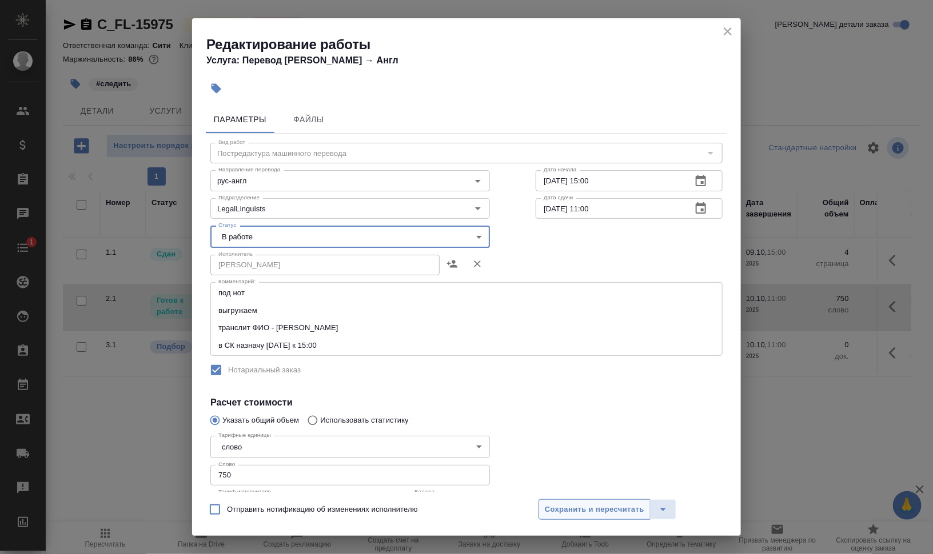
click at [603, 513] on span "Сохранить и пересчитать" at bounding box center [594, 510] width 99 height 13
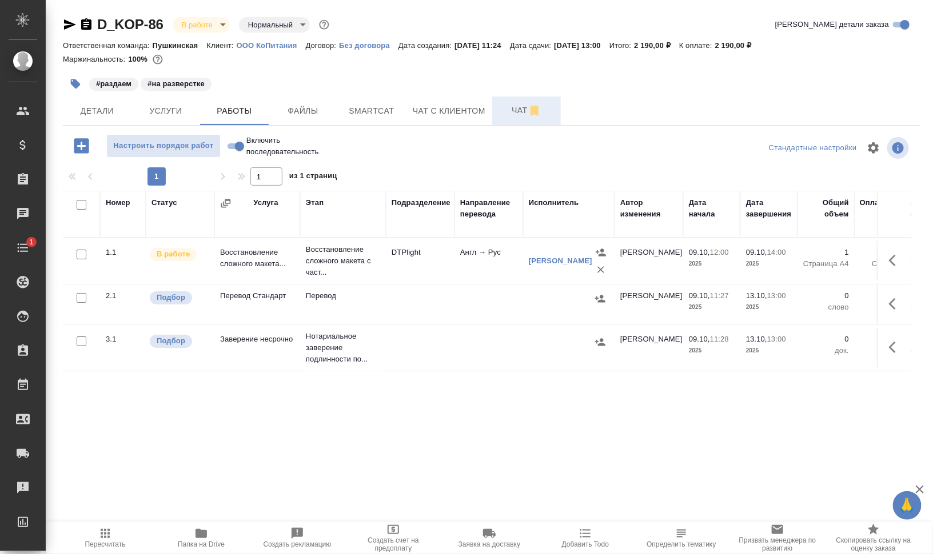
click at [501, 109] on span "Чат" at bounding box center [526, 110] width 55 height 14
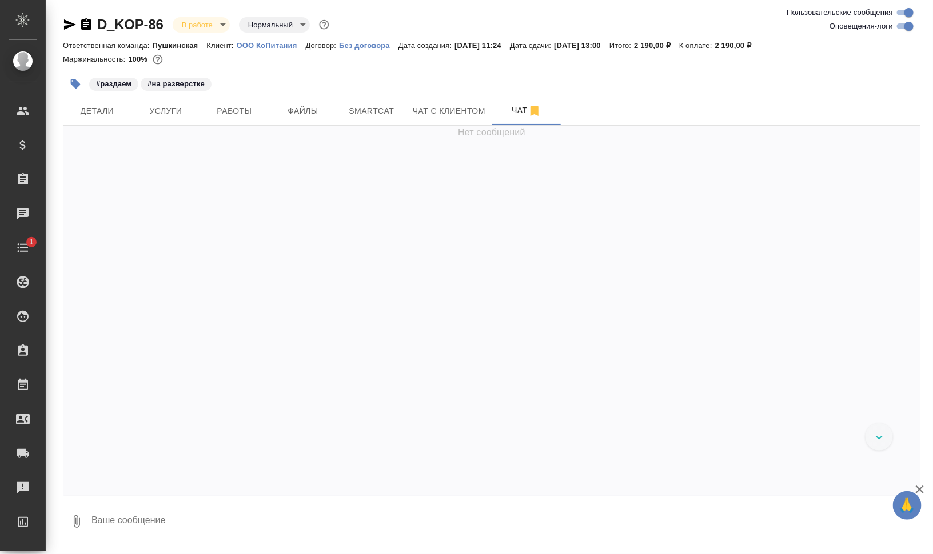
scroll to position [3279, 0]
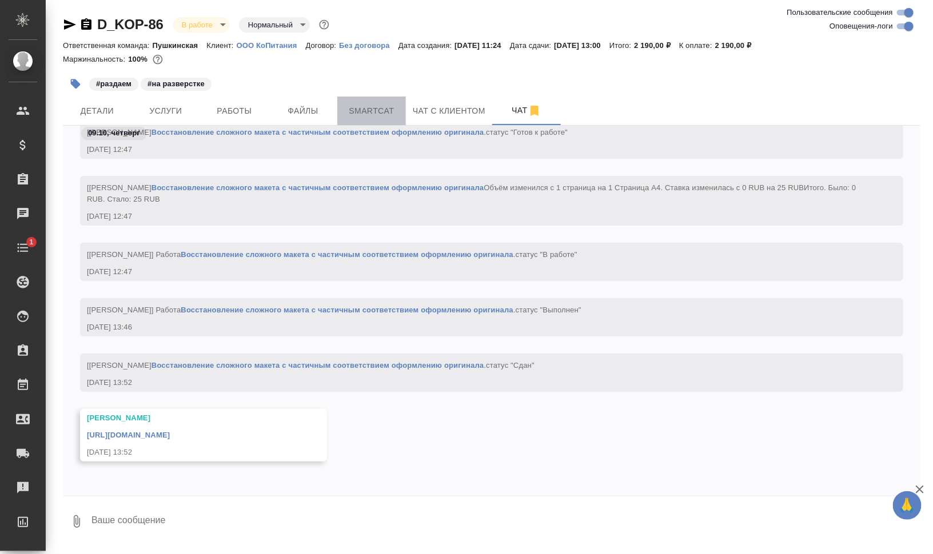
click at [373, 113] on span "Smartcat" at bounding box center [371, 111] width 55 height 14
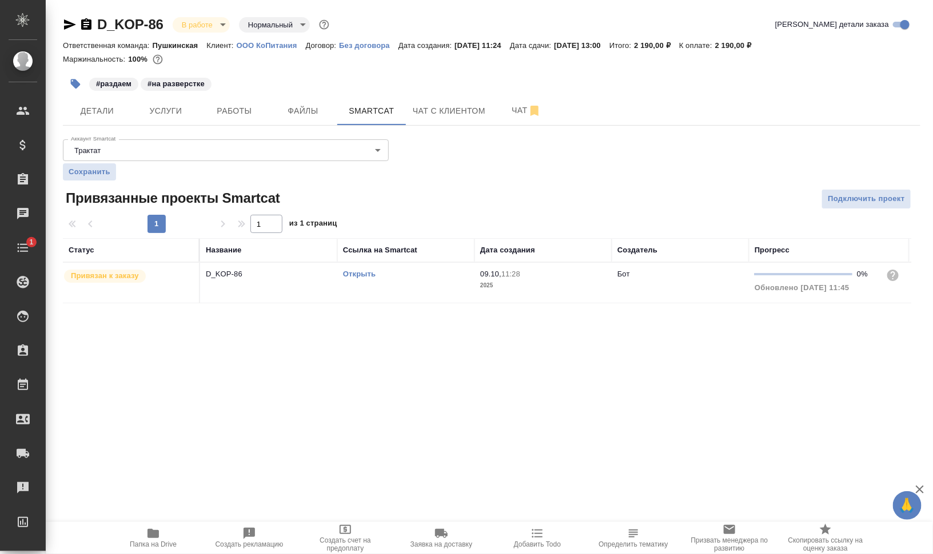
click at [167, 521] on div ".cls-1 fill:#fff; AWATERA [PERSON_NAME] Динар Клиенты Спецификации Заказы 0 Чат…" at bounding box center [466, 277] width 933 height 554
click at [134, 542] on span "Папка на Drive" at bounding box center [153, 545] width 47 height 8
click at [363, 273] on link "Открыть" at bounding box center [359, 274] width 33 height 9
click at [163, 113] on span "Услуги" at bounding box center [165, 111] width 55 height 14
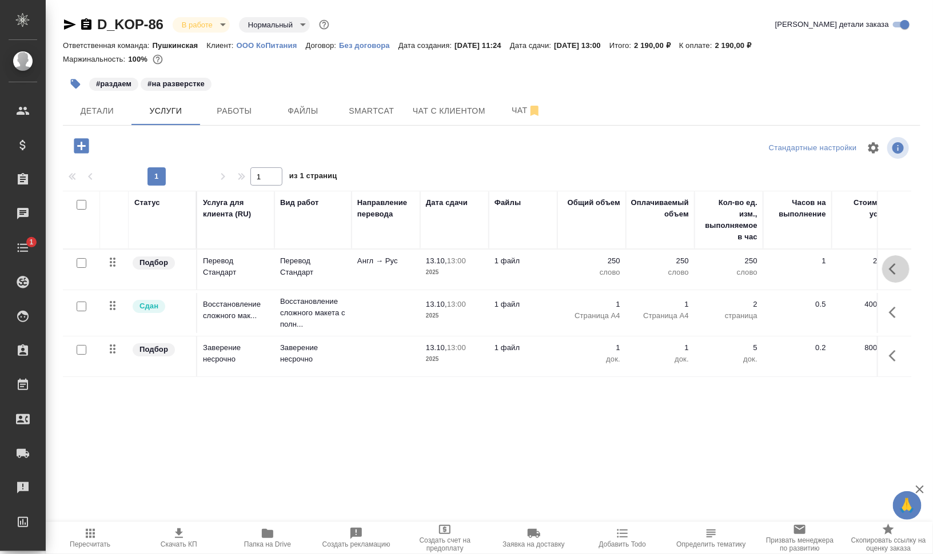
click at [890, 272] on icon "button" at bounding box center [896, 269] width 14 height 14
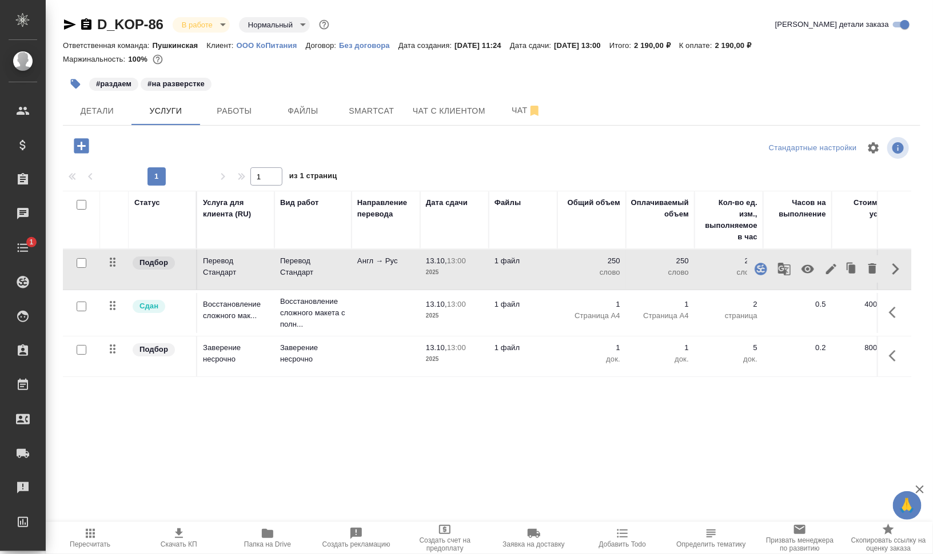
click at [832, 271] on icon "button" at bounding box center [831, 269] width 14 height 14
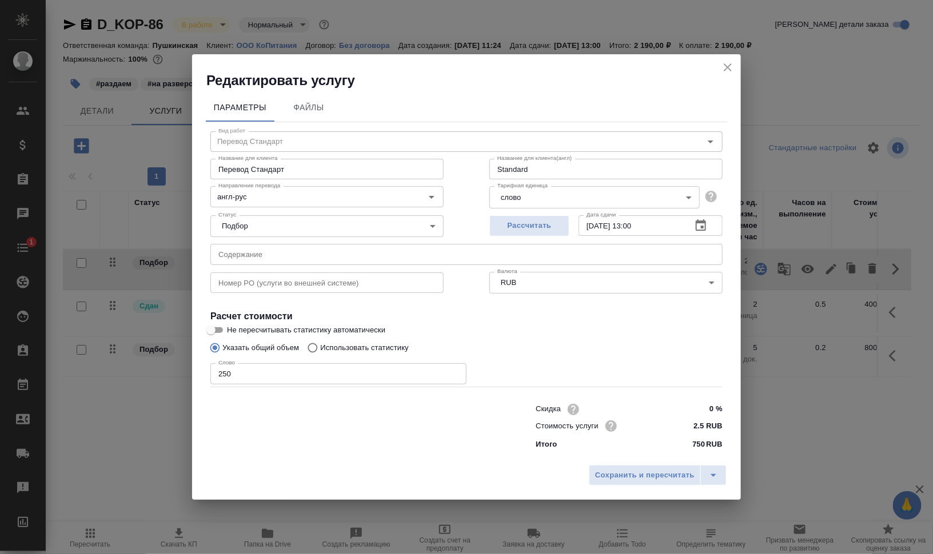
click at [728, 67] on icon "close" at bounding box center [728, 67] width 8 height 8
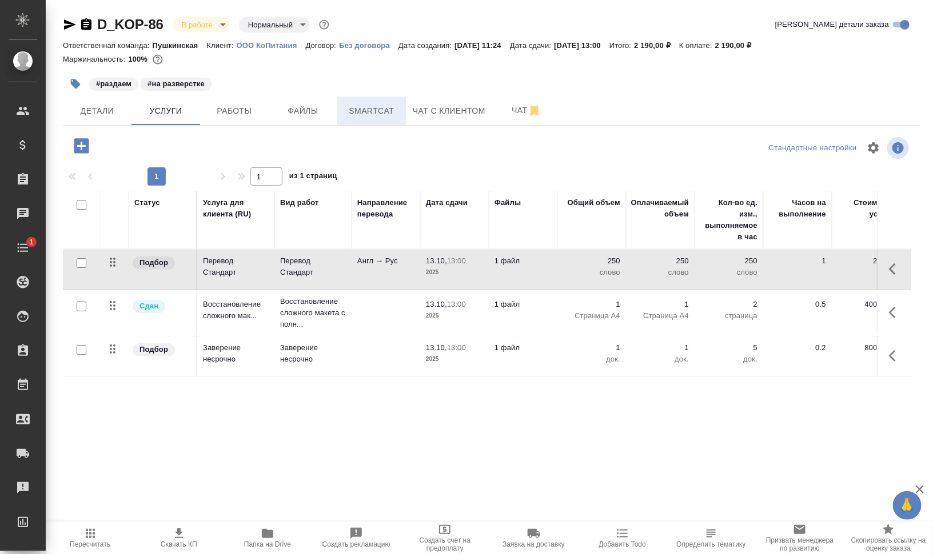
click at [365, 102] on button "Smartcat" at bounding box center [371, 111] width 69 height 29
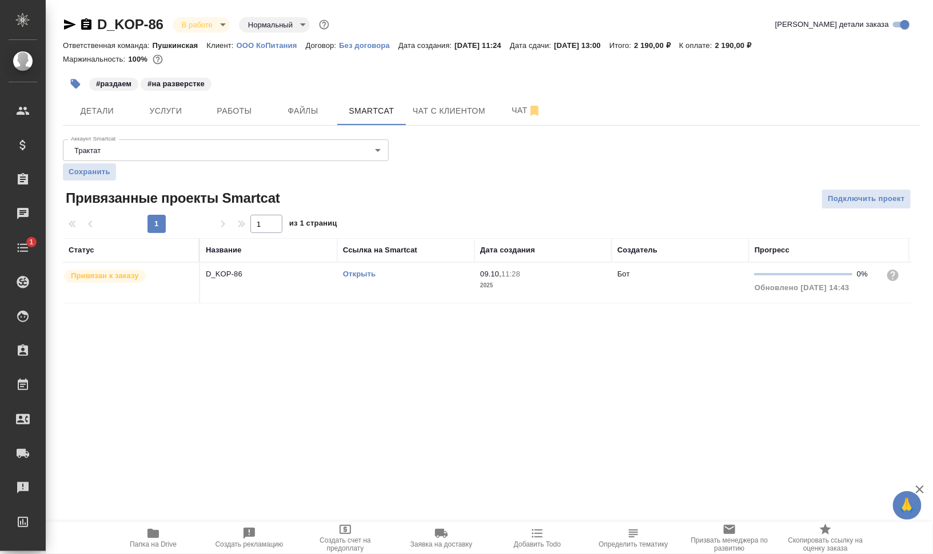
click at [398, 286] on td "Открыть" at bounding box center [405, 283] width 137 height 40
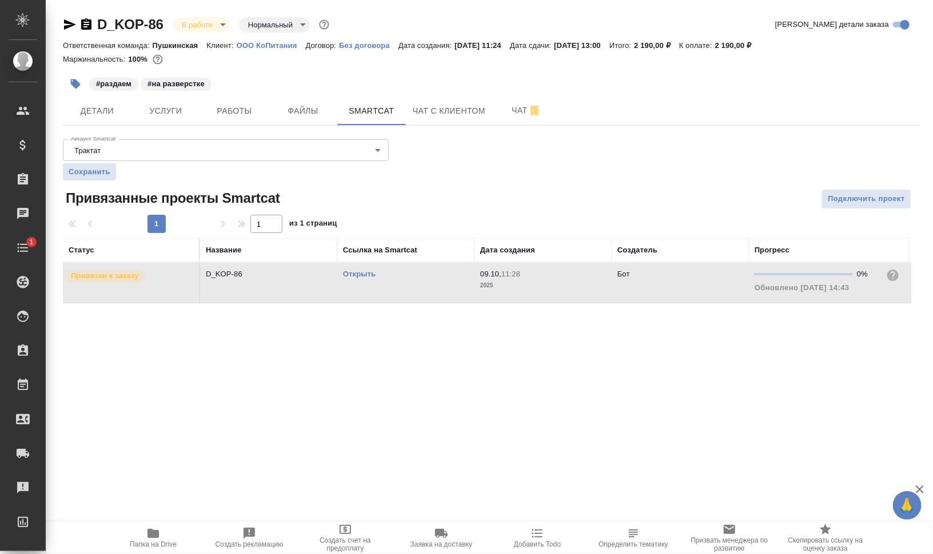
click at [398, 286] on td "Открыть" at bounding box center [405, 283] width 137 height 40
click at [217, 111] on span "Работы" at bounding box center [234, 111] width 55 height 14
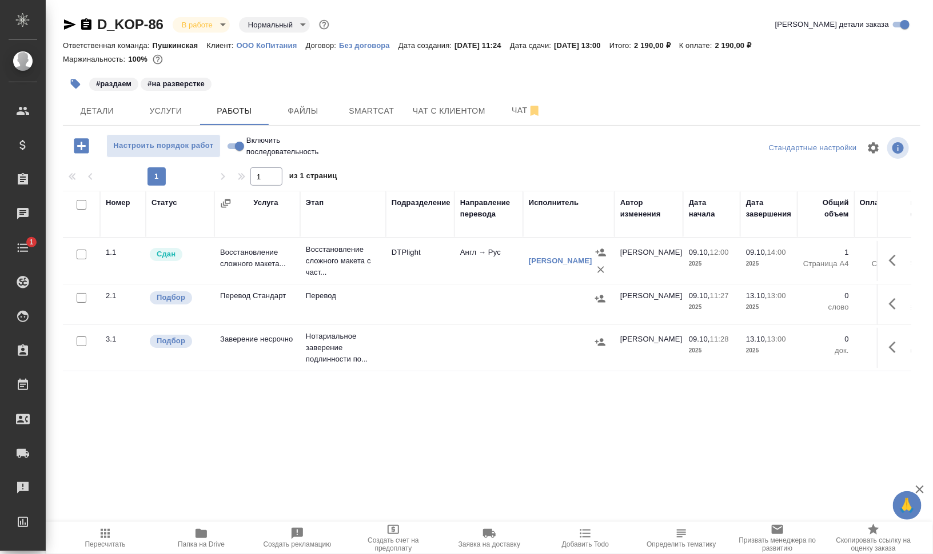
click at [896, 305] on icon "button" at bounding box center [896, 304] width 14 height 14
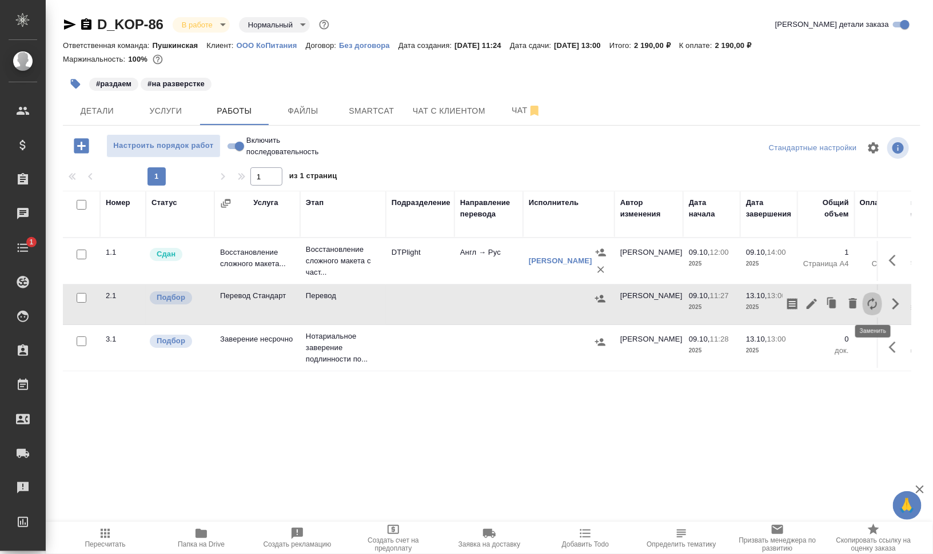
click at [875, 304] on icon "button" at bounding box center [872, 304] width 14 height 14
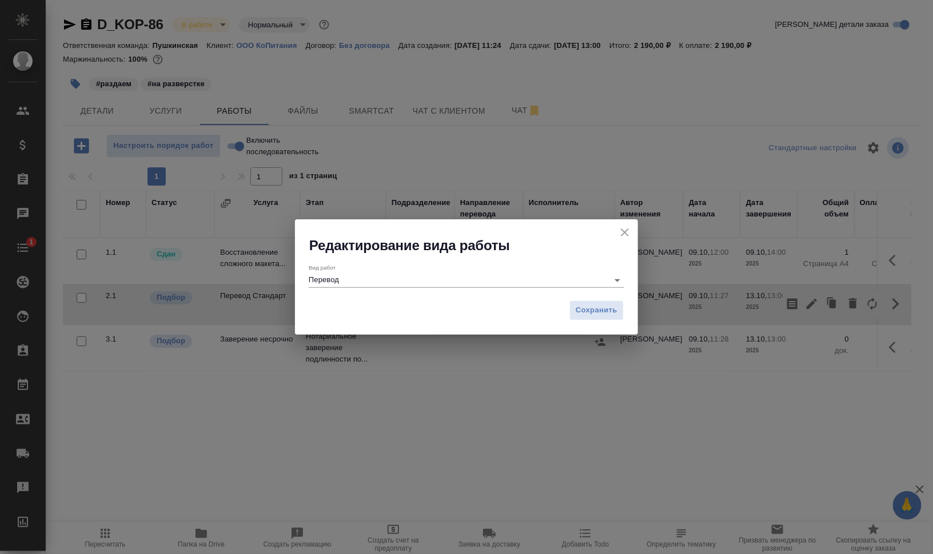
click at [461, 272] on div "Вид работ Перевод" at bounding box center [466, 275] width 315 height 23
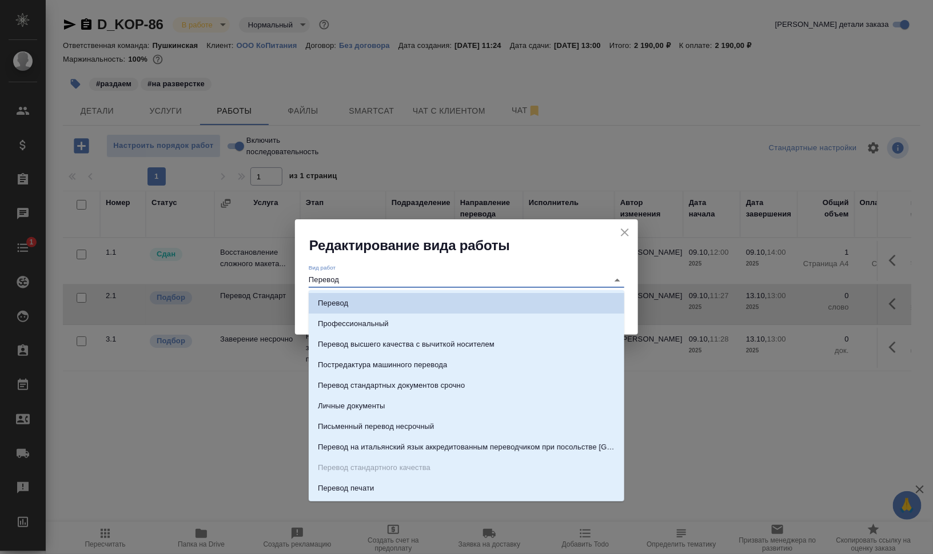
click at [423, 281] on input "Перевод" at bounding box center [456, 280] width 294 height 14
drag, startPoint x: 417, startPoint y: 358, endPoint x: 423, endPoint y: 359, distance: 6.3
click at [417, 359] on p "Постредактура машинного перевода" at bounding box center [382, 364] width 129 height 11
type input "Постредактура машинного перевода"
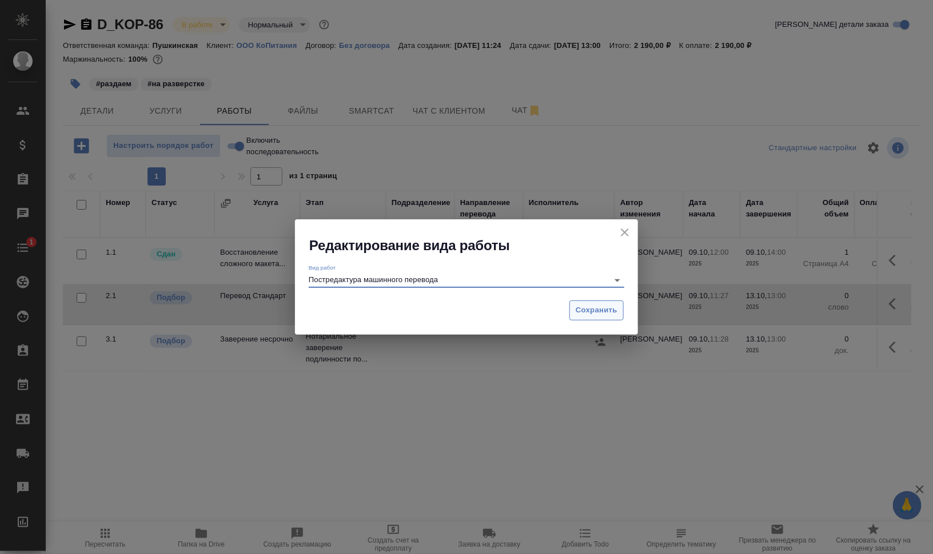
click at [604, 309] on span "Сохранить" at bounding box center [597, 310] width 42 height 13
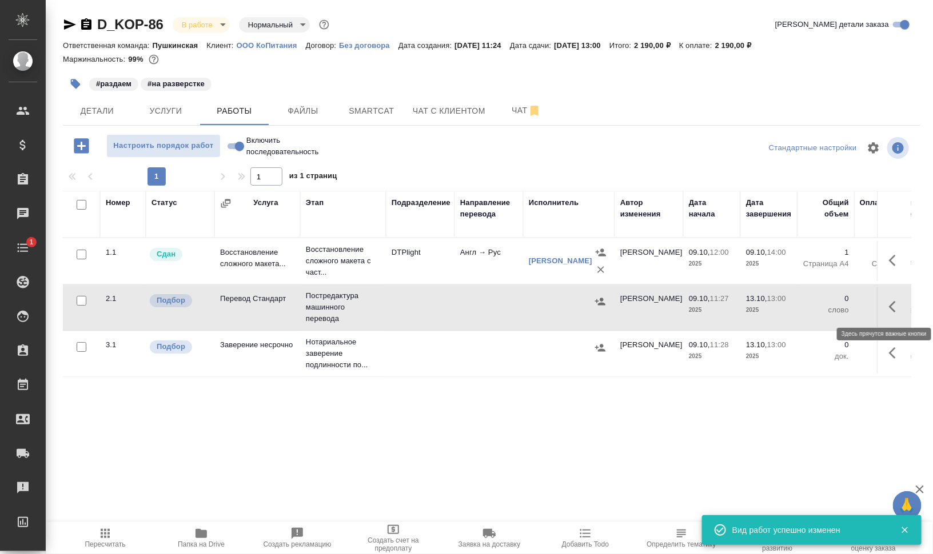
click at [900, 306] on icon "button" at bounding box center [896, 307] width 14 height 14
click at [813, 303] on icon "button" at bounding box center [811, 307] width 10 height 10
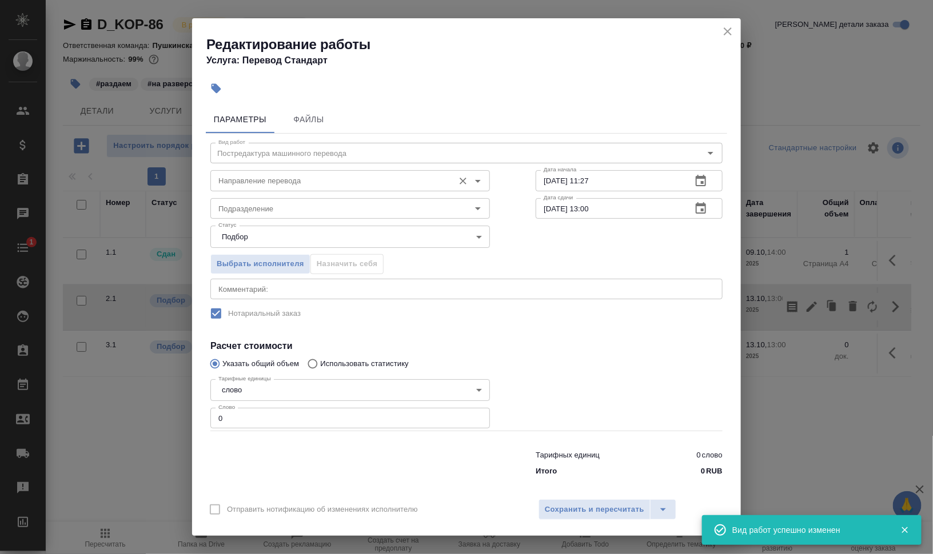
click at [239, 177] on input "Направление перевода" at bounding box center [331, 181] width 234 height 14
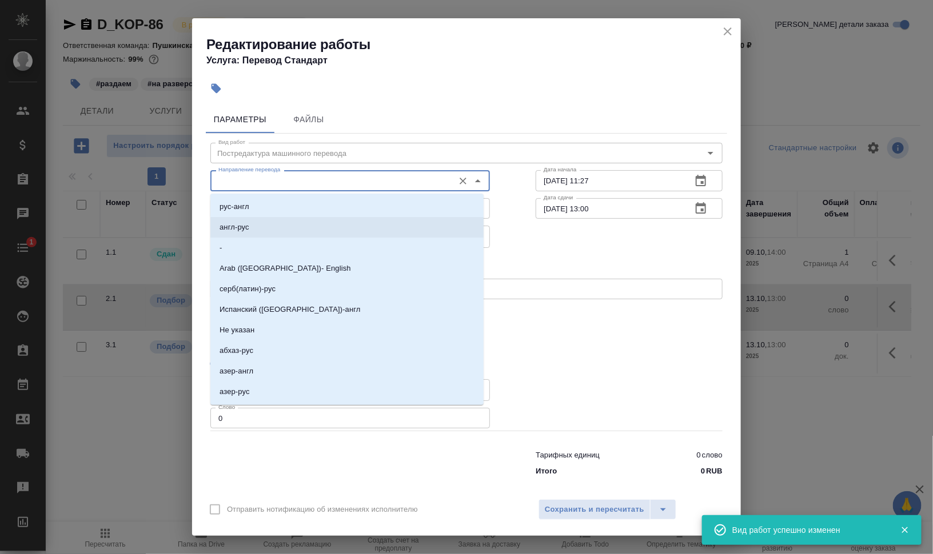
click at [240, 221] on li "англ-рус" at bounding box center [346, 227] width 273 height 21
type input "англ-рус"
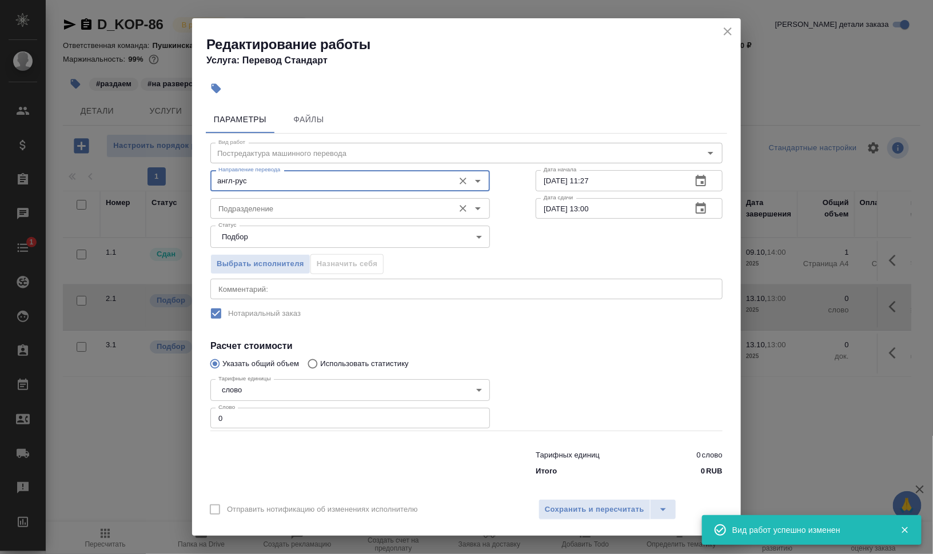
click at [253, 209] on input "Подразделение" at bounding box center [331, 209] width 234 height 14
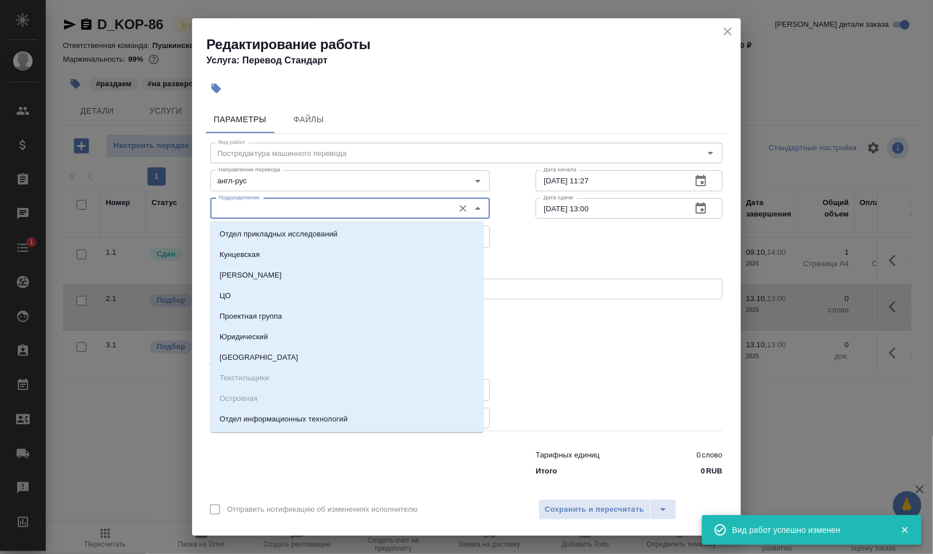
type input "в"
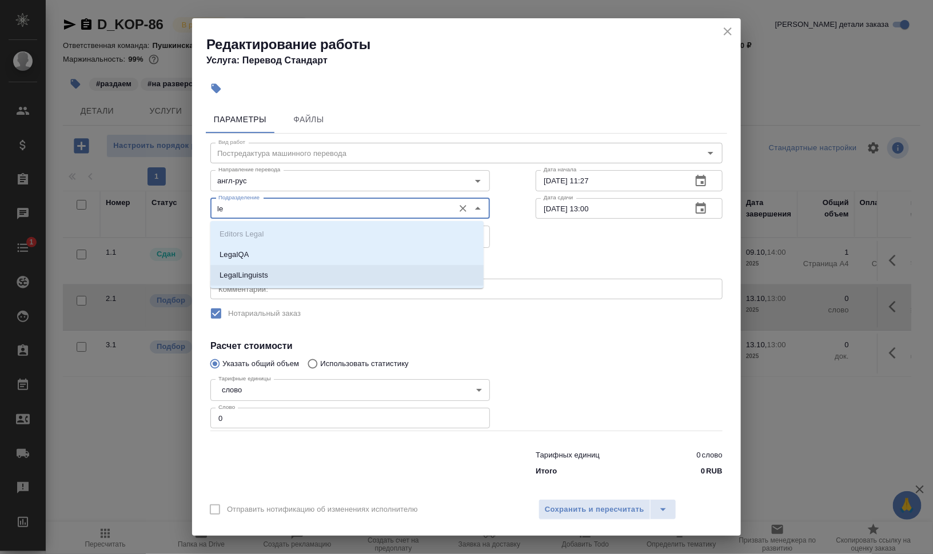
click at [269, 274] on li "LegalLinguists" at bounding box center [346, 275] width 273 height 21
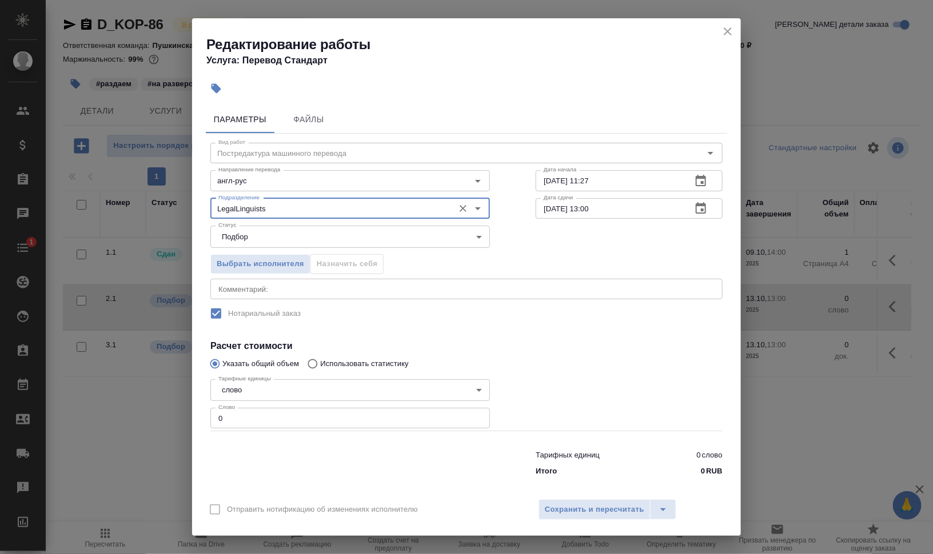
type input "LegalLinguists"
click at [291, 293] on div "x Комментарий:" at bounding box center [466, 289] width 512 height 21
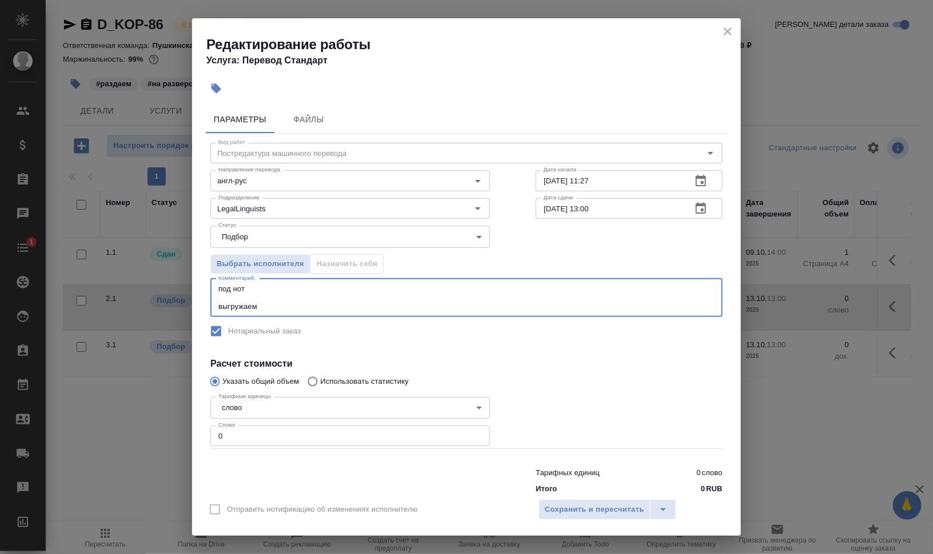
type textarea "под нот выгружаем"
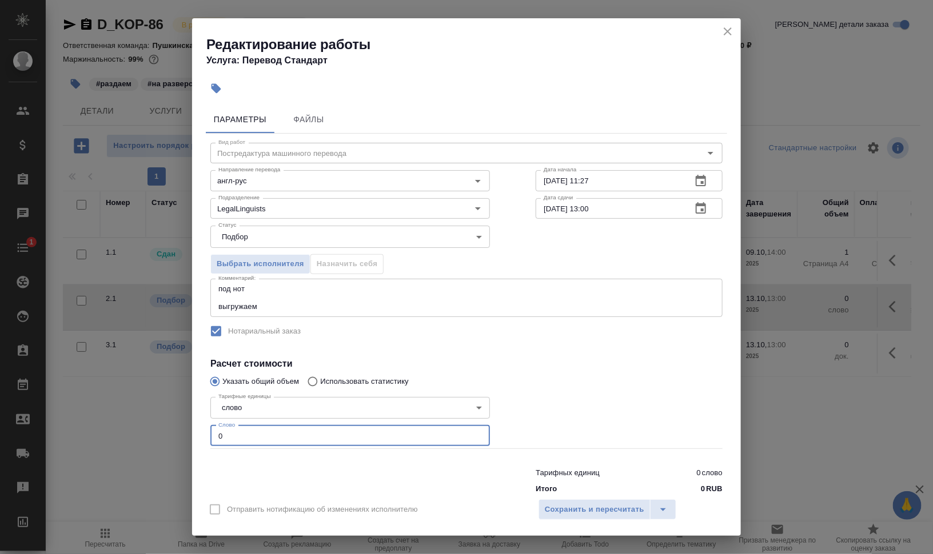
drag, startPoint x: 234, startPoint y: 435, endPoint x: 189, endPoint y: 437, distance: 45.8
click at [189, 437] on div "Редактирование работы Услуга: Перевод Стандарт Параметры Файлы Вид работ Постре…" at bounding box center [466, 277] width 933 height 554
type input "230"
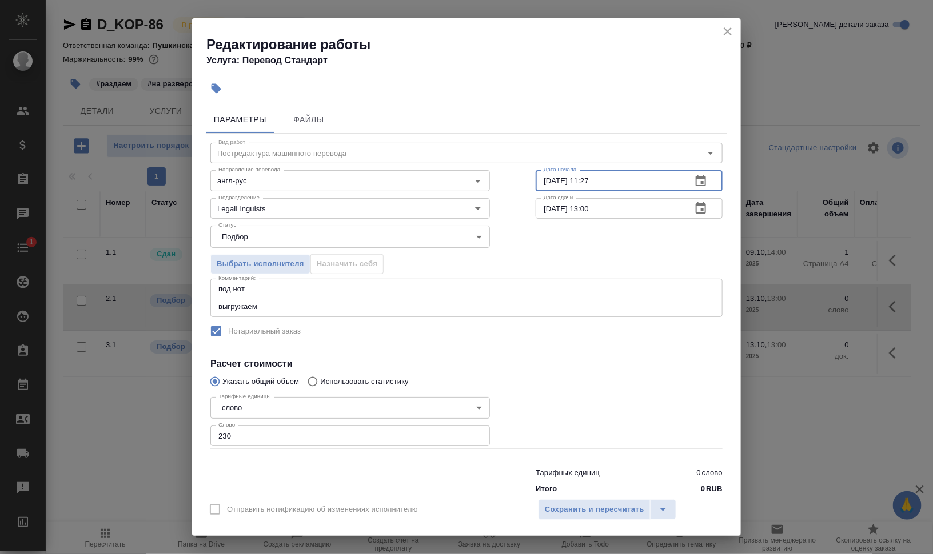
drag, startPoint x: 578, startPoint y: 180, endPoint x: 643, endPoint y: 183, distance: 64.7
click at [643, 183] on input "09.10.2025 11:27" at bounding box center [609, 180] width 147 height 21
type input "09.10.2025 14:45"
click at [546, 206] on input "13.10.2025 13:00" at bounding box center [609, 208] width 147 height 21
click at [584, 206] on input "10.10.2025 13:00" at bounding box center [609, 208] width 147 height 21
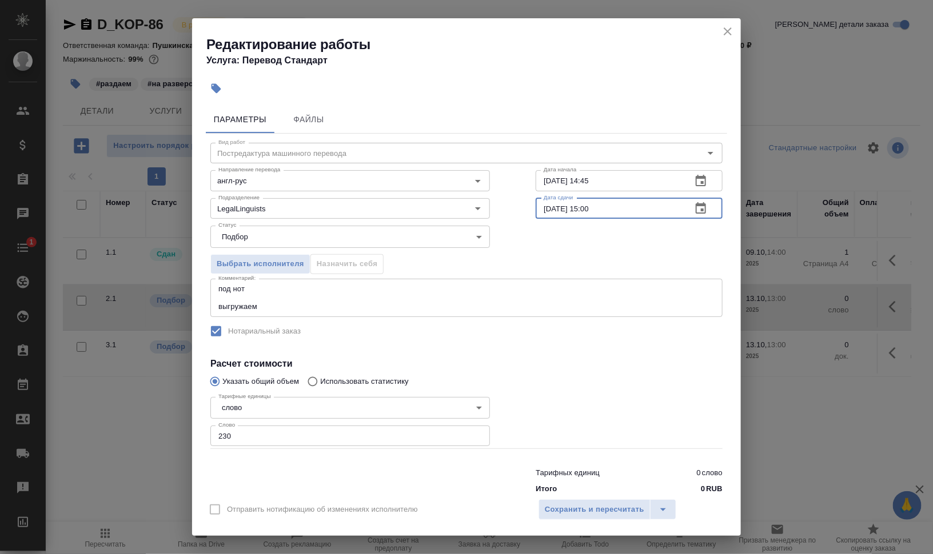
type input "10.10.2025 15:00"
click at [400, 310] on div "под нот выгружаем x Комментарий:" at bounding box center [466, 298] width 512 height 38
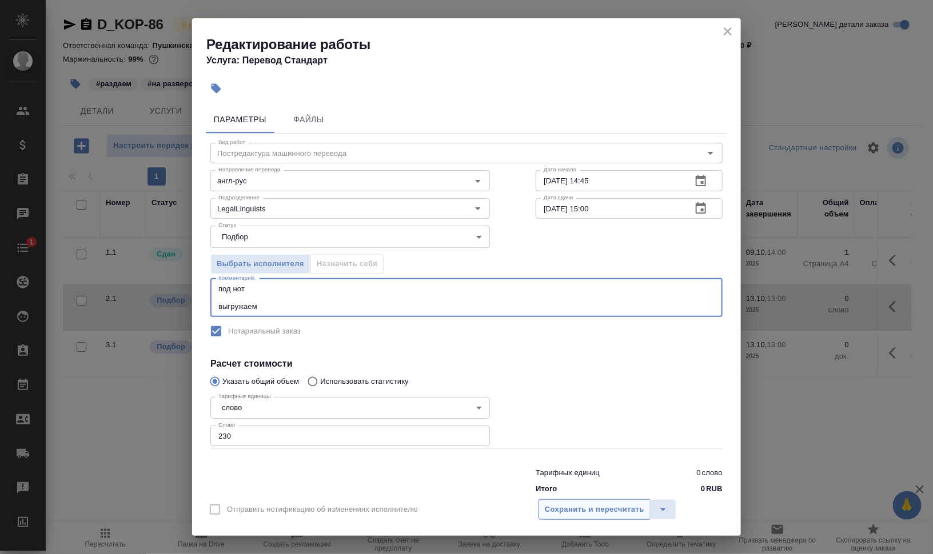
click at [609, 506] on span "Сохранить и пересчитать" at bounding box center [594, 510] width 99 height 13
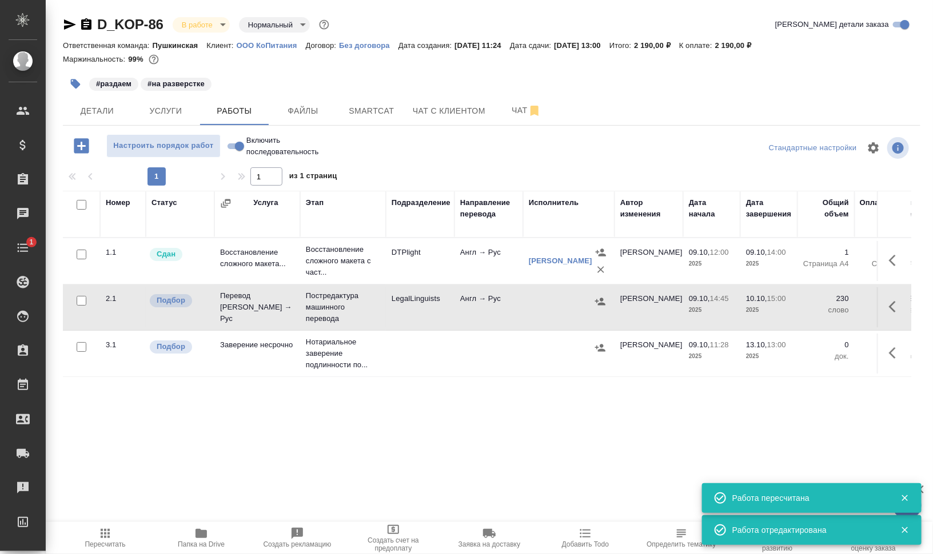
drag, startPoint x: 212, startPoint y: 540, endPoint x: 219, endPoint y: 537, distance: 7.2
click at [212, 540] on span "Папка на Drive" at bounding box center [201, 538] width 82 height 22
click at [889, 309] on icon "button" at bounding box center [896, 307] width 14 height 14
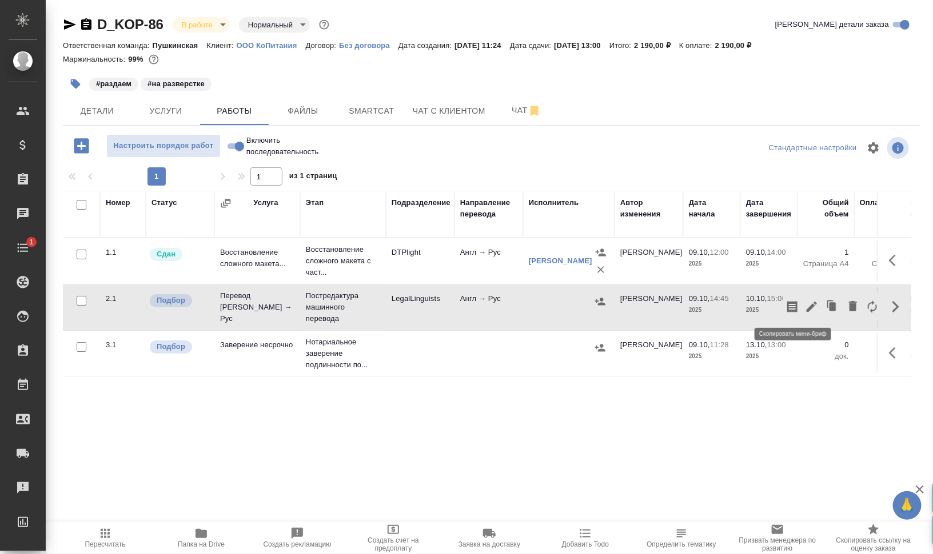
click at [788, 306] on icon "button" at bounding box center [792, 306] width 10 height 11
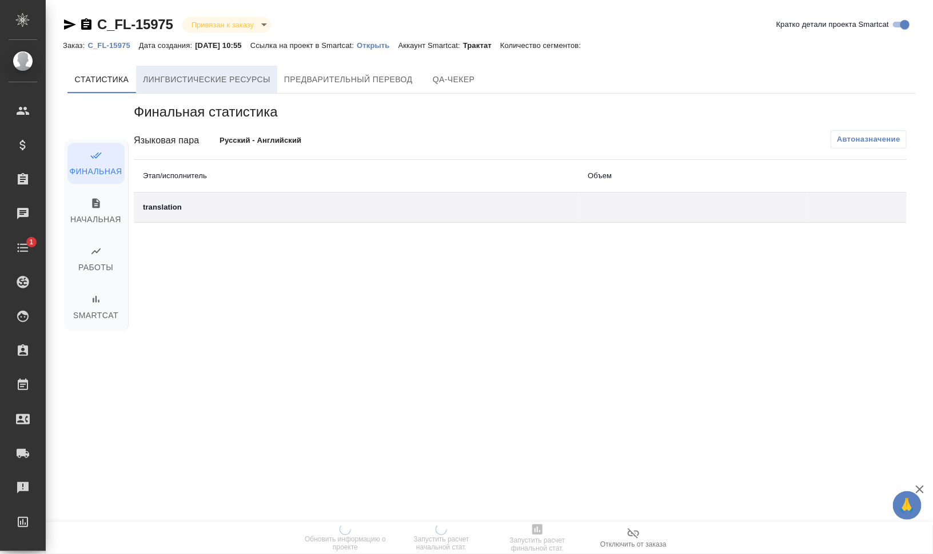
click at [202, 85] on span "Лингвистические ресурсы" at bounding box center [206, 80] width 127 height 14
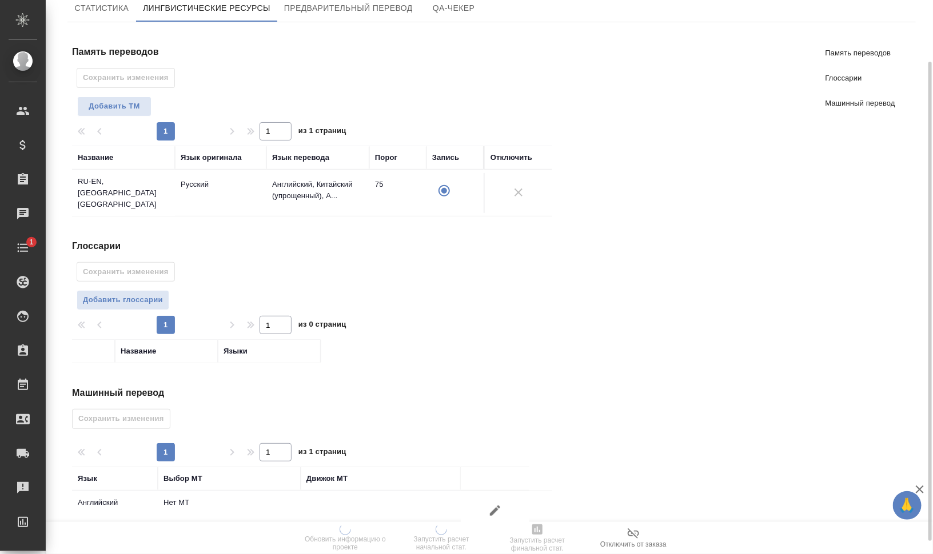
scroll to position [86, 0]
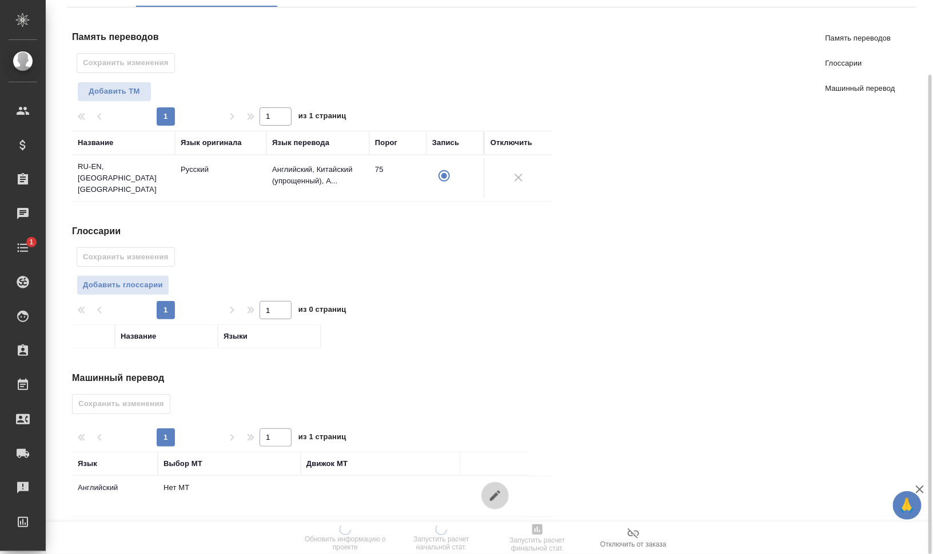
click at [499, 489] on icon "button" at bounding box center [495, 496] width 14 height 14
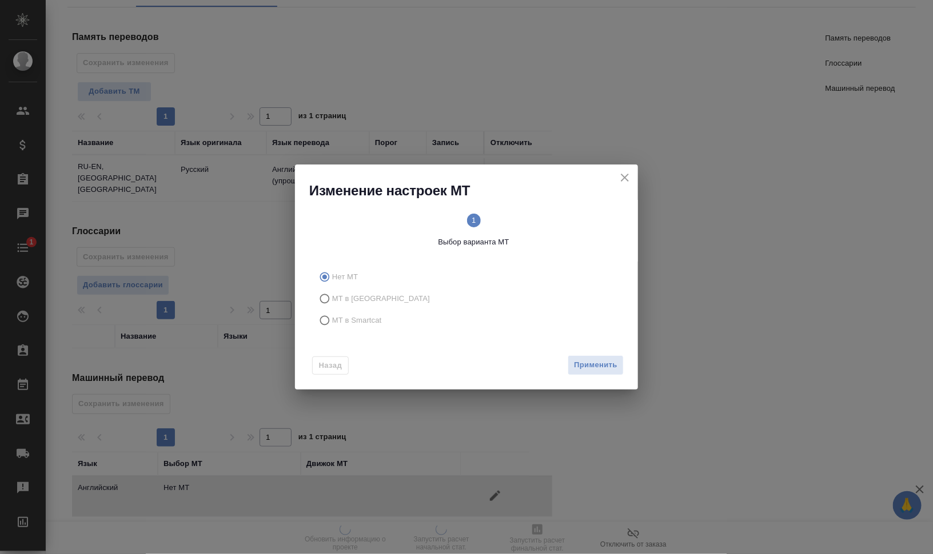
click at [367, 317] on span "МТ в Smartcat" at bounding box center [357, 320] width 50 height 11
click at [332, 317] on input "МТ в Smartcat" at bounding box center [323, 321] width 18 height 22
radio input "true"
click at [545, 217] on circle at bounding box center [549, 221] width 14 height 14
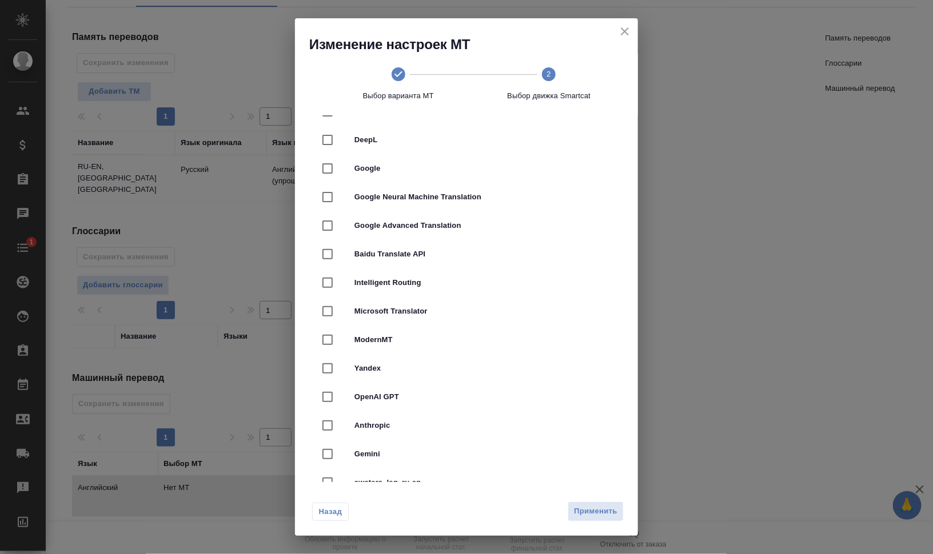
scroll to position [0, 0]
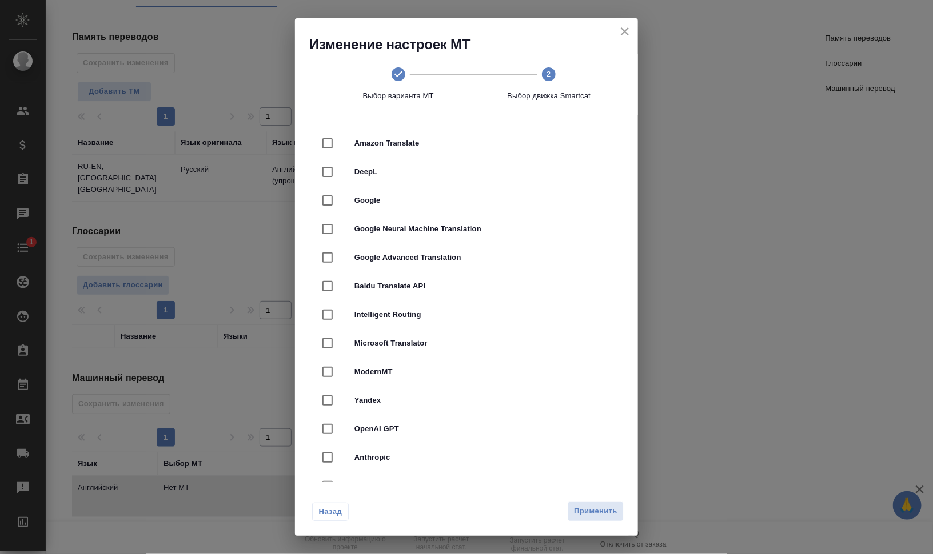
click at [418, 219] on div "Google Neural Machine Translation" at bounding box center [466, 229] width 306 height 29
checkbox input "true"
click at [590, 506] on span "Применить" at bounding box center [595, 511] width 43 height 13
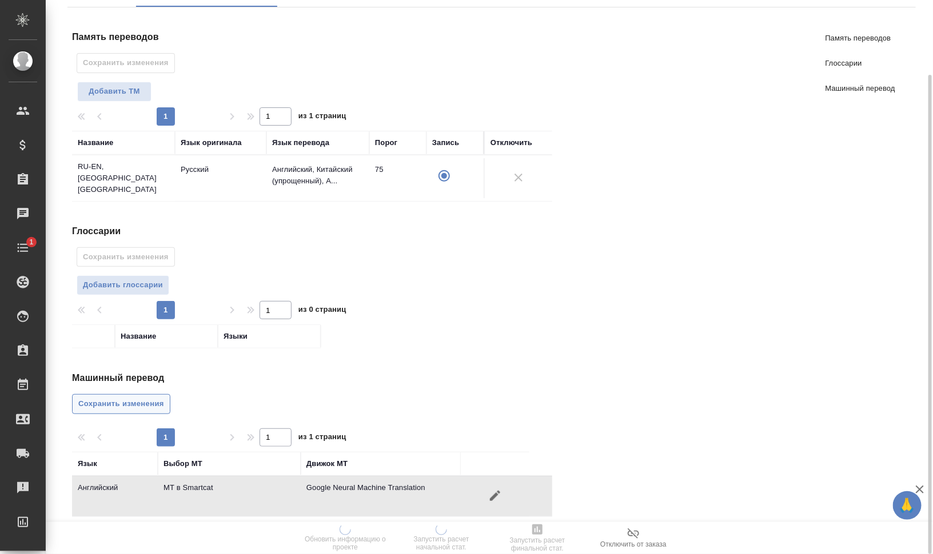
click at [103, 400] on span "Сохранить изменения" at bounding box center [121, 404] width 86 height 13
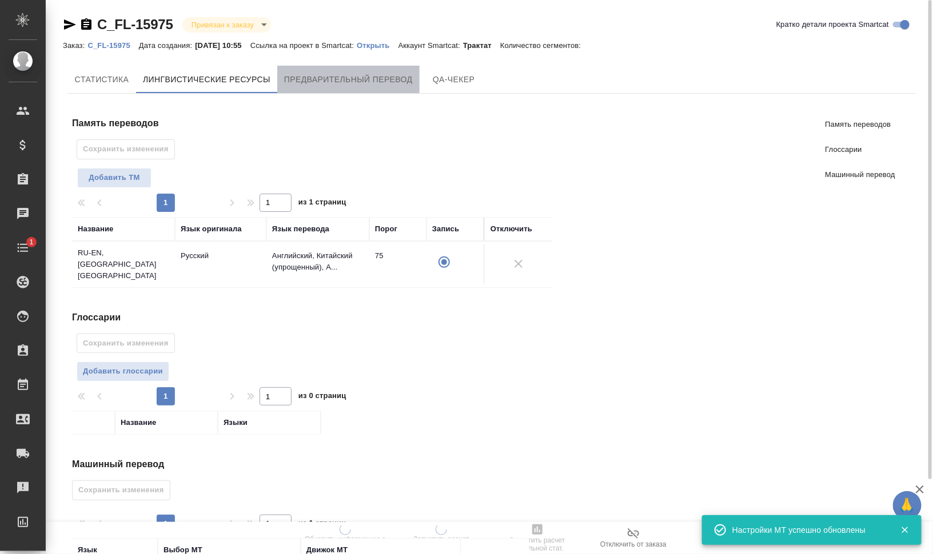
click at [351, 84] on span "Предварительный перевод" at bounding box center [348, 80] width 129 height 14
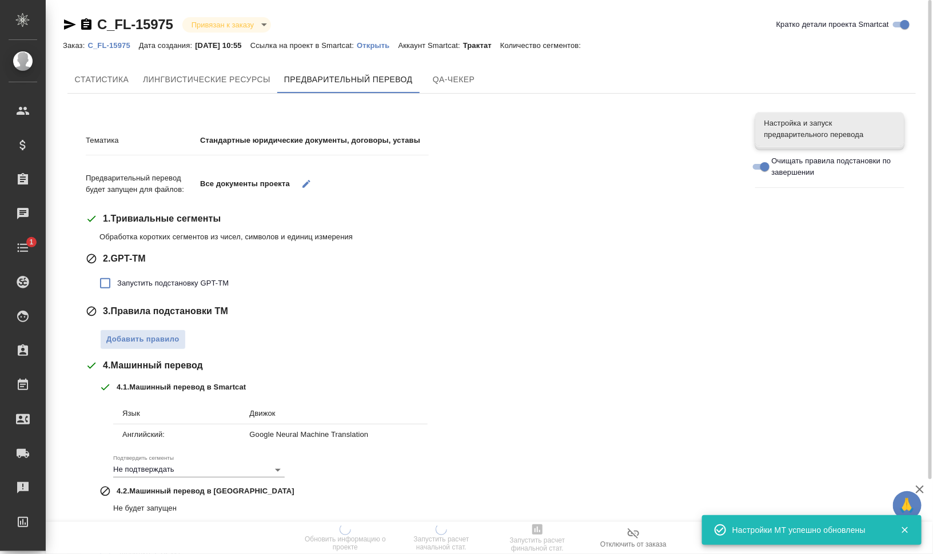
click at [161, 278] on span "Запустить подстановку GPT-TM" at bounding box center [172, 283] width 111 height 11
click at [117, 278] on input "Запустить подстановку GPT-TM" at bounding box center [105, 283] width 24 height 24
checkbox input "true"
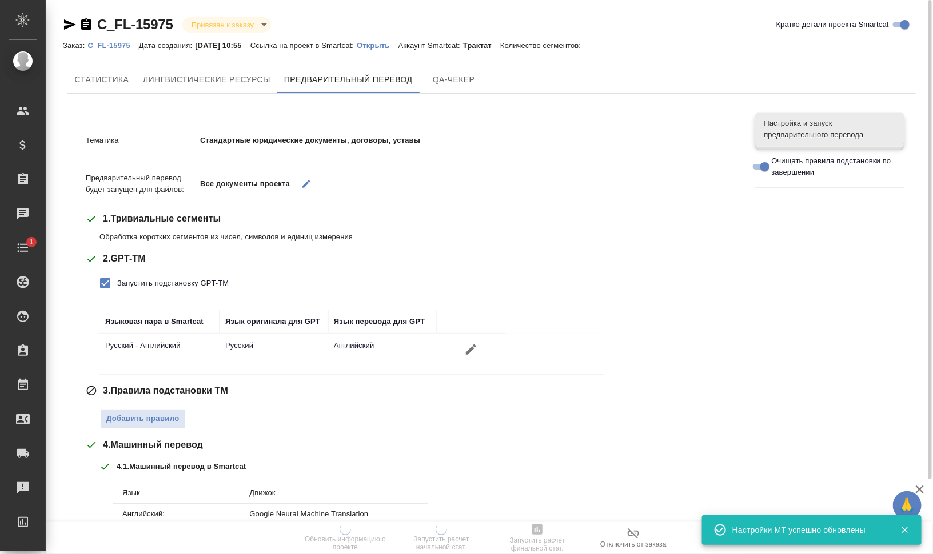
scroll to position [143, 0]
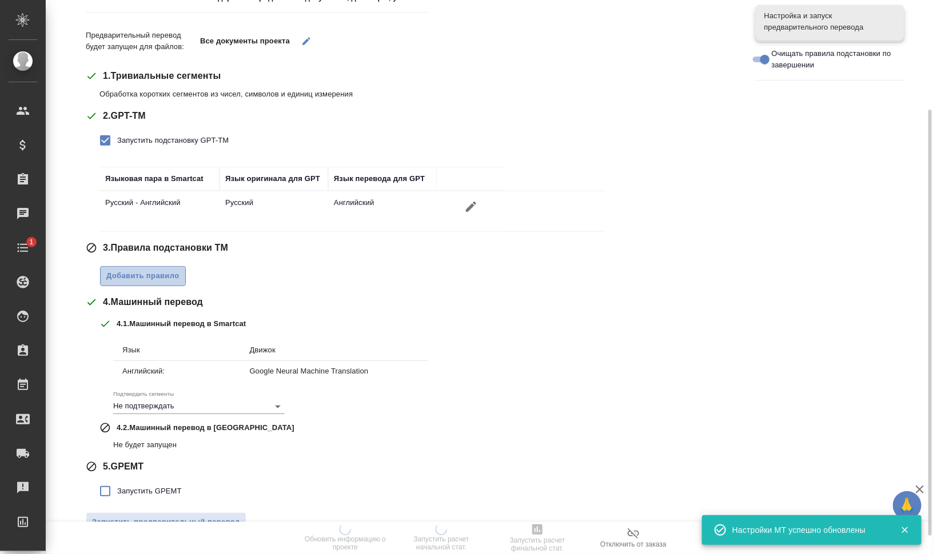
click at [162, 278] on span "Добавить правило" at bounding box center [142, 276] width 73 height 13
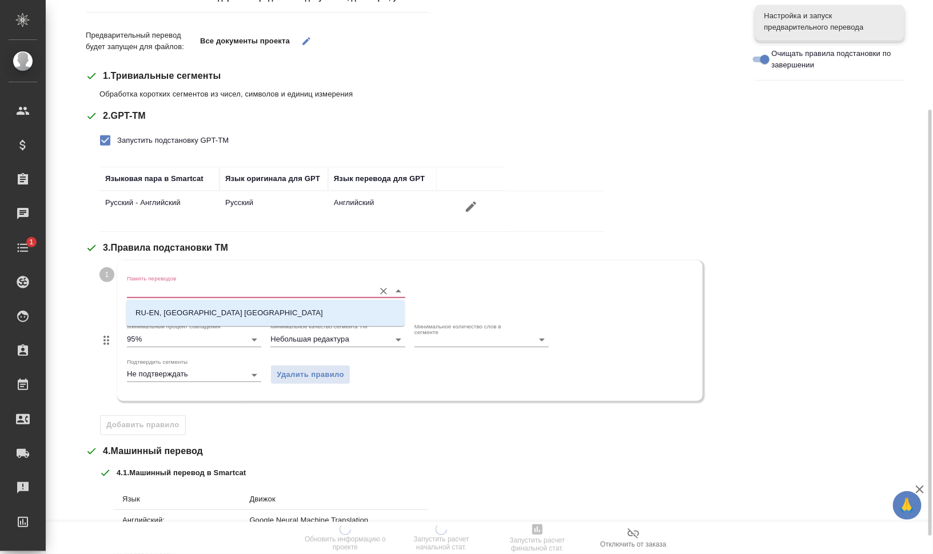
click at [169, 292] on input "Память переводов" at bounding box center [248, 291] width 242 height 14
click at [177, 309] on p "RU-EN, FL FL" at bounding box center [228, 312] width 187 height 11
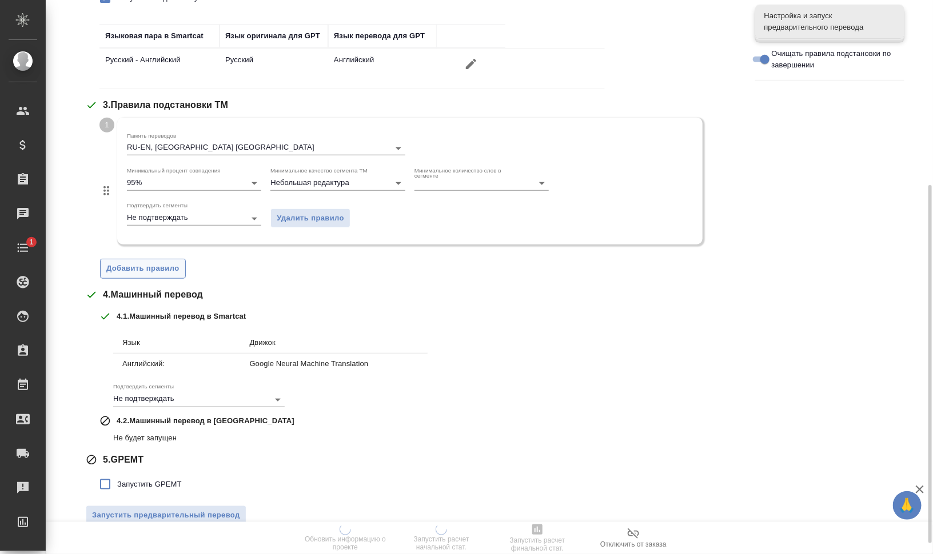
click at [158, 275] on button "Добавить правило" at bounding box center [143, 269] width 86 height 20
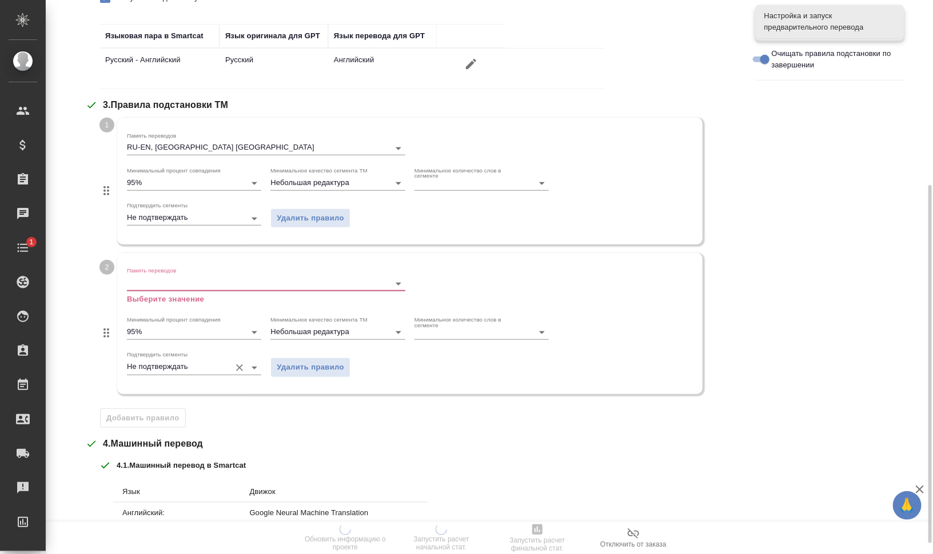
scroll to position [357, 0]
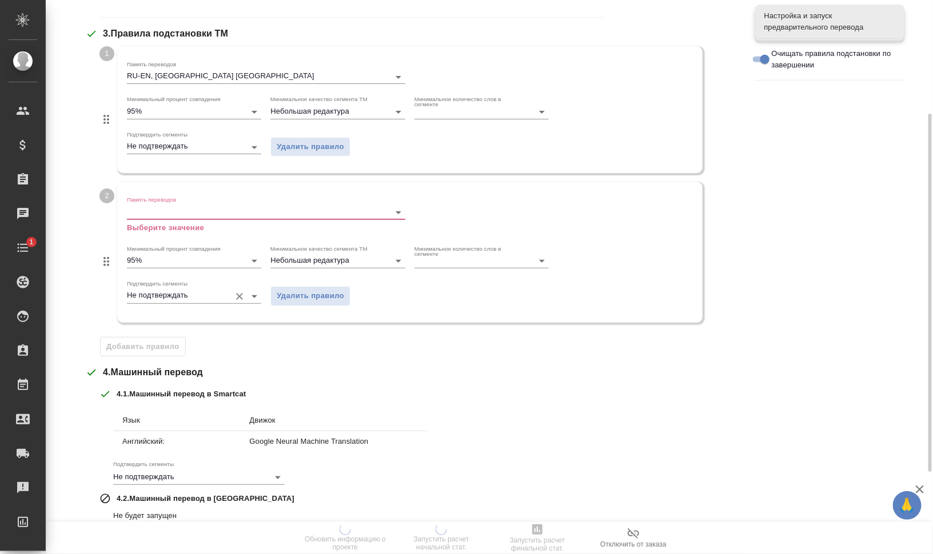
click at [165, 282] on label "Подтвердить сегменты" at bounding box center [157, 284] width 61 height 6
click at [183, 214] on input "Память переводов" at bounding box center [248, 212] width 242 height 14
click at [322, 294] on span "Удалить правило" at bounding box center [310, 296] width 67 height 13
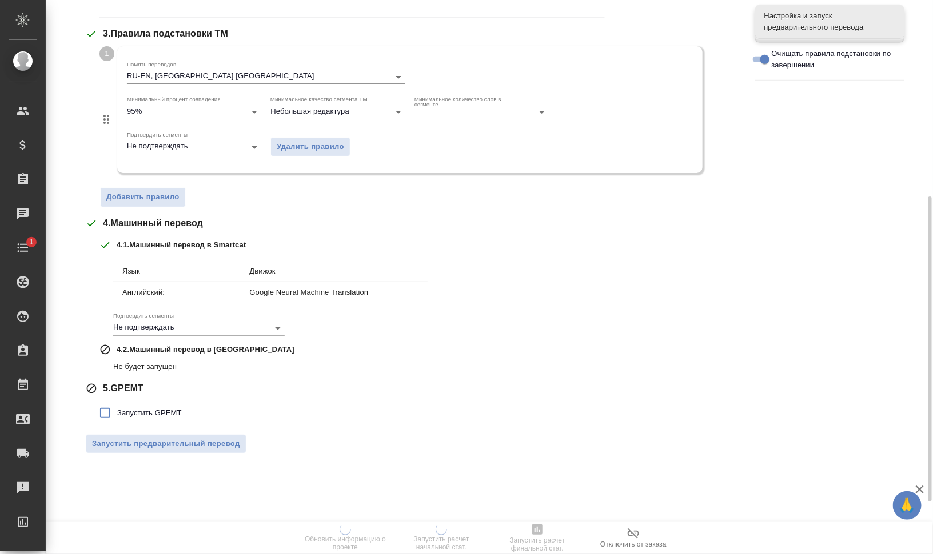
click at [153, 409] on span "Запустить GPEMT" at bounding box center [149, 412] width 65 height 11
click at [117, 409] on input "Запустить GPEMT" at bounding box center [105, 413] width 24 height 24
checkbox input "true"
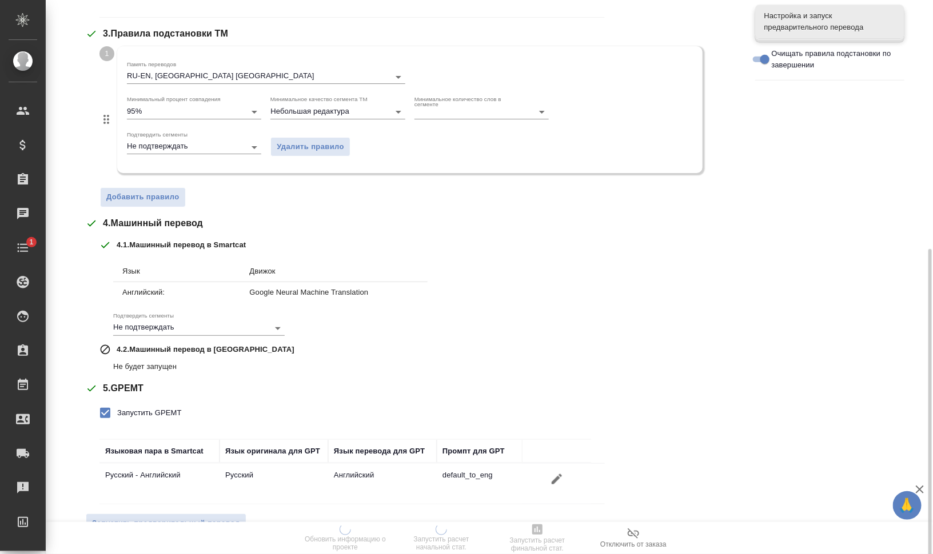
scroll to position [381, 0]
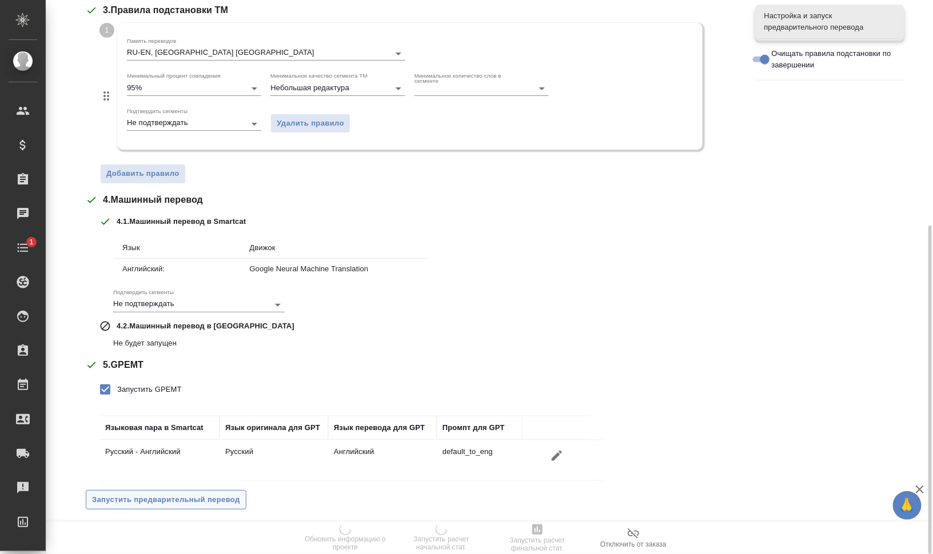
click at [206, 502] on span "Запустить предварительный перевод" at bounding box center [166, 500] width 148 height 13
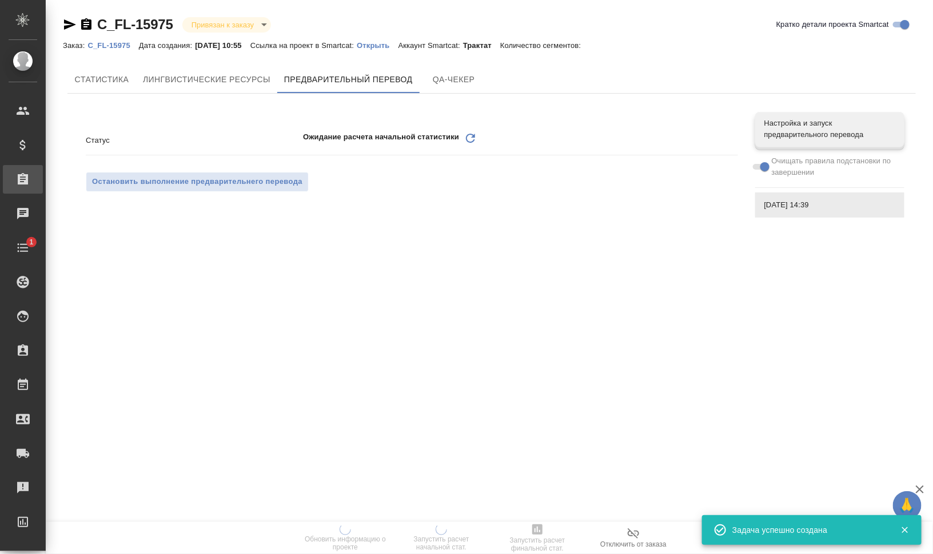
scroll to position [0, 0]
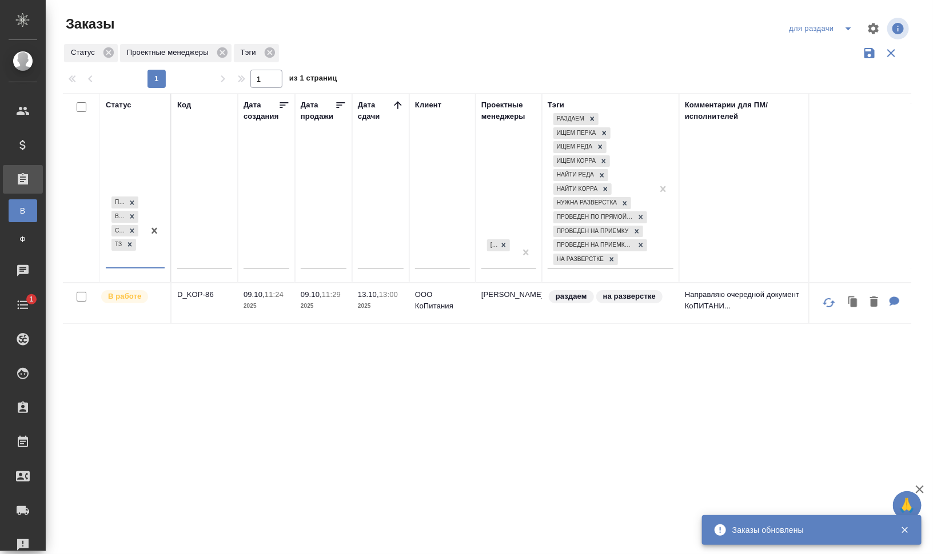
click at [181, 105] on div "Код" at bounding box center [184, 104] width 14 height 11
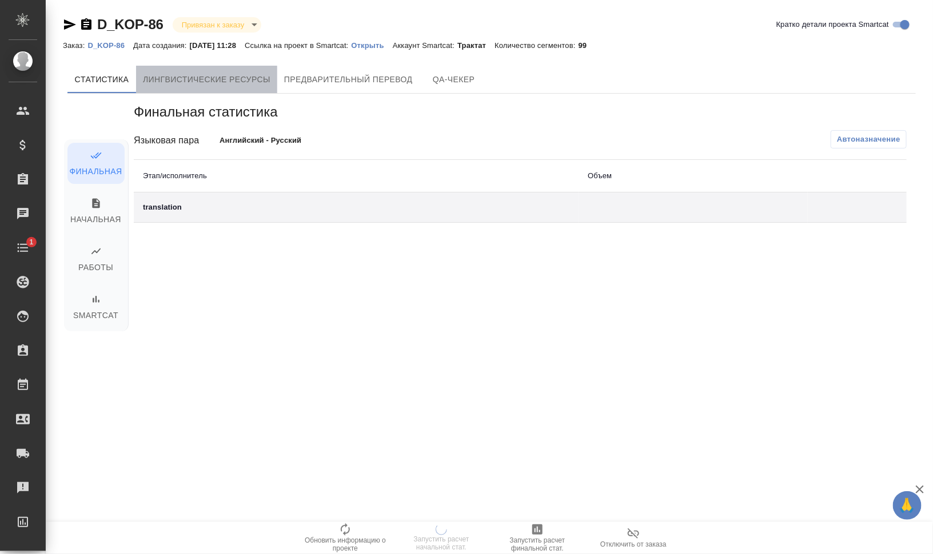
click at [248, 79] on span "Лингвистические ресурсы" at bounding box center [206, 80] width 127 height 14
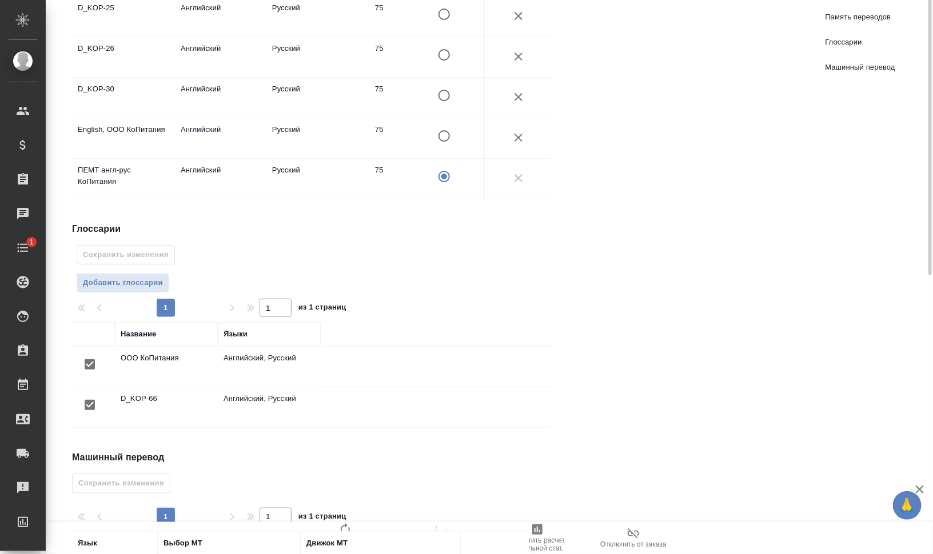
scroll to position [369, 0]
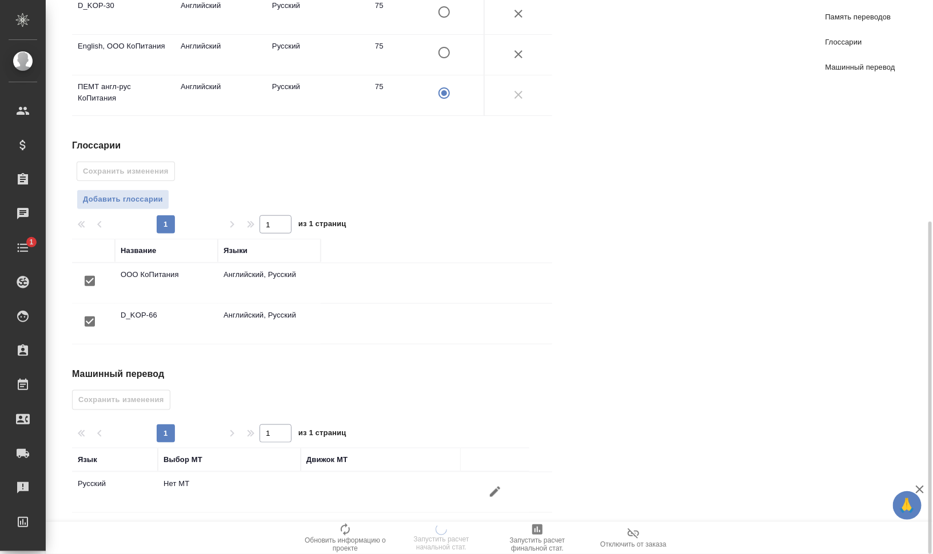
click at [489, 485] on icon "button" at bounding box center [495, 492] width 14 height 14
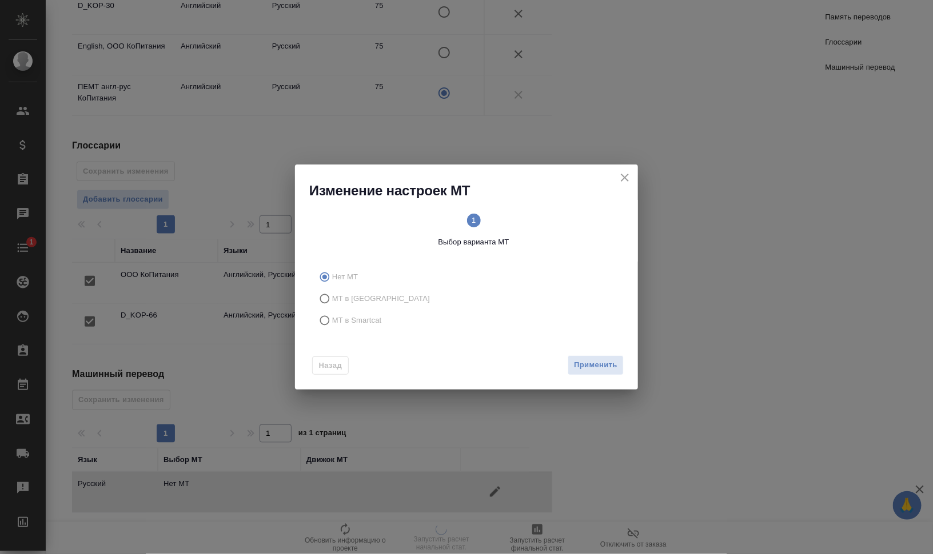
click at [331, 319] on input "МТ в Smartcat" at bounding box center [323, 321] width 18 height 22
radio input "true"
click at [540, 220] on span "2 Выбор движка Smartcat" at bounding box center [549, 231] width 142 height 34
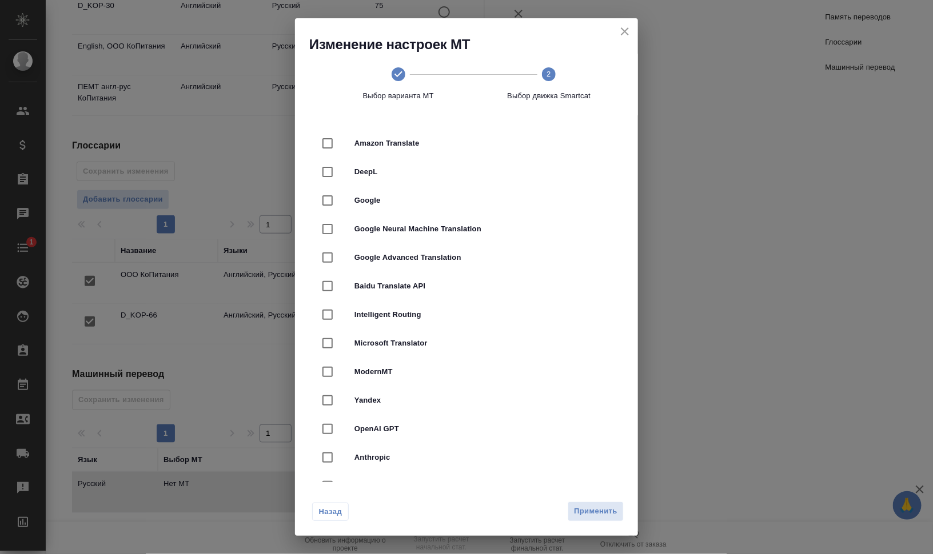
click at [485, 222] on div "Google Neural Machine Translation" at bounding box center [466, 229] width 306 height 29
checkbox input "true"
click at [608, 515] on span "Применить" at bounding box center [595, 511] width 43 height 13
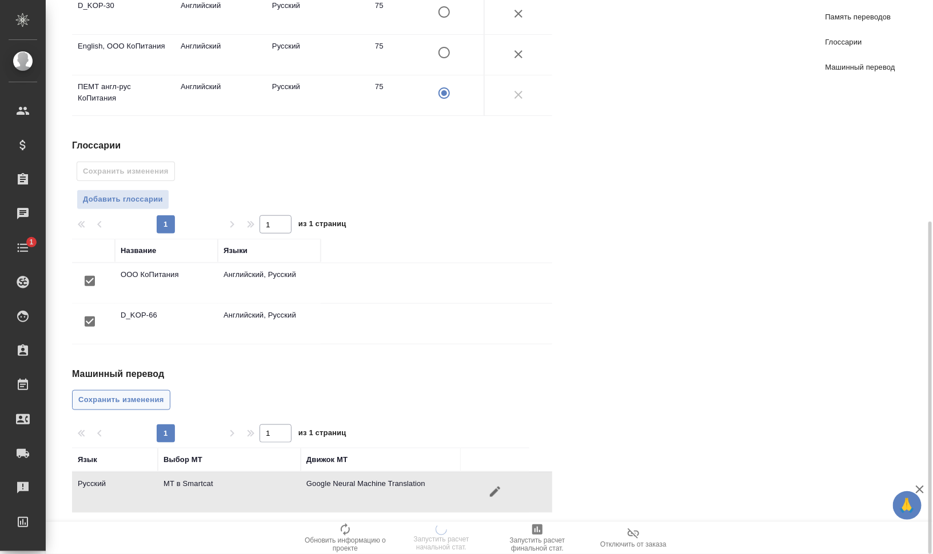
click at [132, 401] on span "Сохранить изменения" at bounding box center [121, 400] width 86 height 13
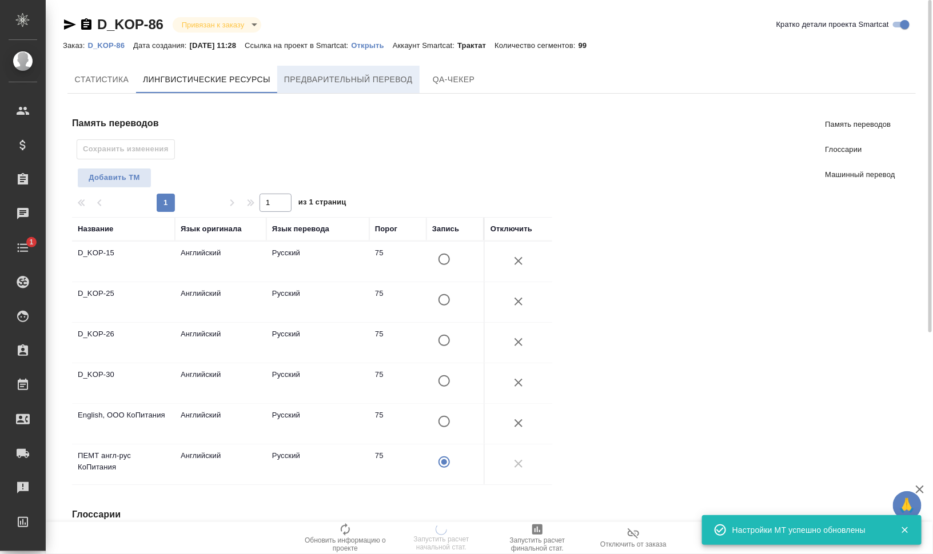
click at [340, 79] on span "Предварительный перевод" at bounding box center [348, 80] width 129 height 14
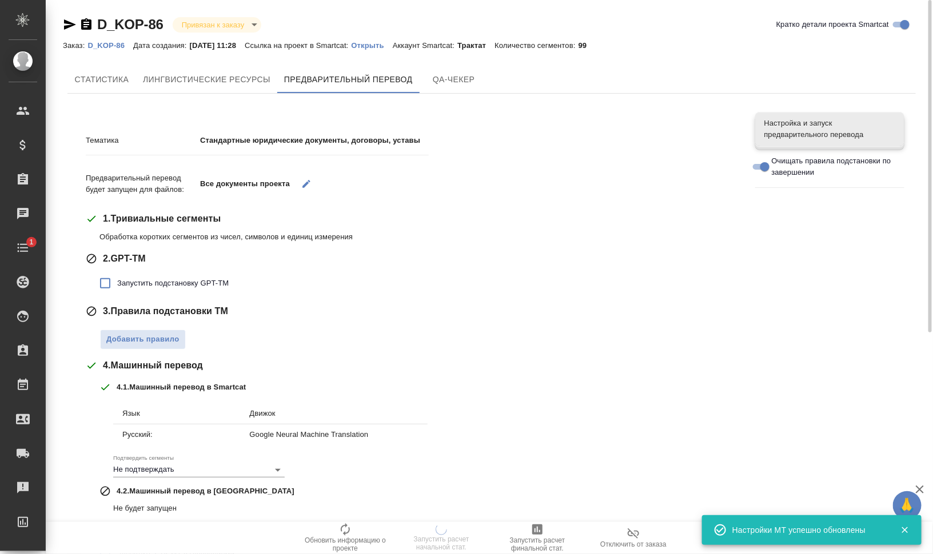
click at [209, 284] on span "Запустить подстановку GPT-TM" at bounding box center [172, 283] width 111 height 11
click at [117, 284] on input "Запустить подстановку GPT-TM" at bounding box center [105, 283] width 24 height 24
checkbox input "true"
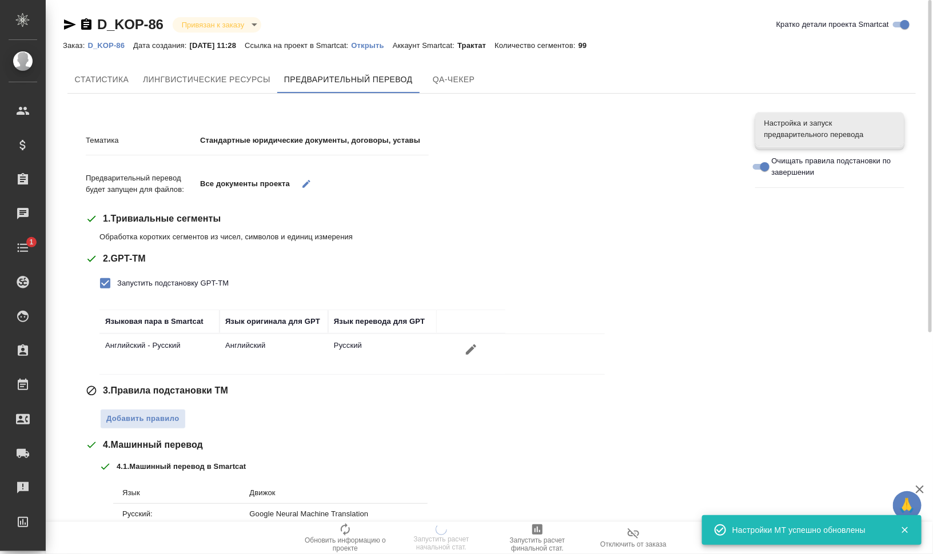
scroll to position [143, 0]
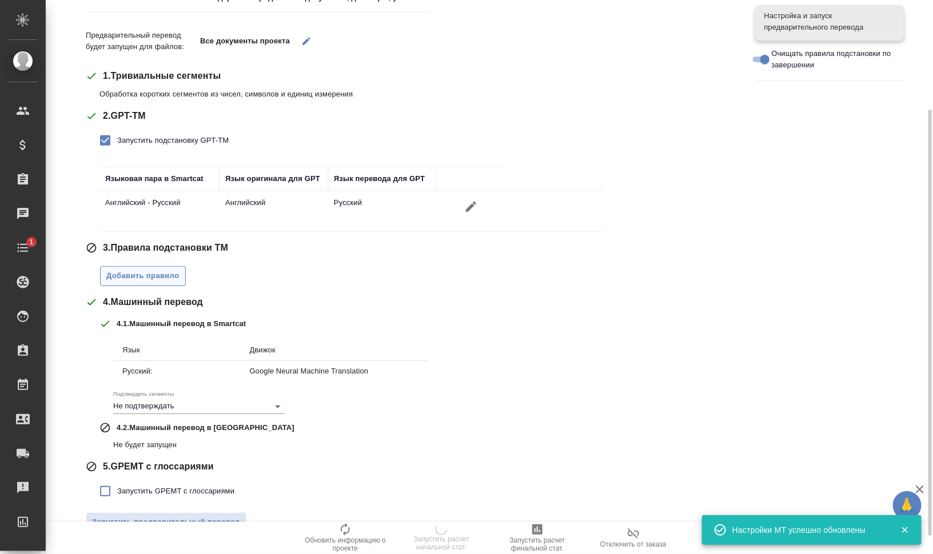
click at [154, 273] on span "Добавить правило" at bounding box center [142, 276] width 73 height 13
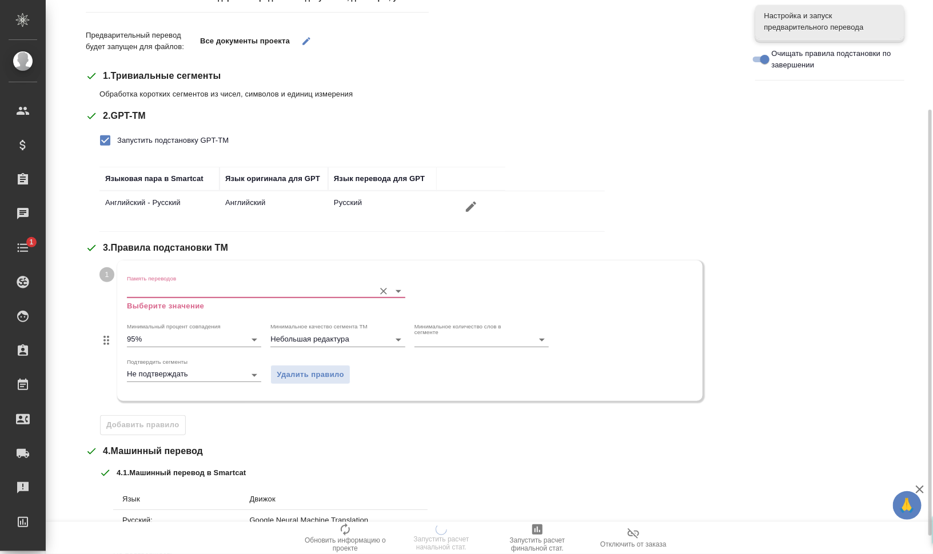
click at [177, 286] on input "Память переводов" at bounding box center [248, 291] width 242 height 14
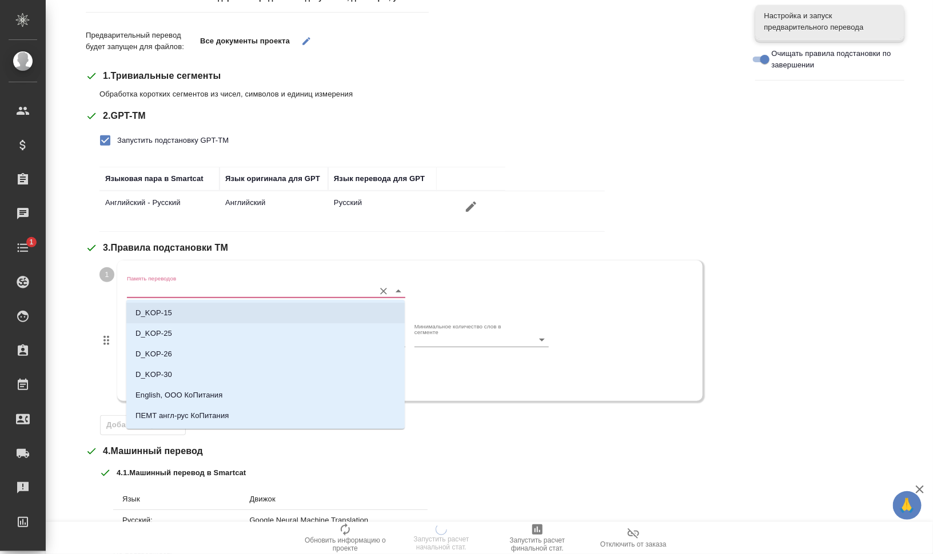
click at [191, 306] on li "D_KOP-15" at bounding box center [265, 313] width 278 height 21
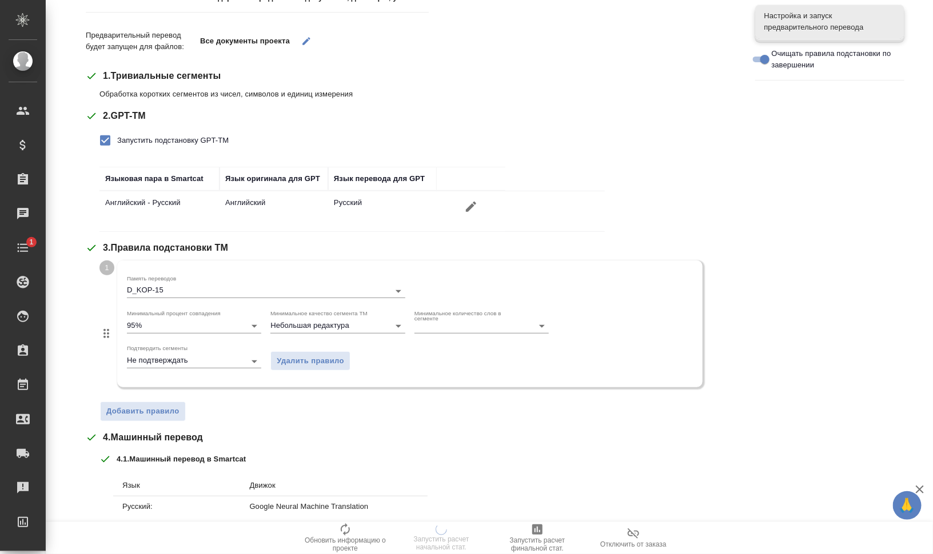
scroll to position [286, 0]
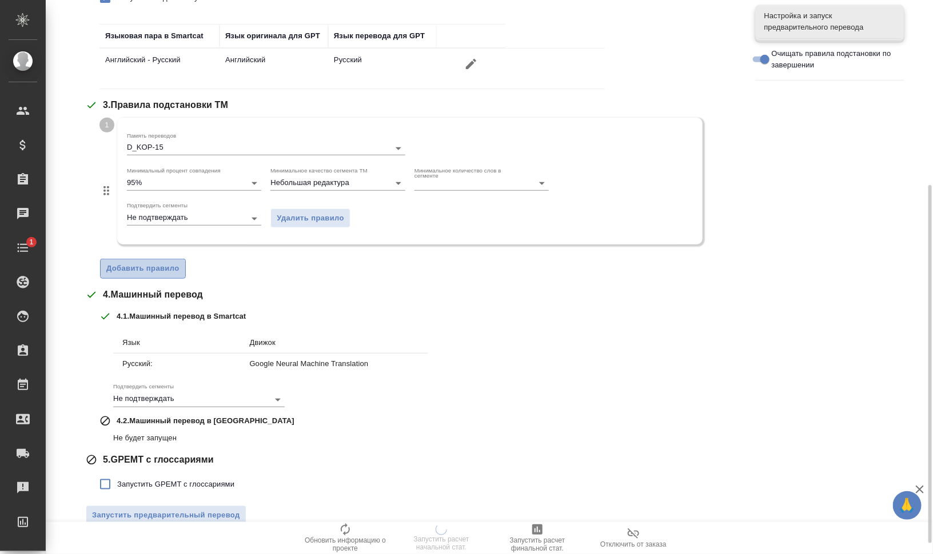
click at [153, 267] on span "Добавить правило" at bounding box center [142, 268] width 73 height 13
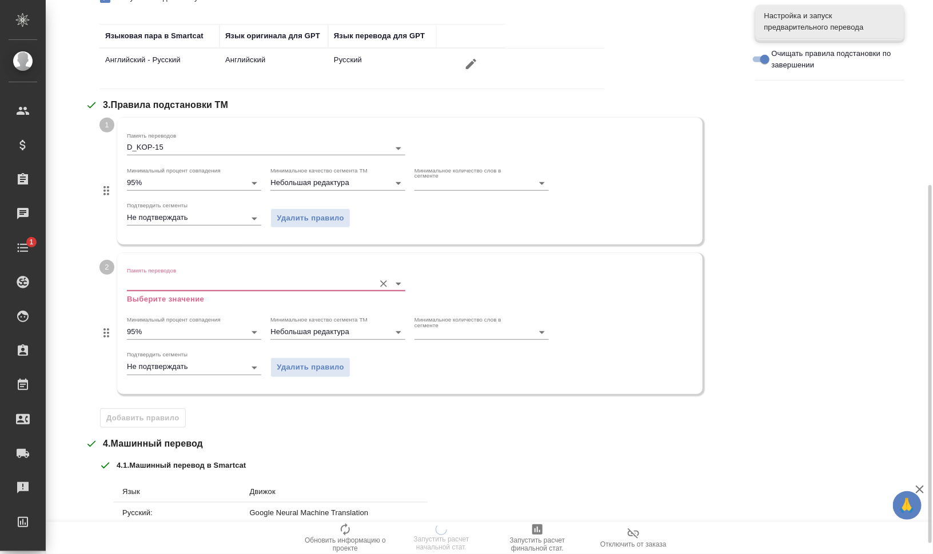
click at [173, 283] on input "Память переводов" at bounding box center [248, 284] width 242 height 14
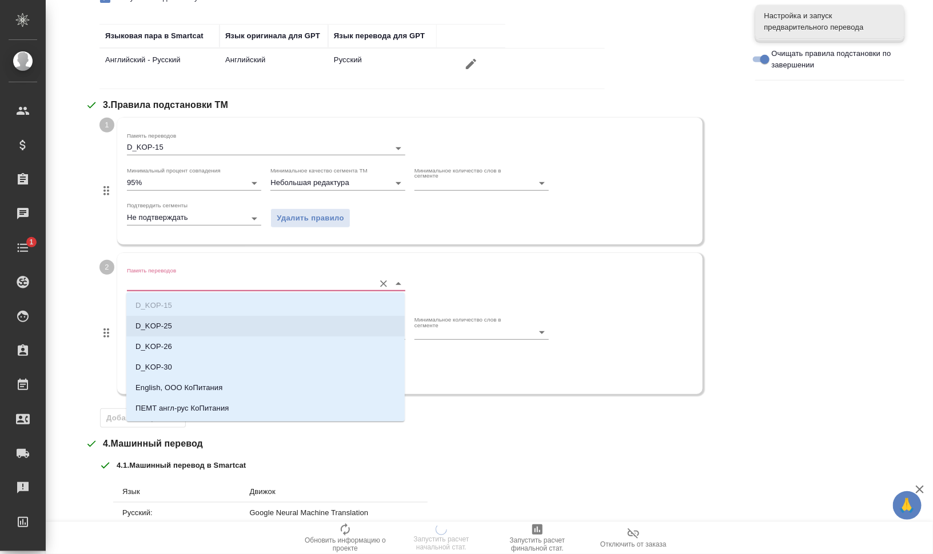
click at [189, 334] on li "D_KOP-25" at bounding box center [265, 326] width 278 height 21
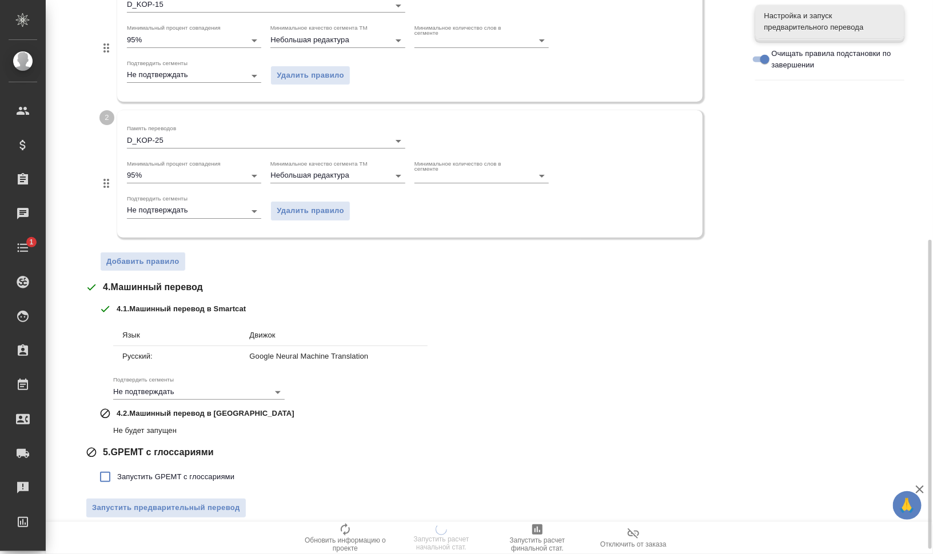
scroll to position [437, 0]
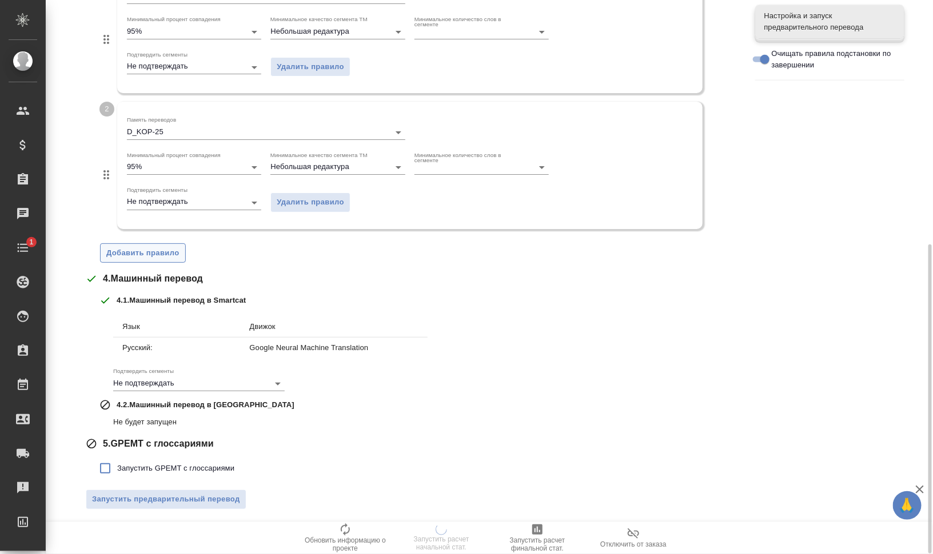
click at [157, 252] on span "Добавить правило" at bounding box center [142, 253] width 73 height 13
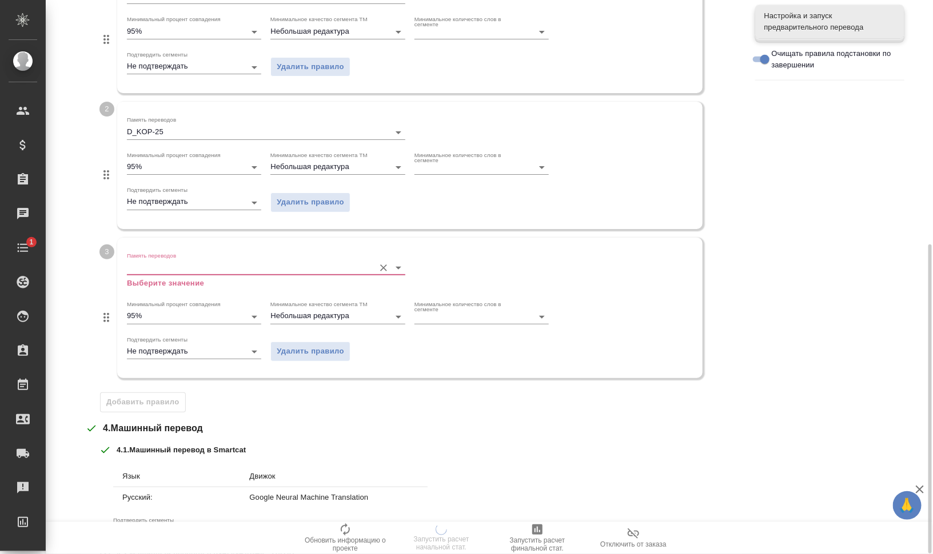
click at [172, 274] on div "Память переводов Выберите значение" at bounding box center [266, 270] width 278 height 37
click at [180, 262] on input "Память переводов" at bounding box center [248, 268] width 242 height 14
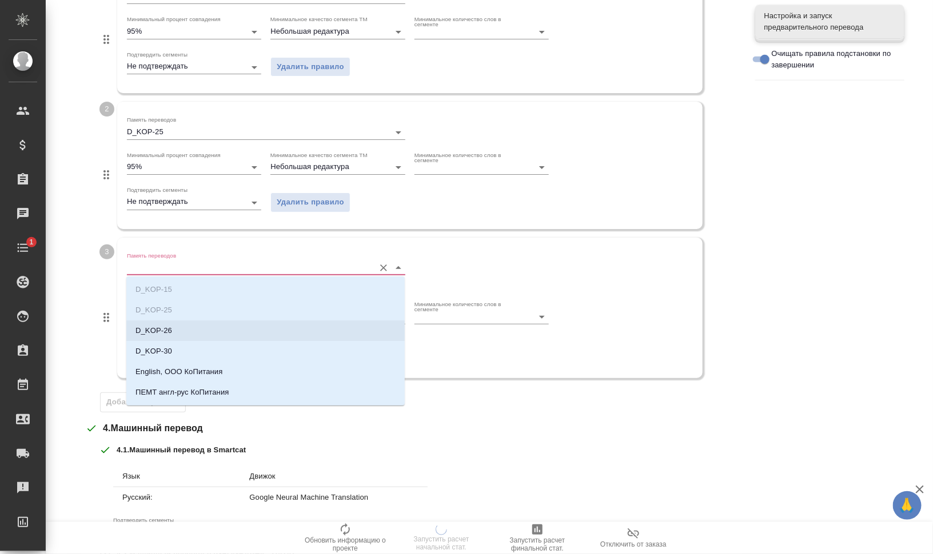
click at [193, 330] on li "D_KOP-26" at bounding box center [265, 331] width 278 height 21
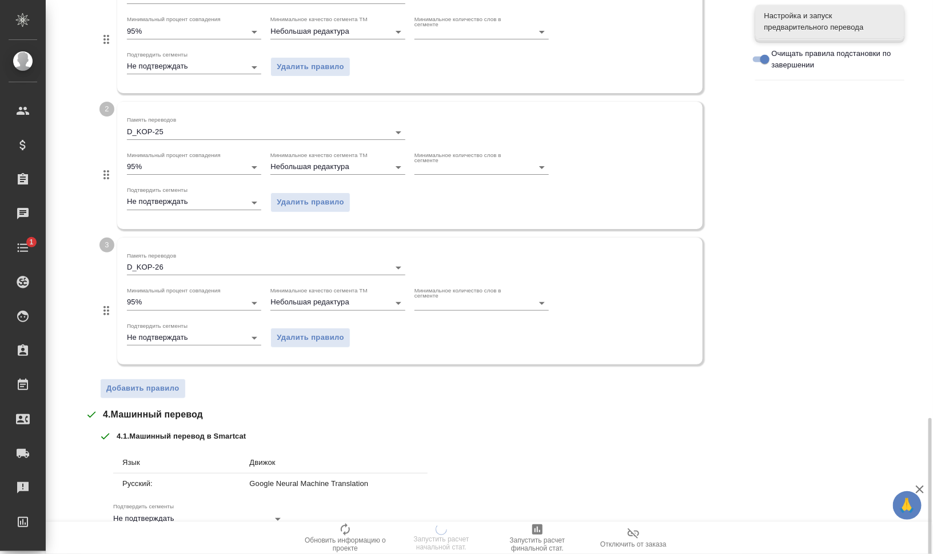
scroll to position [573, 0]
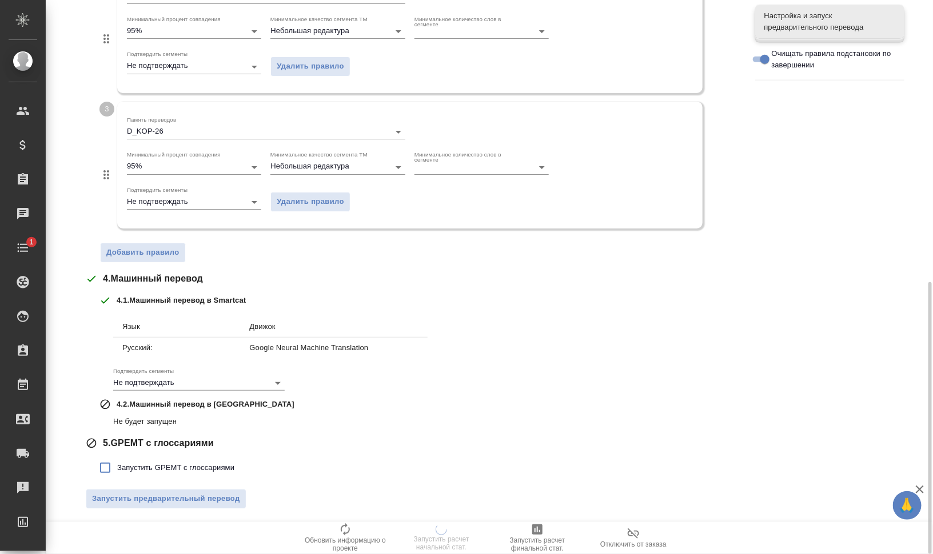
click at [169, 266] on div "Тематика Стандартные юридические документы, договоры, уставы Предварительный пе…" at bounding box center [412, 33] width 652 height 970
click at [153, 249] on span "Добавить правило" at bounding box center [142, 252] width 73 height 13
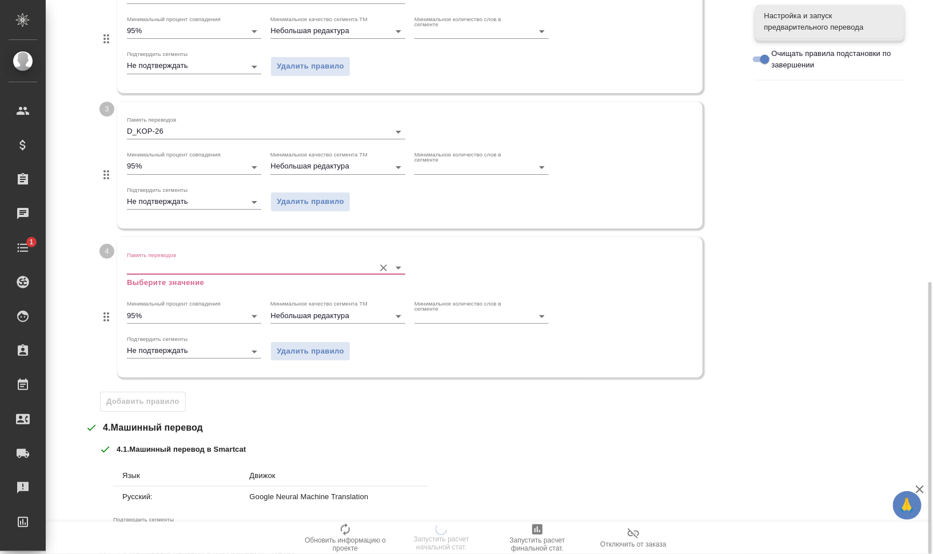
click at [187, 270] on input "Память переводов" at bounding box center [248, 268] width 242 height 14
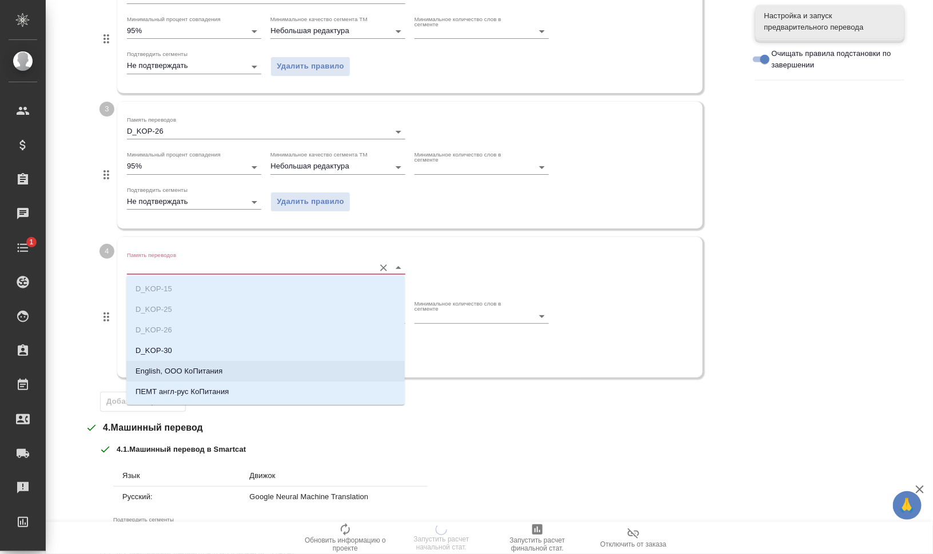
click at [229, 369] on li "English, ООО КоПитания" at bounding box center [265, 371] width 278 height 21
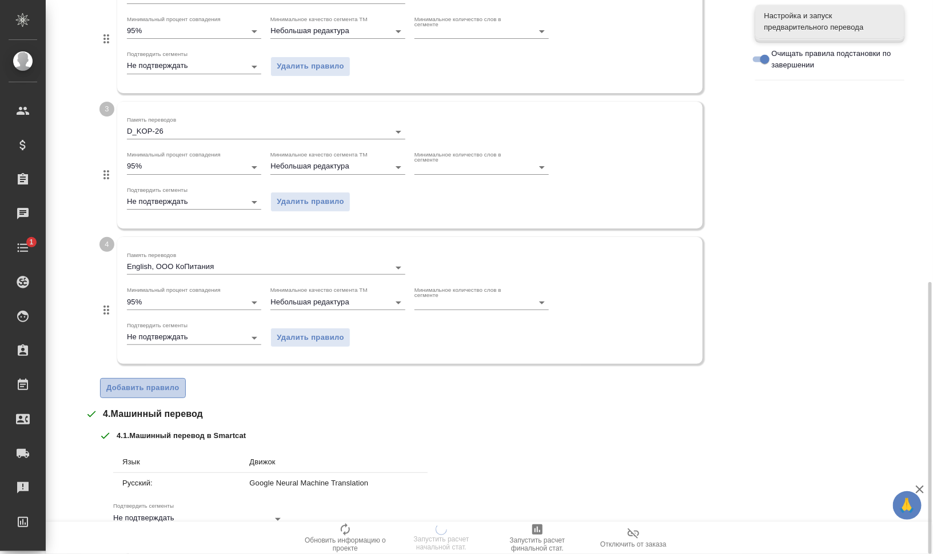
click at [172, 382] on span "Добавить правило" at bounding box center [142, 388] width 73 height 13
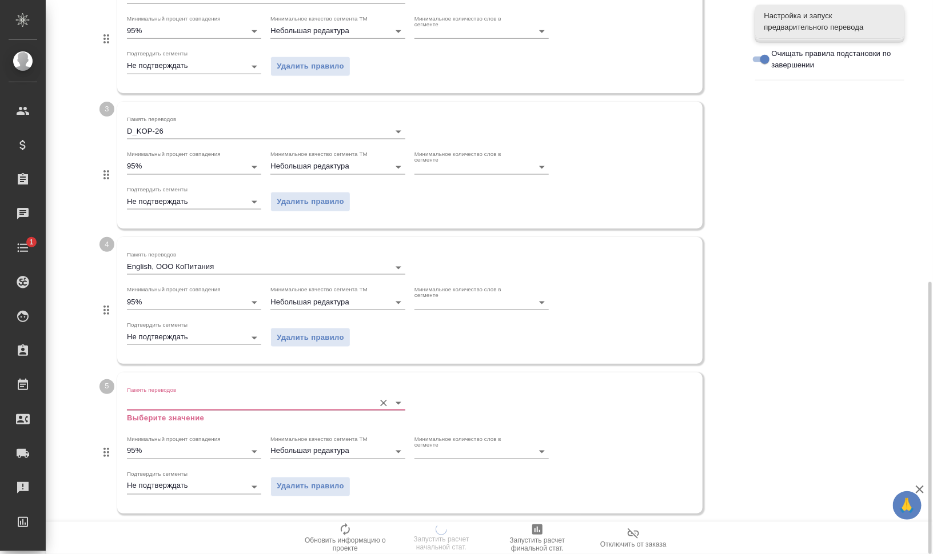
click at [197, 398] on input "Память переводов" at bounding box center [248, 403] width 242 height 14
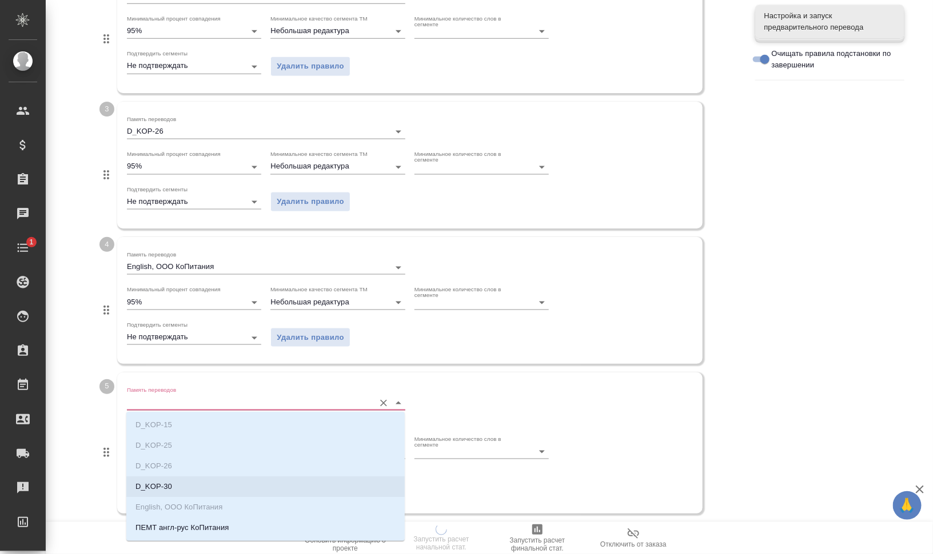
click at [198, 481] on li "D_KOP-30" at bounding box center [265, 487] width 278 height 21
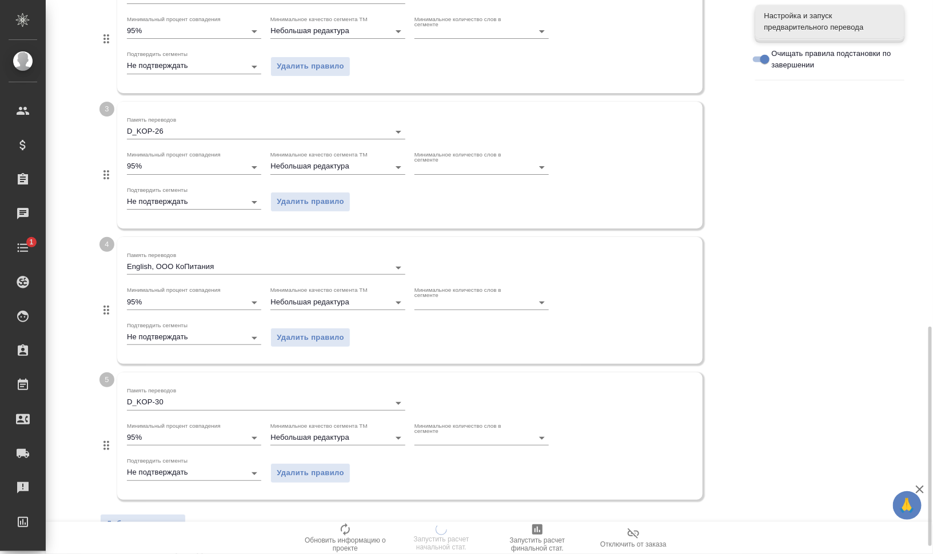
scroll to position [844, 0]
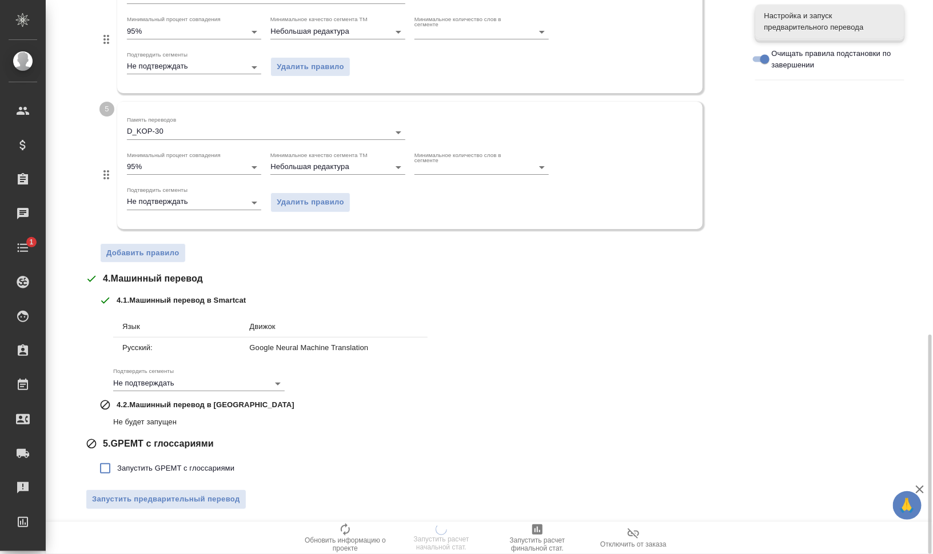
click at [138, 253] on span "Добавить правило" at bounding box center [142, 253] width 73 height 13
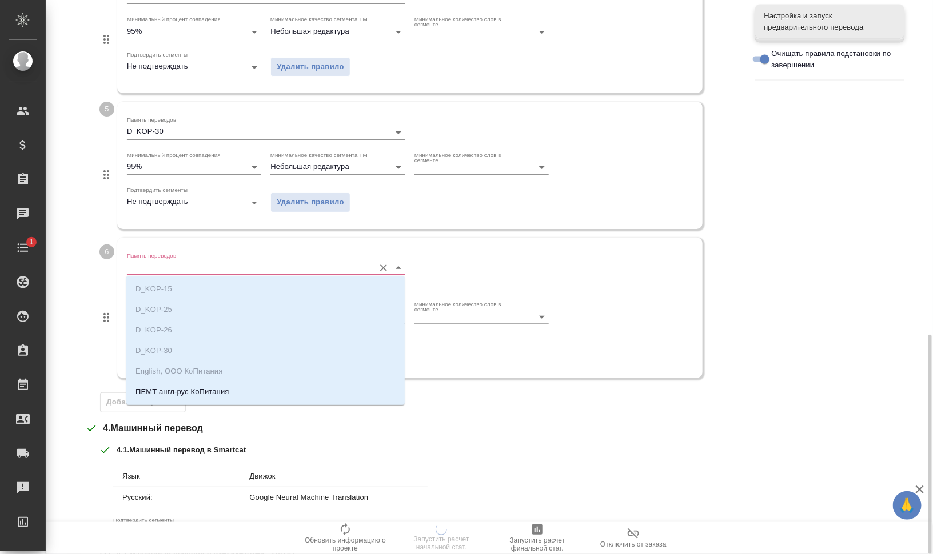
click at [150, 266] on input "Память переводов" at bounding box center [248, 268] width 242 height 14
click at [191, 386] on li "ПЕМТ англ-рус КоПитания" at bounding box center [265, 392] width 278 height 21
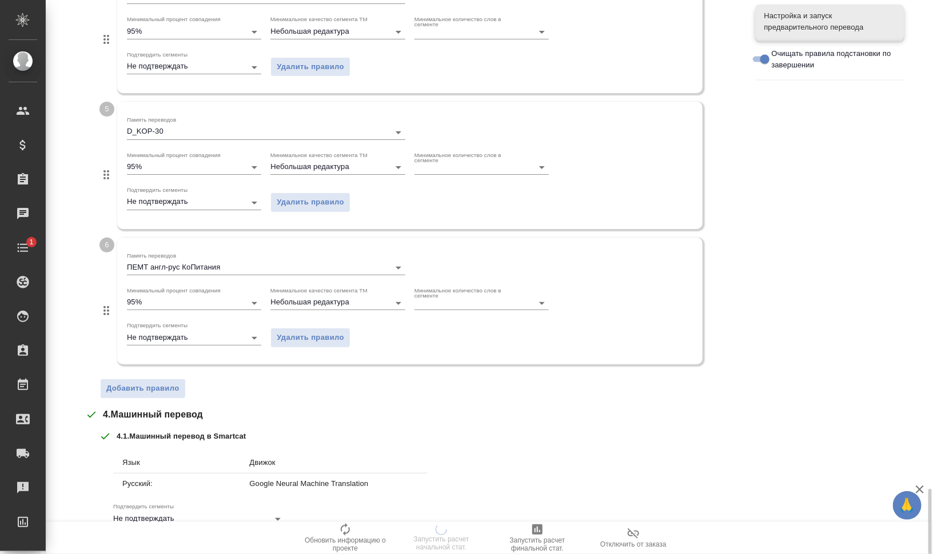
scroll to position [980, 0]
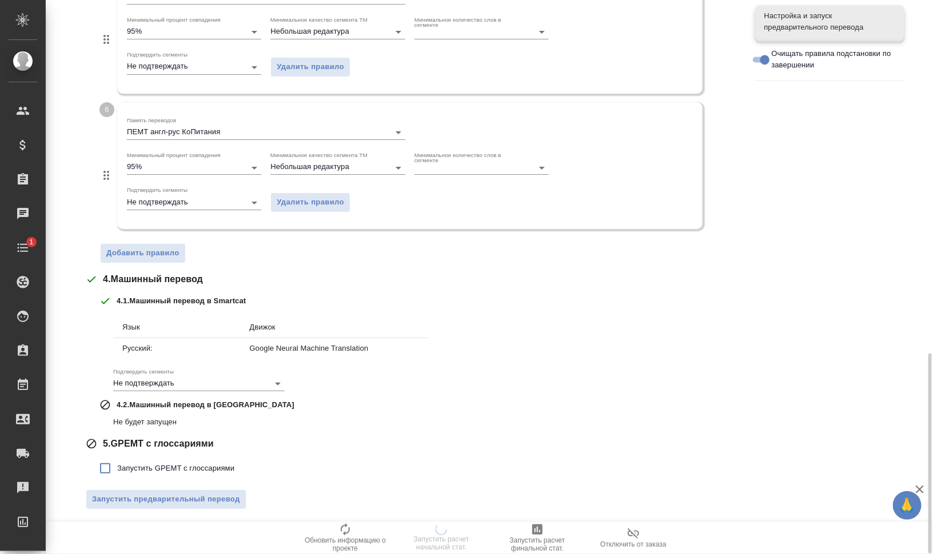
click at [134, 466] on span "Запустить GPEMT с глоссариями" at bounding box center [175, 468] width 117 height 11
click at [117, 466] on input "Запустить GPEMT с глоссариями" at bounding box center [105, 469] width 24 height 24
checkbox input "true"
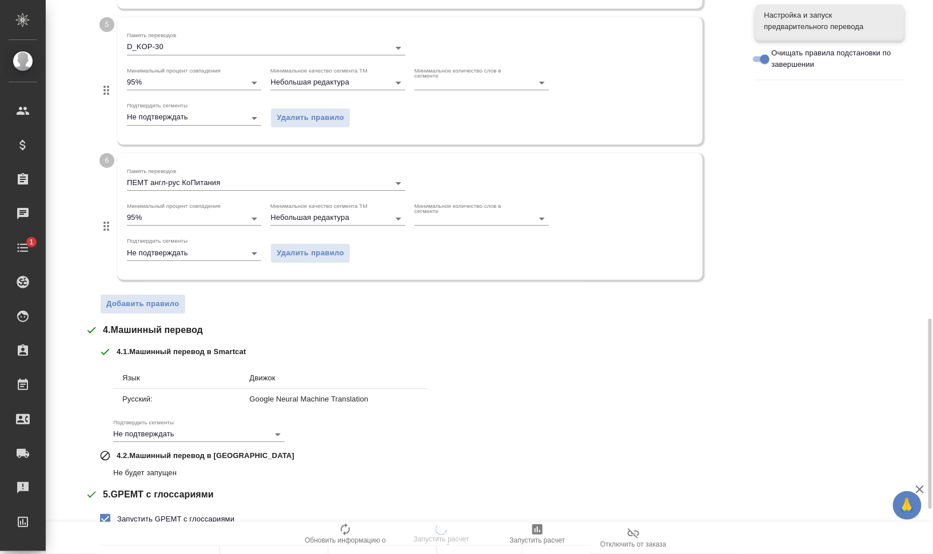
scroll to position [1058, 0]
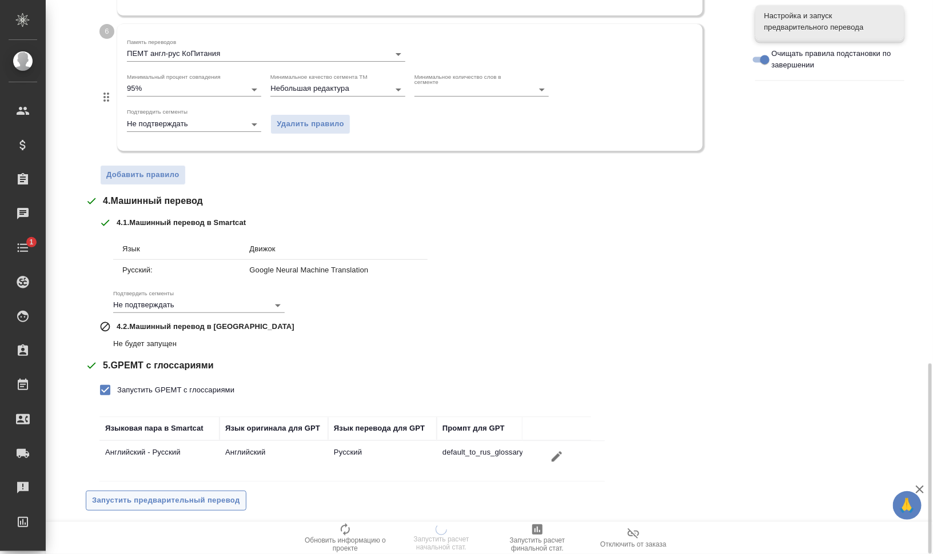
click at [219, 502] on span "Запустить предварительный перевод" at bounding box center [166, 500] width 148 height 13
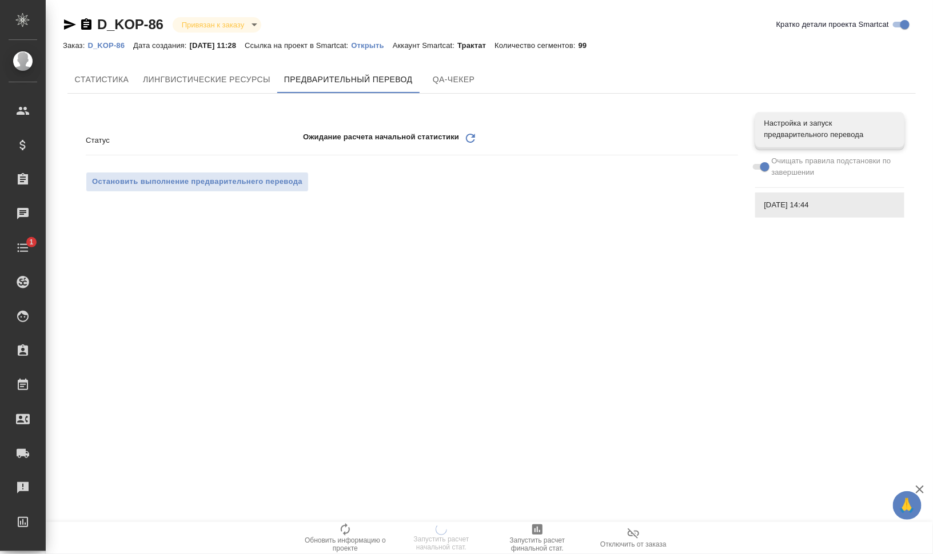
scroll to position [0, 0]
click at [473, 142] on icon at bounding box center [470, 138] width 9 height 9
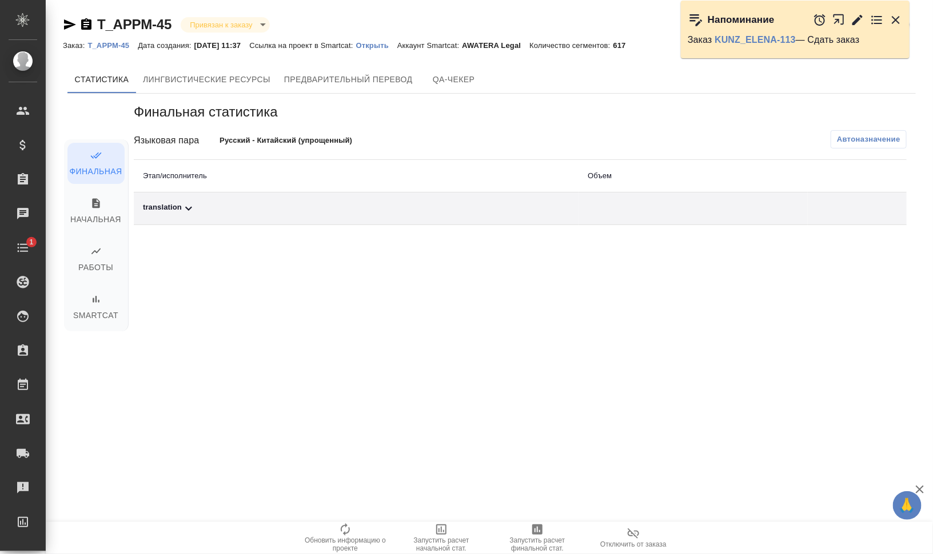
click at [832, 15] on div at bounding box center [858, 19] width 90 height 25
click at [836, 17] on icon "button" at bounding box center [841, 22] width 19 height 19
click at [113, 45] on p "T_APPM-45" at bounding box center [112, 45] width 50 height 9
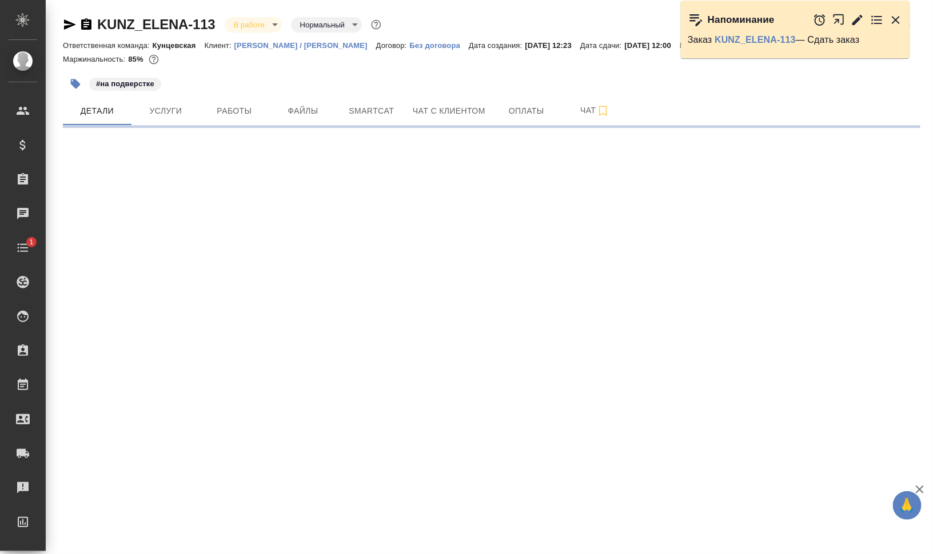
select select "RU"
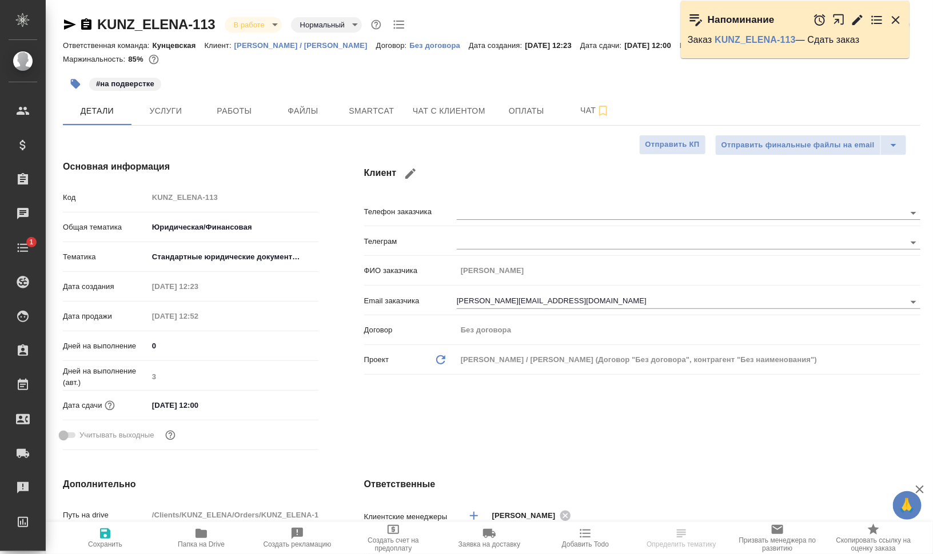
type textarea "x"
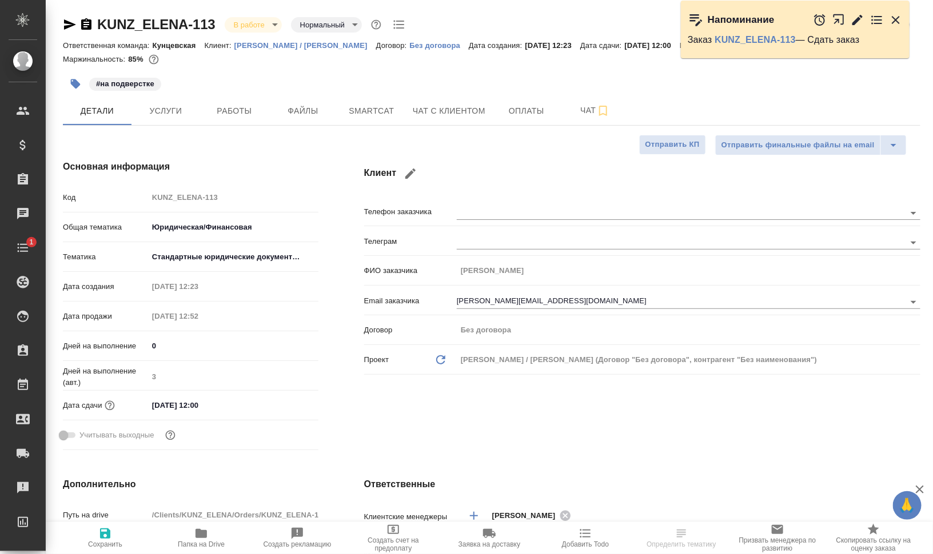
type textarea "x"
click at [215, 548] on span "Папка на Drive" at bounding box center [201, 545] width 47 height 8
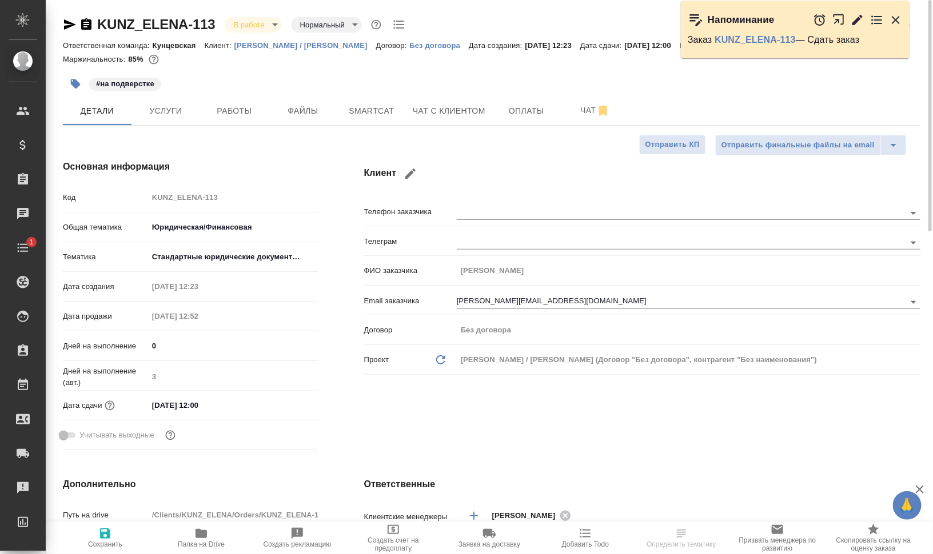
type textarea "x"
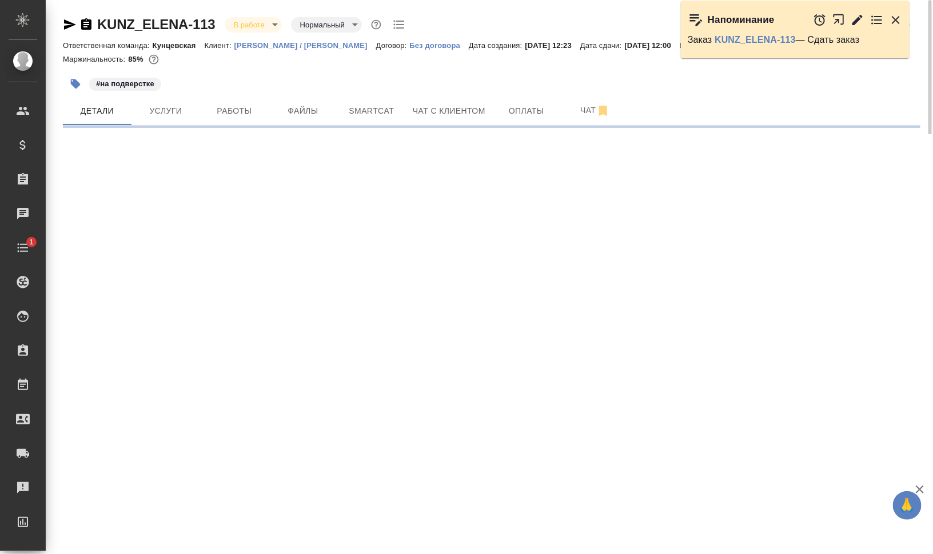
select select "RU"
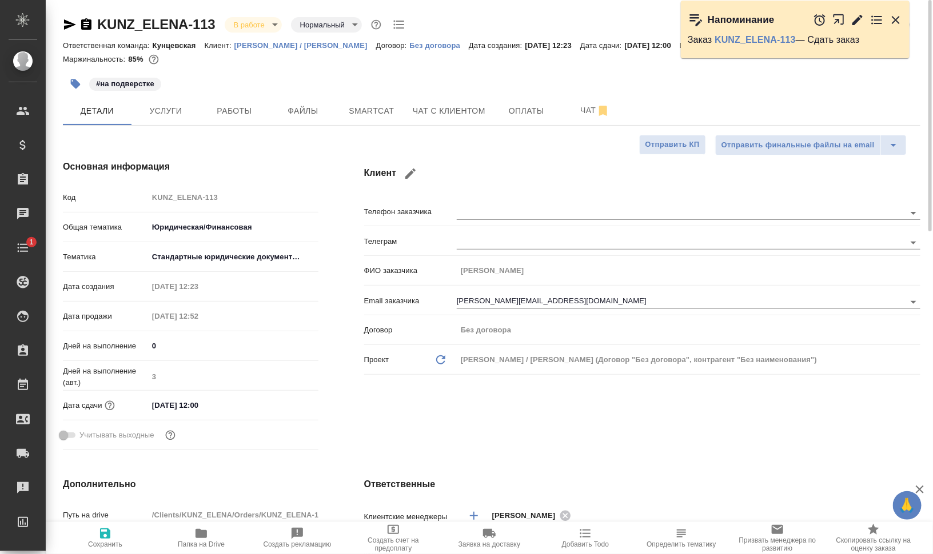
type textarea "x"
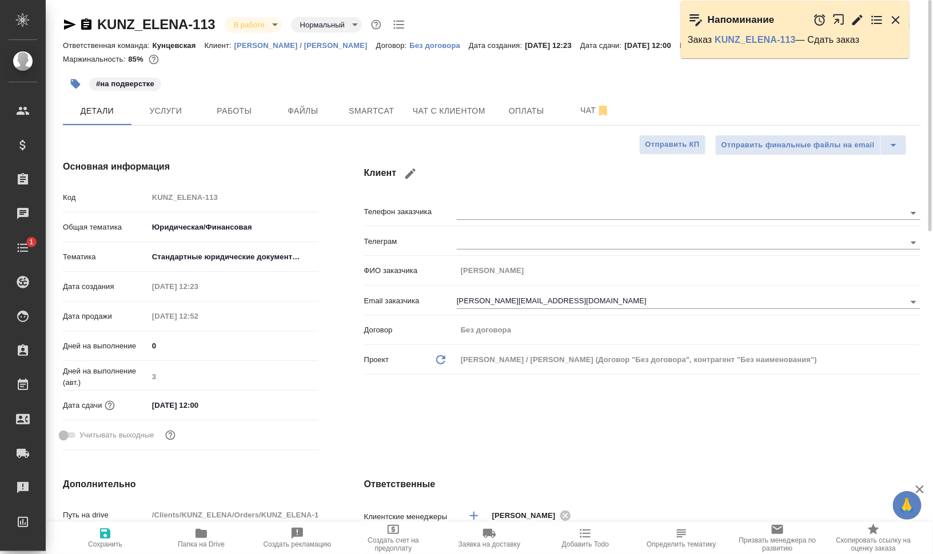
type textarea "x"
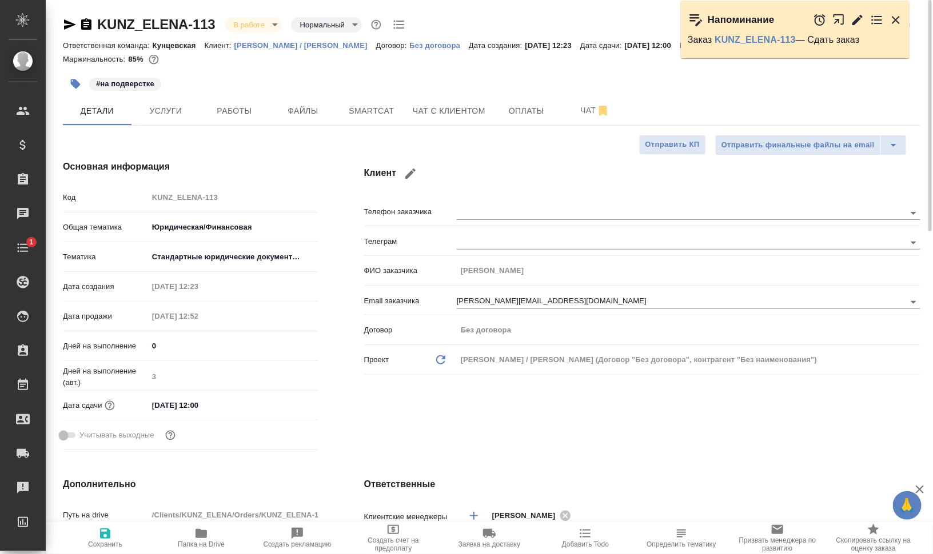
type textarea "x"
click at [247, 110] on span "Работы" at bounding box center [234, 111] width 55 height 14
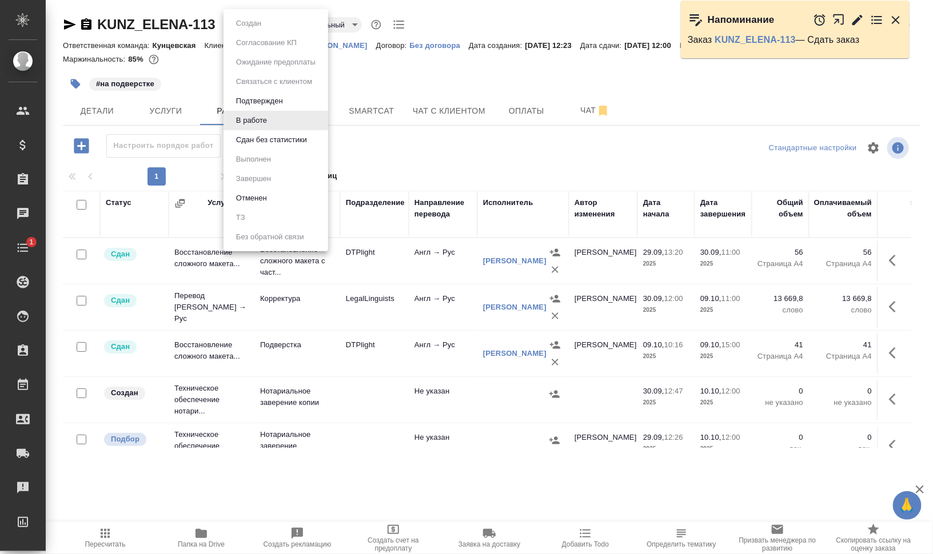
click at [269, 26] on body "🙏 .cls-1 fill:#fff; AWATERA Валеев Динар Клиенты Спецификации Заказы 0 Чаты 1 T…" at bounding box center [466, 277] width 933 height 554
click at [281, 146] on button "Сдан без статистики" at bounding box center [272, 140] width 78 height 13
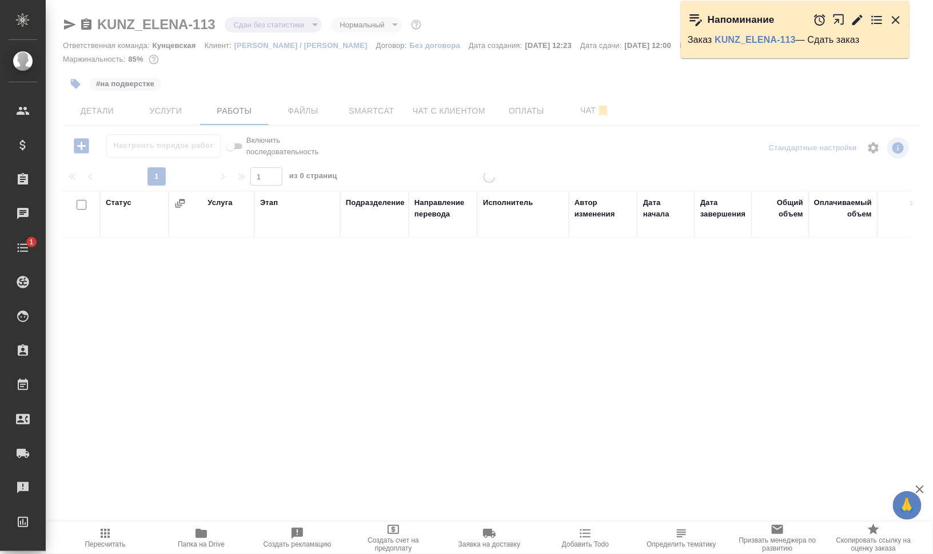
click at [891, 21] on icon "button" at bounding box center [896, 20] width 14 height 14
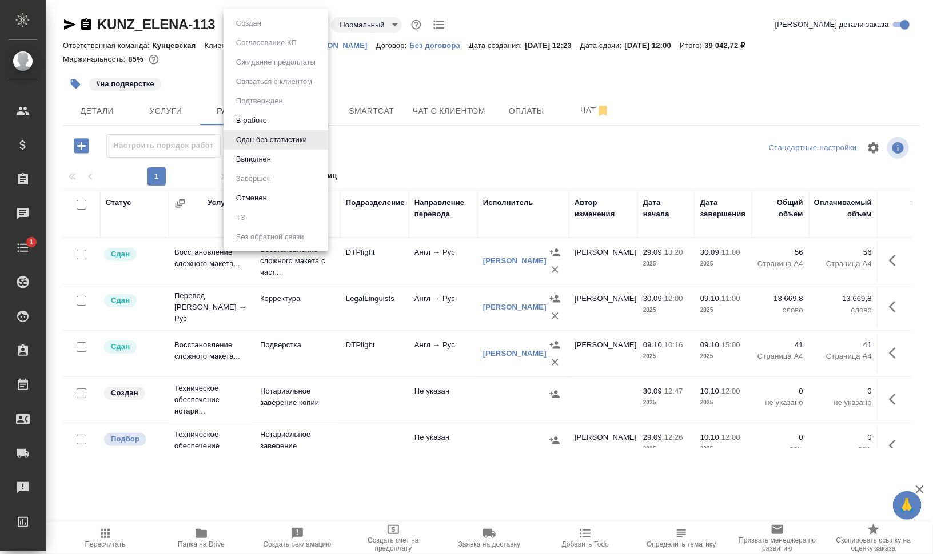
click at [258, 22] on body "🙏 .cls-1 fill:#fff; AWATERA Валеев Динар Клиенты Спецификации Заказы 0 Чаты 1 T…" at bounding box center [466, 277] width 933 height 554
click at [290, 160] on li "Выполнен" at bounding box center [275, 159] width 105 height 19
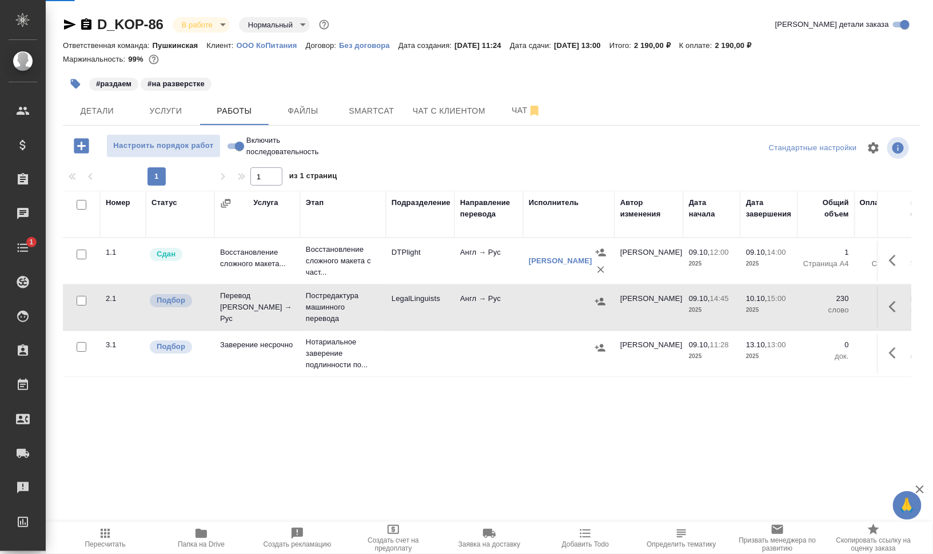
click at [213, 105] on span "Работы" at bounding box center [234, 111] width 55 height 14
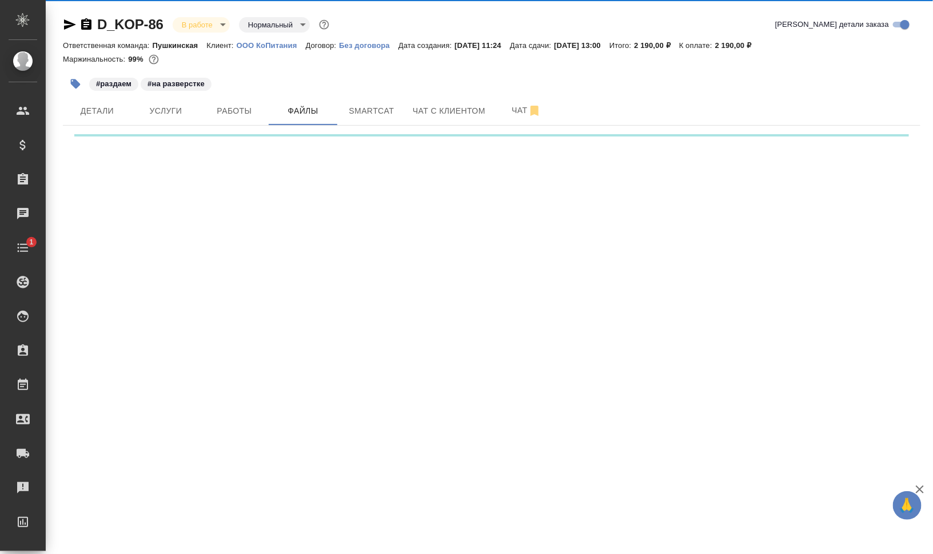
click at [213, 105] on span "Работы" at bounding box center [234, 111] width 55 height 14
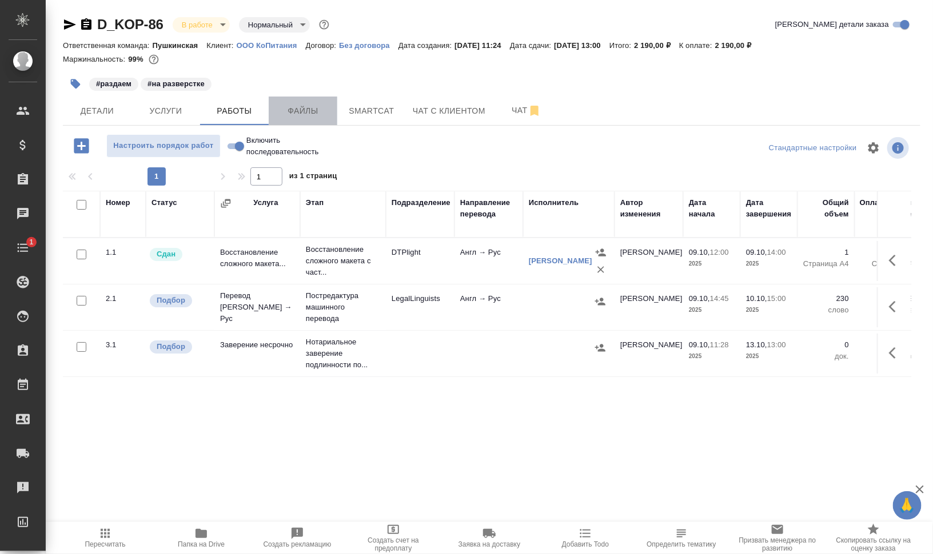
click at [318, 106] on span "Файлы" at bounding box center [302, 111] width 55 height 14
click at [243, 112] on span "Работы" at bounding box center [234, 111] width 55 height 14
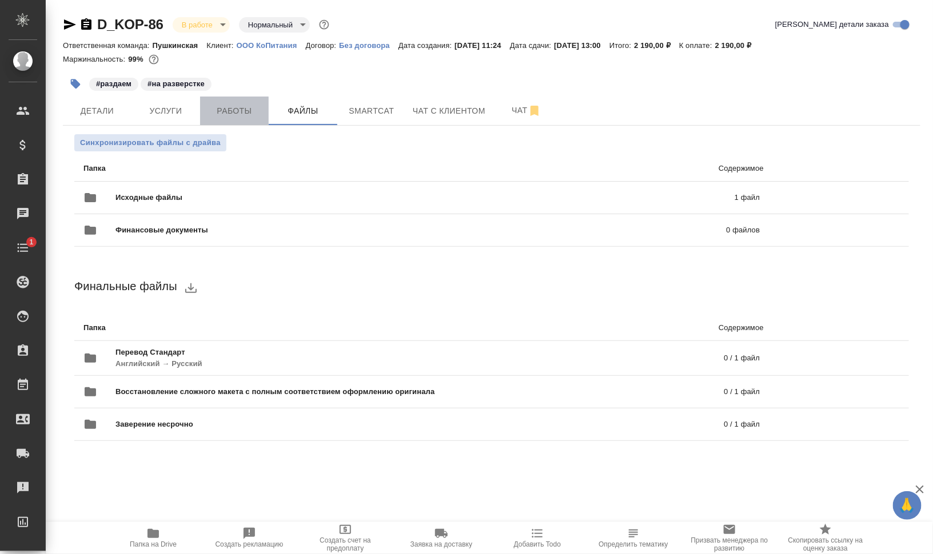
click at [243, 112] on span "Работы" at bounding box center [234, 111] width 55 height 14
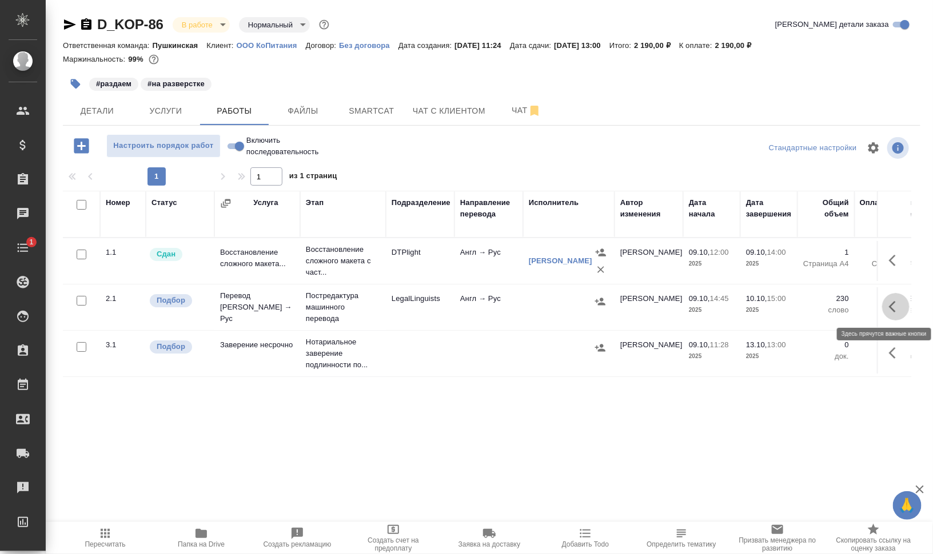
click at [899, 306] on icon "button" at bounding box center [896, 307] width 14 height 14
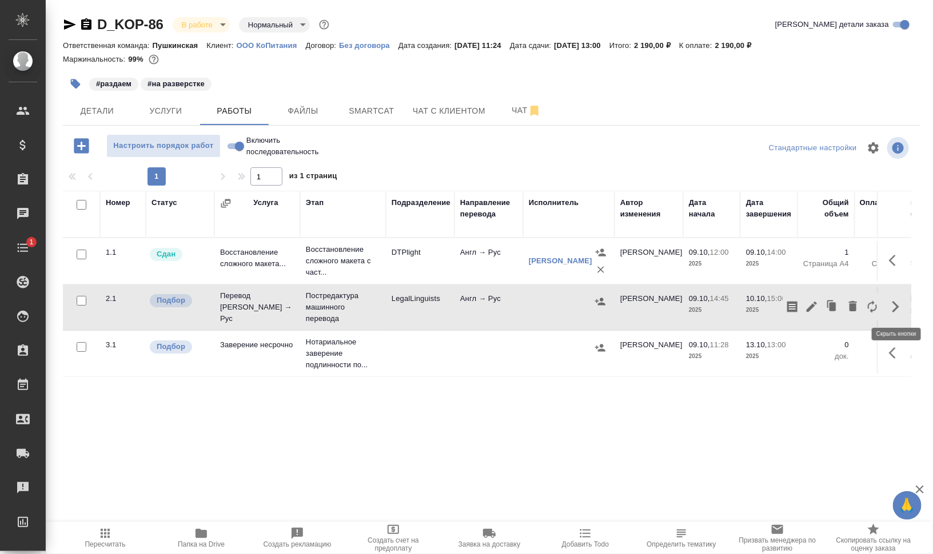
click at [896, 305] on icon "button" at bounding box center [895, 306] width 7 height 11
click at [896, 305] on icon "button" at bounding box center [896, 307] width 14 height 14
click at [896, 305] on icon "button" at bounding box center [895, 306] width 7 height 11
click at [314, 111] on span "Файлы" at bounding box center [302, 111] width 55 height 14
click at [231, 110] on span "Работы" at bounding box center [234, 111] width 55 height 14
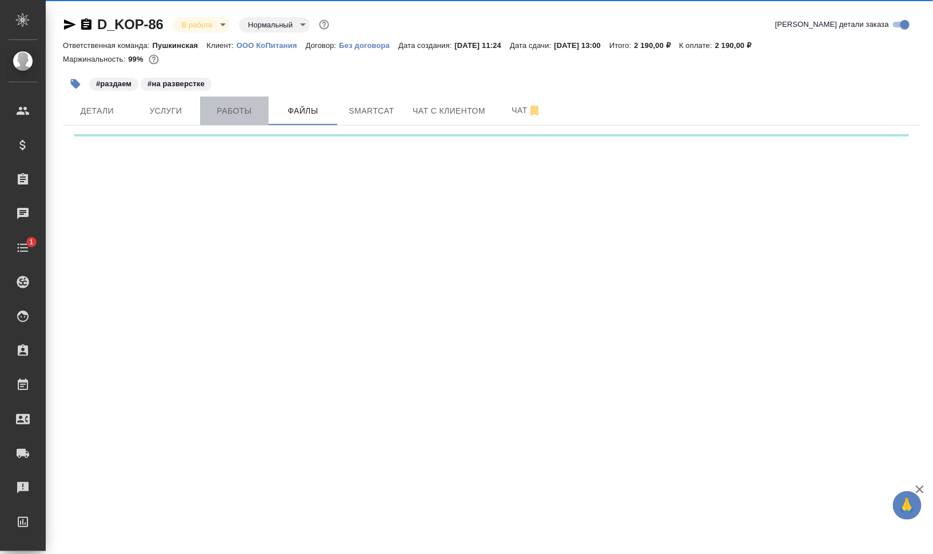
click at [231, 110] on span "Работы" at bounding box center [234, 111] width 55 height 14
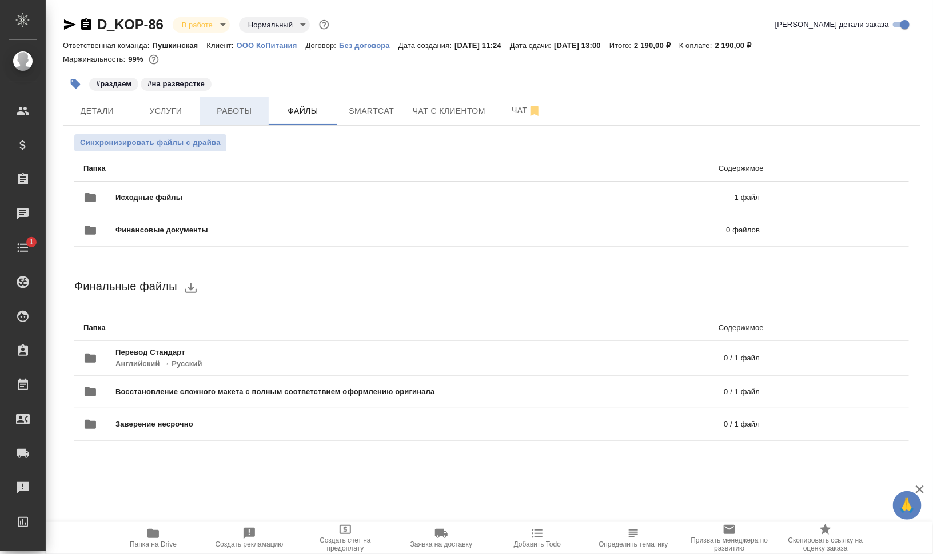
click at [231, 110] on span "Работы" at bounding box center [234, 111] width 55 height 14
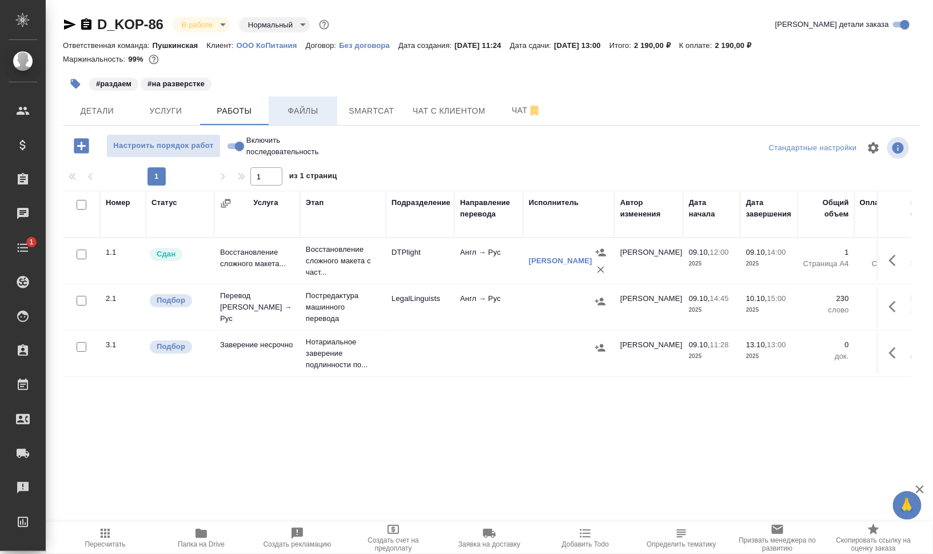
click at [292, 119] on button "Файлы" at bounding box center [303, 111] width 69 height 29
click at [229, 116] on span "Работы" at bounding box center [234, 111] width 55 height 14
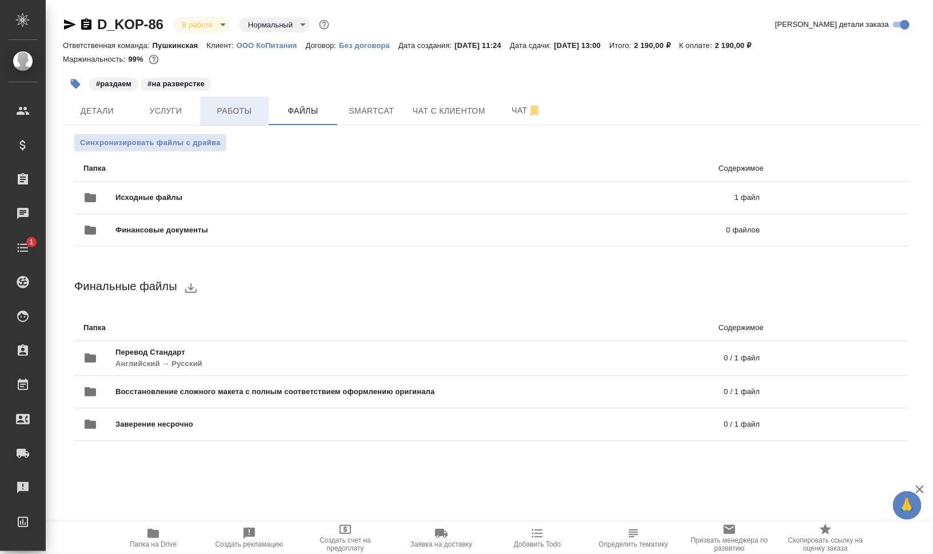
click at [229, 116] on span "Работы" at bounding box center [234, 111] width 55 height 14
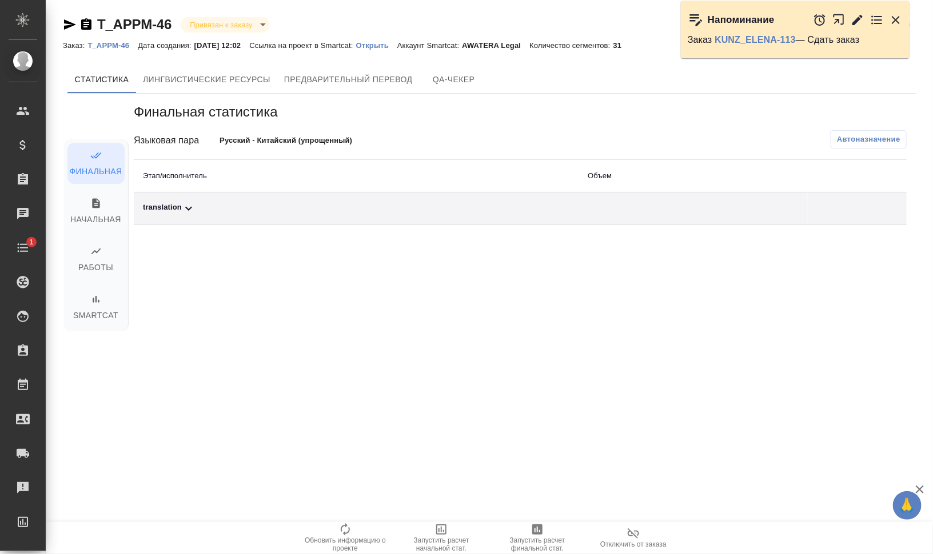
click at [104, 44] on p "T_APPM-46" at bounding box center [112, 45] width 50 height 9
click at [113, 49] on p "T_APPM-46" at bounding box center [112, 45] width 50 height 9
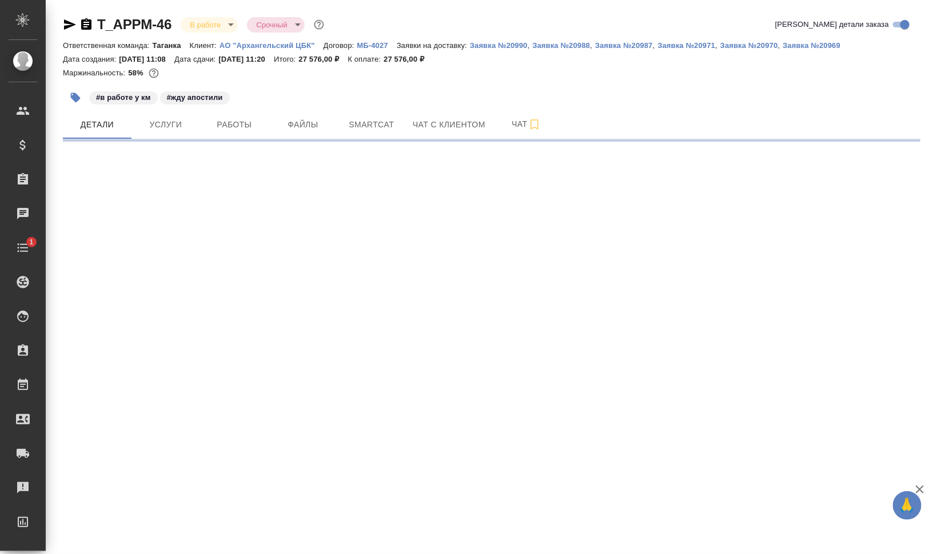
select select "RU"
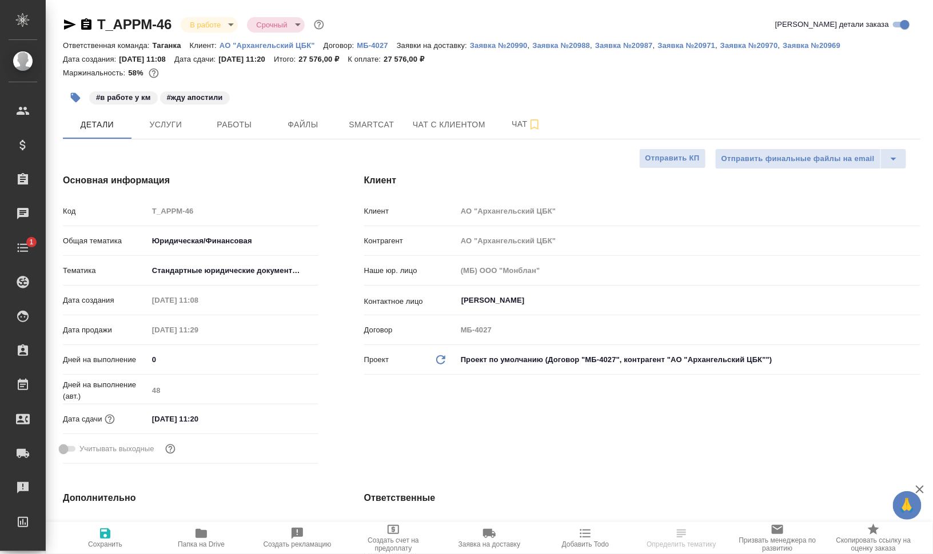
type textarea "x"
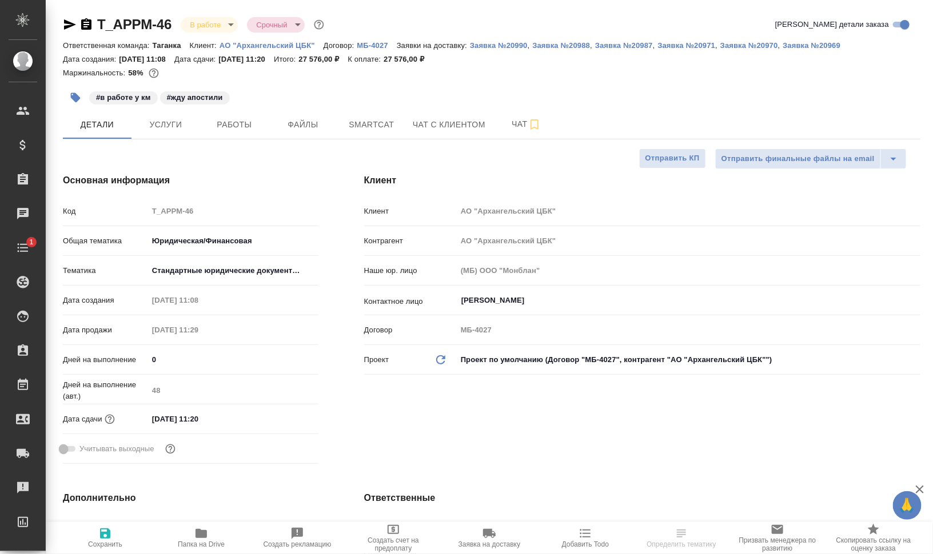
type textarea "x"
type input "[PERSON_NAME]"
type textarea "x"
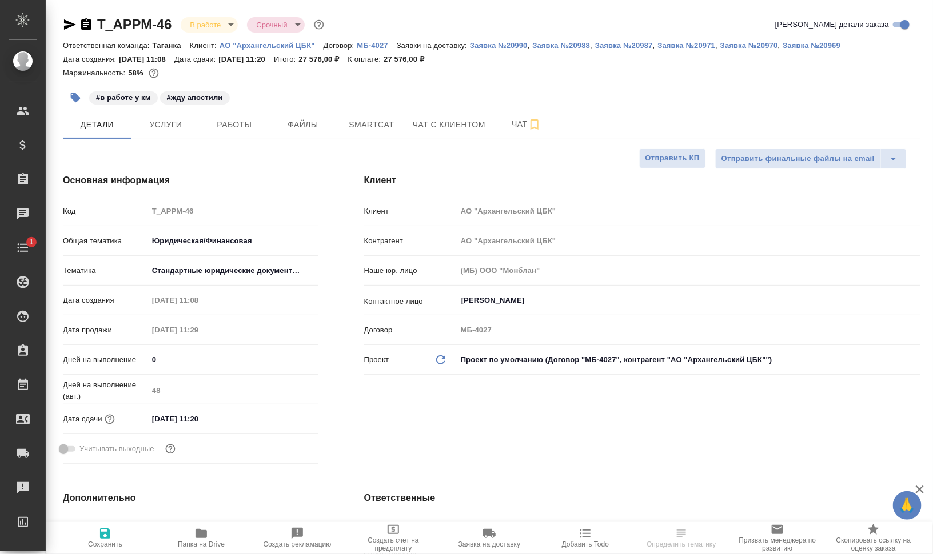
type textarea "x"
type input "[PERSON_NAME]"
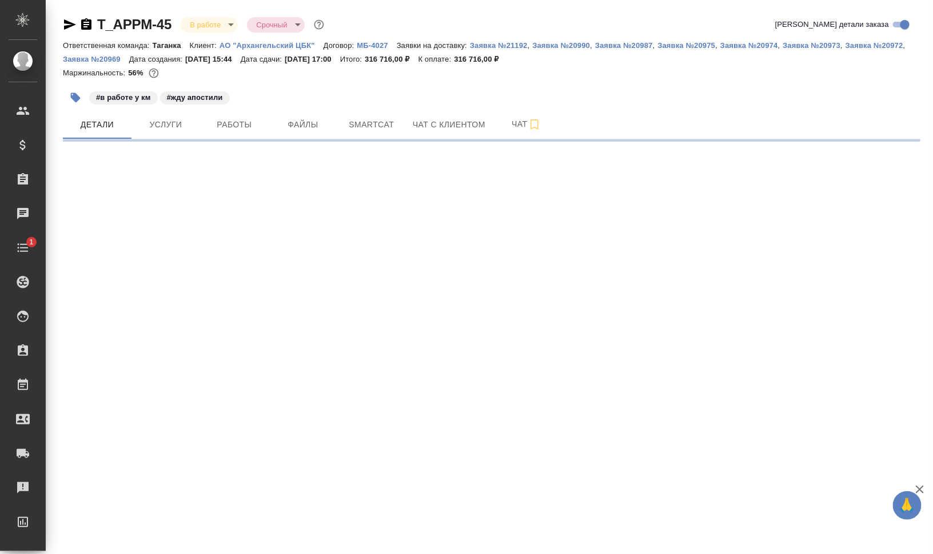
select select "RU"
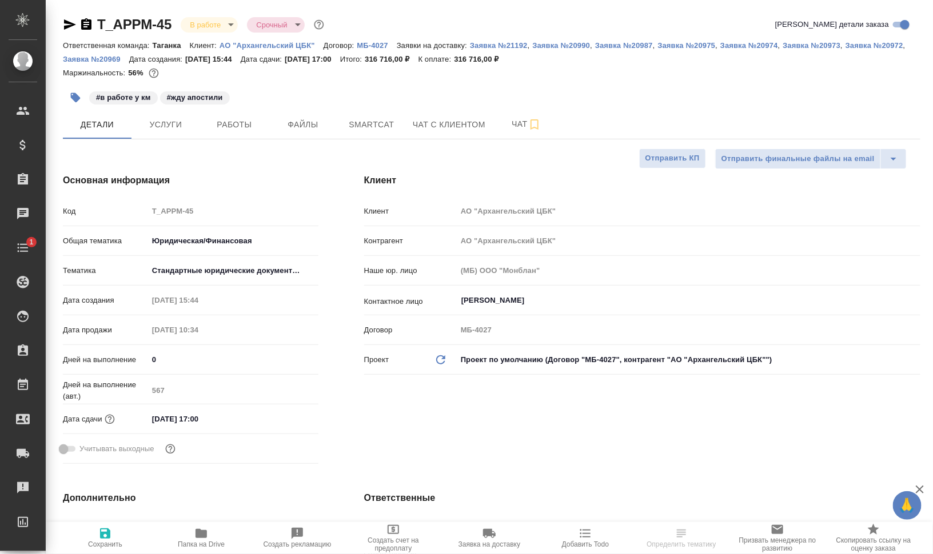
type textarea "x"
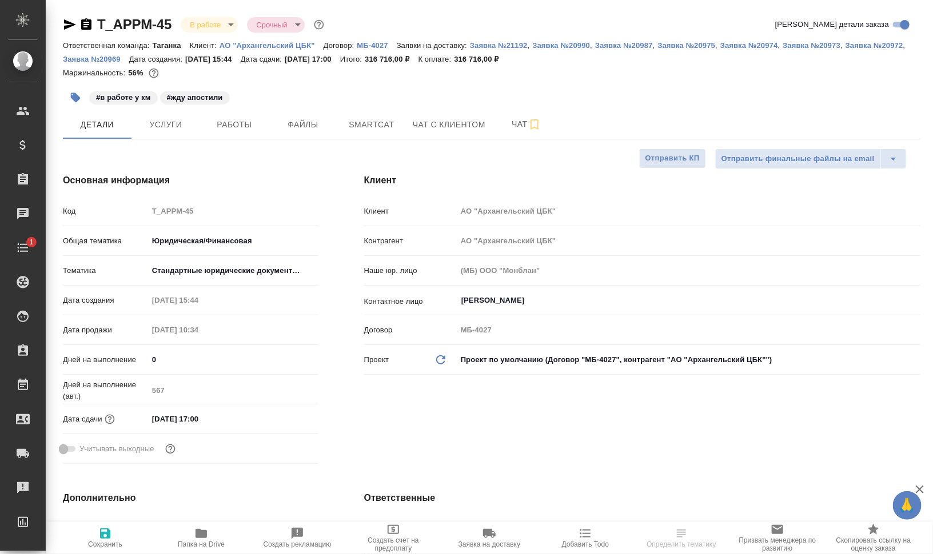
type textarea "x"
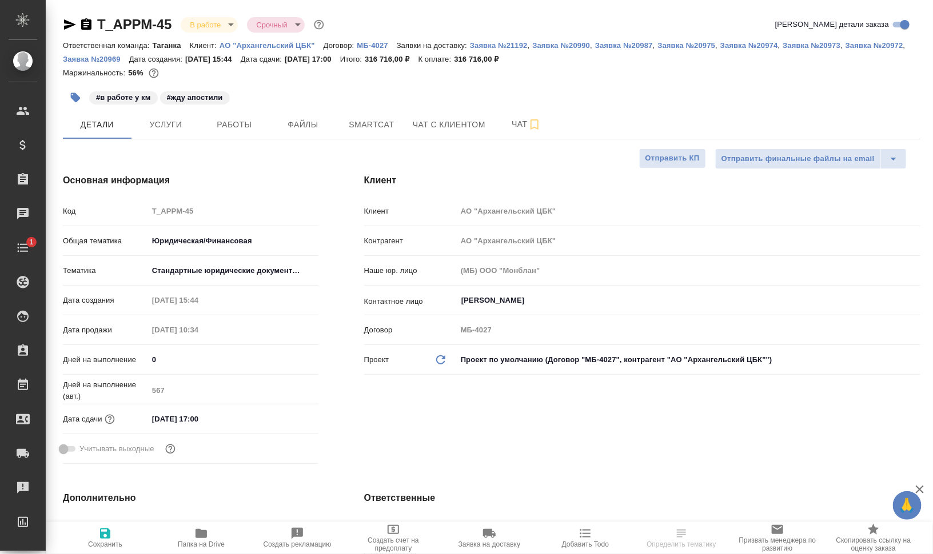
type textarea "x"
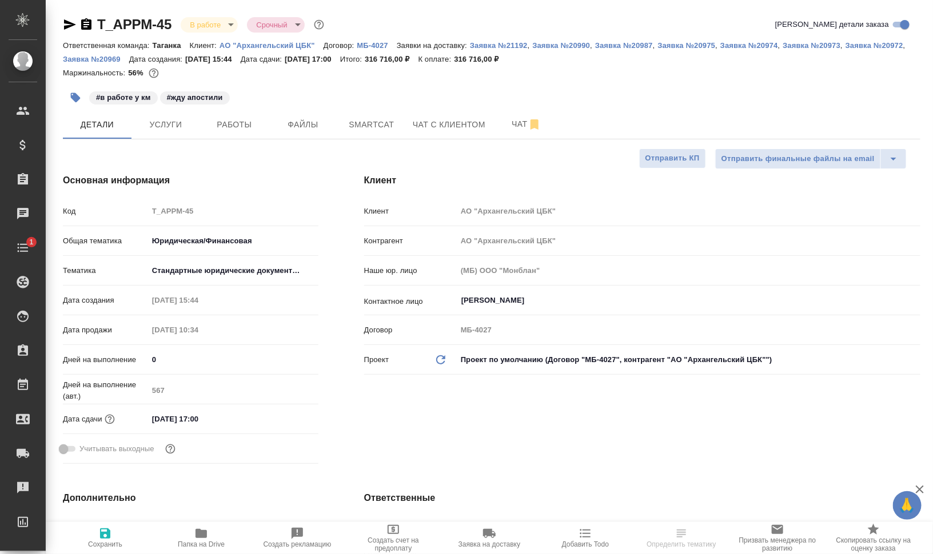
type textarea "x"
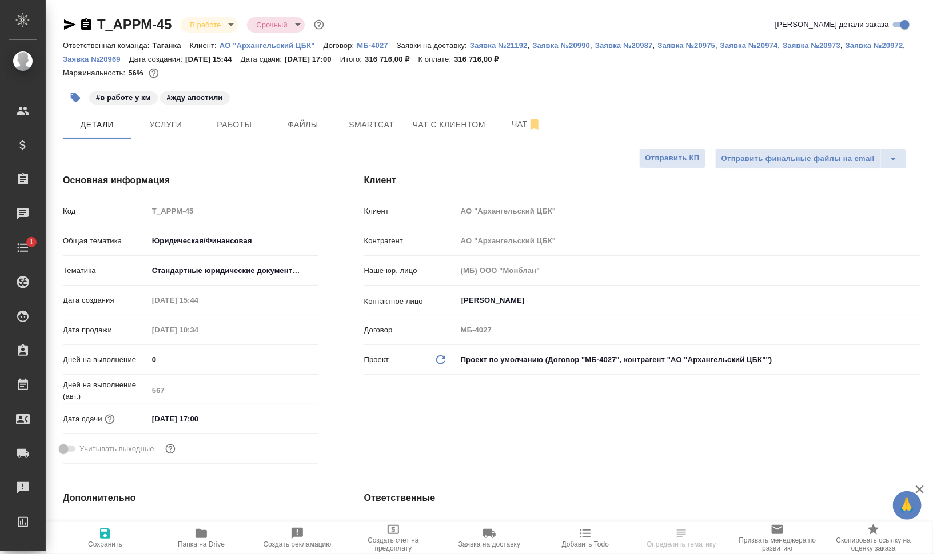
type textarea "x"
click at [234, 126] on span "Работы" at bounding box center [234, 125] width 55 height 14
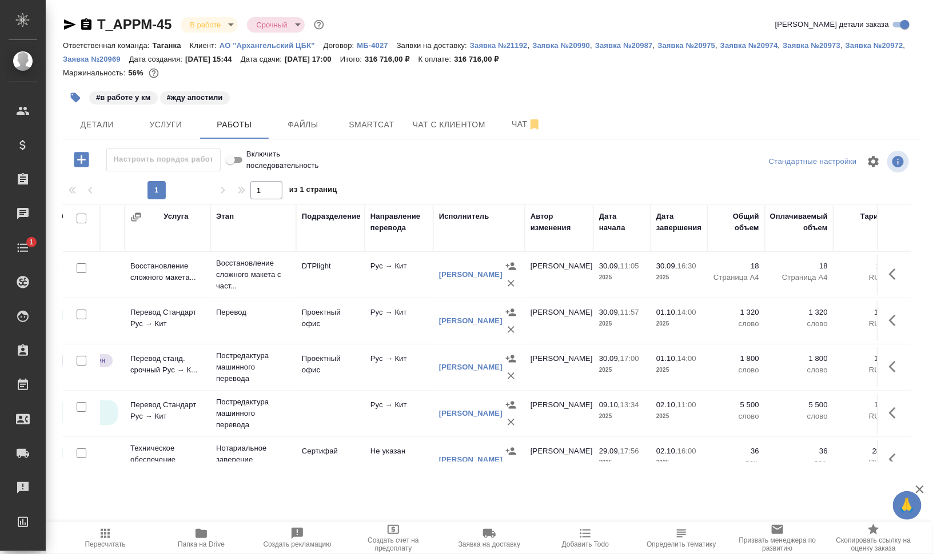
scroll to position [0, 45]
click at [359, 119] on span "Smartcat" at bounding box center [371, 125] width 55 height 14
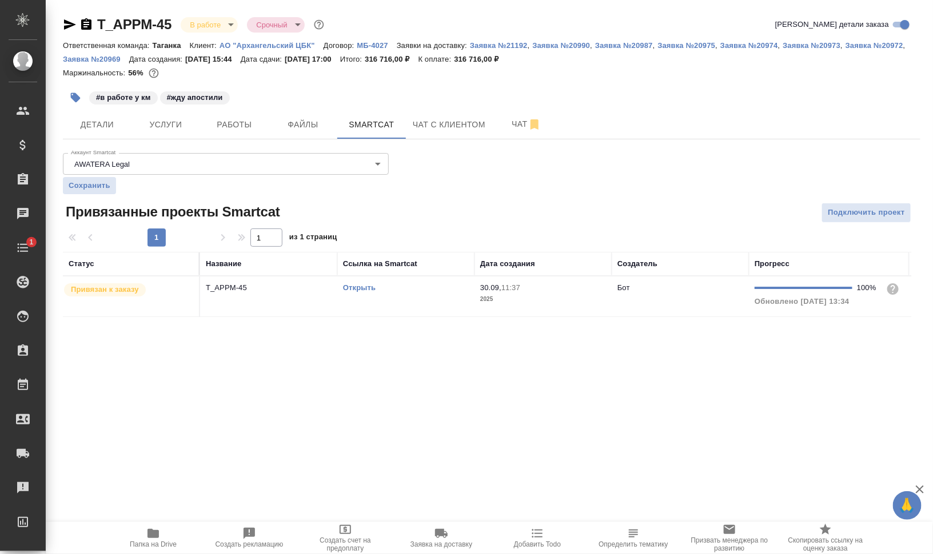
click at [372, 302] on td "Открыть" at bounding box center [405, 297] width 137 height 40
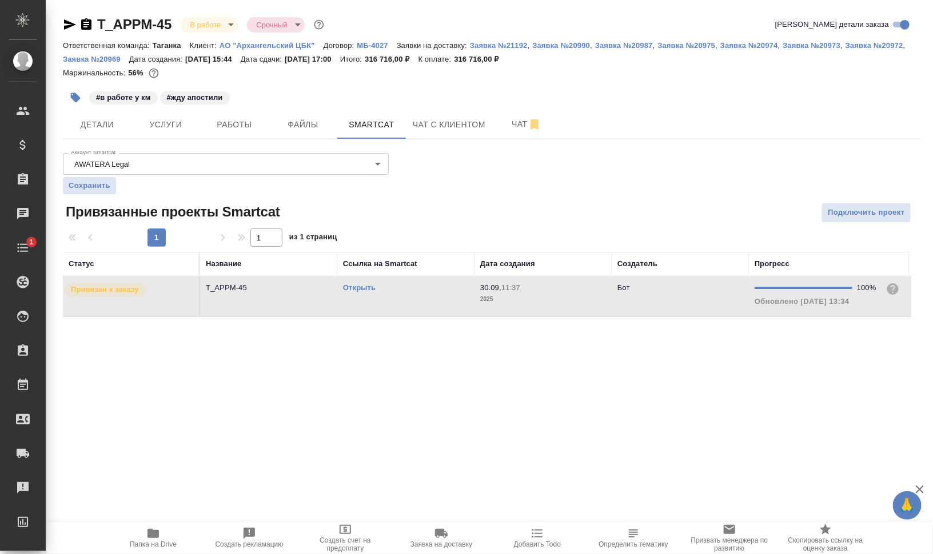
click at [372, 302] on td "Открыть" at bounding box center [405, 297] width 137 height 40
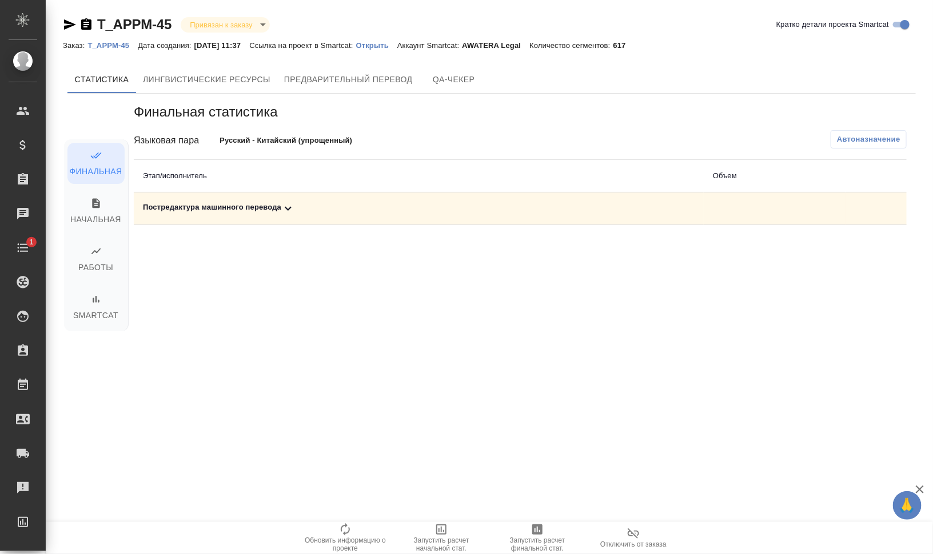
click at [189, 208] on div "Постредактура машинного перевода" at bounding box center [419, 209] width 552 height 14
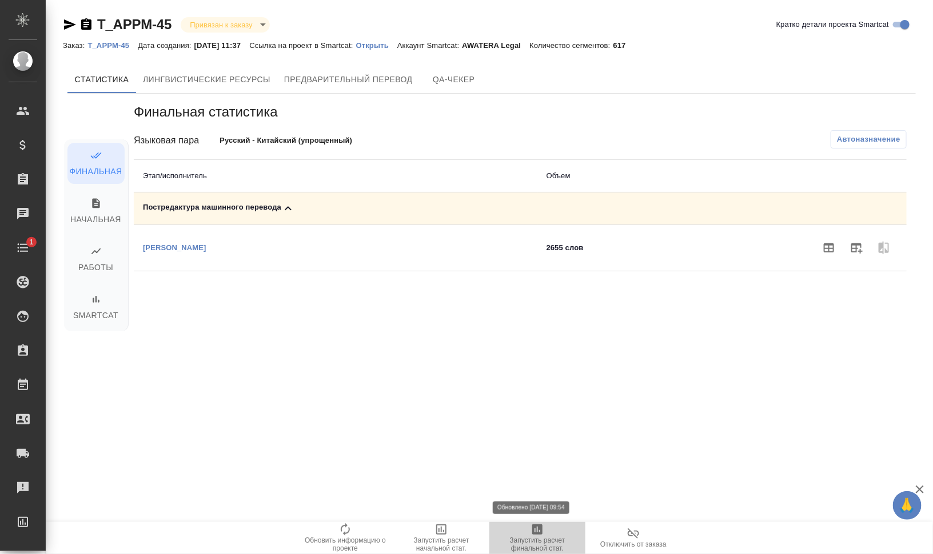
click at [545, 537] on span "Запустить расчет финальной стат." at bounding box center [537, 545] width 82 height 16
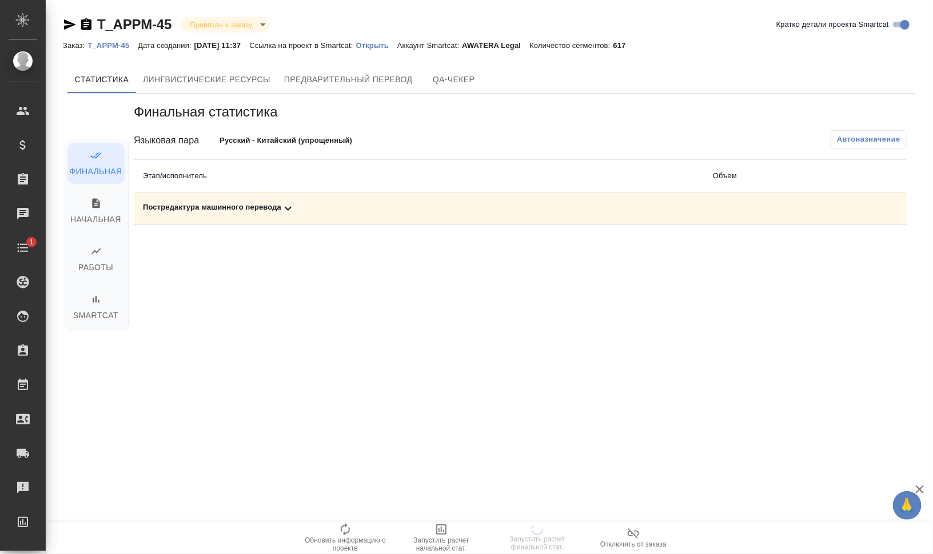
click at [222, 205] on div "Постредактура машинного перевода" at bounding box center [419, 209] width 552 height 14
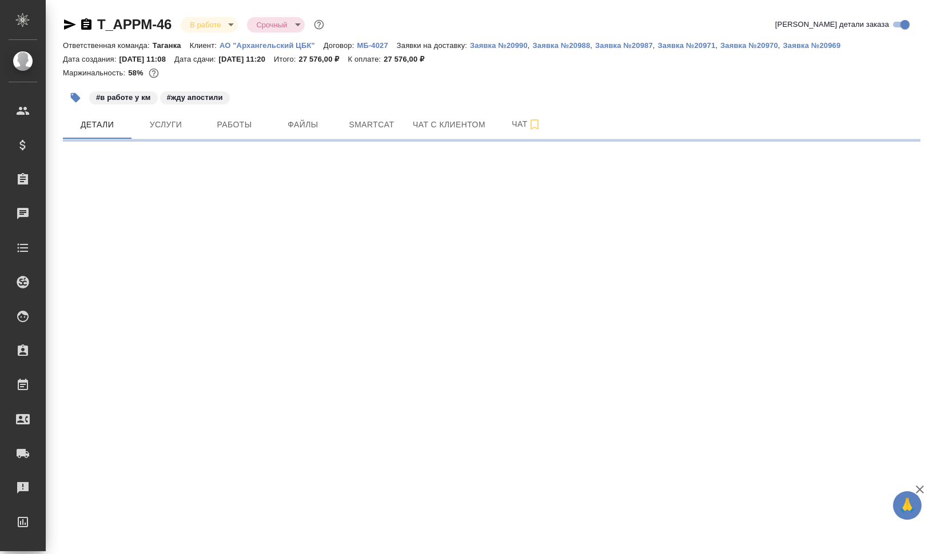
select select "RU"
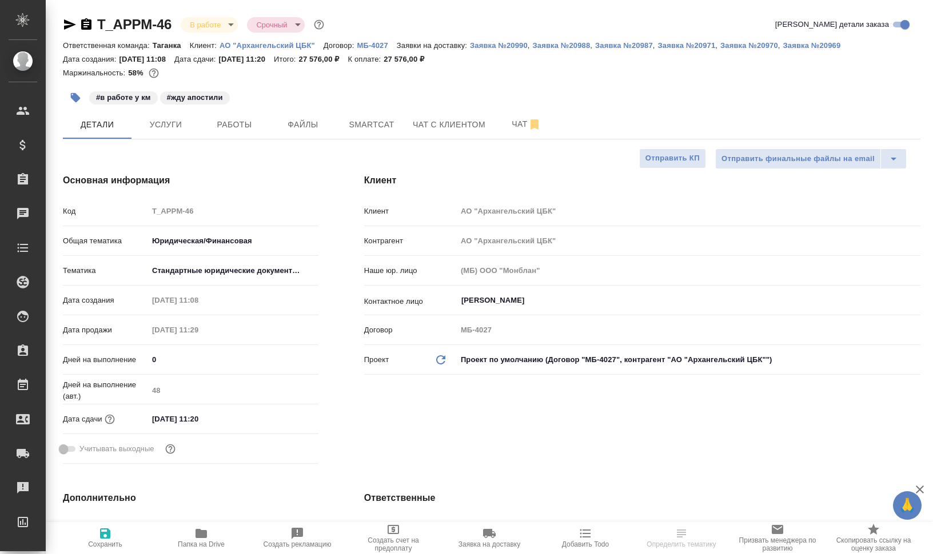
type textarea "x"
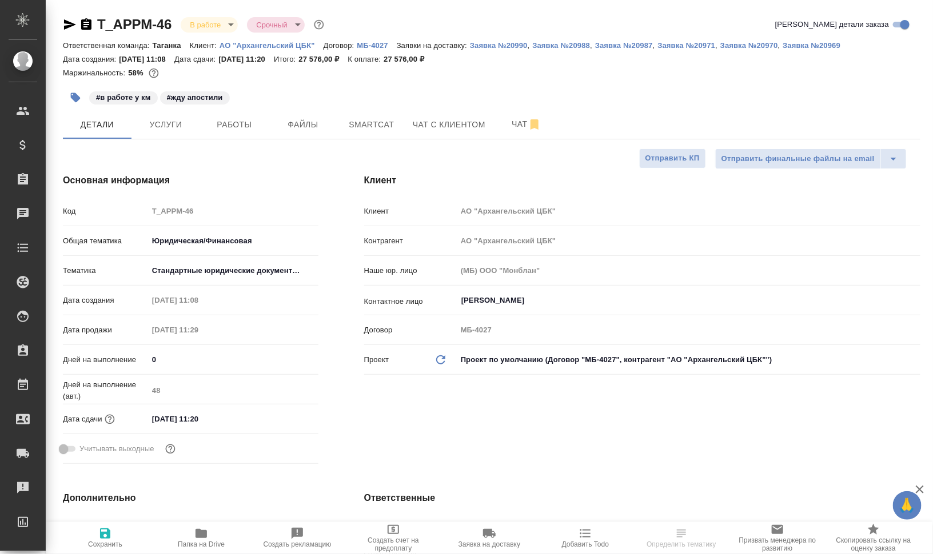
type textarea "x"
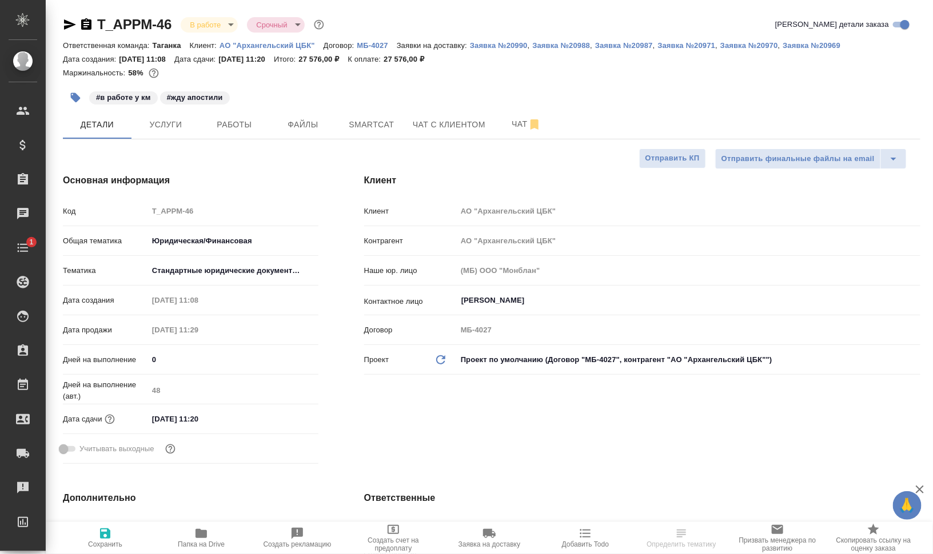
type textarea "x"
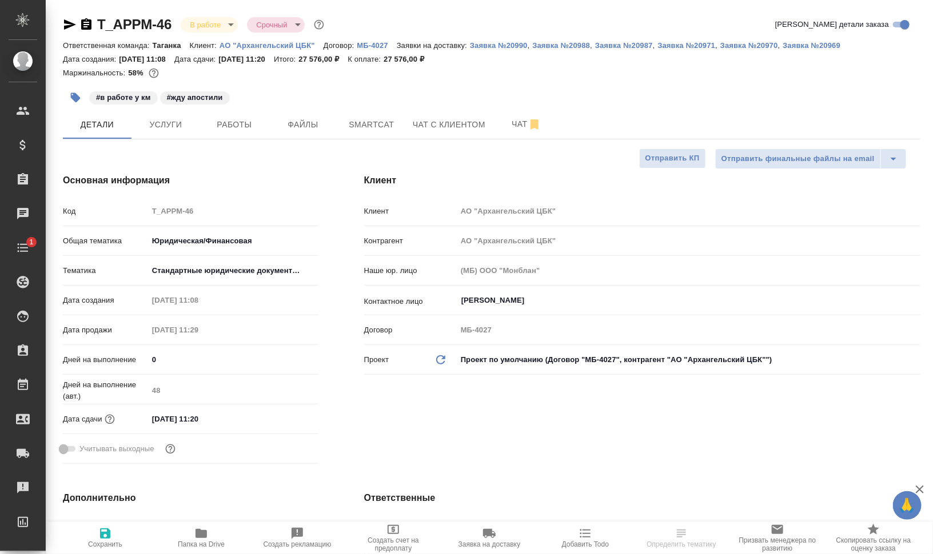
type textarea "x"
click at [351, 127] on span "Smartcat" at bounding box center [371, 125] width 55 height 14
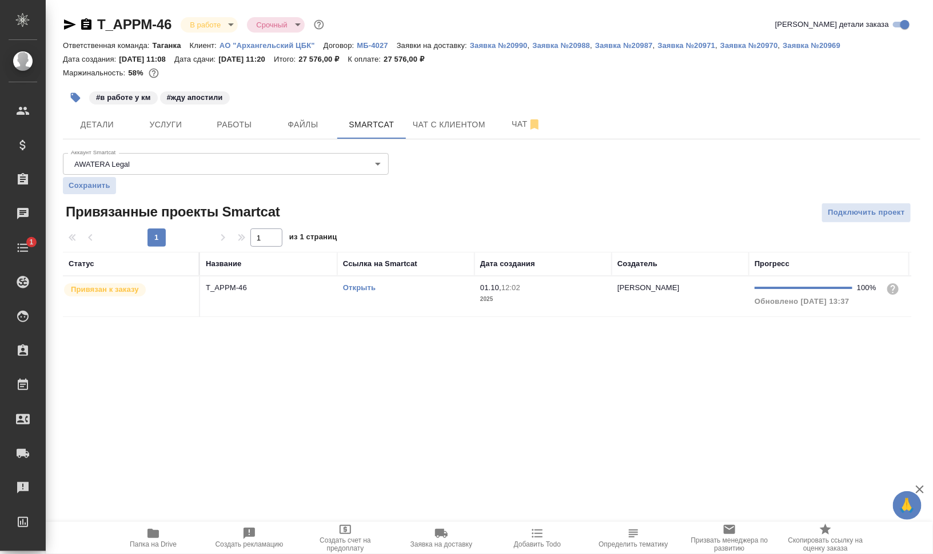
click at [352, 299] on td "Открыть" at bounding box center [405, 297] width 137 height 40
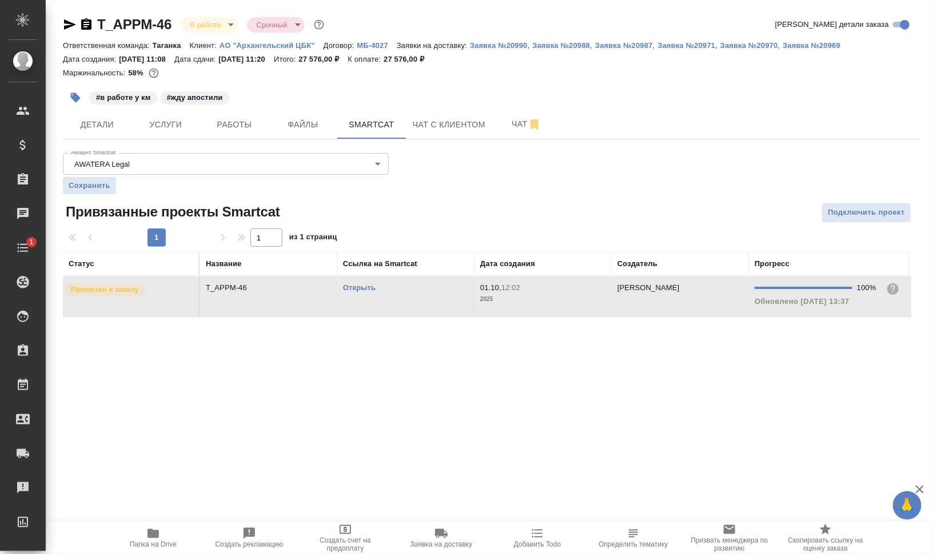
click at [352, 299] on td "Открыть" at bounding box center [405, 297] width 137 height 40
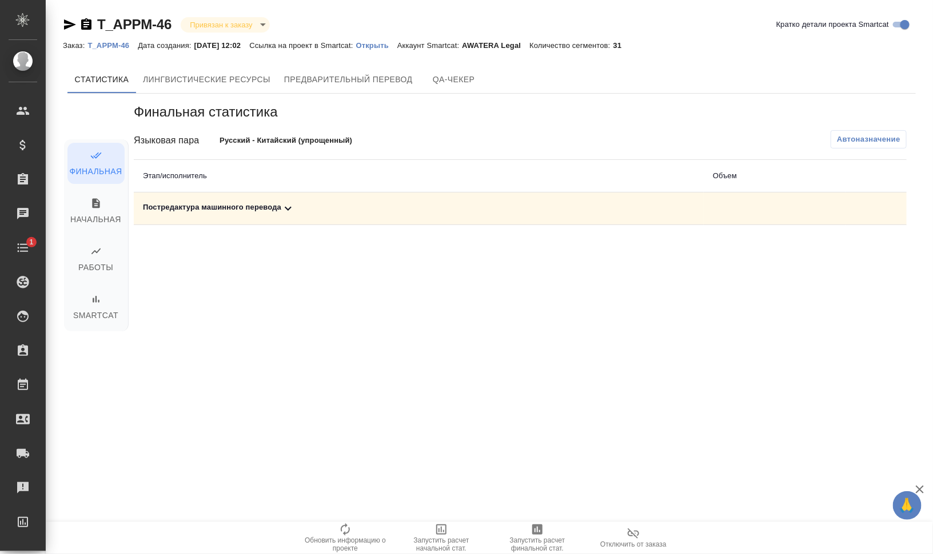
click at [216, 210] on div "Постредактура машинного перевода" at bounding box center [419, 209] width 552 height 14
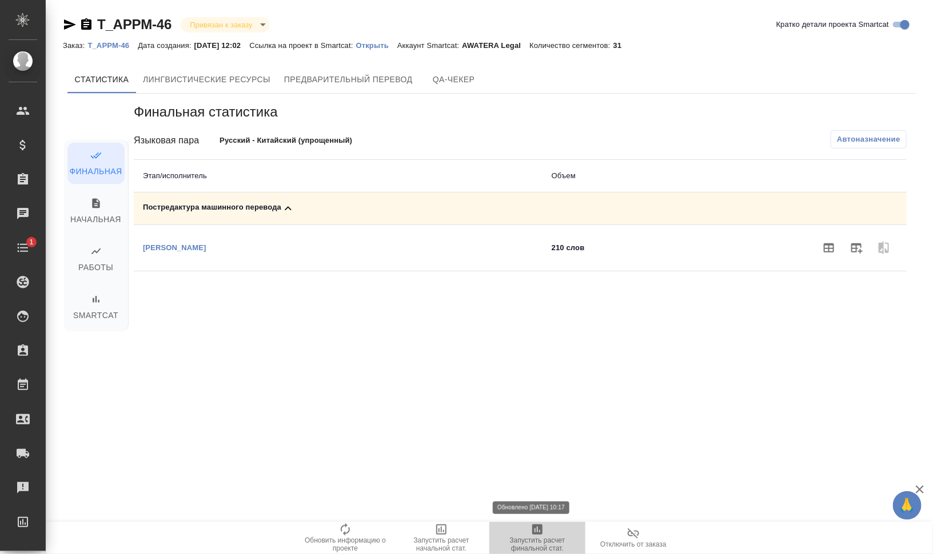
click at [536, 533] on icon "button" at bounding box center [537, 530] width 10 height 10
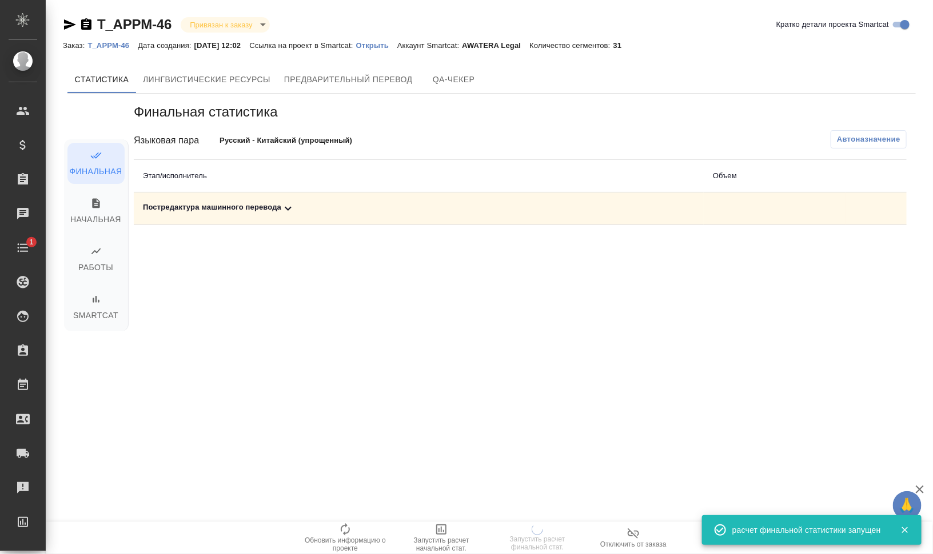
click at [242, 206] on div "Постредактура машинного перевода" at bounding box center [419, 209] width 552 height 14
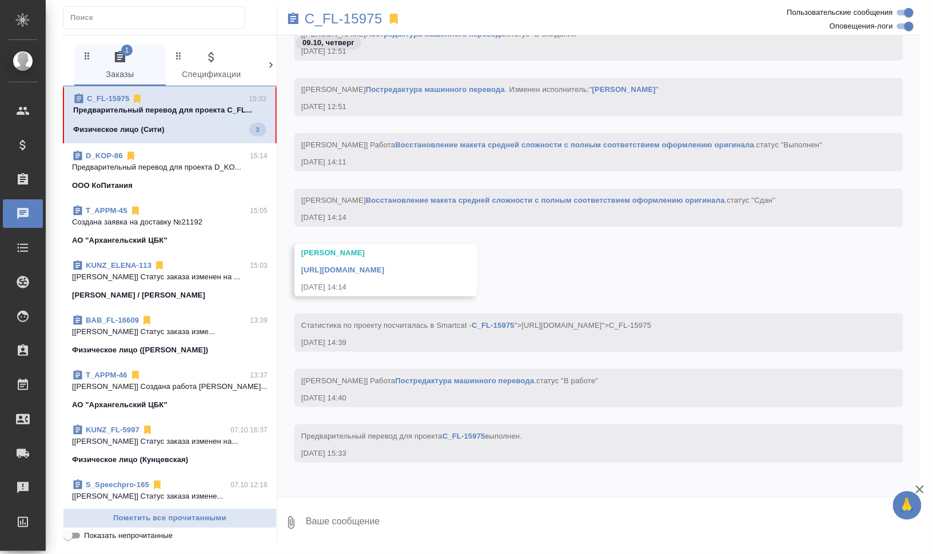
scroll to position [2396, 0]
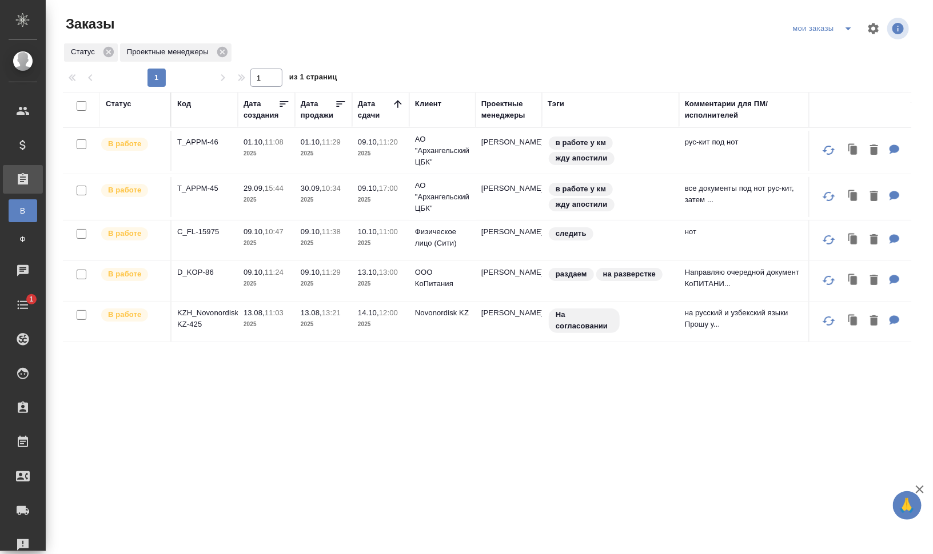
click at [185, 106] on div "Код" at bounding box center [184, 103] width 14 height 11
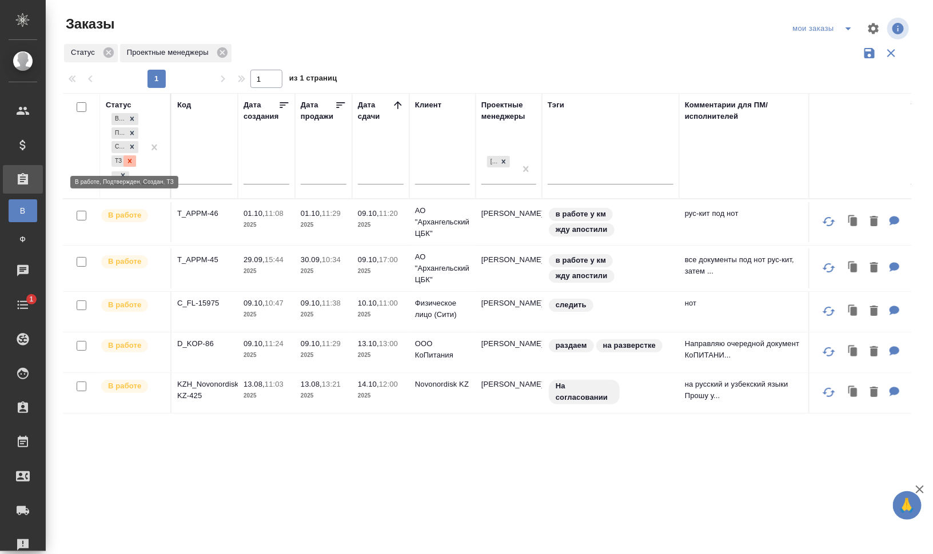
click at [134, 160] on div at bounding box center [129, 161] width 13 height 12
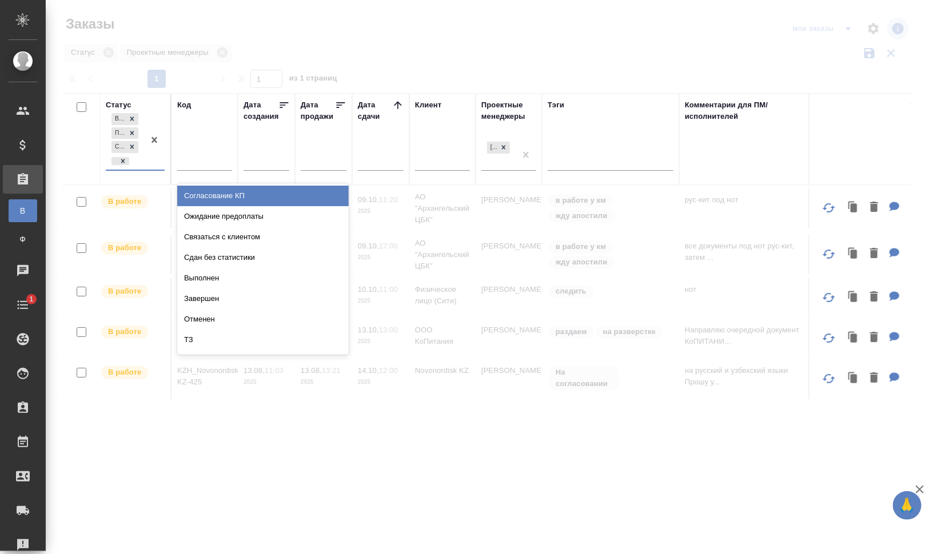
click at [139, 162] on div "В работе Подтвержден Создан" at bounding box center [125, 140] width 38 height 59
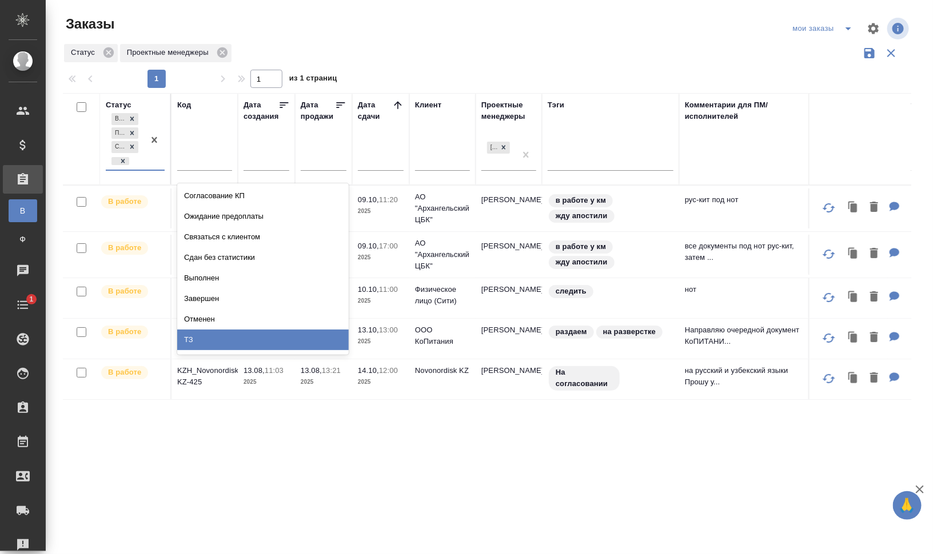
click at [255, 338] on div "ТЗ" at bounding box center [262, 340] width 171 height 21
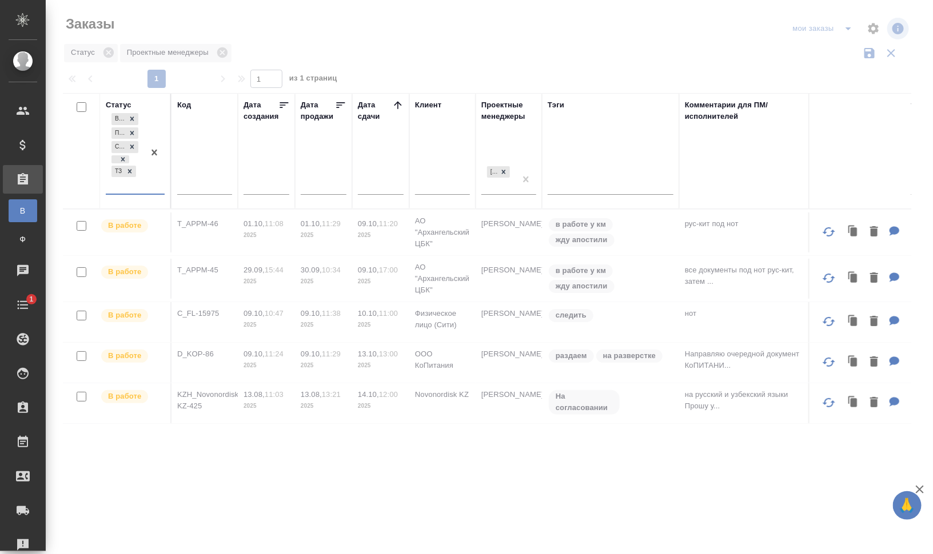
click at [183, 103] on div "Код" at bounding box center [184, 104] width 14 height 11
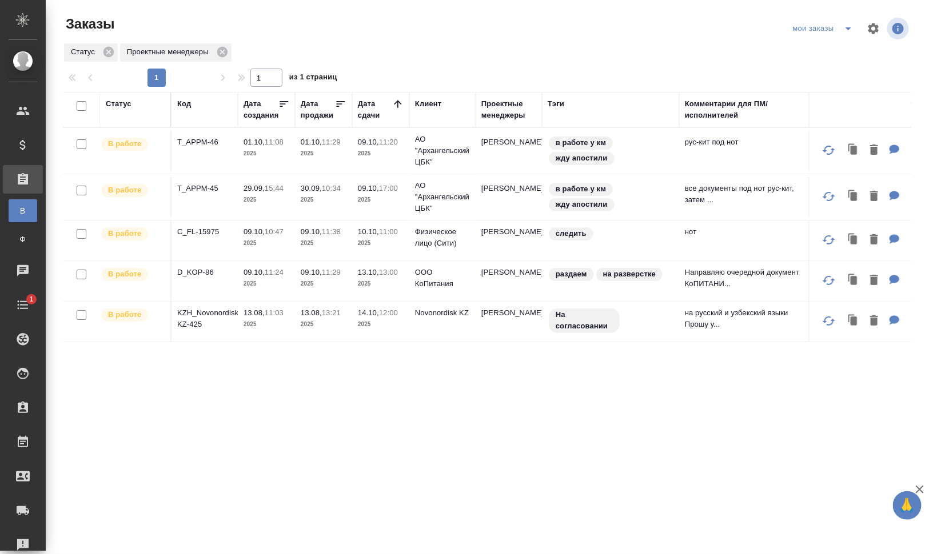
click at [215, 437] on div "Статус Код Дата создания Дата продажи Дата сдачи Клиент Проектные менеджеры Тэг…" at bounding box center [487, 297] width 848 height 411
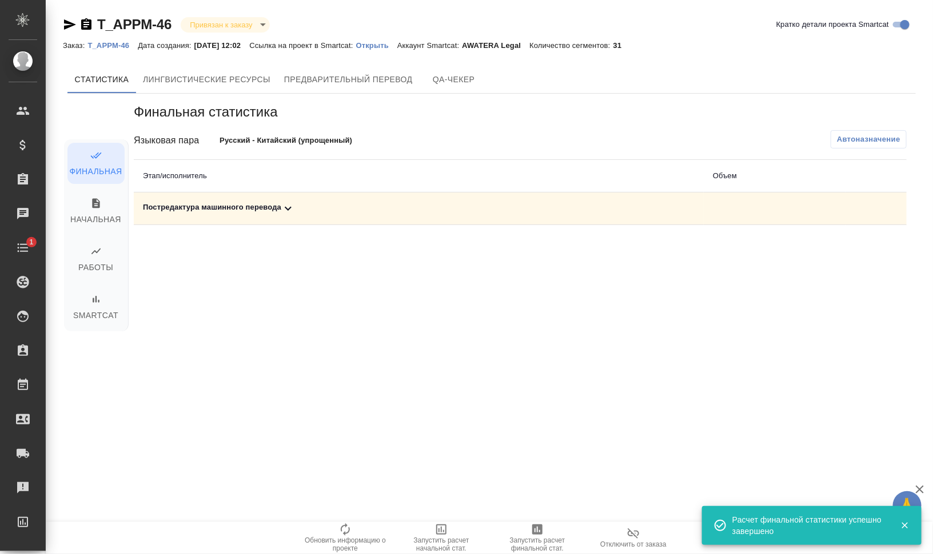
click at [278, 206] on div "Постредактура машинного перевода" at bounding box center [419, 209] width 552 height 14
click at [123, 46] on p "T_APPM-46" at bounding box center [112, 45] width 50 height 9
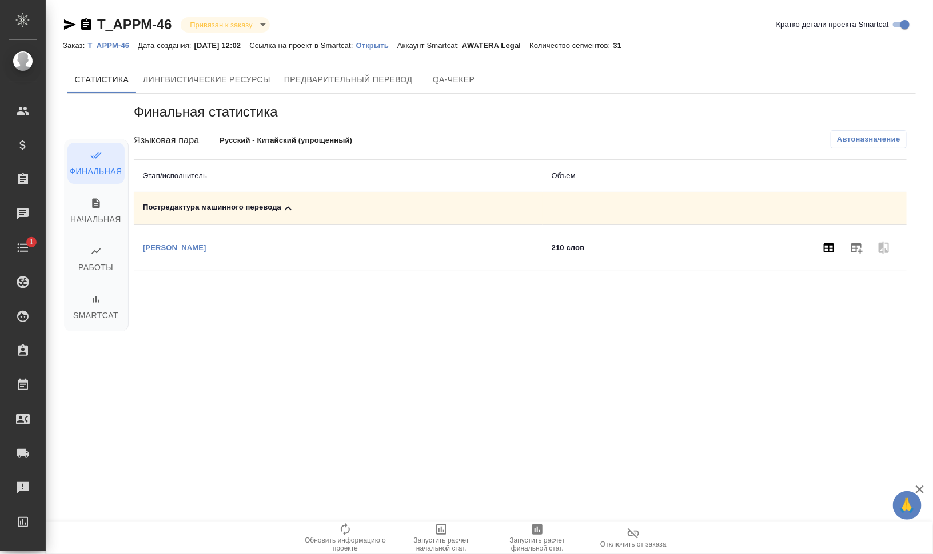
click at [825, 249] on icon "button" at bounding box center [829, 247] width 10 height 9
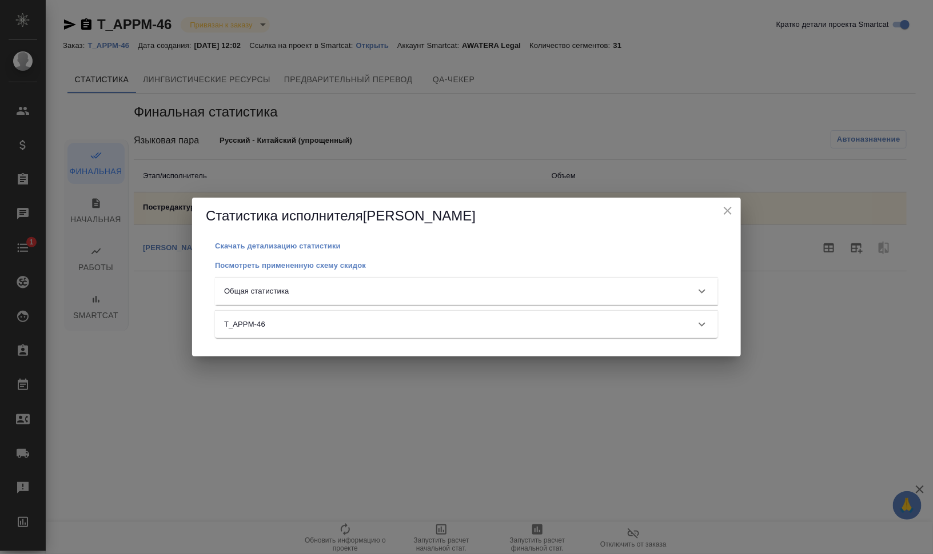
click at [355, 286] on div "Общая статистика" at bounding box center [456, 291] width 464 height 11
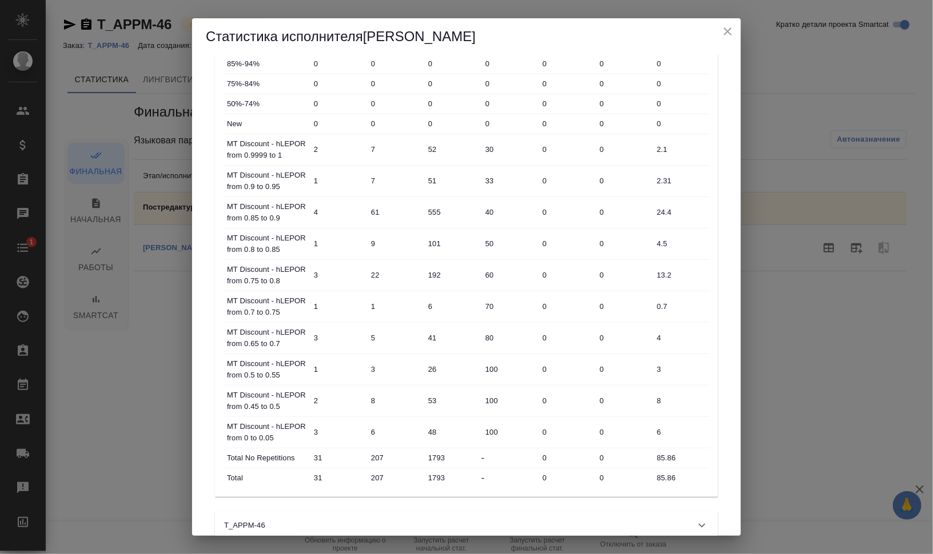
scroll to position [259, 0]
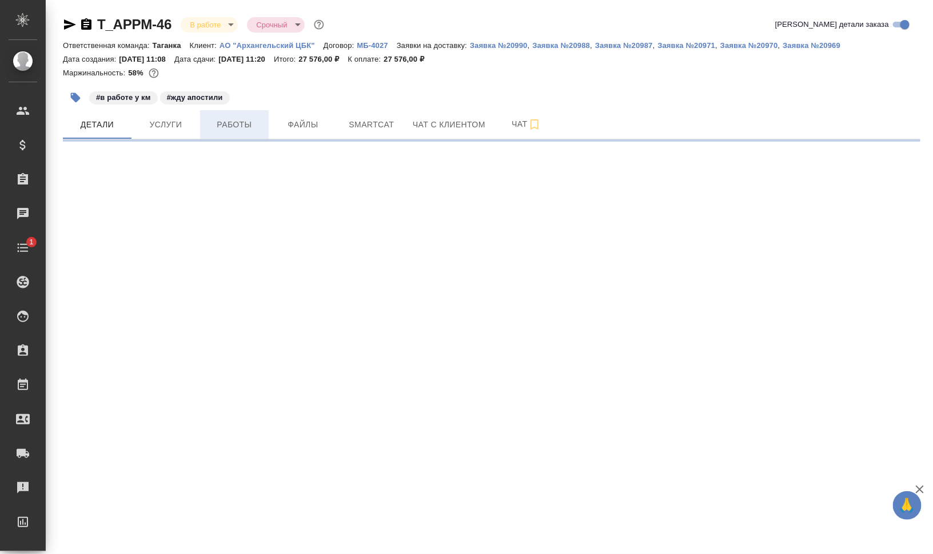
select select "RU"
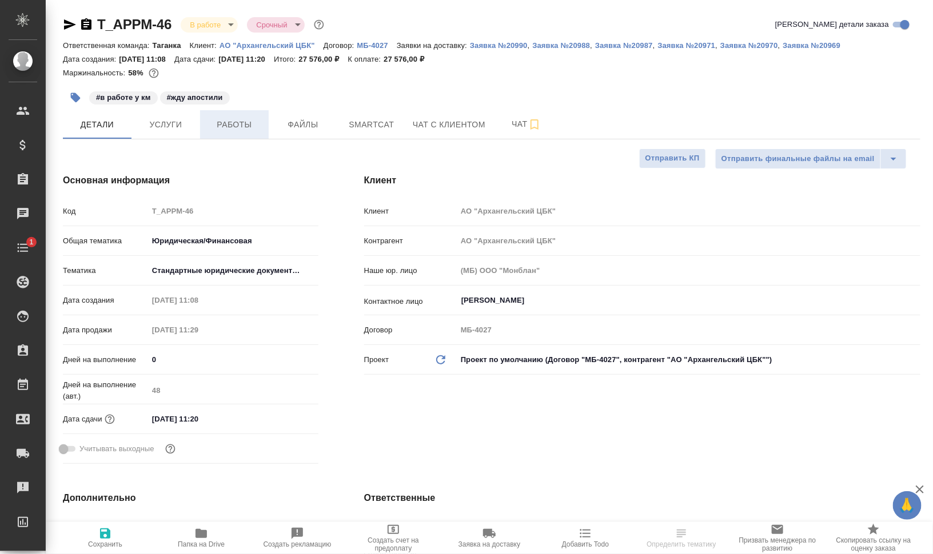
type textarea "x"
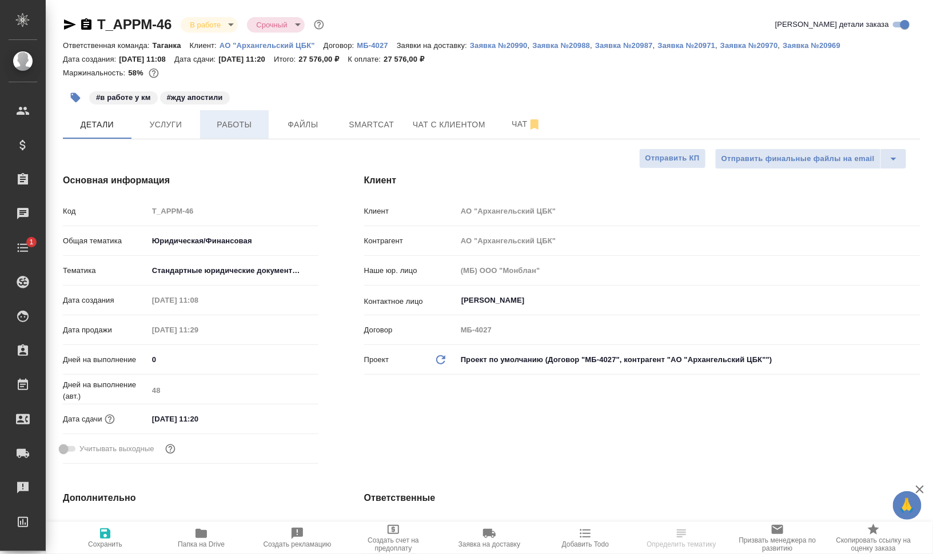
type textarea "x"
click at [233, 130] on span "Работы" at bounding box center [234, 125] width 55 height 14
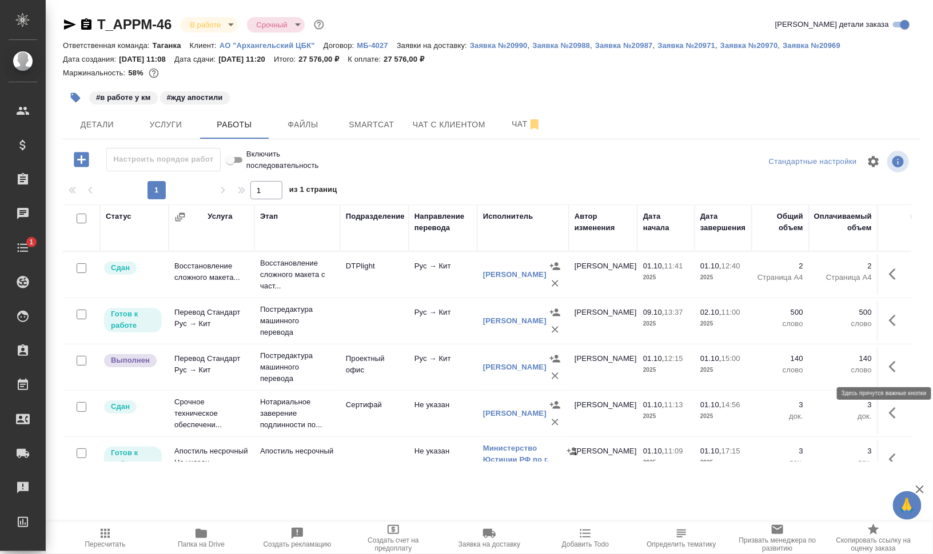
click at [889, 363] on icon "button" at bounding box center [892, 366] width 7 height 11
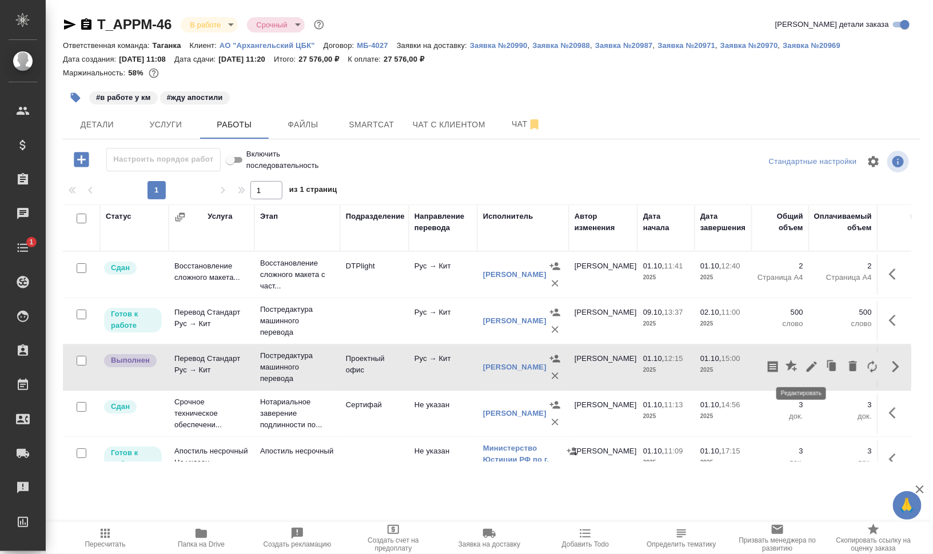
click at [806, 366] on icon "button" at bounding box center [811, 367] width 10 height 10
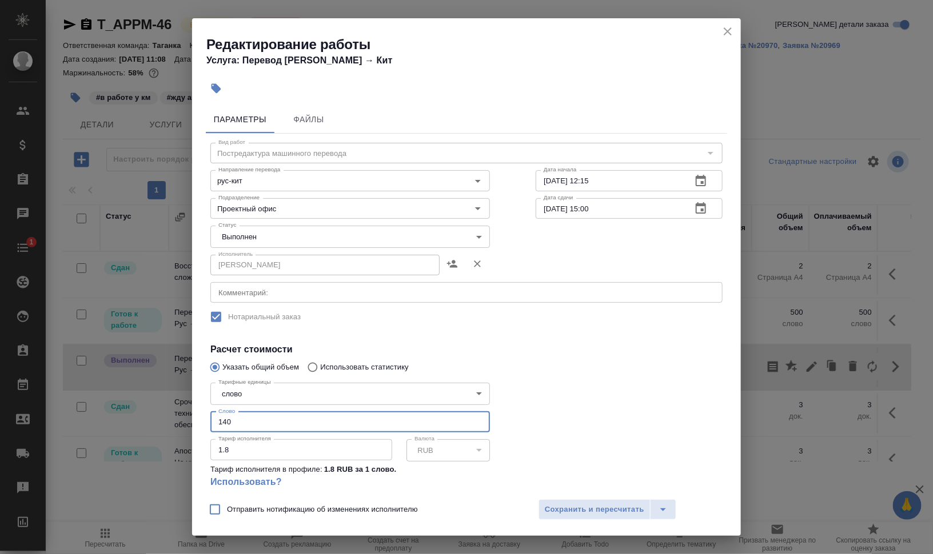
drag, startPoint x: 241, startPoint y: 426, endPoint x: 206, endPoint y: 421, distance: 35.2
click at [199, 422] on div "Параметры Файлы Вид работ Постредактура машинного перевода Вид работ Направлени…" at bounding box center [466, 296] width 549 height 391
type input "85.86"
click at [265, 236] on body "🙏 .cls-1 fill:#fff; AWATERA Валеев Динар Клиенты Спецификации Заказы 0 Чаты 1 T…" at bounding box center [466, 277] width 933 height 554
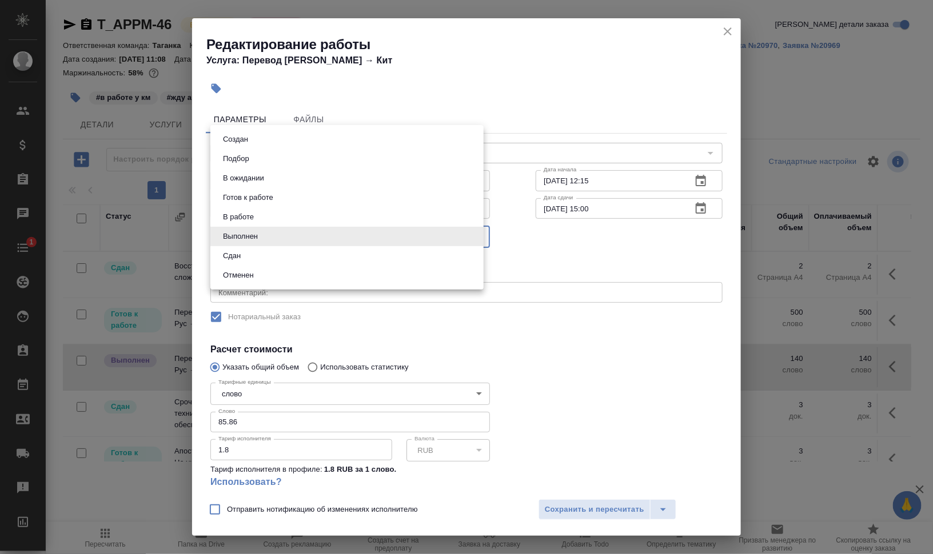
click at [268, 251] on li "Сдан" at bounding box center [346, 255] width 273 height 19
type input "closed"
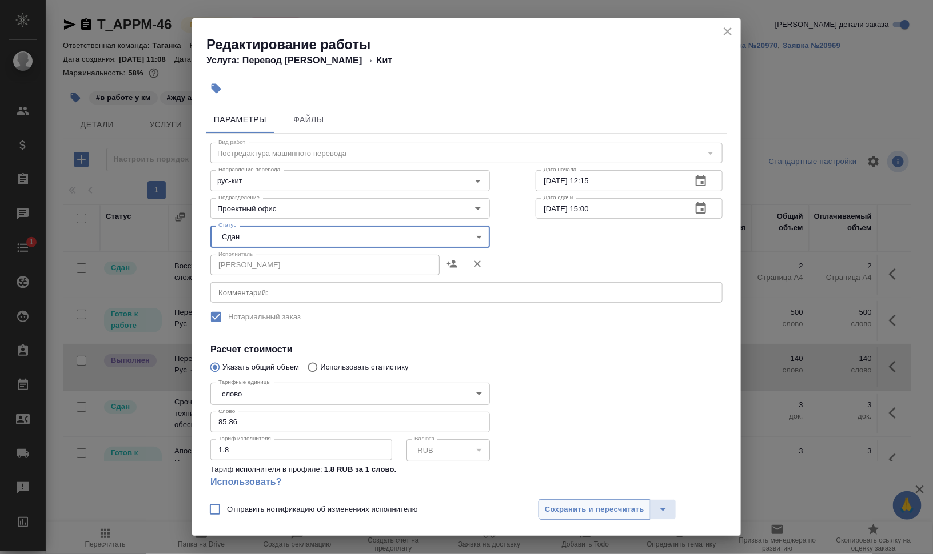
click at [582, 507] on span "Сохранить и пересчитать" at bounding box center [594, 510] width 99 height 13
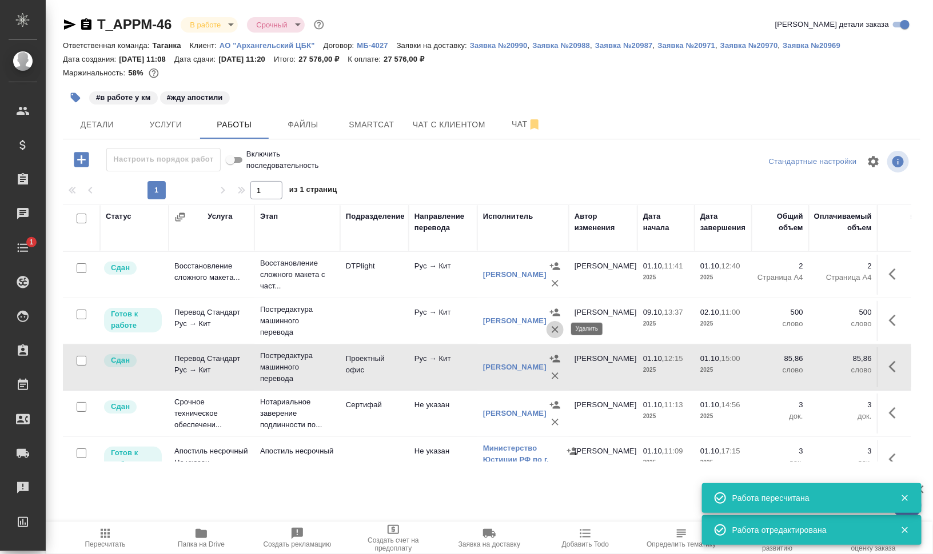
click at [550, 326] on icon "button" at bounding box center [554, 329] width 11 height 11
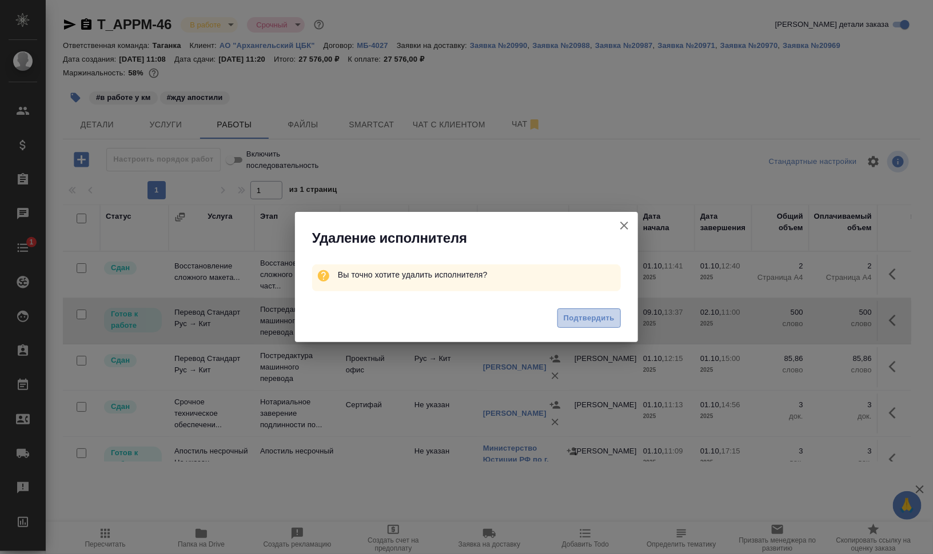
drag, startPoint x: 579, startPoint y: 315, endPoint x: 585, endPoint y: 315, distance: 6.3
click at [585, 315] on span "Подтвердить" at bounding box center [589, 318] width 51 height 13
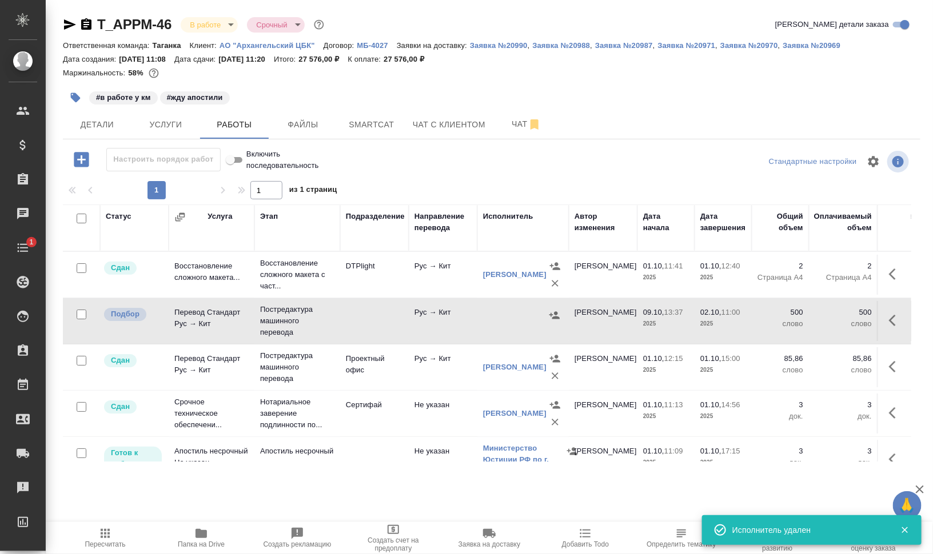
click at [889, 319] on icon "button" at bounding box center [896, 321] width 14 height 14
click at [849, 321] on icon "button" at bounding box center [853, 320] width 8 height 10
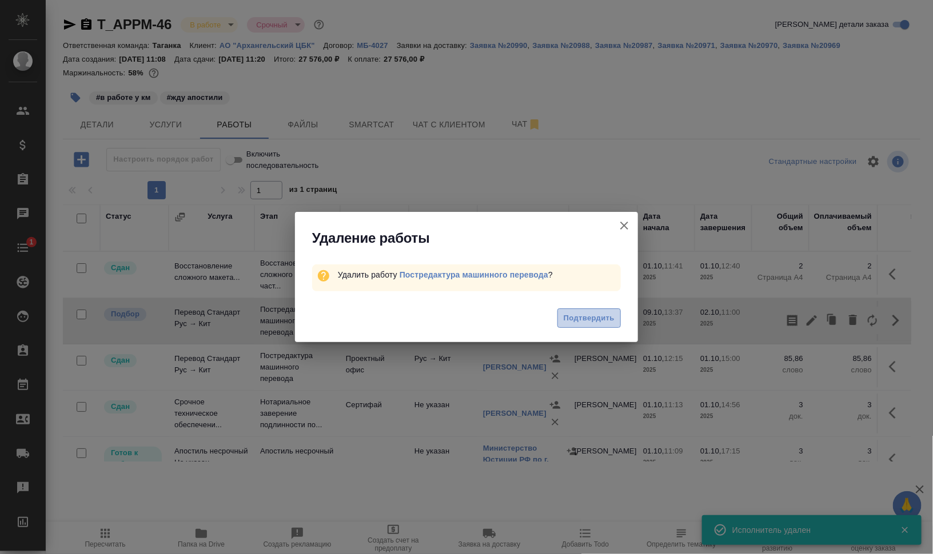
click at [606, 319] on span "Подтвердить" at bounding box center [589, 318] width 51 height 13
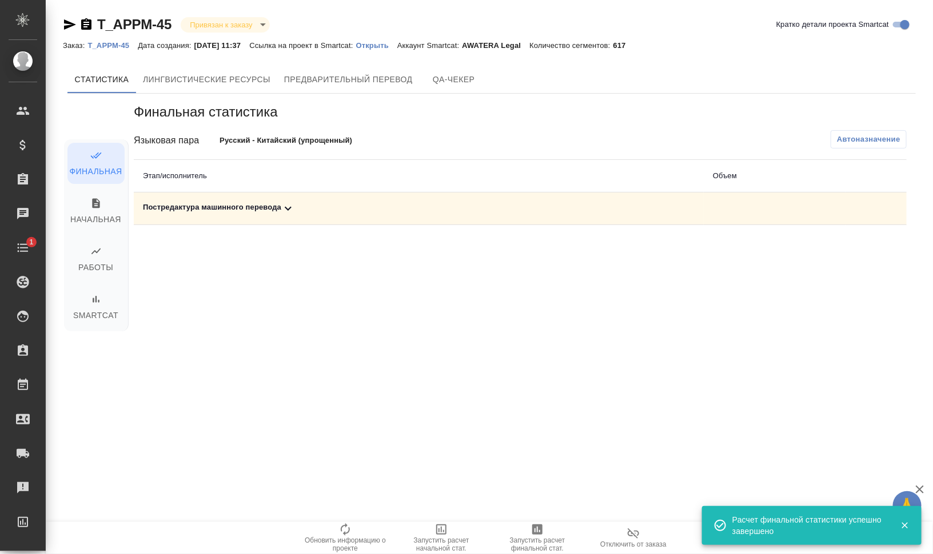
click at [119, 50] on div "Заказ: T_APPM-45 Дата создания: [DATE] 11:37 Ссылка на проект в Smartcat: Откры…" at bounding box center [349, 45] width 572 height 14
click at [120, 45] on p "T_APPM-45" at bounding box center [112, 45] width 50 height 9
click at [197, 209] on div "Постредактура машинного перевода" at bounding box center [419, 209] width 552 height 14
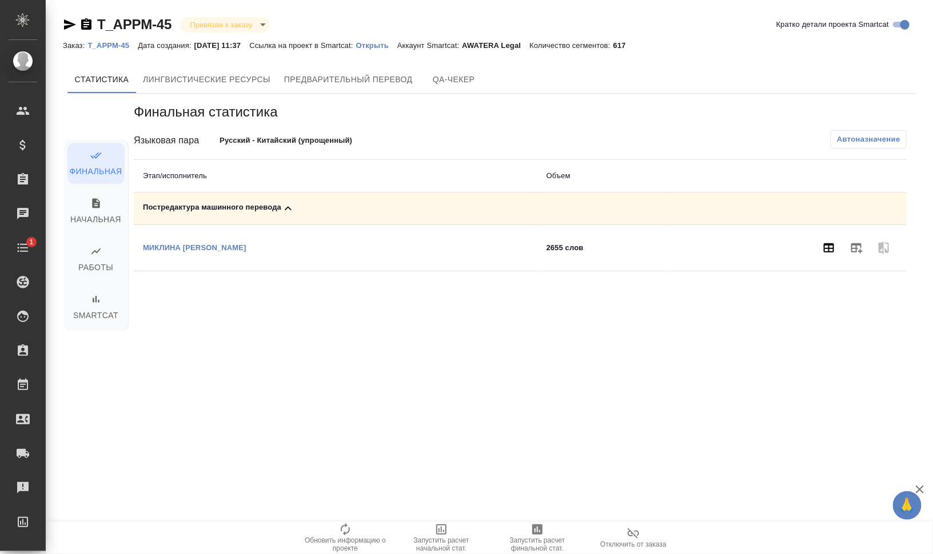
click at [832, 251] on icon "button" at bounding box center [829, 247] width 10 height 9
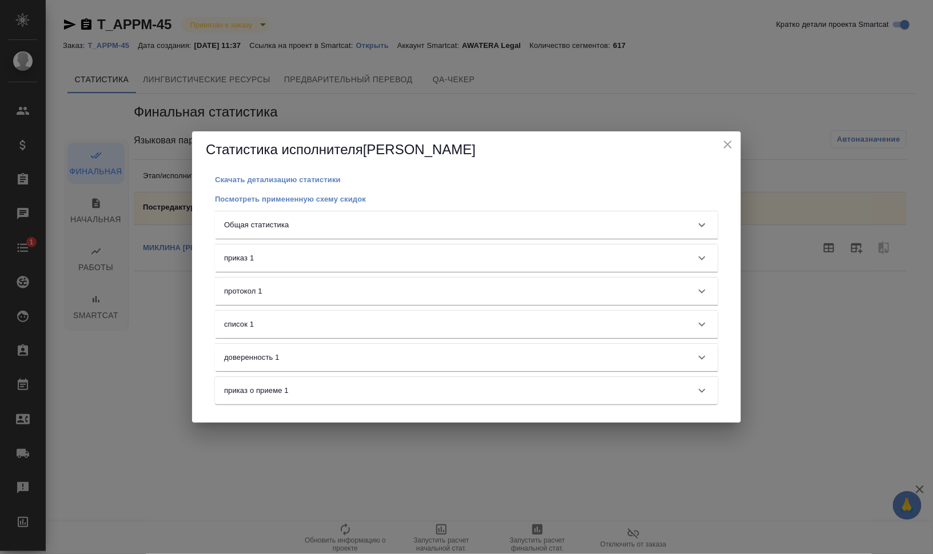
click at [389, 225] on div "Общая статистика" at bounding box center [456, 224] width 464 height 11
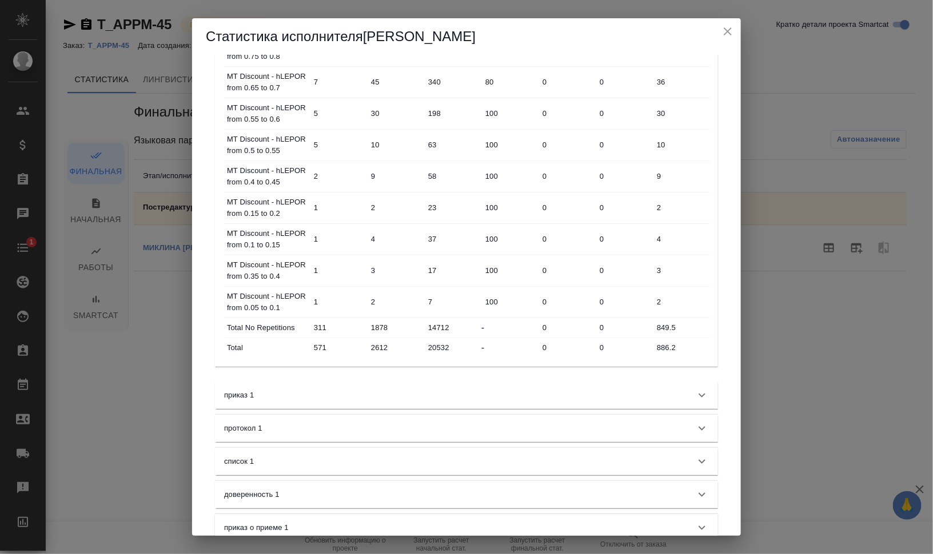
scroll to position [673, 0]
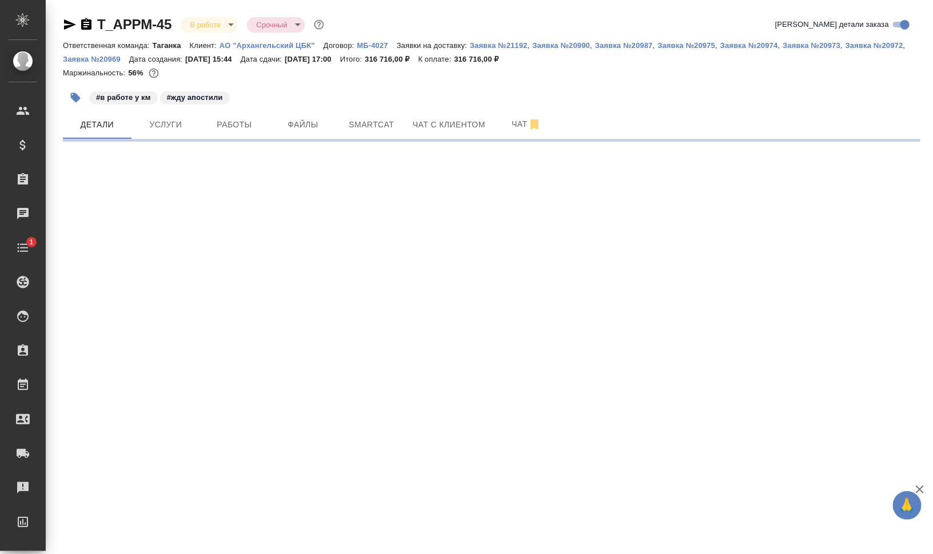
select select "RU"
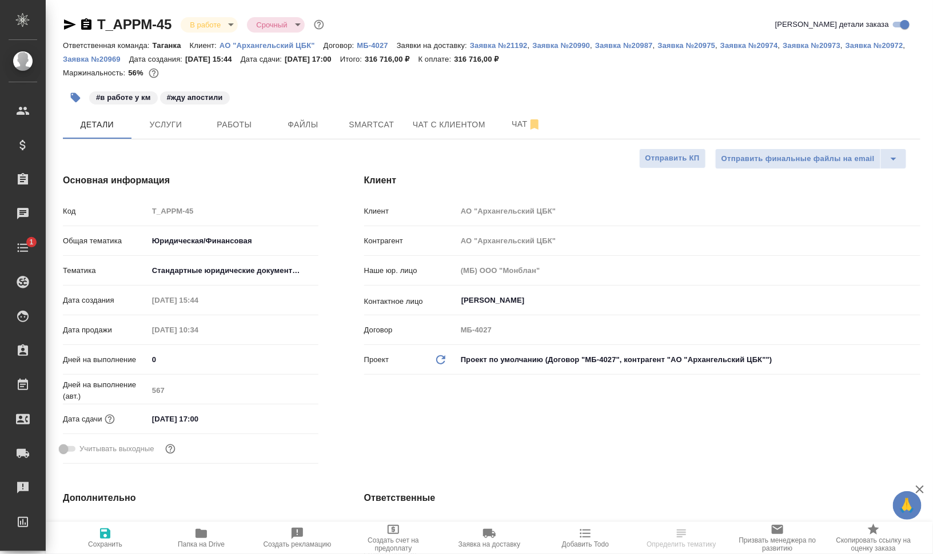
type textarea "x"
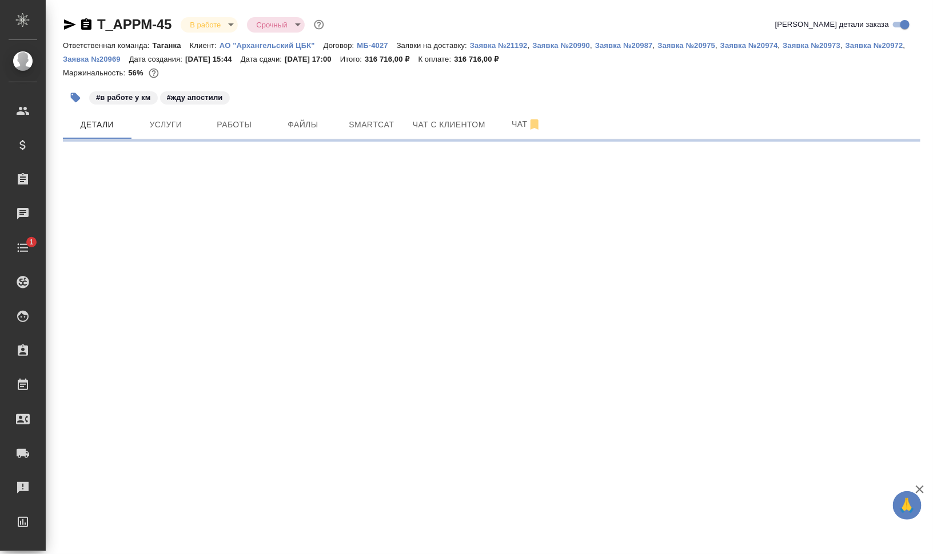
select select "RU"
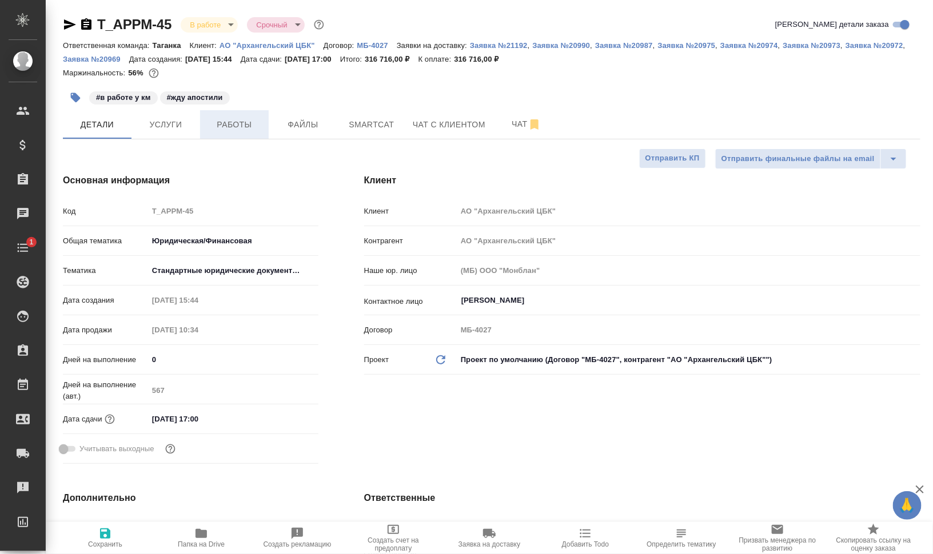
type textarea "x"
click at [247, 125] on span "Работы" at bounding box center [234, 125] width 55 height 14
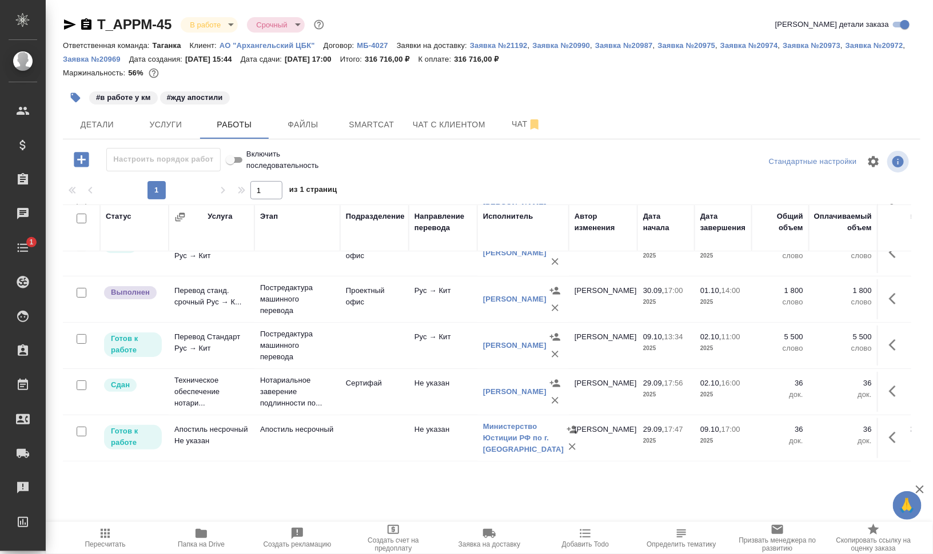
scroll to position [88, 0]
click at [892, 292] on icon "button" at bounding box center [896, 299] width 14 height 14
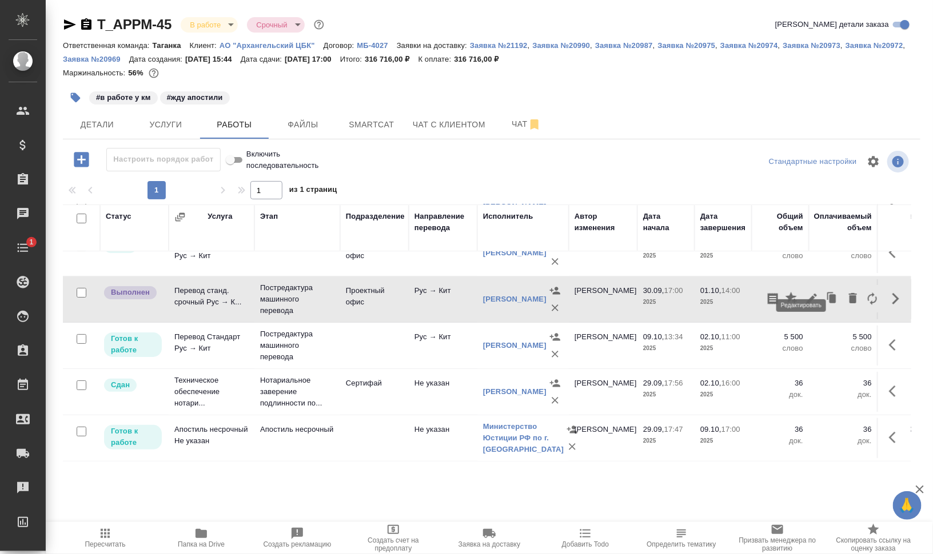
click at [805, 292] on icon "button" at bounding box center [812, 299] width 14 height 14
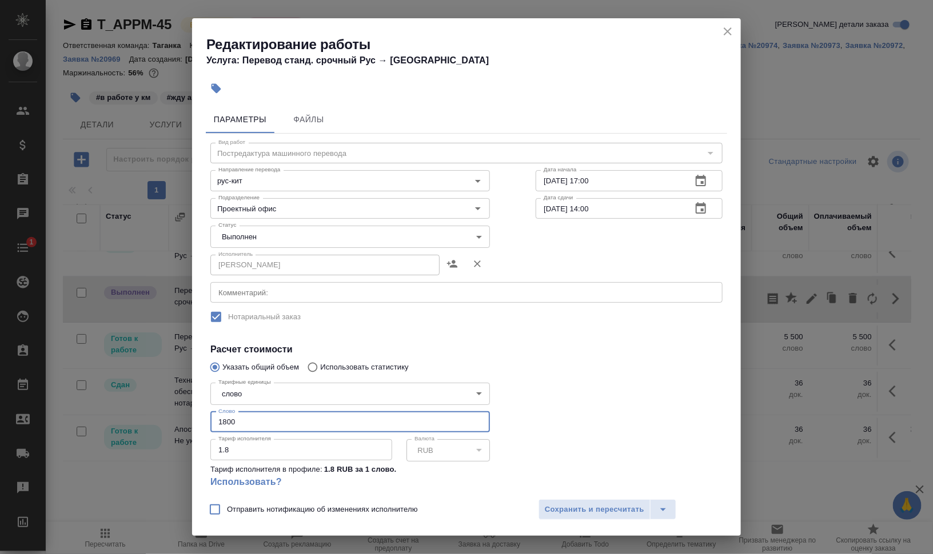
drag, startPoint x: 200, startPoint y: 421, endPoint x: 179, endPoint y: 419, distance: 21.2
click at [179, 419] on div "Редактирование работы Услуга: Перевод станд. срочный Рус → [PERSON_NAME] Файлы …" at bounding box center [466, 277] width 933 height 554
click at [281, 421] on input "1800" at bounding box center [349, 422] width 279 height 21
type input "886.2"
click at [321, 251] on div "Исполнитель [PERSON_NAME]" at bounding box center [349, 263] width 279 height 27
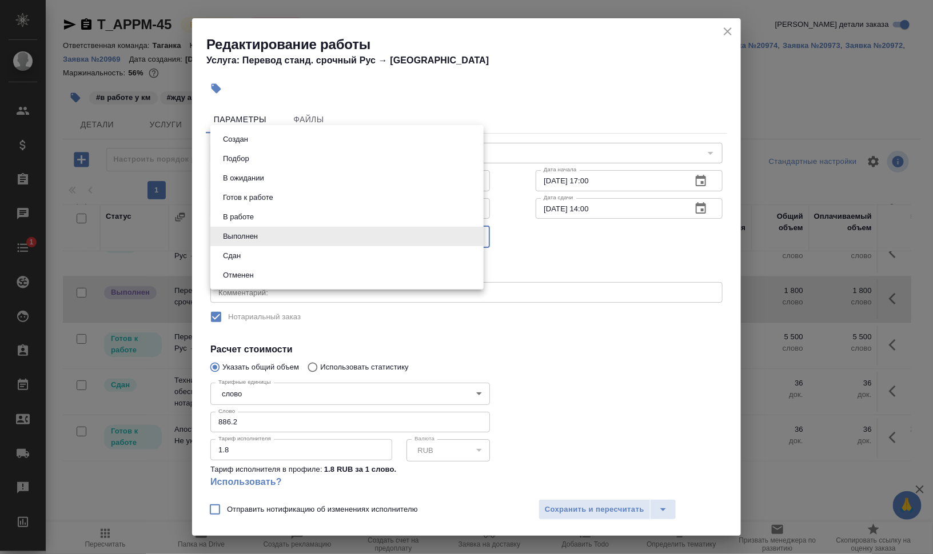
click at [322, 238] on body "🙏 .cls-1 fill:#fff; AWATERA [PERSON_NAME] Динар Клиенты Спецификации Заказы 0 Ч…" at bounding box center [466, 277] width 933 height 554
click at [311, 262] on li "Сдан" at bounding box center [346, 255] width 273 height 19
type input "closed"
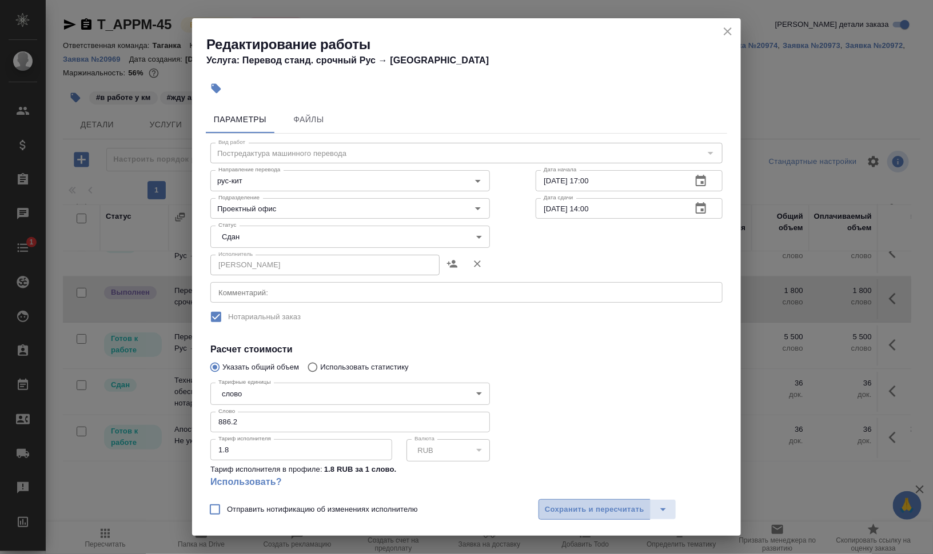
click at [609, 509] on span "Сохранить и пересчитать" at bounding box center [594, 510] width 99 height 13
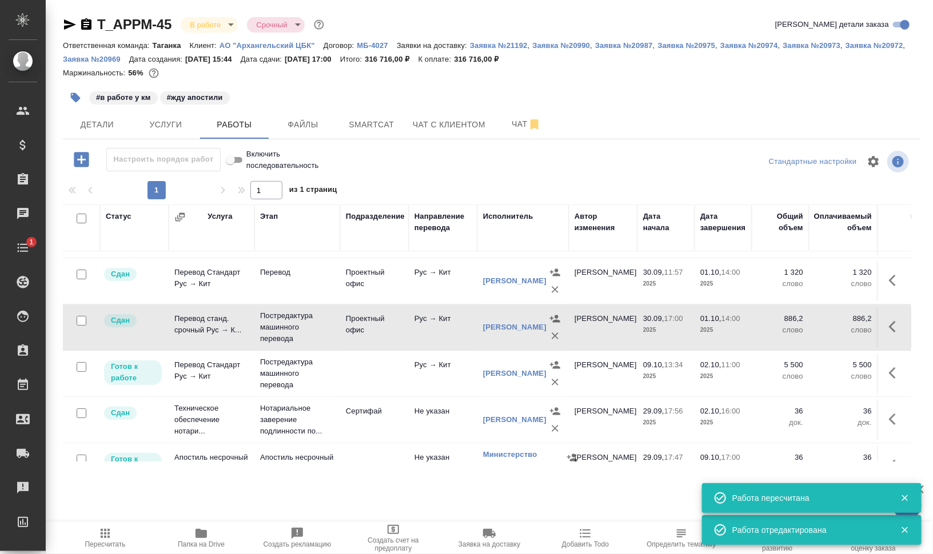
scroll to position [71, 0]
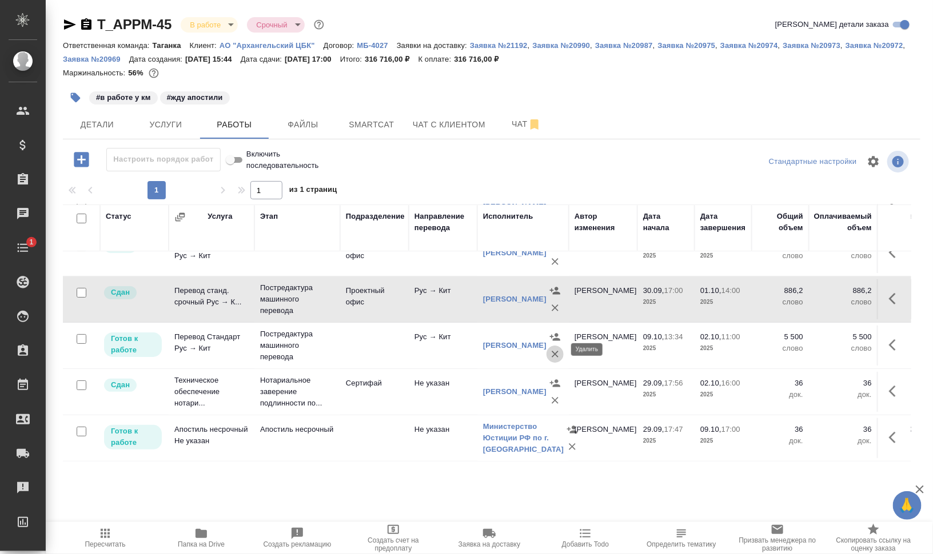
click at [558, 349] on icon "button" at bounding box center [554, 354] width 11 height 11
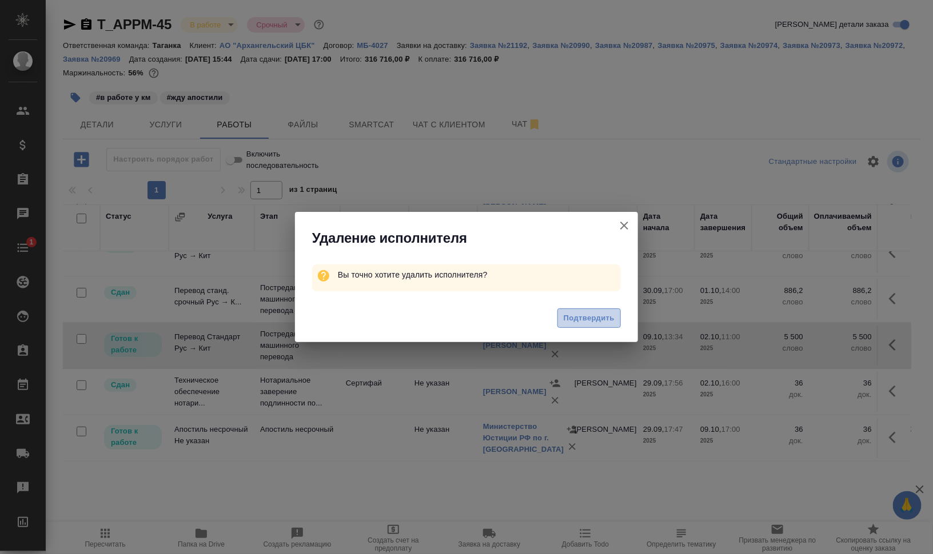
click at [597, 317] on span "Подтвердить" at bounding box center [589, 318] width 51 height 13
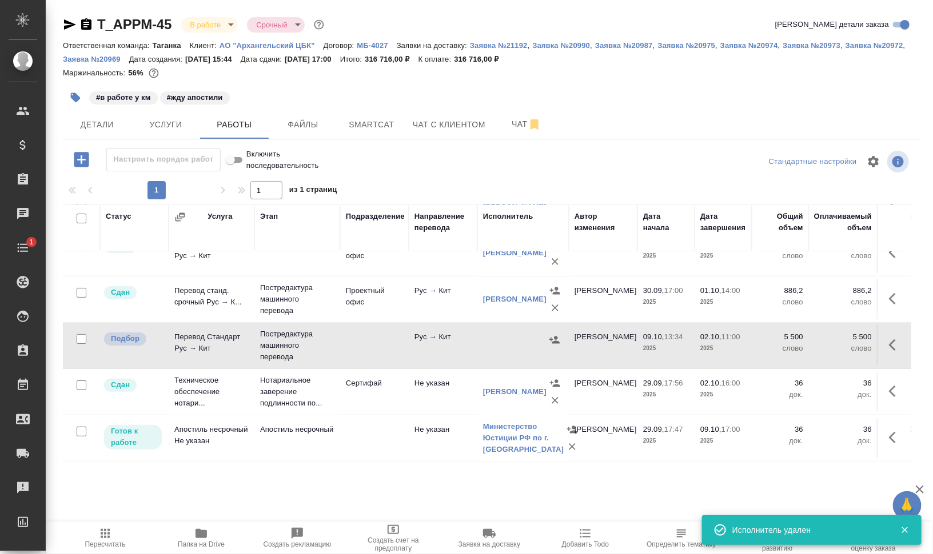
click at [889, 339] on icon "button" at bounding box center [896, 345] width 14 height 14
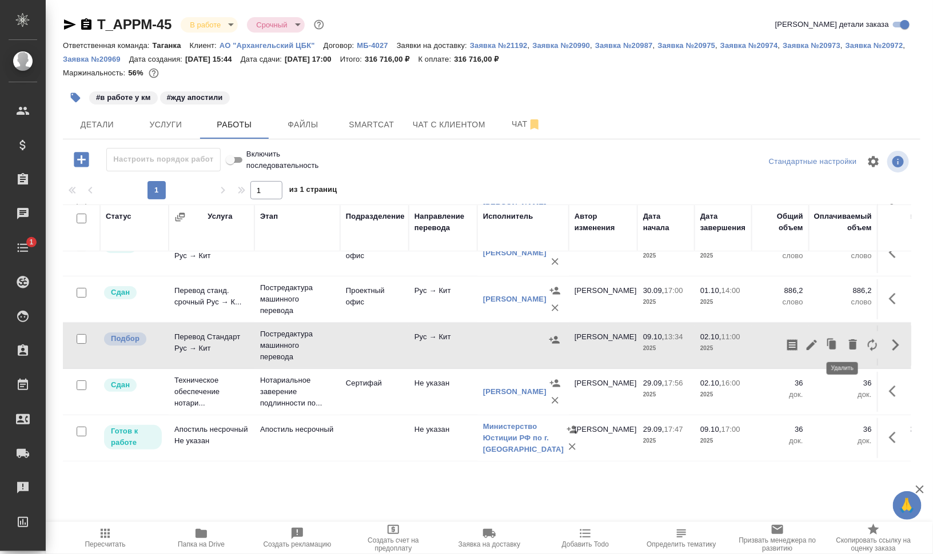
click at [849, 339] on icon "button" at bounding box center [853, 344] width 8 height 10
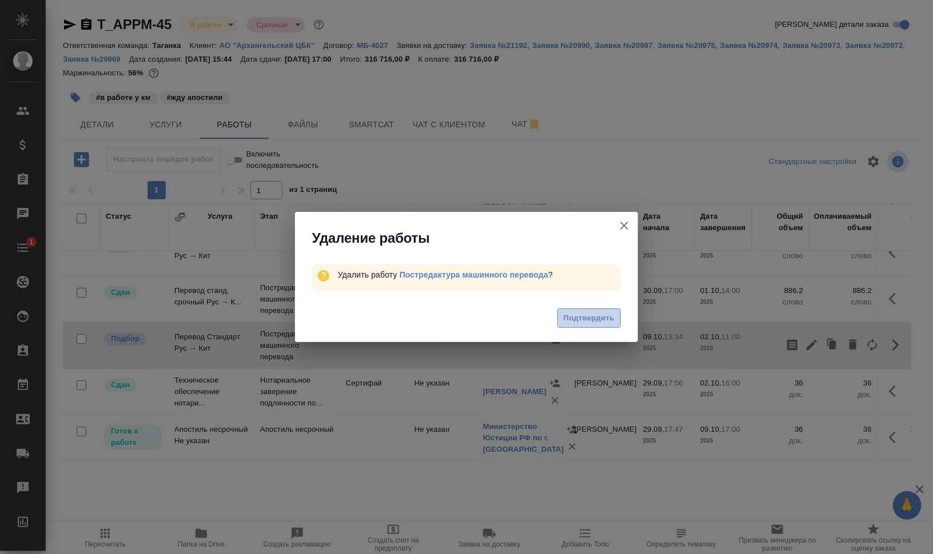
click at [606, 315] on span "Подтвердить" at bounding box center [589, 318] width 51 height 13
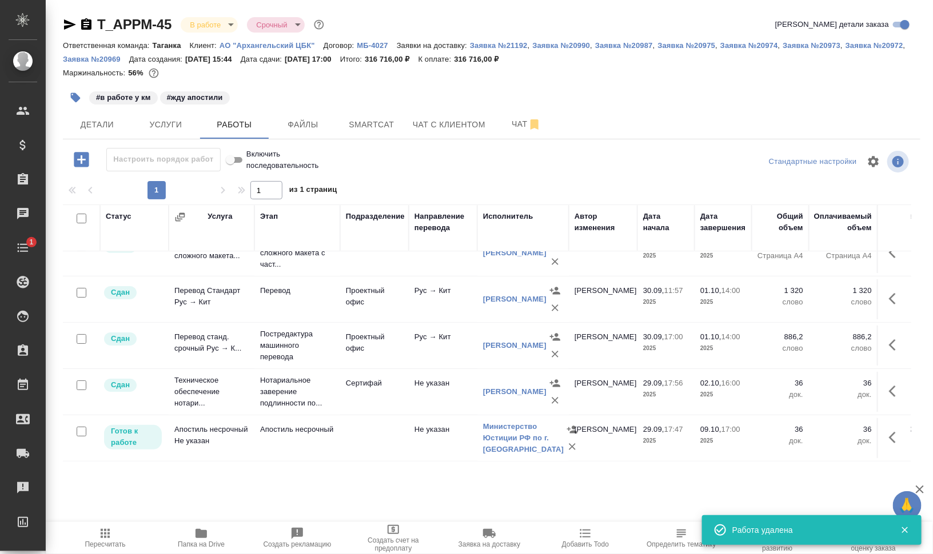
scroll to position [42, 0]
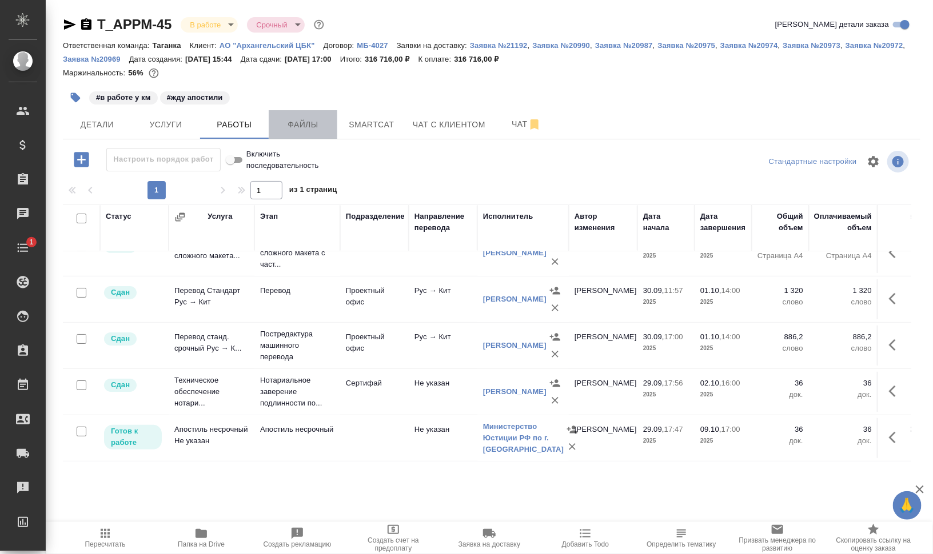
click at [310, 129] on span "Файлы" at bounding box center [302, 125] width 55 height 14
click at [245, 131] on span "Работы" at bounding box center [234, 125] width 55 height 14
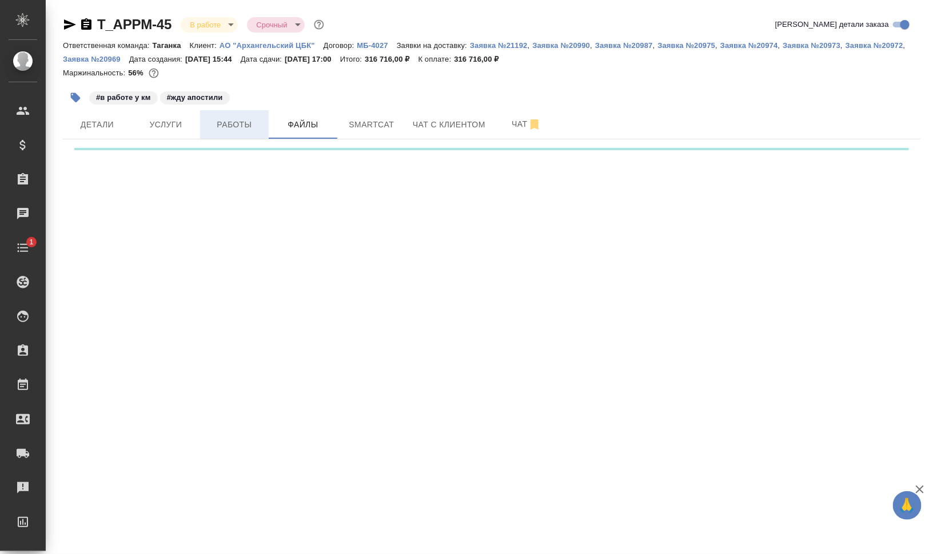
click at [243, 128] on span "Работы" at bounding box center [234, 125] width 55 height 14
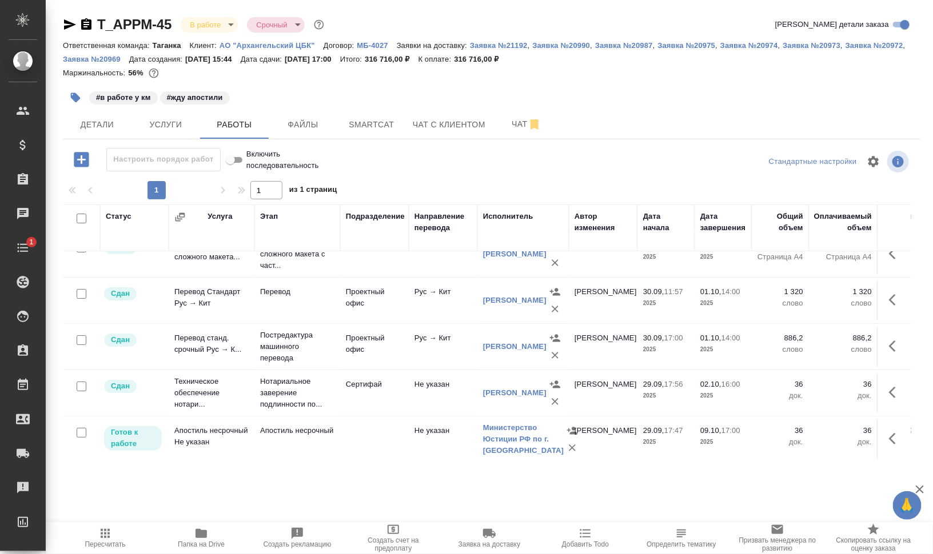
scroll to position [42, 0]
